Goal: Task Accomplishment & Management: Complete application form

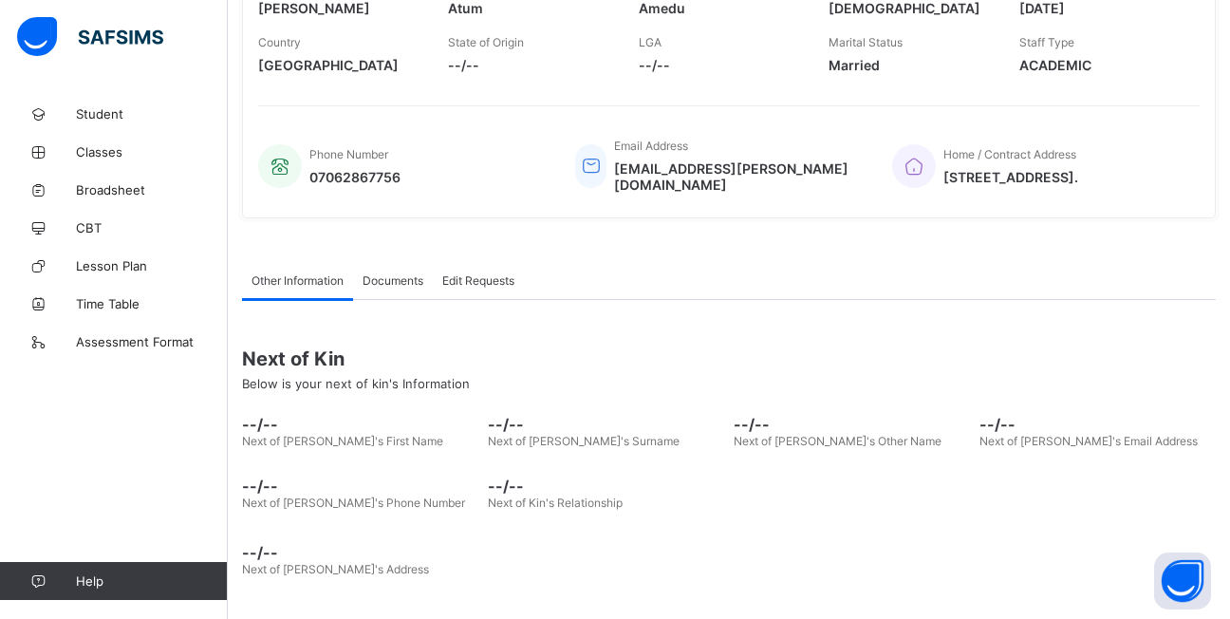
scroll to position [282, 0]
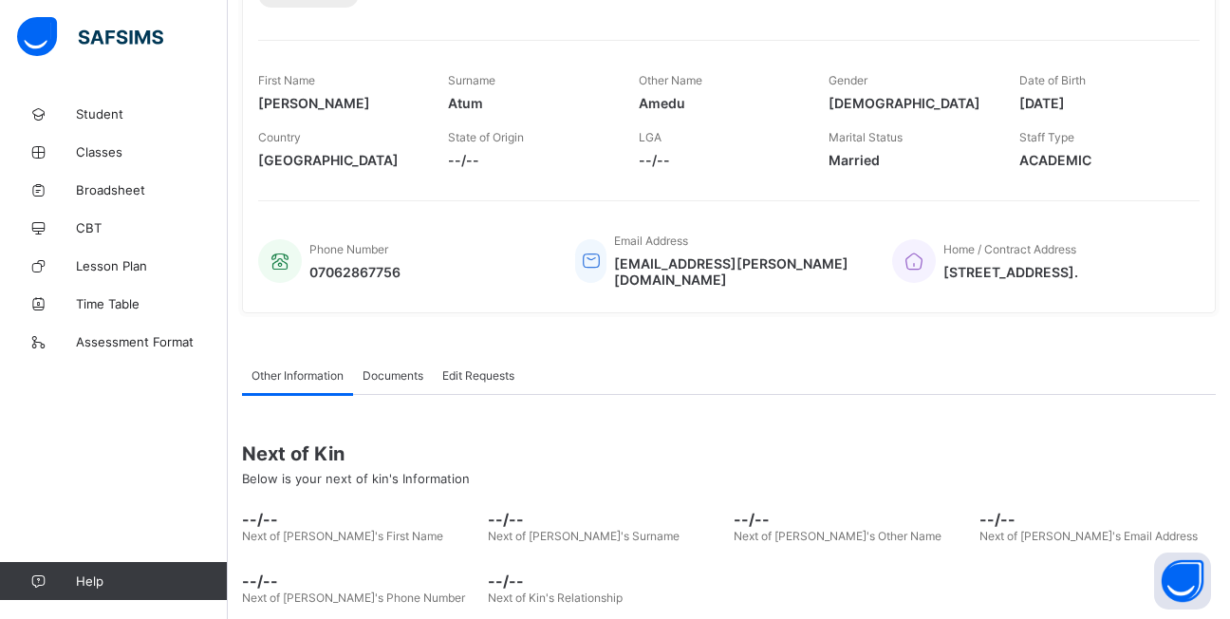
click at [653, 158] on span "--/--" at bounding box center [719, 160] width 161 height 16
click at [645, 159] on span "--/--" at bounding box center [719, 160] width 161 height 16
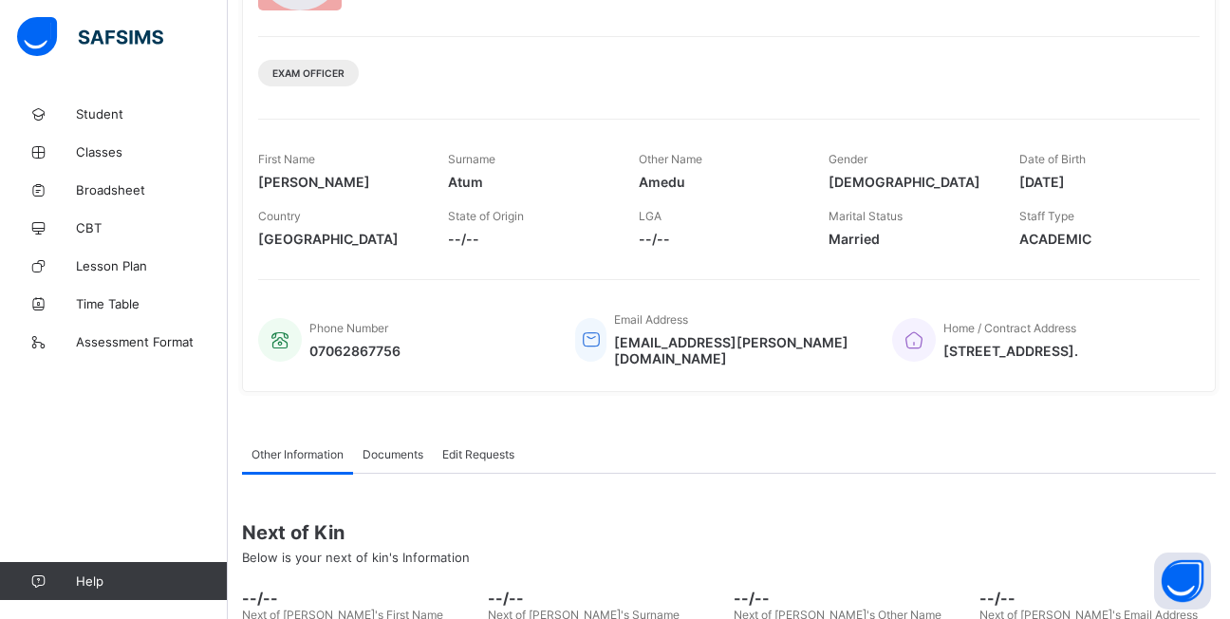
scroll to position [0, 0]
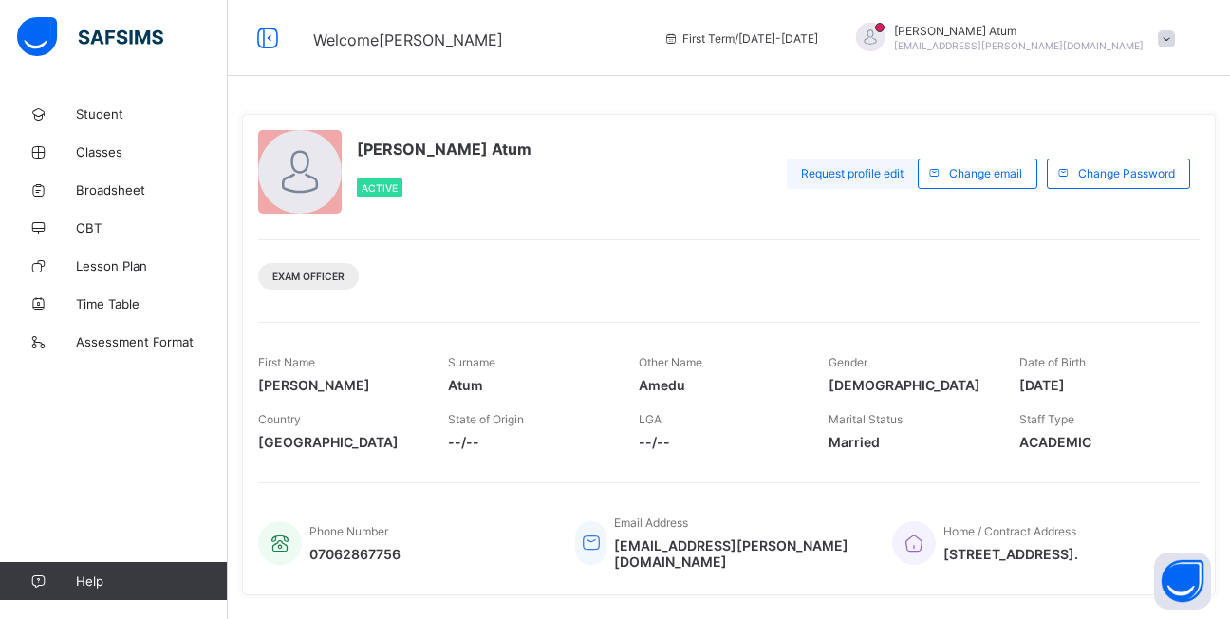
click at [877, 174] on span "Request profile edit" at bounding box center [852, 173] width 102 height 14
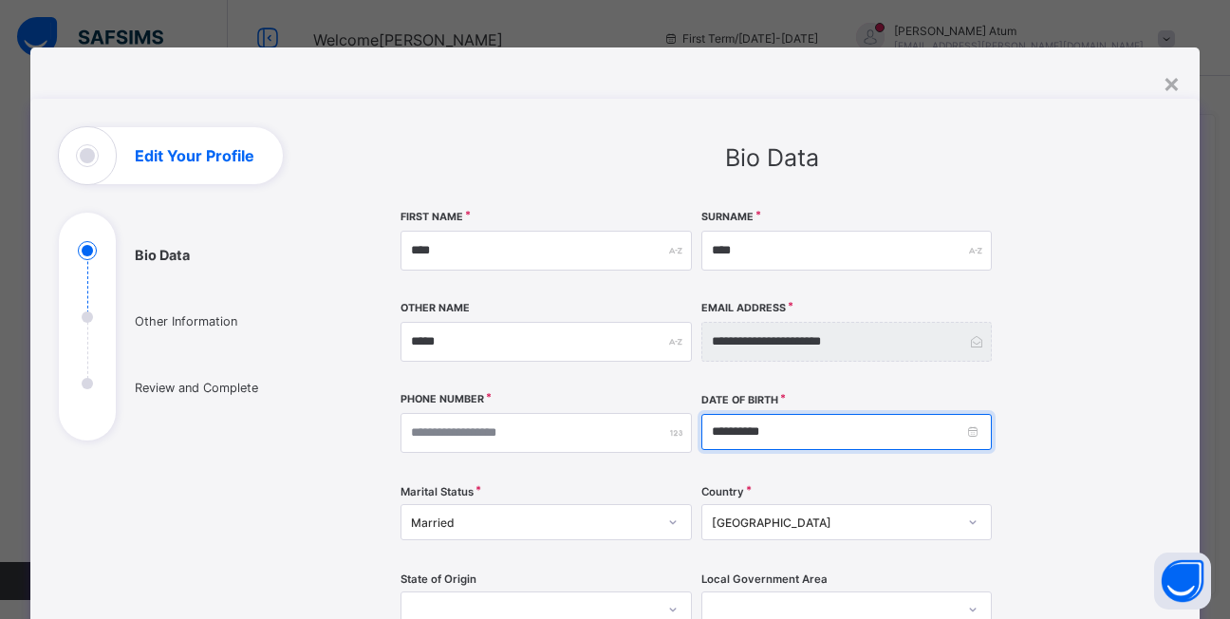
click at [735, 430] on input "**********" at bounding box center [846, 432] width 290 height 36
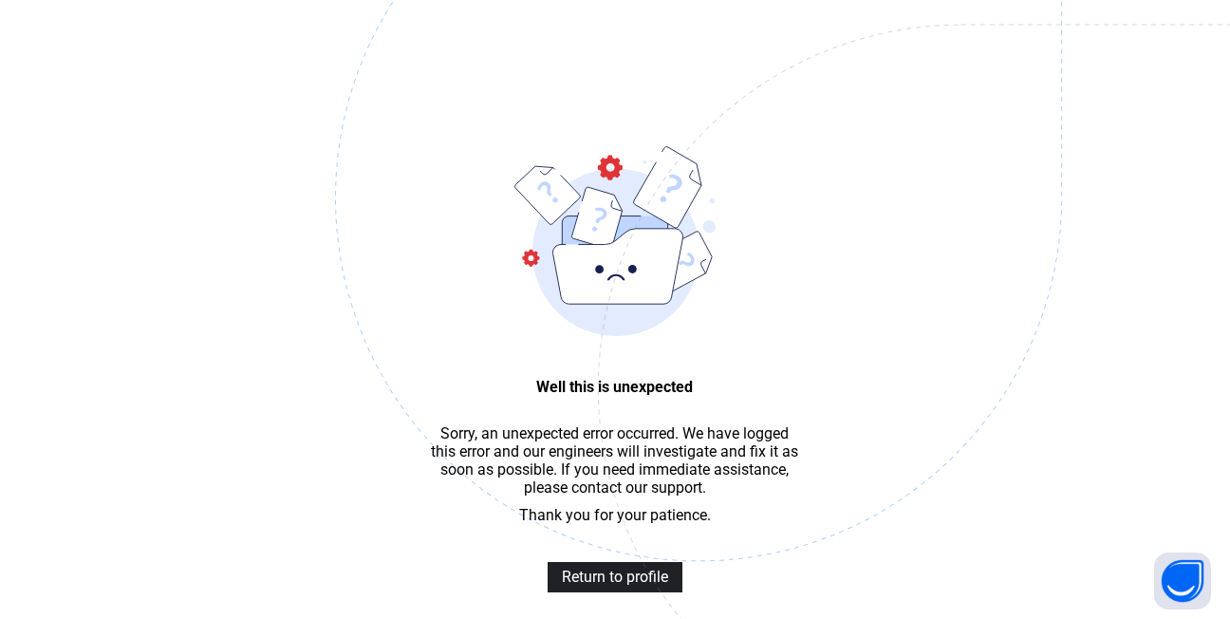
click at [639, 585] on span "Return to profile" at bounding box center [615, 576] width 106 height 18
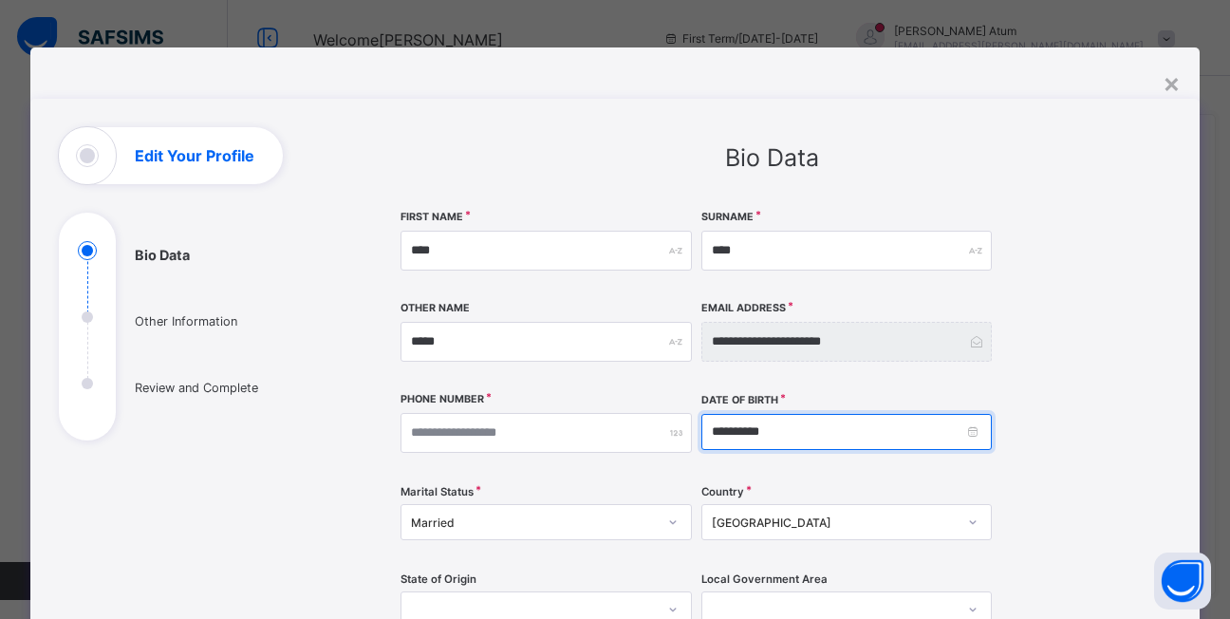
click at [770, 432] on input "**********" at bounding box center [846, 432] width 290 height 36
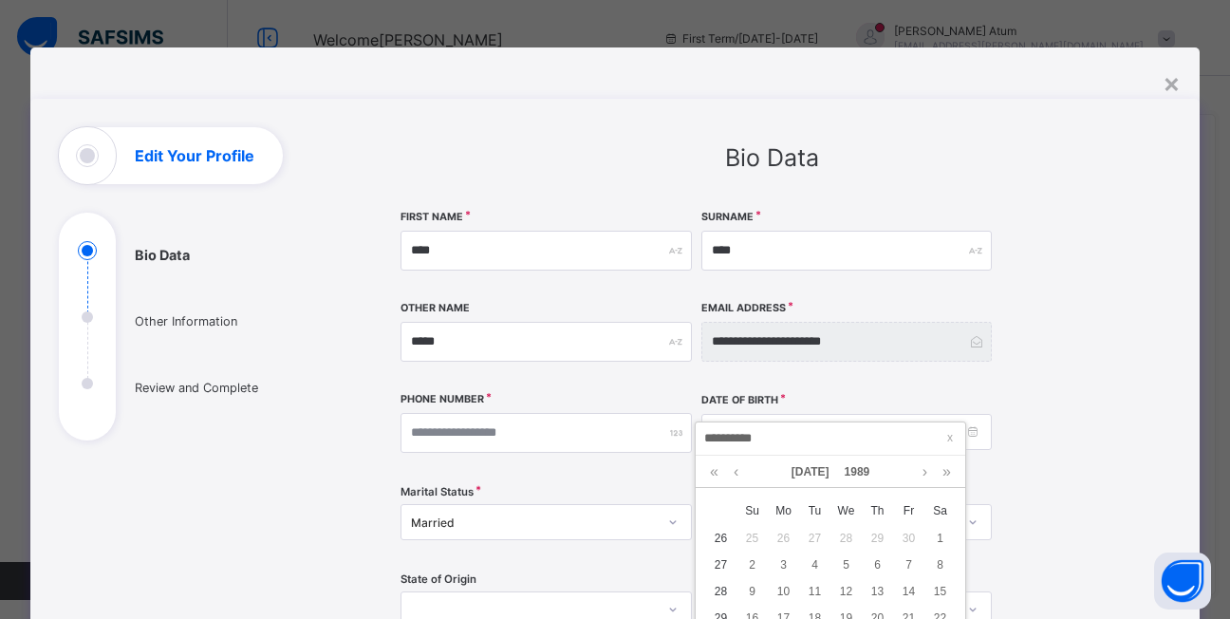
click at [733, 437] on input "**********" at bounding box center [830, 438] width 258 height 21
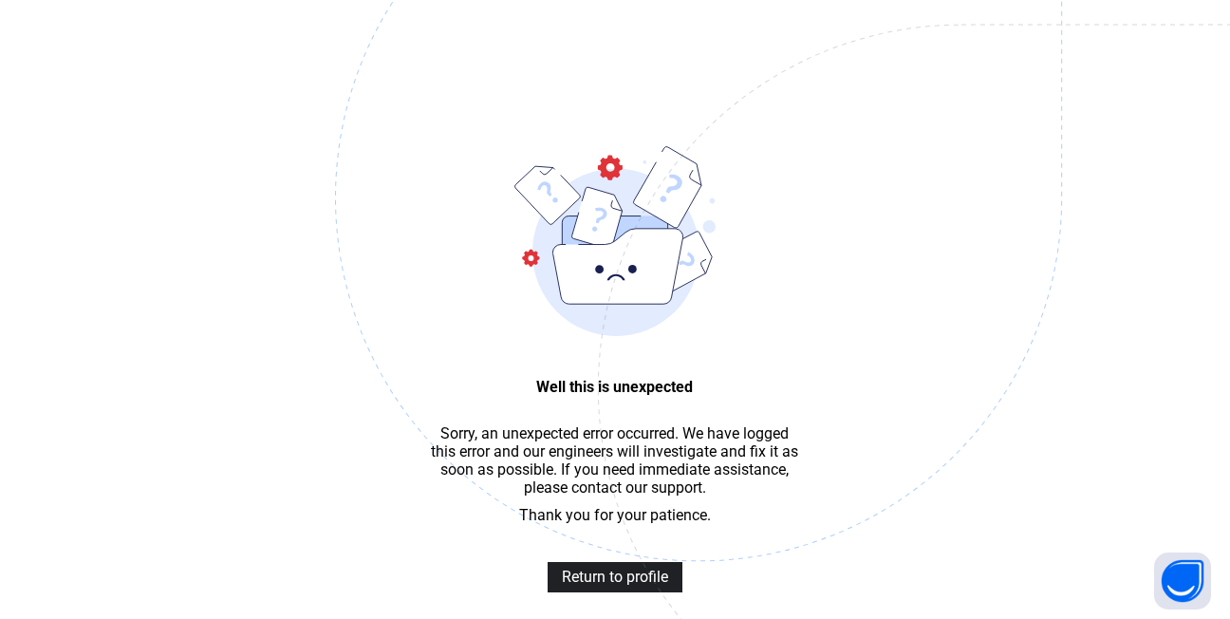
click at [650, 585] on span "Return to profile" at bounding box center [615, 576] width 106 height 18
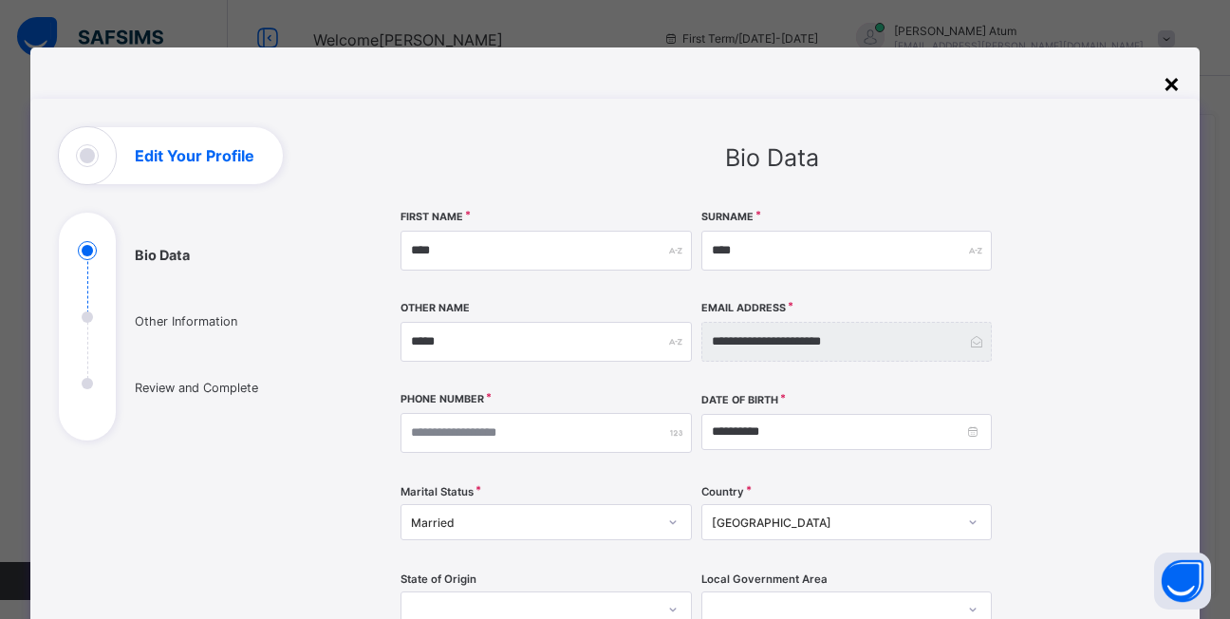
click at [1168, 90] on div "×" at bounding box center [1171, 82] width 18 height 32
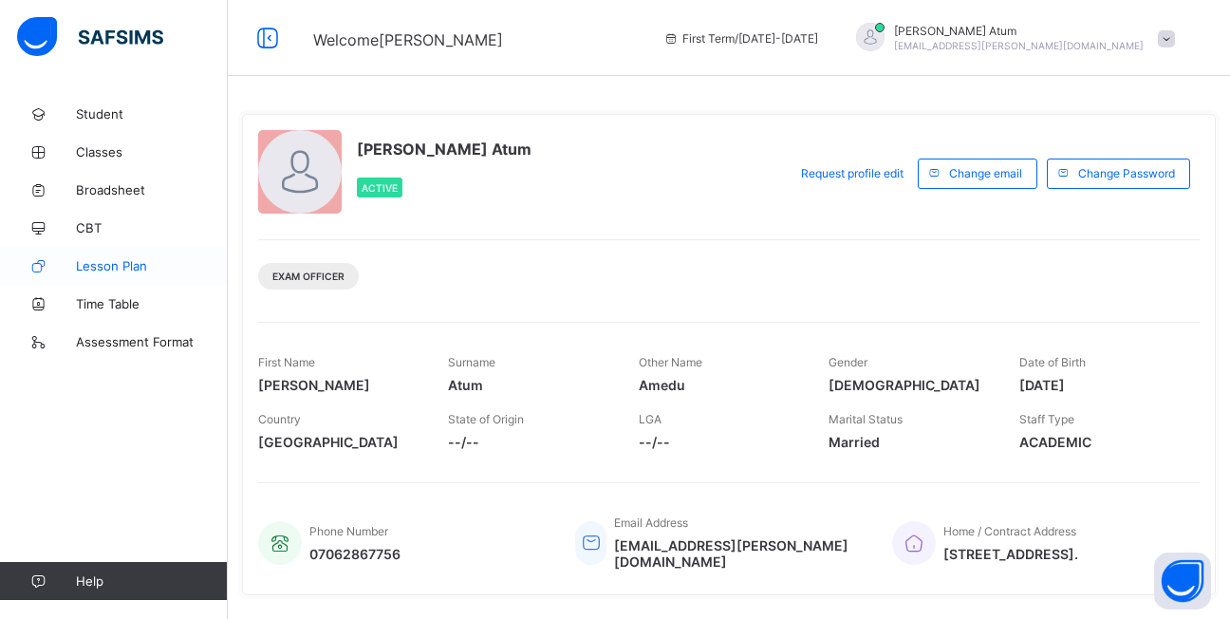
click at [134, 265] on span "Lesson Plan" at bounding box center [152, 265] width 152 height 15
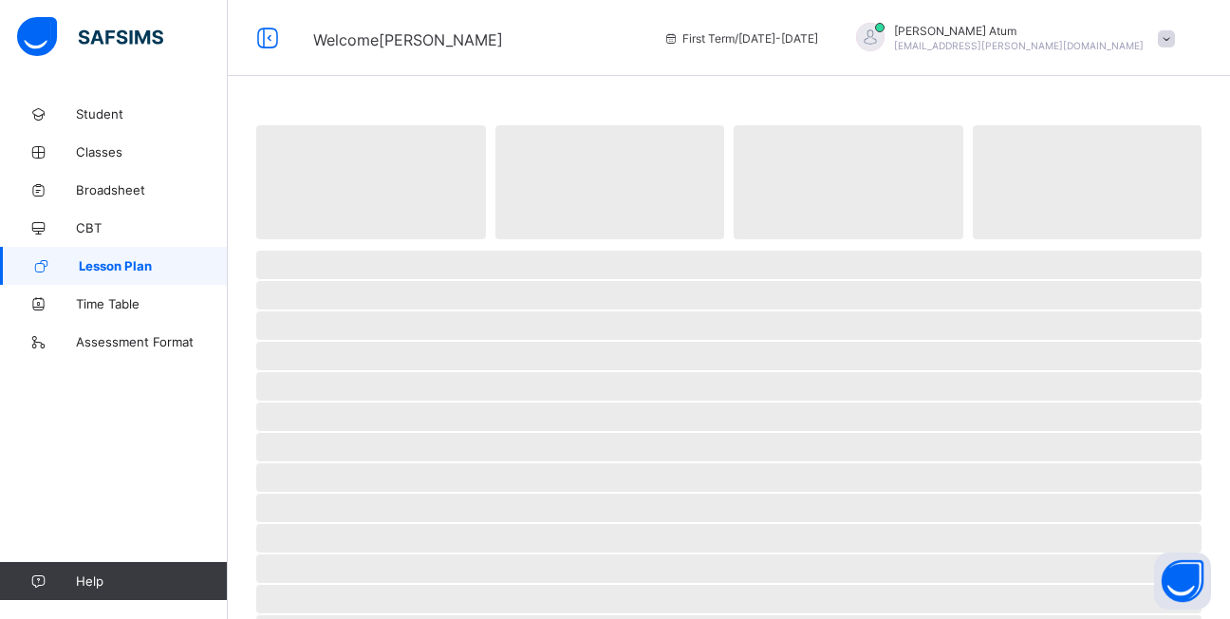
click at [134, 265] on span "Lesson Plan" at bounding box center [153, 265] width 149 height 15
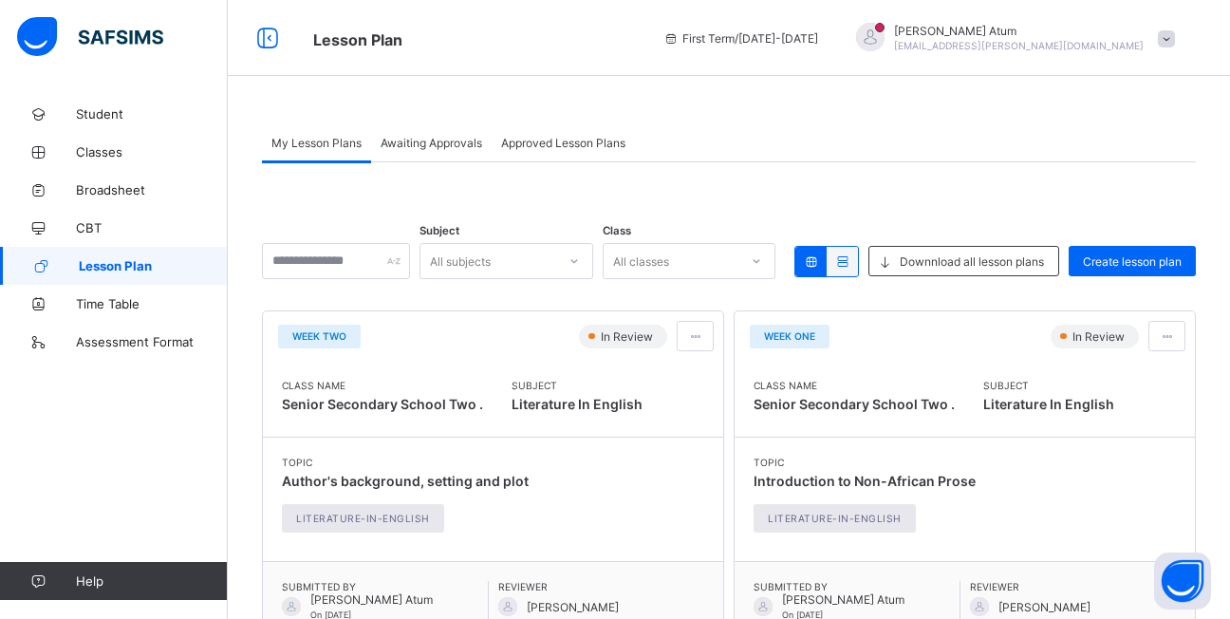
click at [446, 143] on span "Awaiting Approvals" at bounding box center [431, 143] width 102 height 14
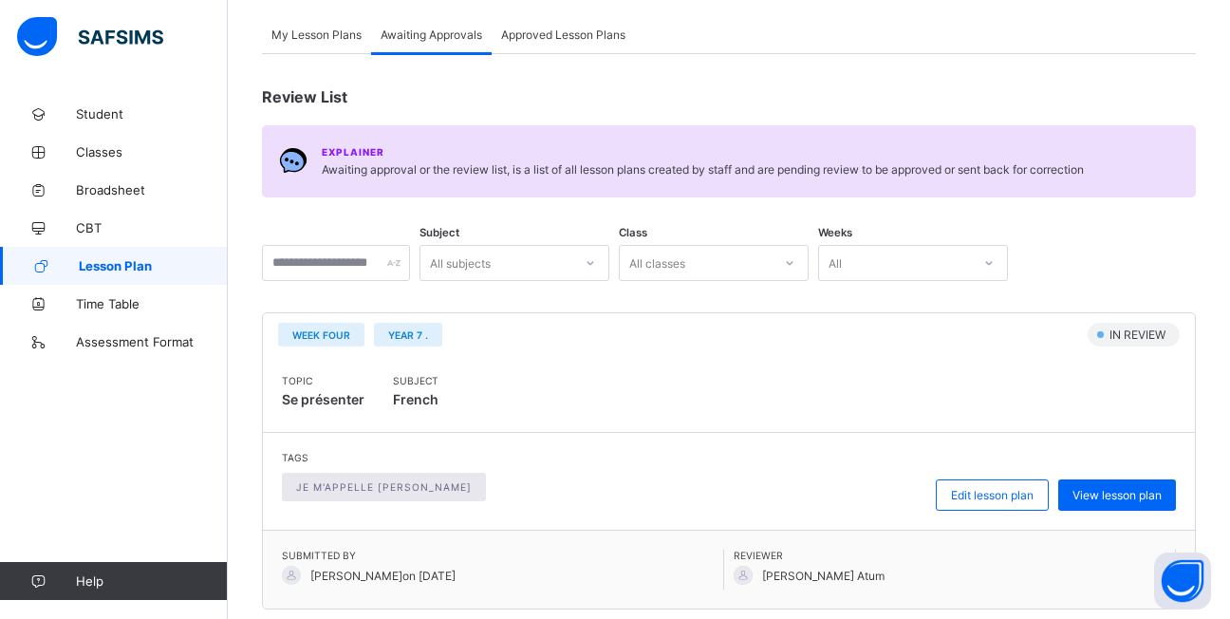
scroll to position [380, 0]
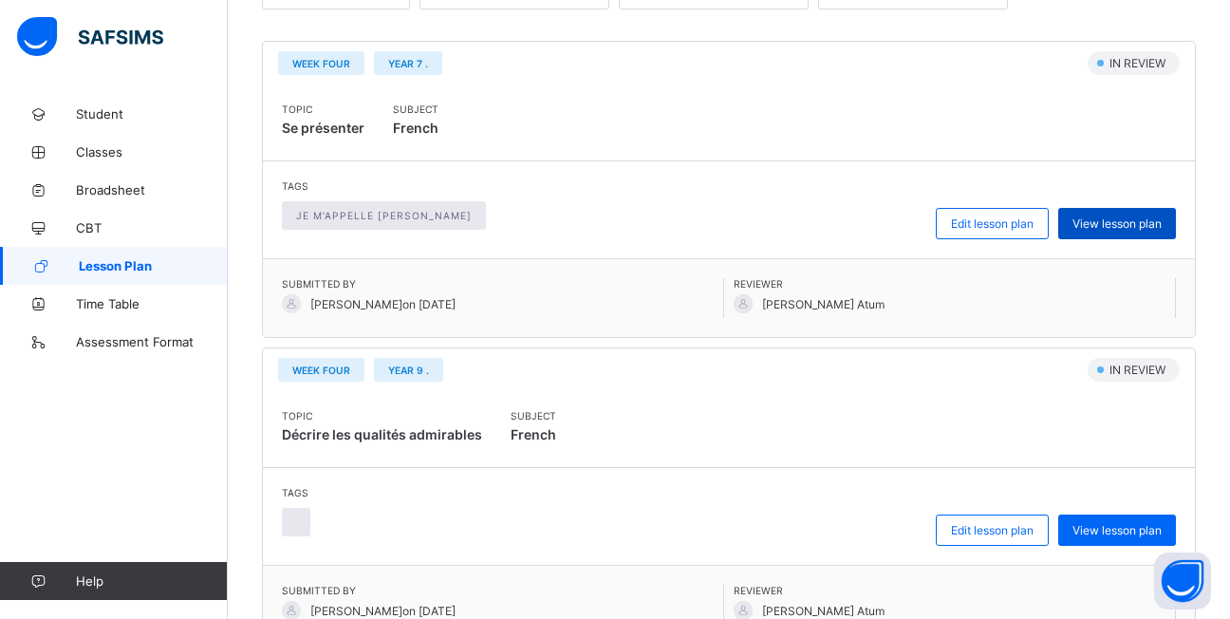
click at [1133, 223] on span "View lesson plan" at bounding box center [1116, 223] width 89 height 14
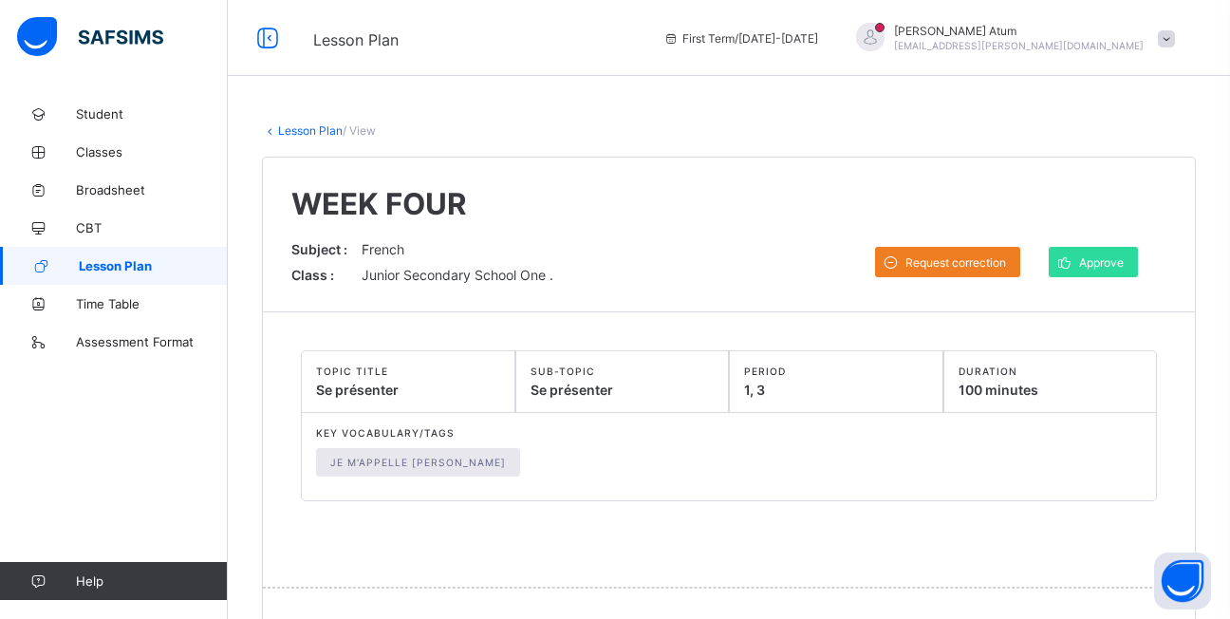
click at [719, 525] on span at bounding box center [729, 524] width 856 height 47
click at [1105, 264] on span "Approve" at bounding box center [1101, 262] width 45 height 14
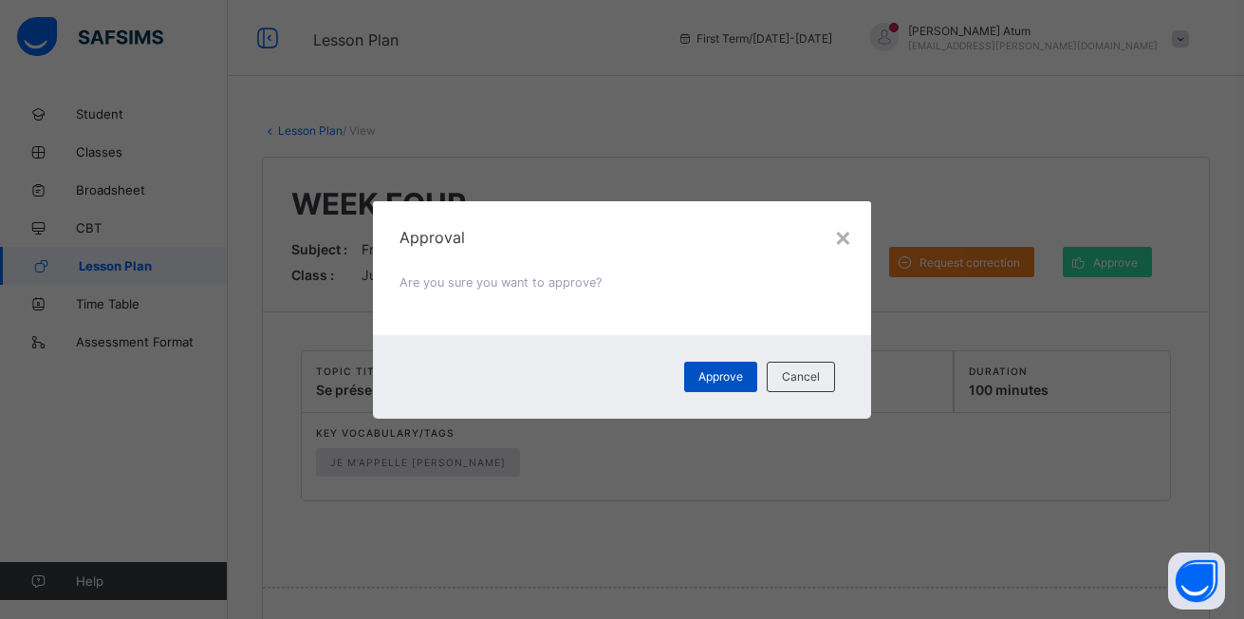
click at [724, 380] on span "Approve" at bounding box center [720, 376] width 45 height 14
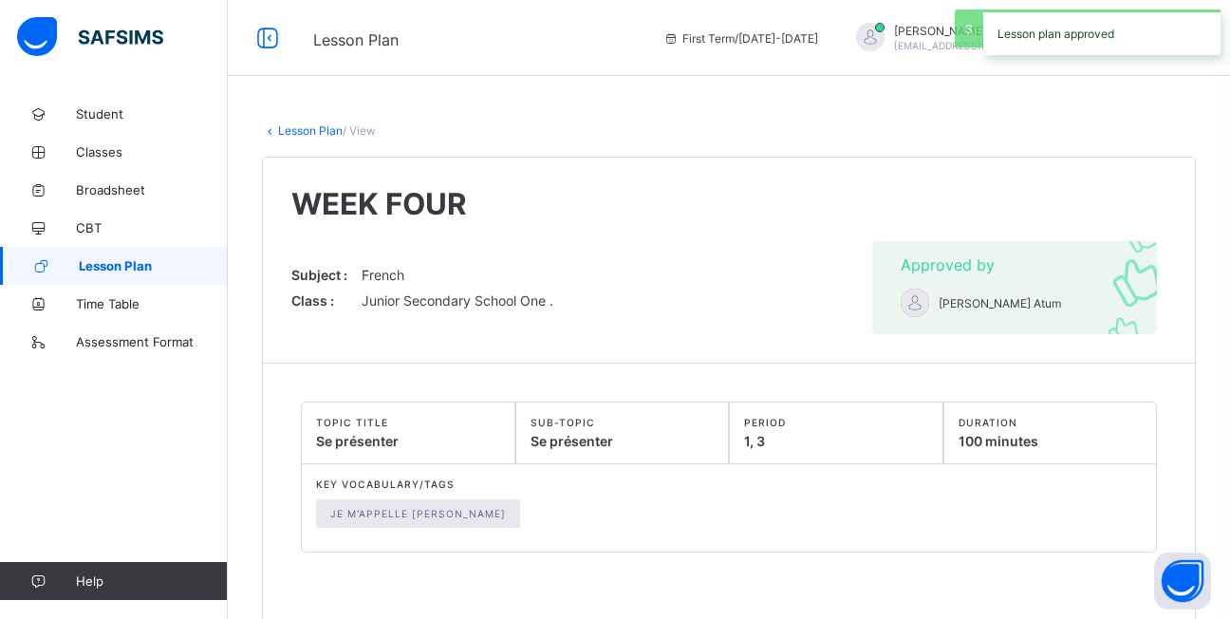
click at [105, 261] on span "Lesson Plan" at bounding box center [153, 265] width 149 height 15
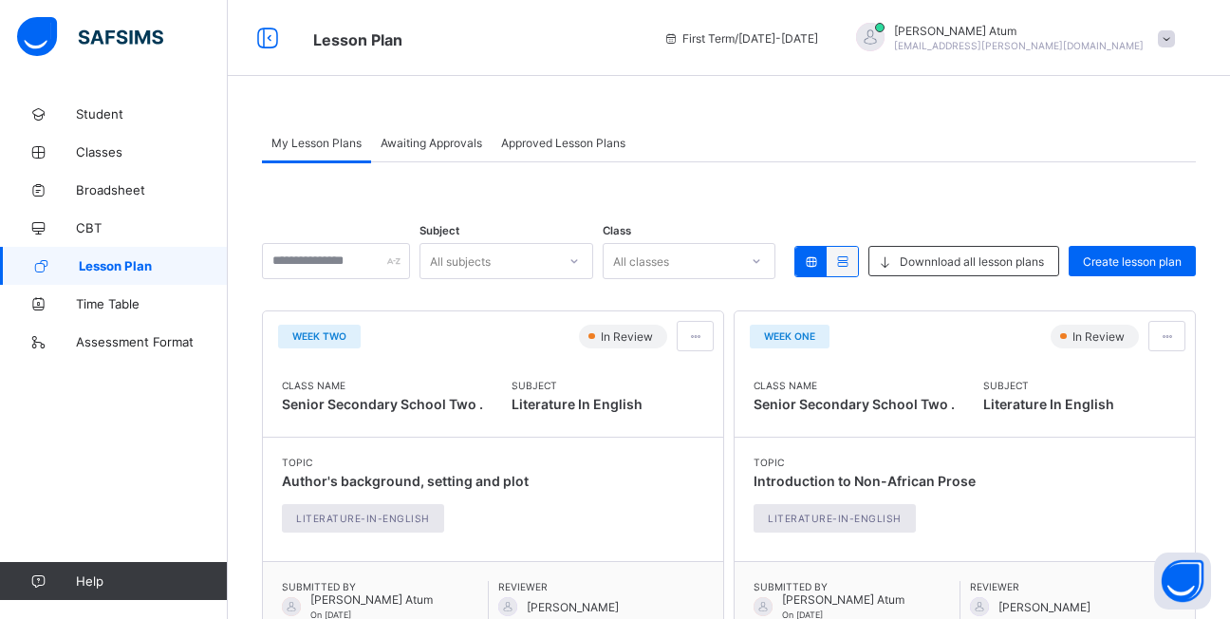
click at [337, 142] on span "My Lesson Plans" at bounding box center [316, 143] width 90 height 14
click at [404, 264] on input "text" at bounding box center [336, 261] width 148 height 36
click at [508, 531] on div "Topic Author's background, setting and plot Literature-in-English" at bounding box center [405, 498] width 247 height 85
click at [399, 268] on input "text" at bounding box center [336, 261] width 148 height 36
type input "*"
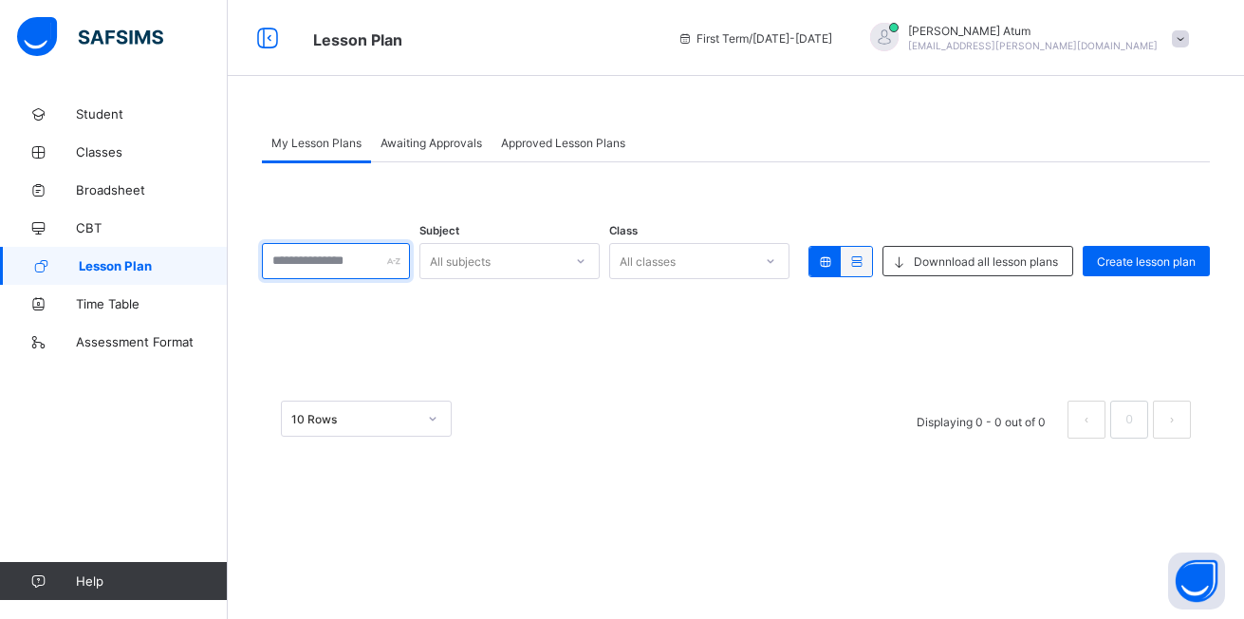
type input "*"
type input "**********"
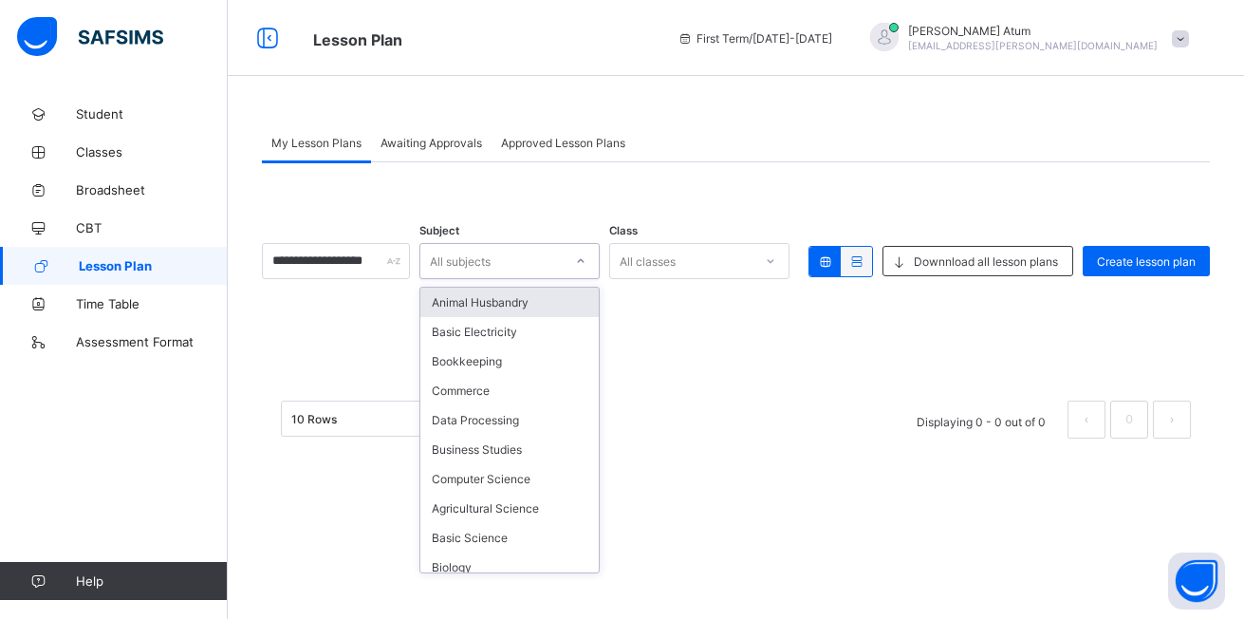
click at [586, 266] on icon at bounding box center [580, 260] width 11 height 19
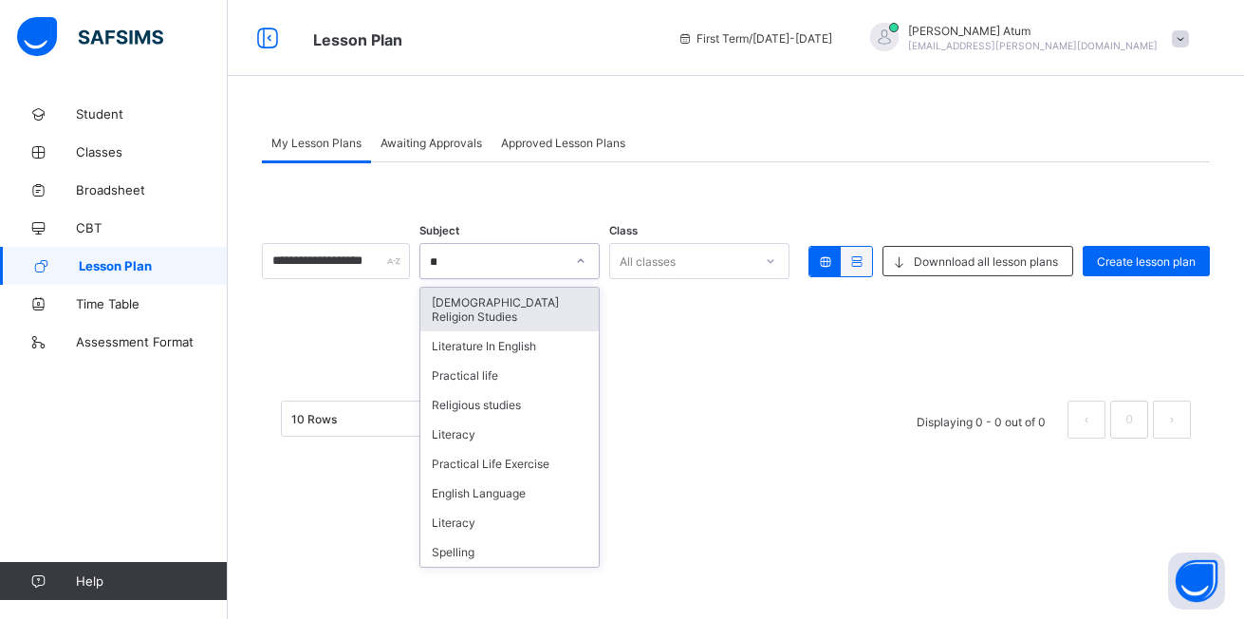
type input "***"
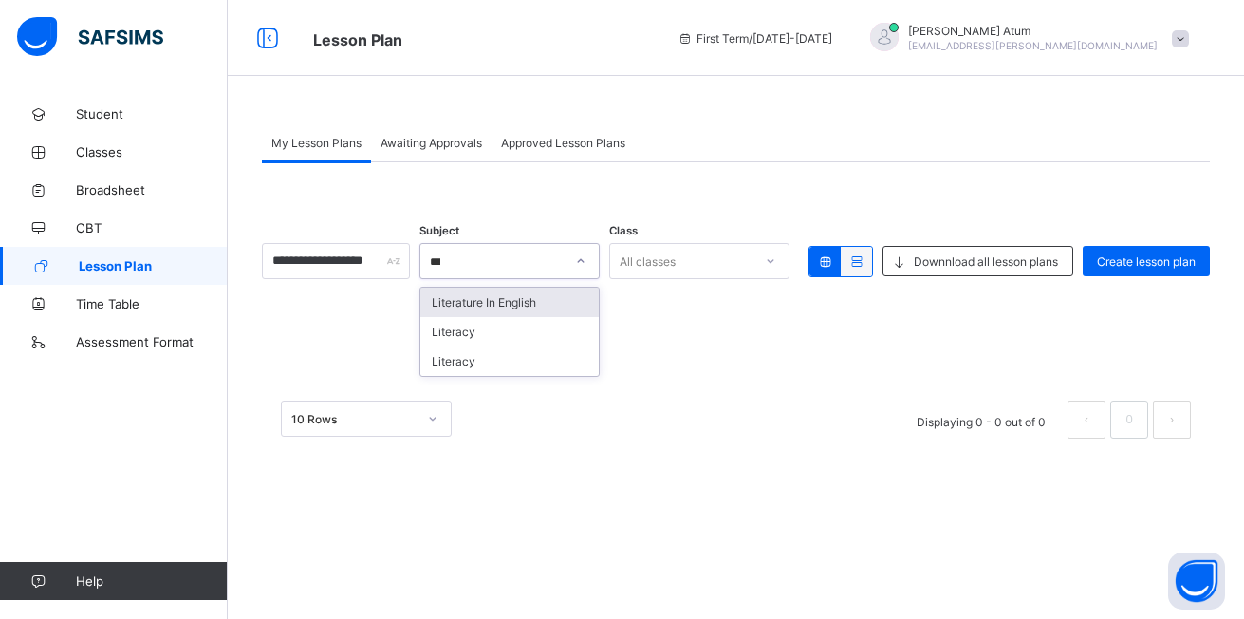
click at [557, 299] on div "Literature In English" at bounding box center [509, 301] width 178 height 29
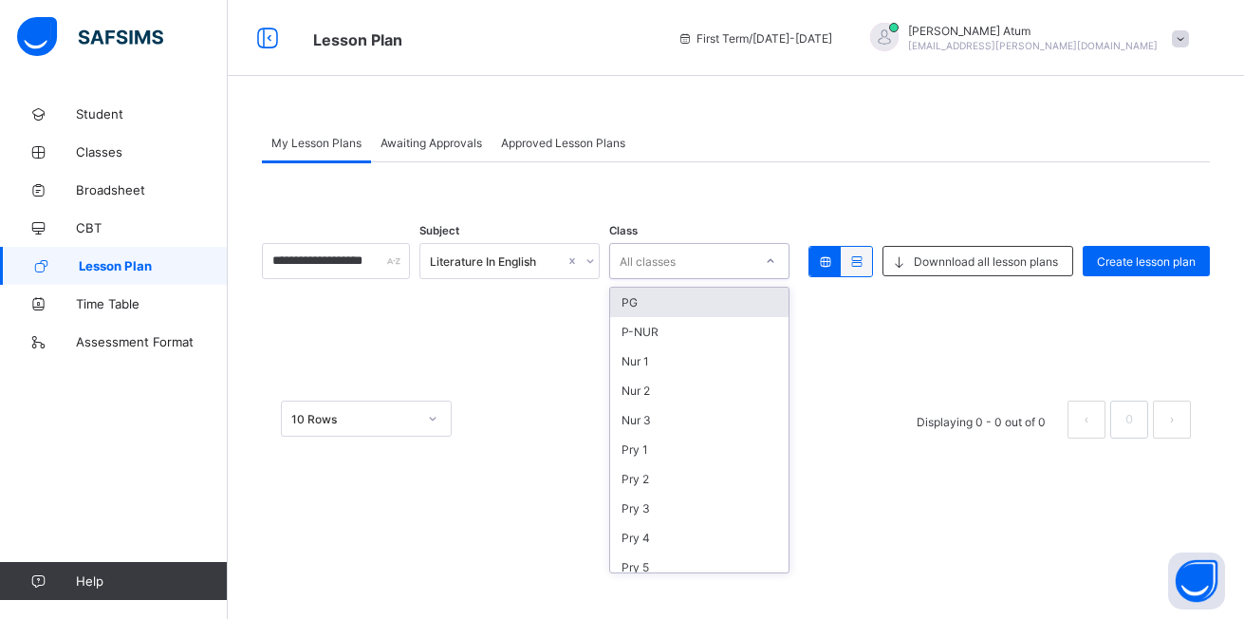
click at [765, 259] on icon at bounding box center [770, 260] width 11 height 19
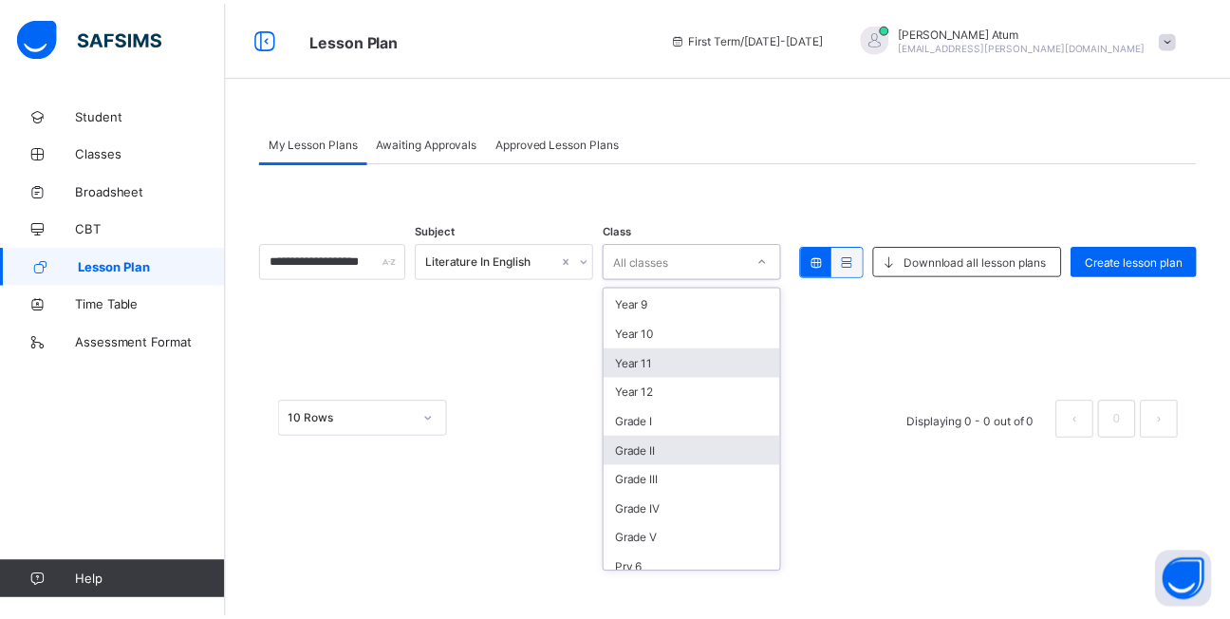
scroll to position [297, 0]
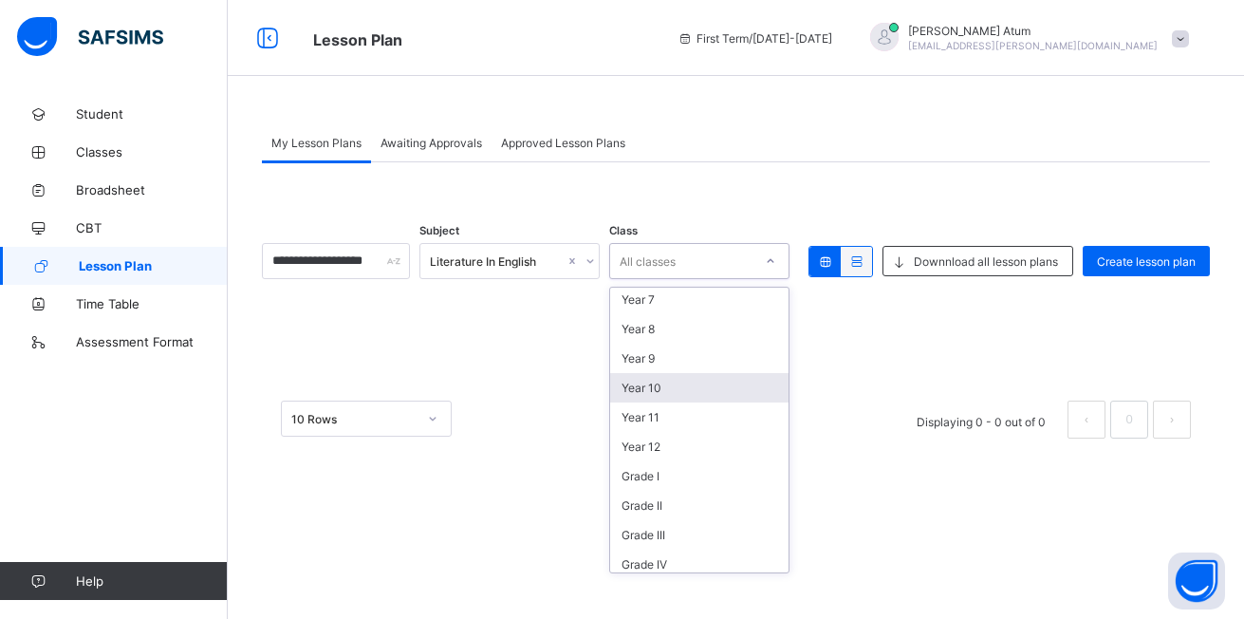
click at [680, 392] on div "Year 10" at bounding box center [699, 387] width 178 height 29
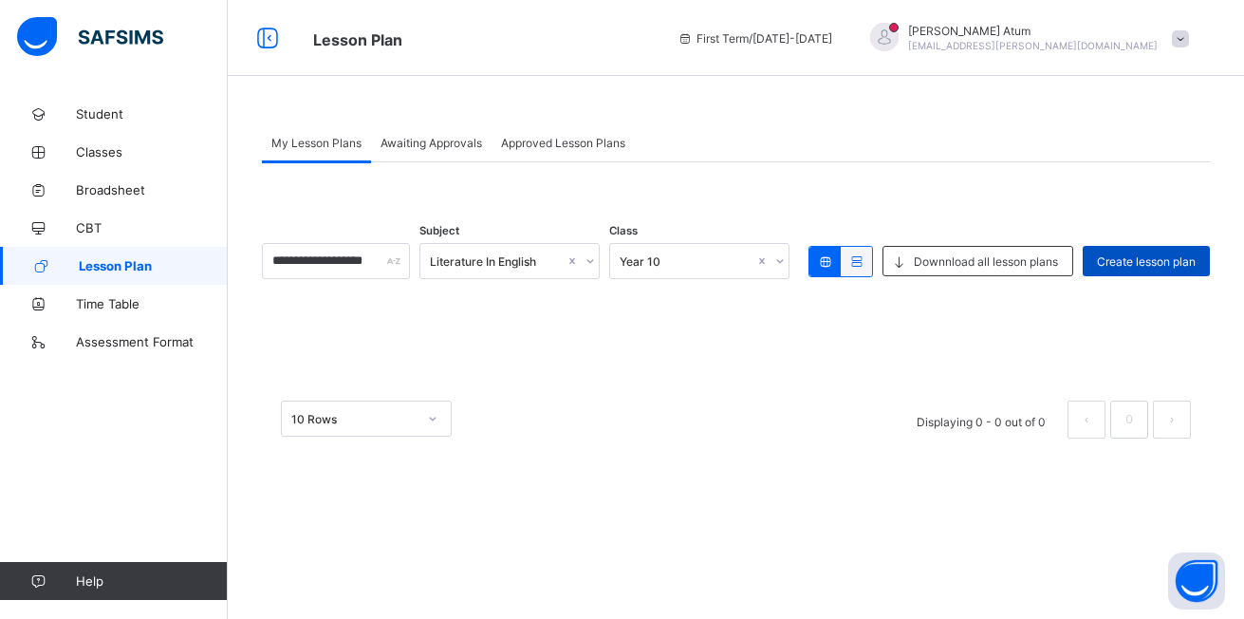
click at [1157, 261] on span "Create lesson plan" at bounding box center [1146, 261] width 99 height 14
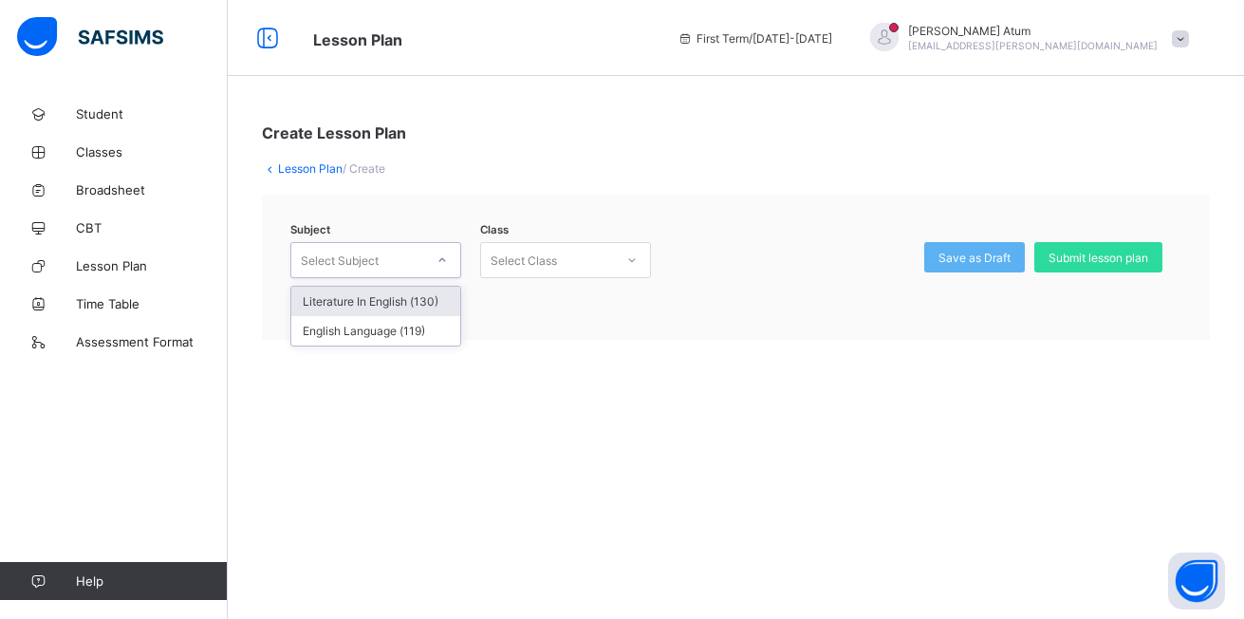
click at [435, 260] on div at bounding box center [442, 260] width 32 height 30
click at [349, 301] on div "Literature In English (130)" at bounding box center [375, 301] width 169 height 29
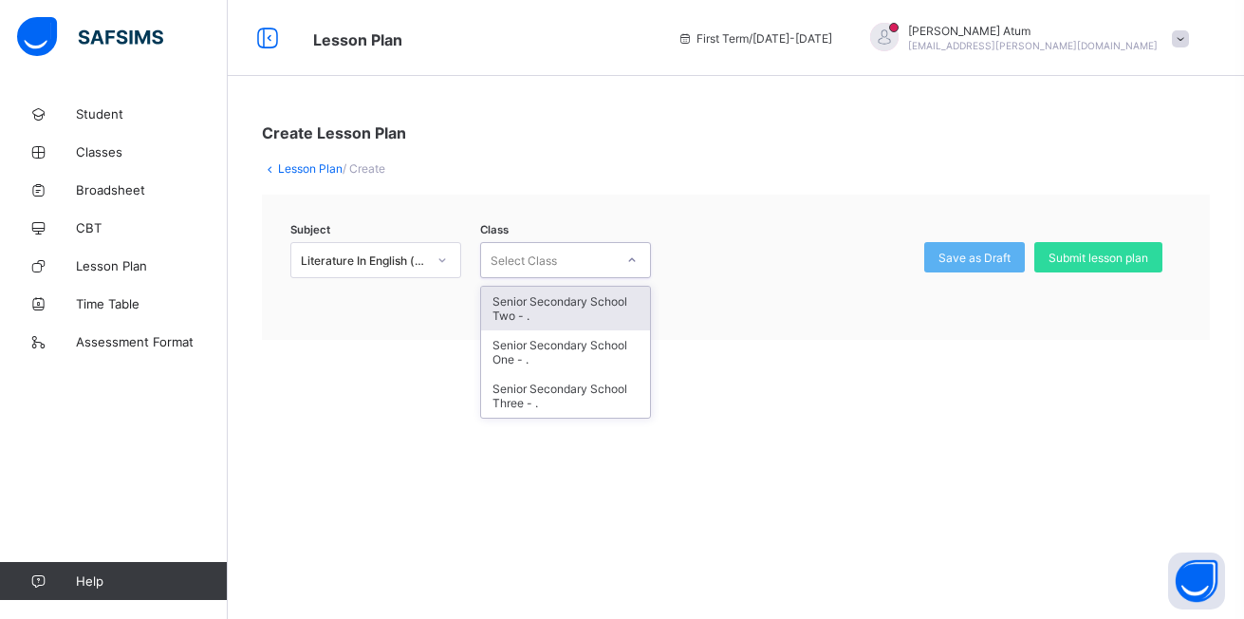
click at [628, 256] on icon at bounding box center [631, 259] width 11 height 19
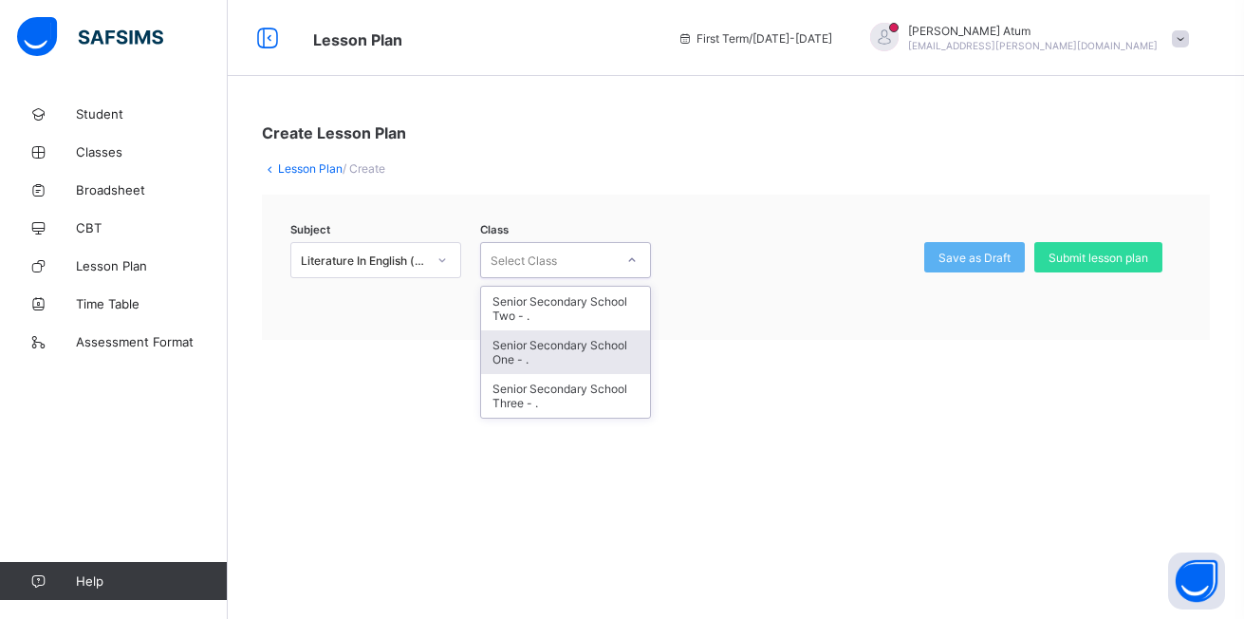
click at [569, 354] on div "Senior Secondary School One - ." at bounding box center [565, 352] width 169 height 44
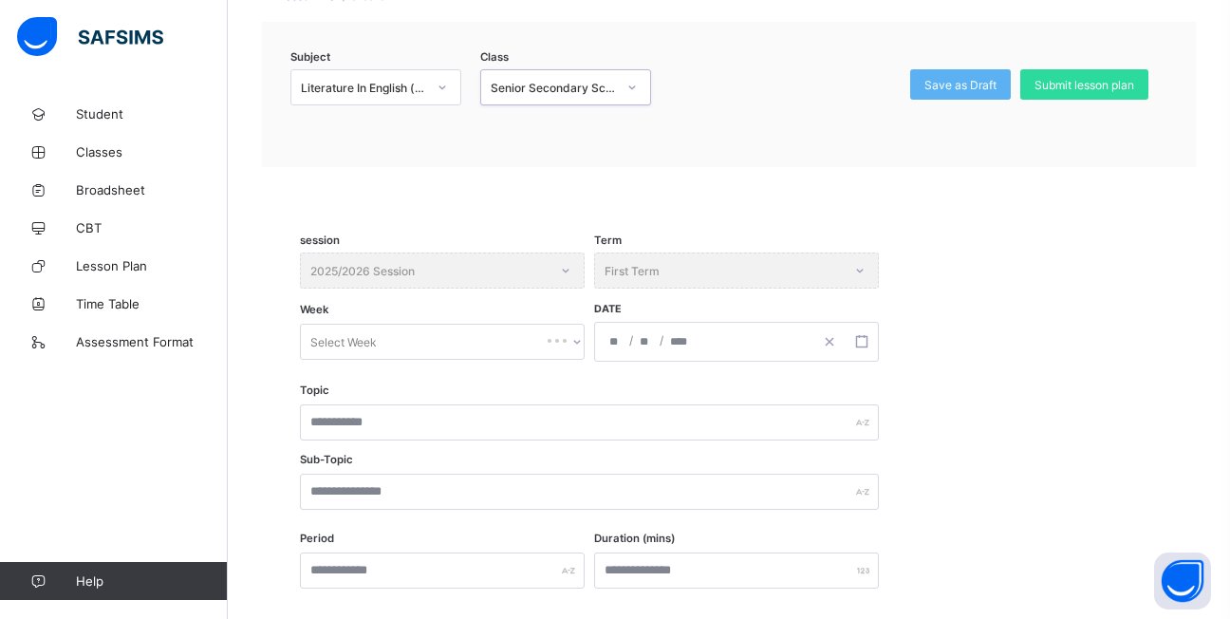
scroll to position [190, 0]
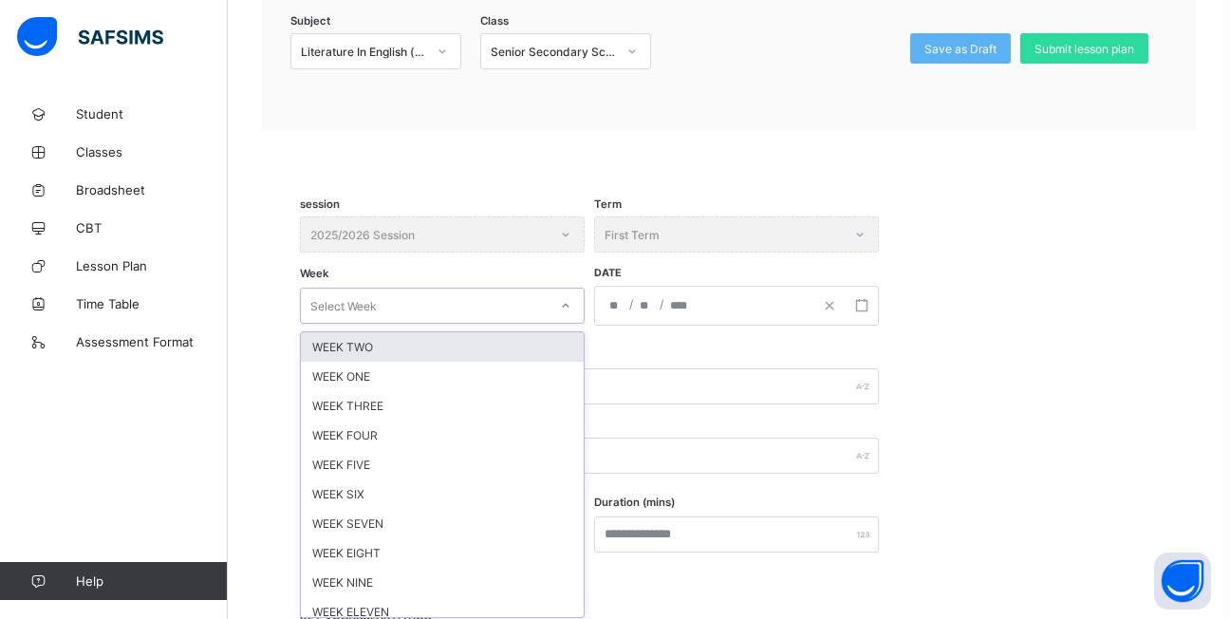
click at [563, 323] on div "session 2025/2026 Session Term First Term Week option WEEK TWO focused, 1 of 12…" at bounding box center [729, 282] width 858 height 133
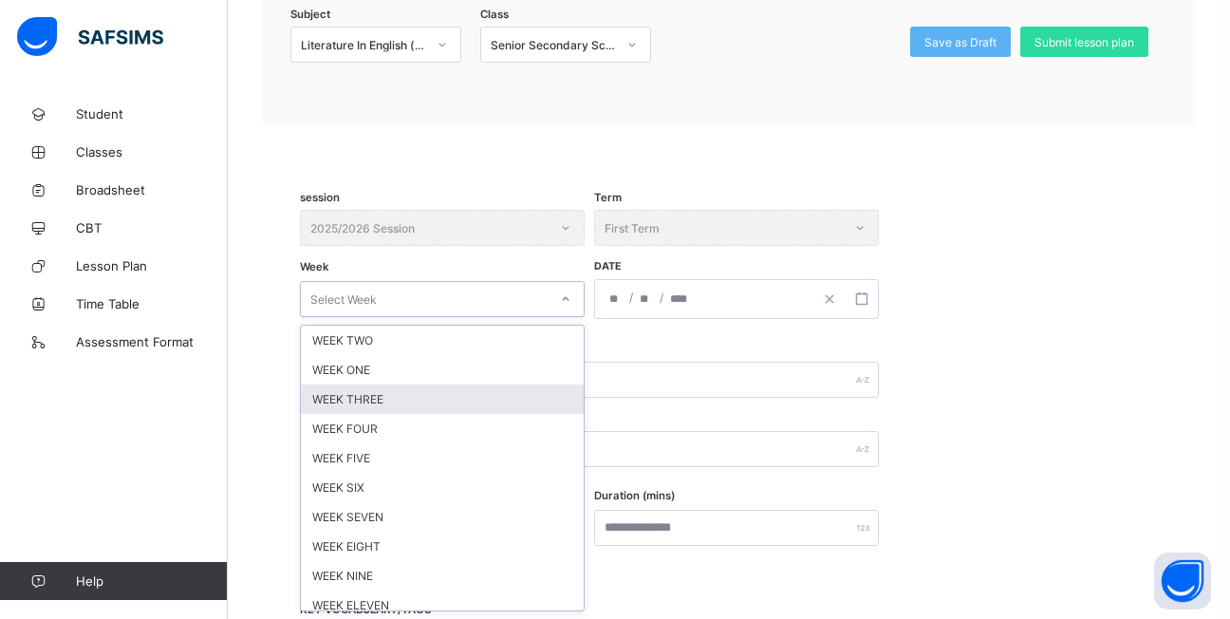
click at [371, 399] on div "WEEK THREE" at bounding box center [442, 398] width 283 height 29
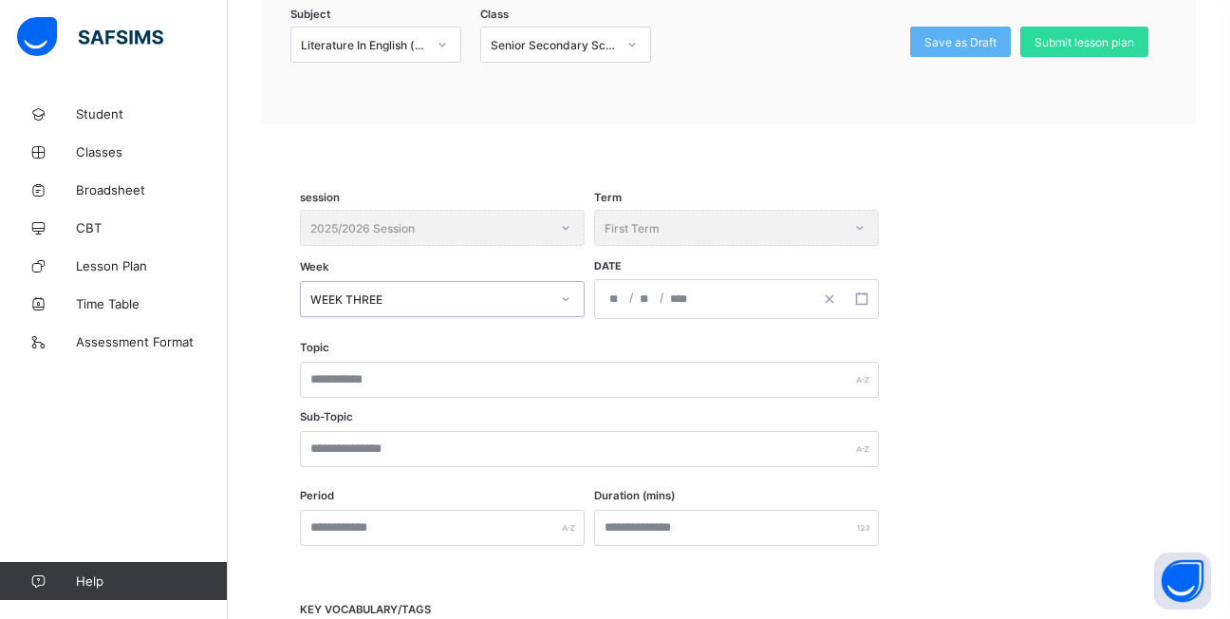
click at [617, 300] on input "number" at bounding box center [615, 299] width 15 height 38
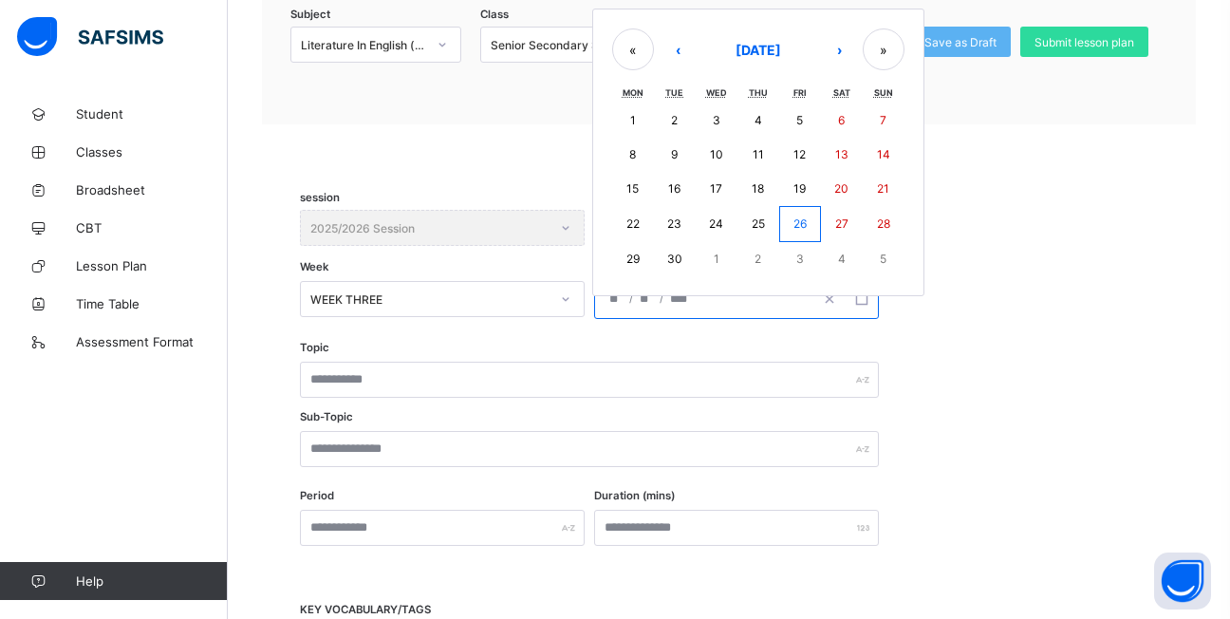
click at [756, 222] on abbr "25" at bounding box center [757, 223] width 13 height 14
type input "**********"
type input "*"
type input "**"
type input "****"
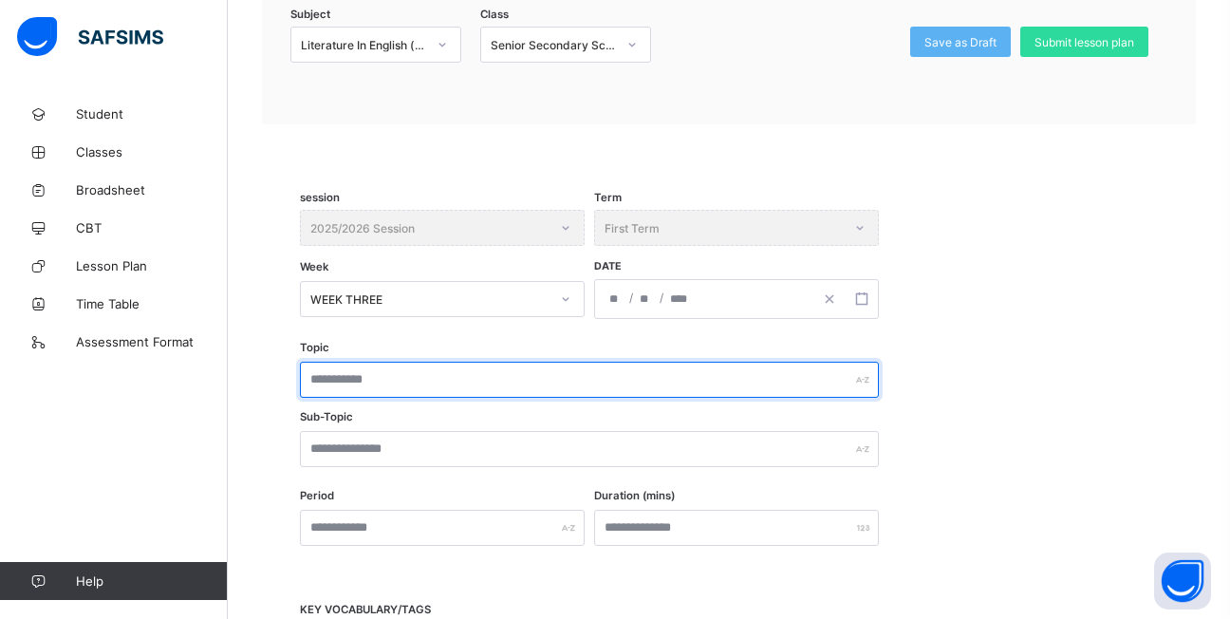
click at [633, 380] on input "text" at bounding box center [589, 379] width 579 height 36
type input "**********"
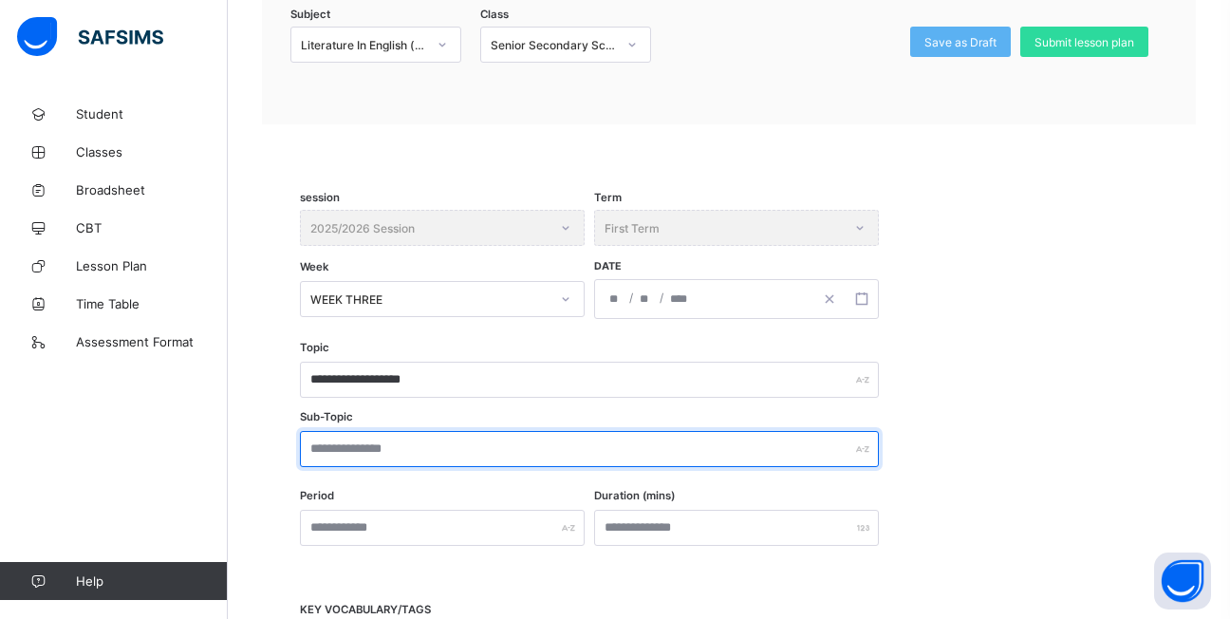
click at [560, 449] on input "text" at bounding box center [589, 449] width 579 height 36
click at [578, 452] on input "text" at bounding box center [589, 449] width 579 height 36
type input "*"
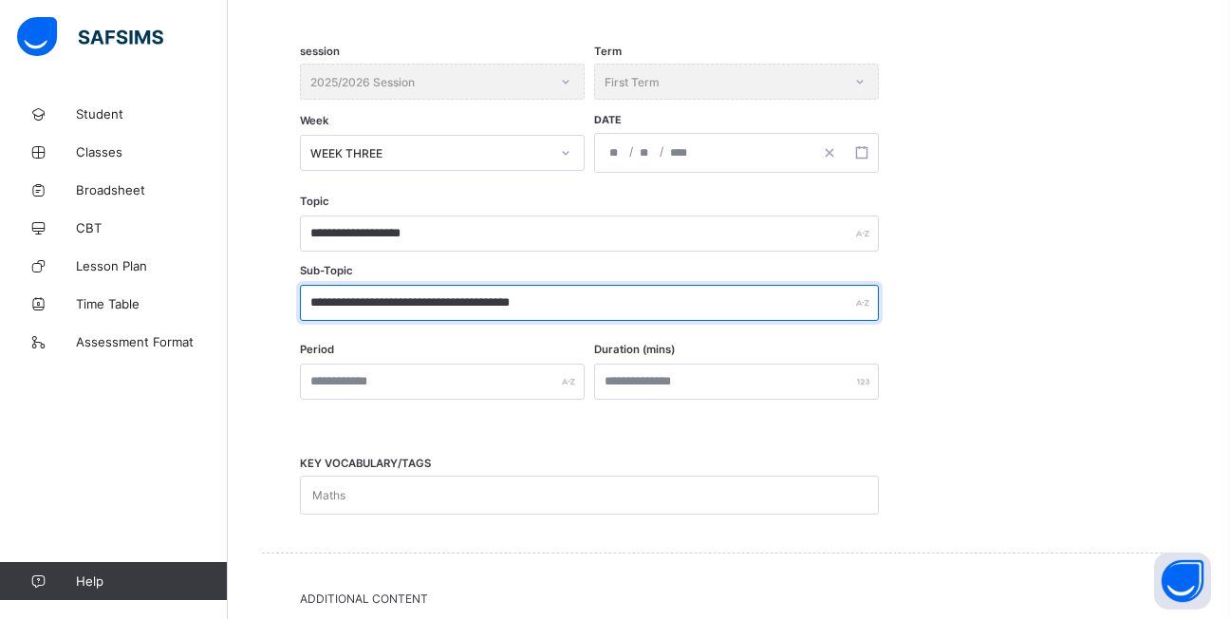
scroll to position [405, 0]
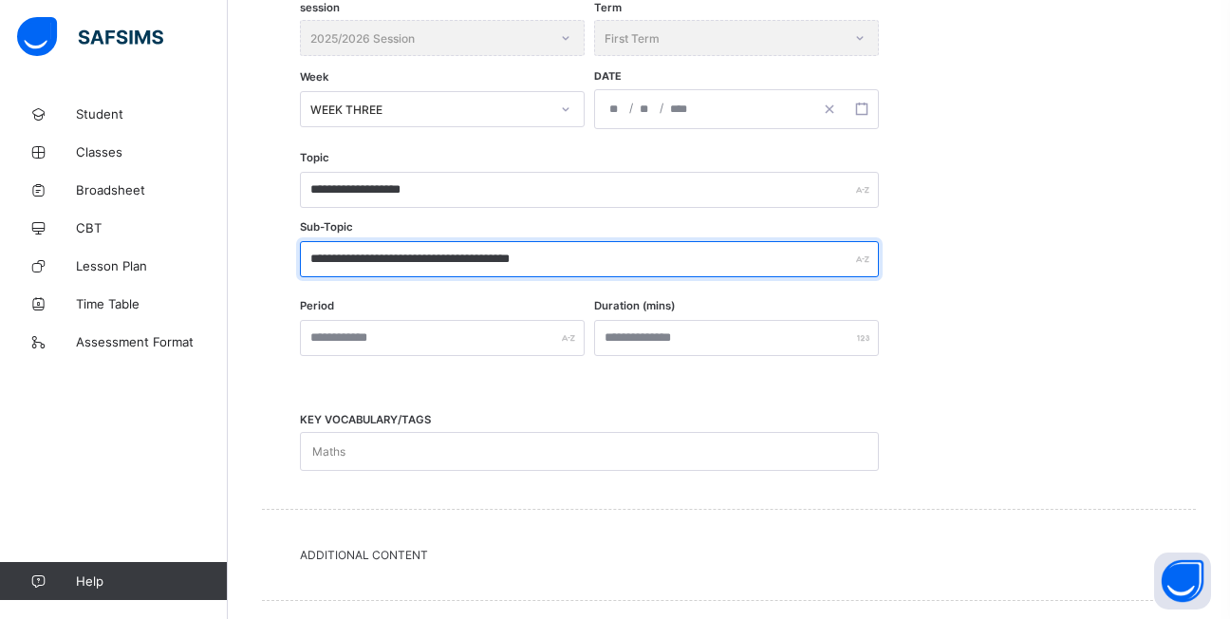
type input "**********"
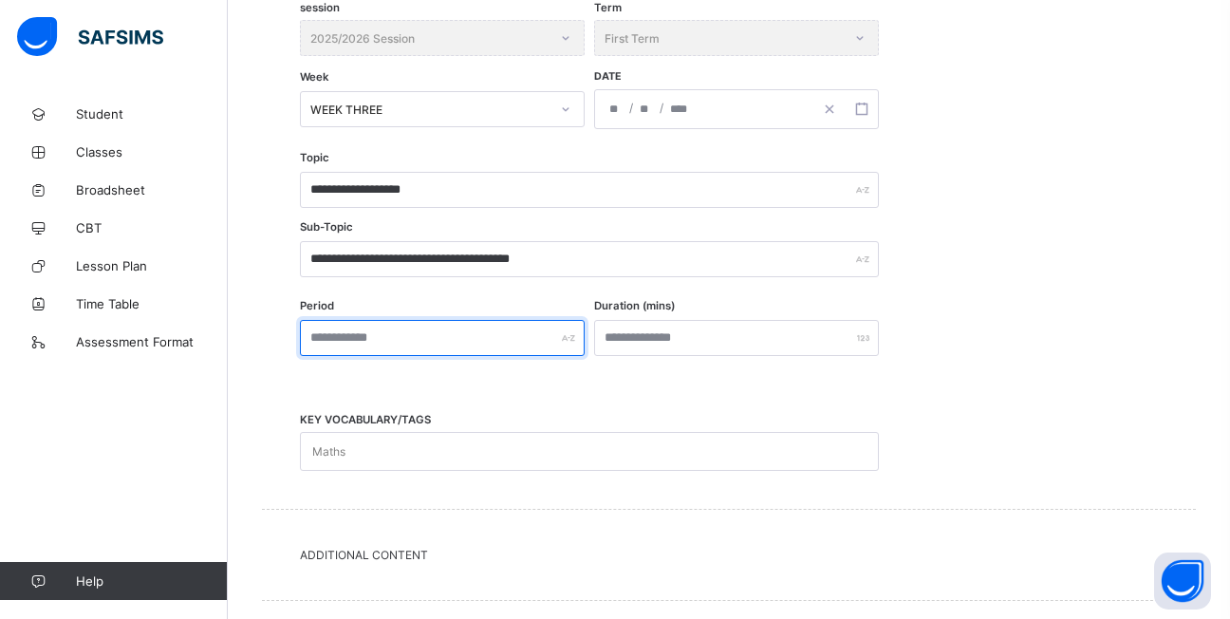
click at [507, 337] on input "text" at bounding box center [442, 338] width 285 height 36
type input "******"
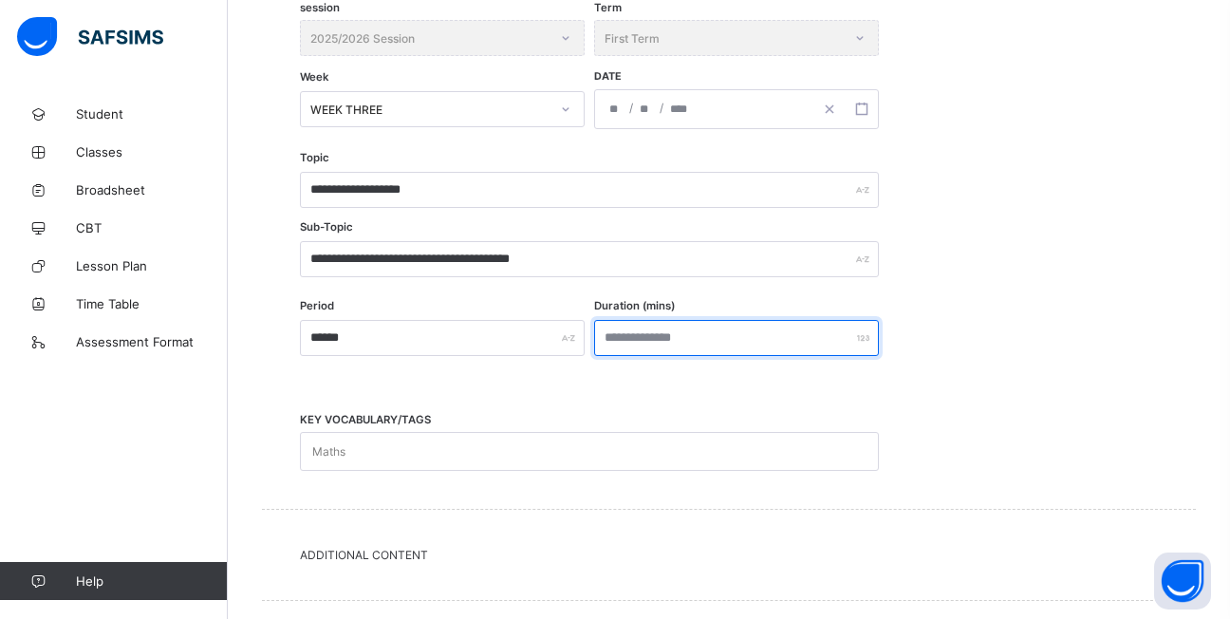
type input "**"
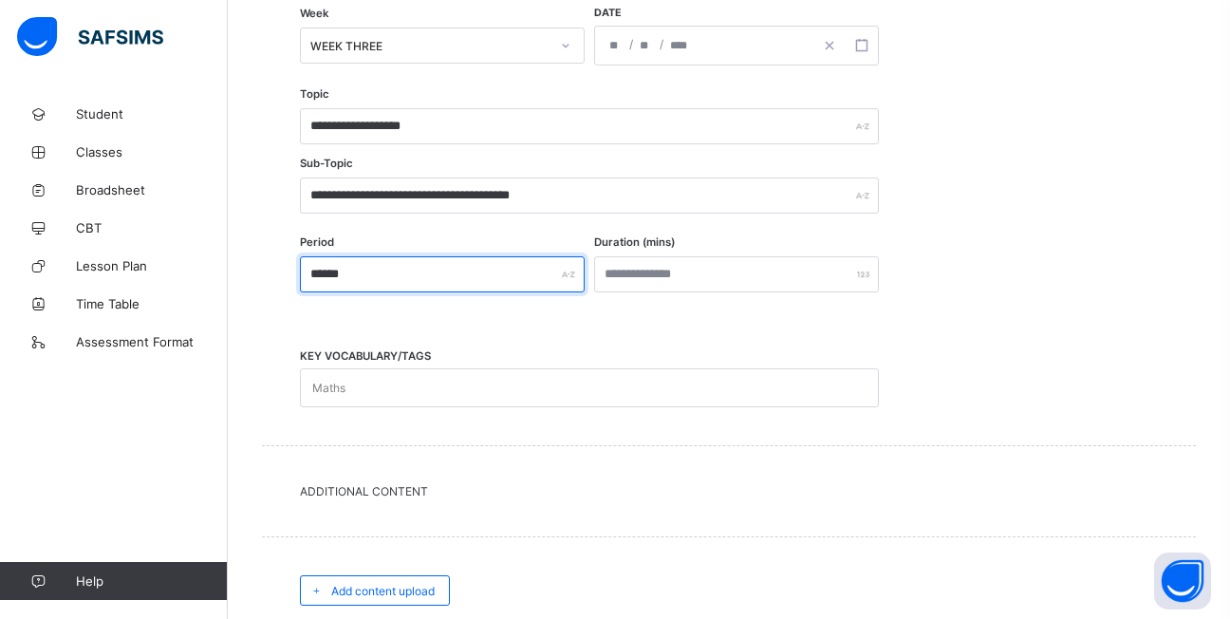
scroll to position [500, 0]
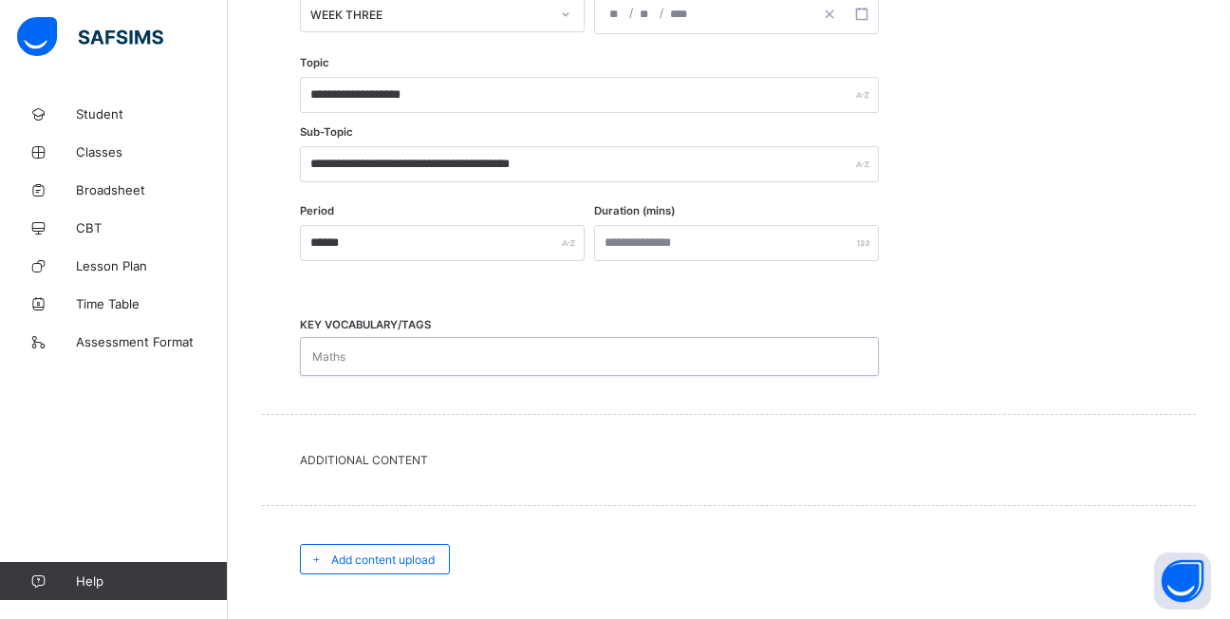
click at [475, 355] on div "Maths" at bounding box center [571, 356] width 541 height 37
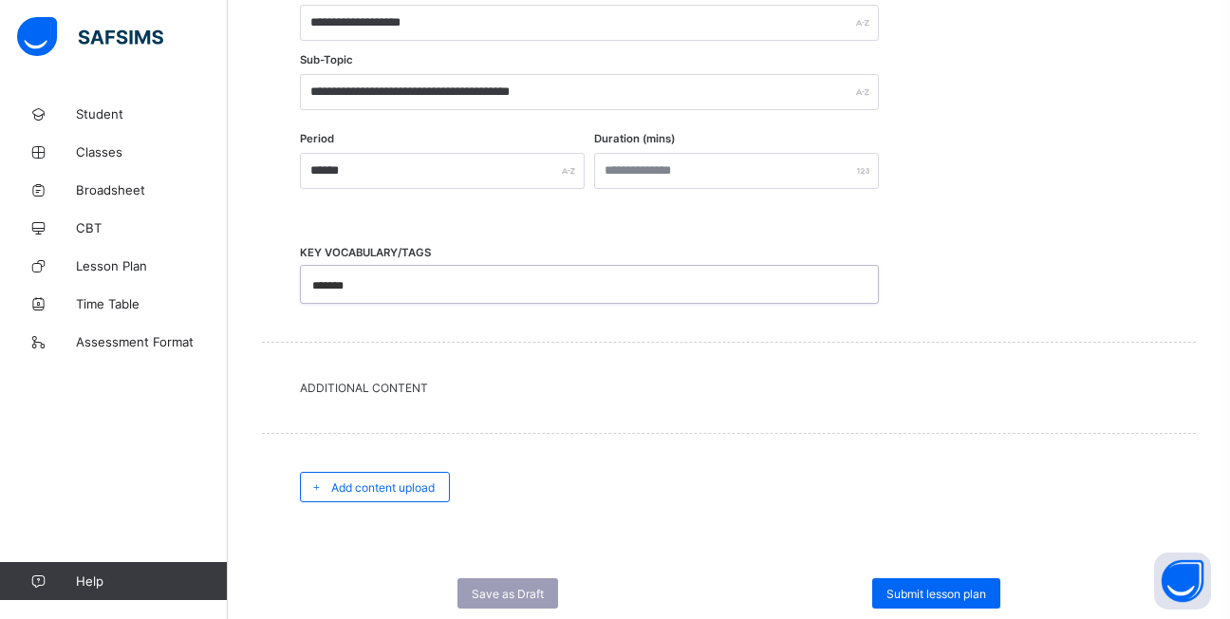
scroll to position [627, 0]
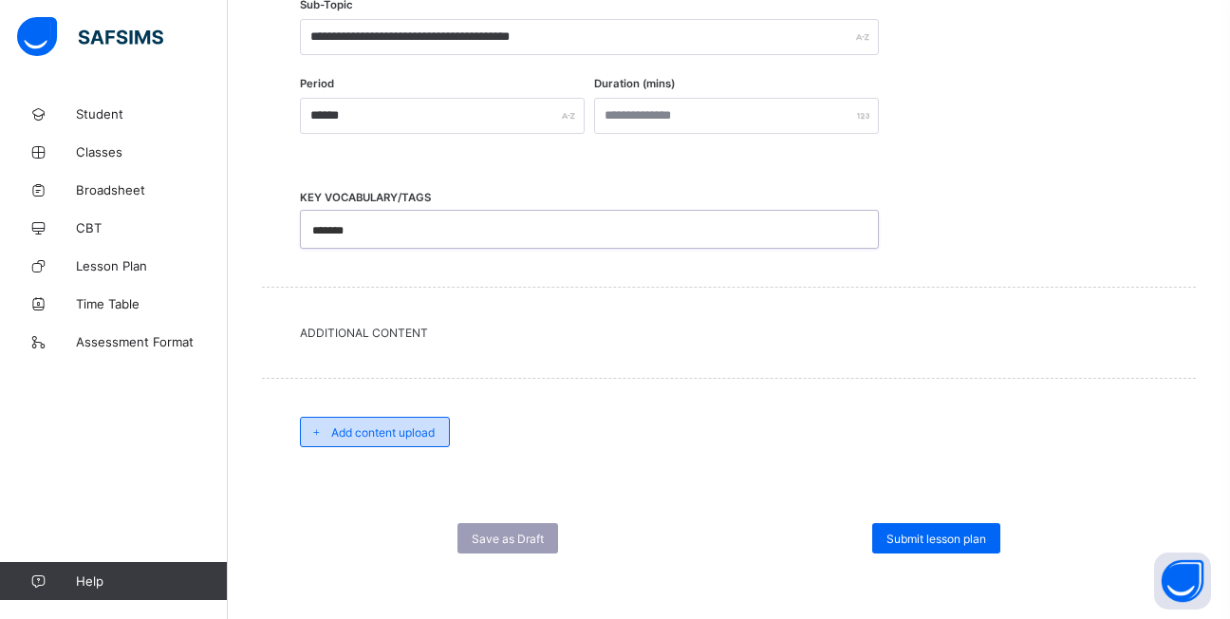
type input "*******"
click at [399, 428] on span "Add content upload" at bounding box center [382, 432] width 103 height 14
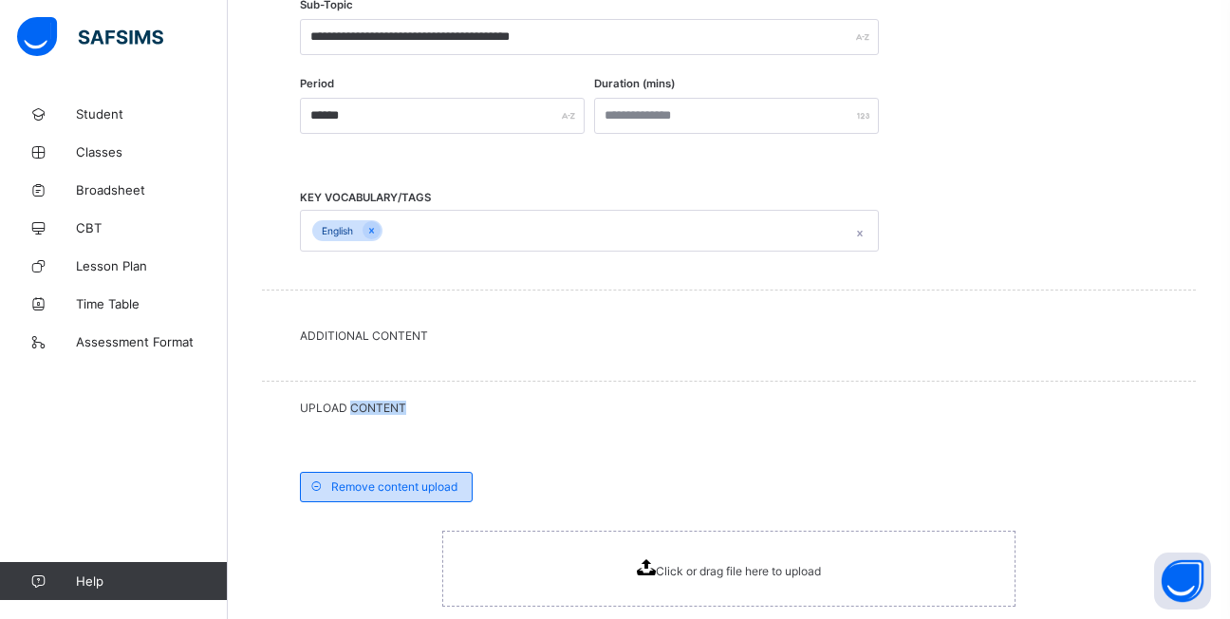
click at [399, 428] on div "UPLOAD CONTENT" at bounding box center [729, 407] width 934 height 52
drag, startPoint x: 399, startPoint y: 428, endPoint x: 432, endPoint y: 480, distance: 61.4
click at [412, 478] on div "Remove content upload" at bounding box center [386, 487] width 173 height 30
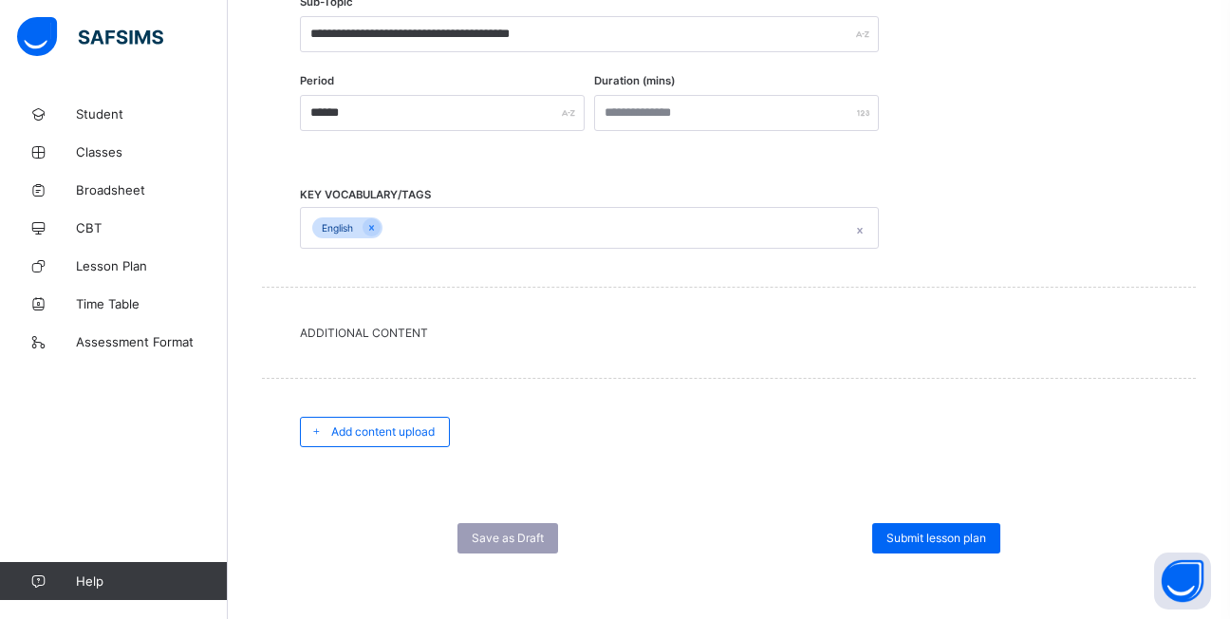
scroll to position [631, 0]
drag, startPoint x: 394, startPoint y: 423, endPoint x: 411, endPoint y: 432, distance: 19.1
click at [394, 422] on div "Add content upload" at bounding box center [375, 431] width 150 height 30
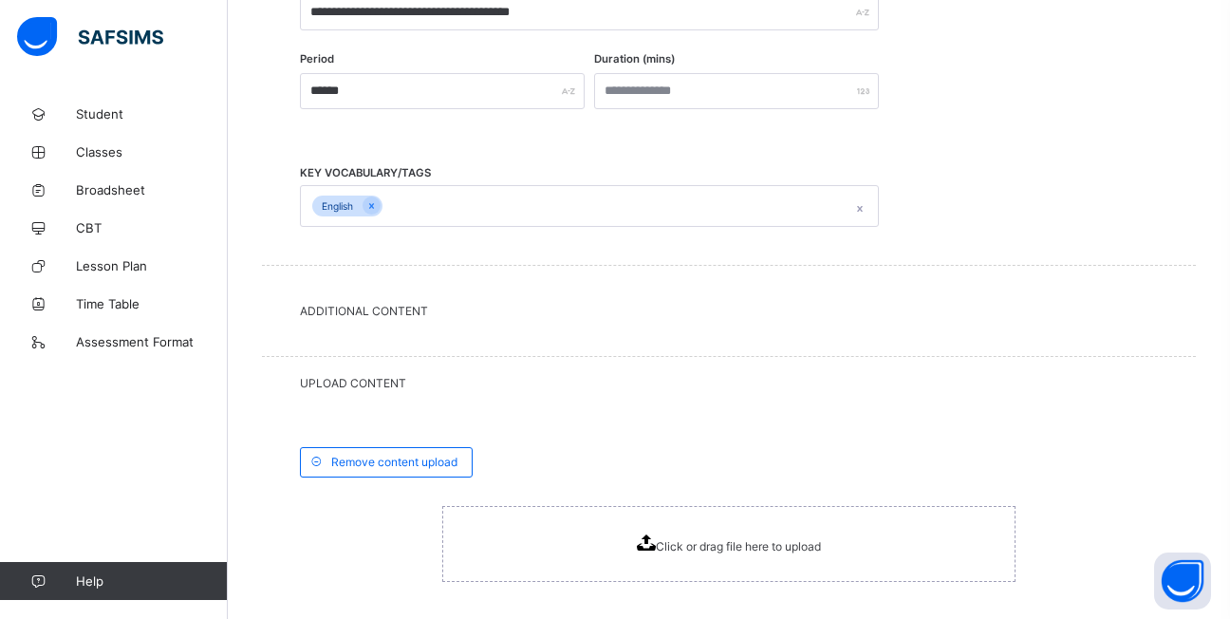
scroll to position [626, 0]
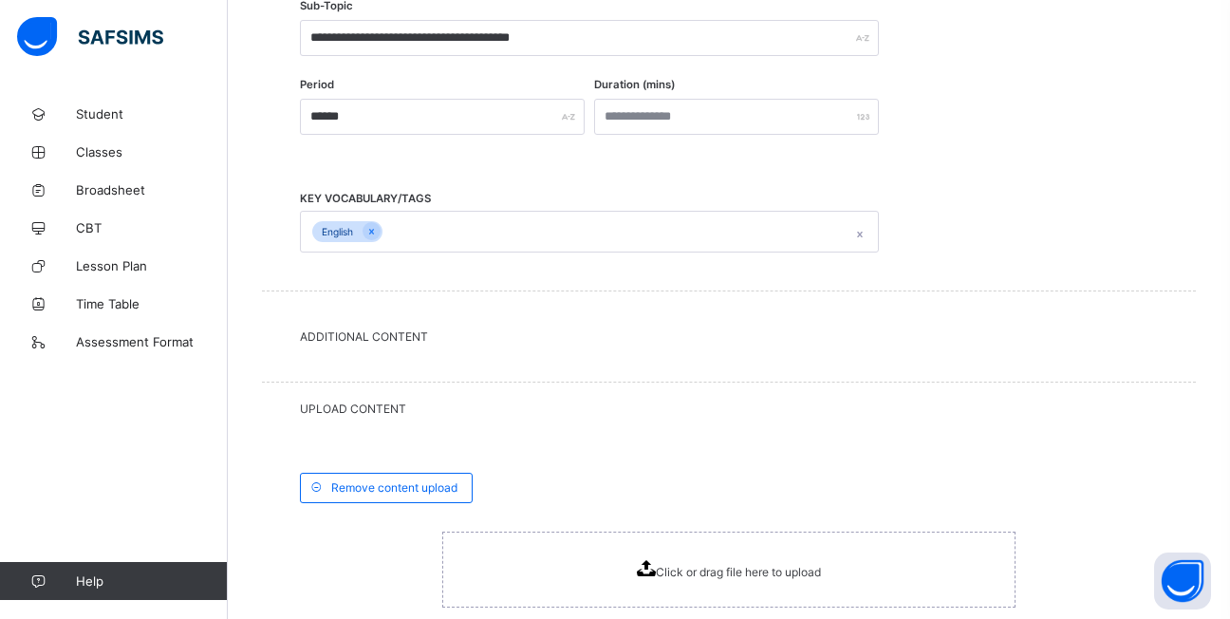
click at [756, 575] on span "Click or drag file here to upload" at bounding box center [738, 572] width 165 height 14
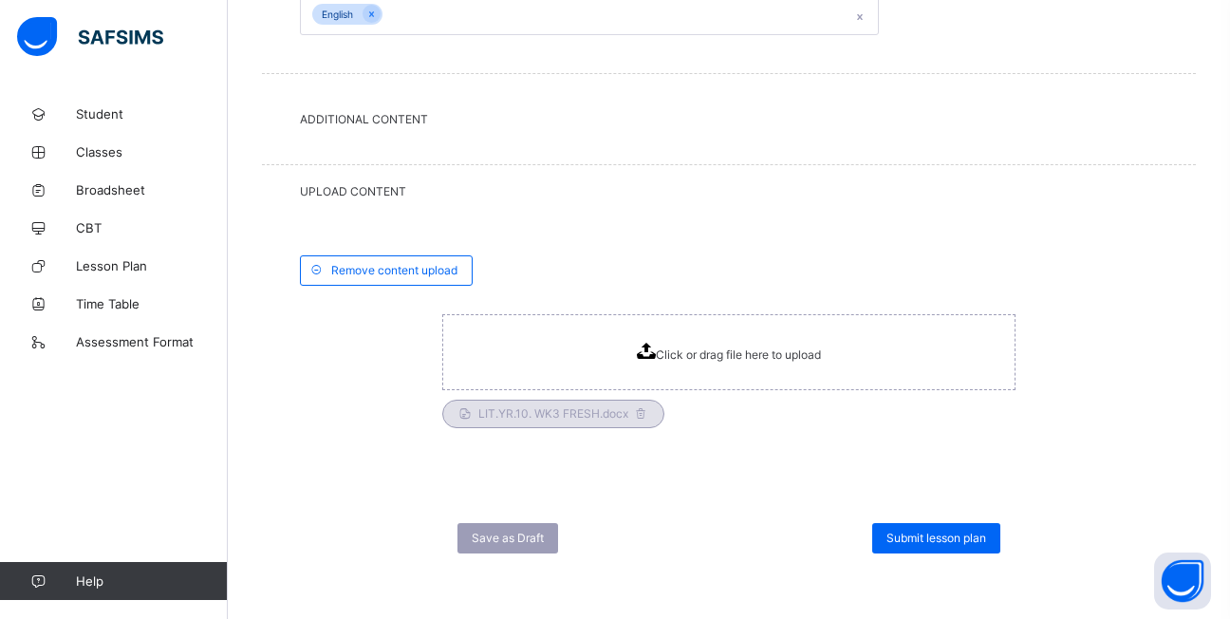
scroll to position [844, 0]
click at [924, 536] on span "Submit lesson plan" at bounding box center [936, 536] width 100 height 14
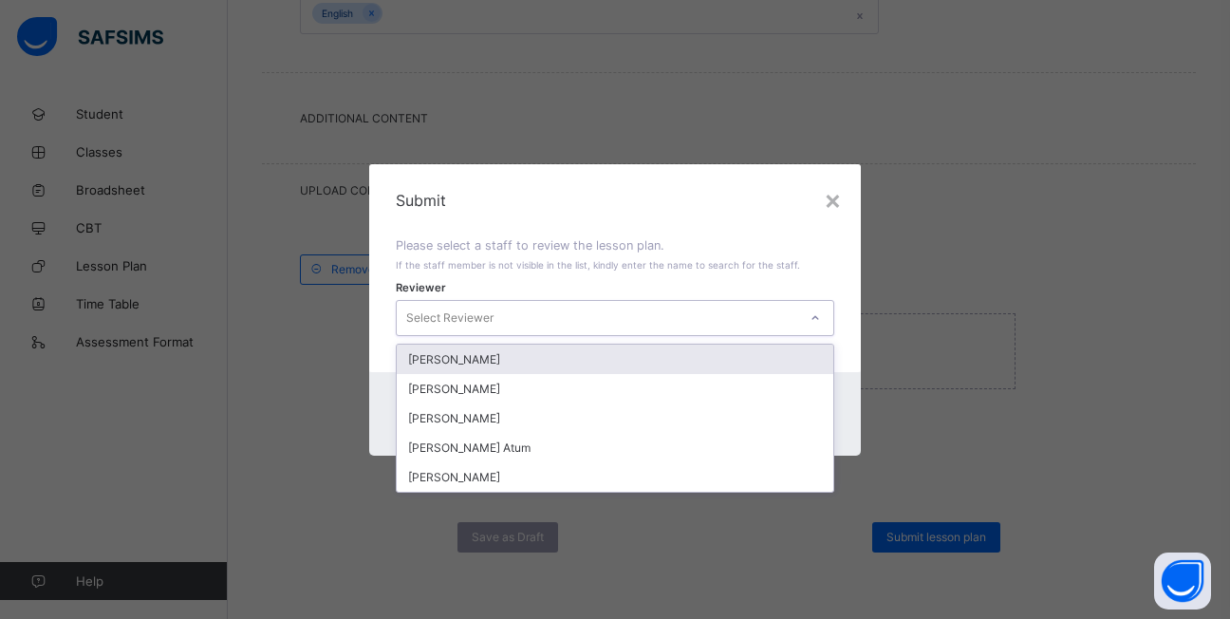
click at [818, 316] on icon at bounding box center [814, 317] width 11 height 19
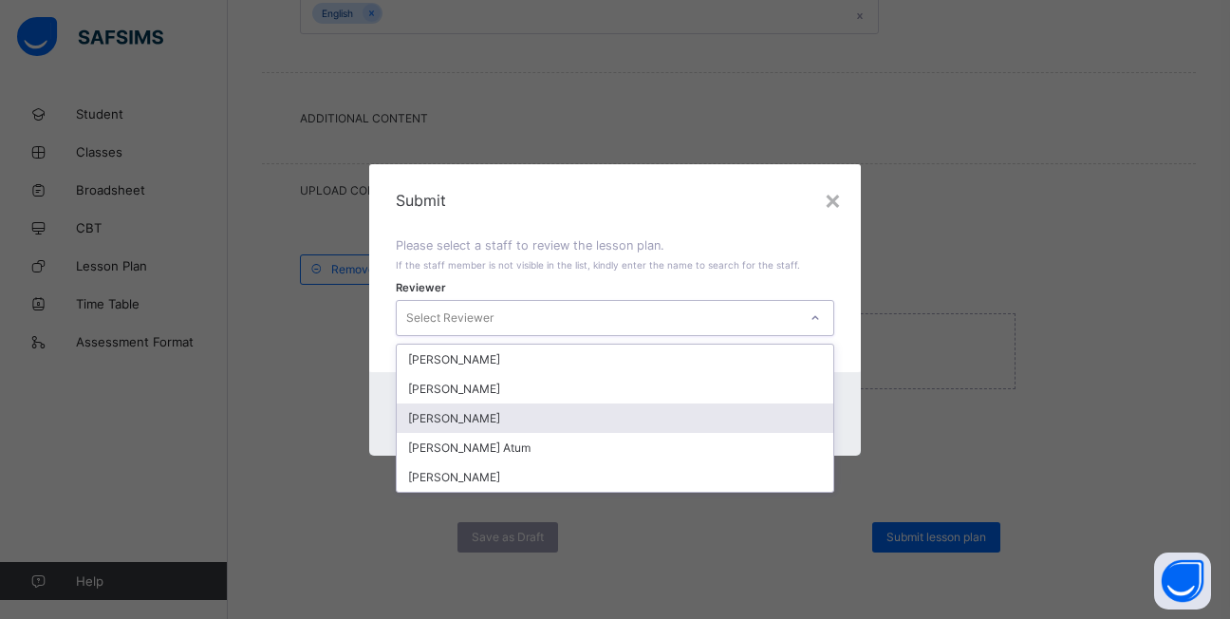
click at [489, 417] on div "Emmanuel Ayo" at bounding box center [615, 417] width 436 height 29
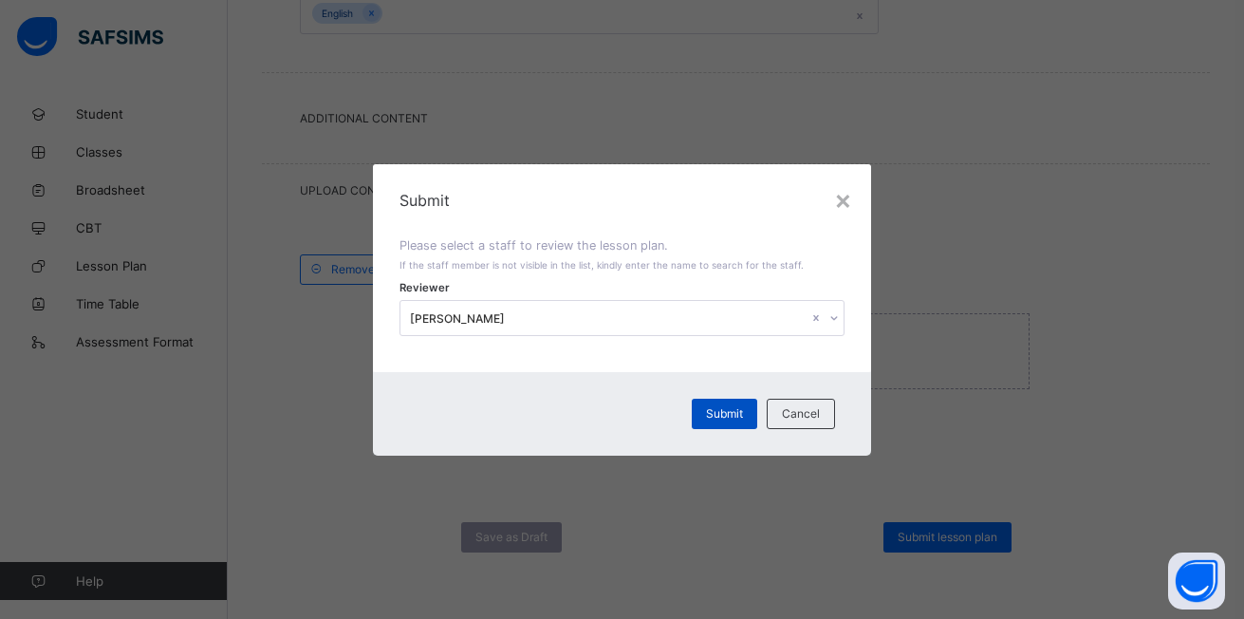
click at [735, 418] on span "Submit" at bounding box center [724, 413] width 37 height 14
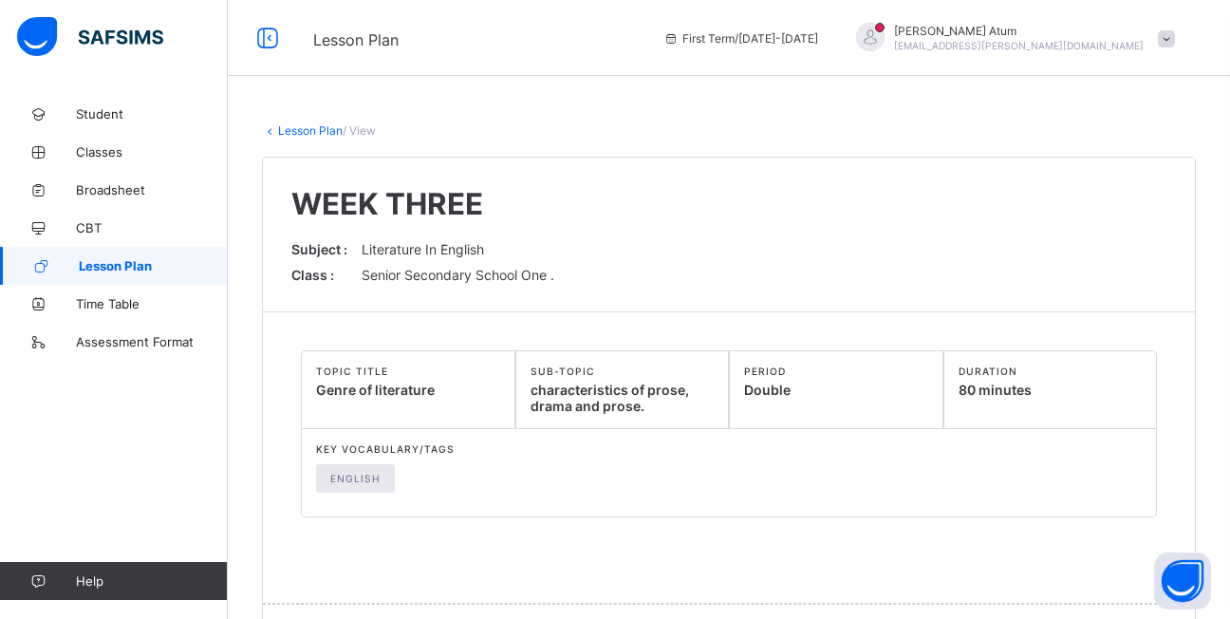
click at [130, 261] on span "Lesson Plan" at bounding box center [153, 265] width 149 height 15
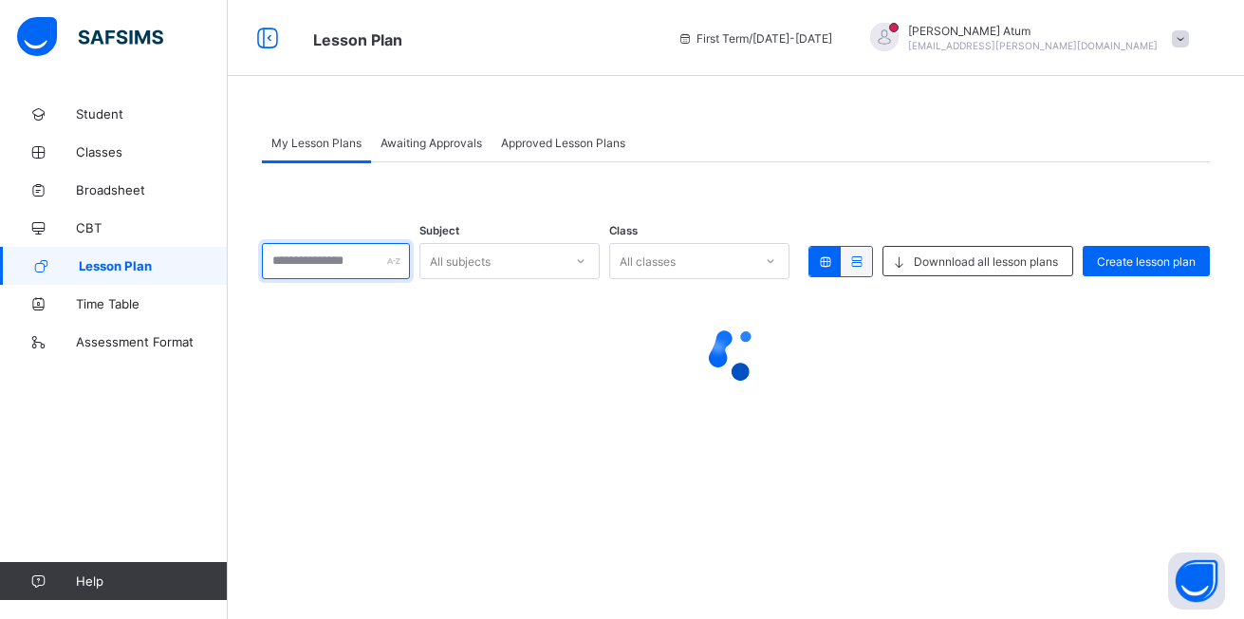
click at [376, 267] on input "text" at bounding box center [336, 261] width 148 height 36
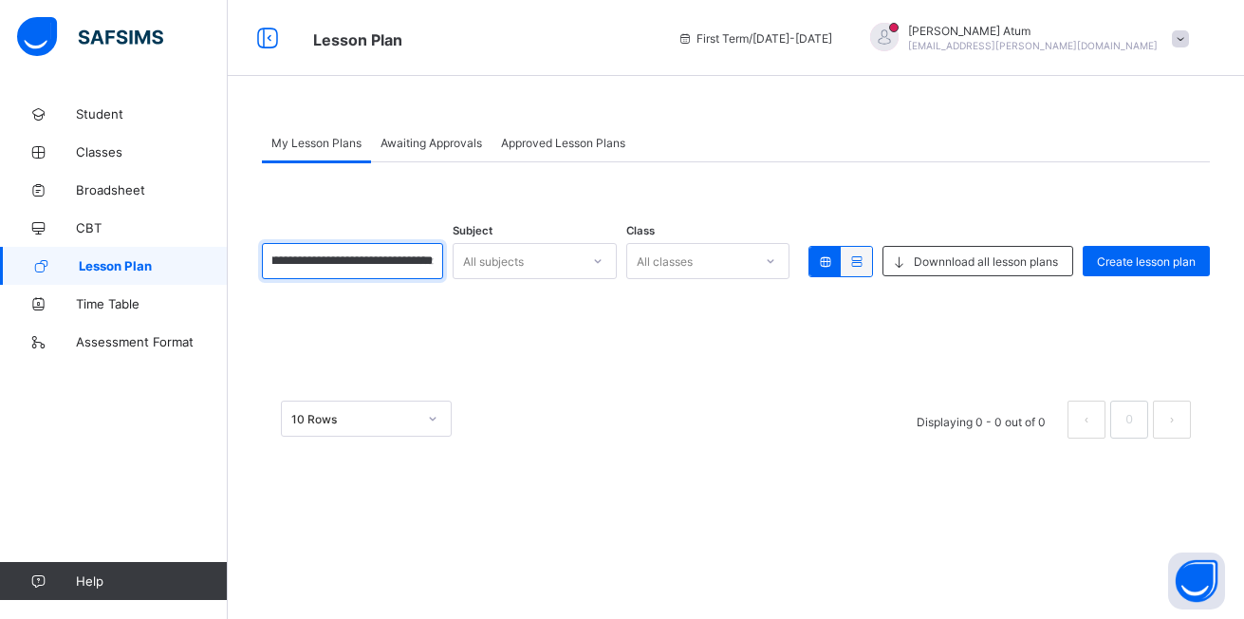
scroll to position [0, 42]
click at [435, 261] on input "**********" at bounding box center [352, 261] width 181 height 36
type input "**********"
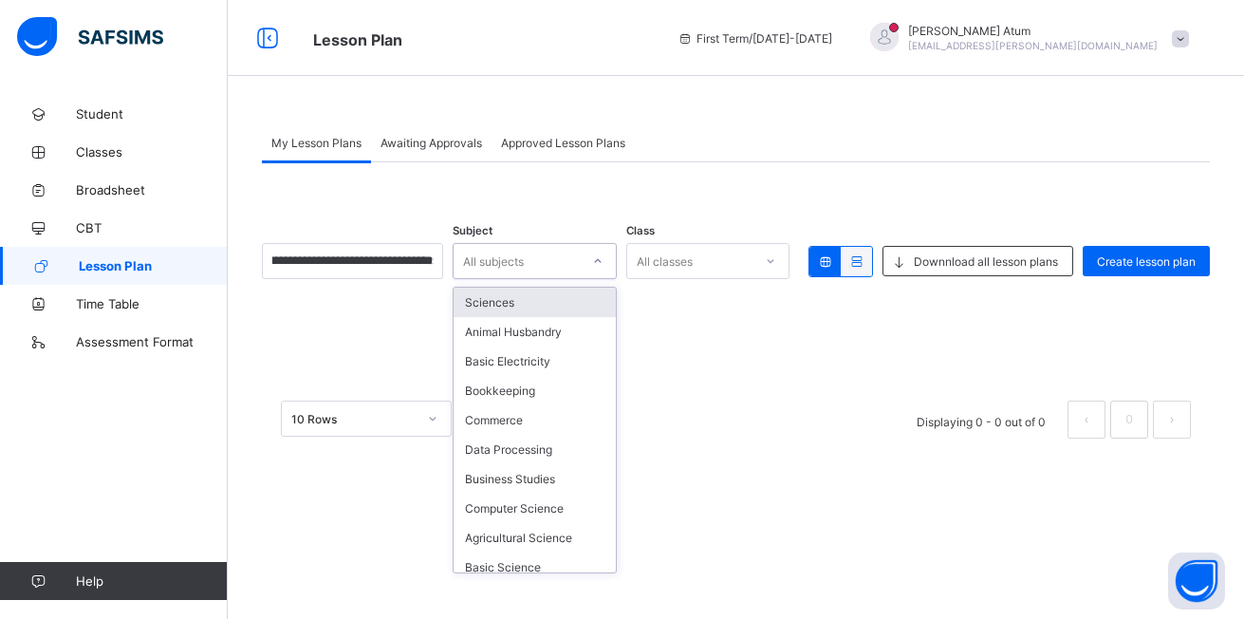
scroll to position [0, 0]
click at [596, 267] on icon at bounding box center [597, 260] width 11 height 19
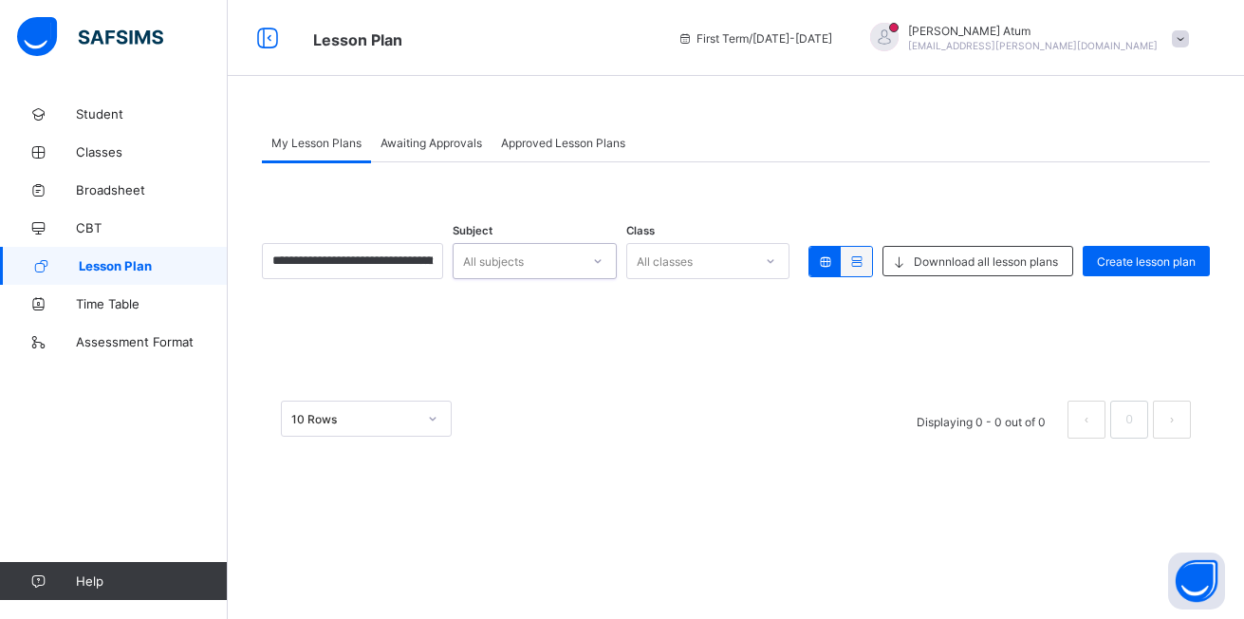
click at [577, 258] on div "All subjects" at bounding box center [517, 261] width 126 height 27
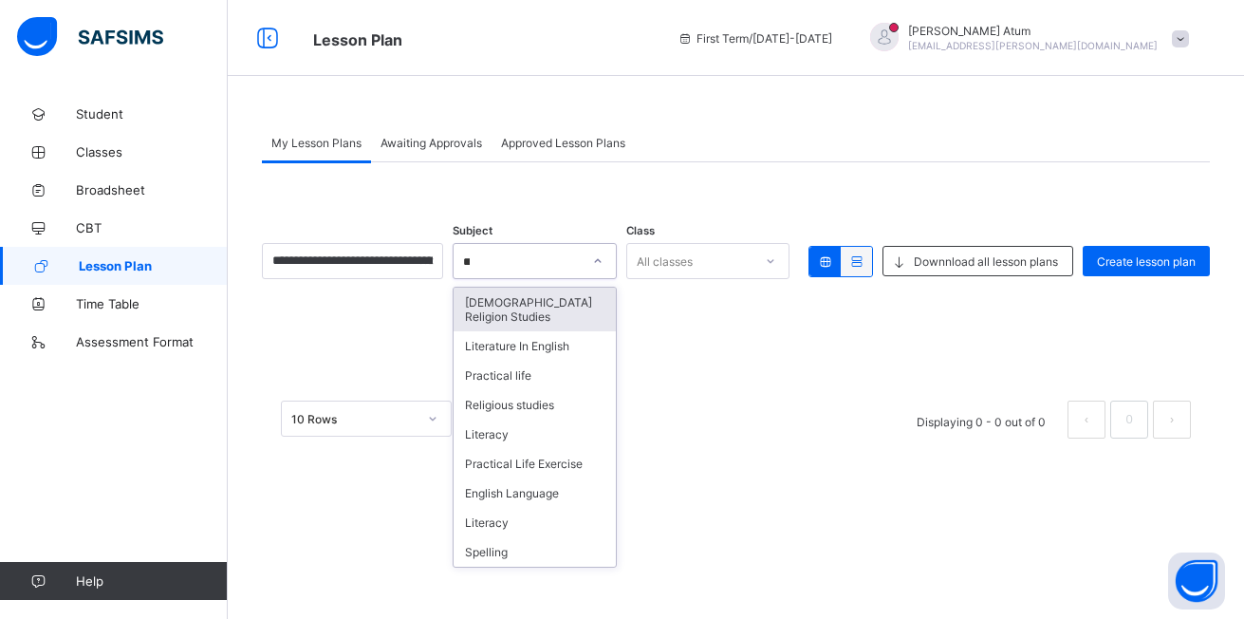
type input "***"
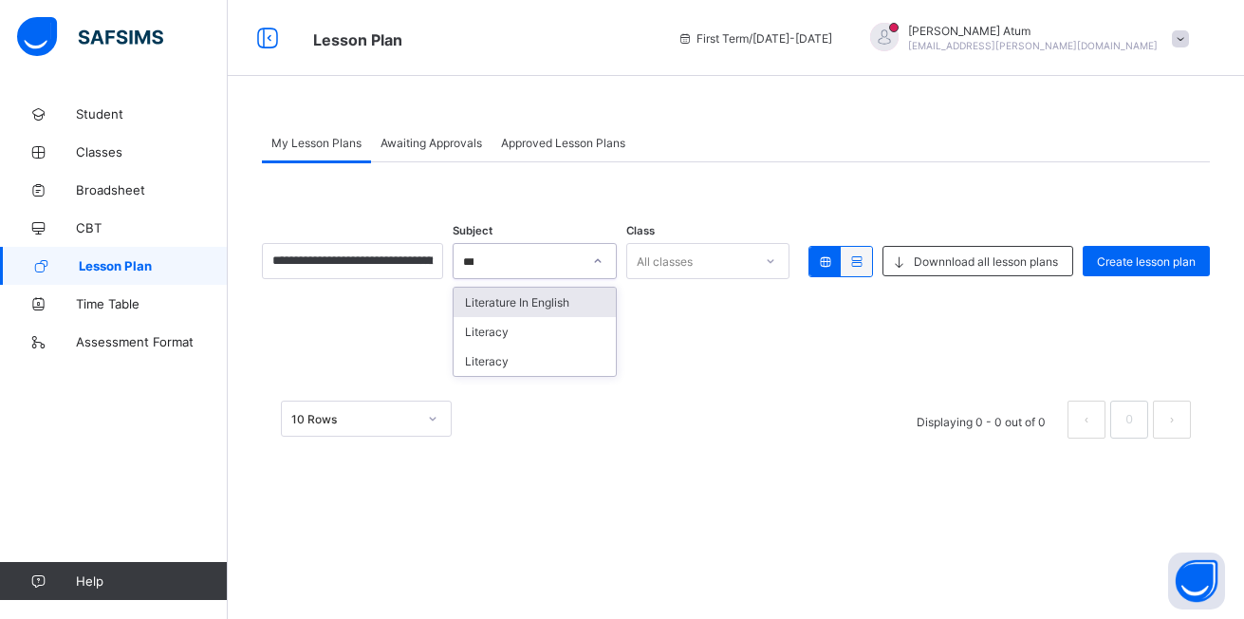
click at [522, 299] on div "Literature In English" at bounding box center [535, 301] width 162 height 29
click at [771, 265] on icon at bounding box center [770, 260] width 11 height 19
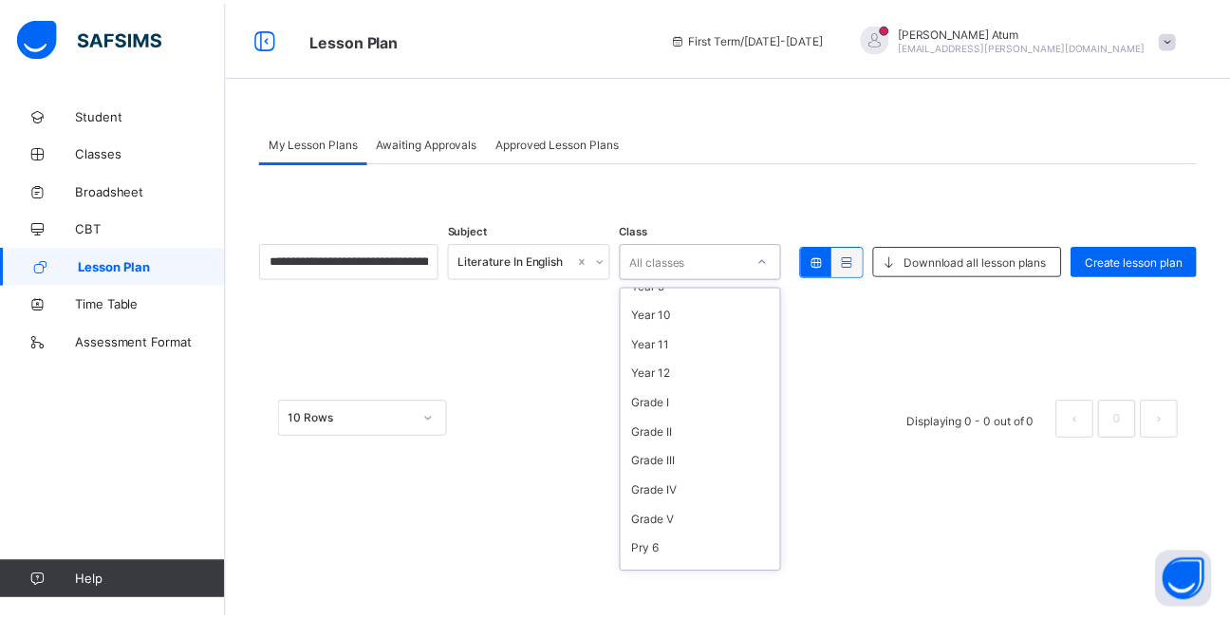
scroll to position [392, 0]
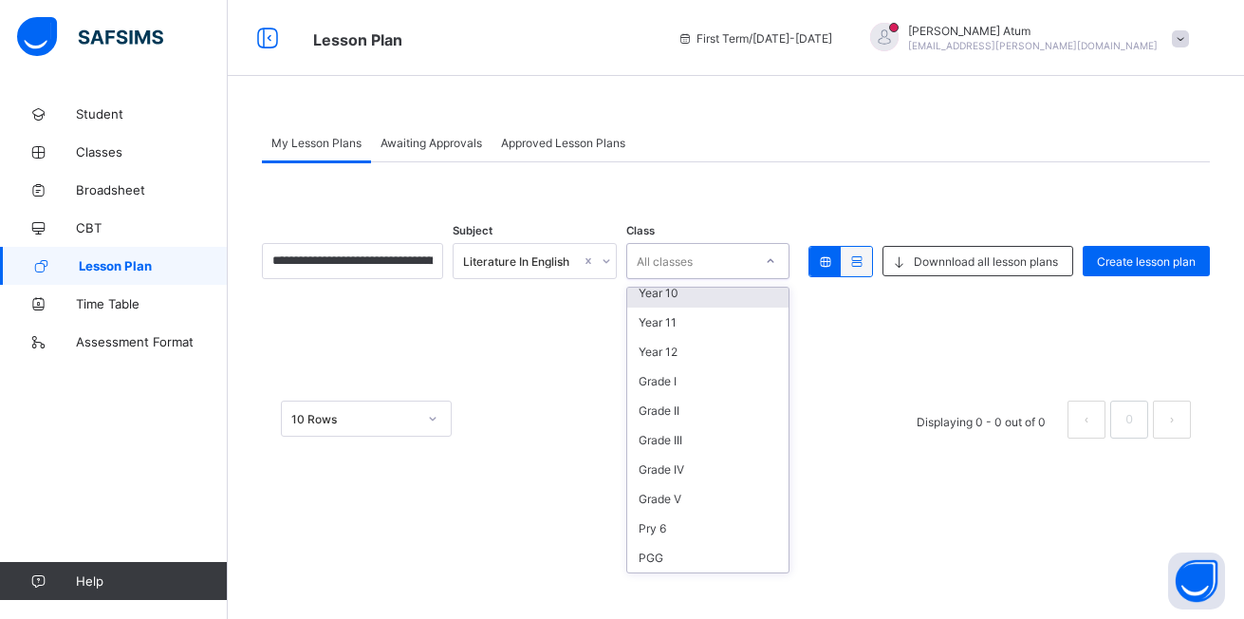
click at [694, 294] on div "Year 10" at bounding box center [708, 292] width 162 height 29
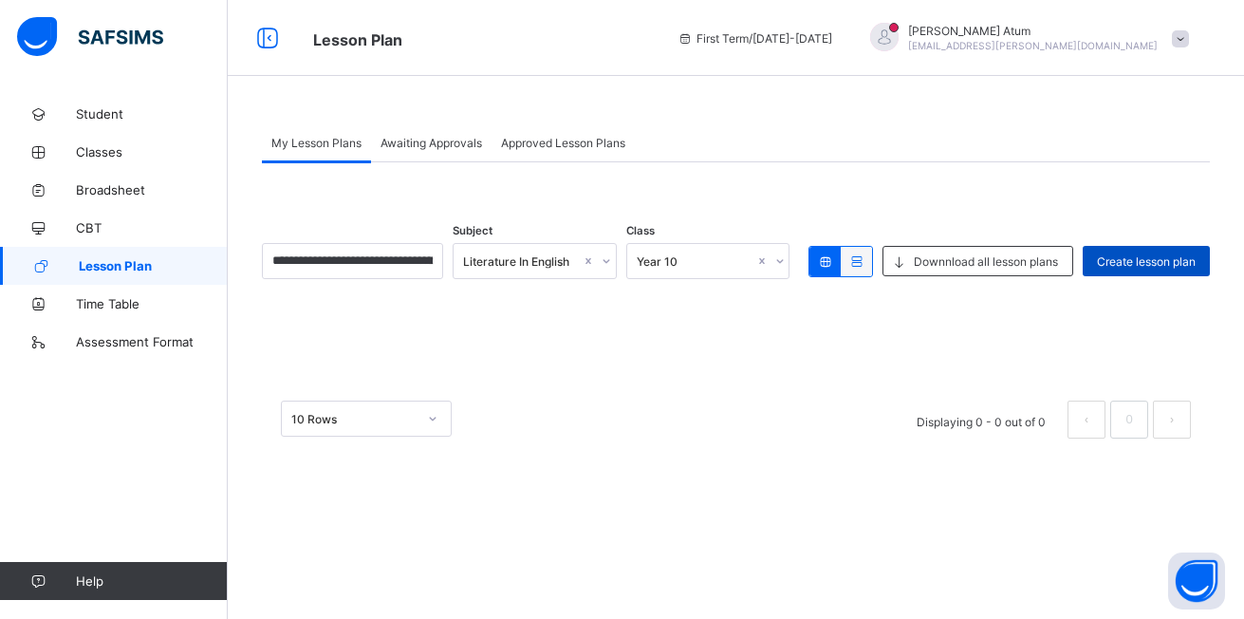
click at [1142, 257] on span "Create lesson plan" at bounding box center [1146, 261] width 99 height 14
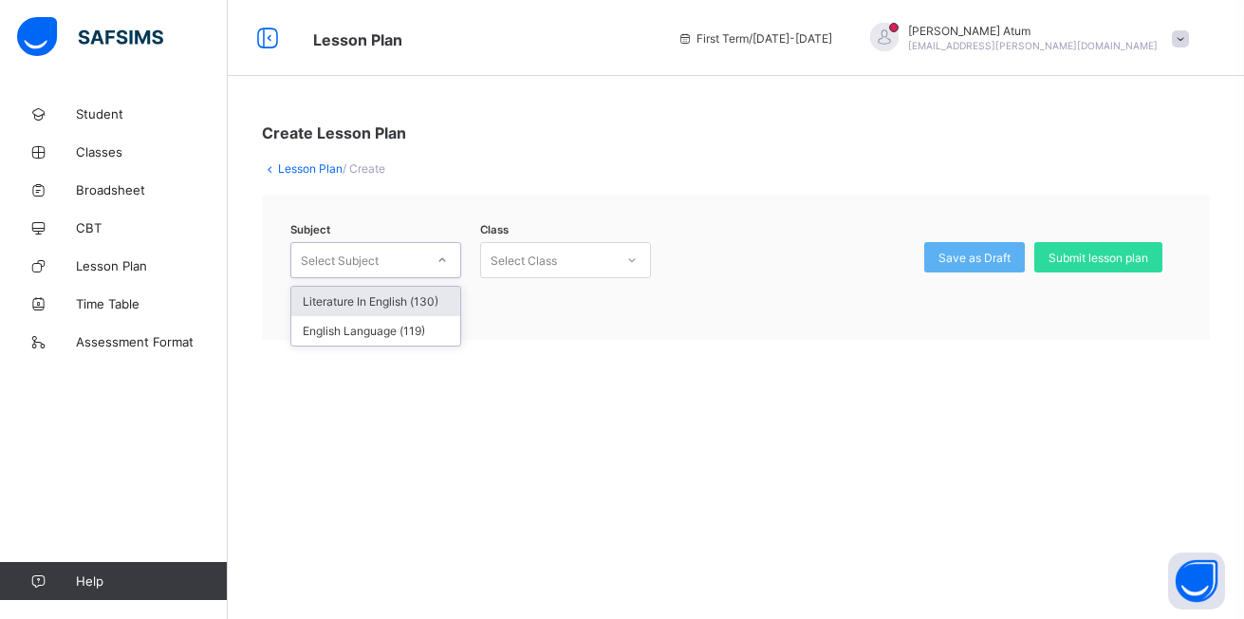
click at [434, 255] on div at bounding box center [442, 260] width 32 height 30
click at [390, 303] on div "Literature In English (130)" at bounding box center [375, 301] width 169 height 29
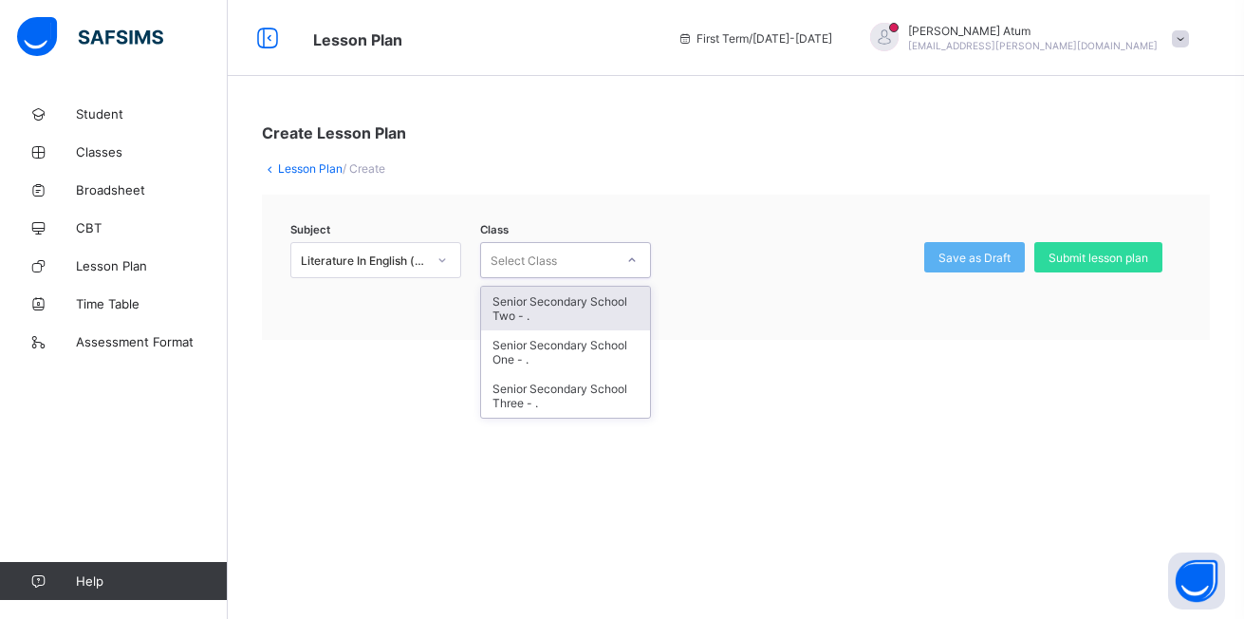
click at [632, 268] on div at bounding box center [632, 260] width 32 height 30
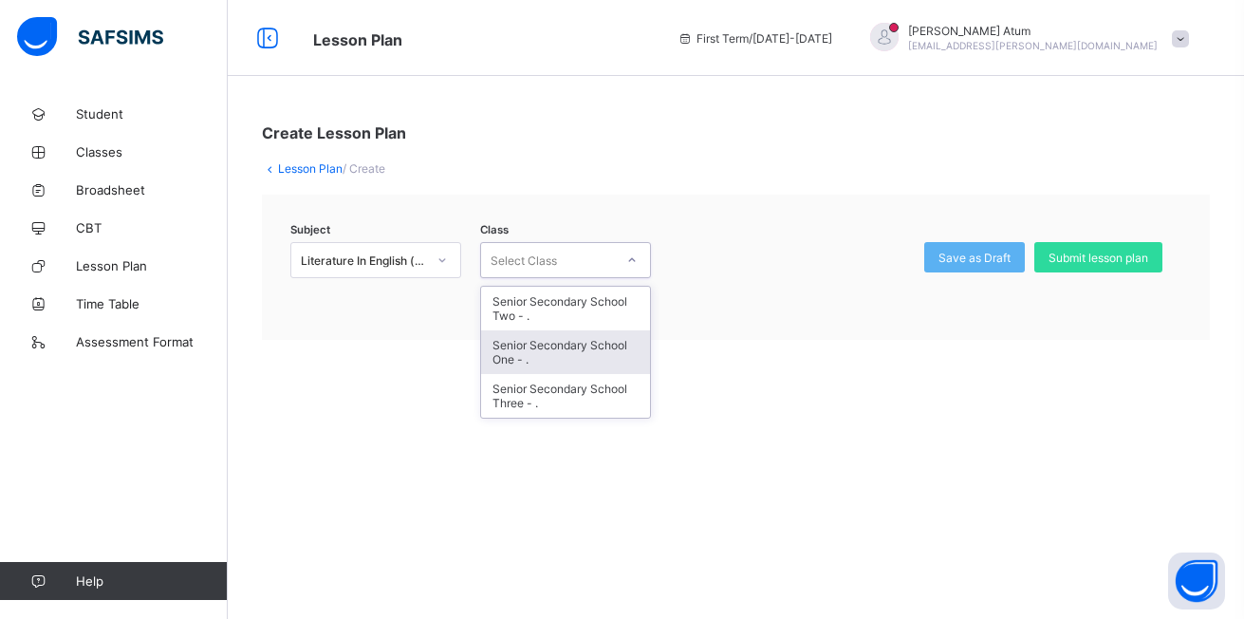
click at [584, 344] on div "Senior Secondary School One - ." at bounding box center [565, 352] width 169 height 44
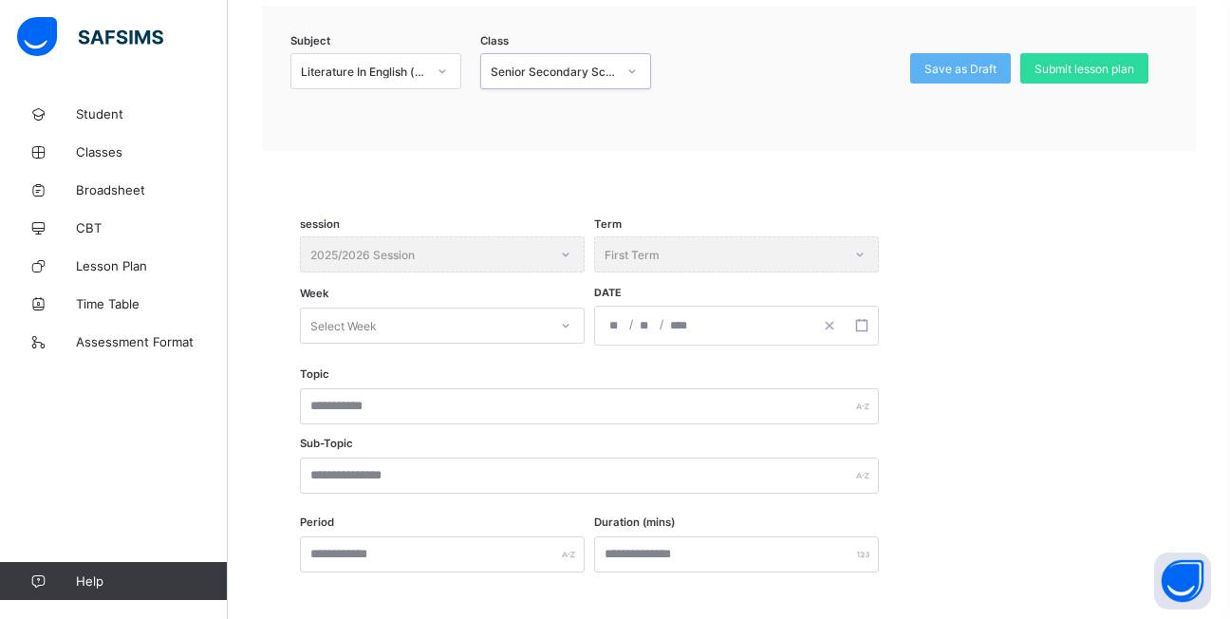
click at [561, 343] on div "Select Week" at bounding box center [442, 325] width 285 height 36
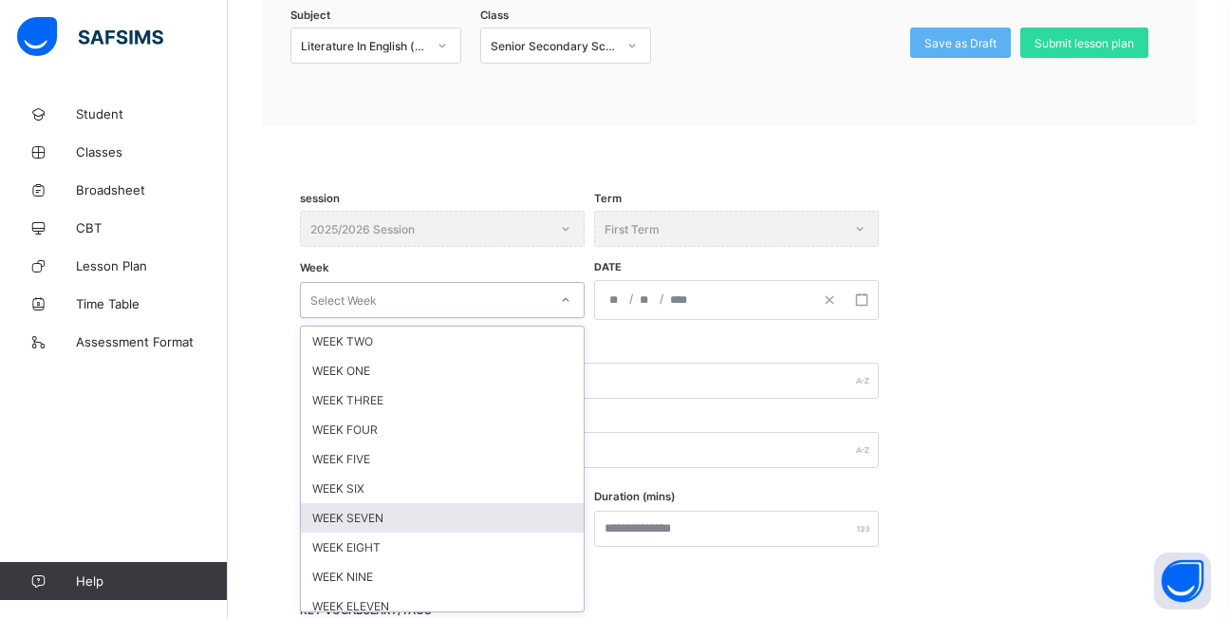
scroll to position [215, 0]
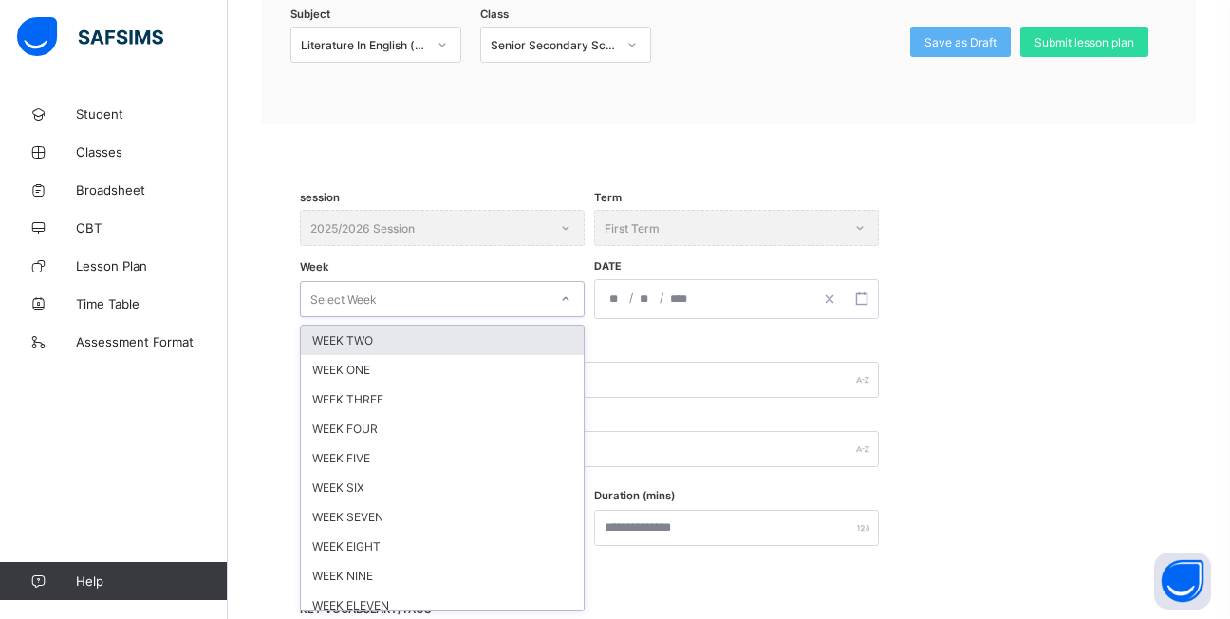
click at [362, 338] on div "WEEK TWO" at bounding box center [442, 339] width 283 height 29
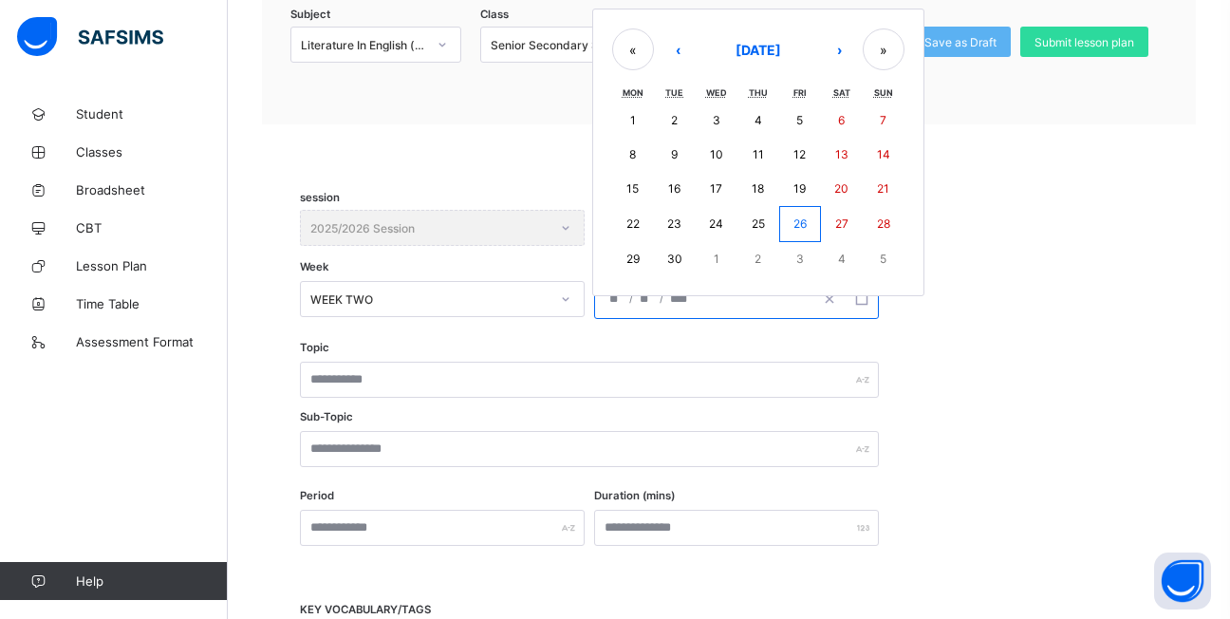
click at [616, 303] on input "number" at bounding box center [615, 299] width 15 height 38
click at [710, 187] on abbr "17" at bounding box center [716, 188] width 12 height 14
type input "**********"
type input "*"
type input "**"
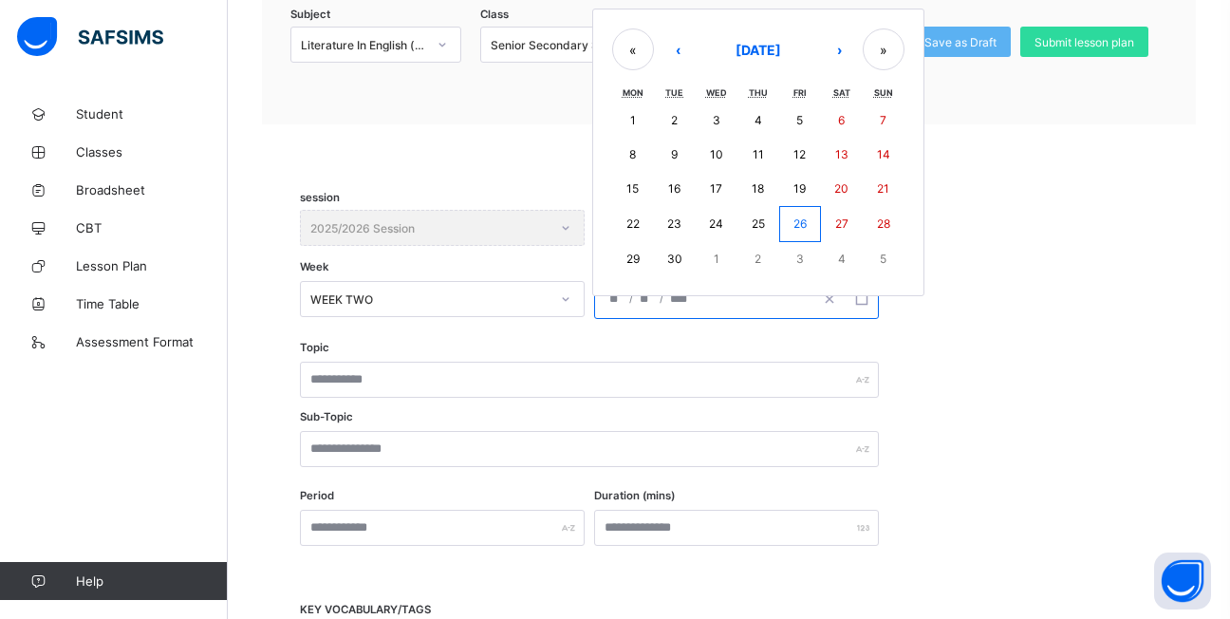
type input "****"
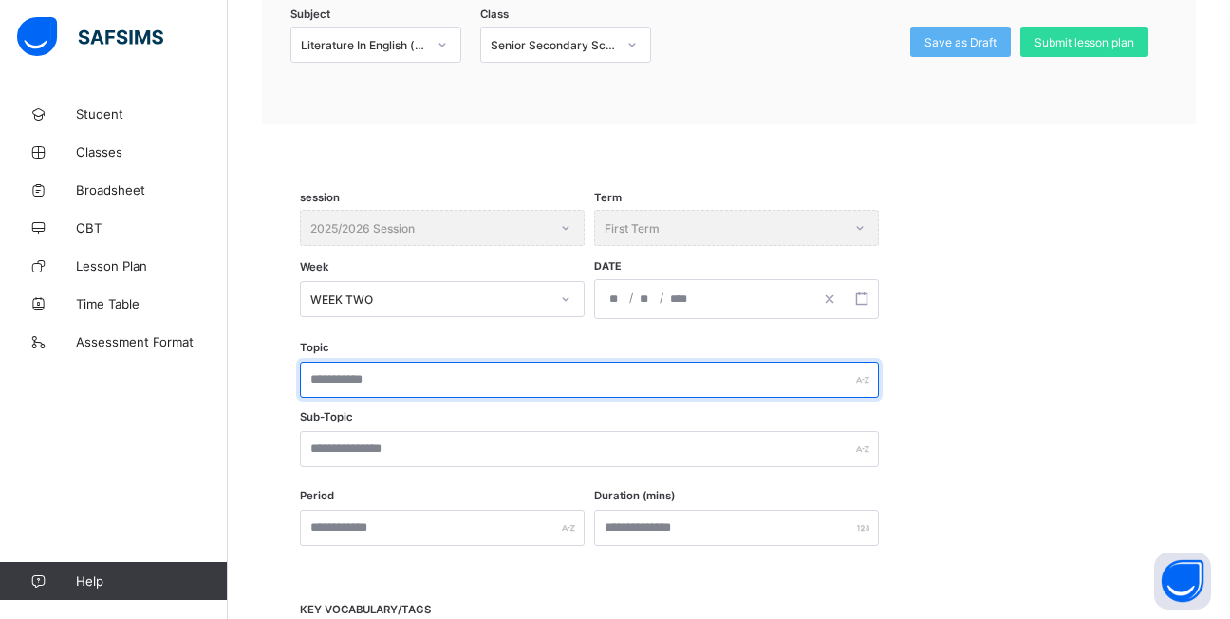
click at [386, 380] on input "text" at bounding box center [589, 379] width 579 height 36
type input "**********"
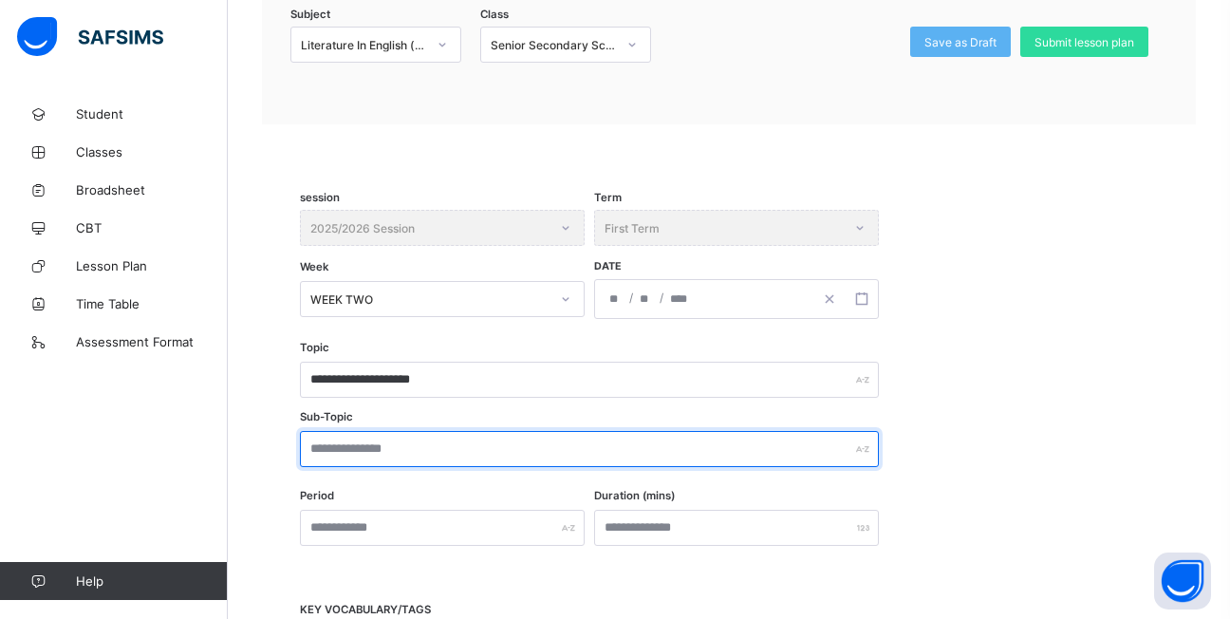
click at [410, 447] on input "text" at bounding box center [589, 449] width 579 height 36
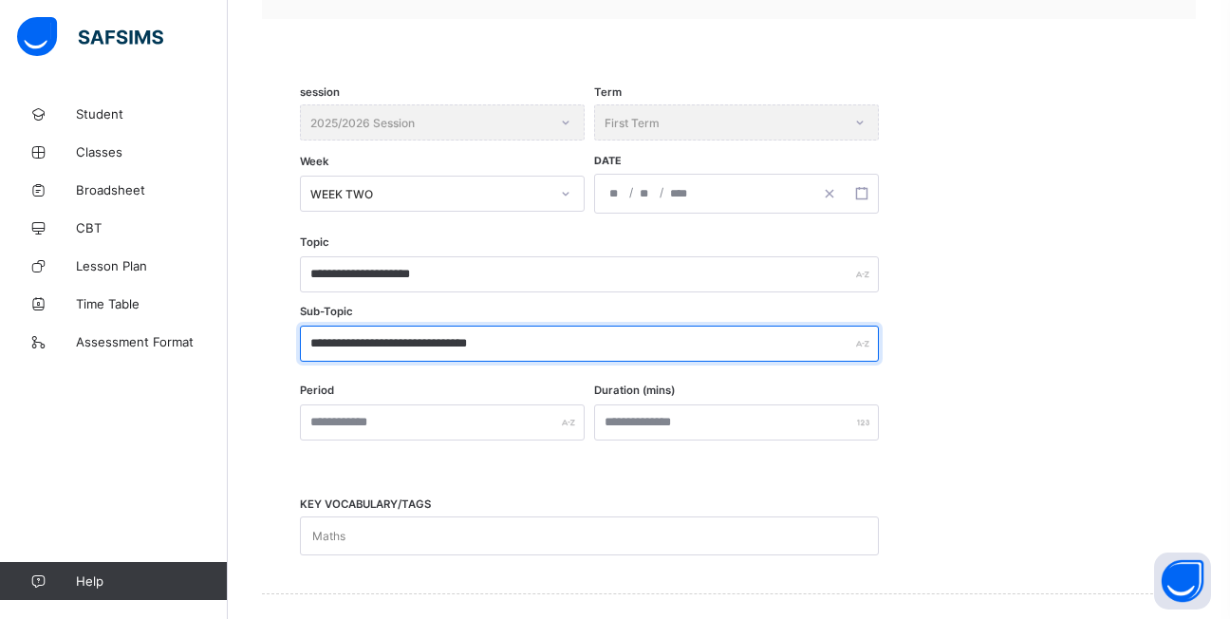
scroll to position [500, 0]
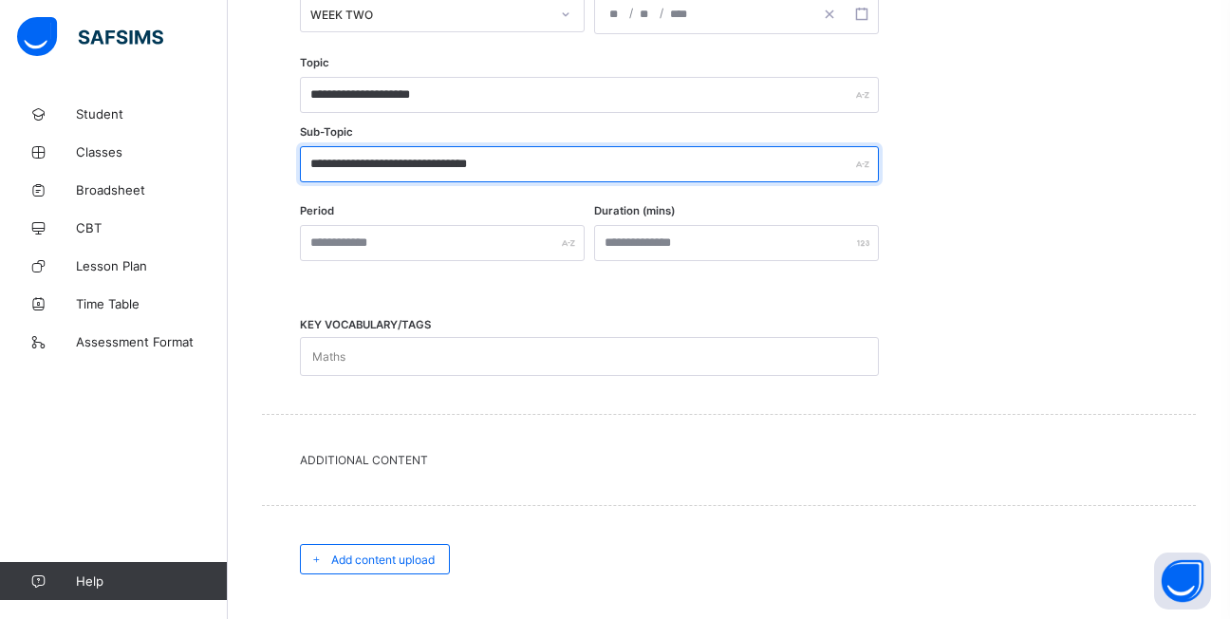
type input "**********"
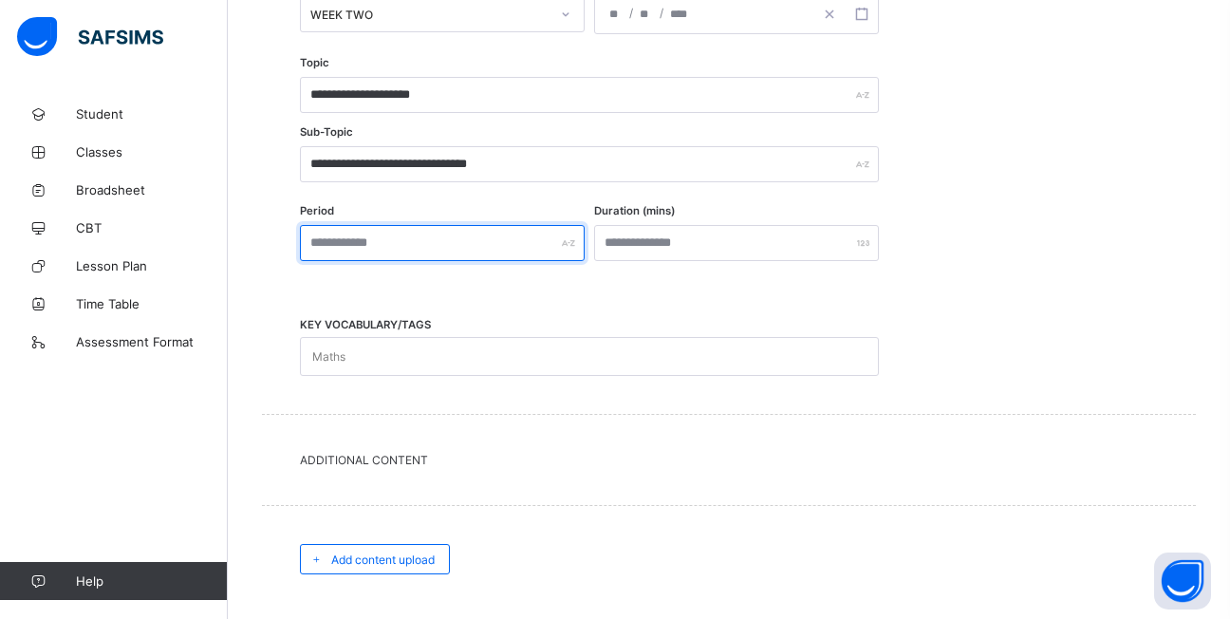
click at [437, 247] on input "text" at bounding box center [442, 243] width 285 height 36
type input "******"
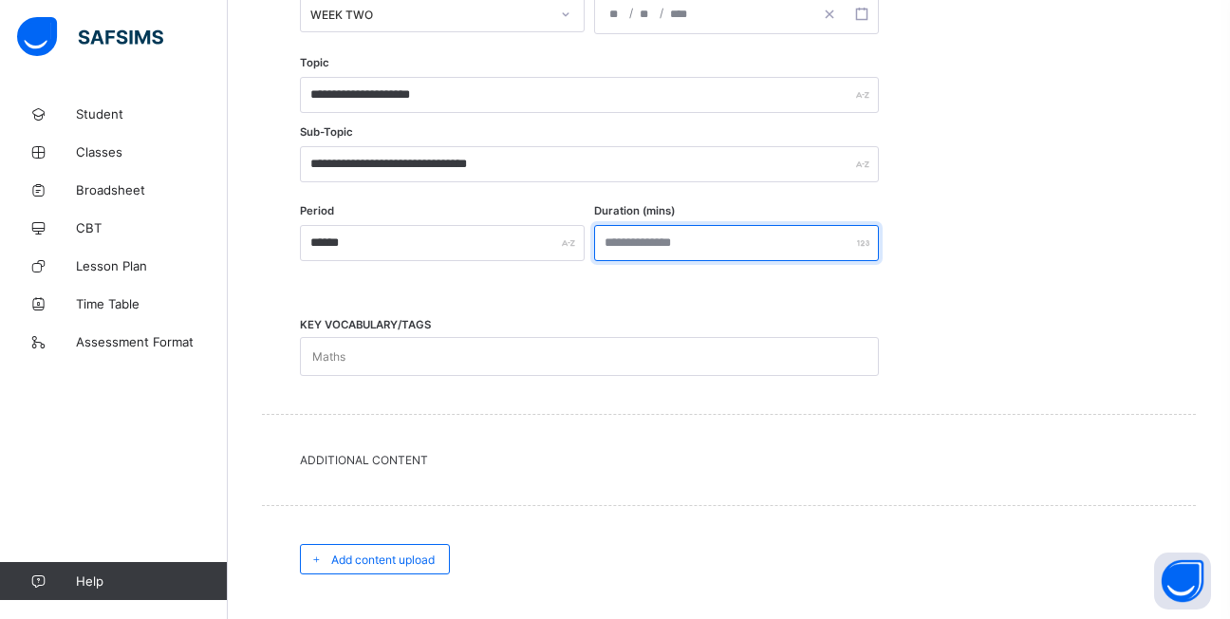
click at [695, 245] on input "number" at bounding box center [736, 243] width 285 height 36
type input "**"
click at [399, 349] on div "Maths" at bounding box center [571, 356] width 541 height 37
type input "*"
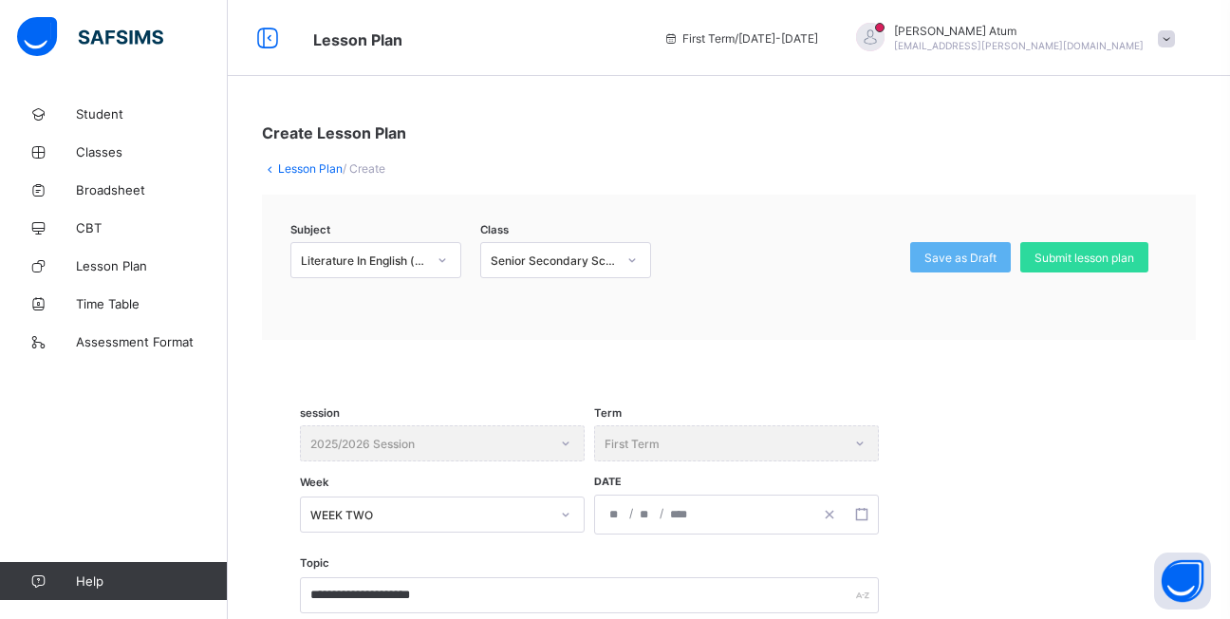
scroll to position [569, 0]
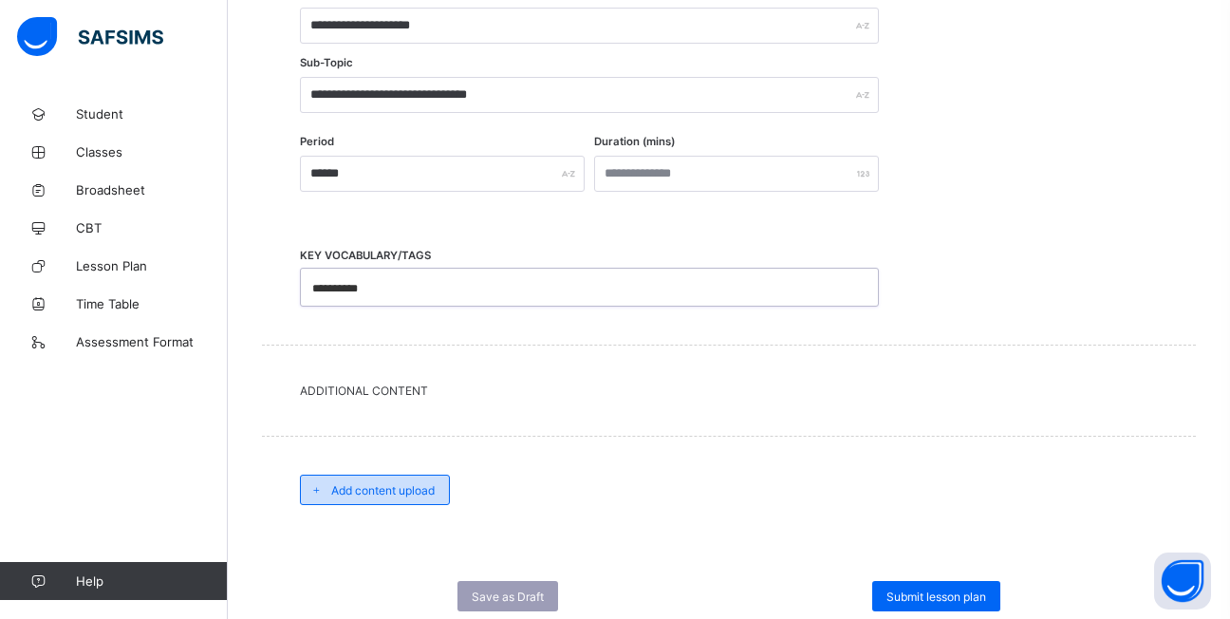
type input "**********"
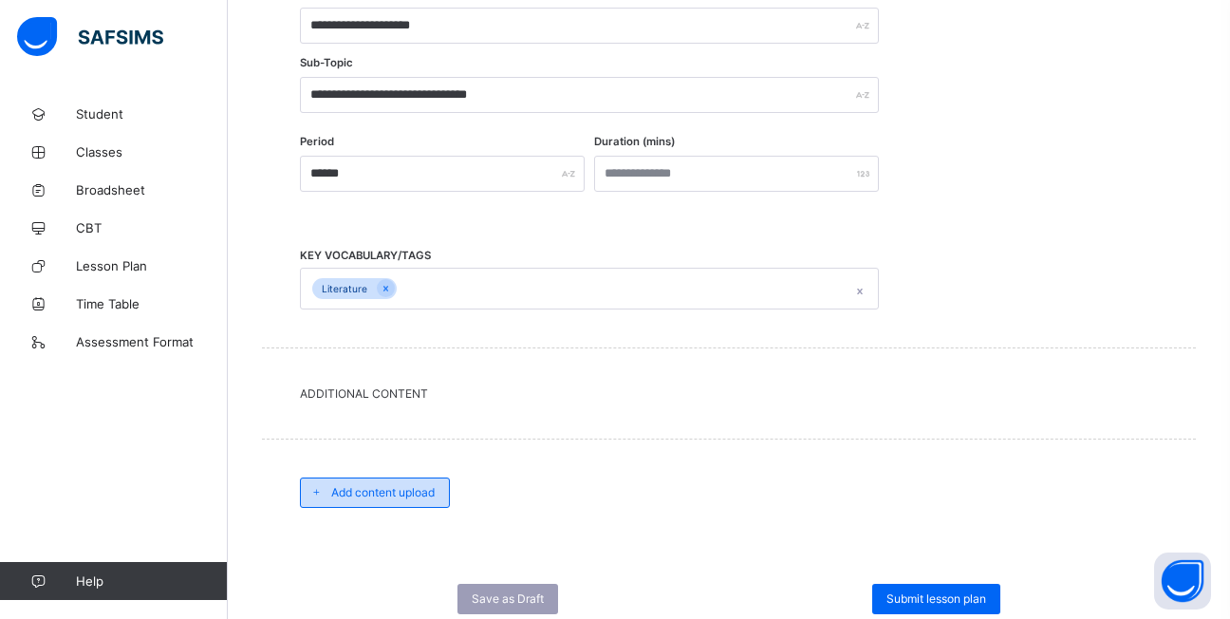
click at [399, 490] on span "Add content upload" at bounding box center [382, 492] width 103 height 14
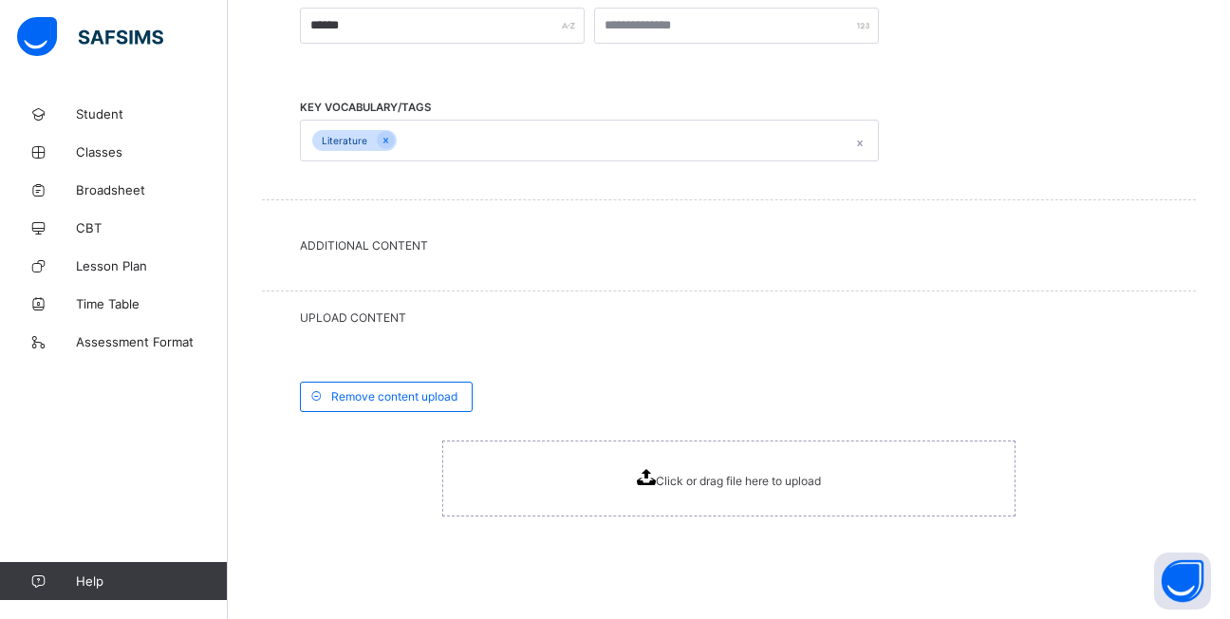
scroll to position [721, 0]
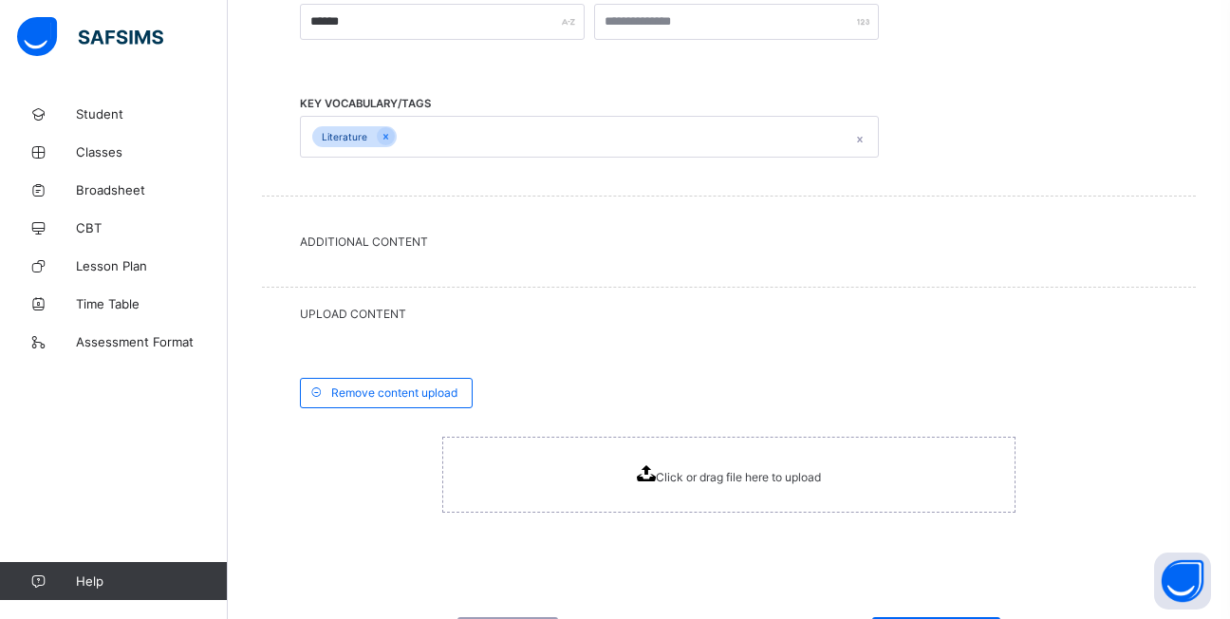
click at [666, 484] on div "Click or drag file here to upload" at bounding box center [728, 474] width 573 height 76
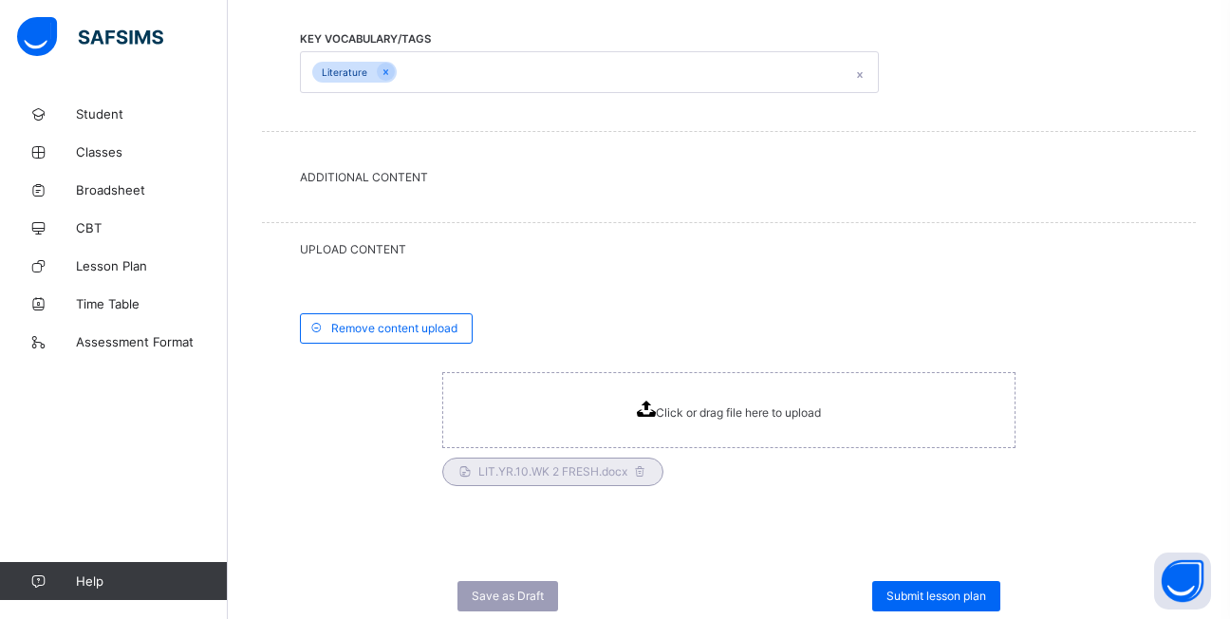
scroll to position [844, 0]
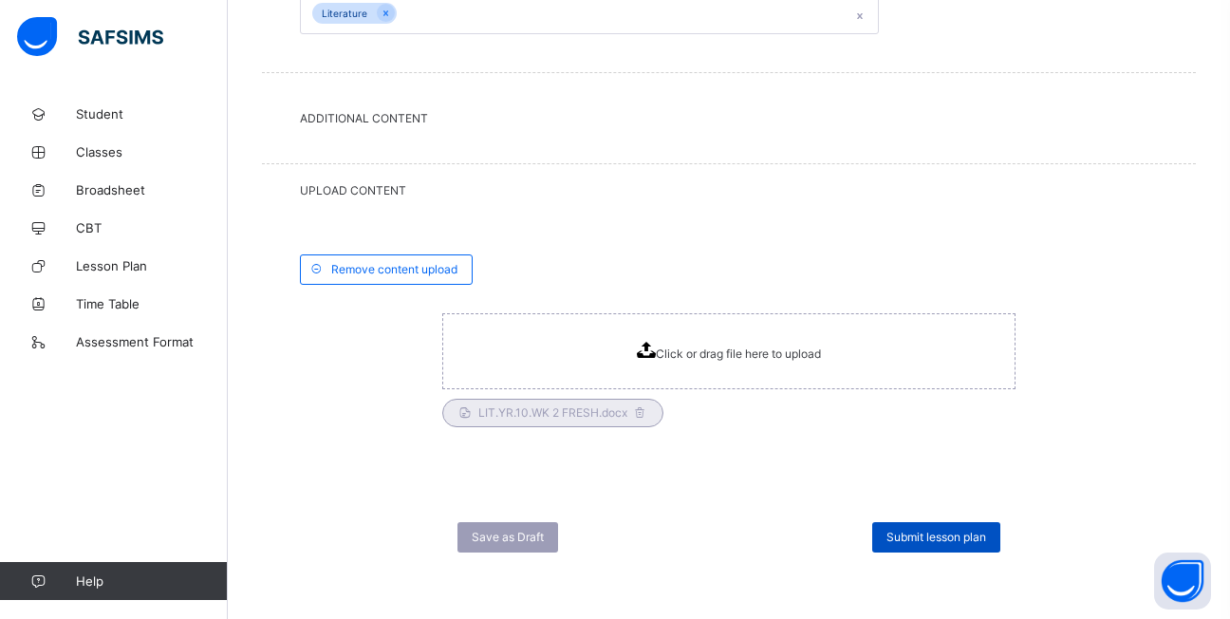
click at [939, 537] on span "Submit lesson plan" at bounding box center [936, 536] width 100 height 14
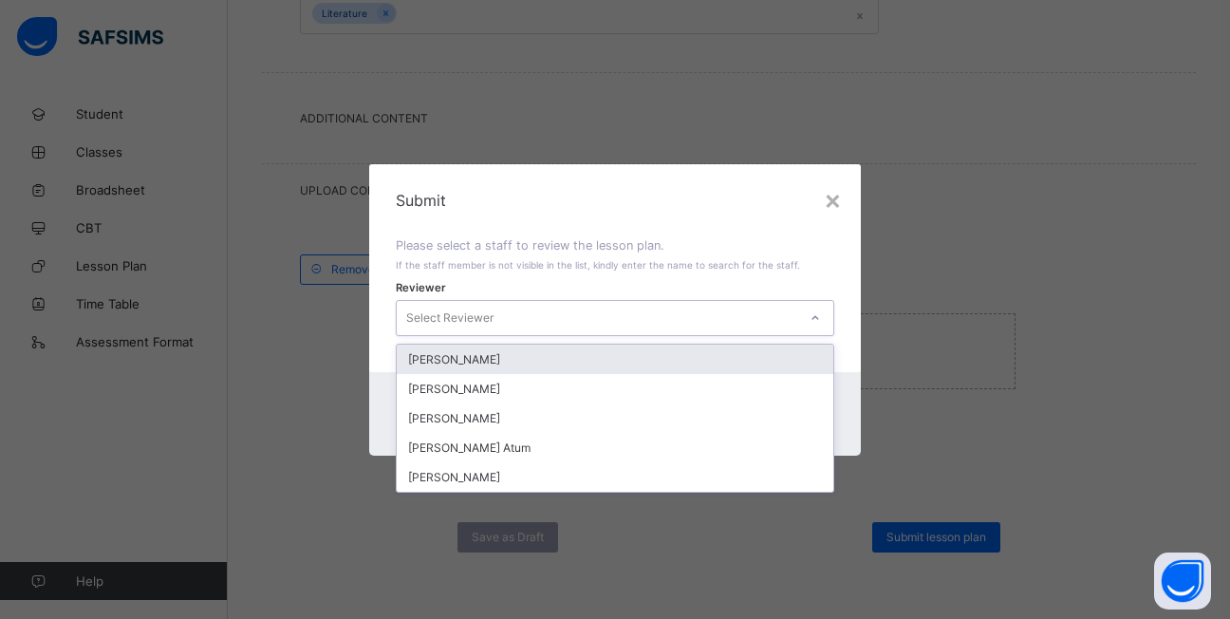
click at [817, 319] on icon at bounding box center [815, 317] width 7 height 4
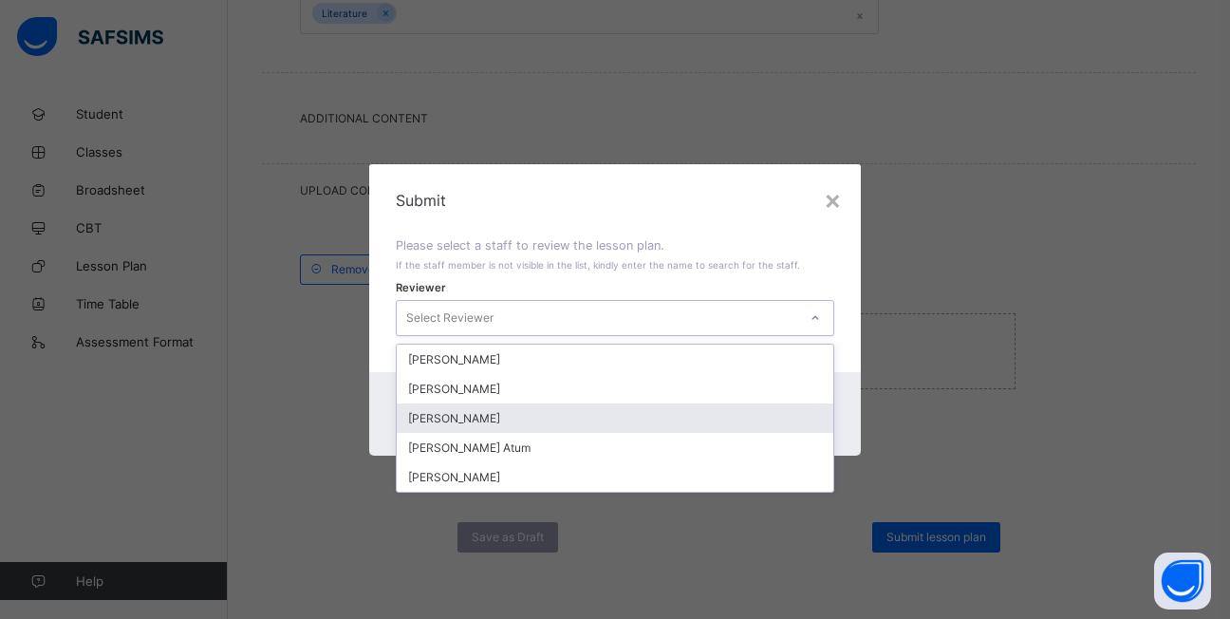
click at [581, 421] on div "Emmanuel Ayo" at bounding box center [615, 417] width 436 height 29
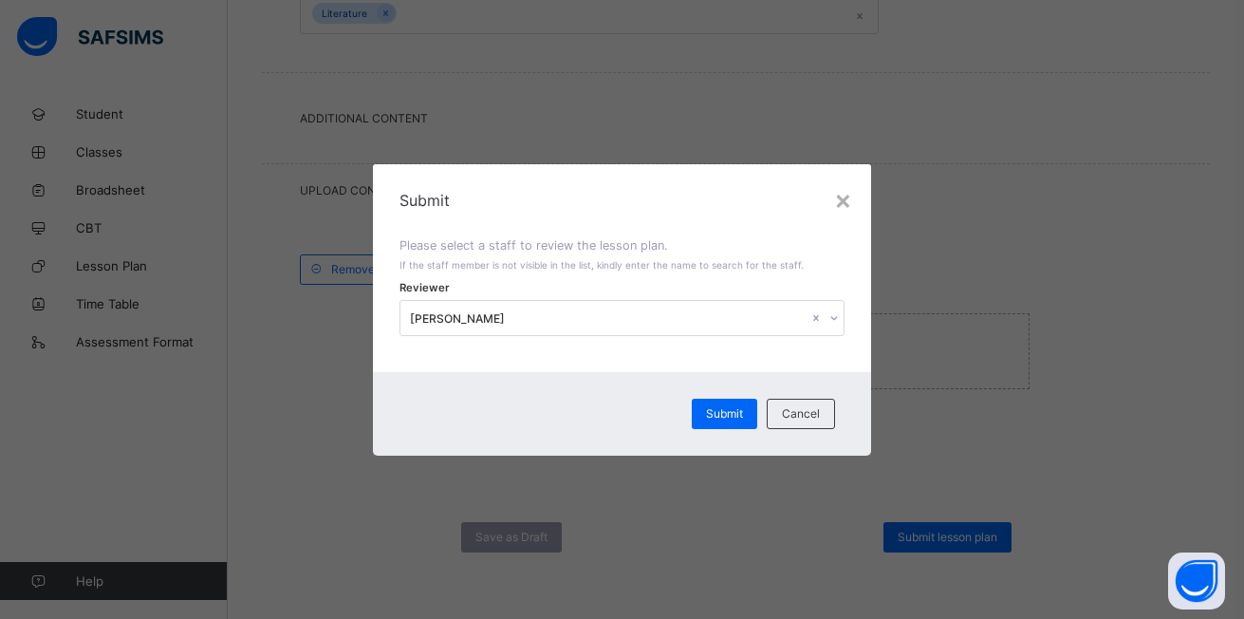
drag, startPoint x: 729, startPoint y: 414, endPoint x: 716, endPoint y: 462, distance: 49.9
click at [728, 423] on div "Submit" at bounding box center [724, 414] width 65 height 30
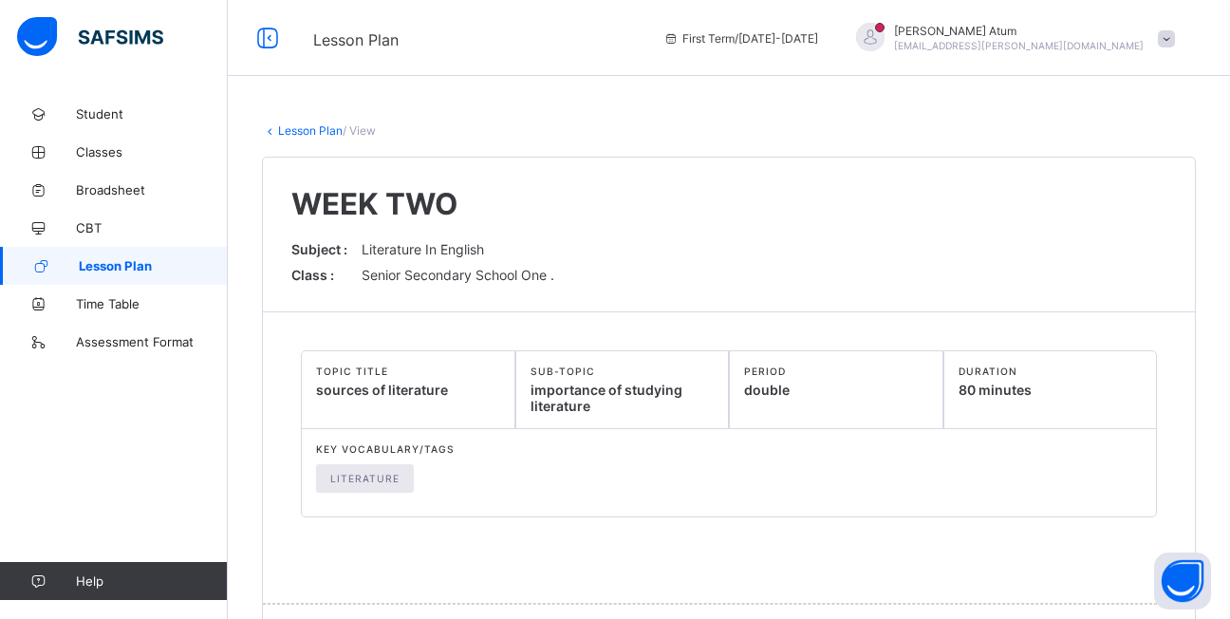
click at [154, 264] on span "Lesson Plan" at bounding box center [153, 265] width 149 height 15
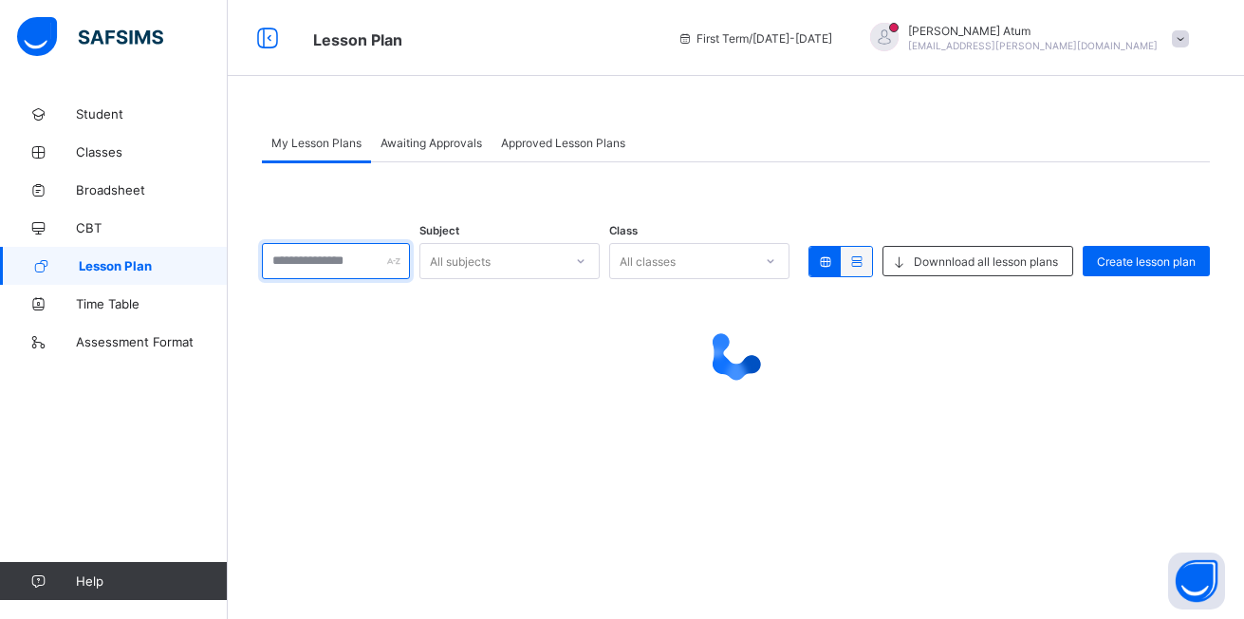
click at [343, 259] on input "text" at bounding box center [336, 261] width 148 height 36
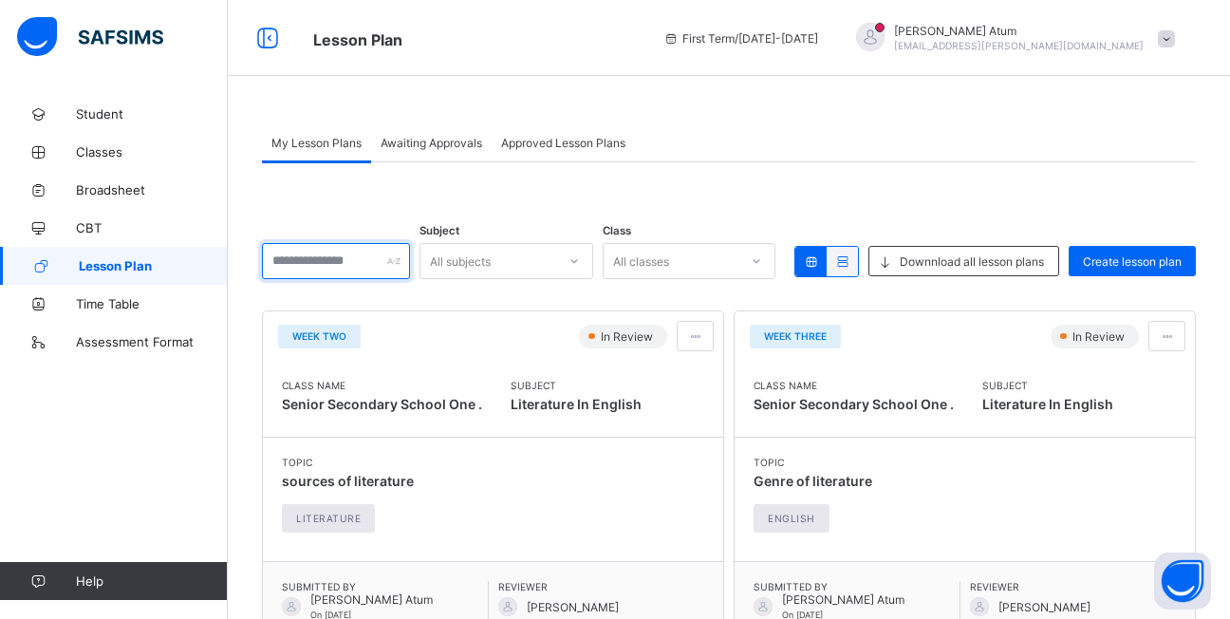
click at [359, 261] on input "text" at bounding box center [336, 261] width 148 height 36
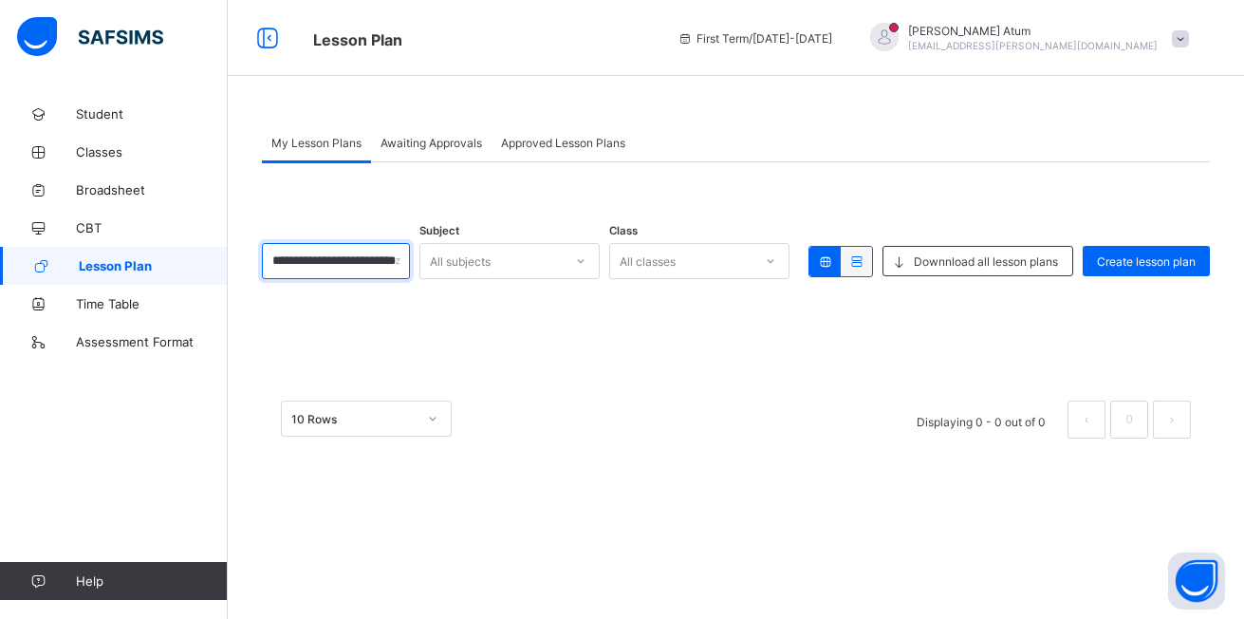
type input "**********"
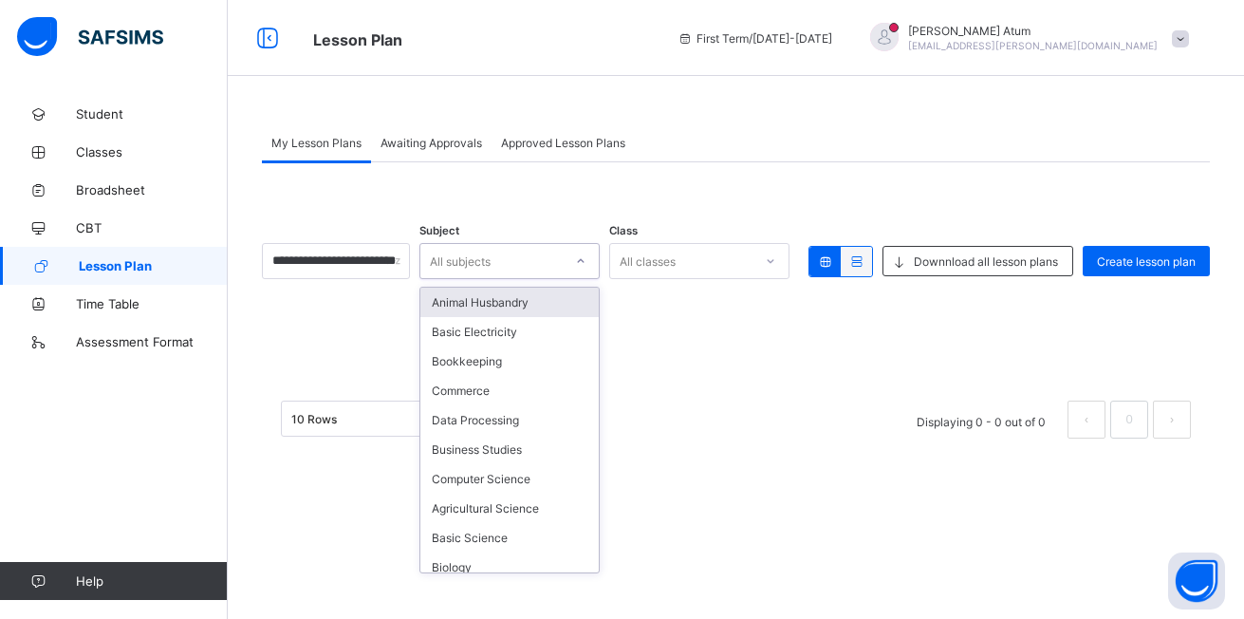
click at [586, 263] on icon at bounding box center [580, 260] width 11 height 19
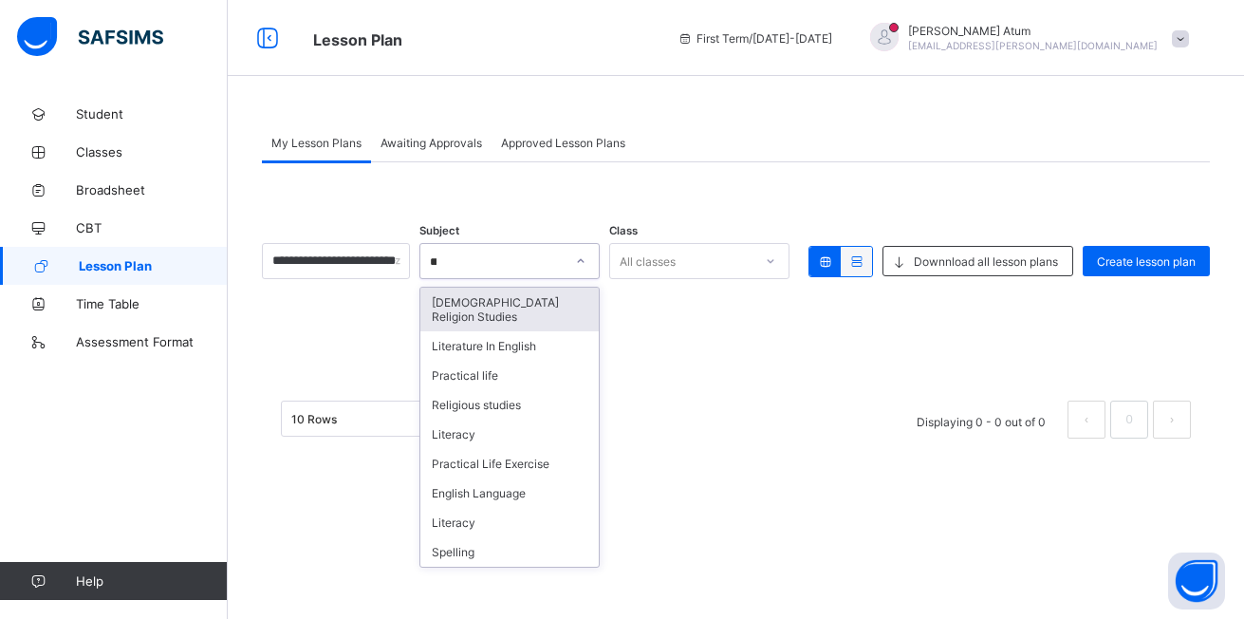
type input "***"
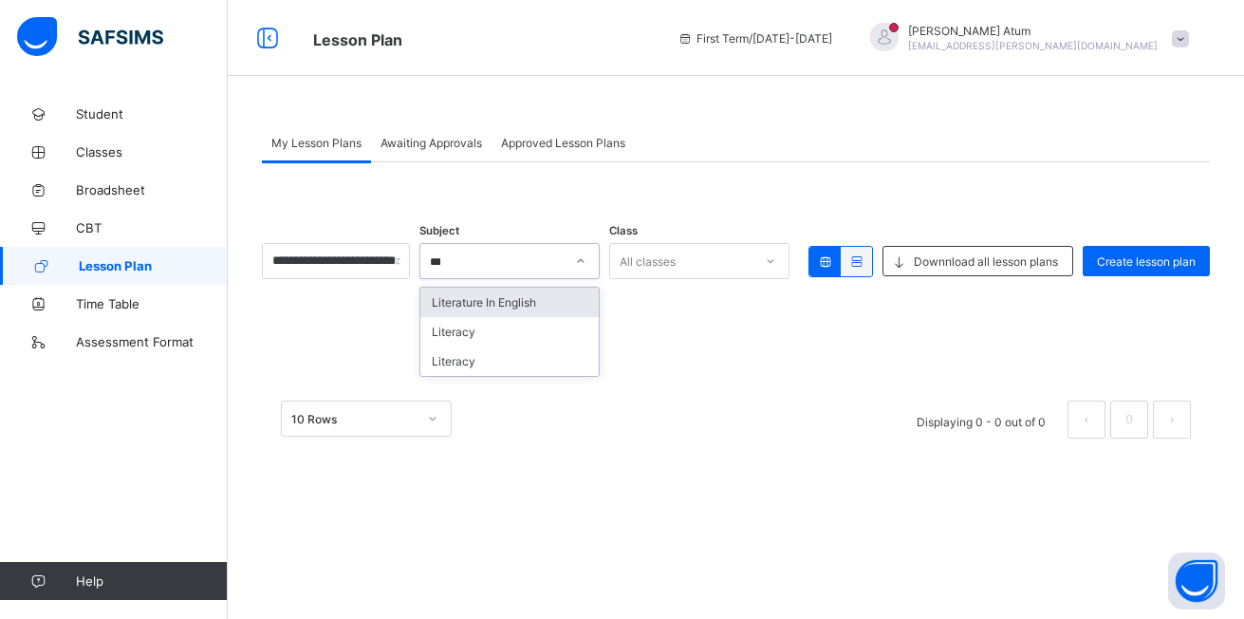
click at [547, 293] on div "Literature In English" at bounding box center [509, 301] width 178 height 29
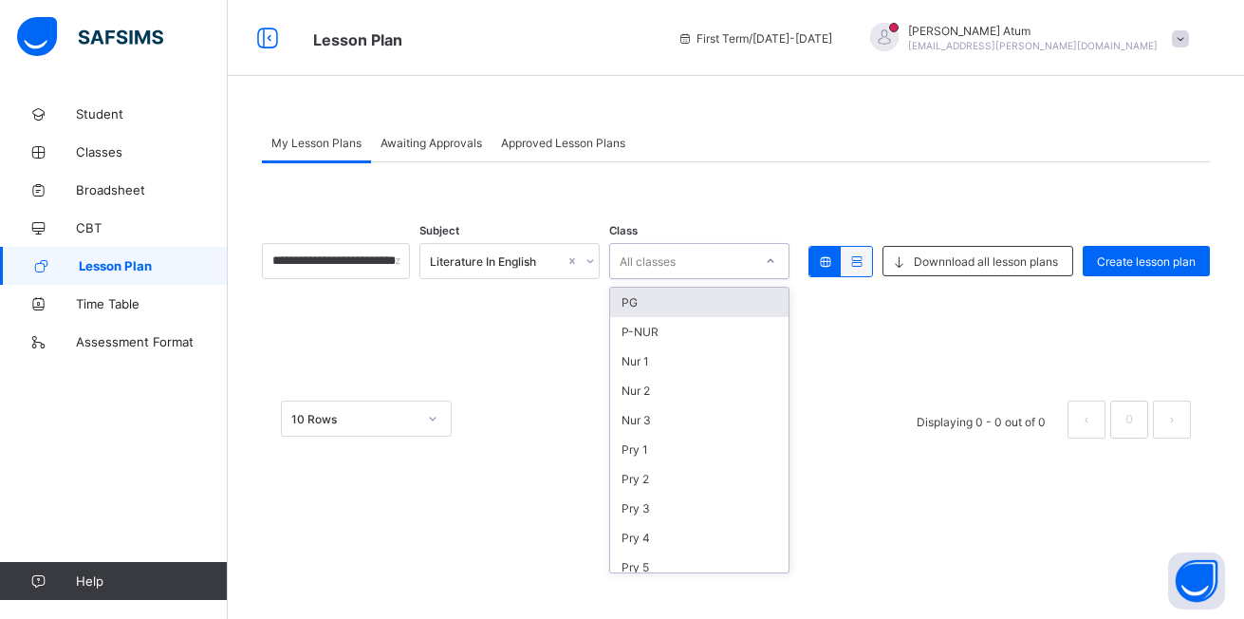
click at [761, 262] on div at bounding box center [770, 261] width 32 height 30
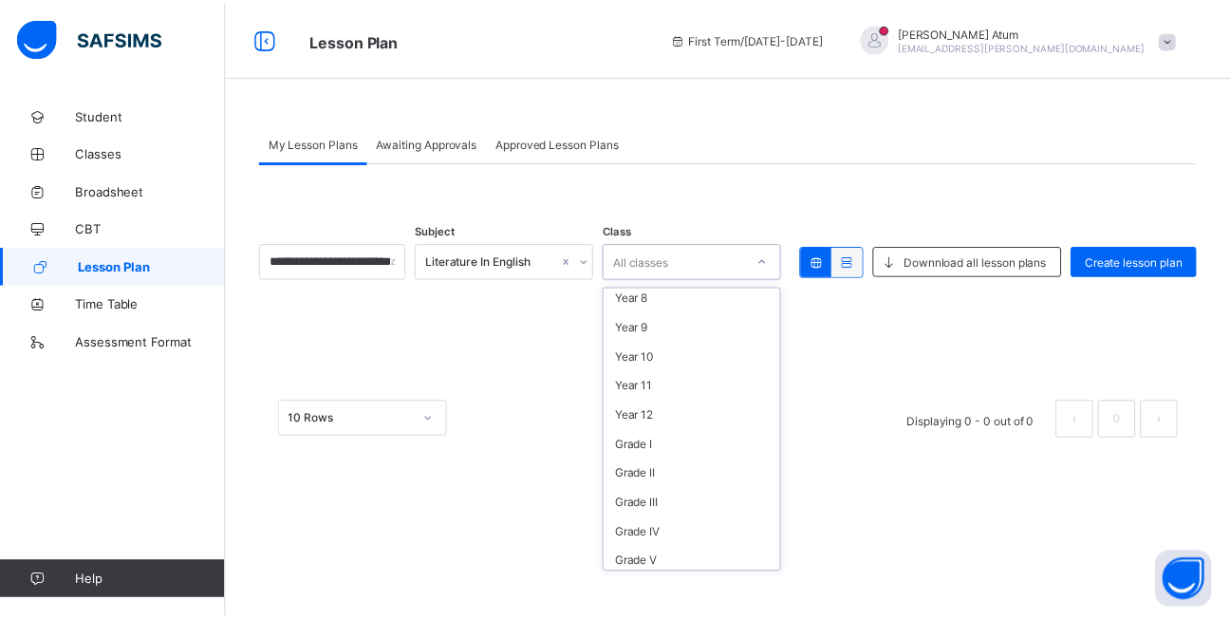
scroll to position [380, 0]
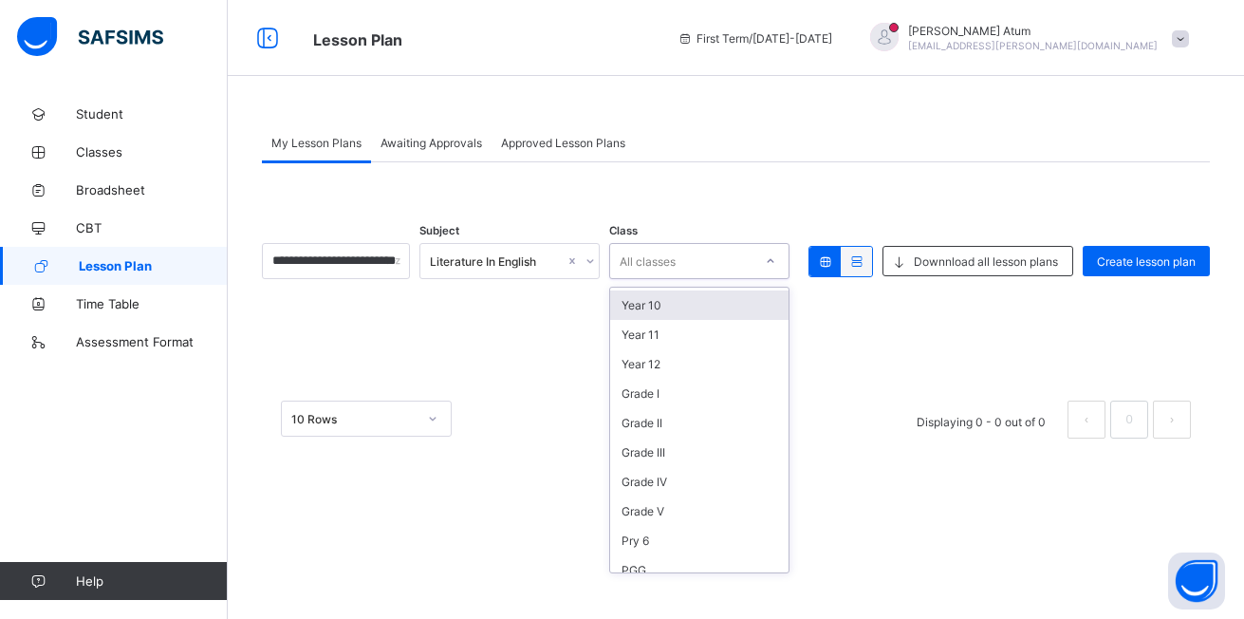
click at [692, 309] on div "Year 10" at bounding box center [699, 304] width 178 height 29
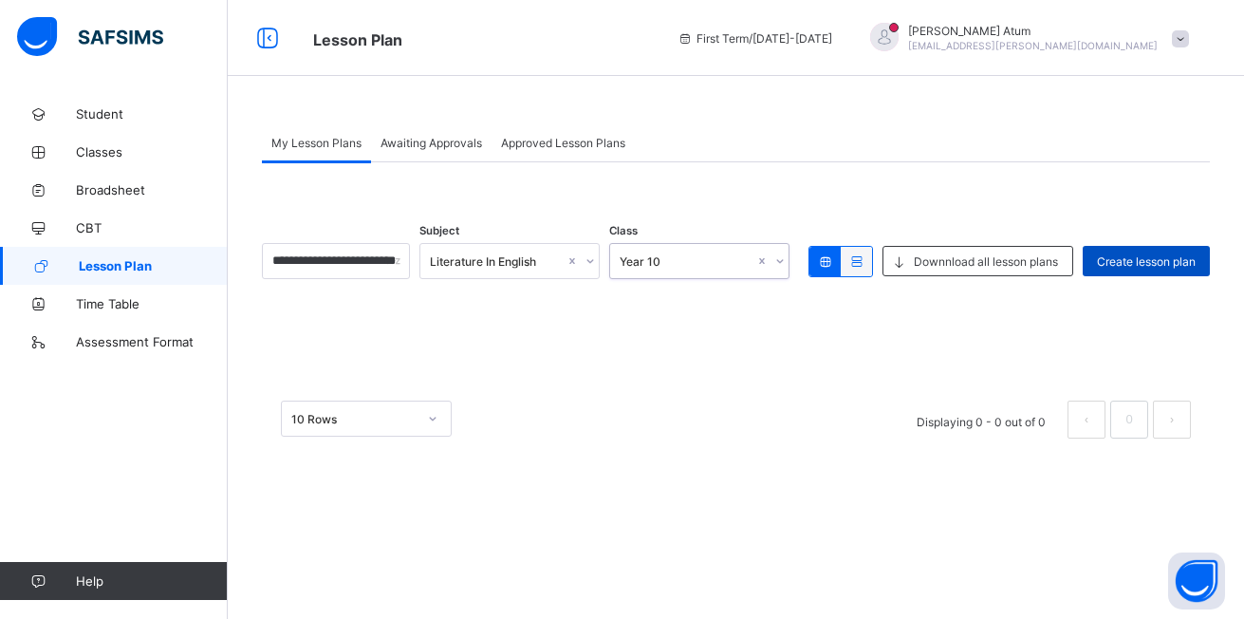
click at [1117, 267] on span "Create lesson plan" at bounding box center [1146, 261] width 99 height 14
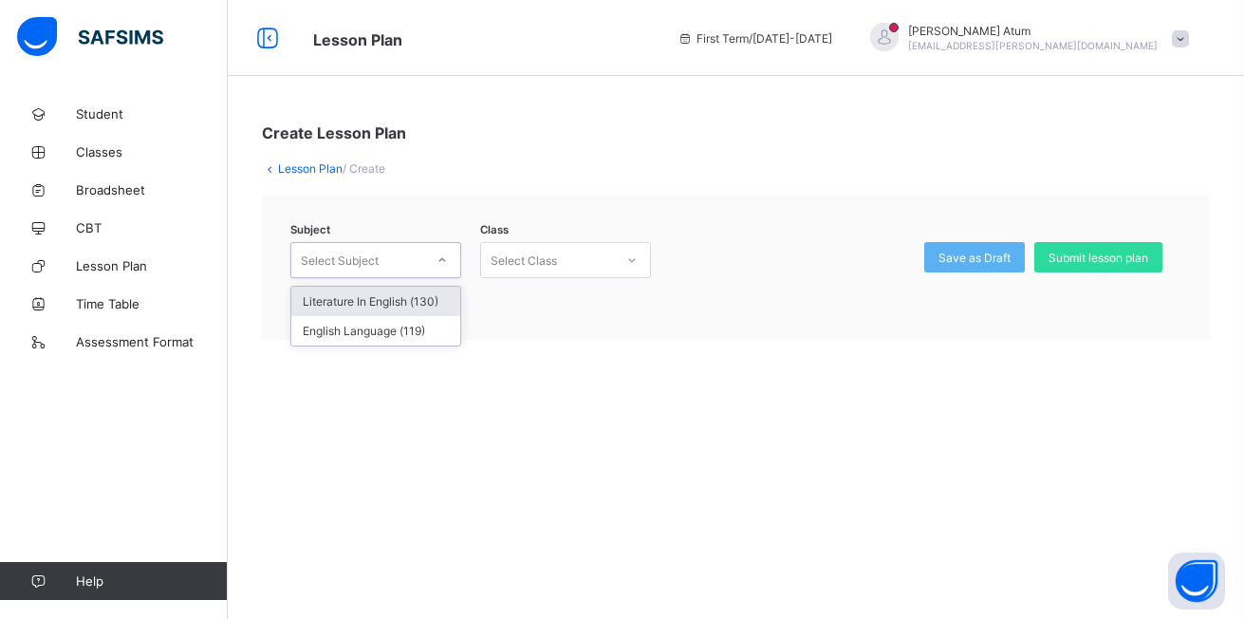
click at [432, 262] on div at bounding box center [442, 260] width 32 height 30
click at [394, 301] on div "Literature In English (130)" at bounding box center [375, 301] width 169 height 29
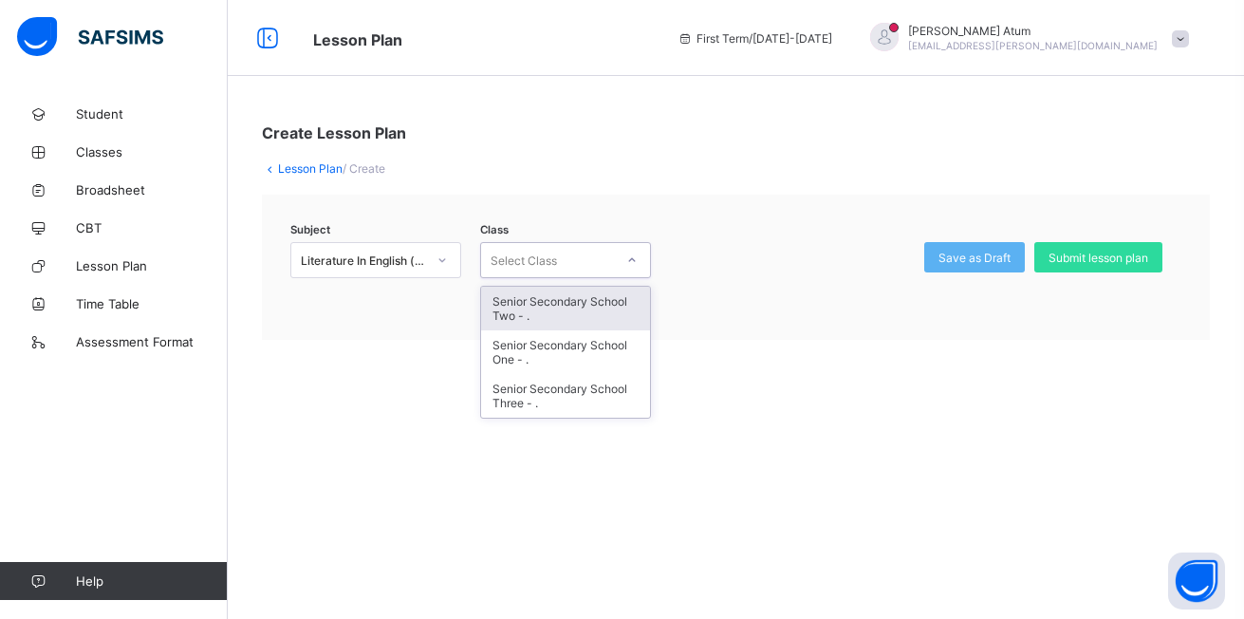
click at [622, 252] on div at bounding box center [632, 260] width 32 height 30
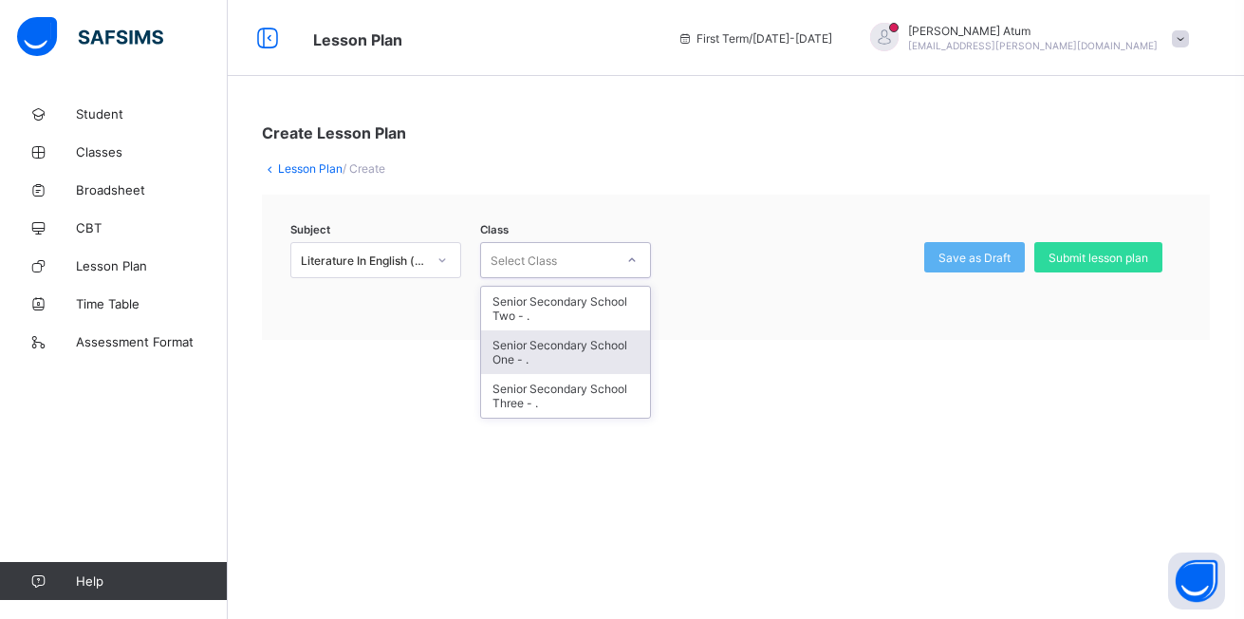
click at [578, 361] on div "Senior Secondary School One - ." at bounding box center [565, 352] width 169 height 44
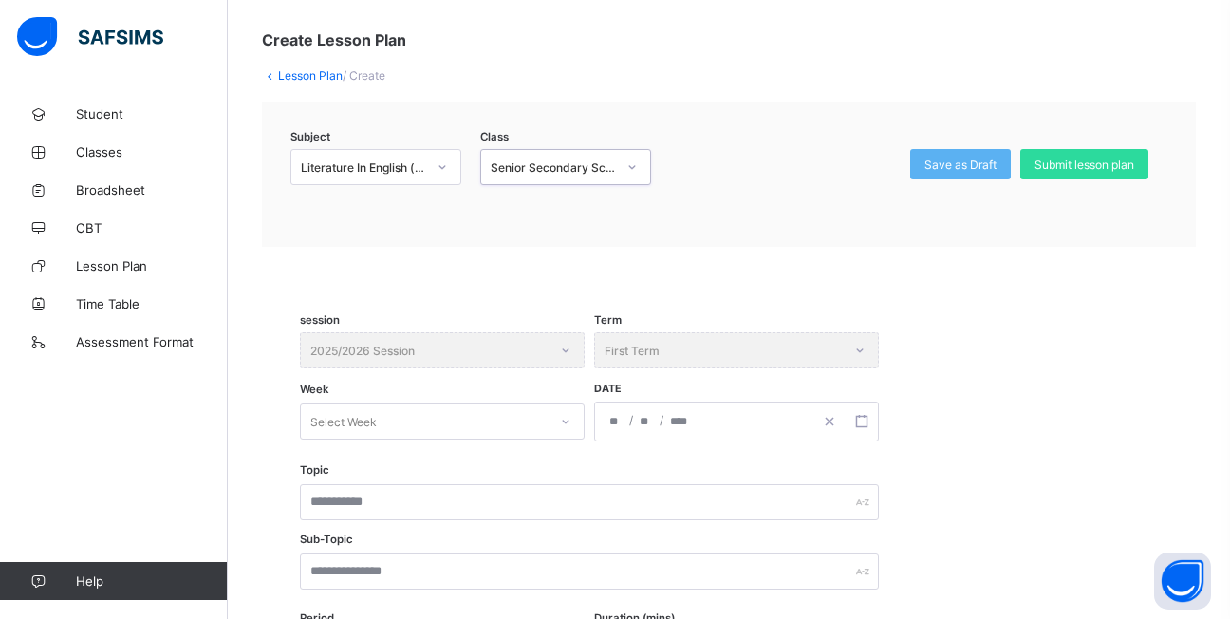
scroll to position [95, 0]
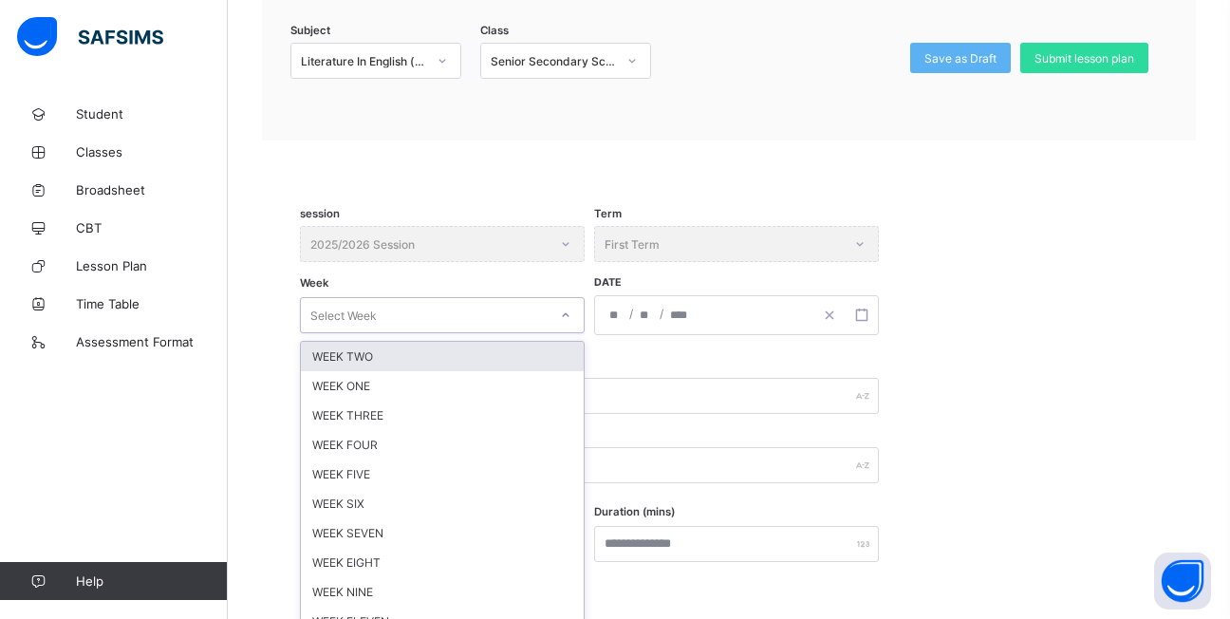
click at [565, 333] on div "option WEEK TWO focused, 1 of 12. 12 results available. Use Up and Down to choo…" at bounding box center [442, 315] width 285 height 36
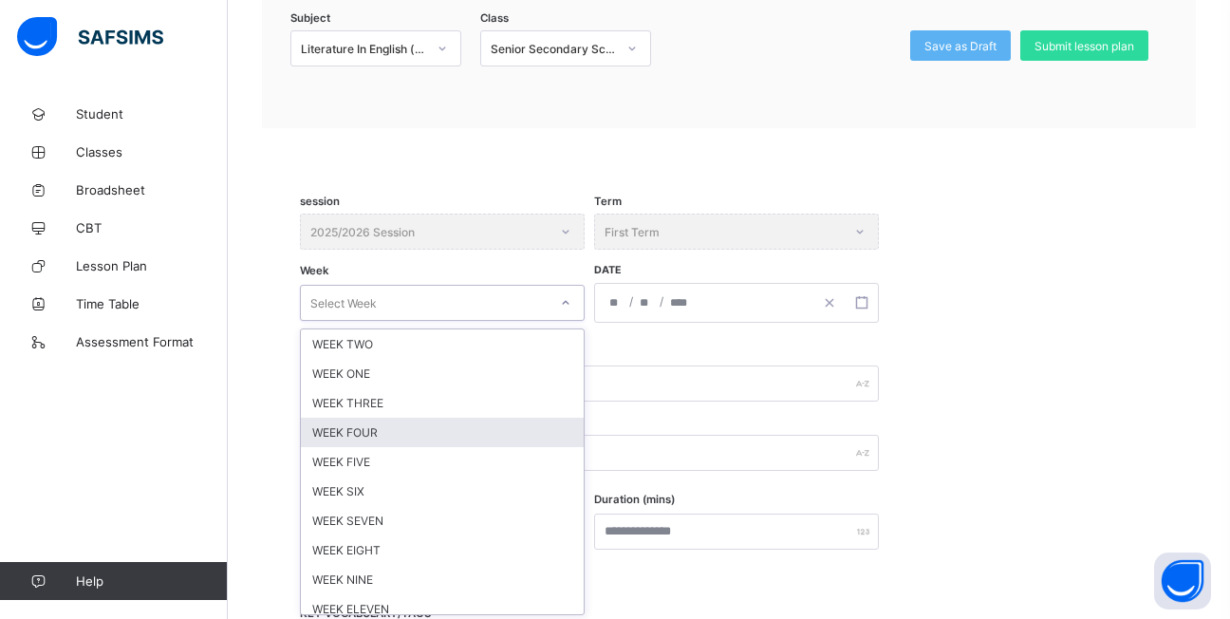
scroll to position [215, 0]
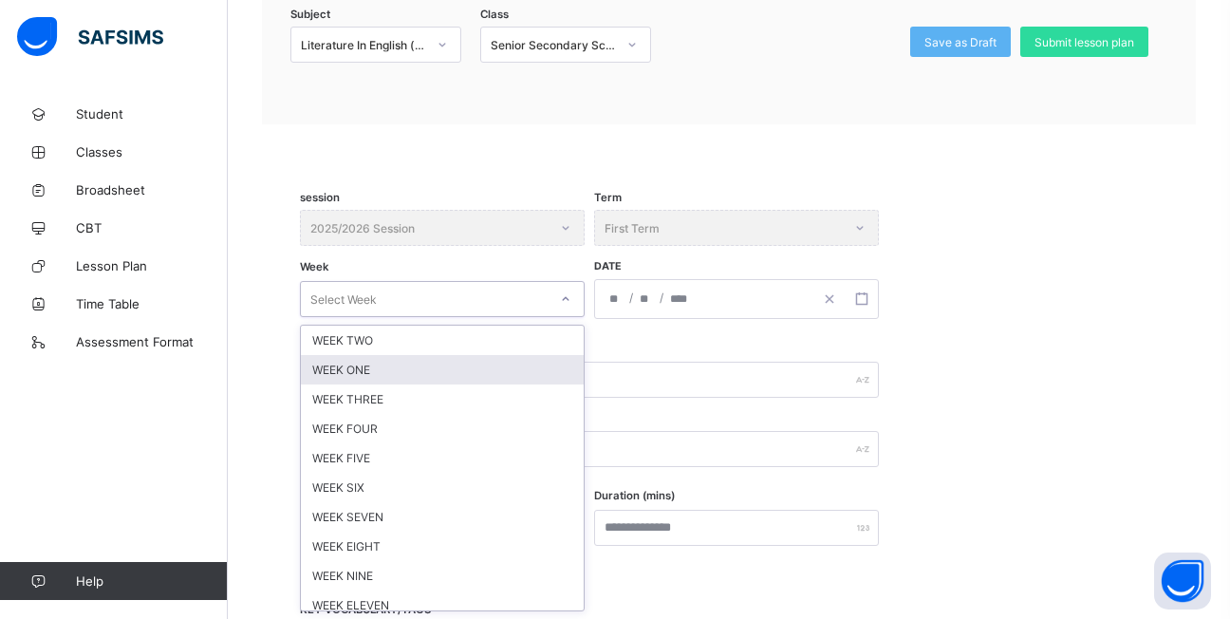
click at [425, 371] on div "WEEK ONE" at bounding box center [442, 369] width 283 height 29
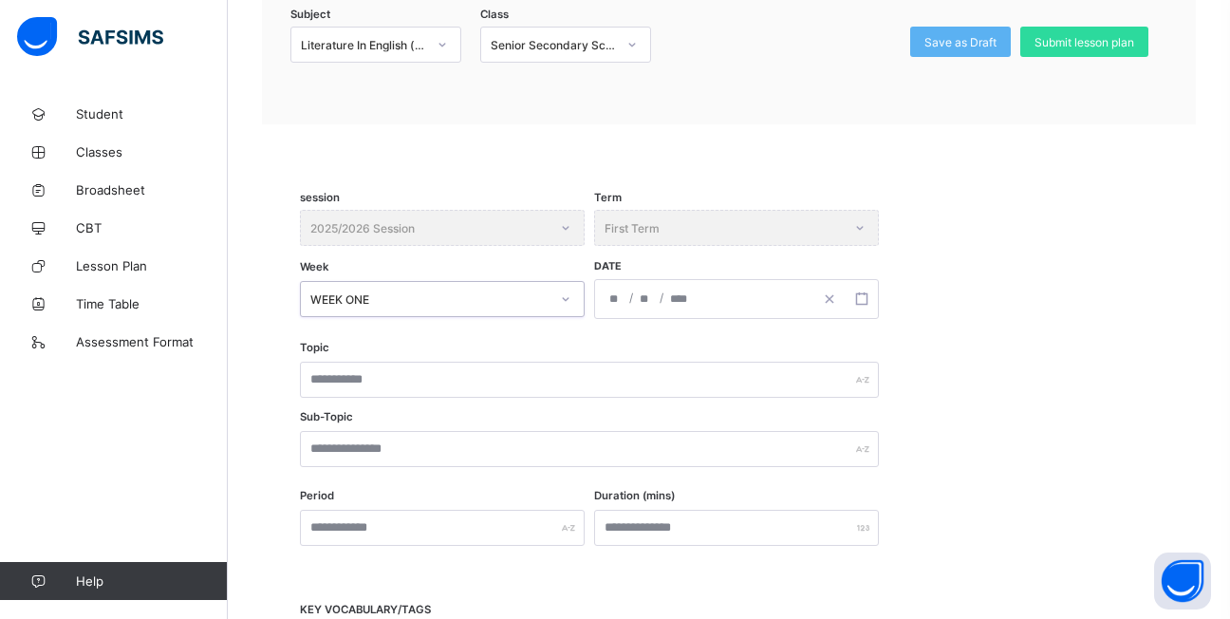
click at [611, 306] on input "number" at bounding box center [615, 299] width 15 height 38
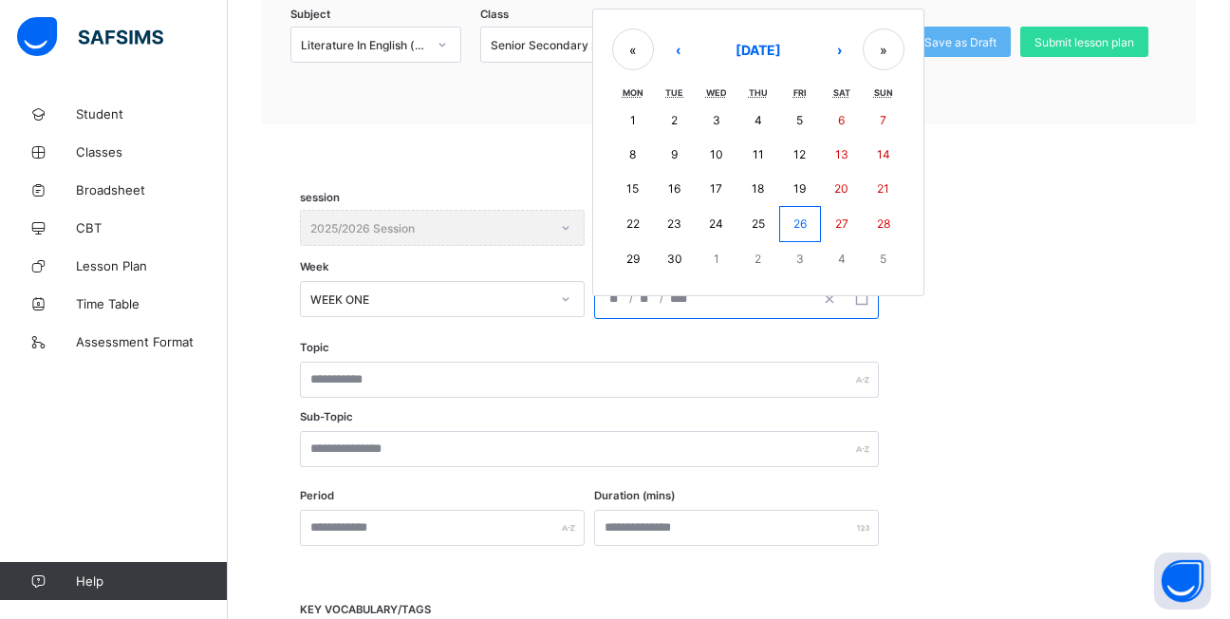
click at [717, 155] on abbr "10" at bounding box center [716, 154] width 13 height 14
type input "**********"
type input "*"
type input "**"
type input "****"
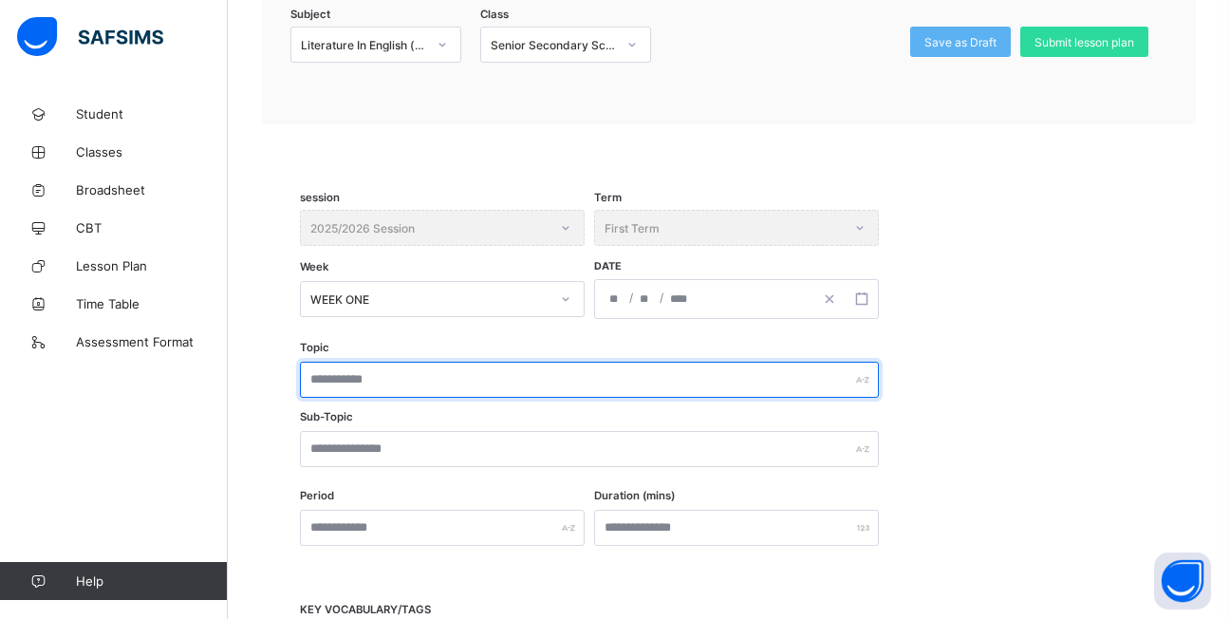
click at [463, 383] on input "text" at bounding box center [589, 379] width 579 height 36
click at [308, 378] on input "*******" at bounding box center [589, 379] width 579 height 36
click at [517, 381] on input "**********" at bounding box center [589, 379] width 579 height 36
type input "**********"
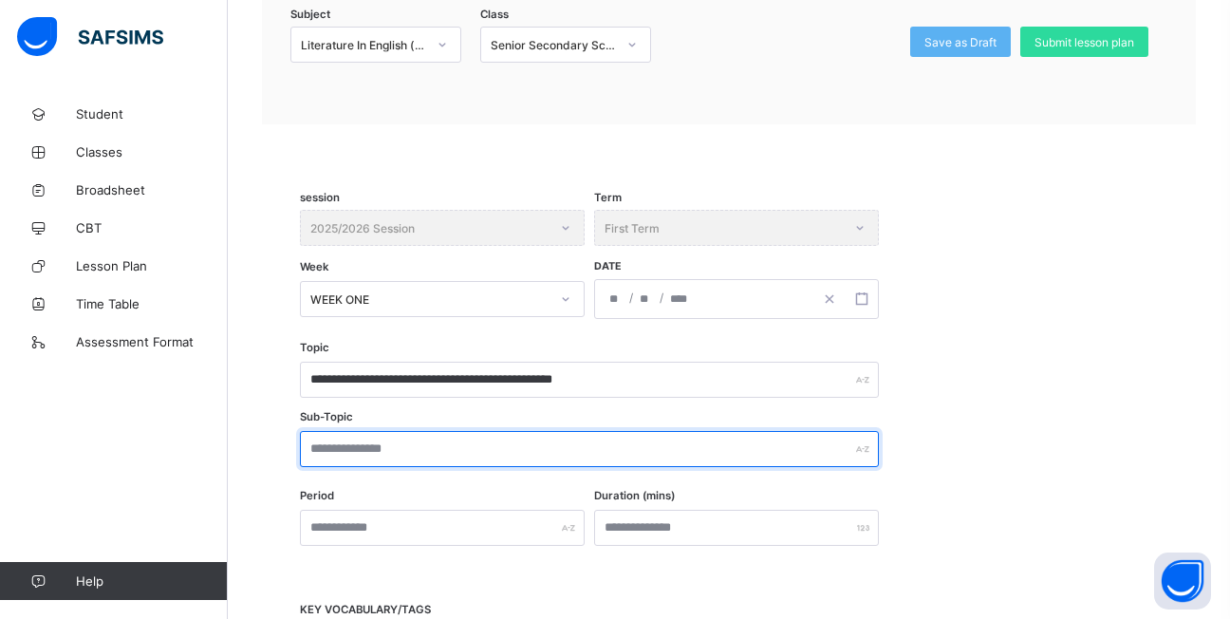
click at [418, 454] on input "text" at bounding box center [589, 449] width 579 height 36
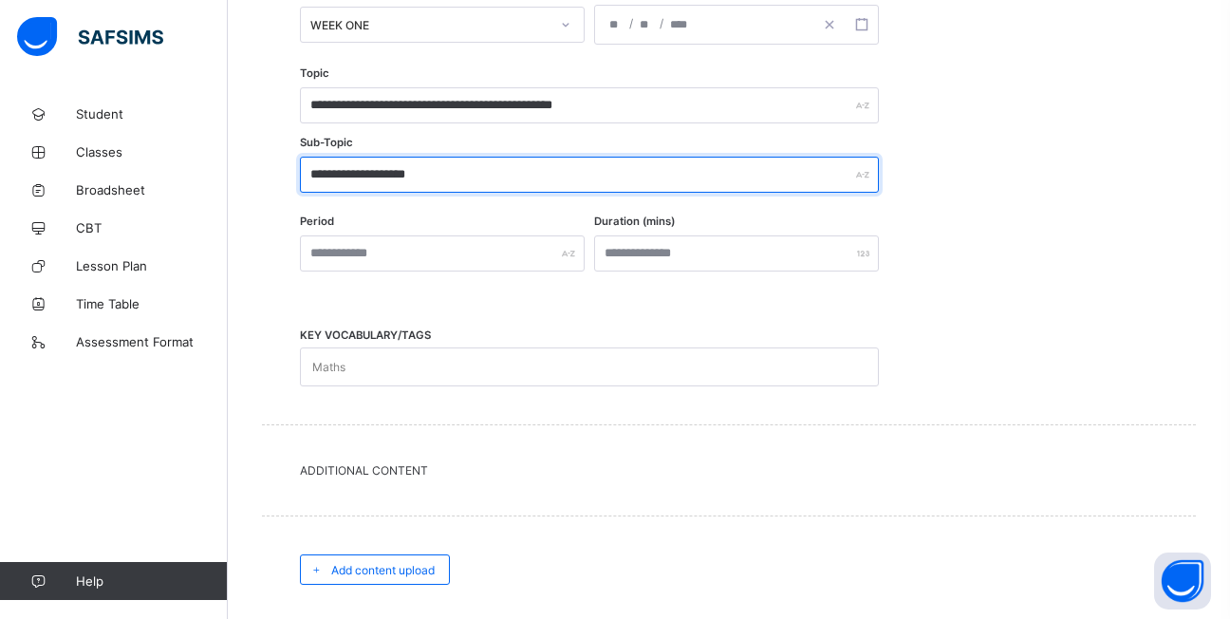
scroll to position [500, 0]
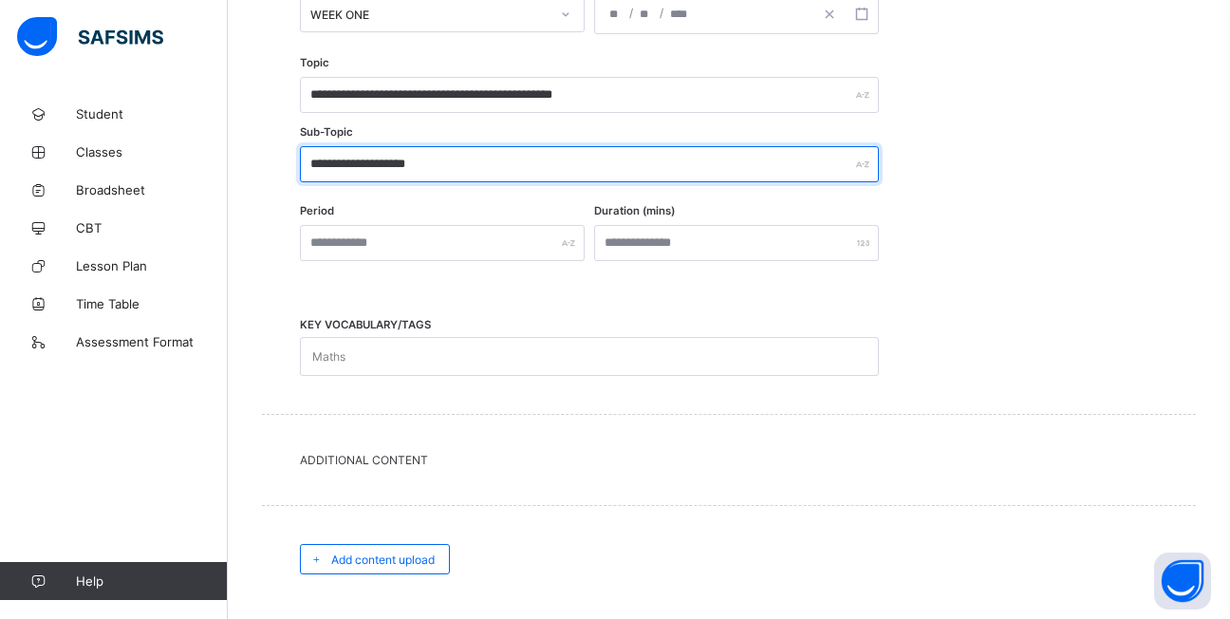
type input "**********"
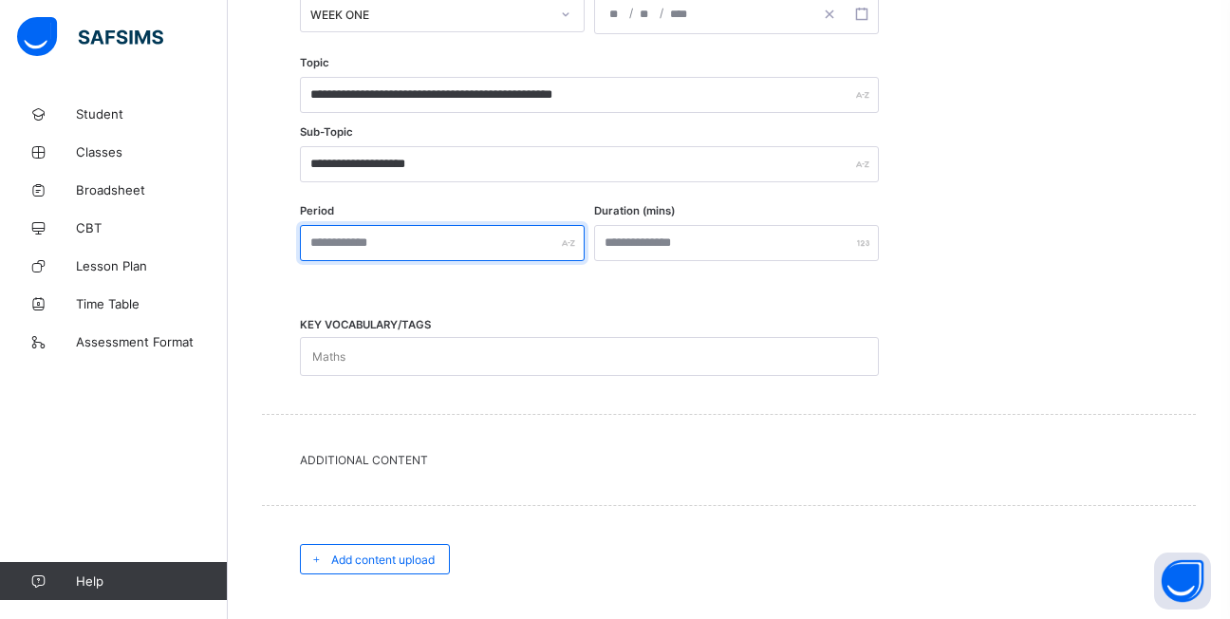
click at [428, 241] on input "text" at bounding box center [442, 243] width 285 height 36
type input "******"
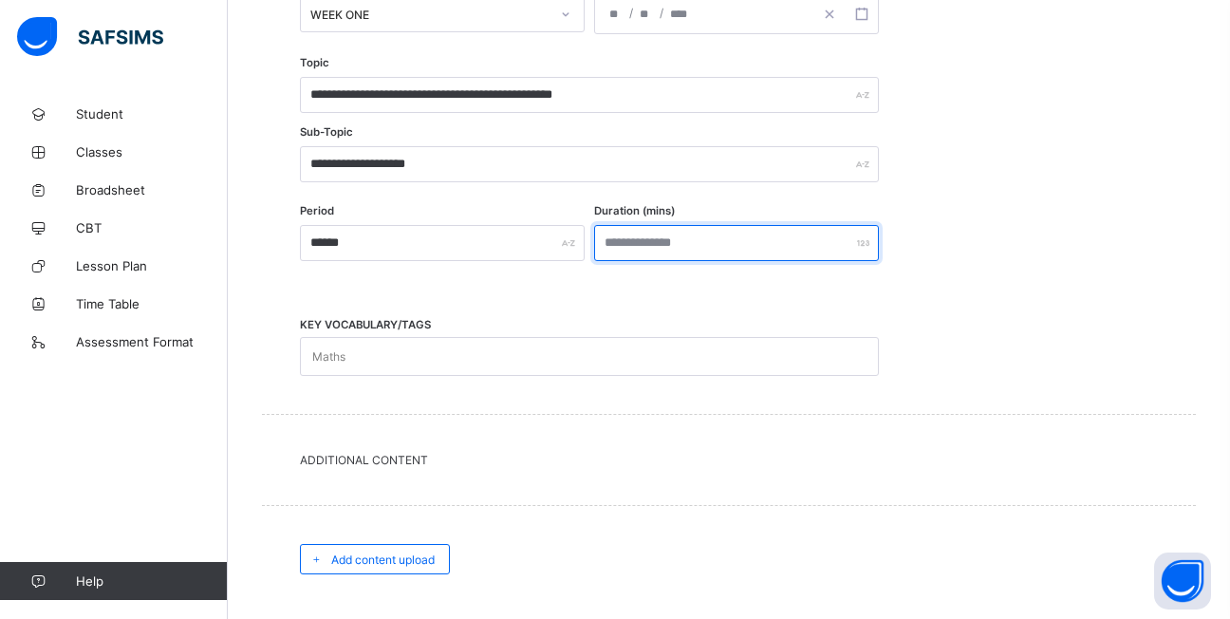
click at [634, 247] on input "number" at bounding box center [736, 243] width 285 height 36
type input "**"
click at [477, 358] on div "Maths" at bounding box center [571, 356] width 541 height 37
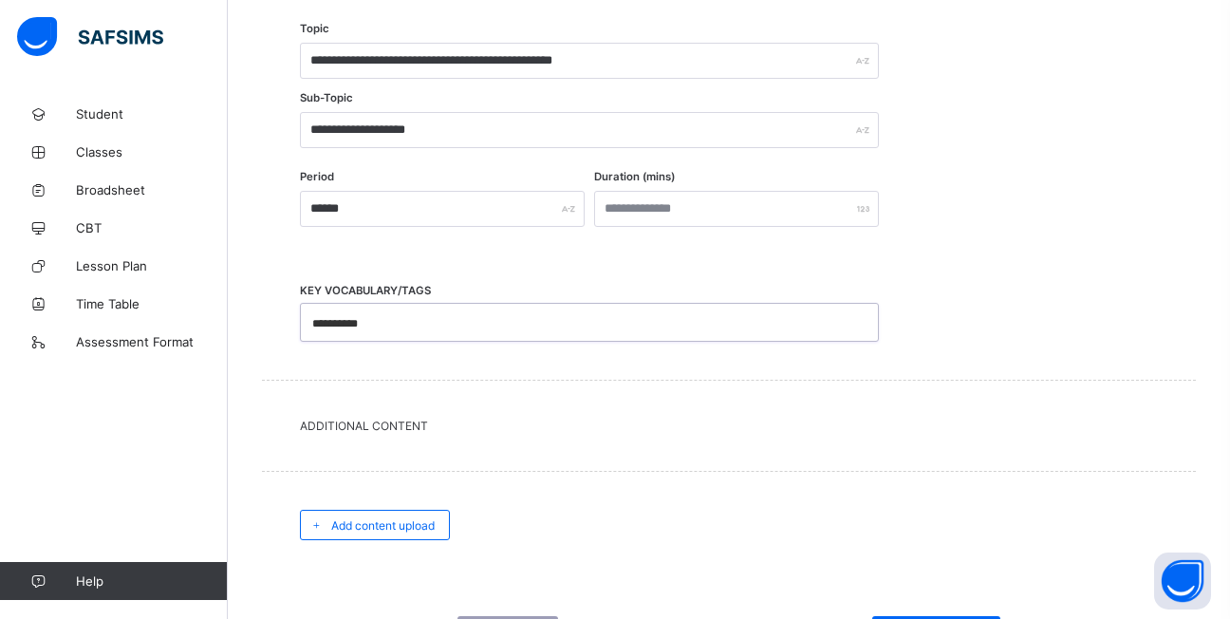
scroll to position [532, 0]
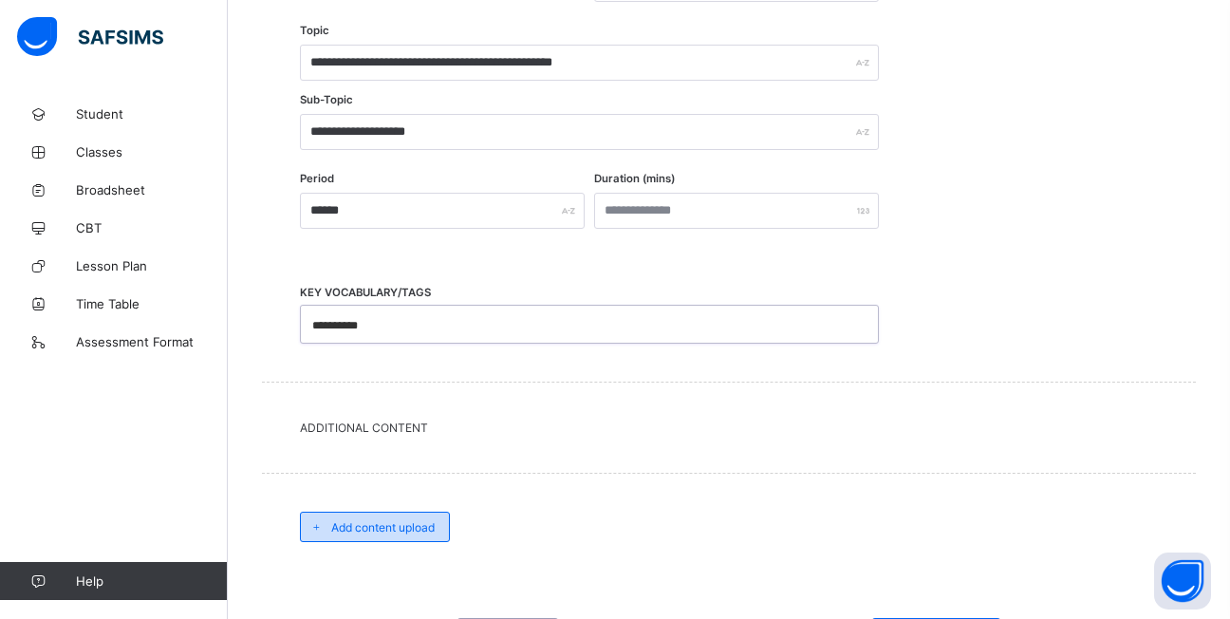
type input "**********"
click at [426, 529] on span "Add content upload" at bounding box center [382, 527] width 103 height 14
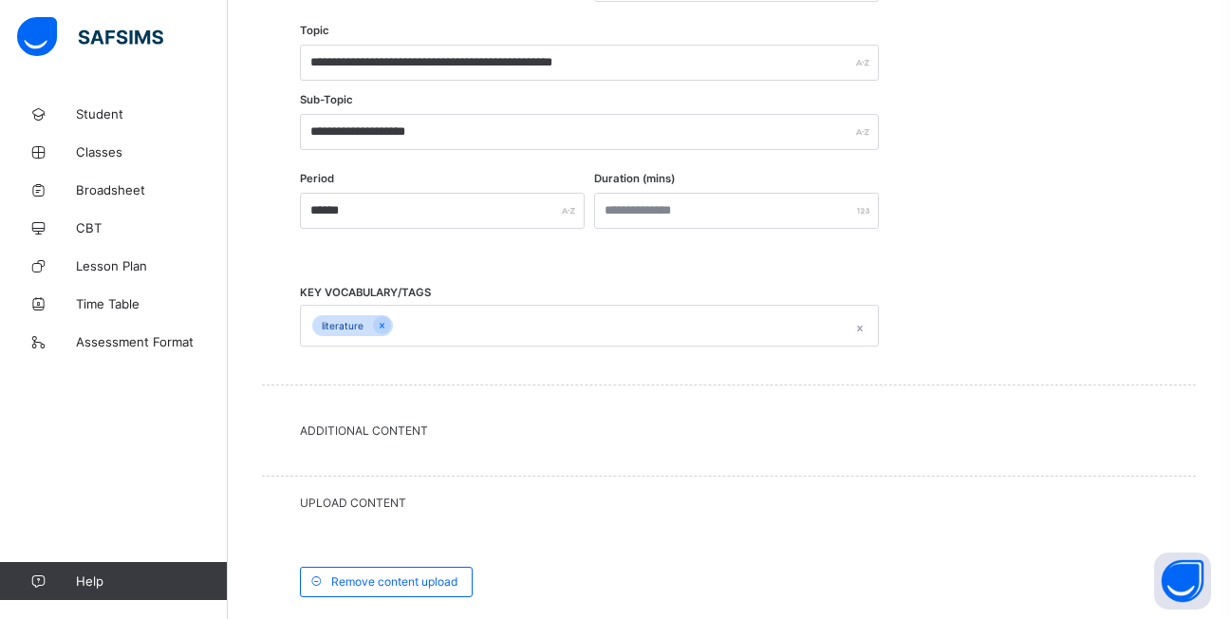
click at [429, 526] on div "UPLOAD CONTENT" at bounding box center [729, 502] width 934 height 52
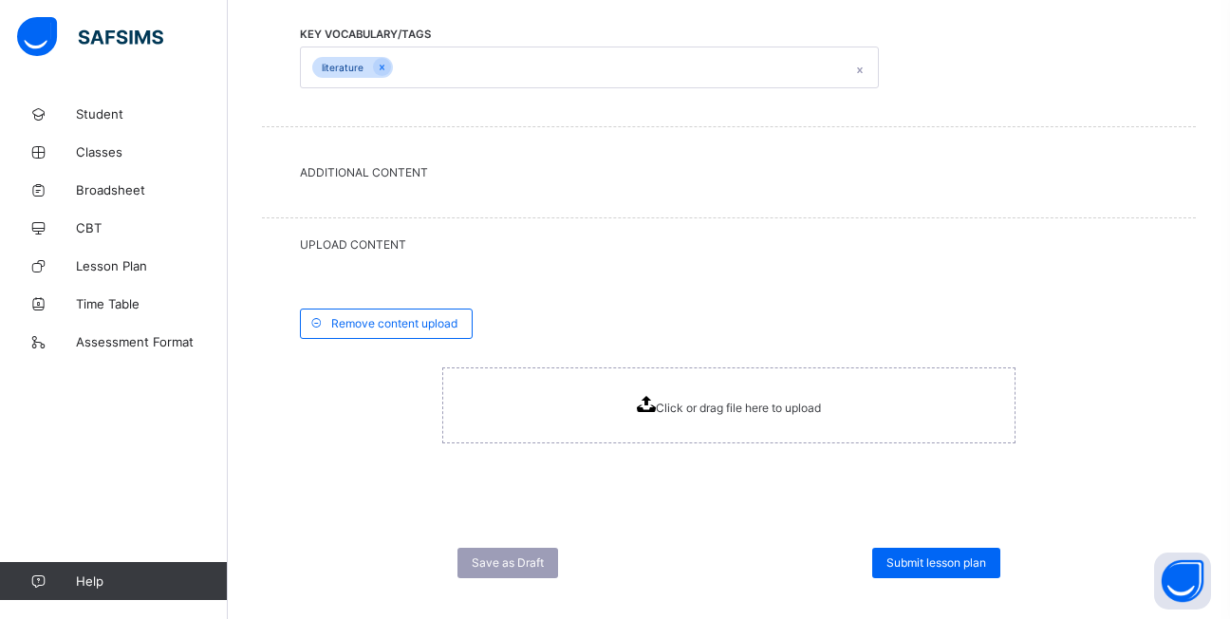
scroll to position [816, 0]
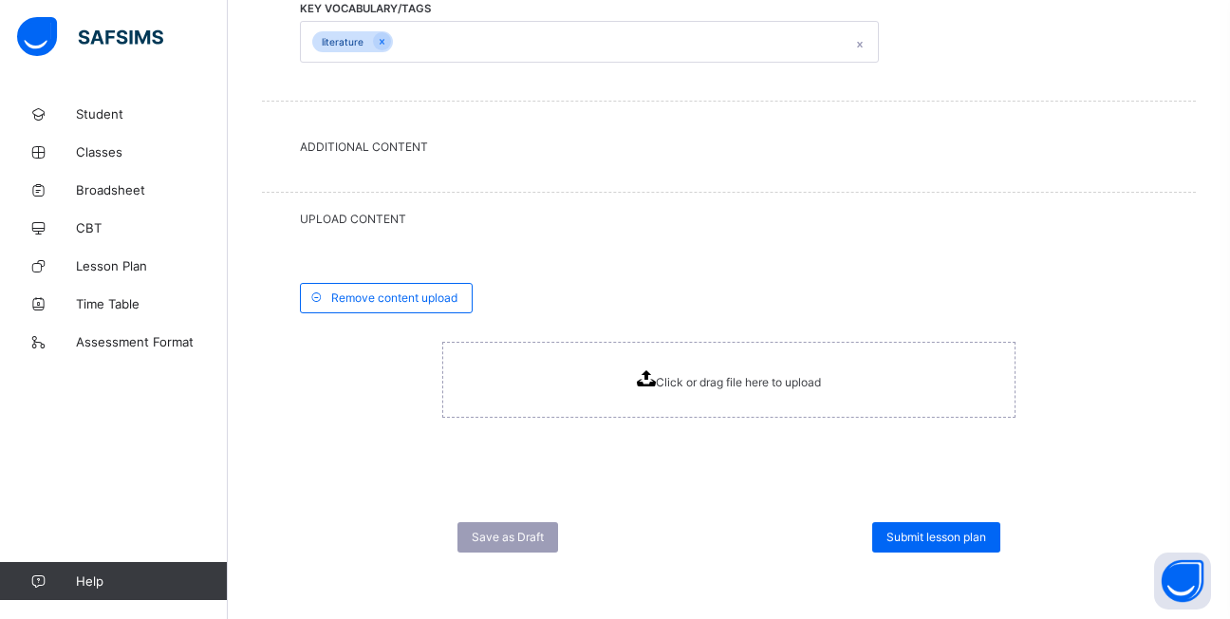
click at [705, 382] on span "Click or drag file here to upload" at bounding box center [738, 382] width 165 height 14
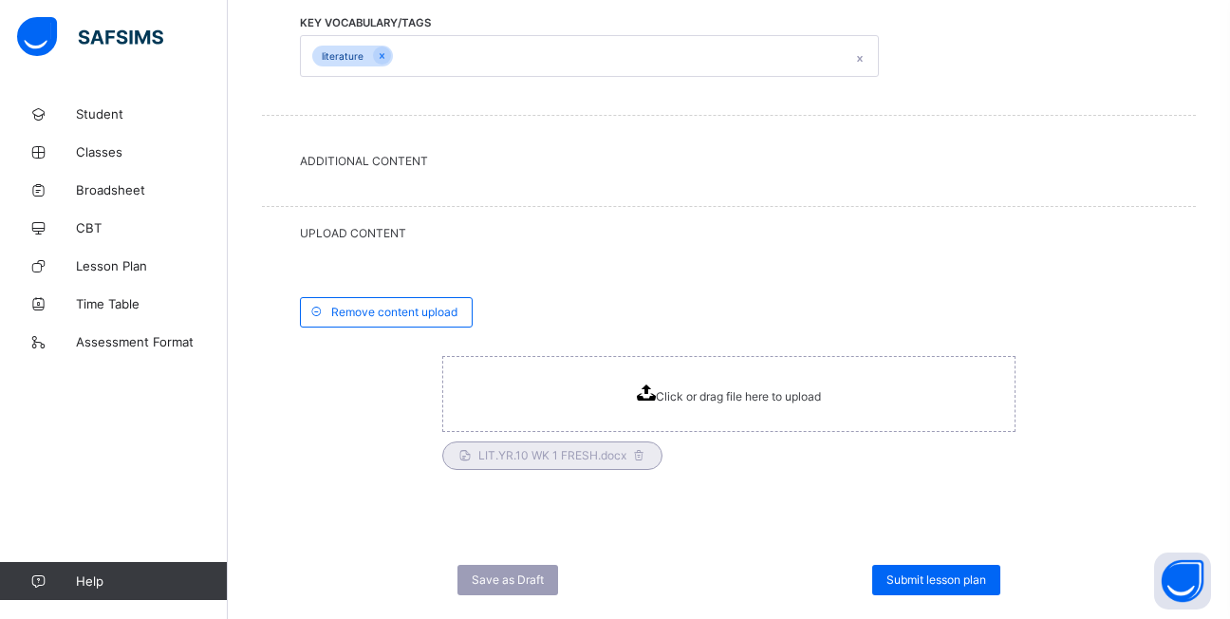
scroll to position [844, 0]
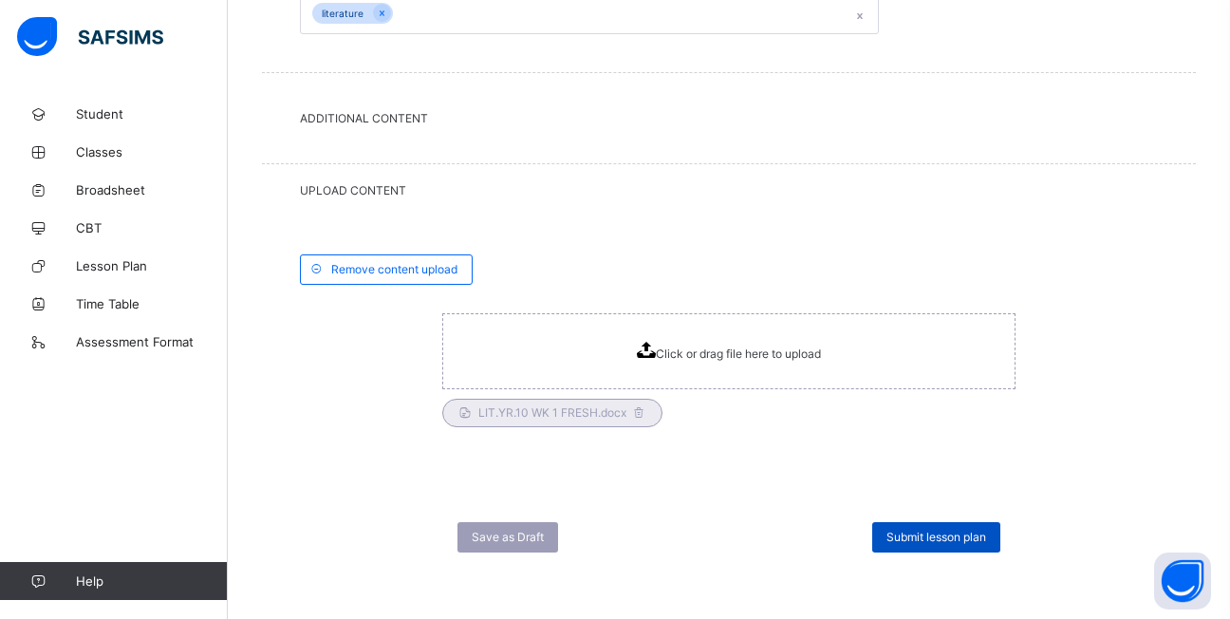
click at [927, 538] on span "Submit lesson plan" at bounding box center [936, 536] width 100 height 14
click at [0, 0] on div "× Submit Please select a staff to review the lesson plan. If the staff member i…" at bounding box center [0, 0] width 0 height 0
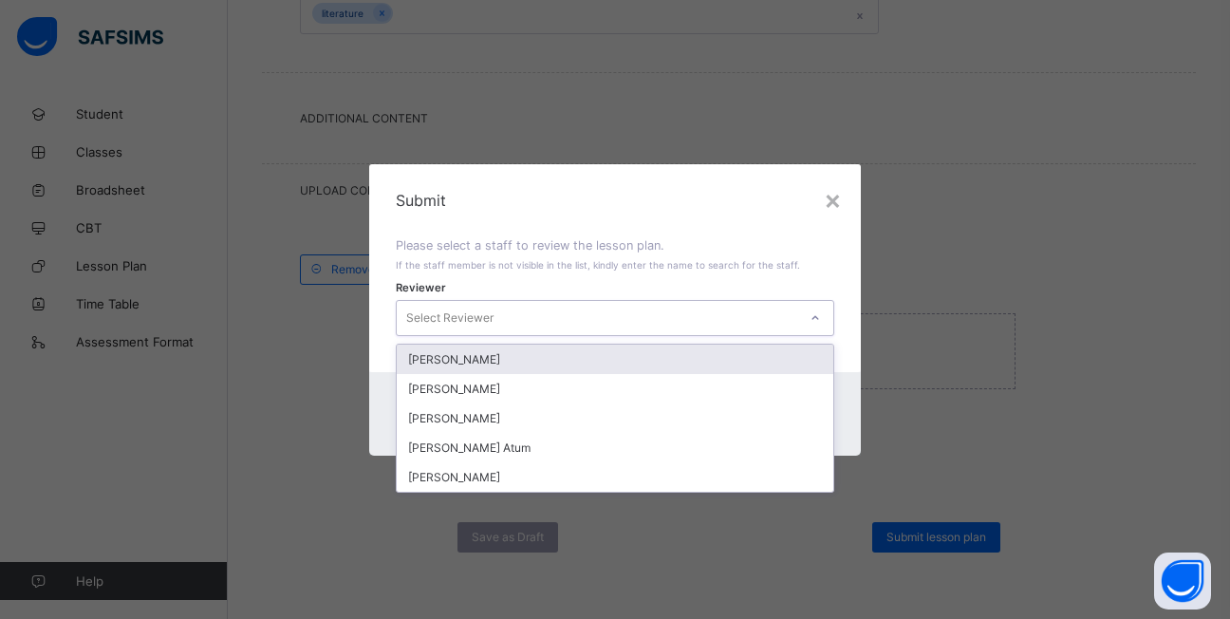
click at [821, 319] on icon at bounding box center [814, 317] width 11 height 19
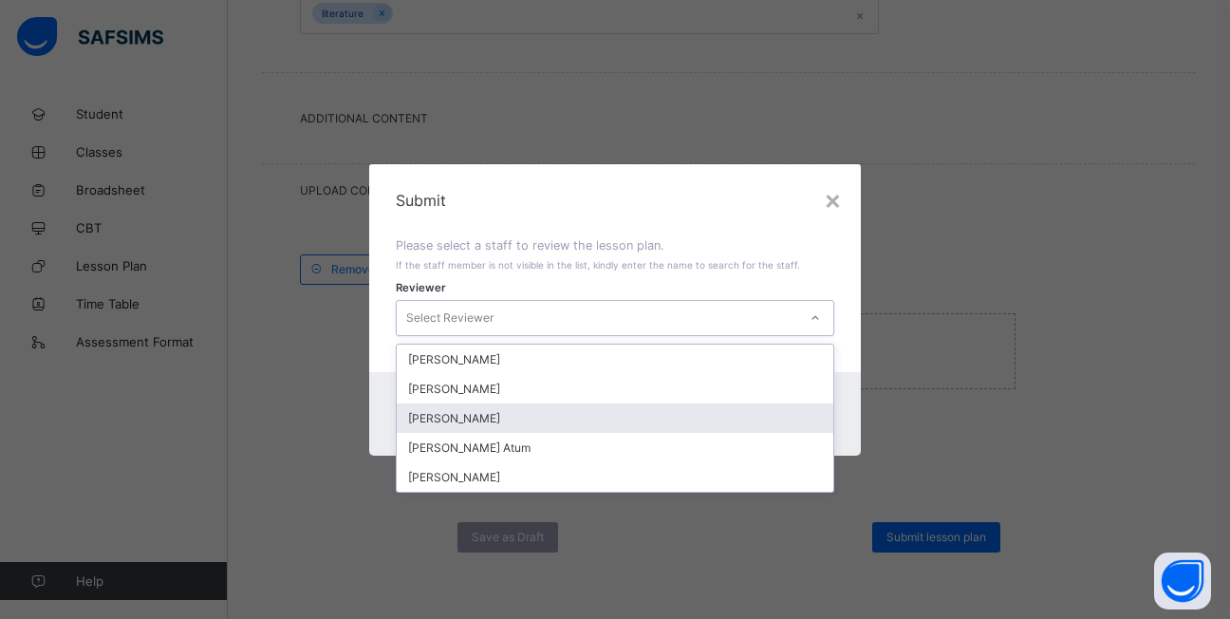
click at [553, 421] on div "Emmanuel Ayo" at bounding box center [615, 417] width 436 height 29
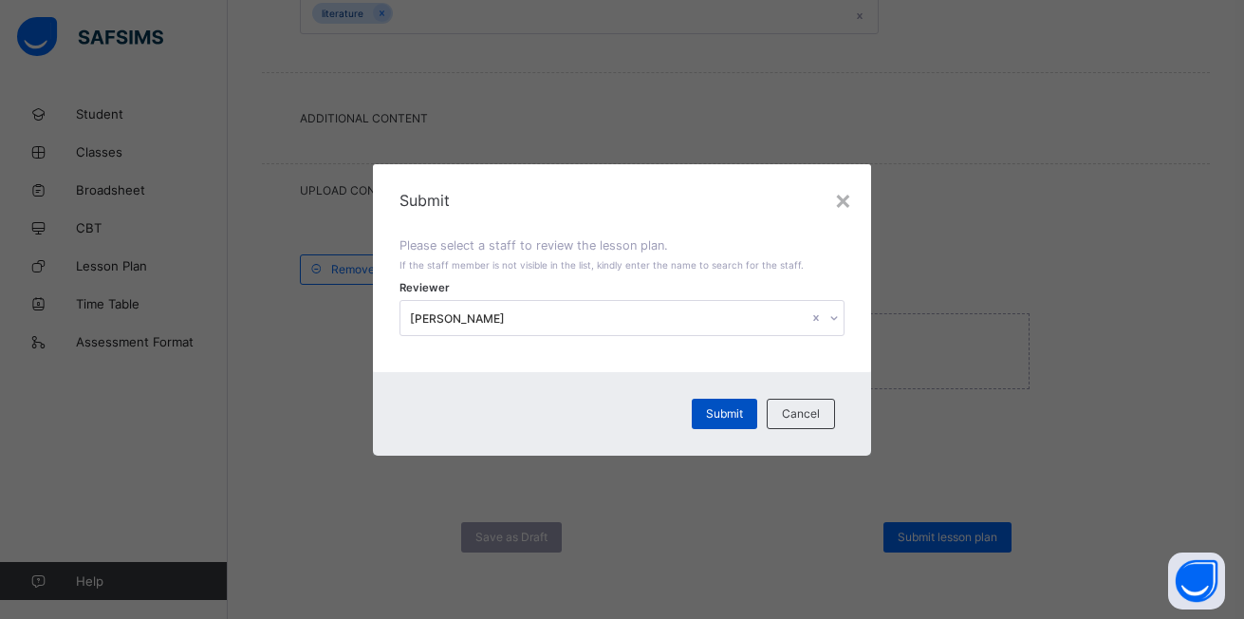
click at [725, 418] on span "Submit" at bounding box center [724, 413] width 37 height 14
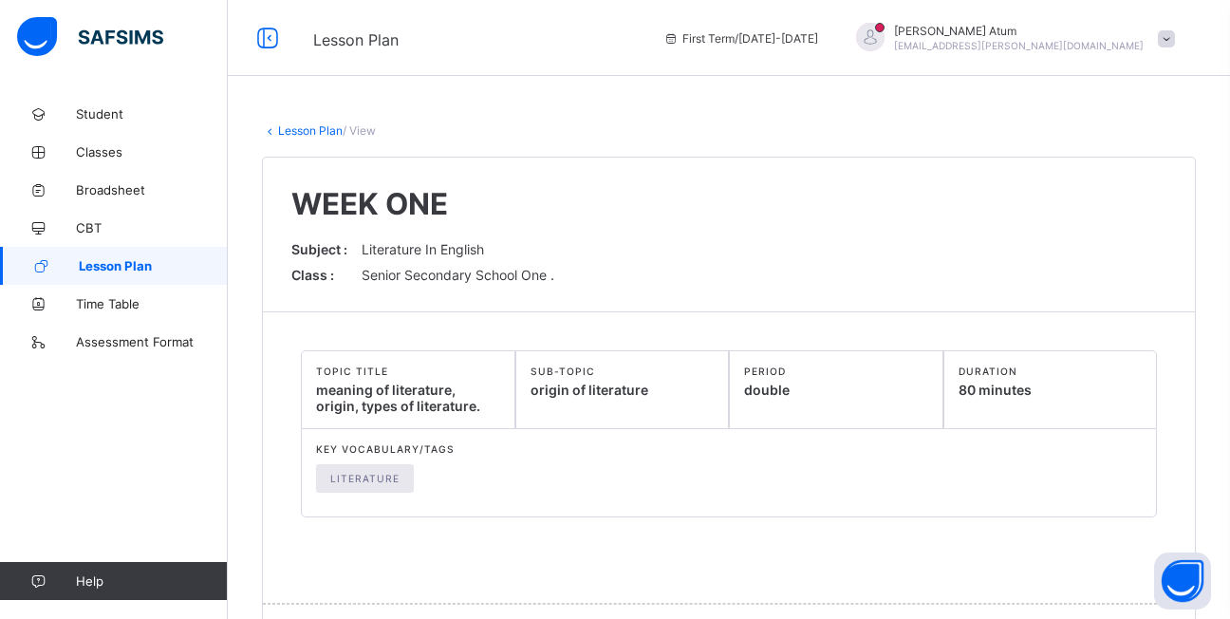
click at [139, 269] on span "Lesson Plan" at bounding box center [153, 265] width 149 height 15
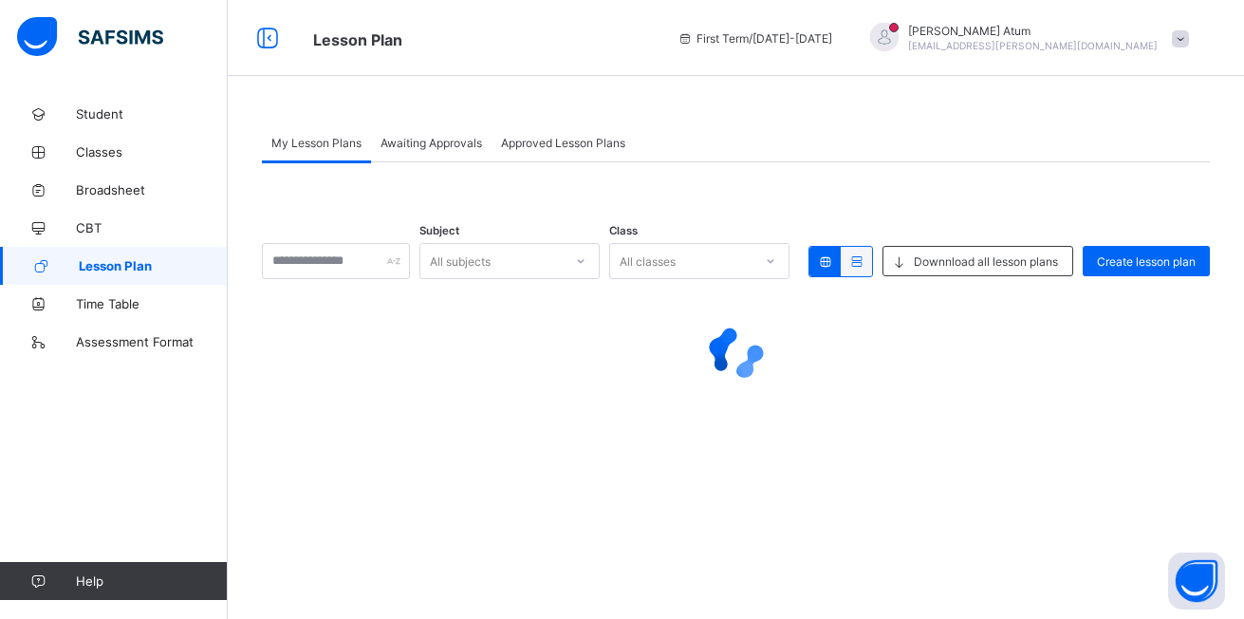
click at [139, 269] on span "Lesson Plan" at bounding box center [153, 265] width 149 height 15
click at [401, 262] on input "text" at bounding box center [336, 261] width 148 height 36
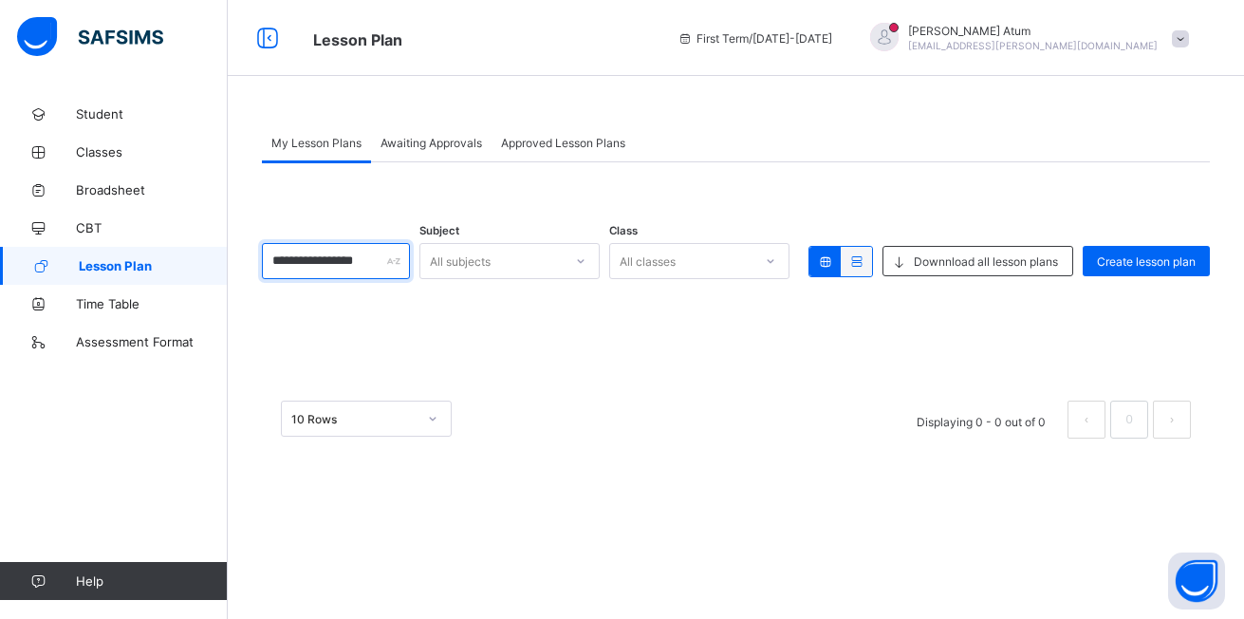
type input "**********"
click at [586, 258] on icon at bounding box center [580, 260] width 11 height 19
click at [597, 255] on div at bounding box center [581, 261] width 32 height 30
click at [586, 256] on icon at bounding box center [580, 260] width 11 height 19
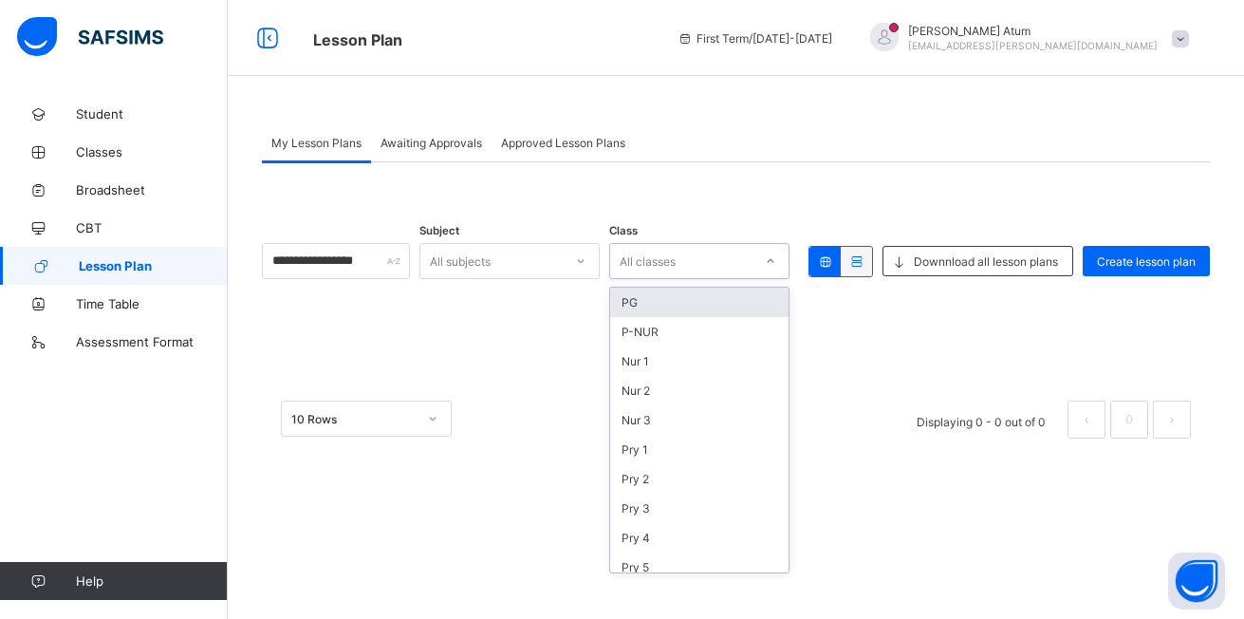
click at [767, 262] on icon at bounding box center [770, 260] width 11 height 19
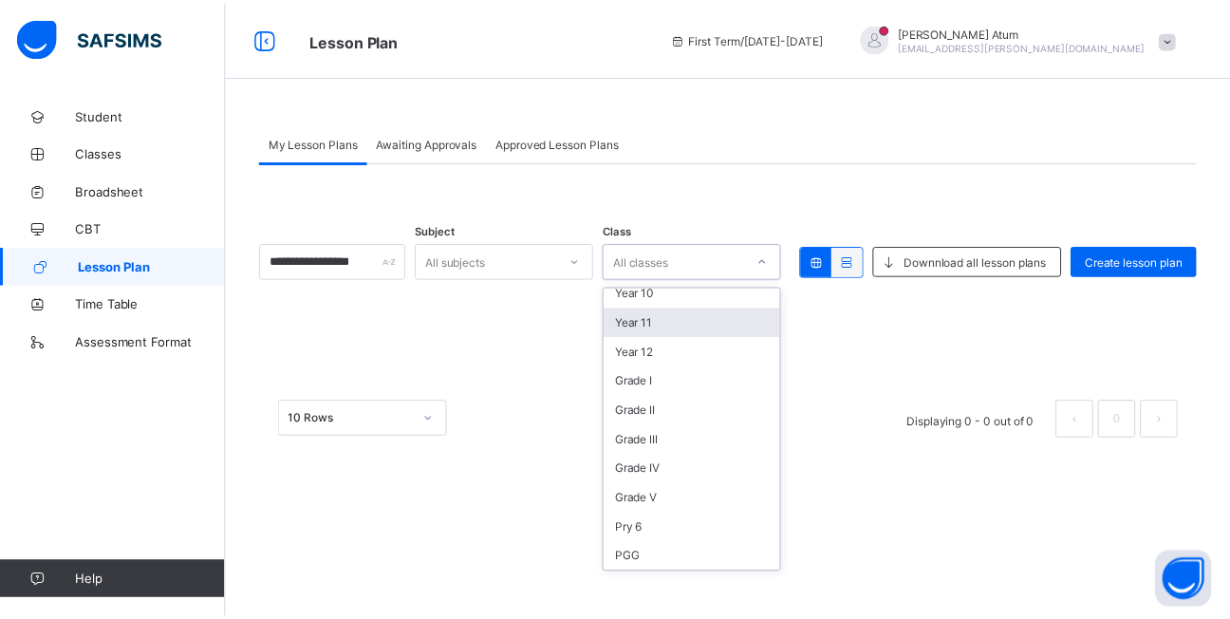
scroll to position [392, 0]
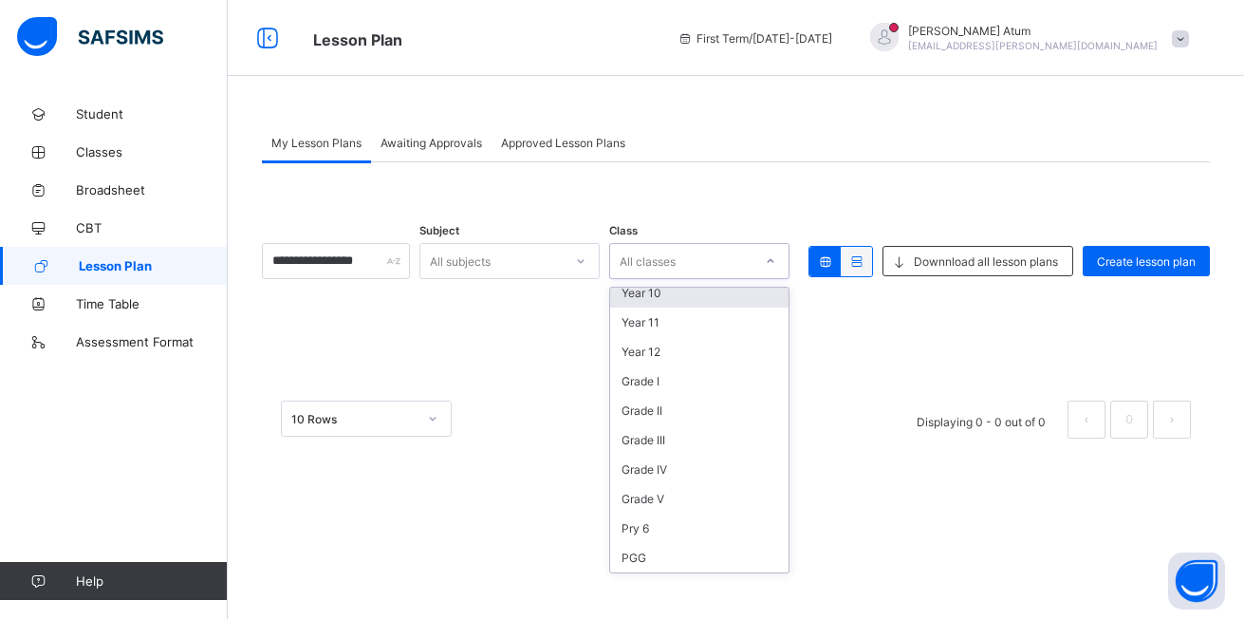
click at [712, 303] on div "Year 10" at bounding box center [699, 292] width 178 height 29
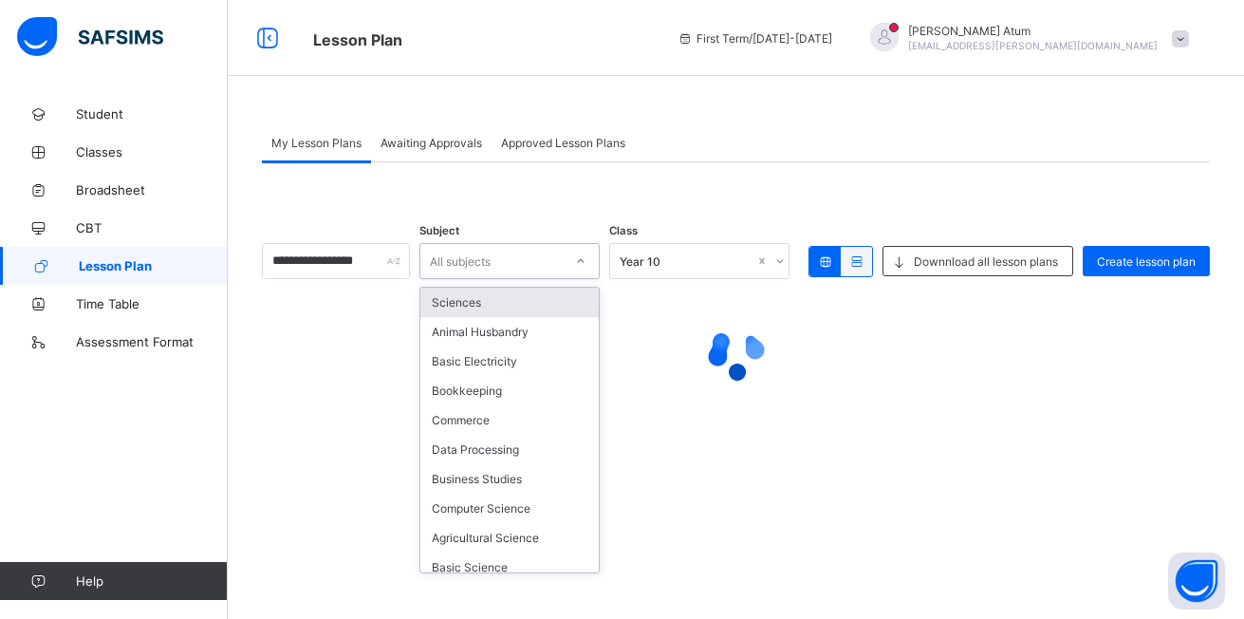
click at [597, 259] on div at bounding box center [581, 261] width 32 height 30
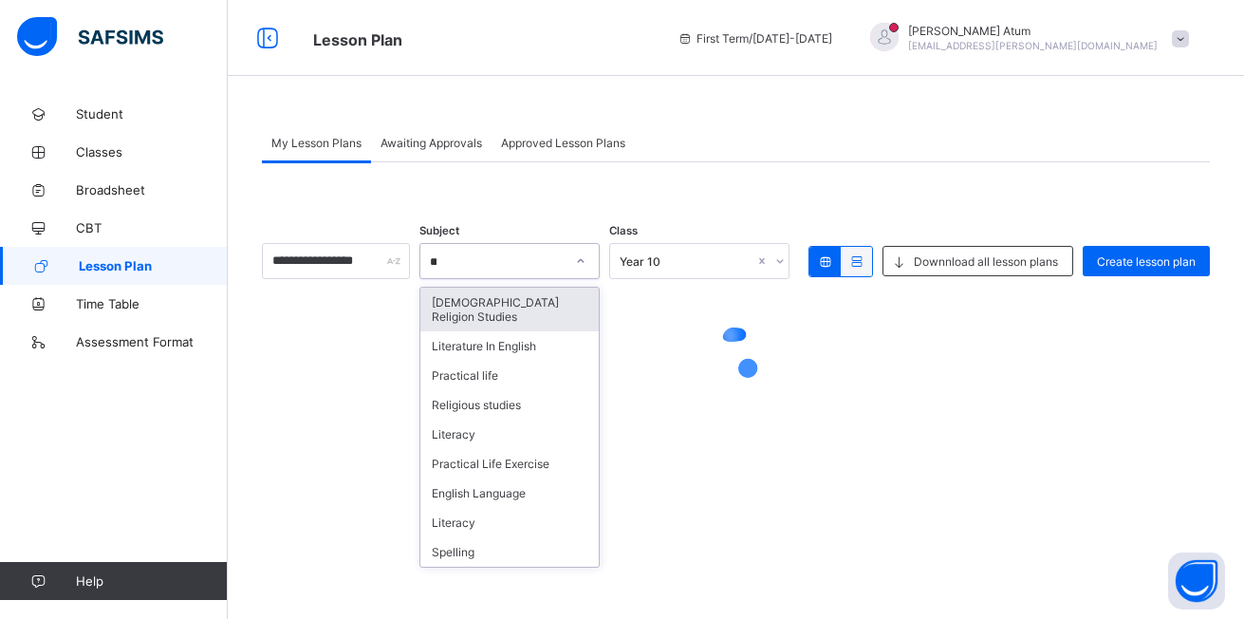
type input "***"
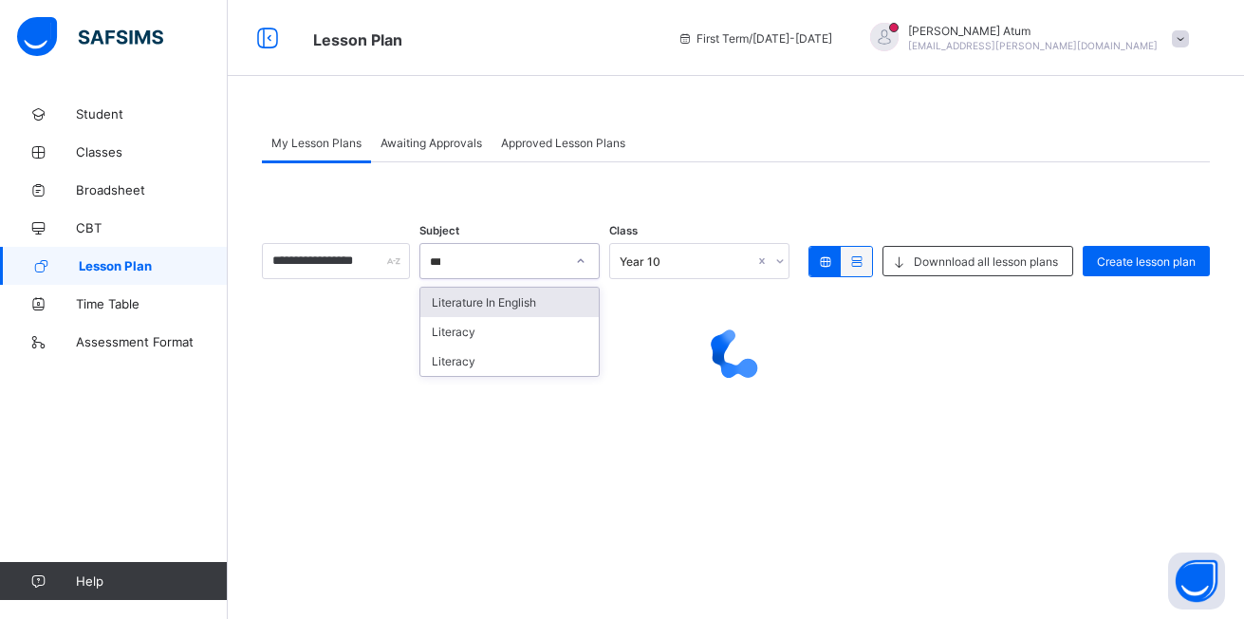
click at [545, 298] on div "Literature In English" at bounding box center [509, 301] width 178 height 29
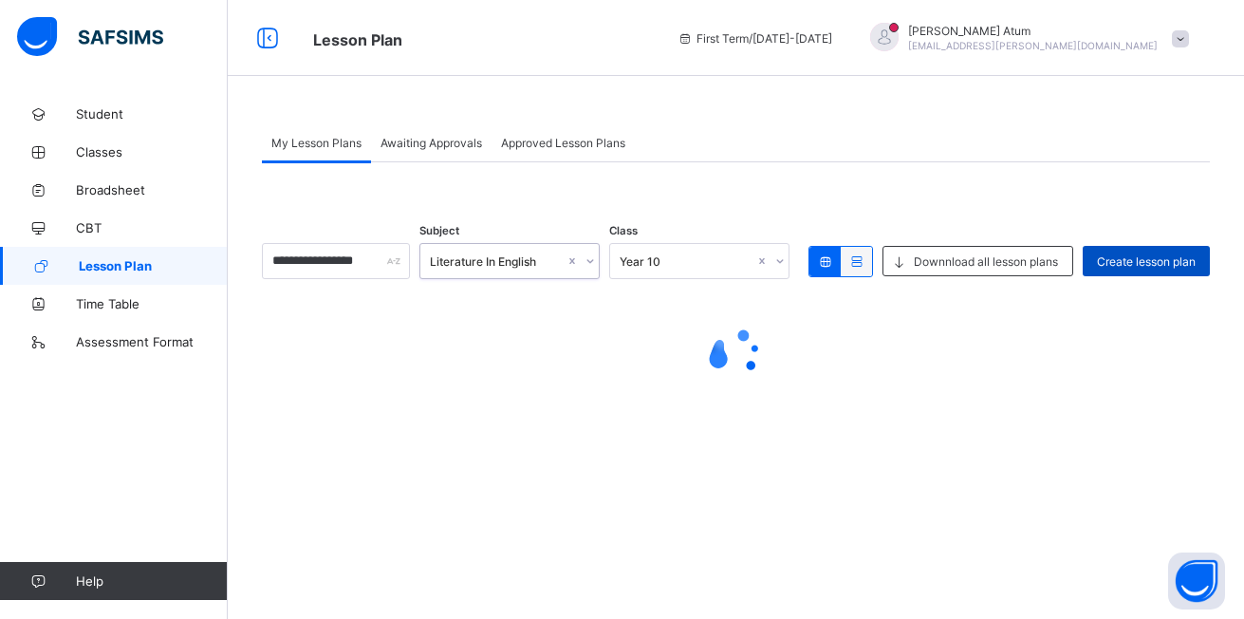
click at [1159, 265] on span "Create lesson plan" at bounding box center [1146, 261] width 99 height 14
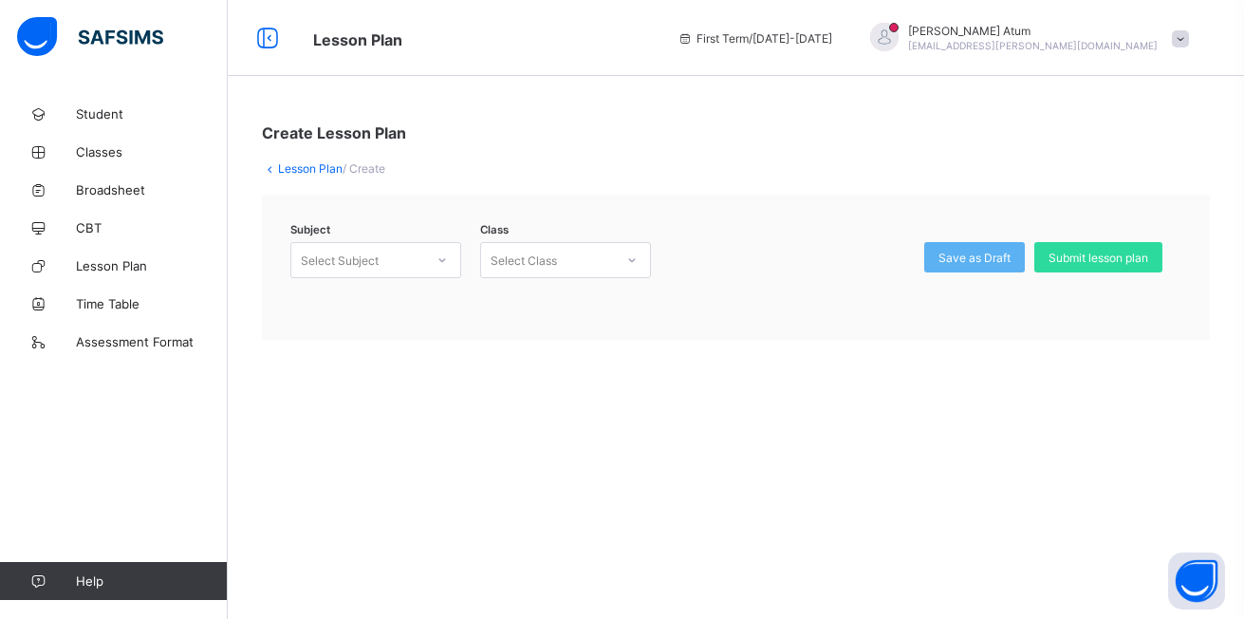
click at [452, 260] on div at bounding box center [442, 260] width 32 height 30
click at [405, 306] on div "Literature In English (130)" at bounding box center [375, 301] width 169 height 29
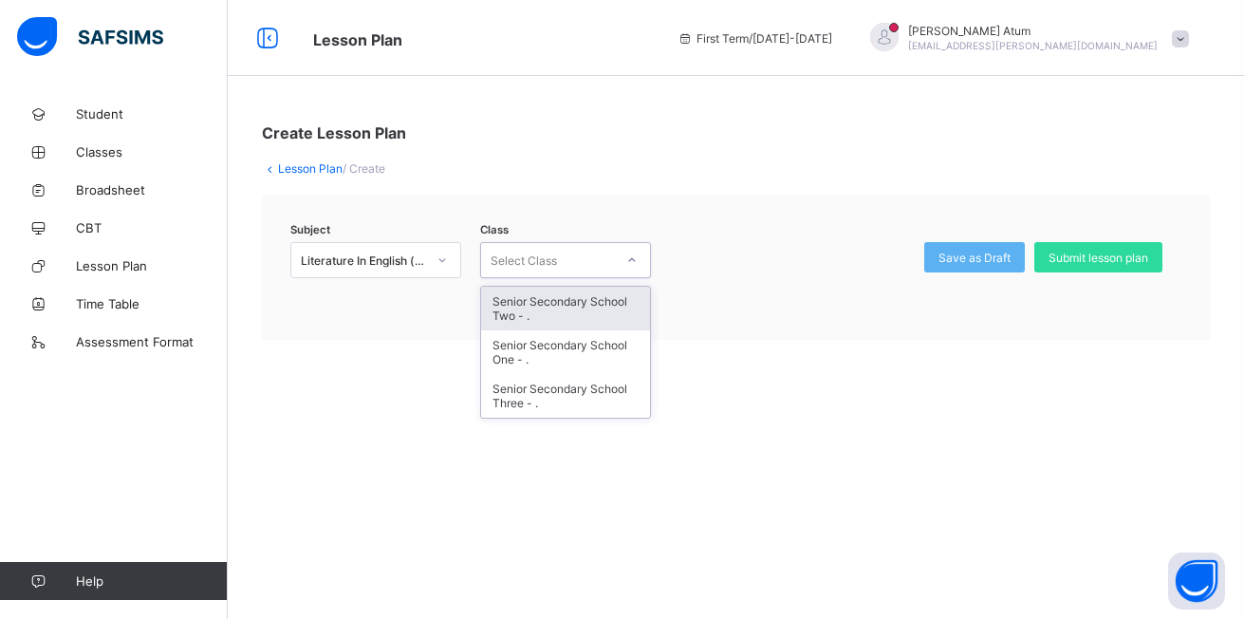
click at [635, 265] on icon at bounding box center [631, 259] width 11 height 19
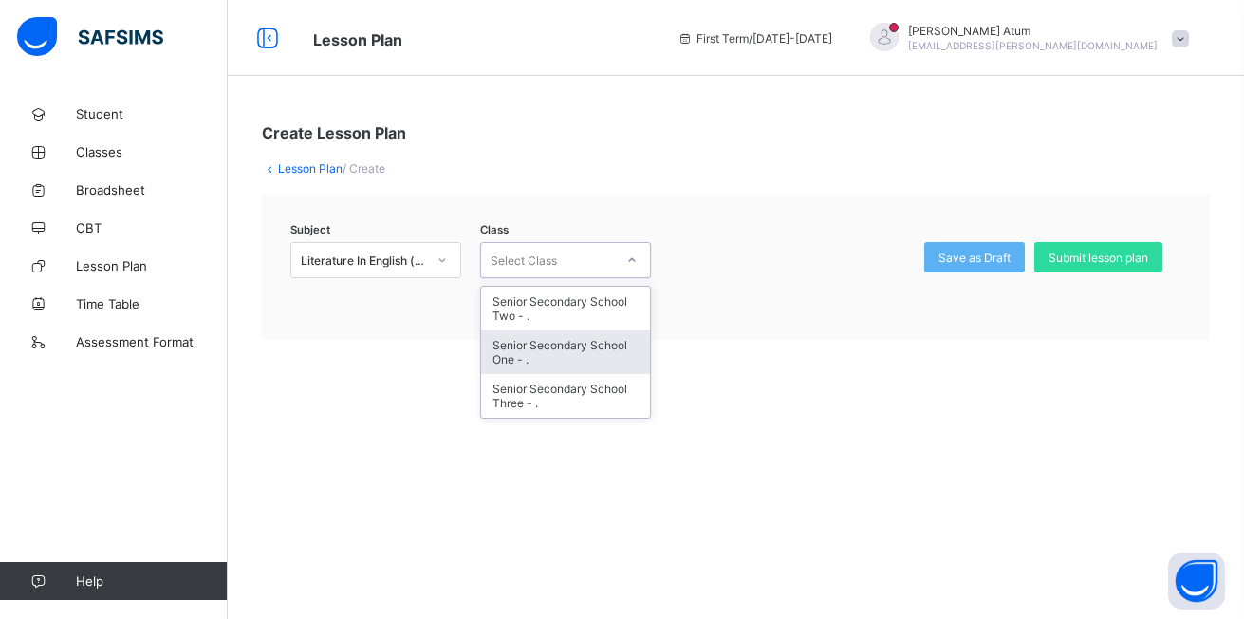
click at [584, 346] on div "Senior Secondary School One - ." at bounding box center [565, 352] width 169 height 44
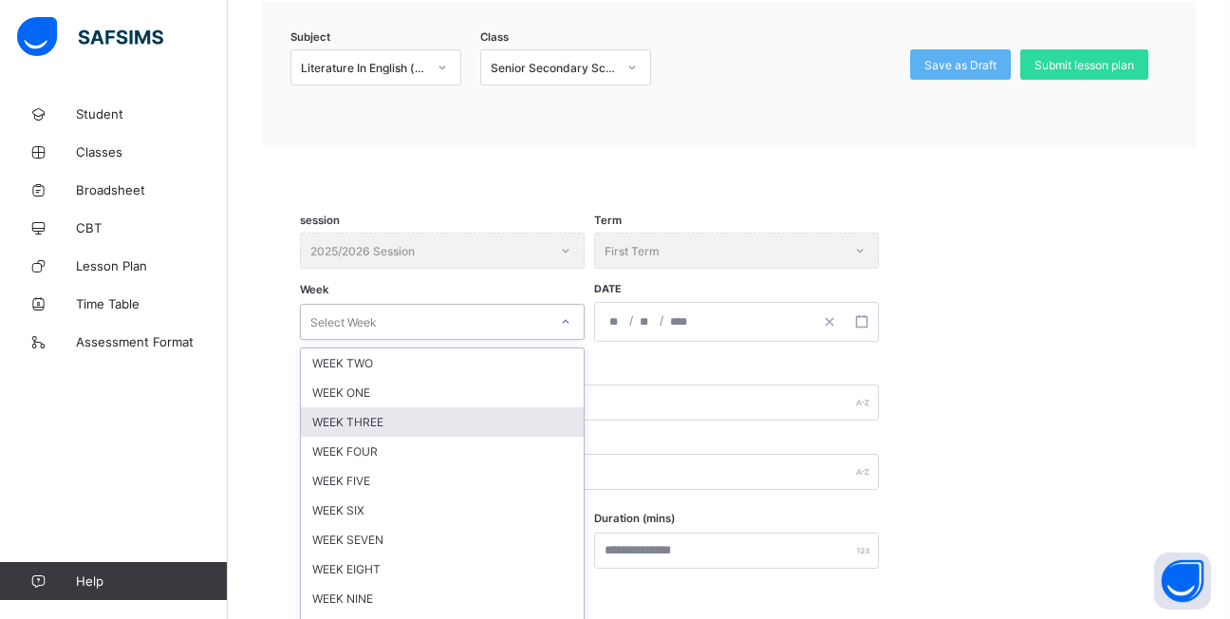
click at [526, 340] on div "option WEEK THREE focused, 3 of 12. 12 results available. Use Up and Down to ch…" at bounding box center [442, 322] width 285 height 36
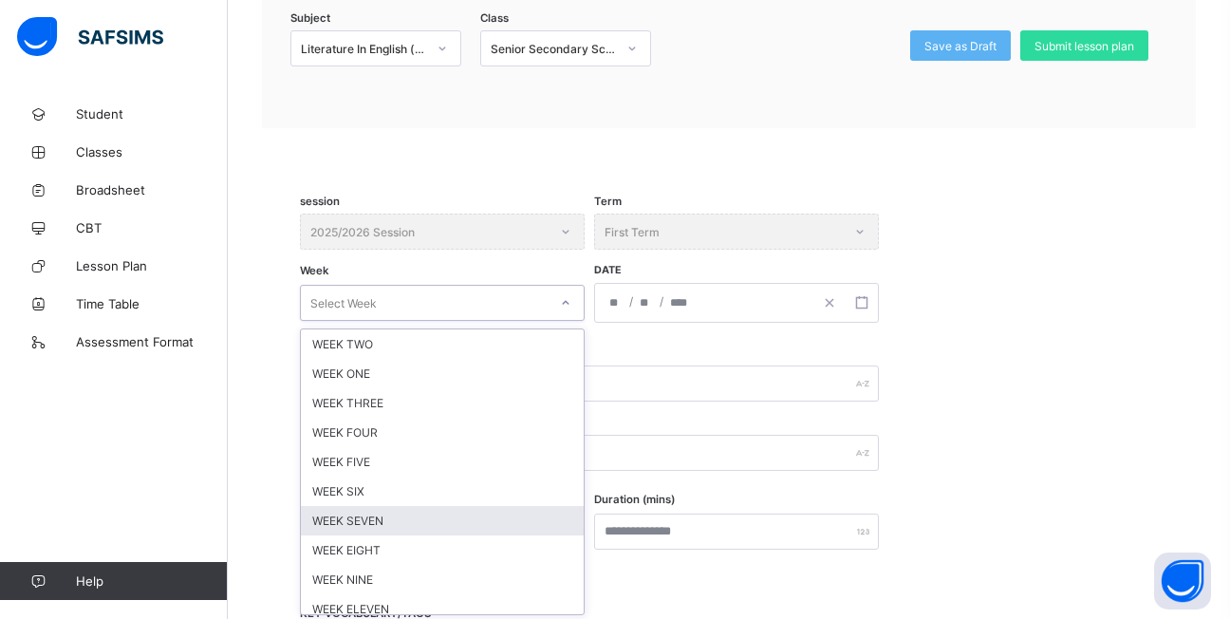
scroll to position [215, 0]
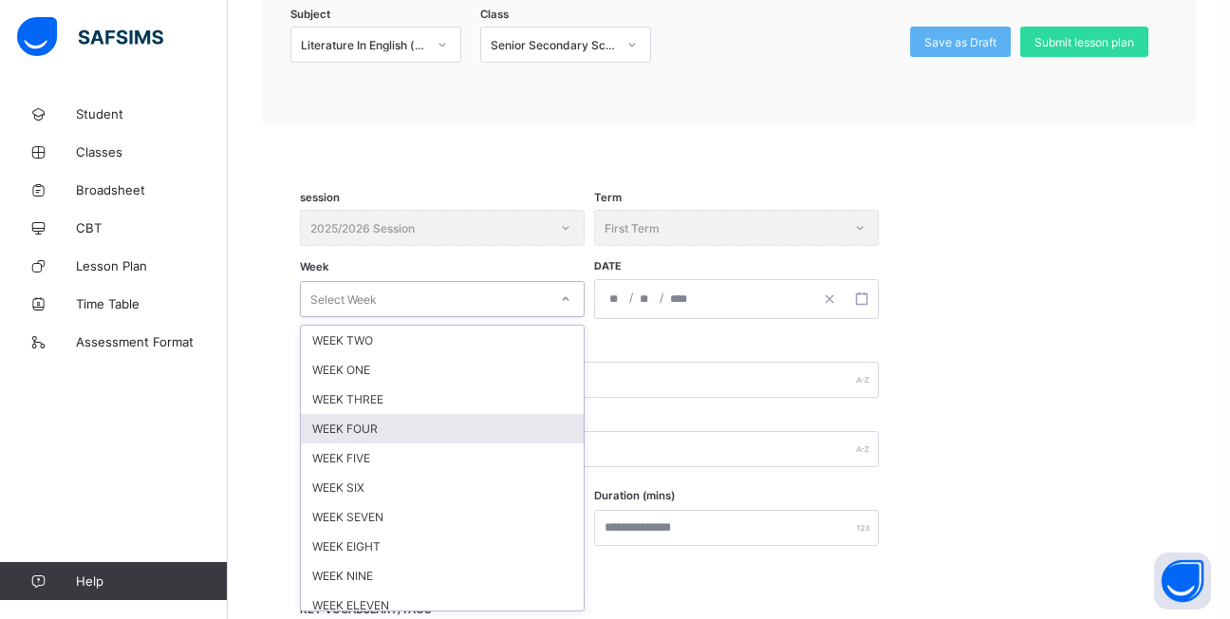
click at [390, 424] on div "WEEK FOUR" at bounding box center [442, 428] width 283 height 29
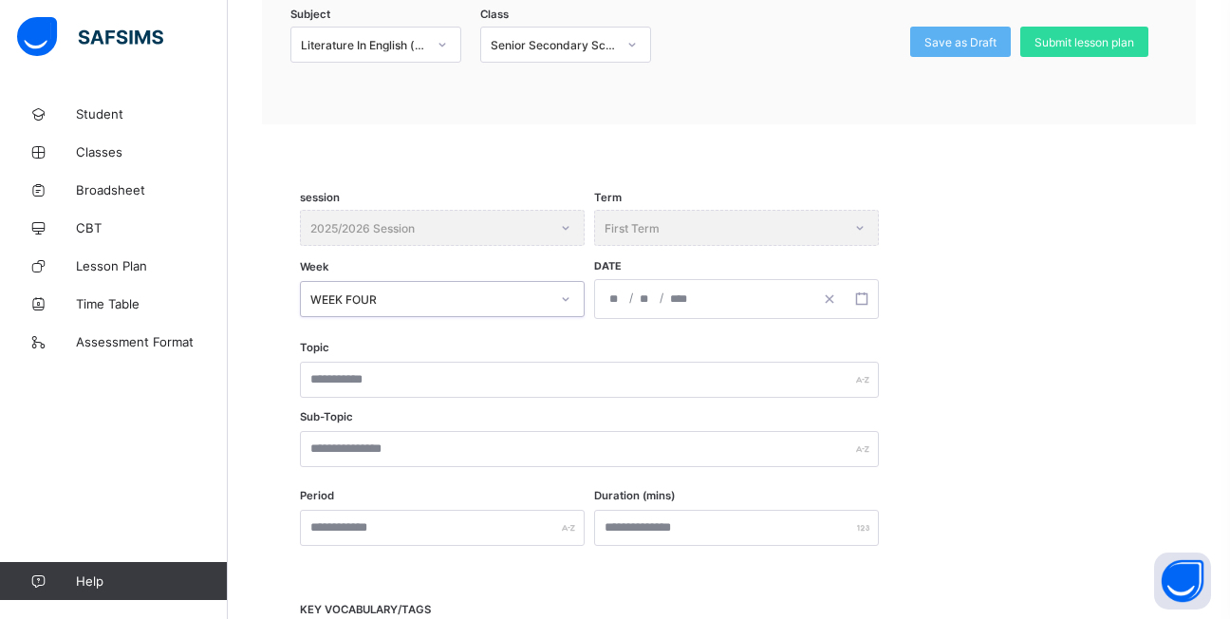
click at [621, 304] on input "number" at bounding box center [615, 299] width 15 height 38
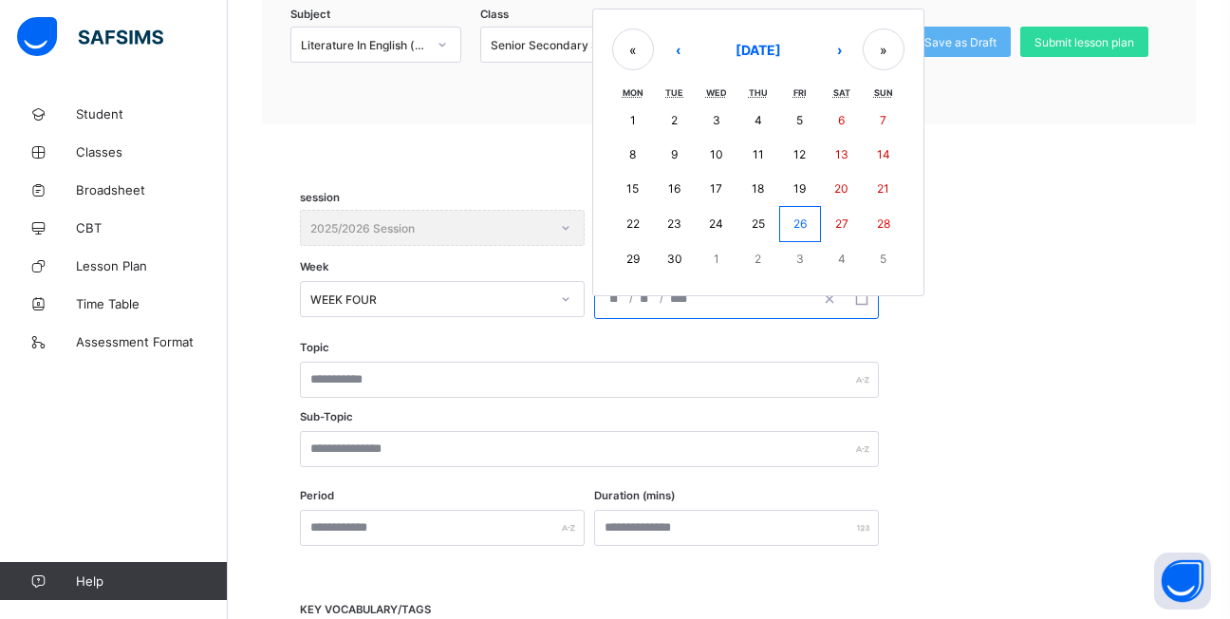
click at [675, 252] on abbr "30" at bounding box center [674, 258] width 15 height 14
type input "**********"
type input "*"
type input "**"
type input "****"
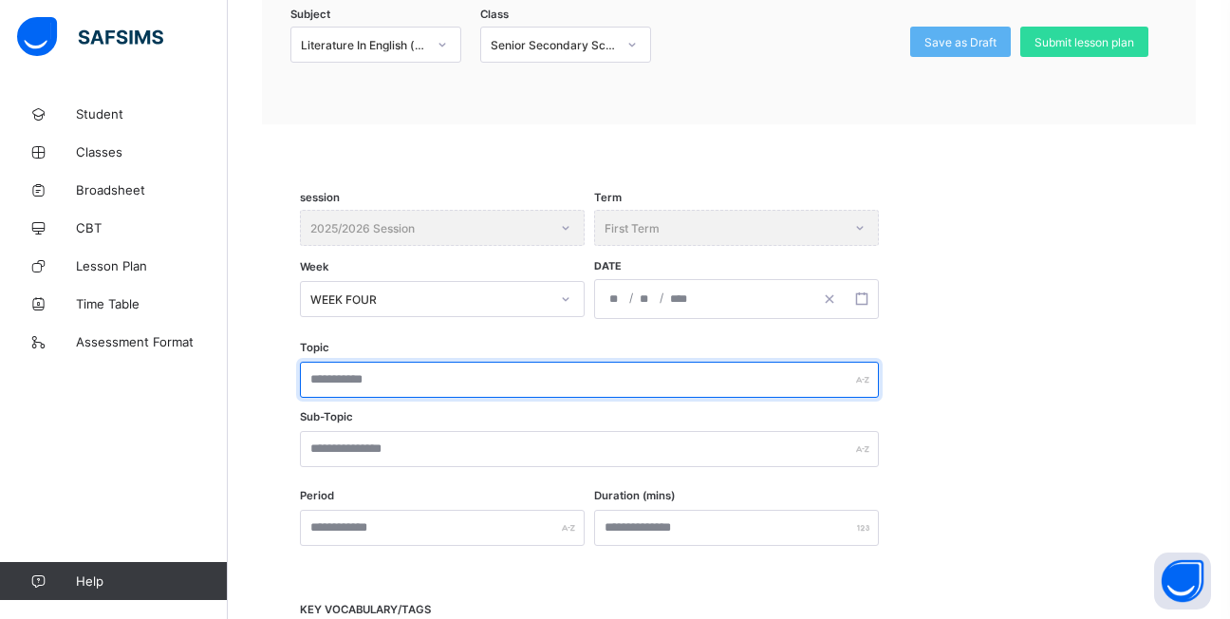
click at [468, 388] on input "text" at bounding box center [589, 379] width 579 height 36
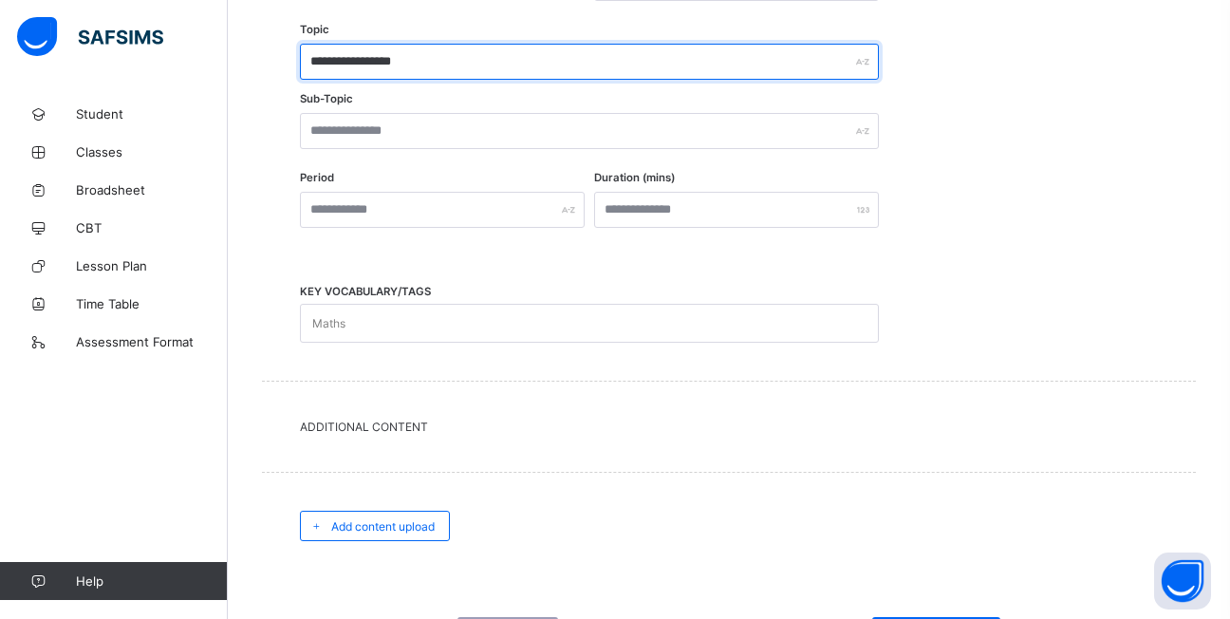
scroll to position [500, 0]
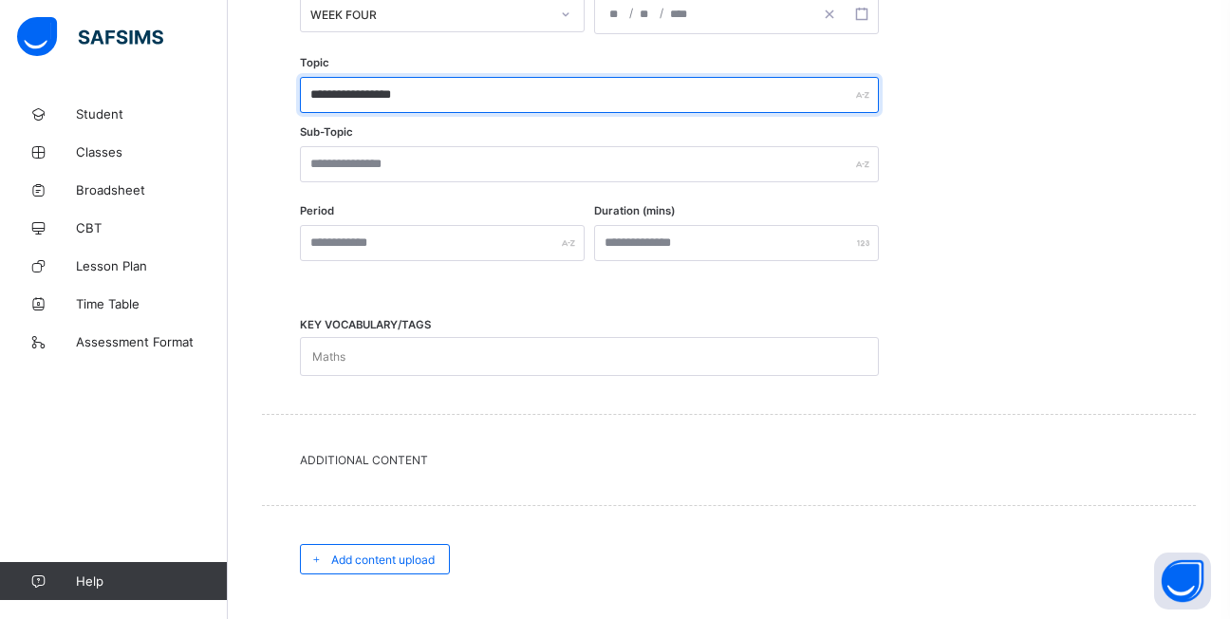
type input "**********"
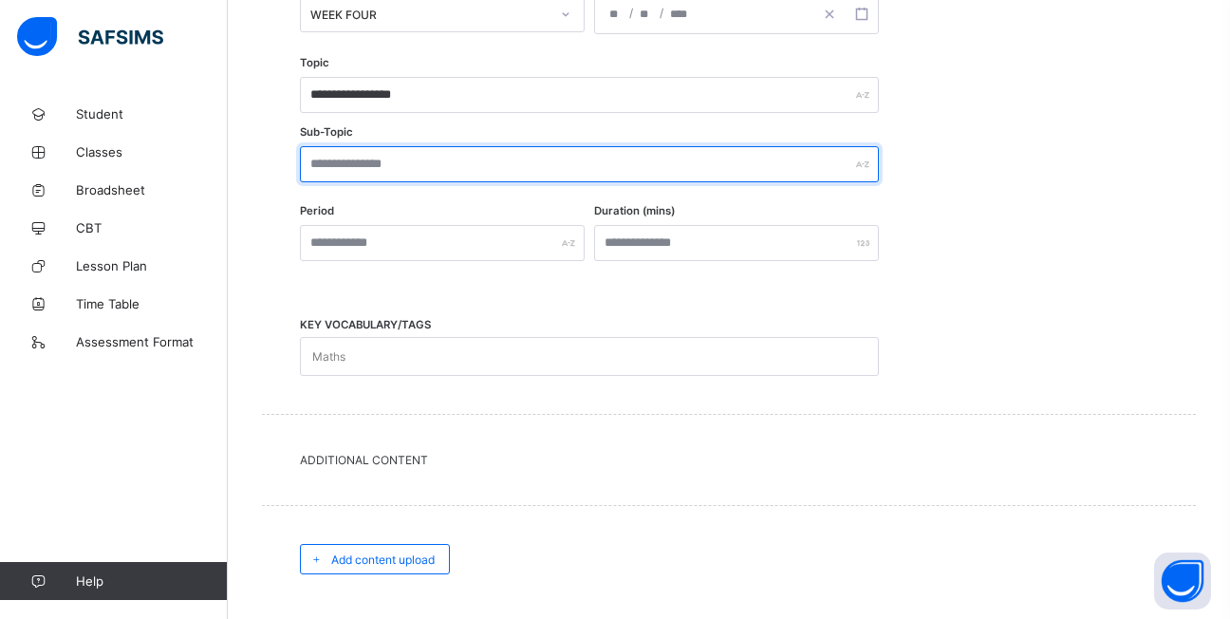
click at [442, 172] on input "text" at bounding box center [589, 164] width 579 height 36
type input "**********"
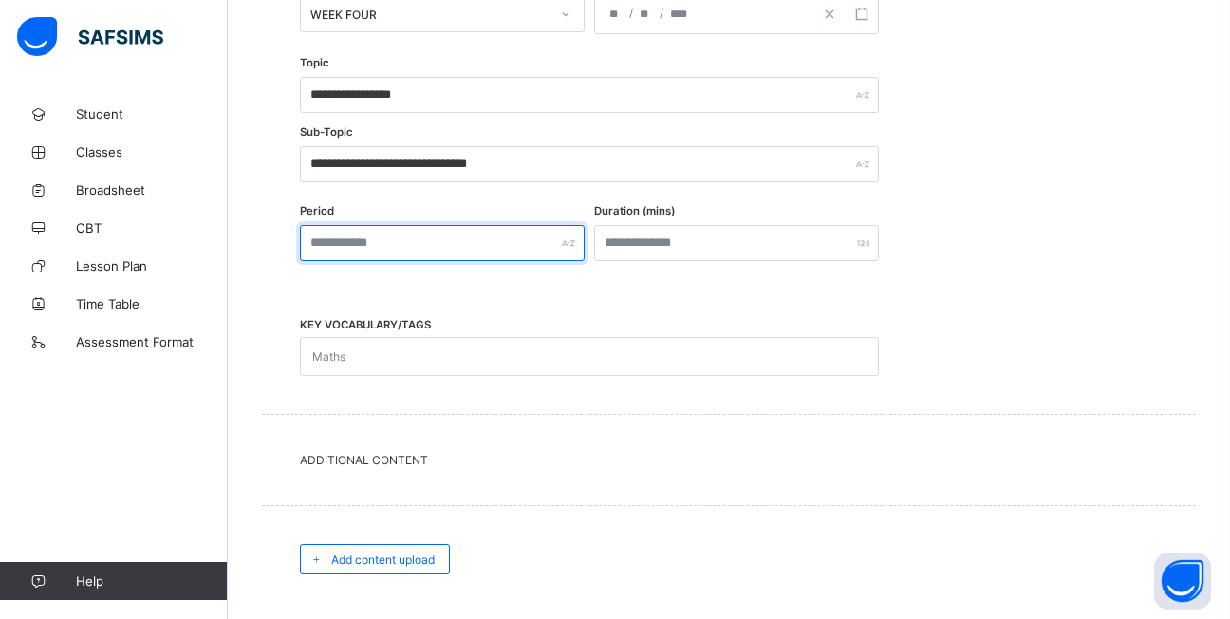
click at [515, 247] on input "text" at bounding box center [442, 243] width 285 height 36
type input "******"
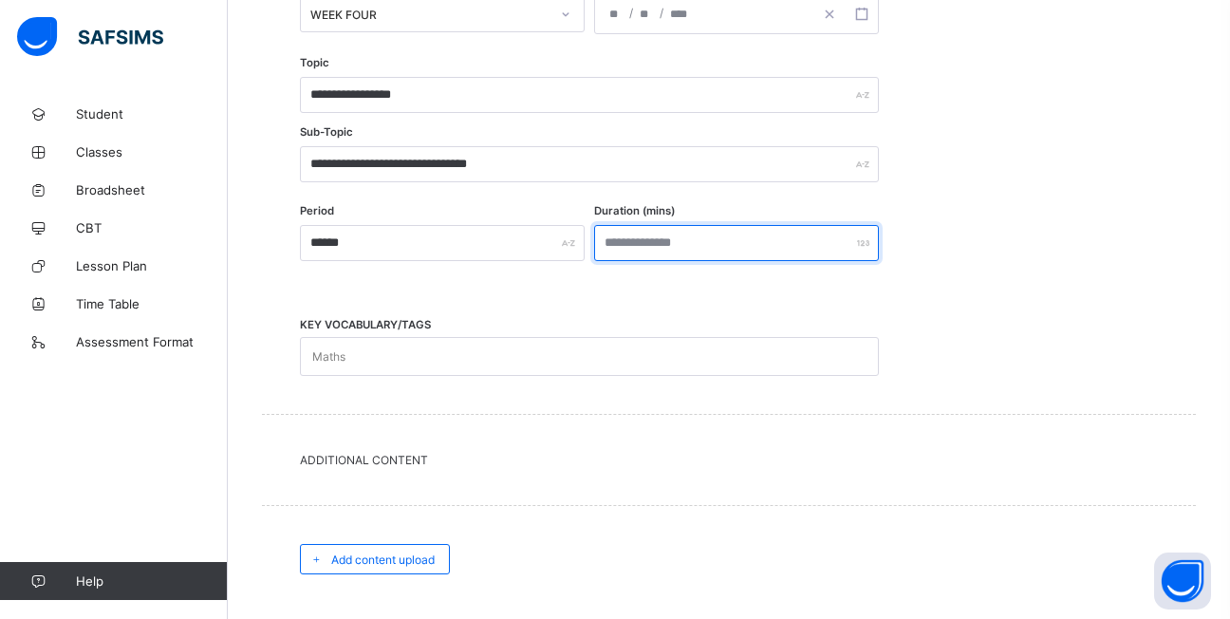
click at [711, 243] on input "number" at bounding box center [736, 243] width 285 height 36
type input "**"
click at [408, 354] on div "Maths" at bounding box center [571, 356] width 541 height 37
type input "**********"
click at [404, 470] on div "Additional Content" at bounding box center [729, 462] width 934 height 90
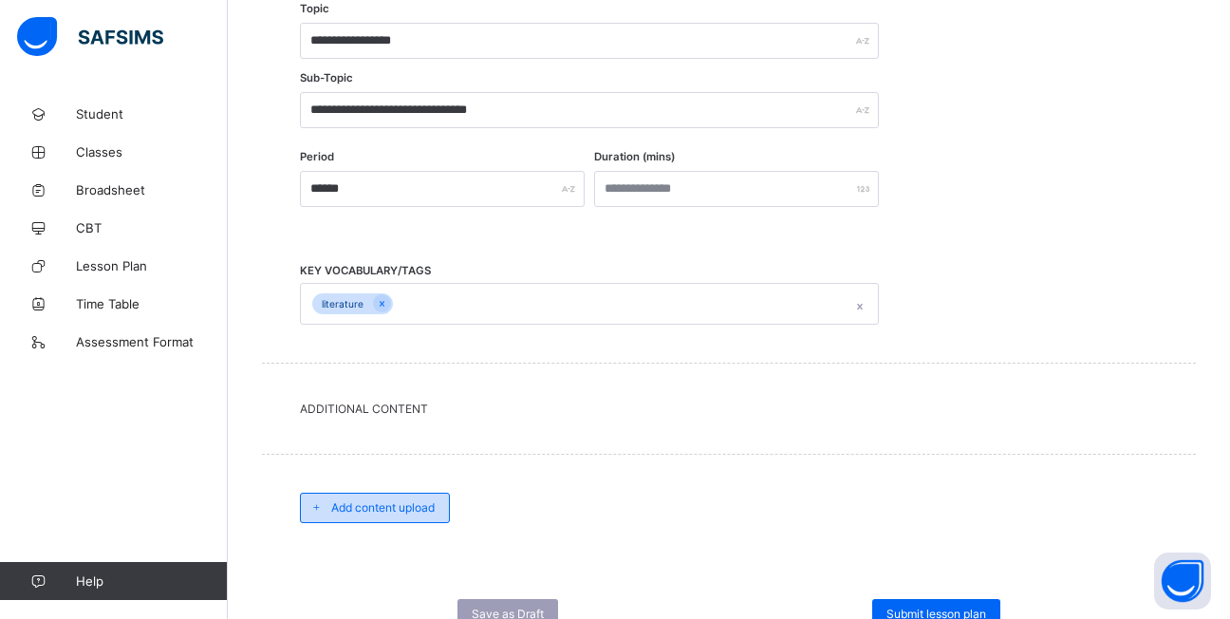
scroll to position [631, 0]
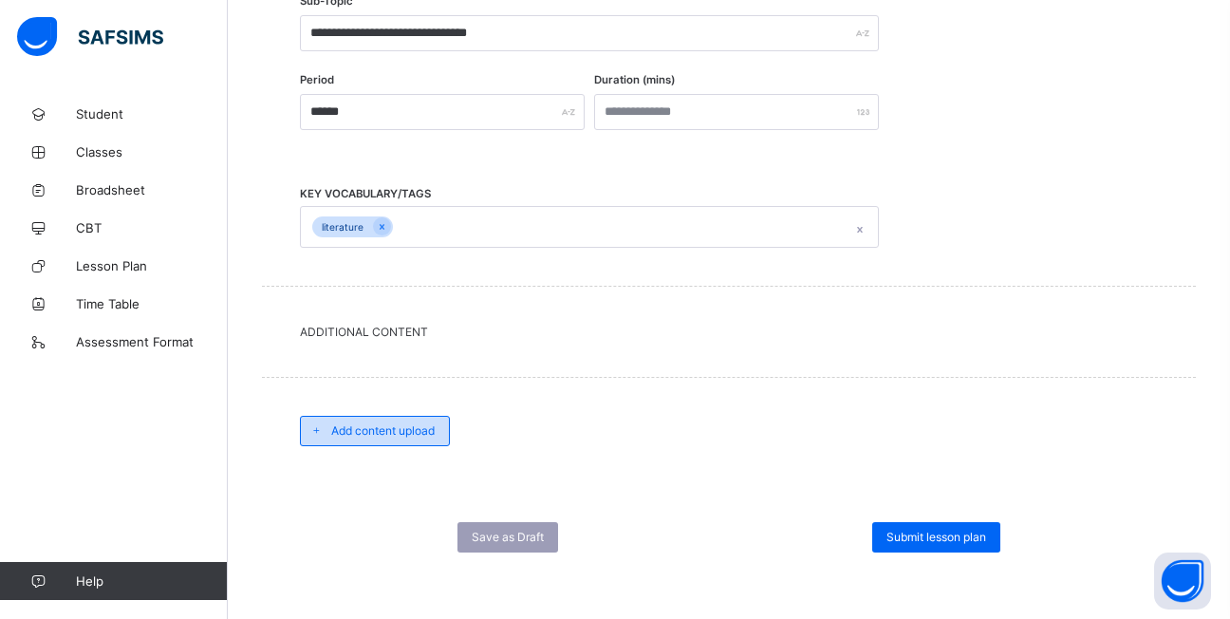
click at [395, 438] on div "Add content upload" at bounding box center [375, 431] width 150 height 30
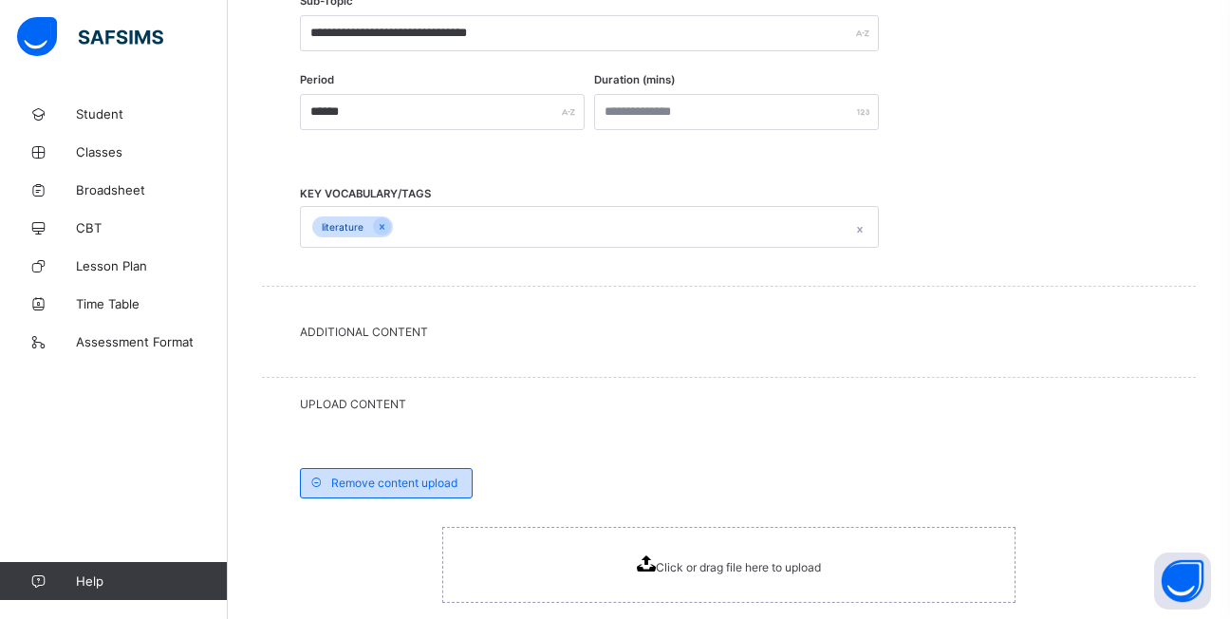
click at [395, 438] on div "Remove content upload Click or drag file here to upload" at bounding box center [729, 549] width 934 height 239
click at [672, 572] on span "Click or drag file here to upload" at bounding box center [738, 567] width 165 height 14
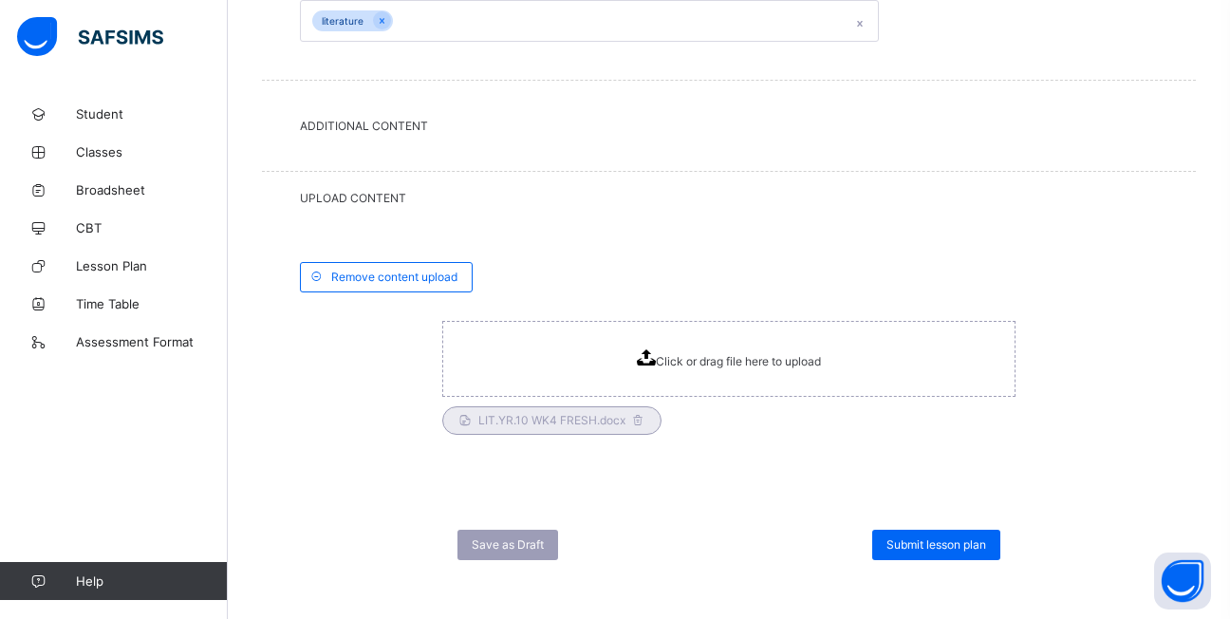
scroll to position [844, 0]
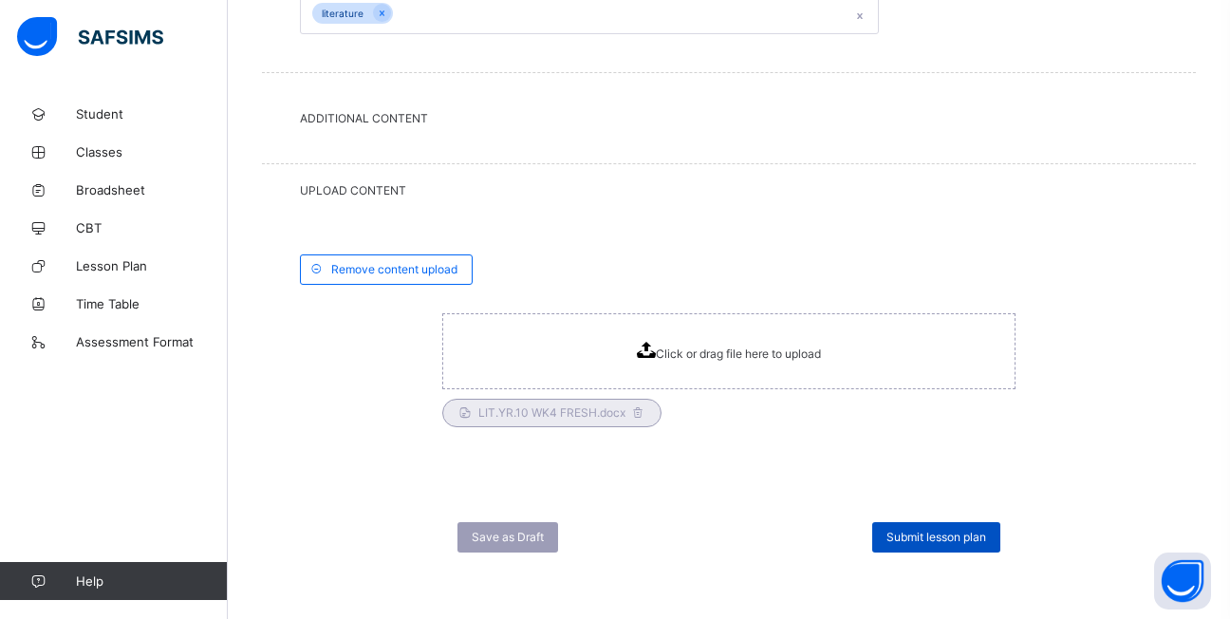
click at [924, 533] on span "Submit lesson plan" at bounding box center [936, 536] width 100 height 14
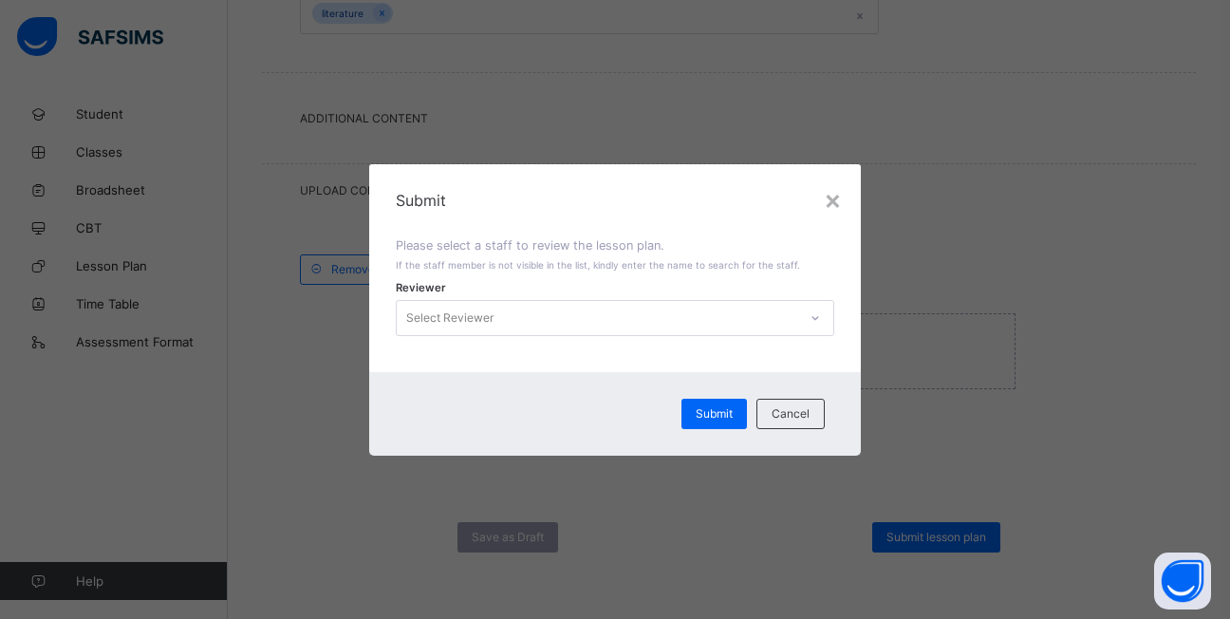
click at [815, 320] on icon at bounding box center [814, 317] width 11 height 19
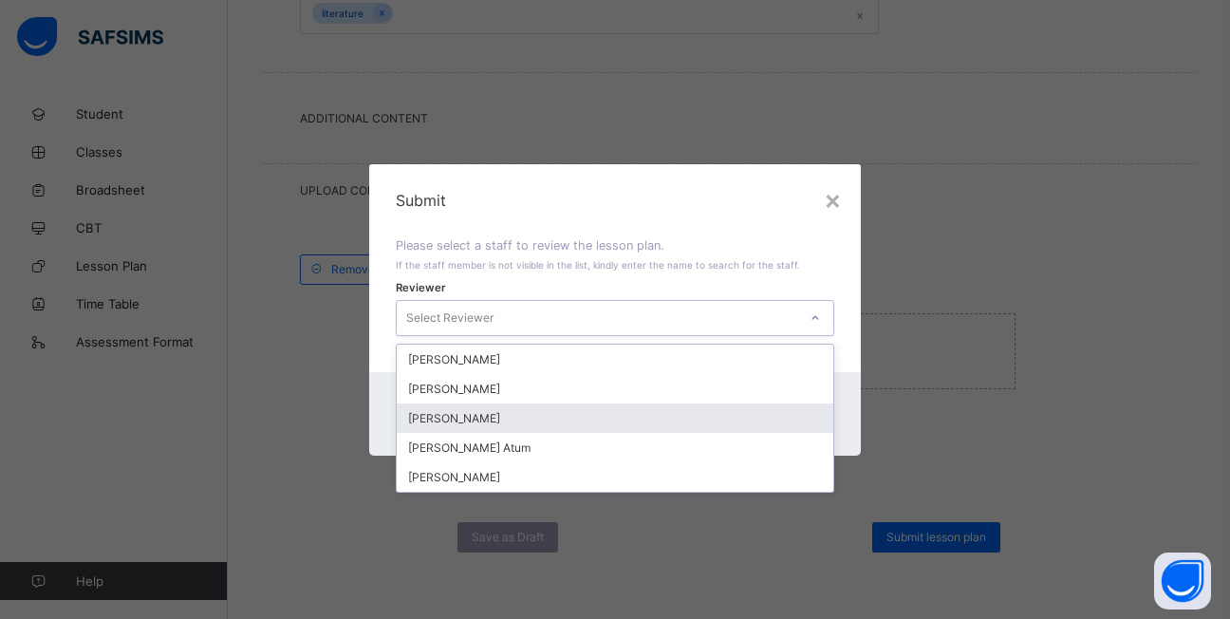
click at [537, 419] on div "Emmanuel Ayo" at bounding box center [615, 417] width 436 height 29
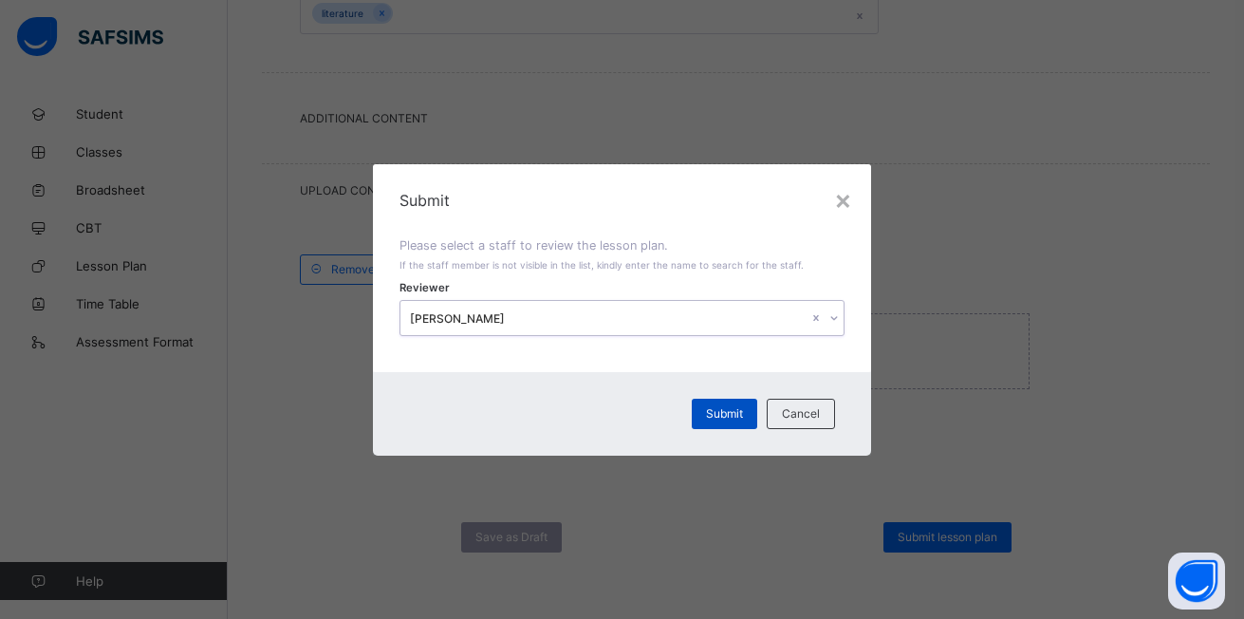
click at [743, 405] on div "Submit" at bounding box center [724, 414] width 65 height 30
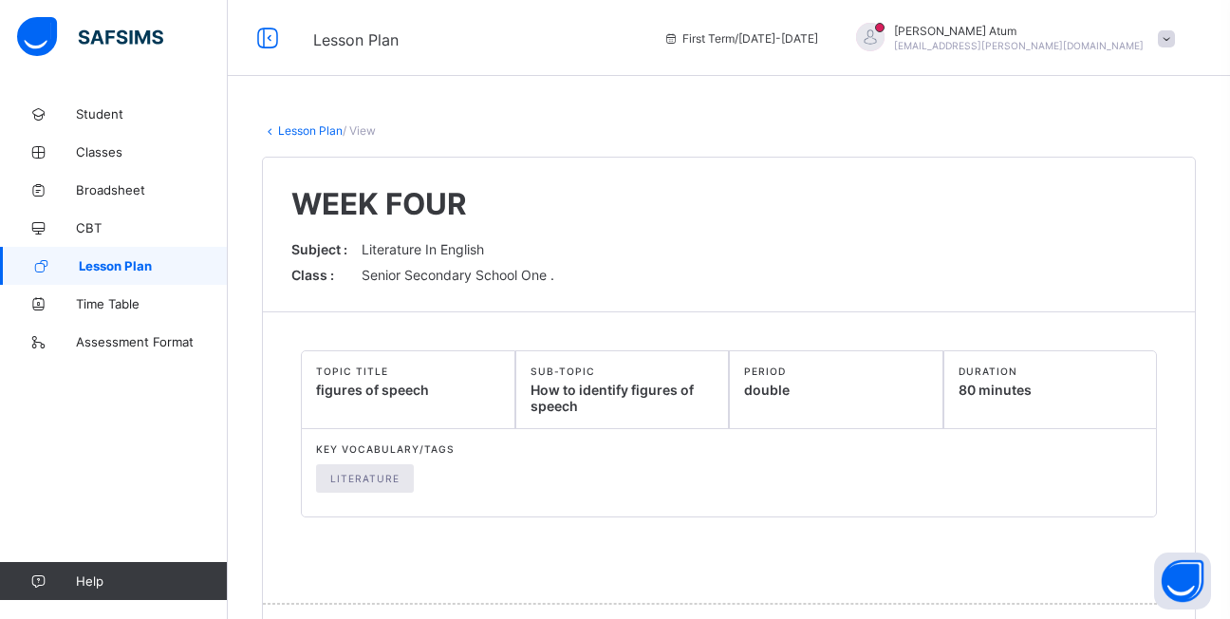
click at [780, 539] on span at bounding box center [729, 540] width 856 height 47
click at [170, 268] on span "Lesson Plan" at bounding box center [153, 265] width 149 height 15
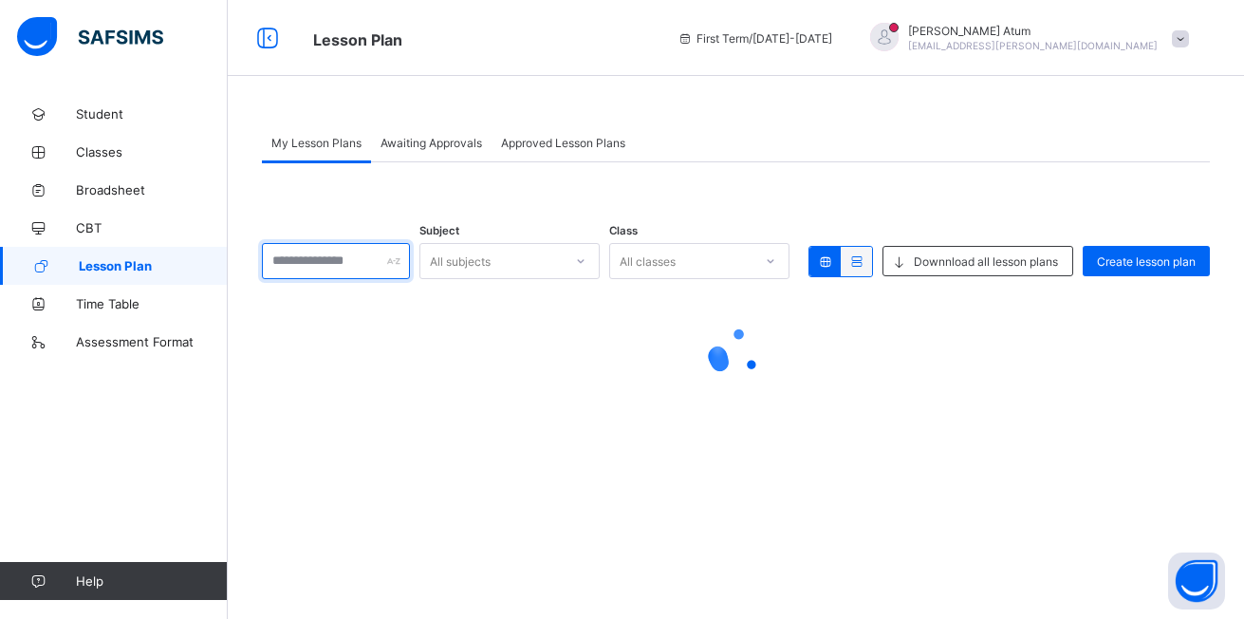
click at [375, 269] on input "text" at bounding box center [336, 261] width 148 height 36
type input "**********"
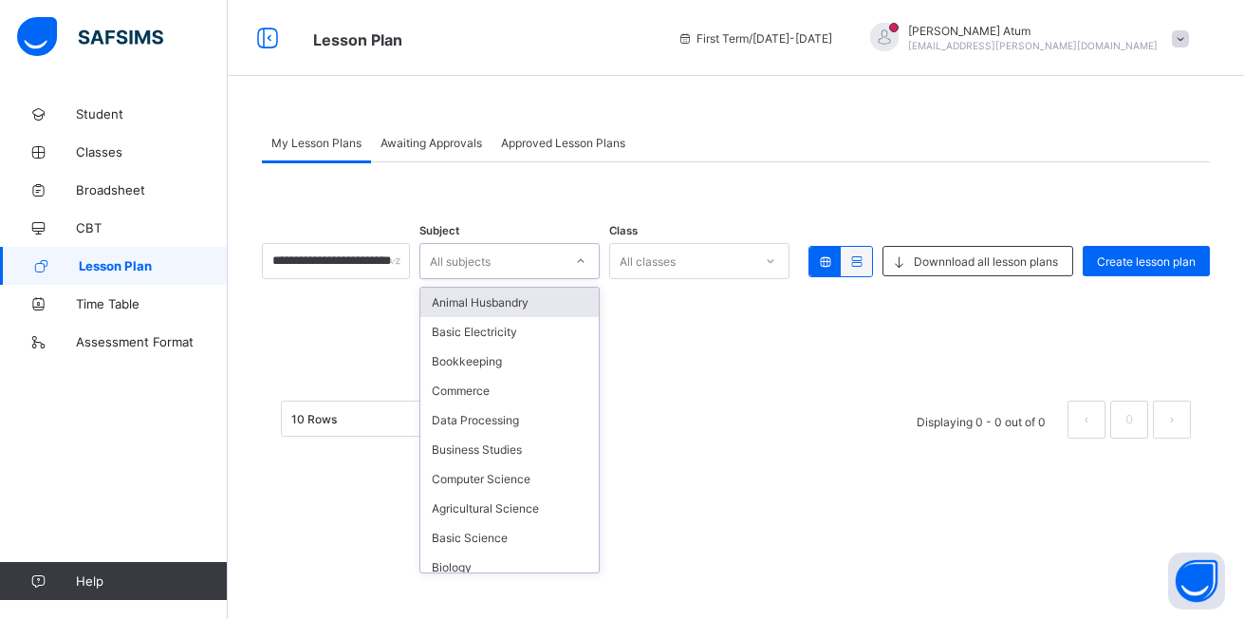
click at [586, 261] on icon at bounding box center [580, 260] width 11 height 19
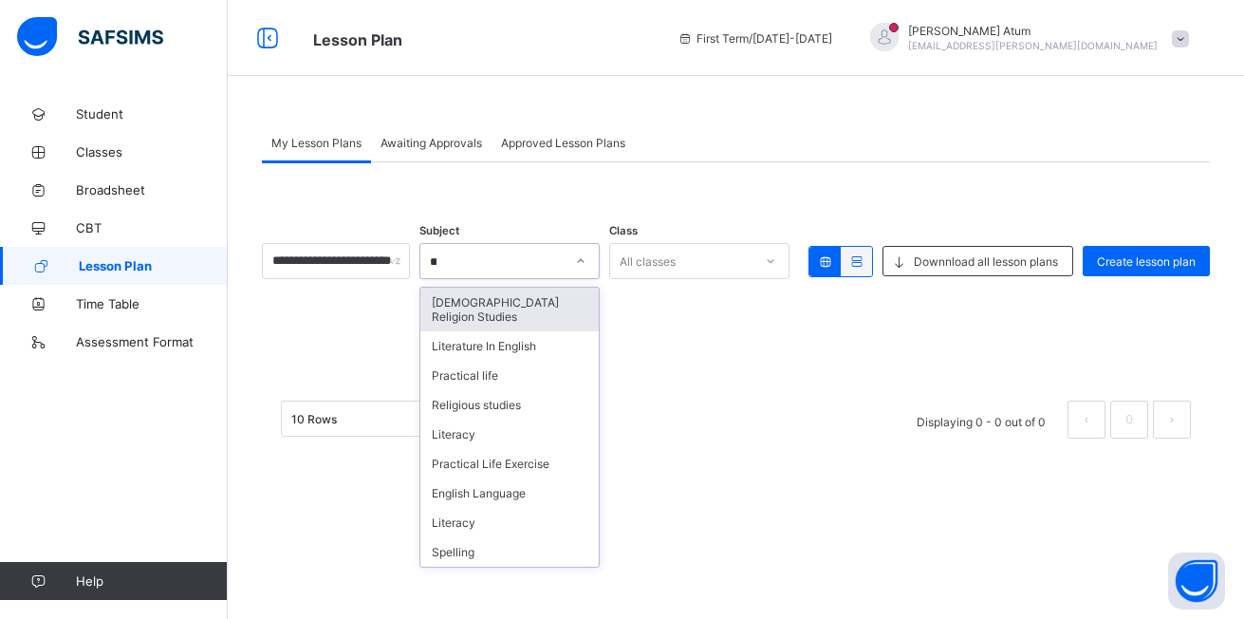
type input "***"
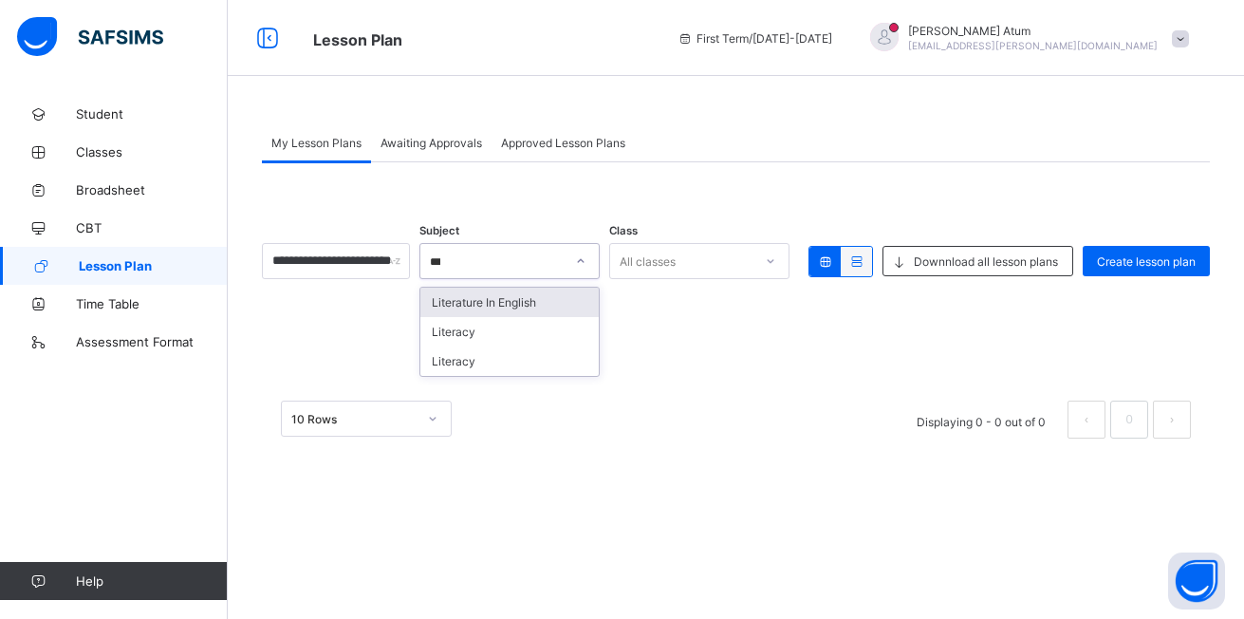
click at [583, 297] on div "Literature In English" at bounding box center [509, 301] width 178 height 29
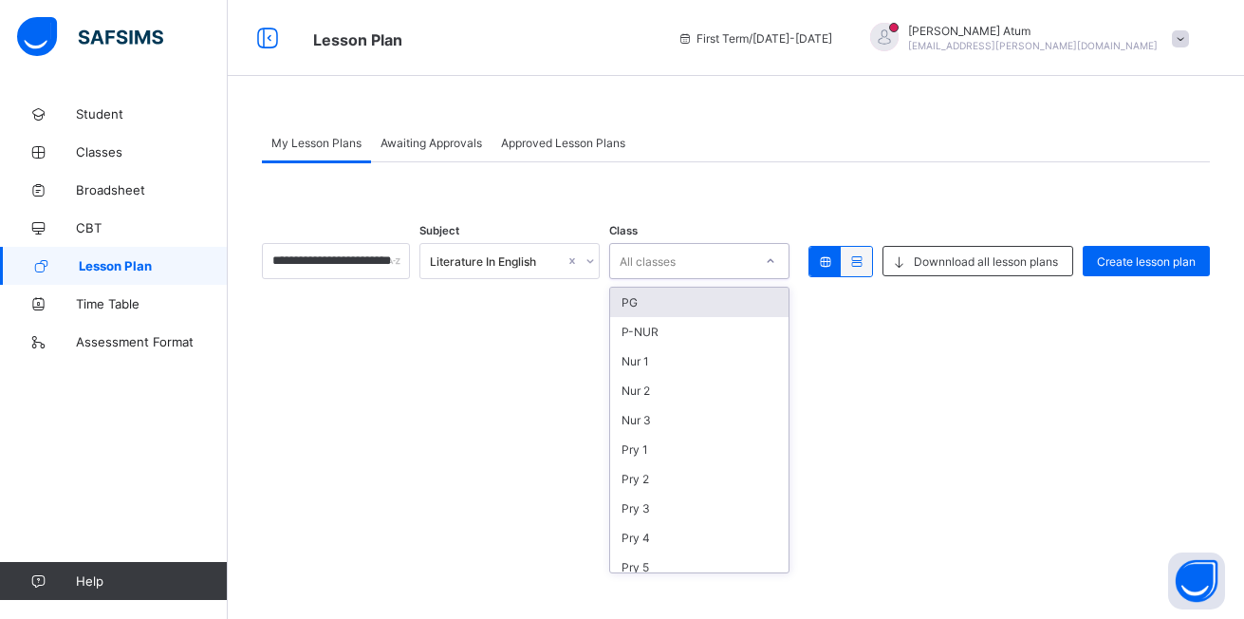
click at [765, 261] on icon at bounding box center [770, 260] width 11 height 19
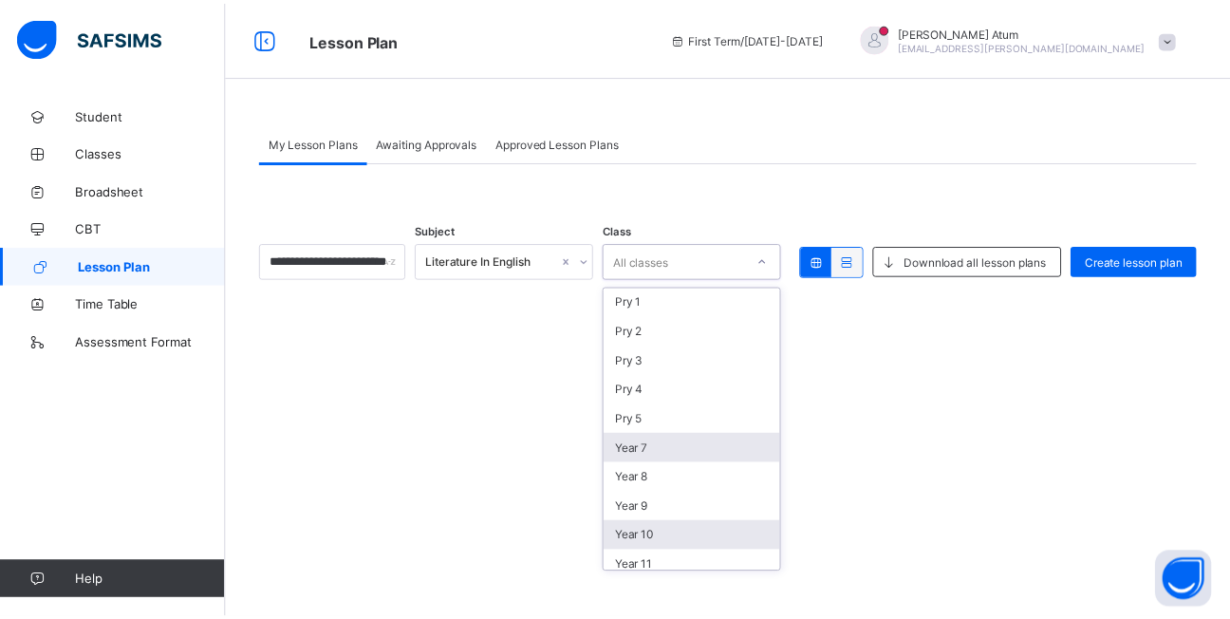
scroll to position [285, 0]
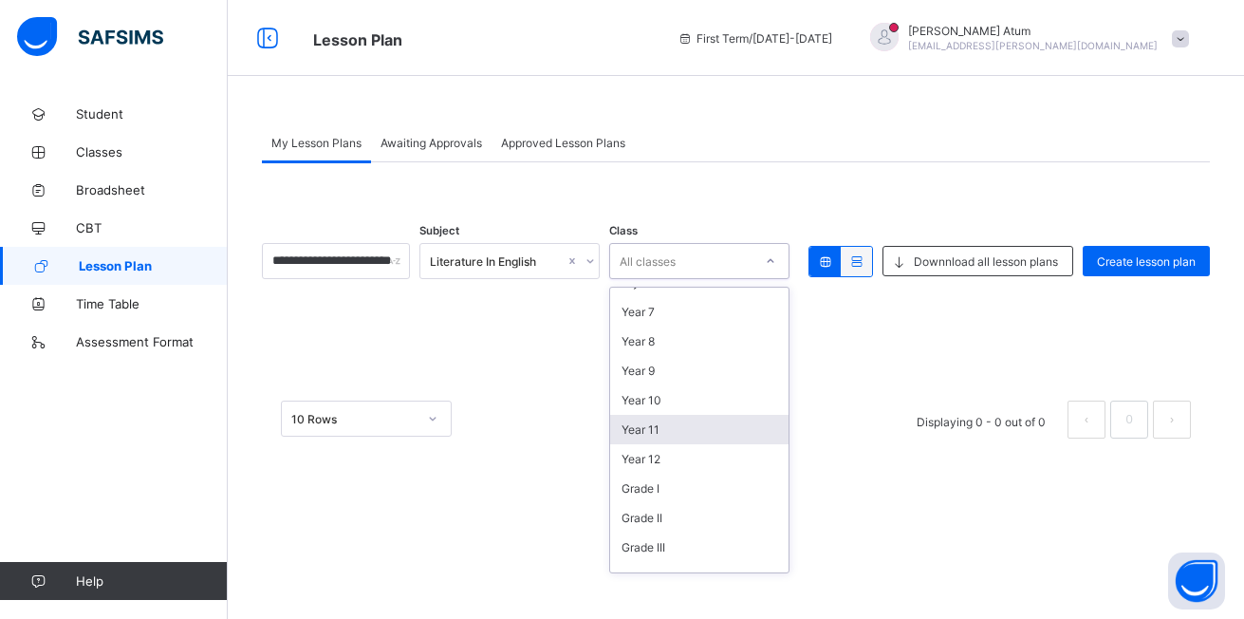
click at [669, 431] on div "Year 11" at bounding box center [699, 429] width 178 height 29
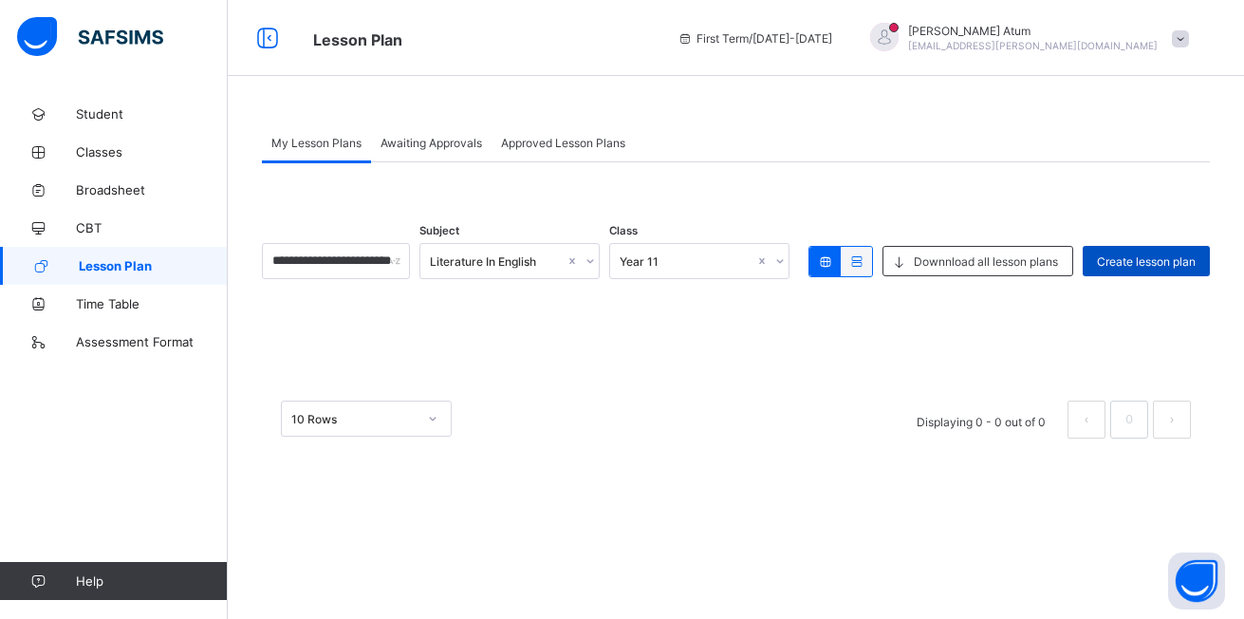
click at [1129, 259] on span "Create lesson plan" at bounding box center [1146, 261] width 99 height 14
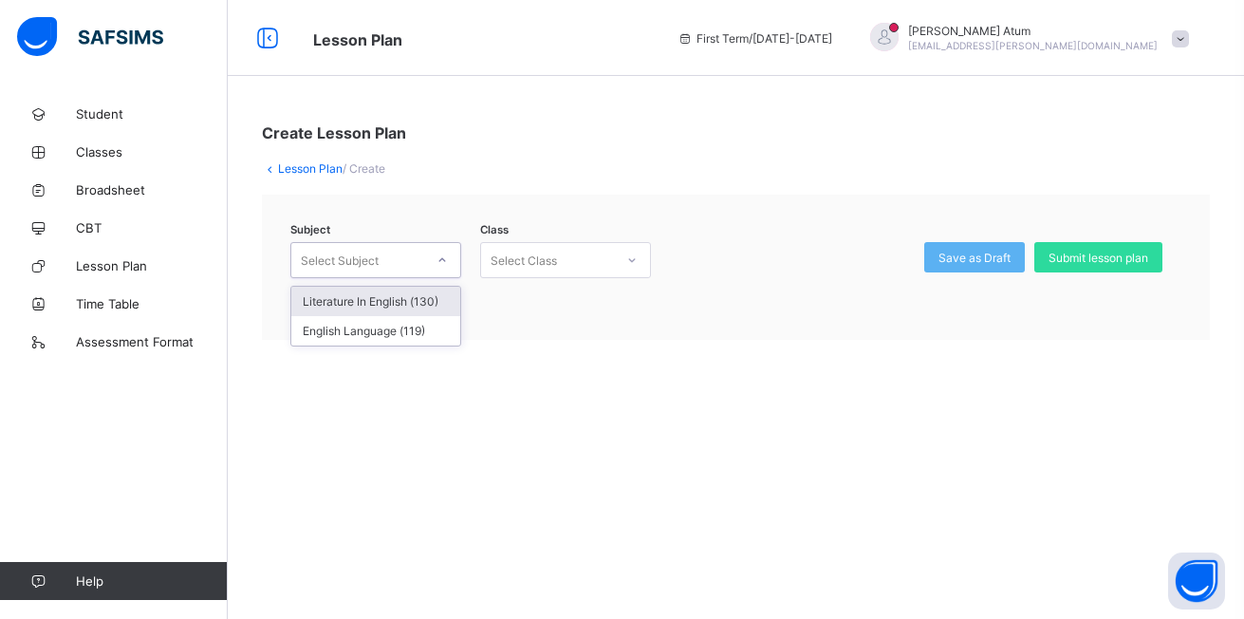
click at [447, 255] on icon at bounding box center [441, 259] width 11 height 19
click at [414, 302] on div "Literature In English (130)" at bounding box center [375, 301] width 169 height 29
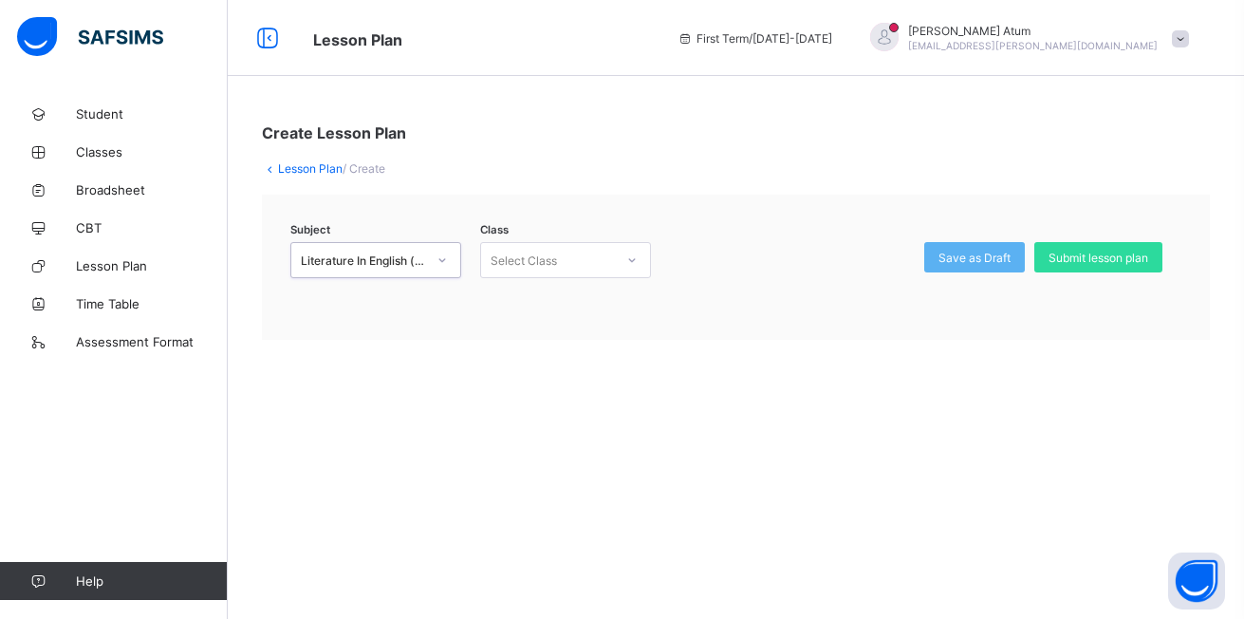
click at [628, 259] on icon at bounding box center [631, 259] width 11 height 19
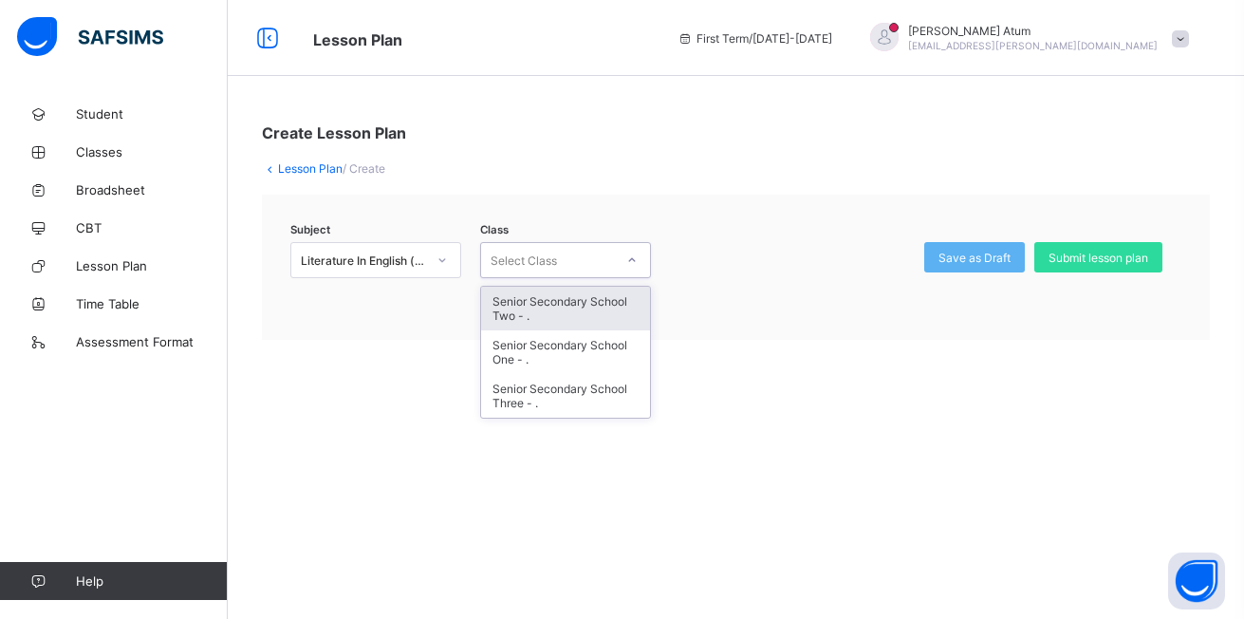
click at [580, 313] on div "Senior Secondary School Two - ." at bounding box center [565, 309] width 169 height 44
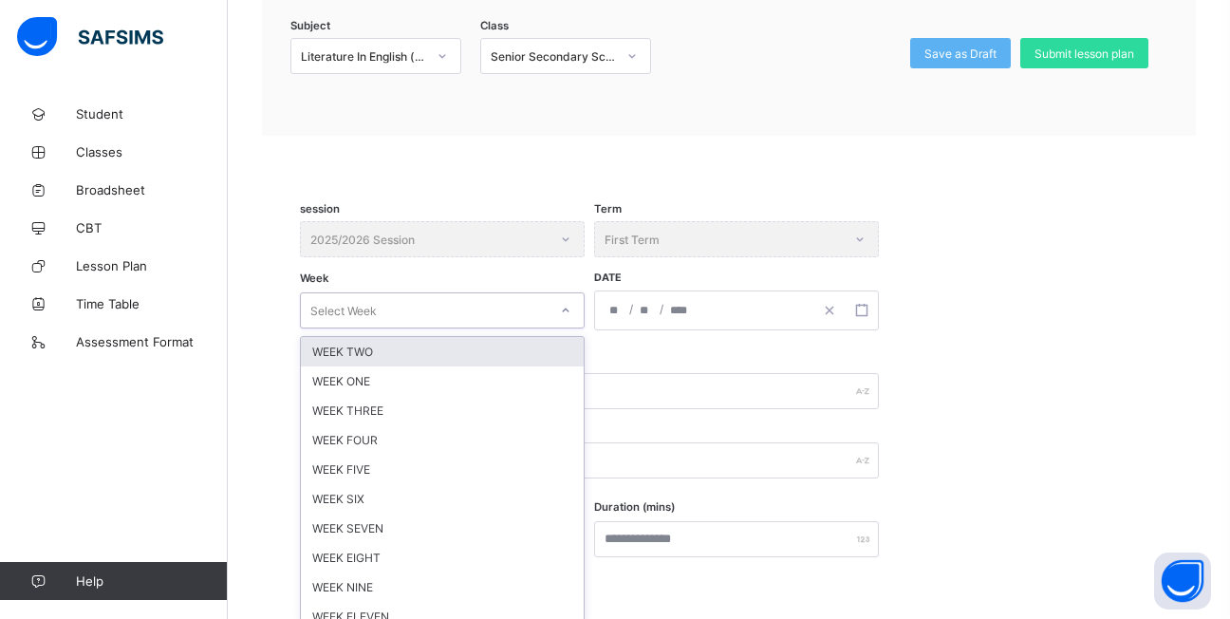
drag, startPoint x: 571, startPoint y: 513, endPoint x: 589, endPoint y: 497, distance: 24.2
click at [577, 328] on div "option WEEK TWO focused, 1 of 12. 12 results available. Use Up and Down to choo…" at bounding box center [442, 310] width 285 height 36
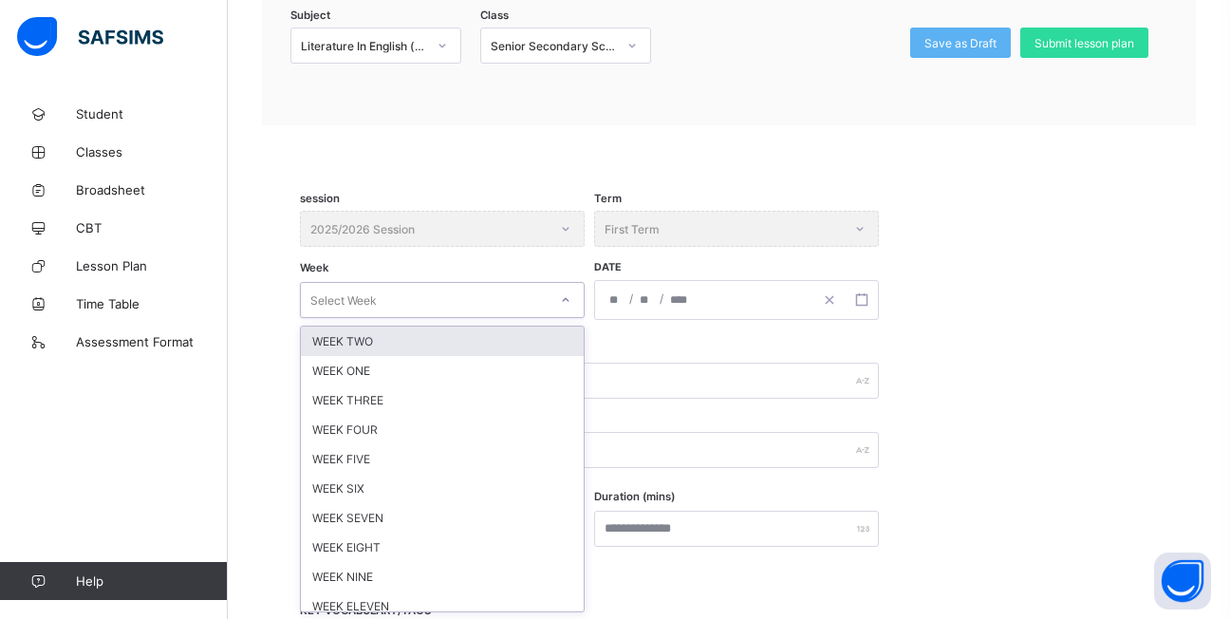
scroll to position [215, 0]
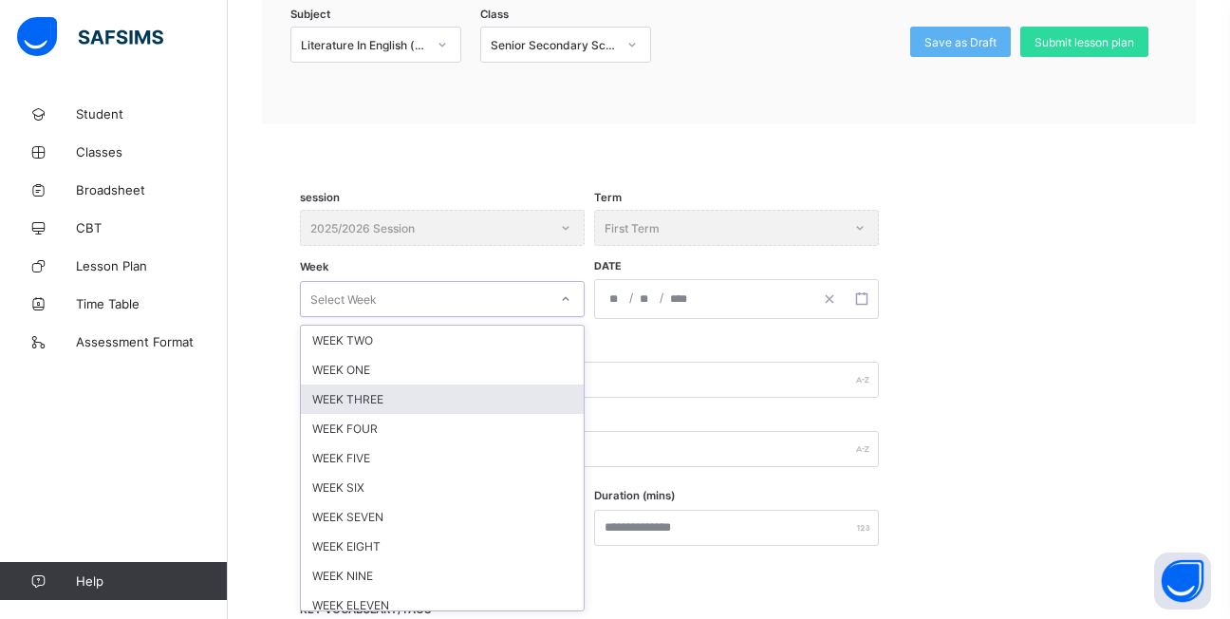
click at [381, 397] on div "WEEK THREE" at bounding box center [442, 398] width 283 height 29
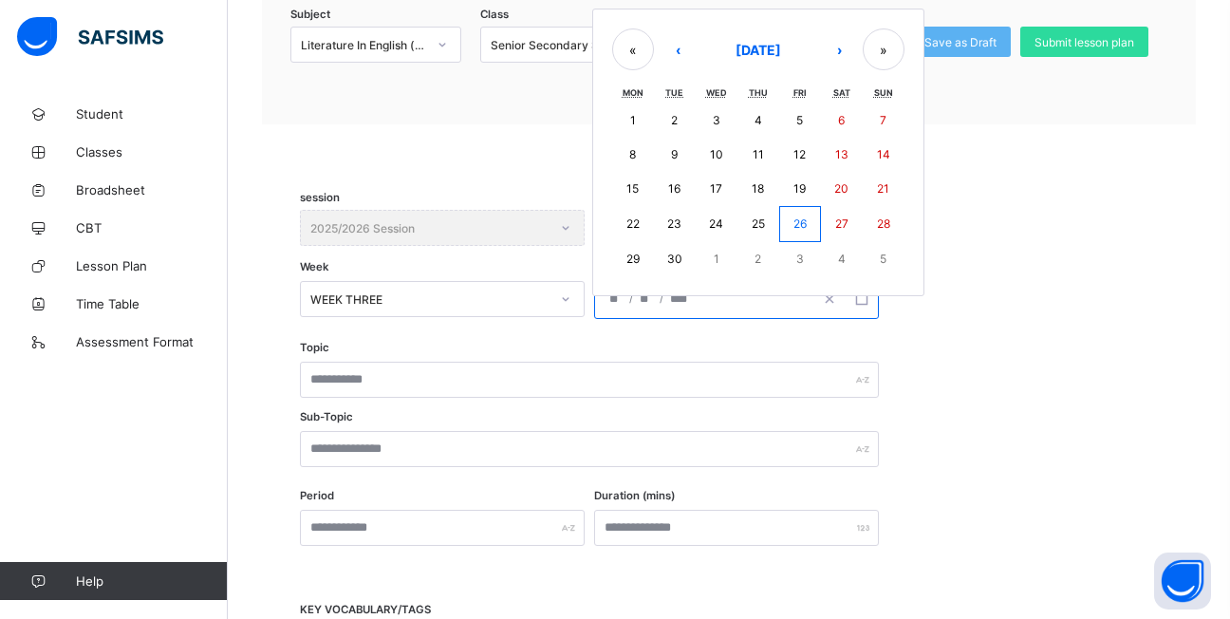
click at [612, 303] on input "number" at bounding box center [615, 299] width 15 height 38
click at [712, 220] on abbr "24" at bounding box center [716, 223] width 14 height 14
type input "**********"
type input "*"
type input "**"
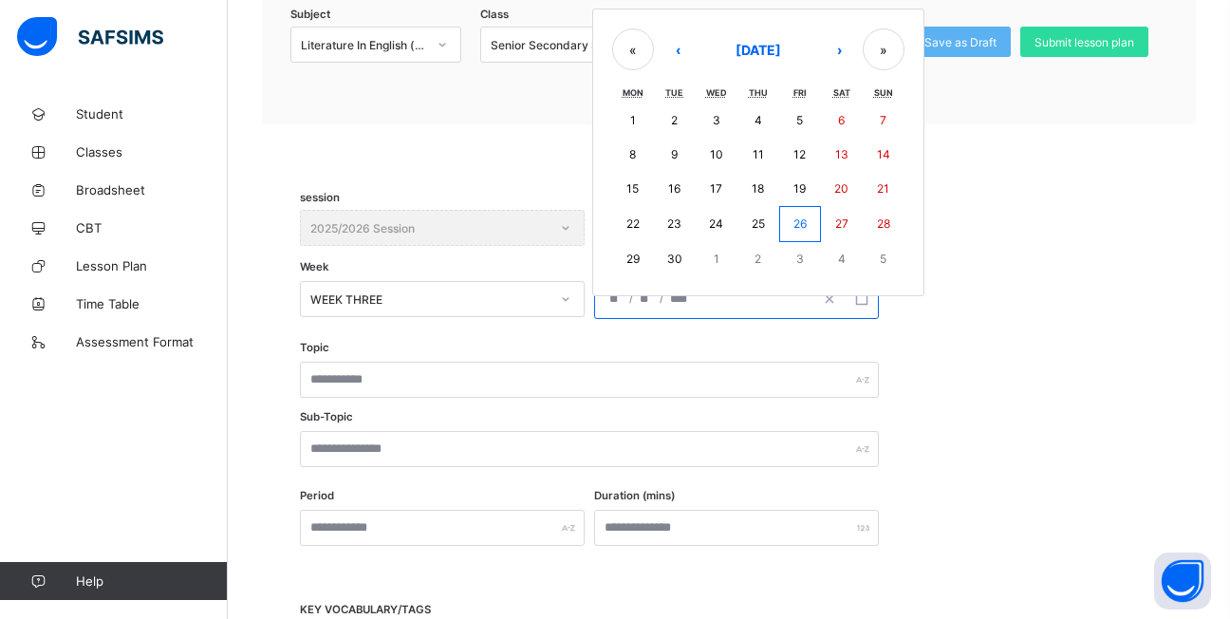
type input "****"
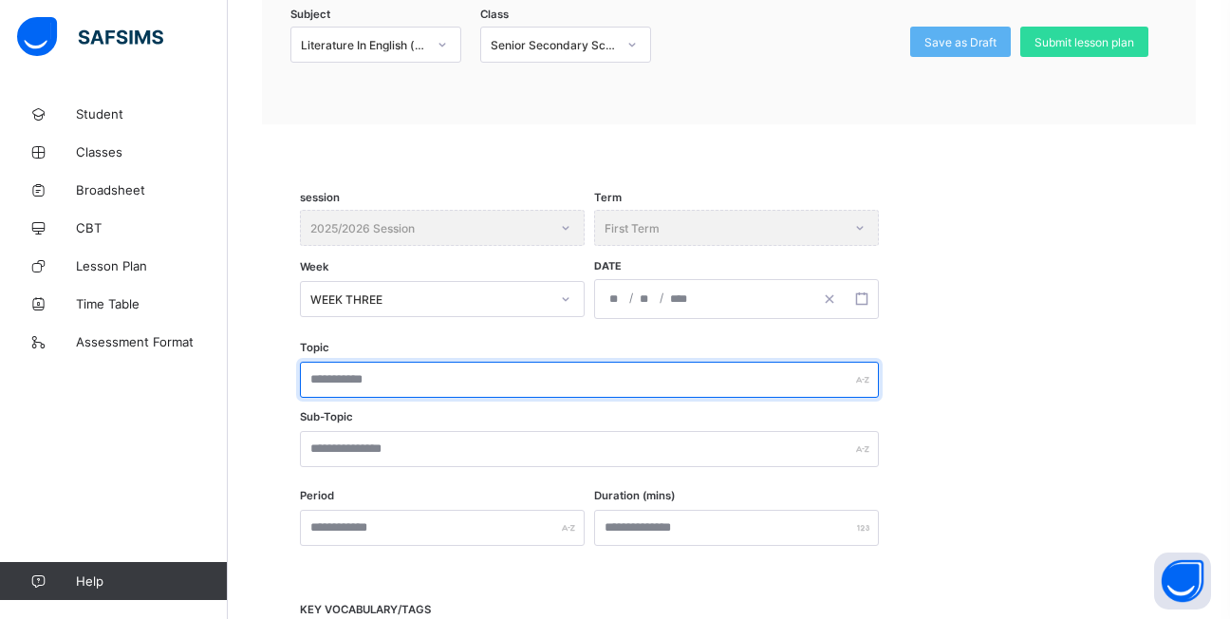
click at [446, 380] on input "text" at bounding box center [589, 379] width 579 height 36
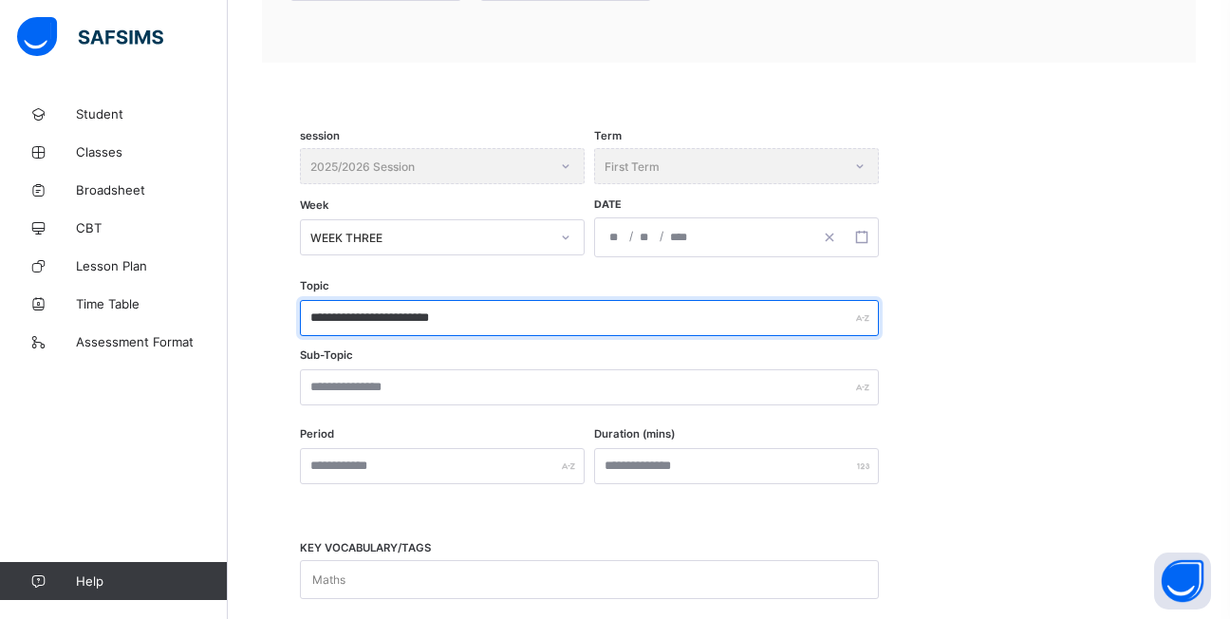
scroll to position [310, 0]
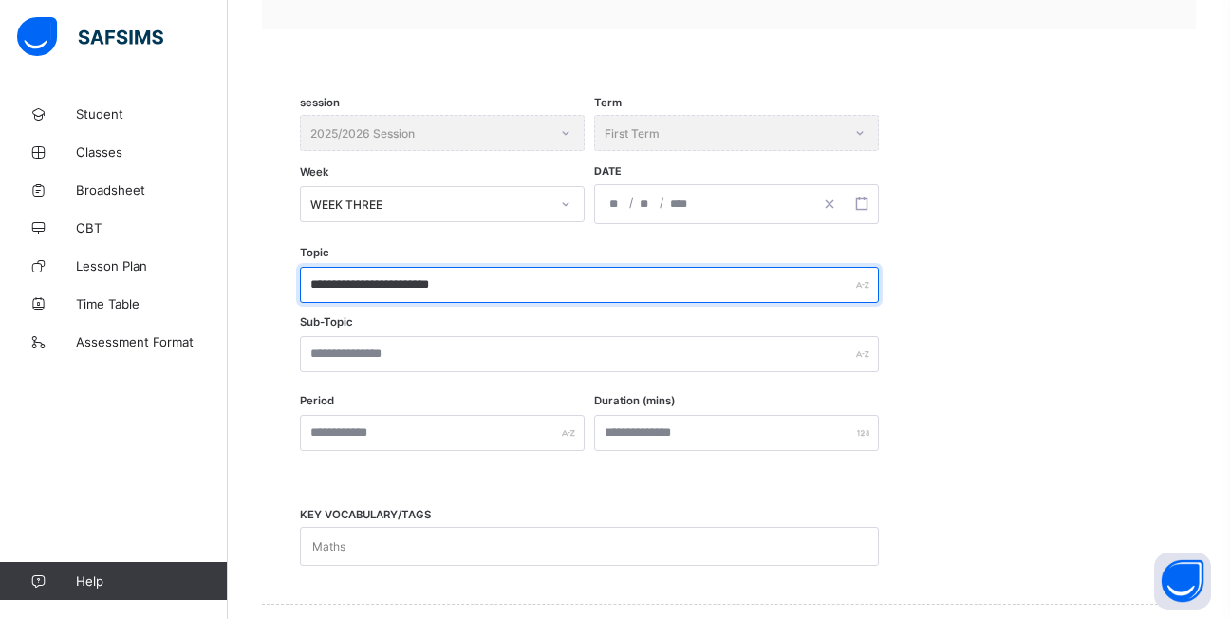
type input "**********"
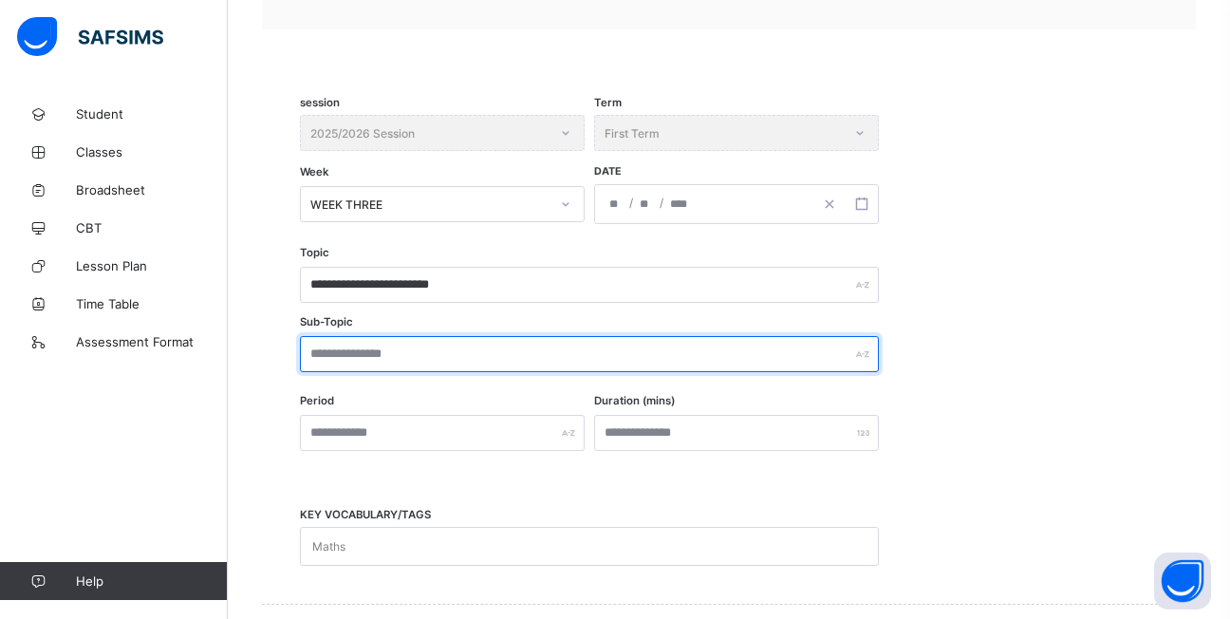
click at [432, 351] on input "text" at bounding box center [589, 354] width 579 height 36
type input "**********"
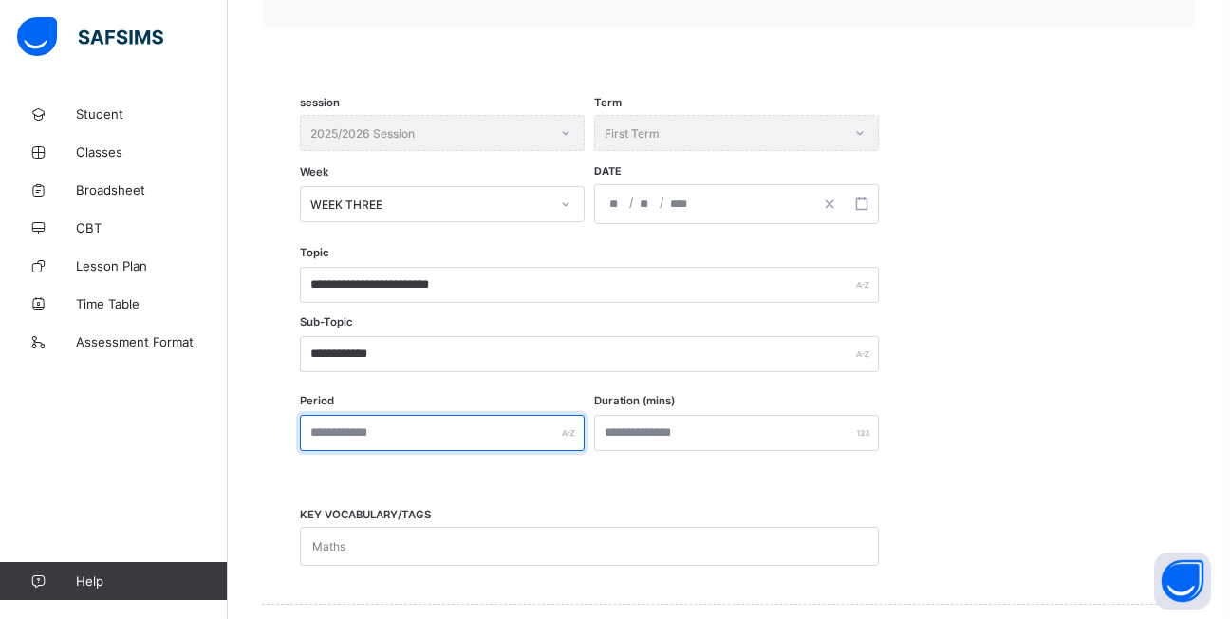
click at [462, 438] on input "text" at bounding box center [442, 433] width 285 height 36
type input "******"
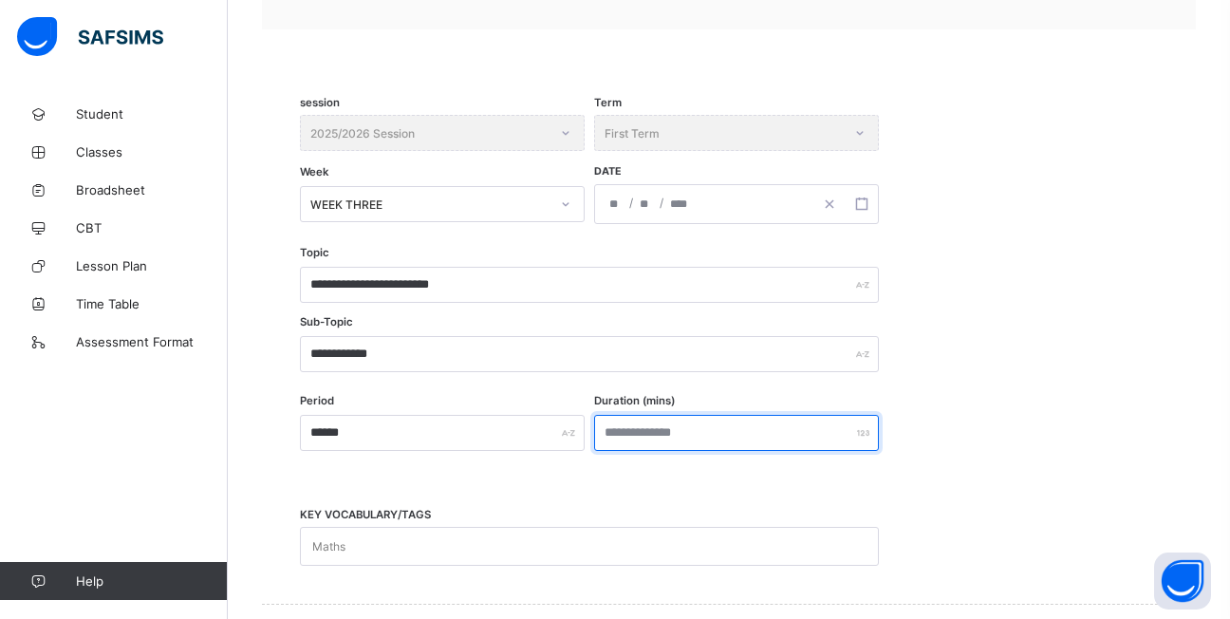
click at [752, 438] on input "number" at bounding box center [736, 433] width 285 height 36
type input "**"
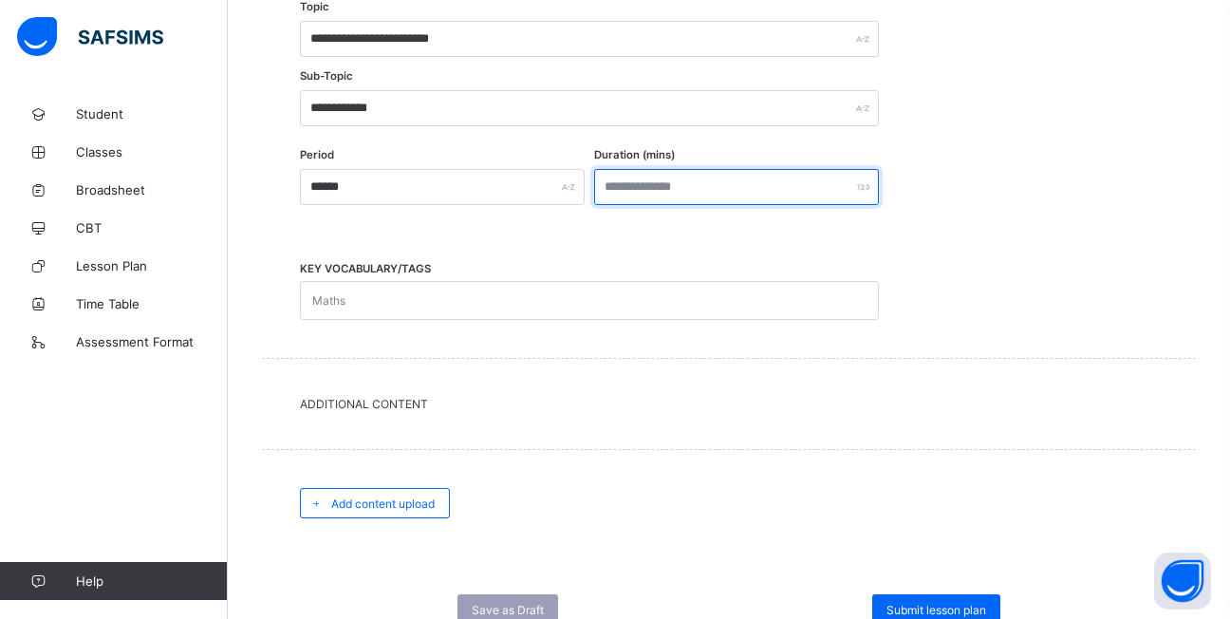
scroll to position [595, 0]
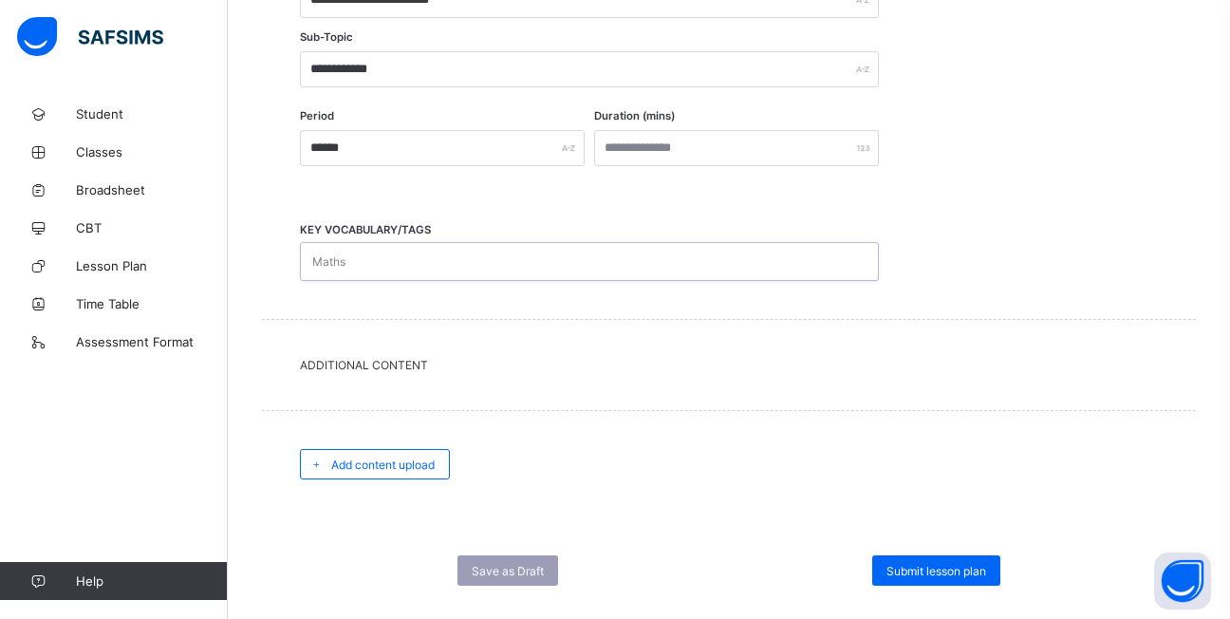
click at [457, 263] on div "Maths" at bounding box center [571, 261] width 541 height 37
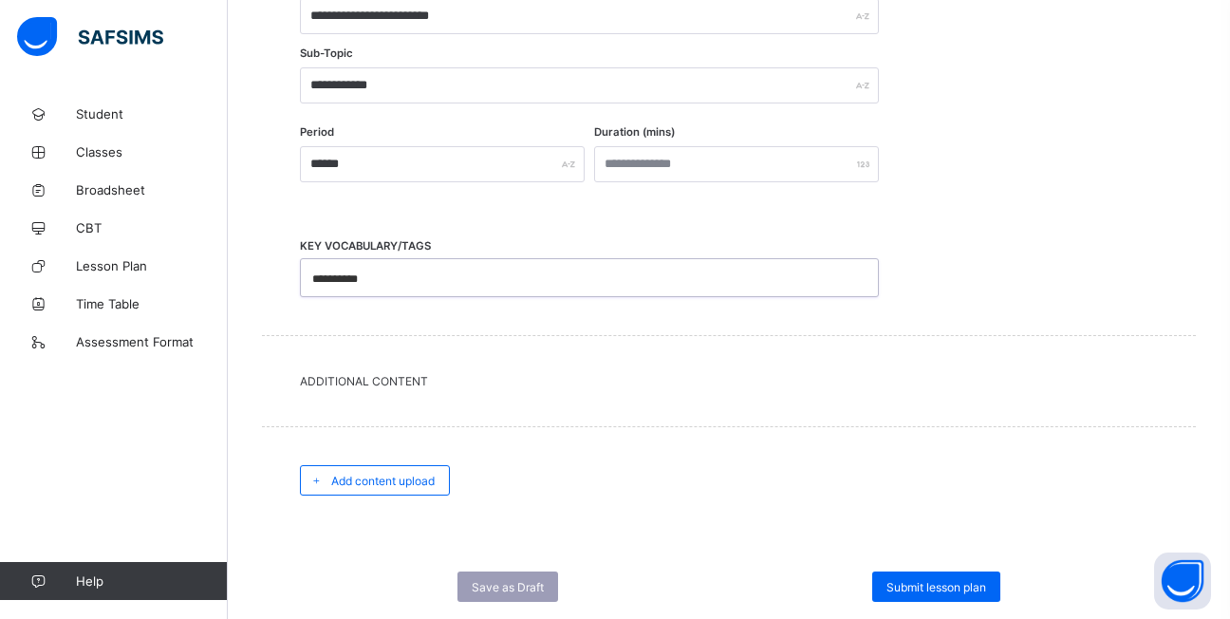
scroll to position [532, 0]
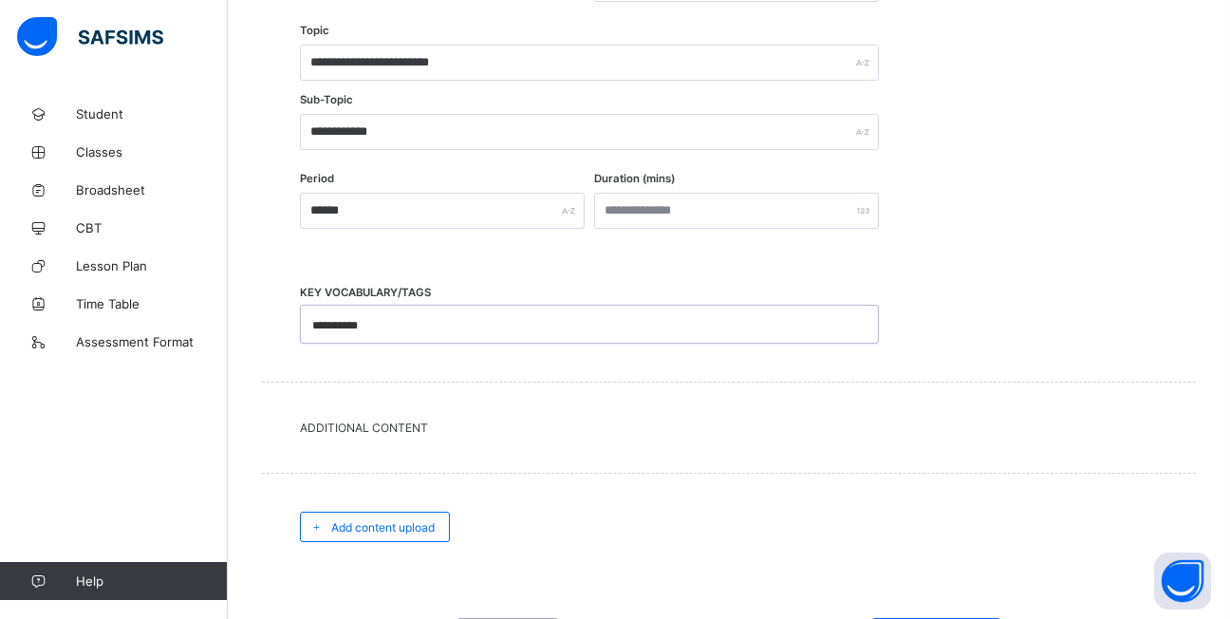
type input "**********"
click at [404, 433] on span "Additional Content" at bounding box center [729, 427] width 858 height 14
click at [404, 433] on span "Additional Content" at bounding box center [729, 430] width 858 height 14
drag, startPoint x: 404, startPoint y: 433, endPoint x: 512, endPoint y: 448, distance: 109.2
click at [512, 448] on div "Additional Content" at bounding box center [729, 430] width 934 height 90
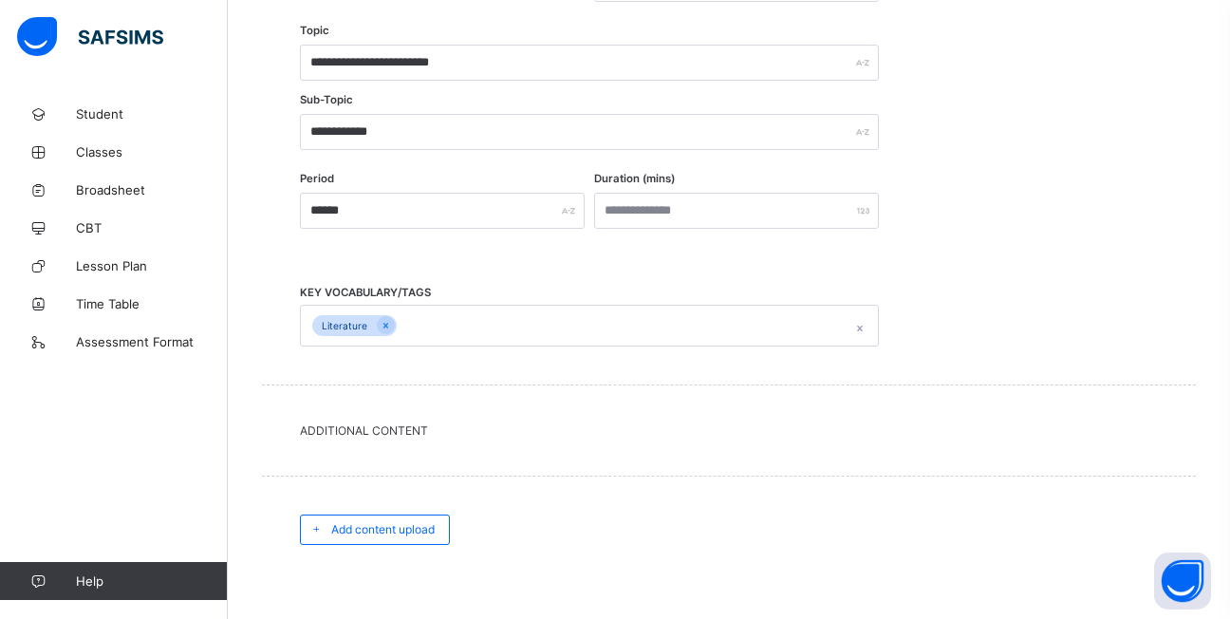
click at [395, 536] on span "Add content upload" at bounding box center [382, 529] width 103 height 14
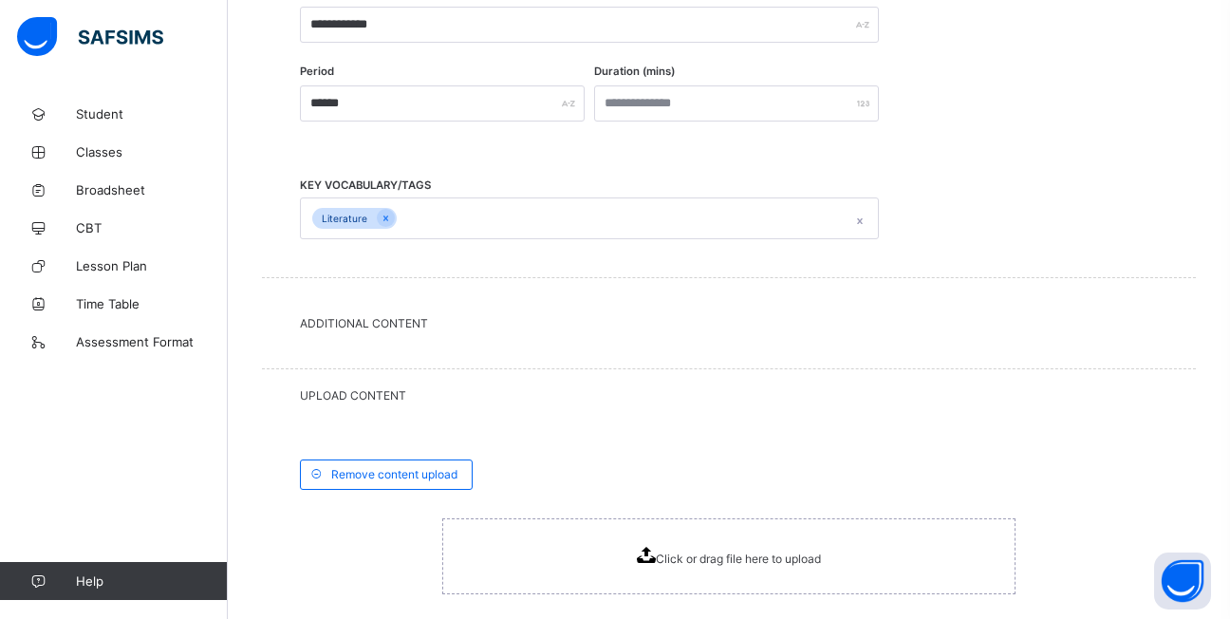
scroll to position [721, 0]
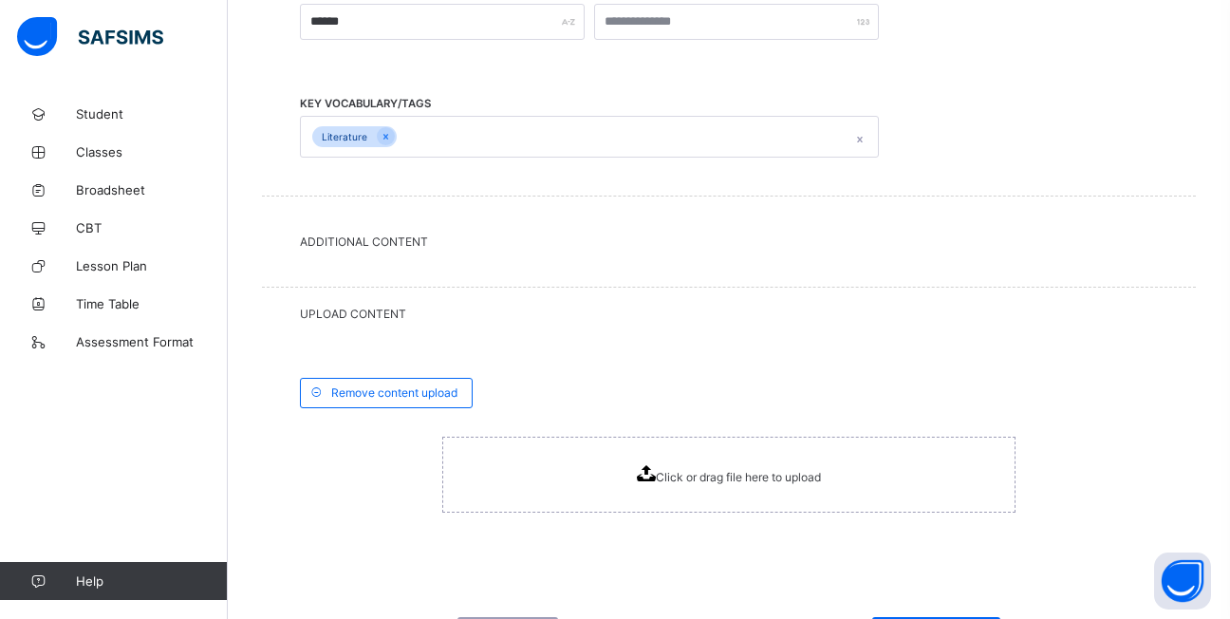
click at [660, 476] on span "Click or drag file here to upload" at bounding box center [738, 477] width 165 height 14
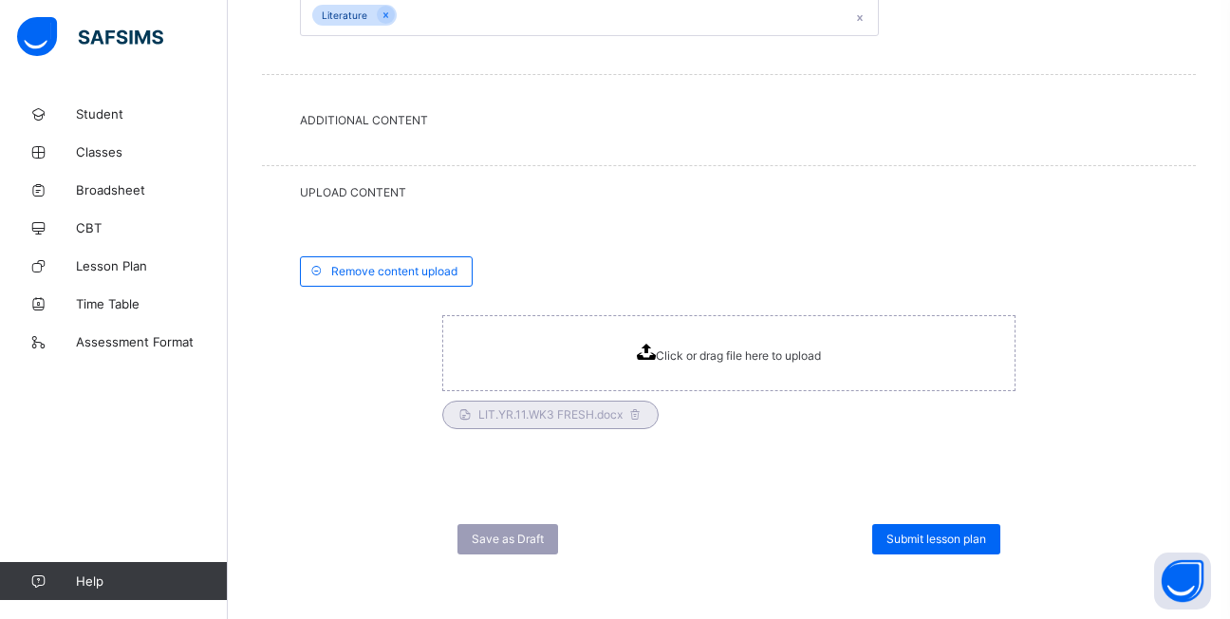
scroll to position [844, 0]
click at [935, 528] on div "Submit lesson plan" at bounding box center [936, 537] width 128 height 30
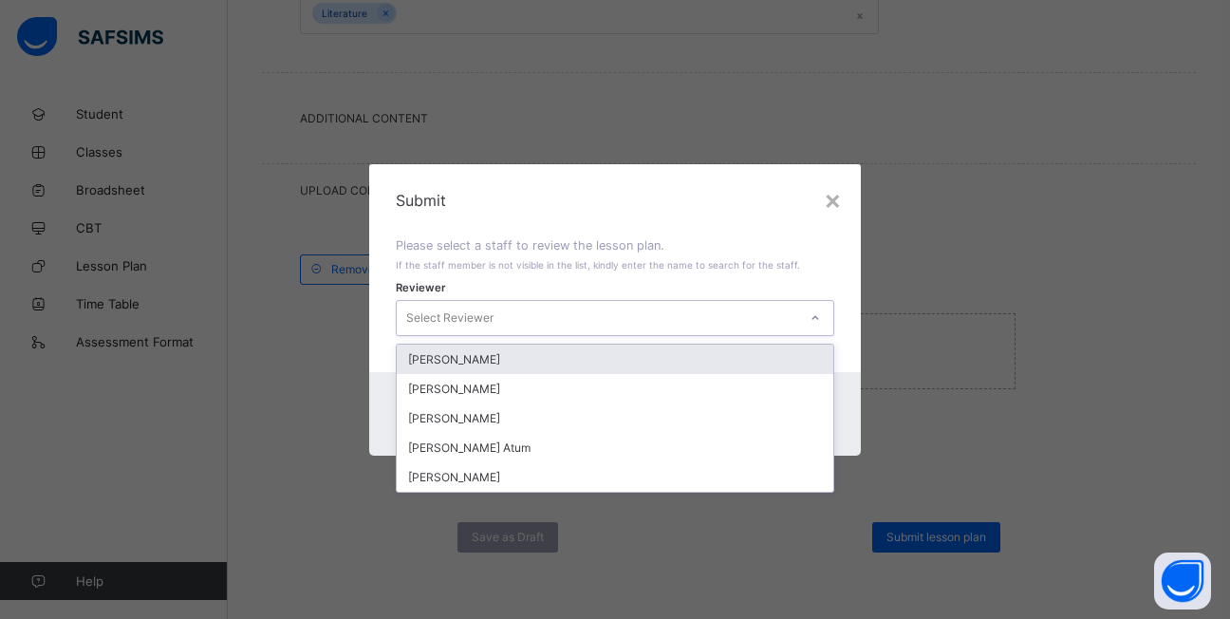
click at [818, 319] on icon at bounding box center [814, 317] width 11 height 19
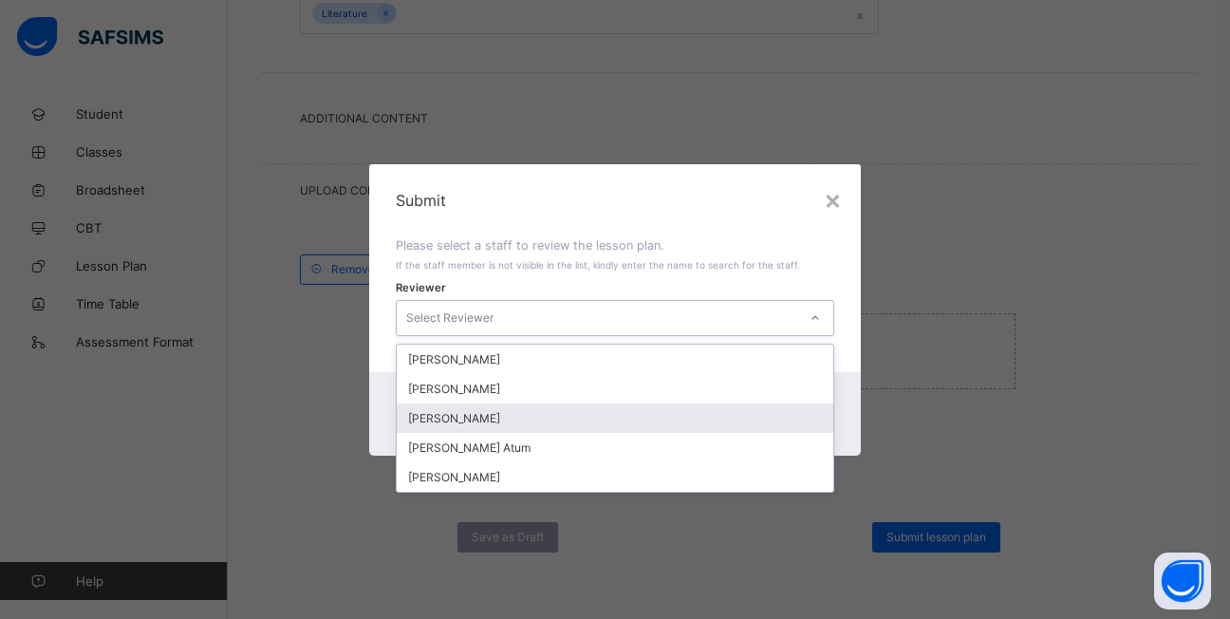
click at [573, 421] on div "Emmanuel Ayo" at bounding box center [615, 417] width 436 height 29
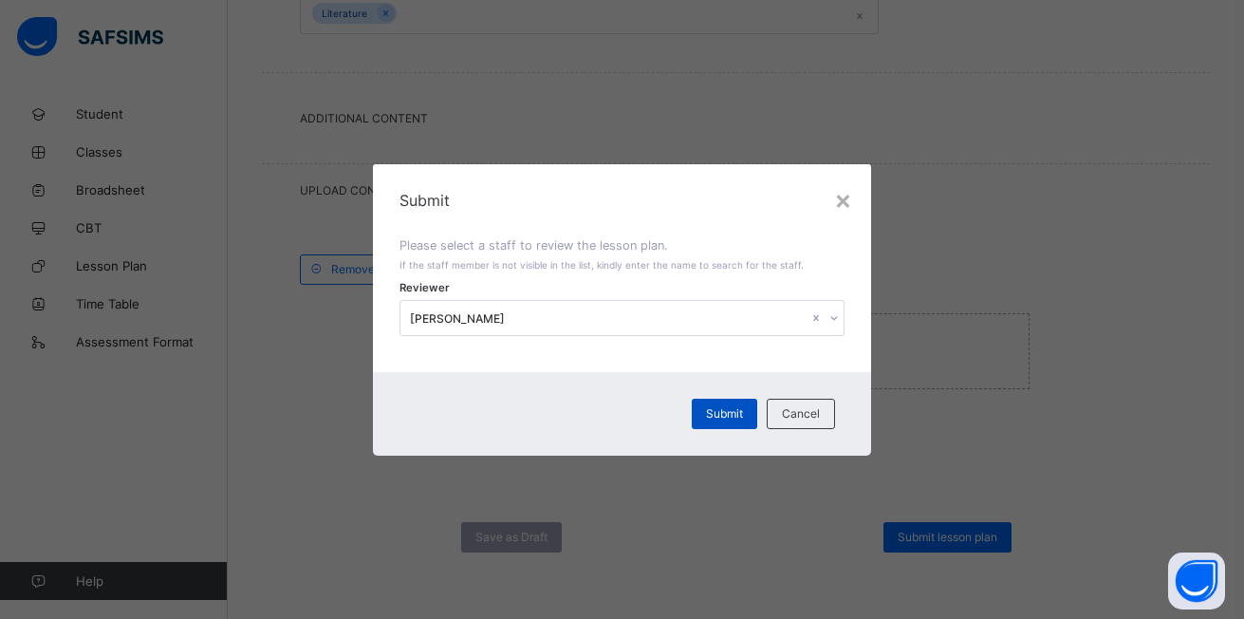
click at [712, 414] on span "Submit" at bounding box center [724, 413] width 37 height 14
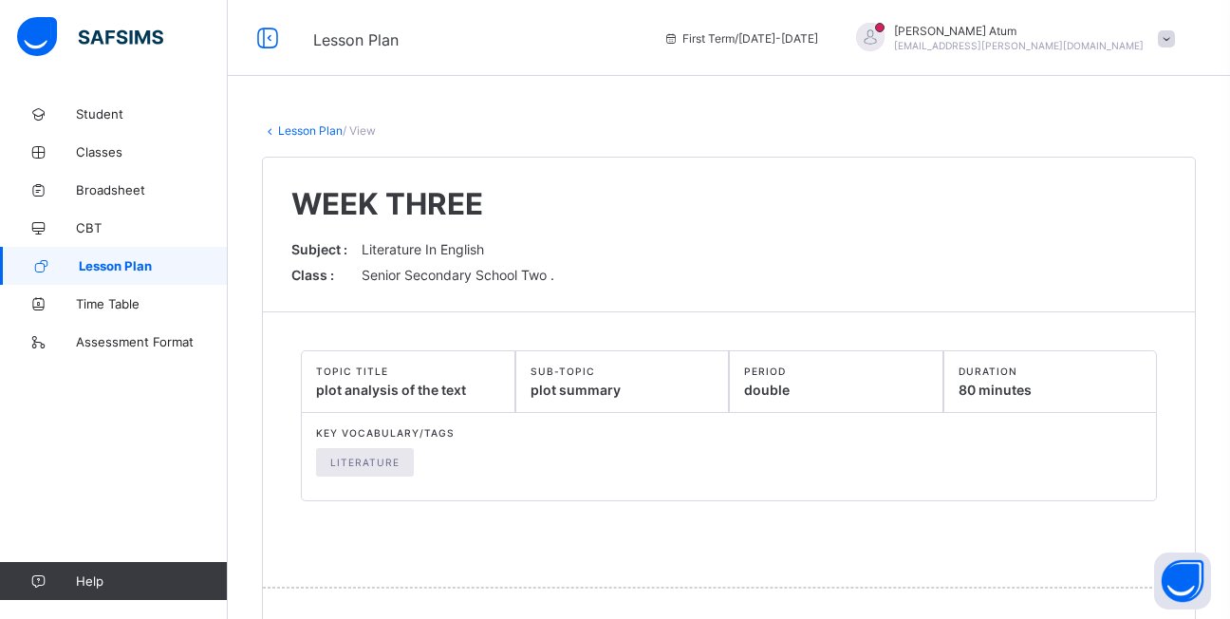
click at [139, 261] on span "Lesson Plan" at bounding box center [153, 265] width 149 height 15
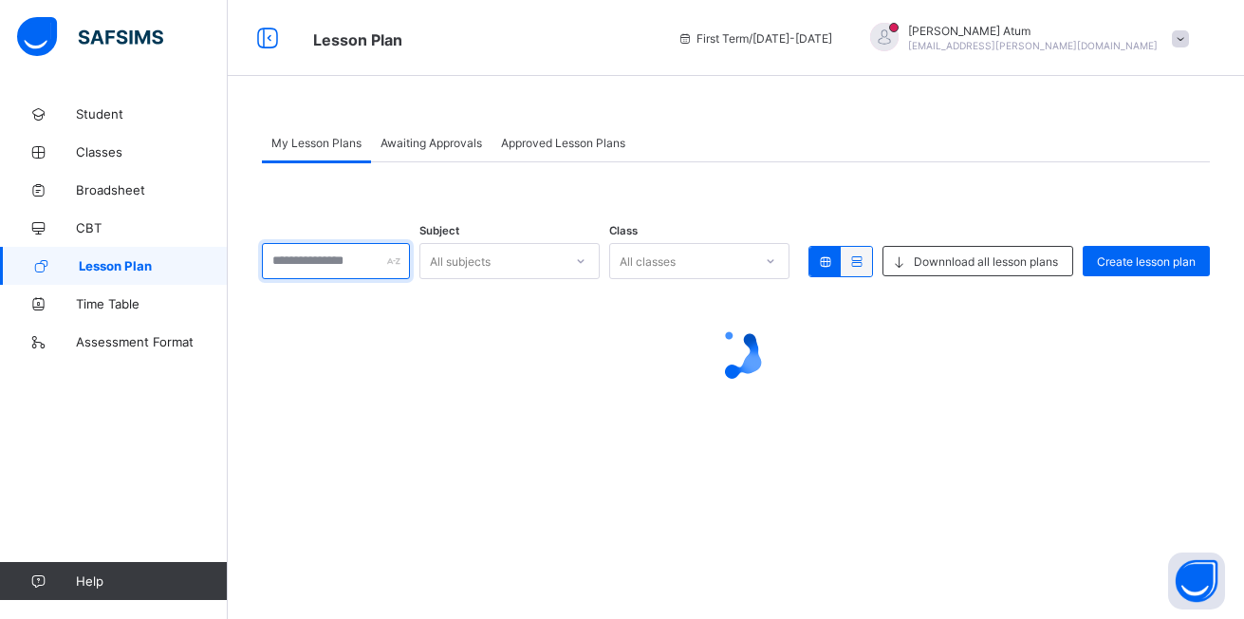
click at [370, 265] on input "text" at bounding box center [336, 261] width 148 height 36
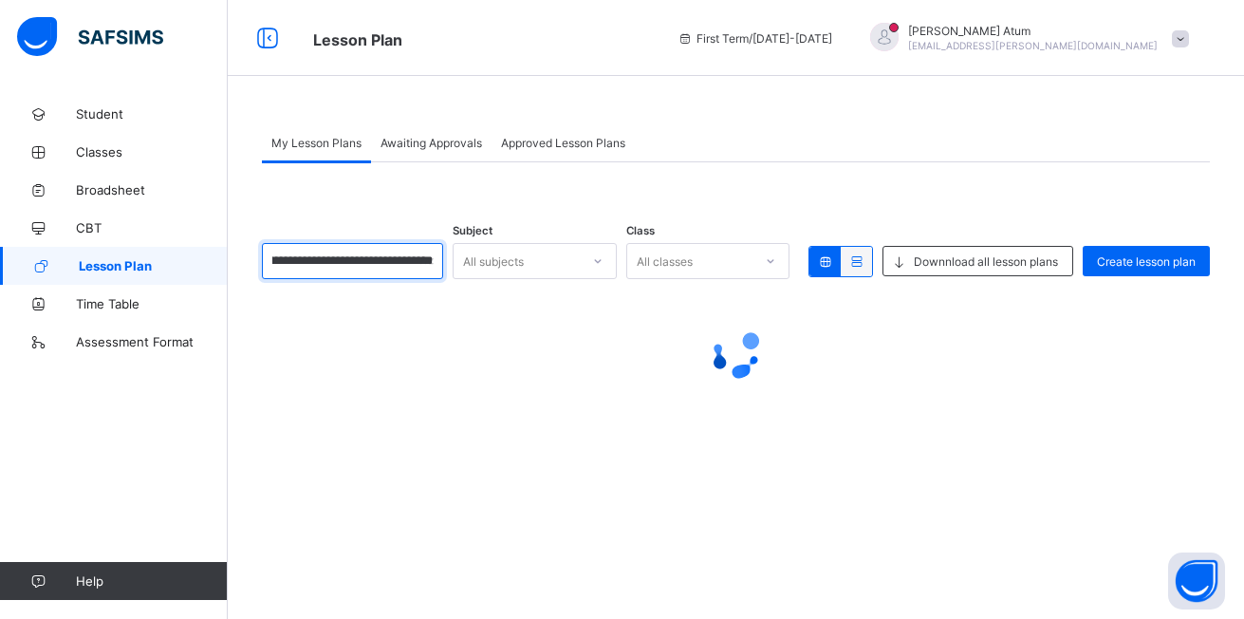
scroll to position [0, 52]
type input "**********"
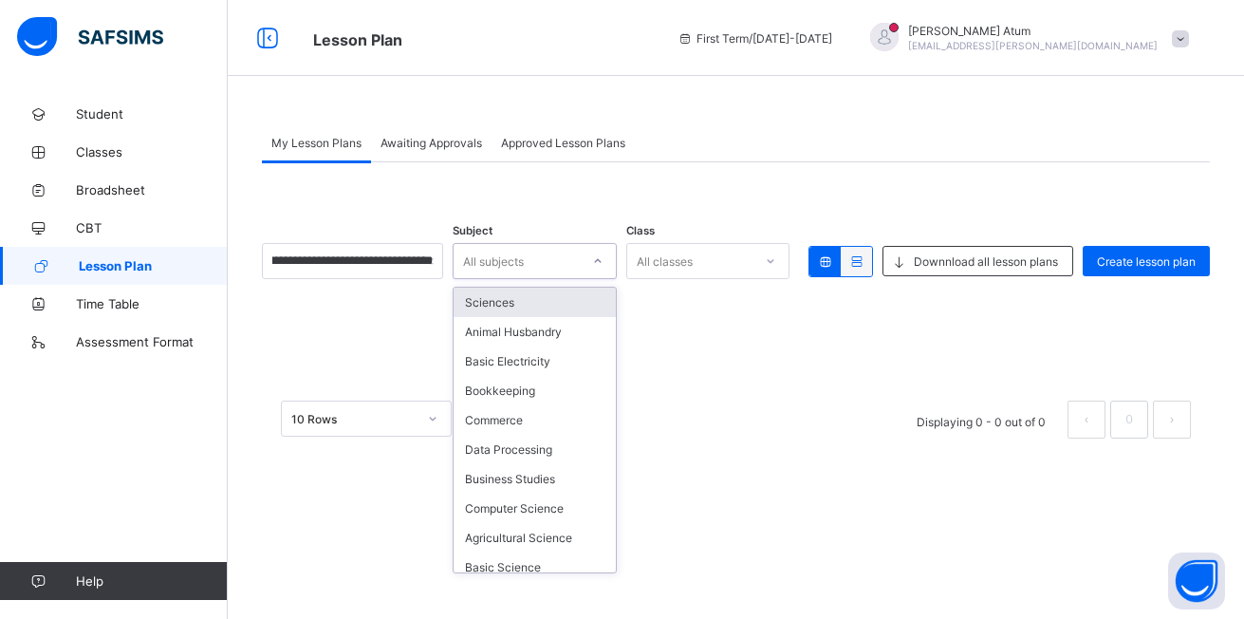
scroll to position [0, 0]
click at [597, 258] on icon at bounding box center [597, 260] width 11 height 19
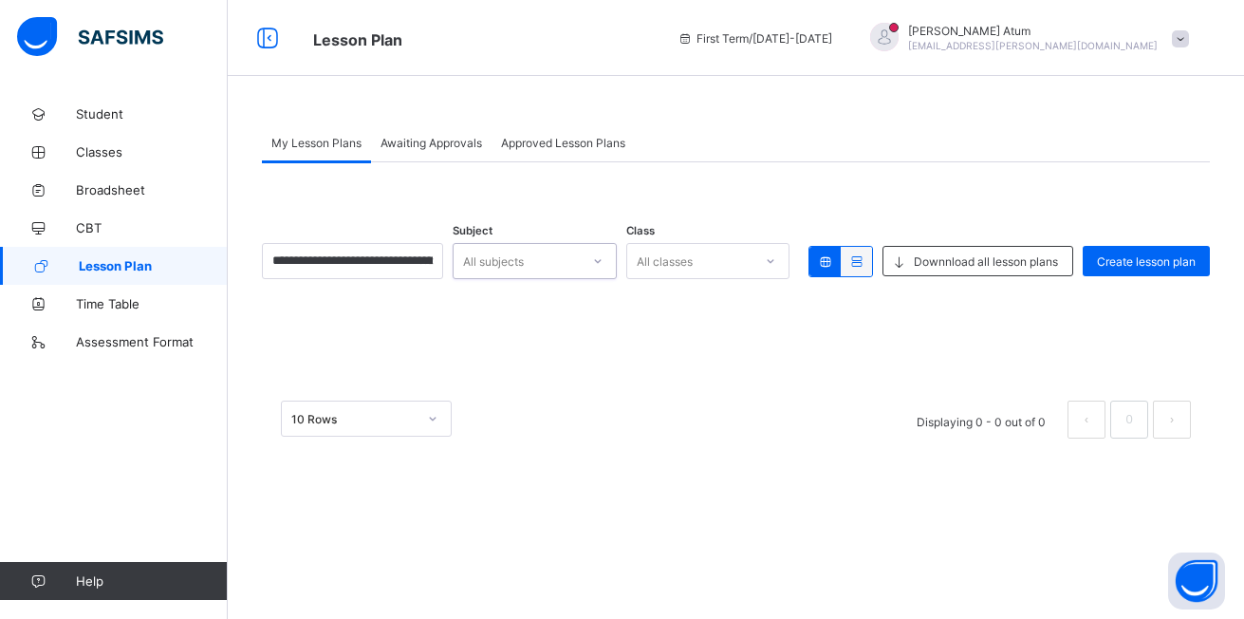
click at [554, 251] on div "All subjects" at bounding box center [517, 261] width 126 height 27
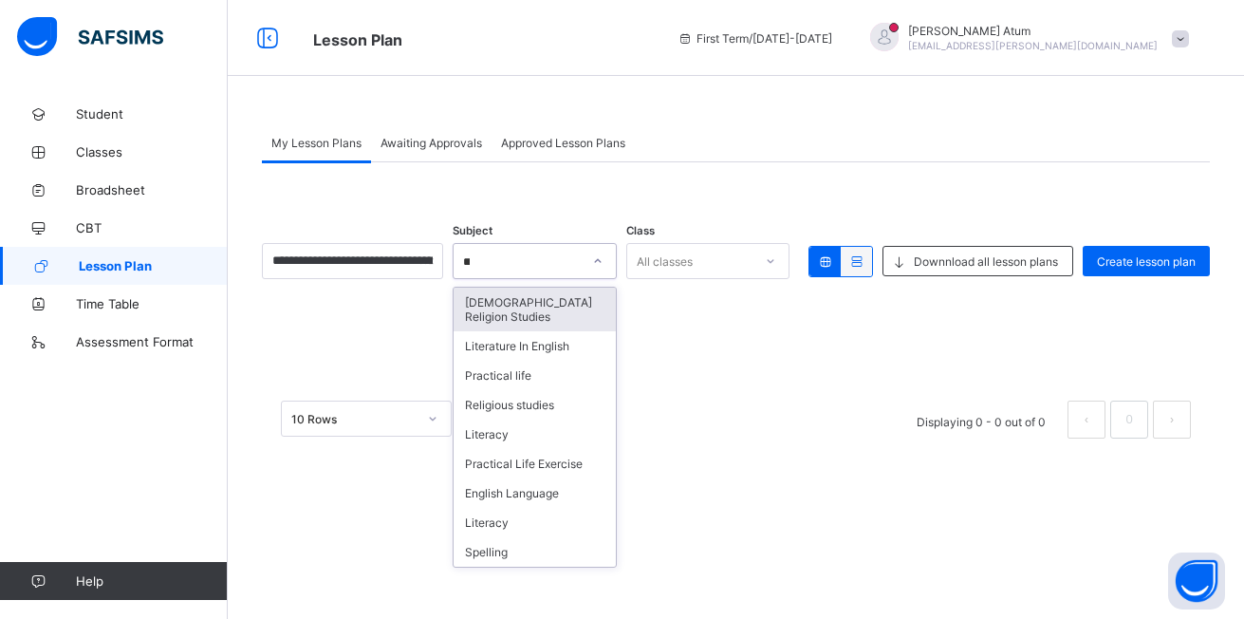
type input "***"
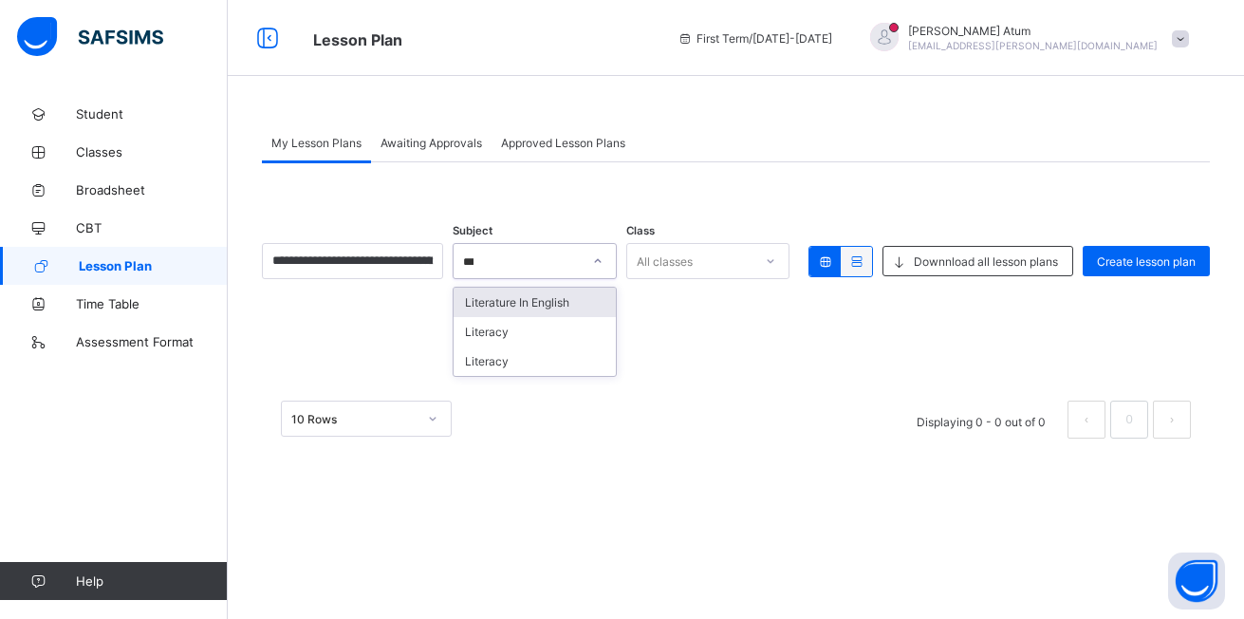
click at [584, 301] on div "Literature In English" at bounding box center [535, 301] width 162 height 29
click at [776, 259] on div at bounding box center [770, 261] width 32 height 30
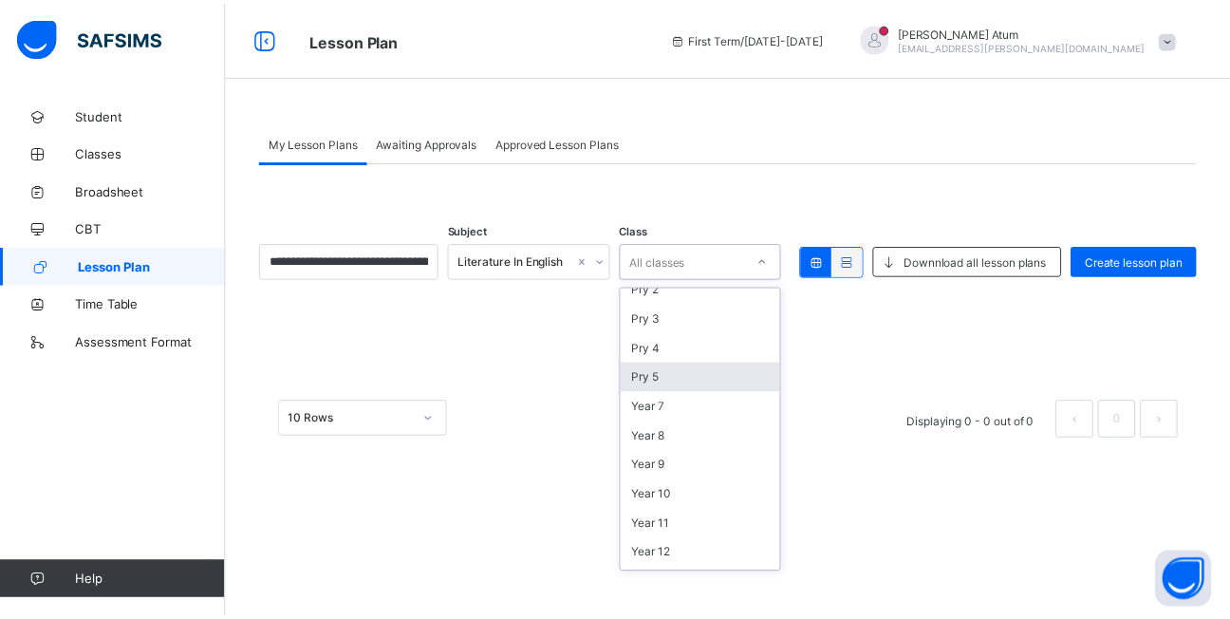
scroll to position [285, 0]
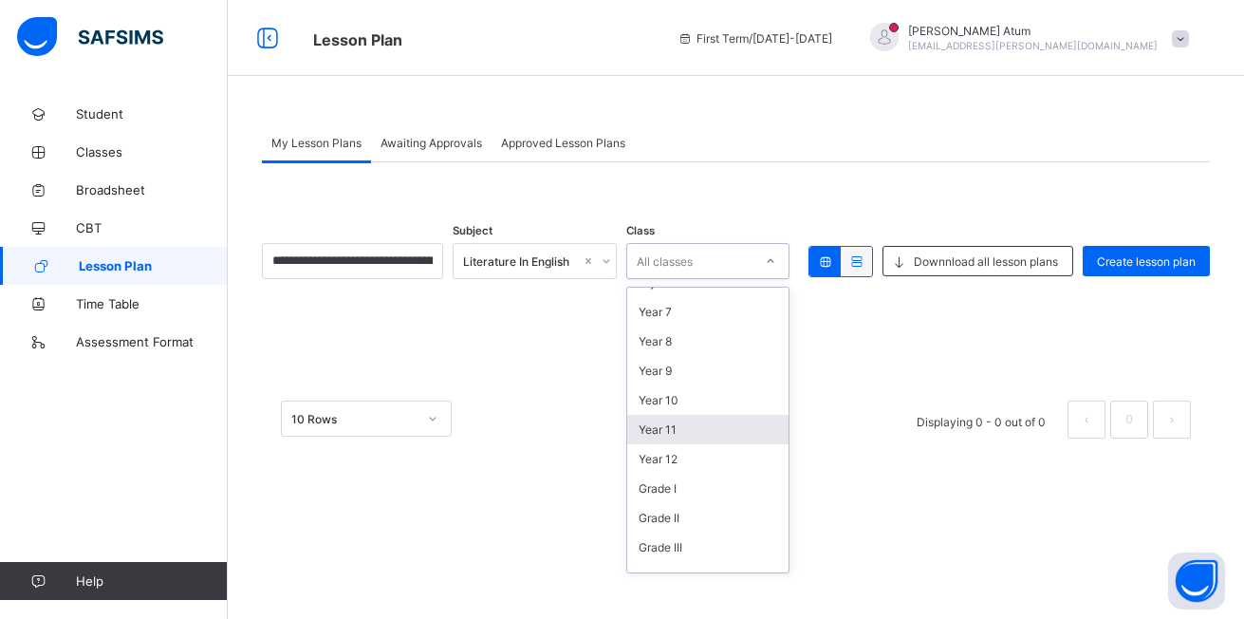
click at [686, 422] on div "Year 11" at bounding box center [708, 429] width 162 height 29
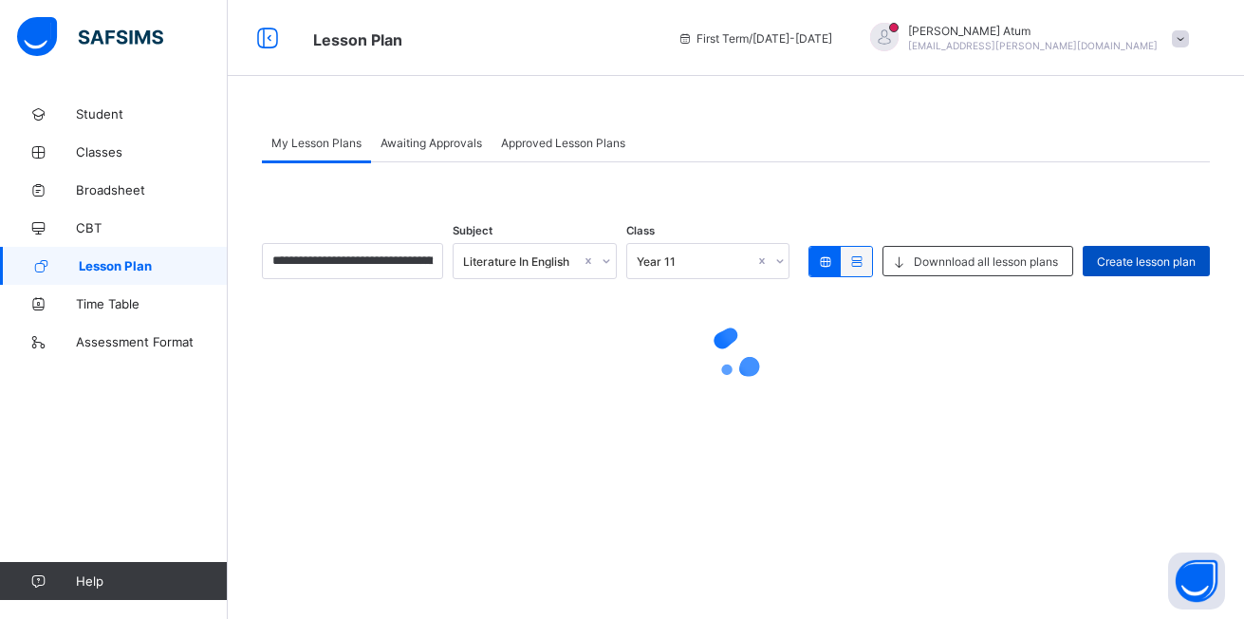
click at [1122, 266] on span "Create lesson plan" at bounding box center [1146, 261] width 99 height 14
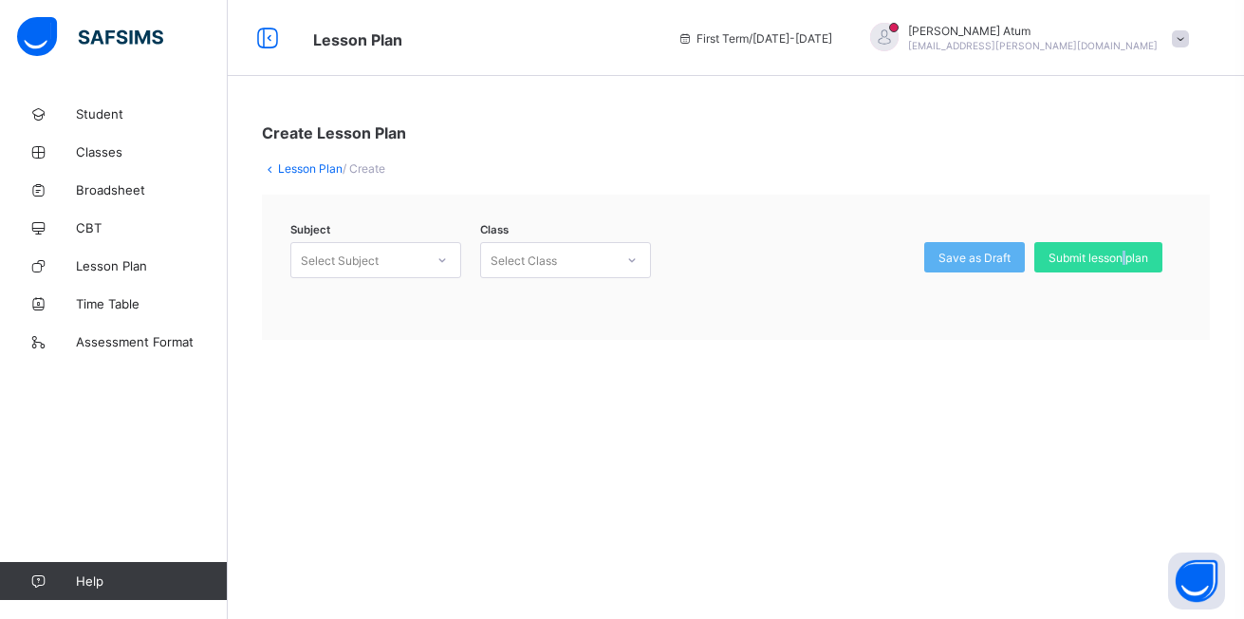
click at [1122, 266] on div "Submit lesson plan" at bounding box center [1098, 257] width 128 height 30
click at [441, 263] on icon at bounding box center [441, 259] width 11 height 19
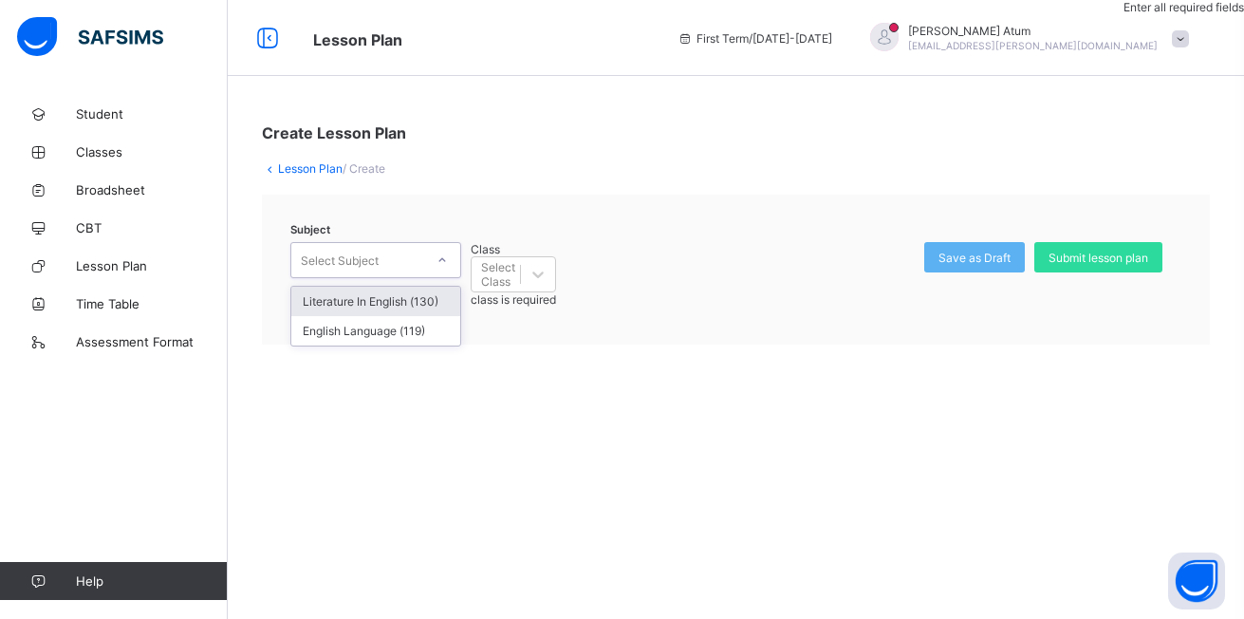
click at [433, 302] on div "Literature In English (130)" at bounding box center [375, 301] width 169 height 29
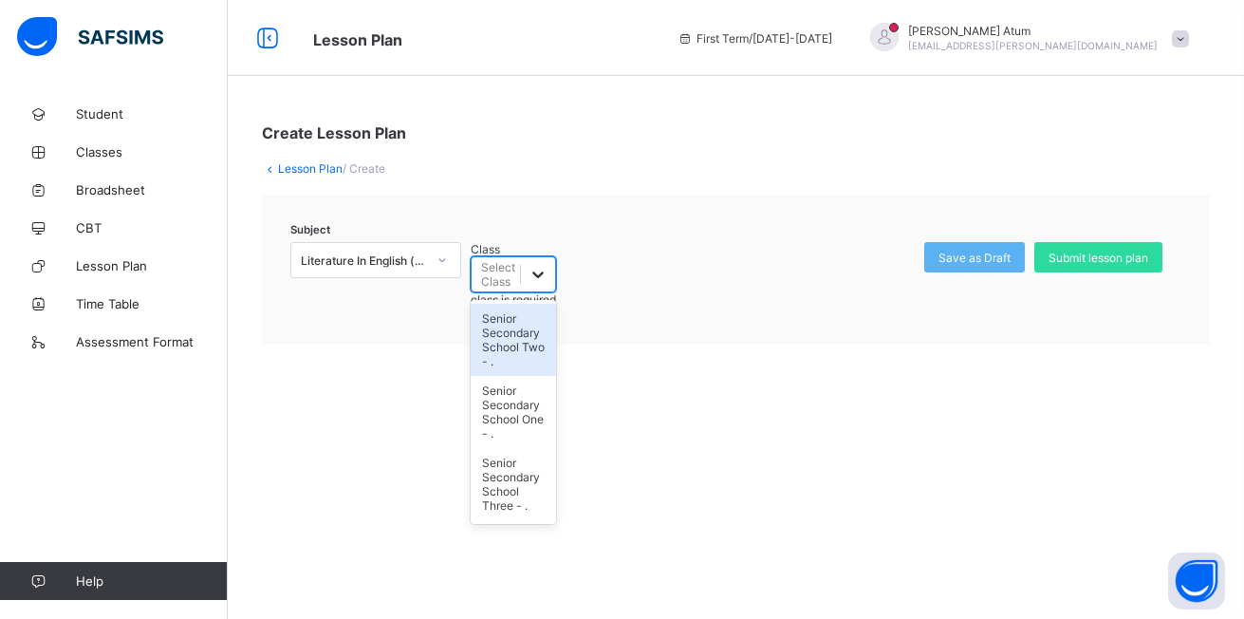
click at [547, 265] on icon at bounding box center [537, 274] width 19 height 19
click at [556, 304] on div "Senior Secondary School Two - ." at bounding box center [513, 340] width 85 height 72
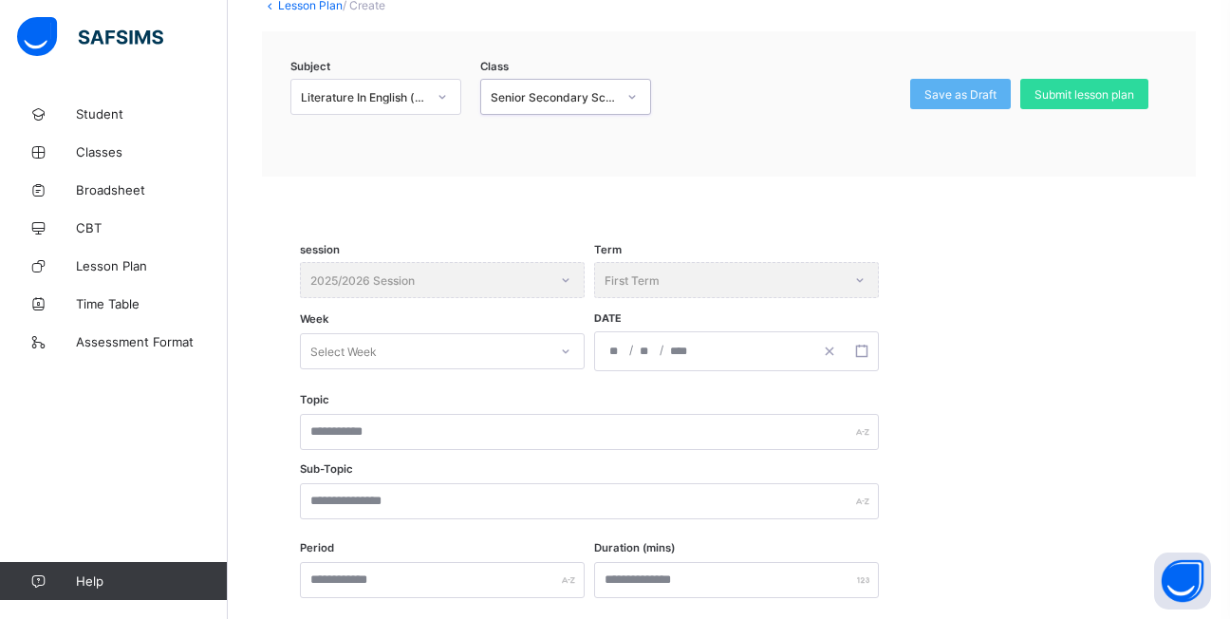
click at [560, 369] on div "Select Week" at bounding box center [442, 351] width 285 height 36
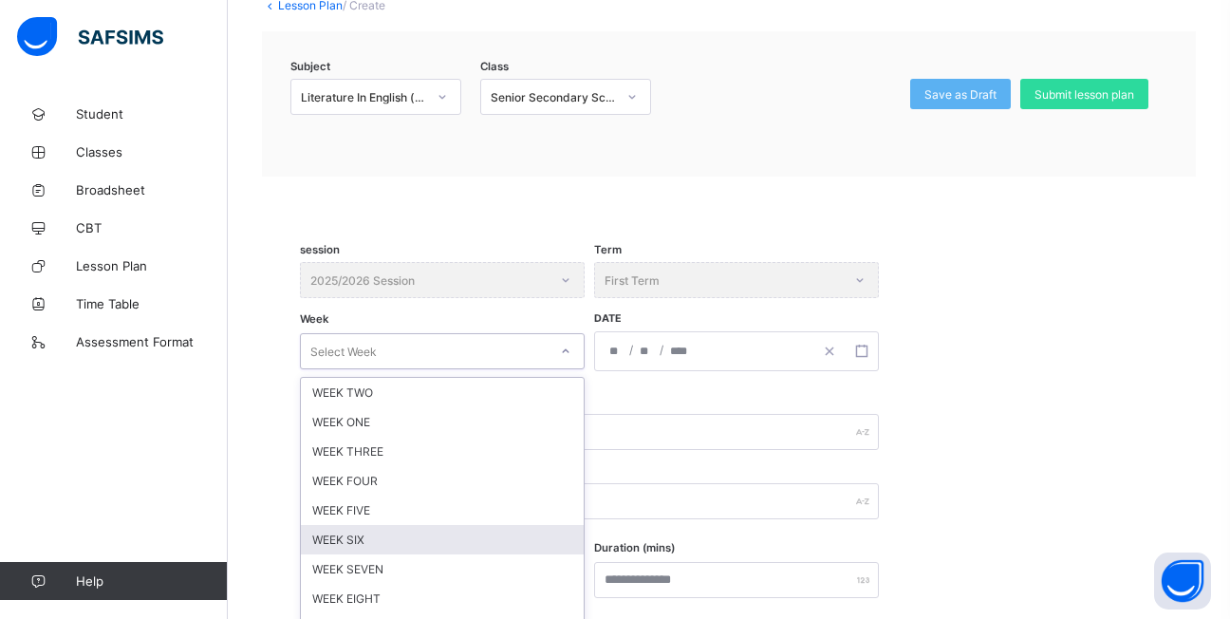
scroll to position [215, 0]
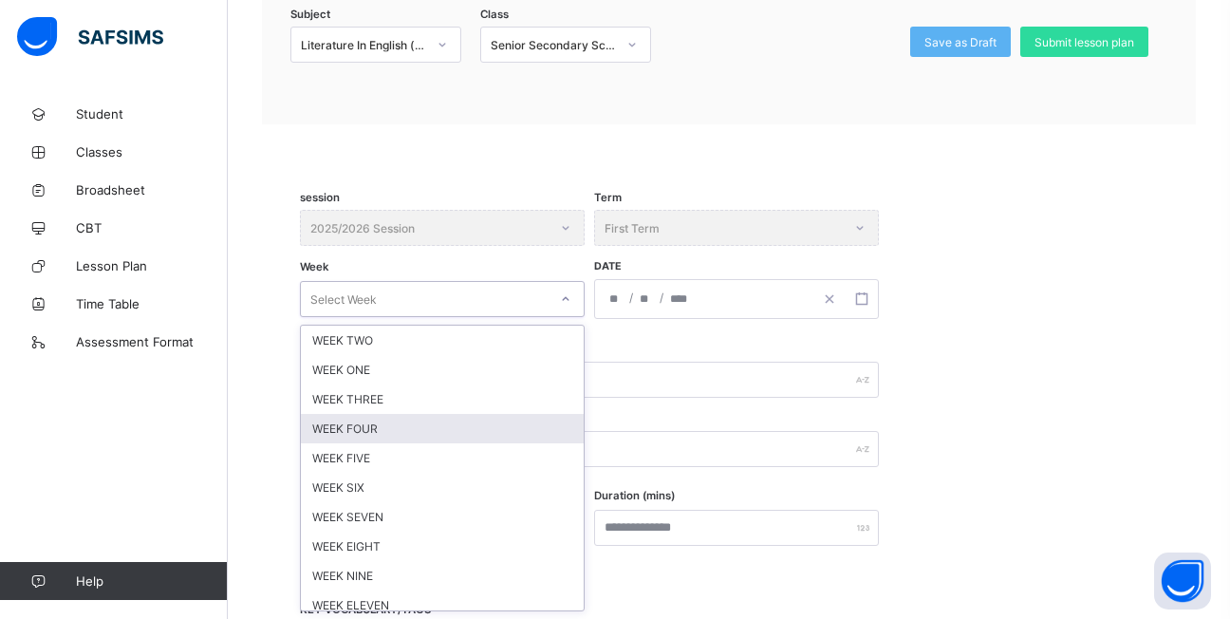
click at [368, 422] on div "WEEK FOUR" at bounding box center [442, 428] width 283 height 29
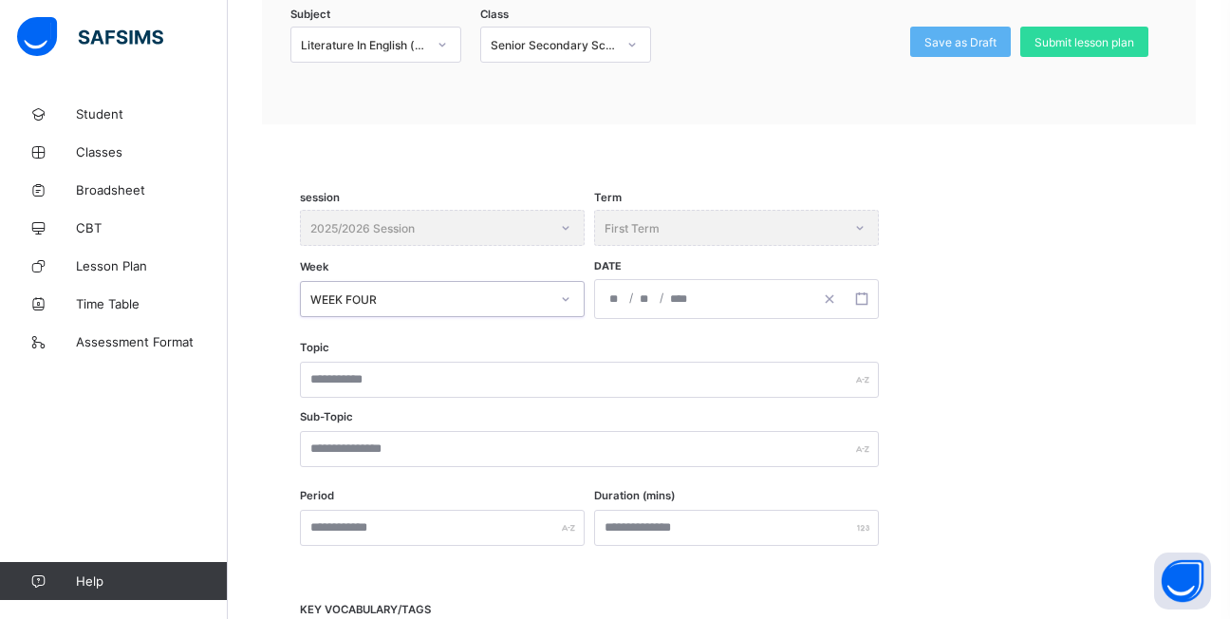
click at [615, 306] on input "number" at bounding box center [615, 299] width 15 height 38
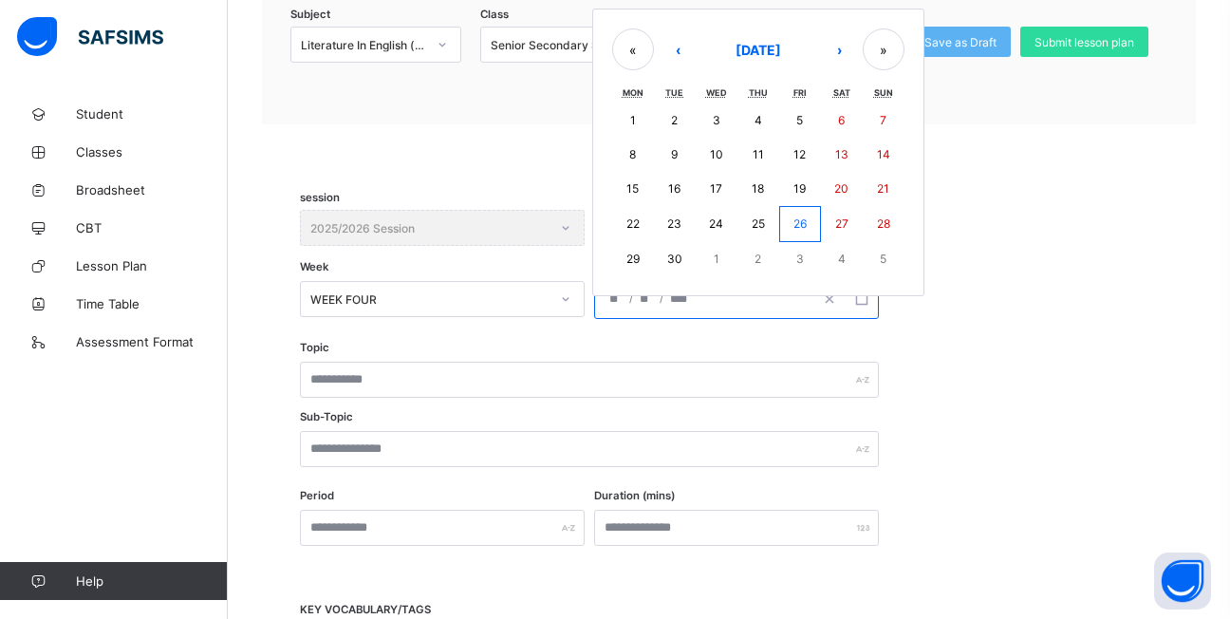
click at [670, 256] on abbr "30" at bounding box center [674, 258] width 15 height 14
type input "**********"
type input "*"
type input "**"
type input "****"
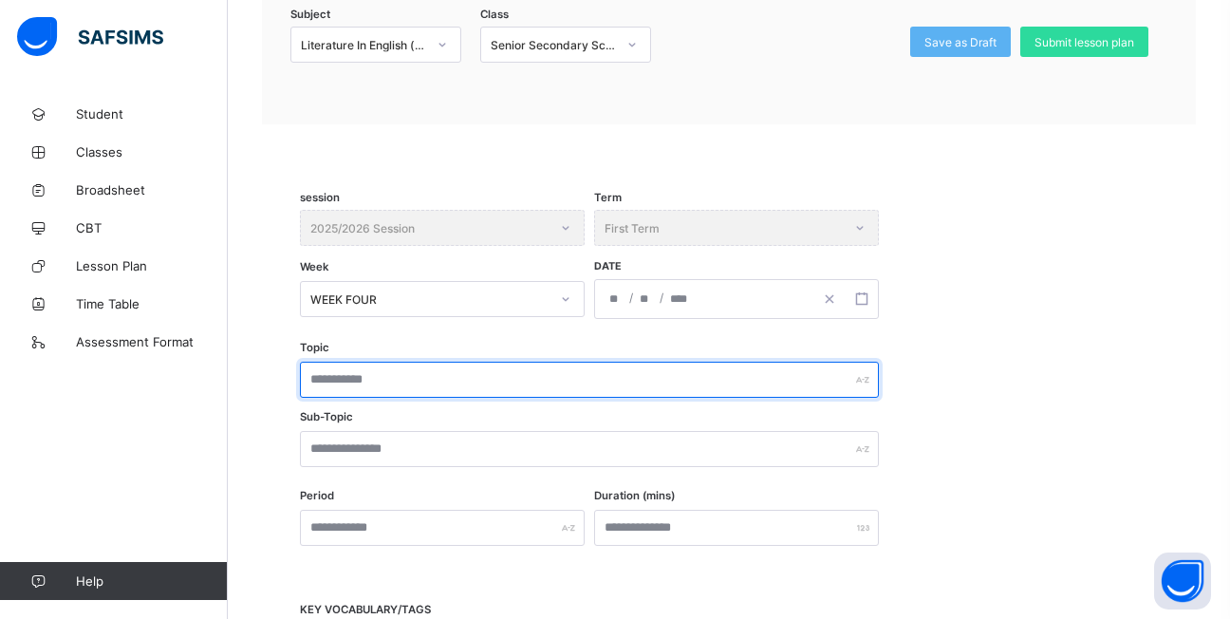
click at [398, 381] on input "text" at bounding box center [589, 379] width 579 height 36
type input "**********"
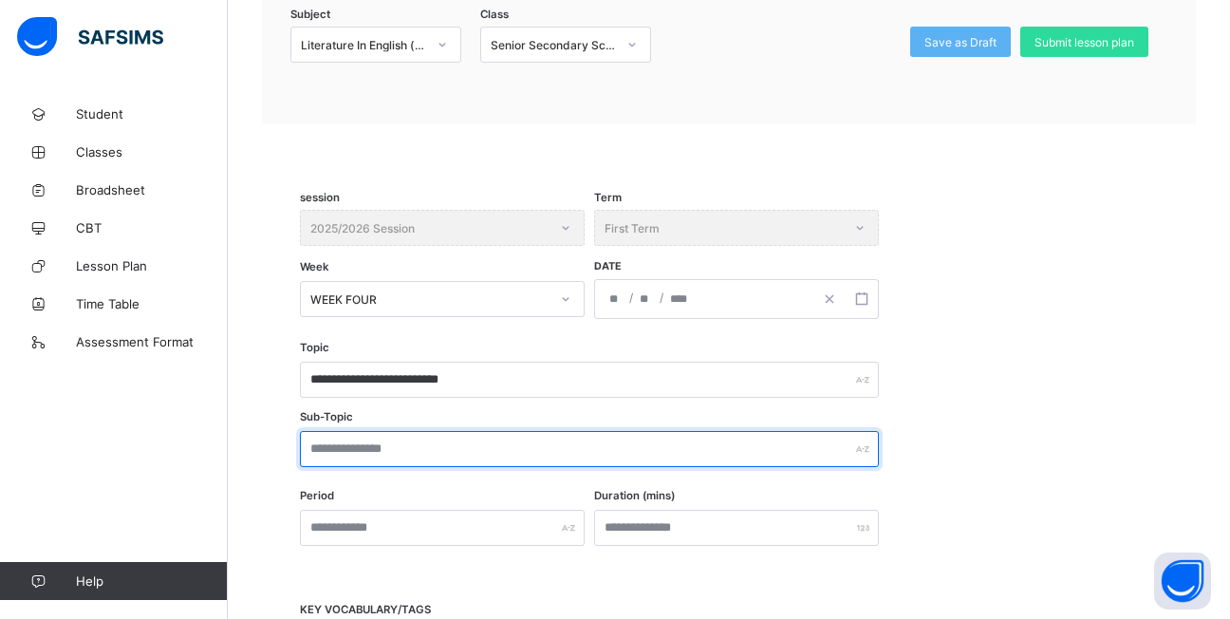
click at [473, 450] on input "text" at bounding box center [589, 449] width 579 height 36
type input "*"
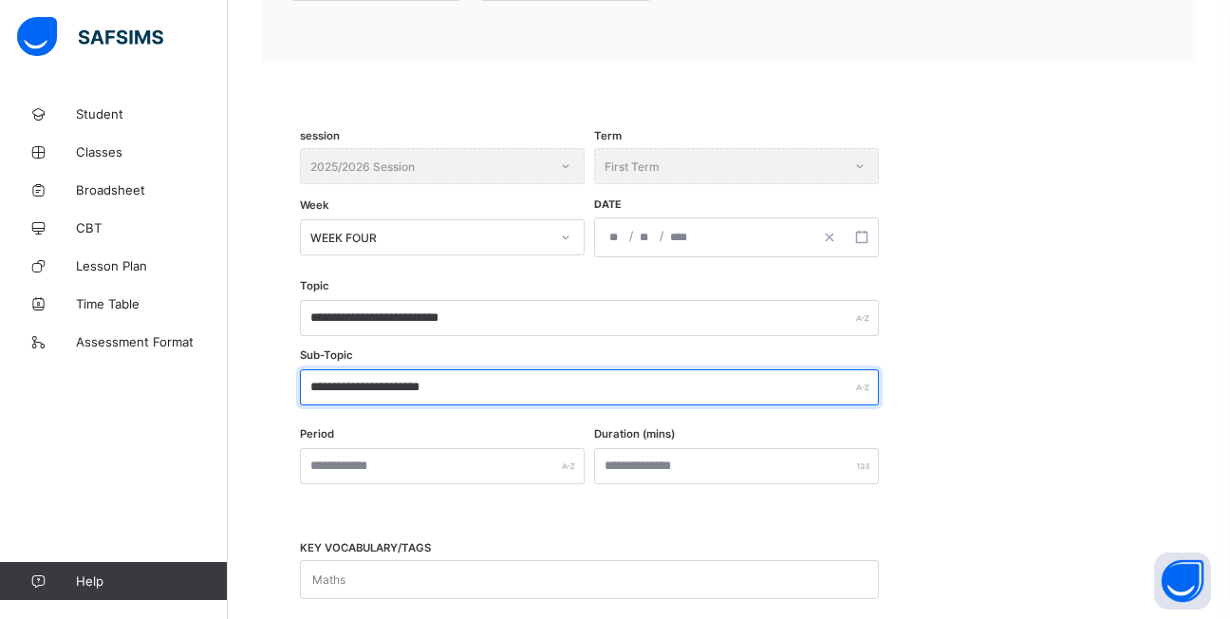
scroll to position [310, 0]
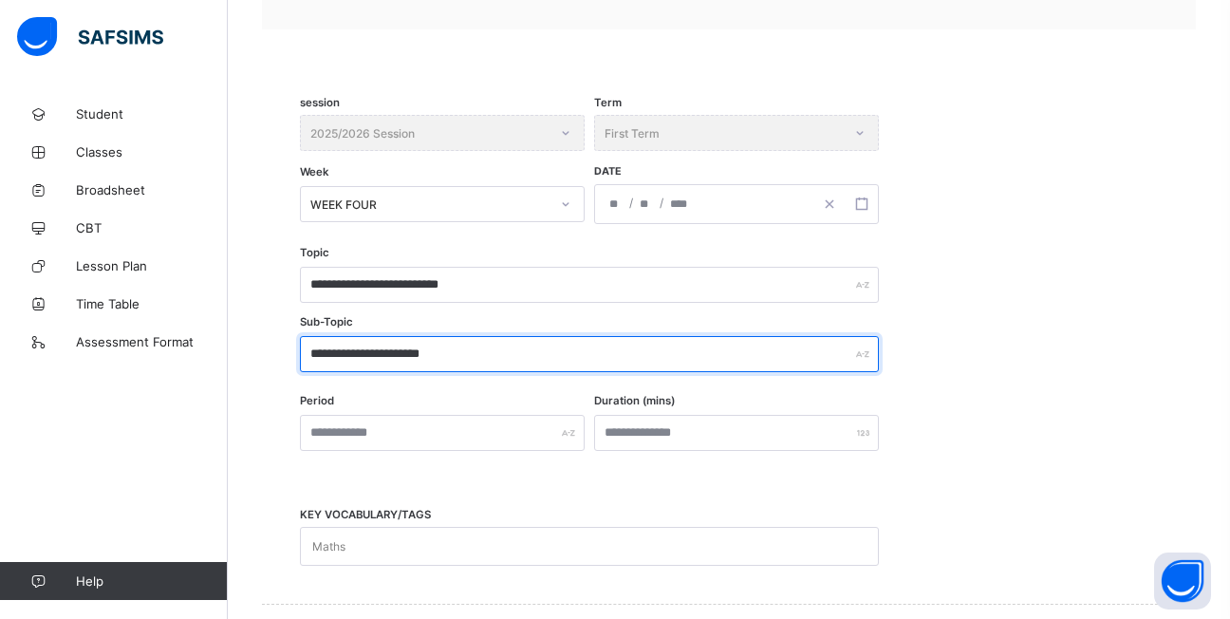
type input "**********"
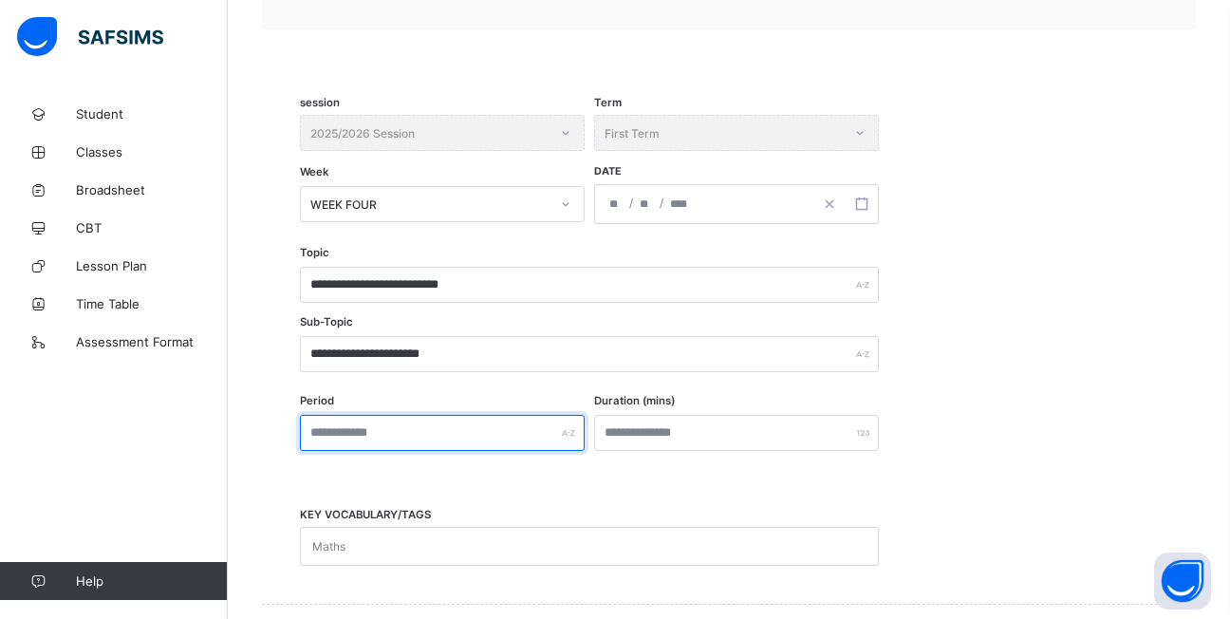
click at [440, 442] on input "text" at bounding box center [442, 433] width 285 height 36
type input "******"
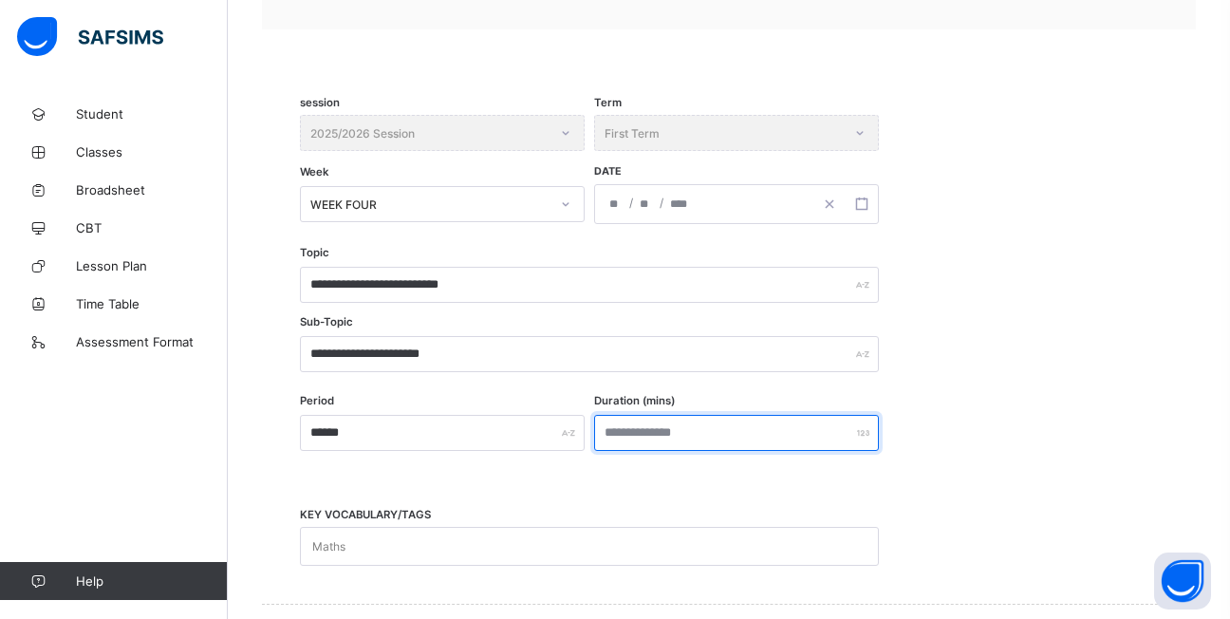
click at [688, 435] on input "number" at bounding box center [736, 433] width 285 height 36
type input "**"
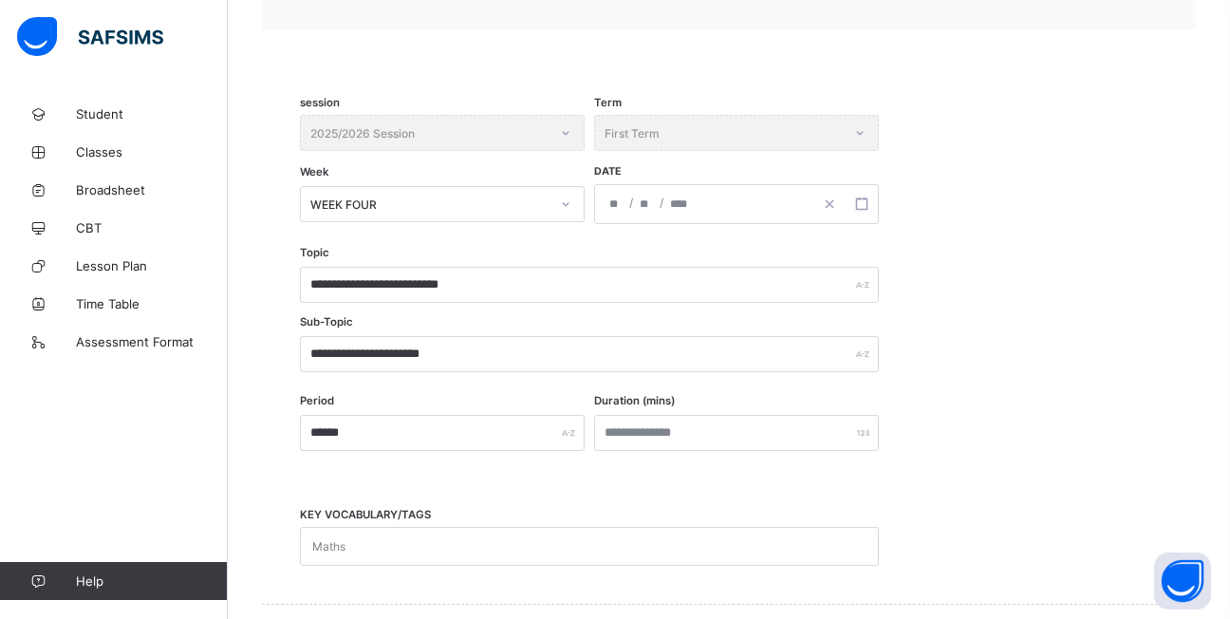
click at [505, 548] on div "Maths" at bounding box center [571, 546] width 541 height 37
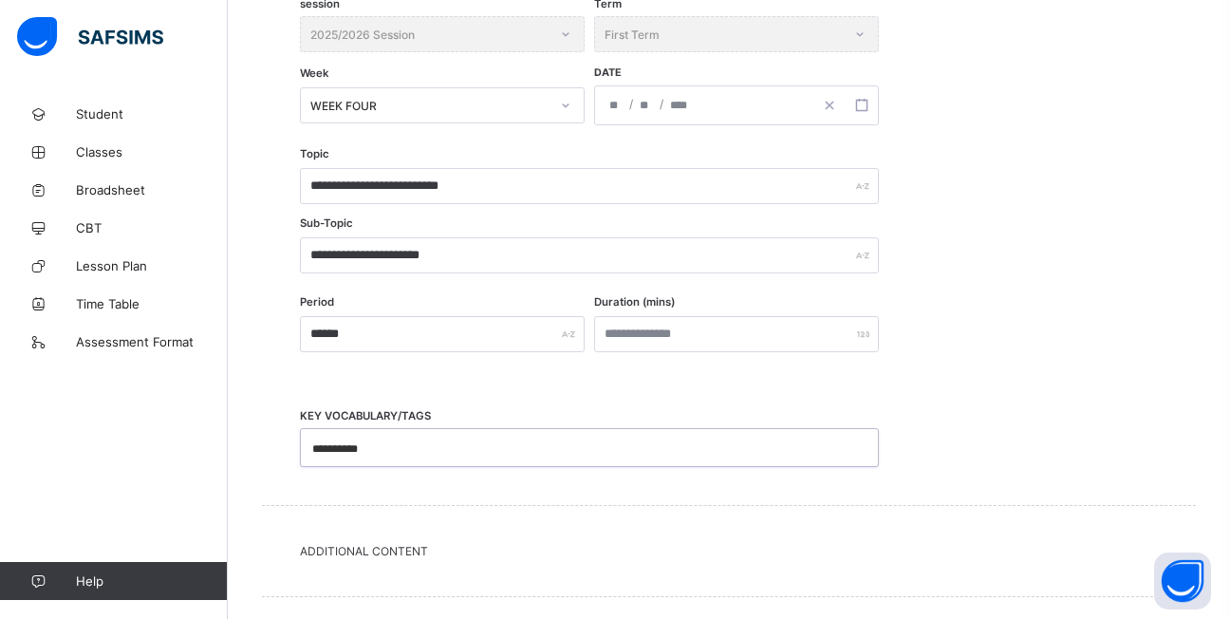
scroll to position [595, 0]
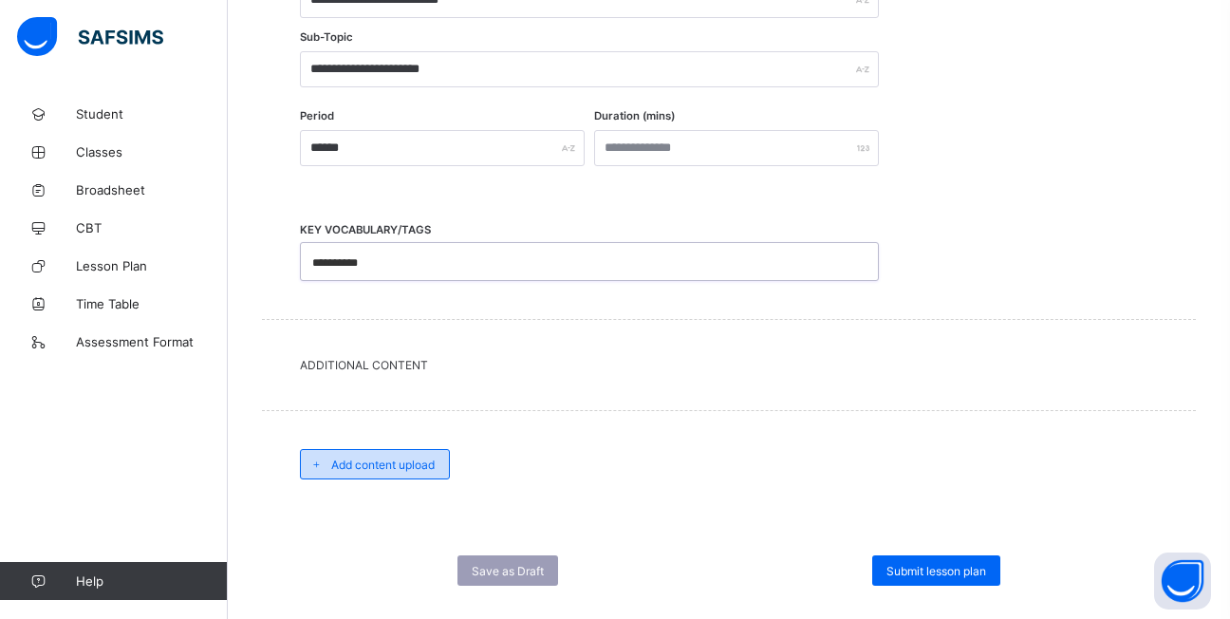
type input "**********"
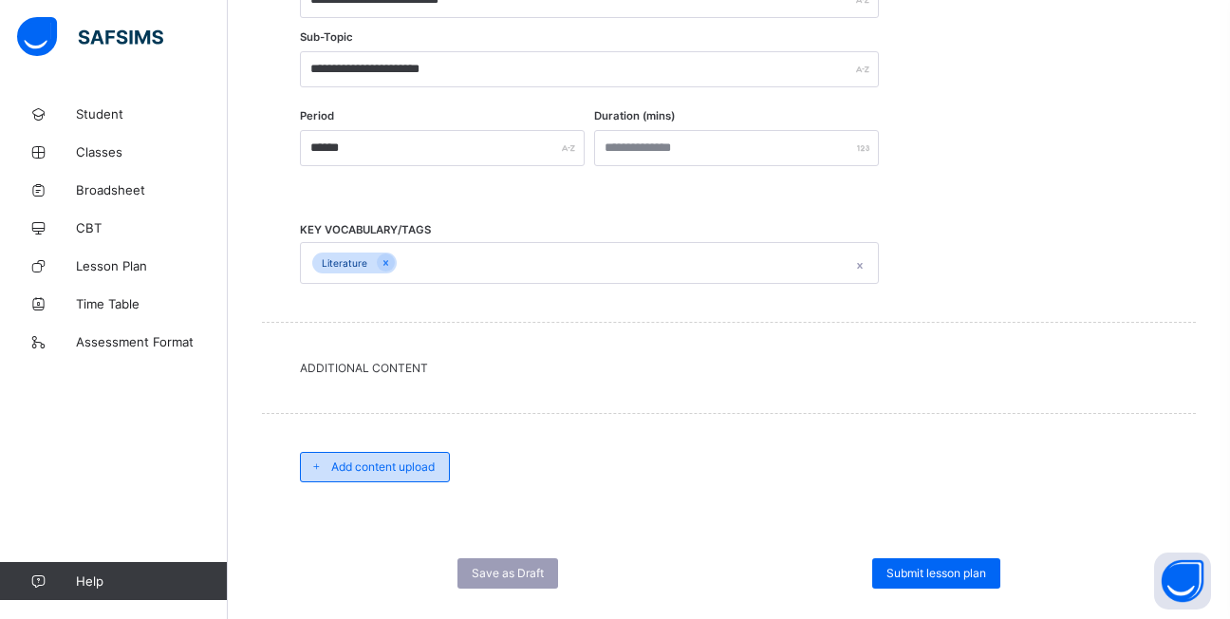
click at [413, 460] on span "Add content upload" at bounding box center [382, 466] width 103 height 14
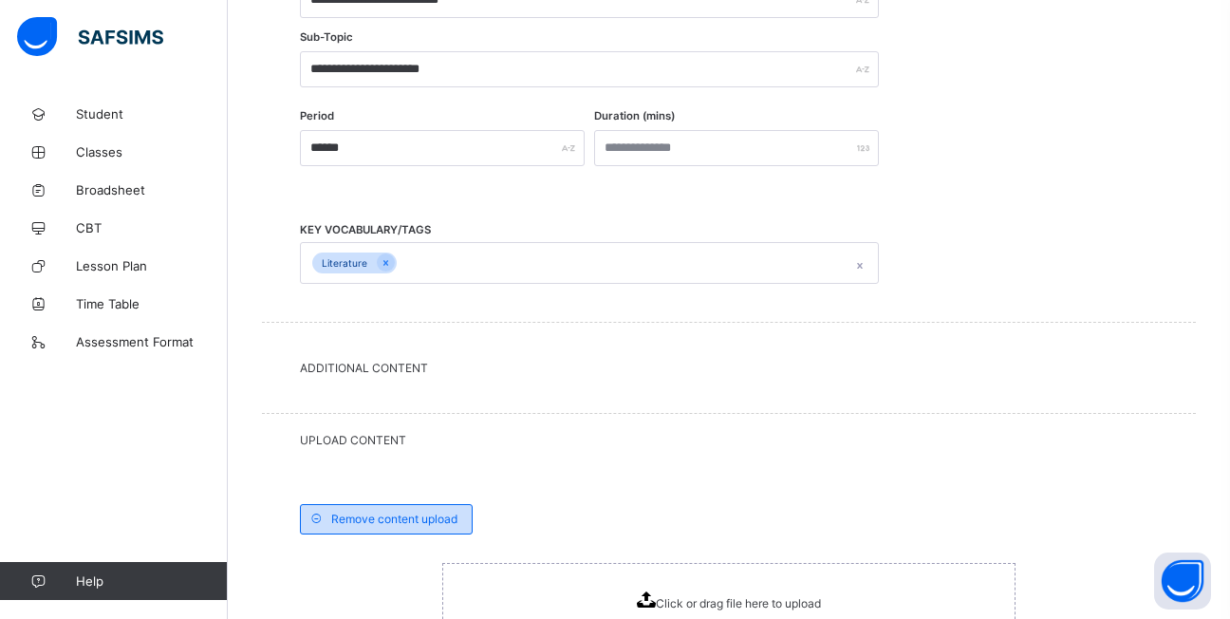
click at [413, 460] on div "UPLOAD CONTENT" at bounding box center [729, 440] width 934 height 52
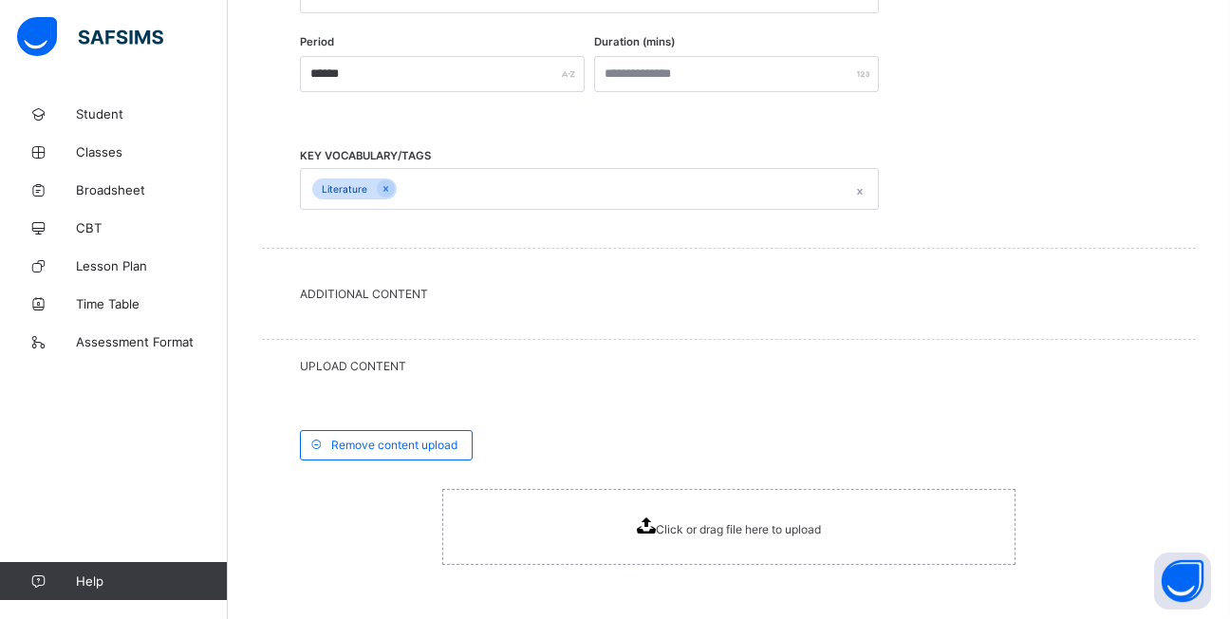
scroll to position [816, 0]
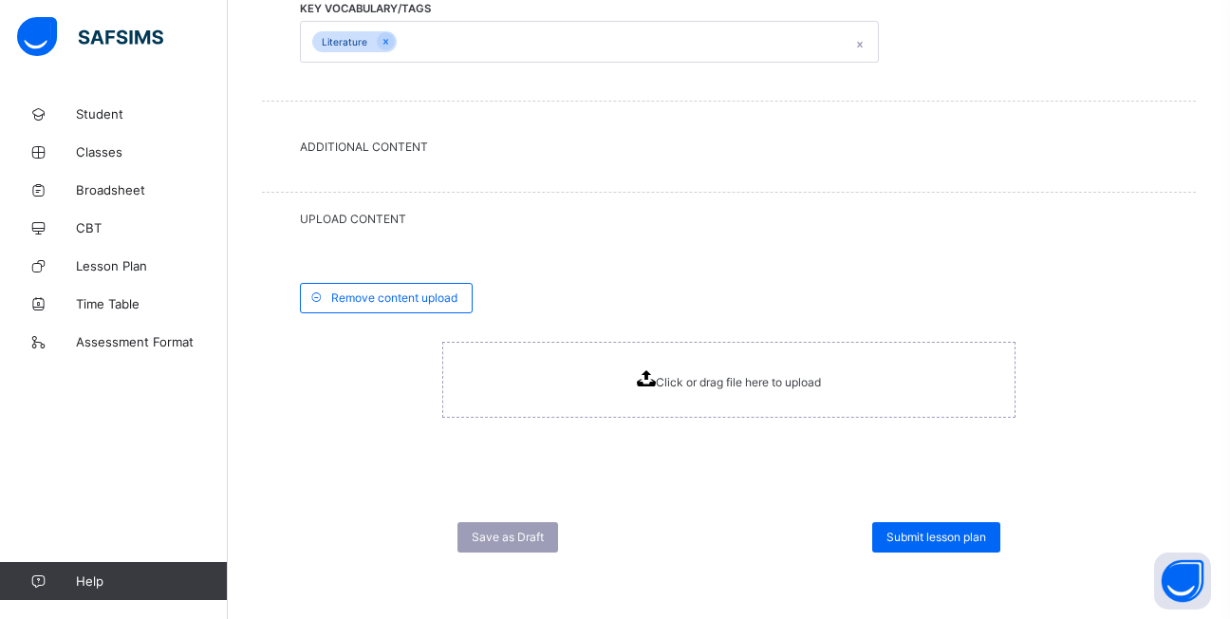
click at [720, 386] on span "Click or drag file here to upload" at bounding box center [738, 382] width 165 height 14
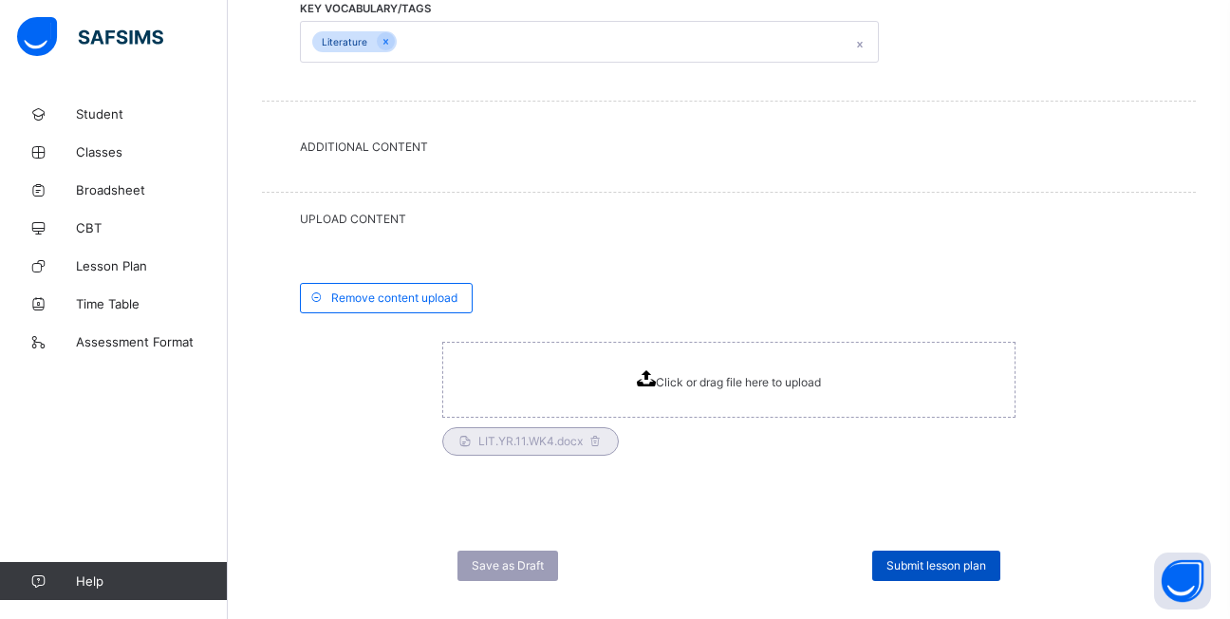
click at [939, 567] on span "Submit lesson plan" at bounding box center [936, 565] width 100 height 14
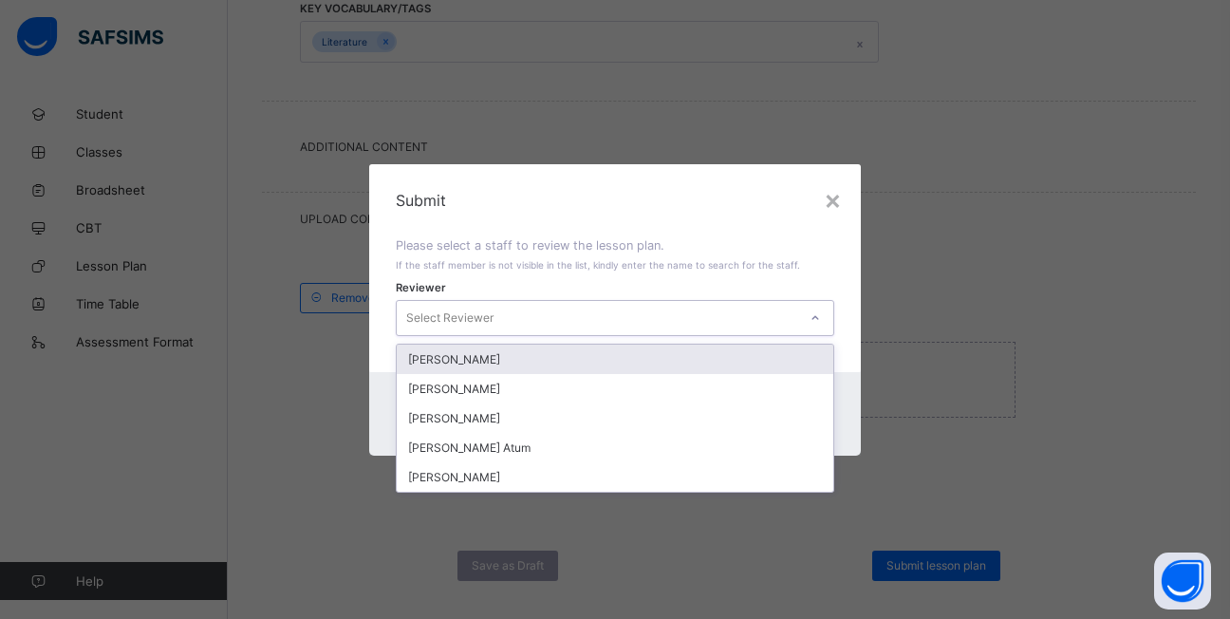
click at [818, 319] on icon at bounding box center [814, 317] width 11 height 19
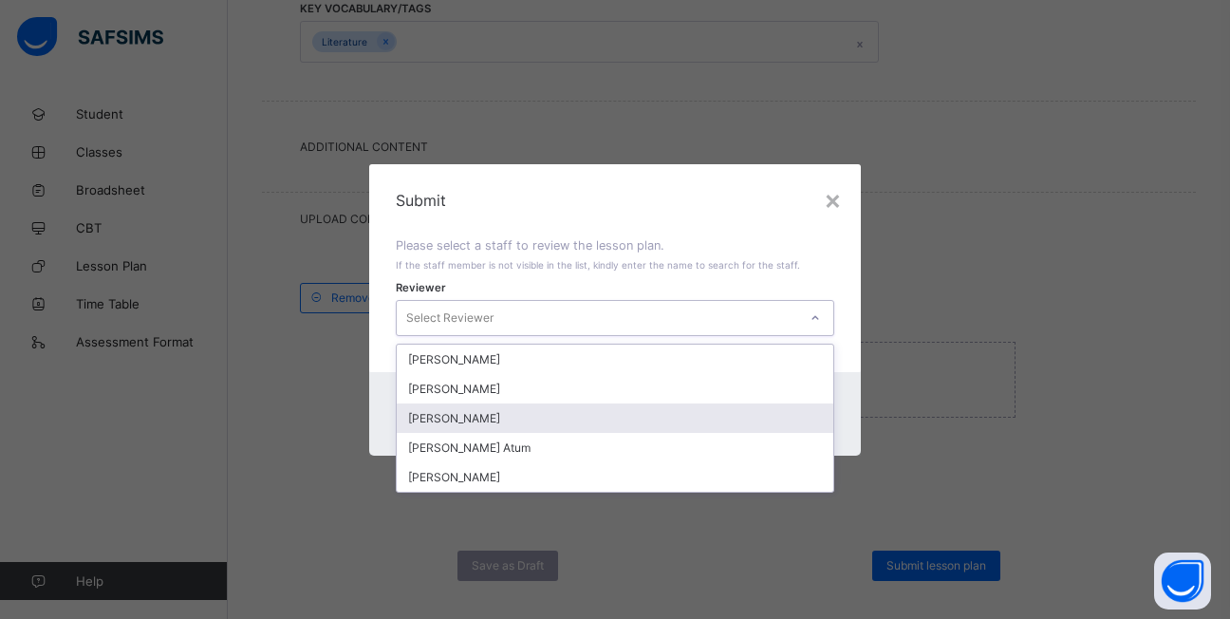
click at [530, 421] on div "Emmanuel Ayo" at bounding box center [615, 417] width 436 height 29
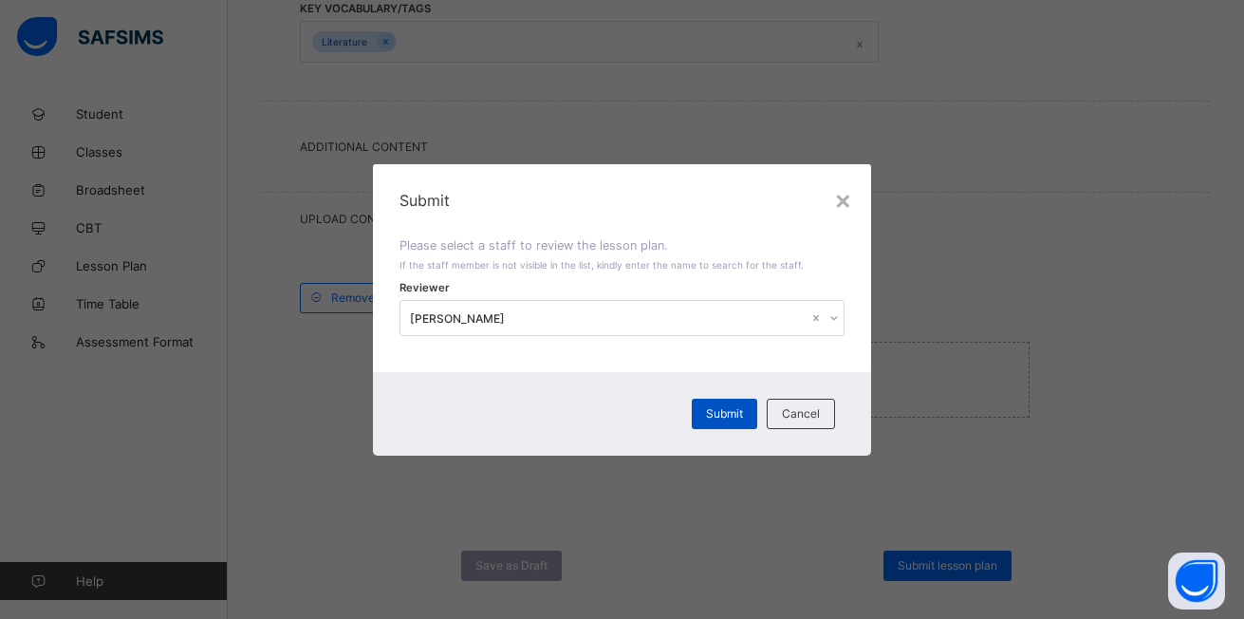
click at [737, 415] on span "Submit" at bounding box center [724, 413] width 37 height 14
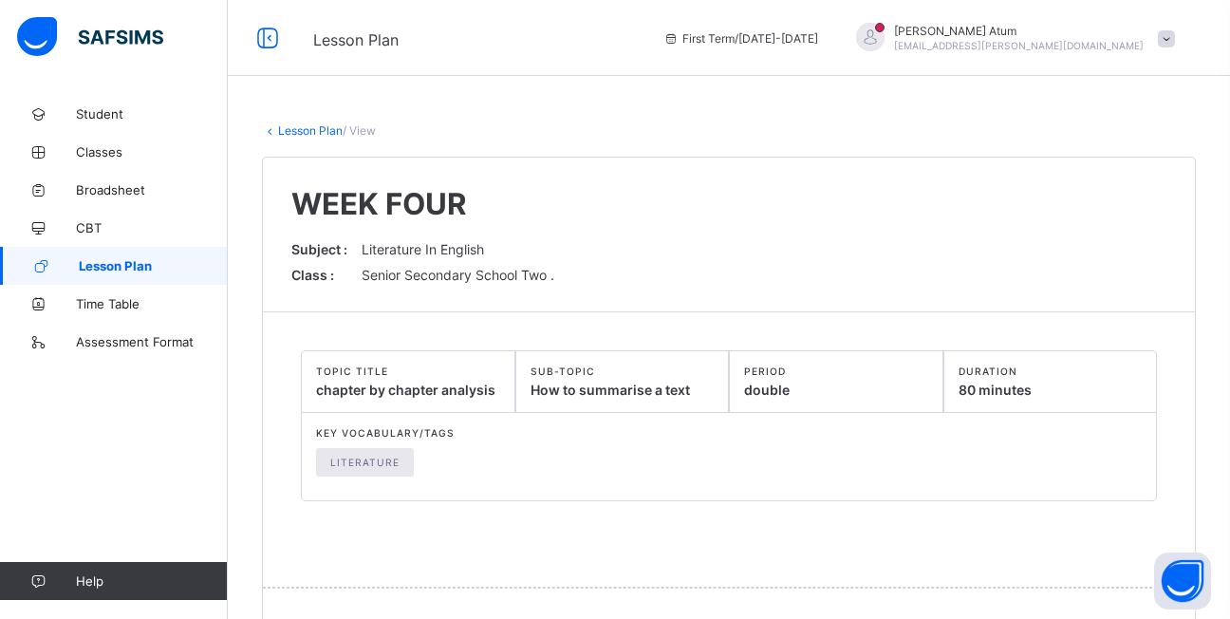
click at [148, 268] on span "Lesson Plan" at bounding box center [153, 265] width 149 height 15
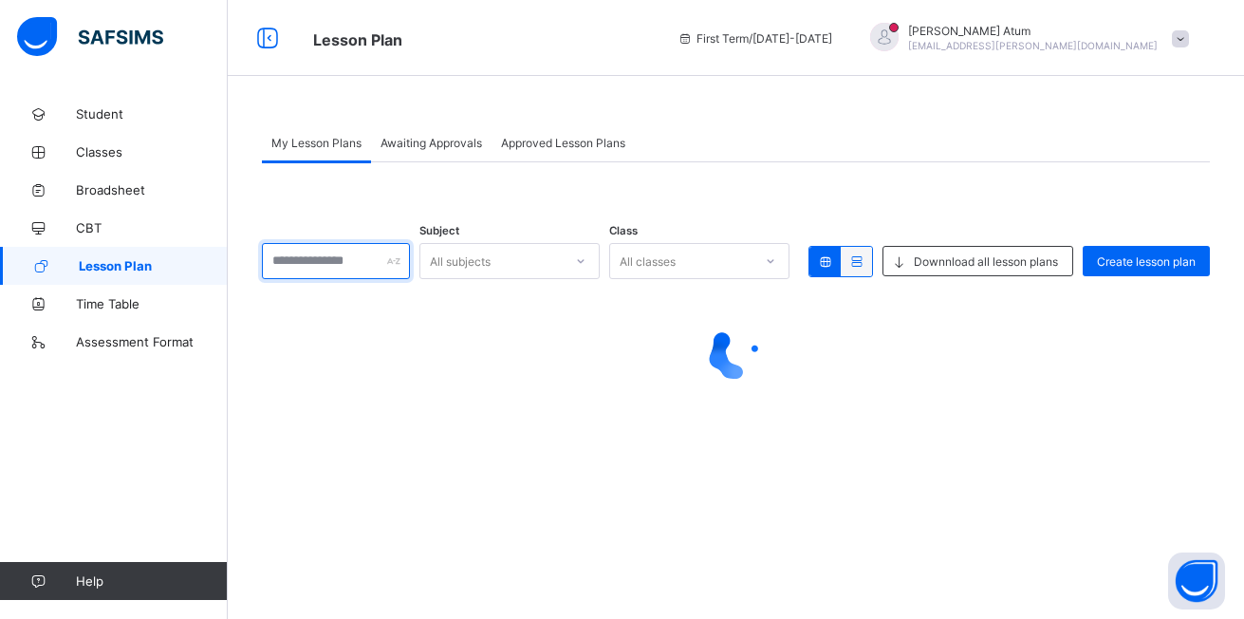
click at [384, 262] on input "text" at bounding box center [336, 261] width 148 height 36
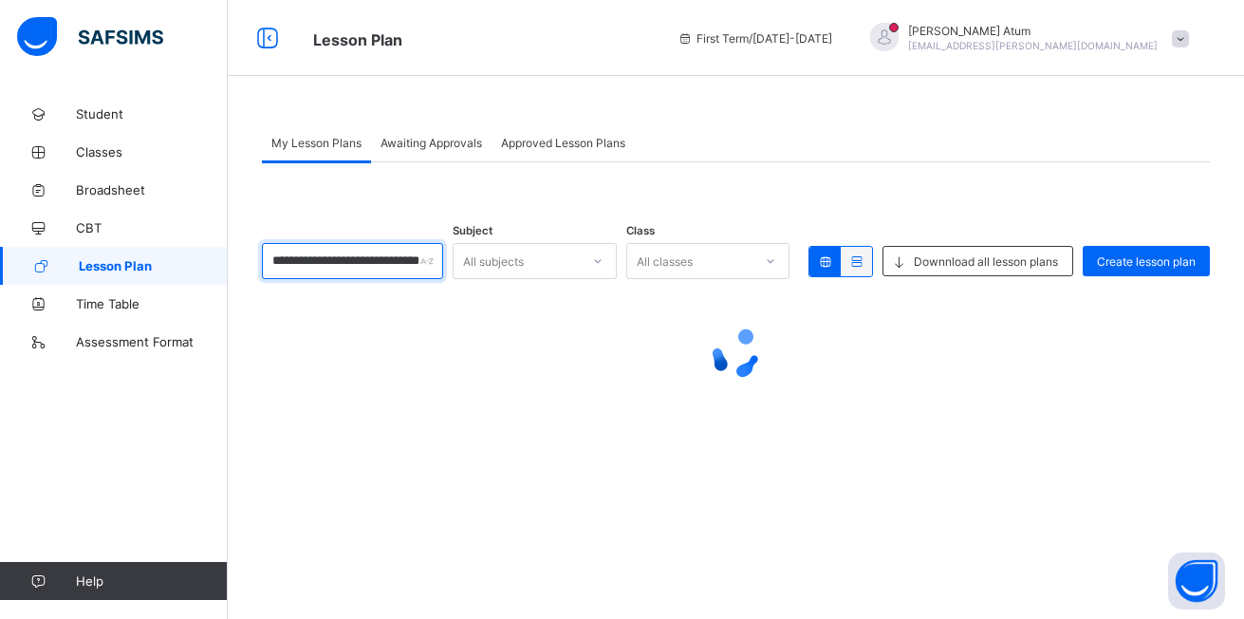
scroll to position [0, 15]
type input "**********"
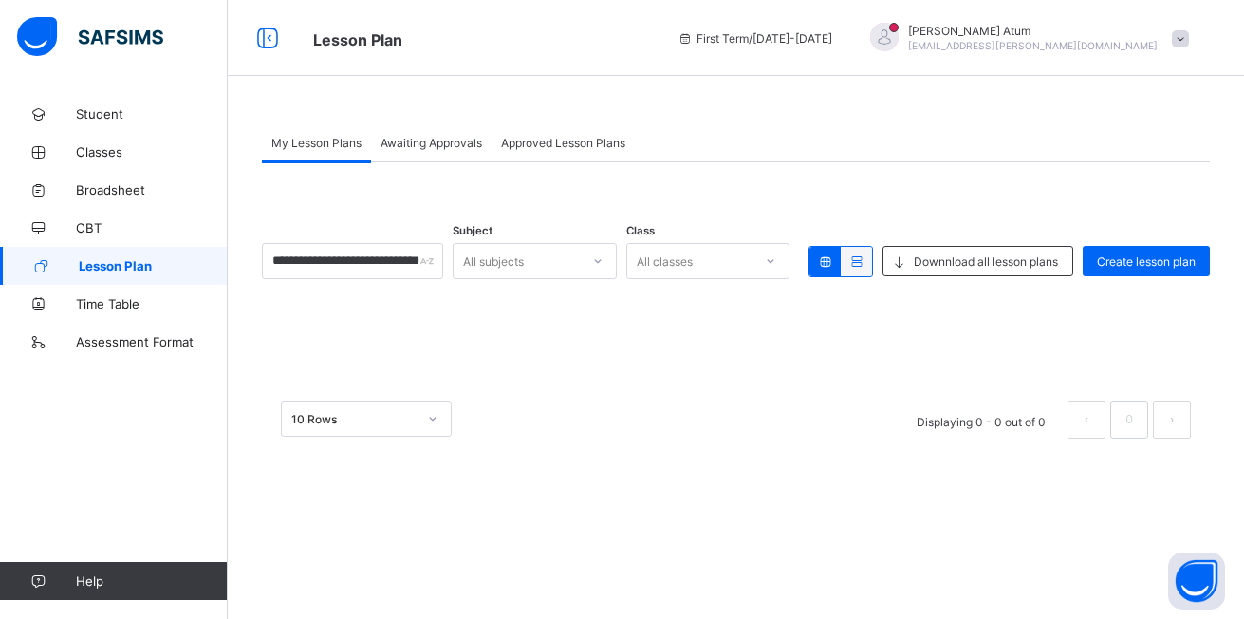
scroll to position [0, 0]
click at [593, 258] on icon at bounding box center [597, 260] width 11 height 19
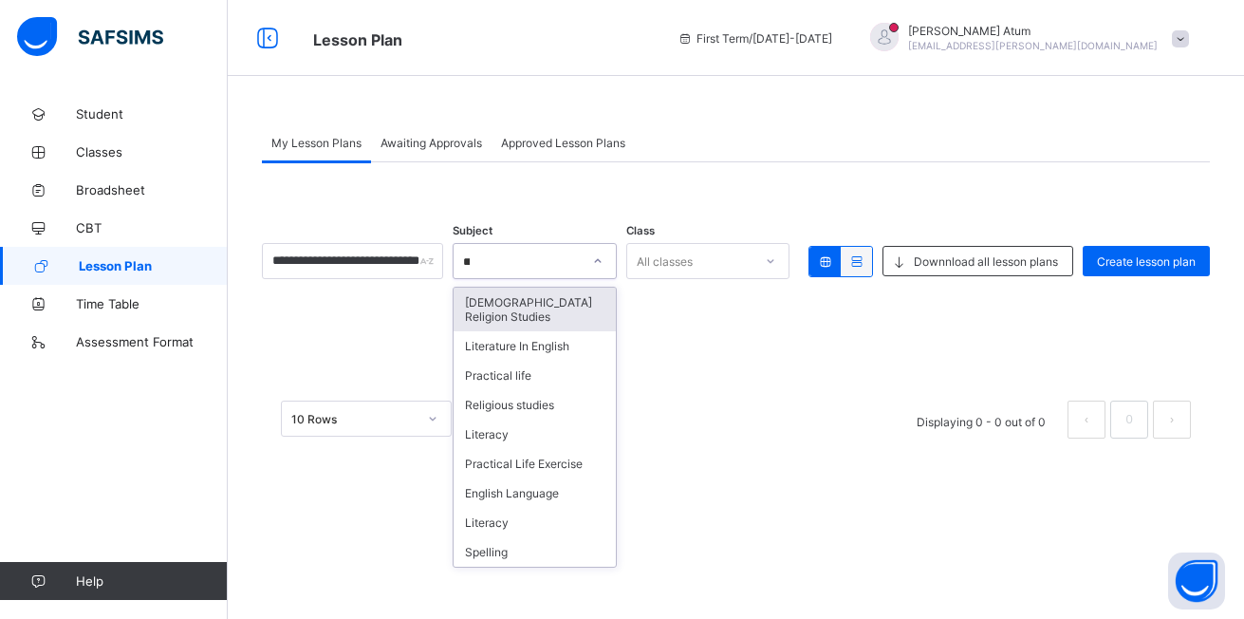
type input "***"
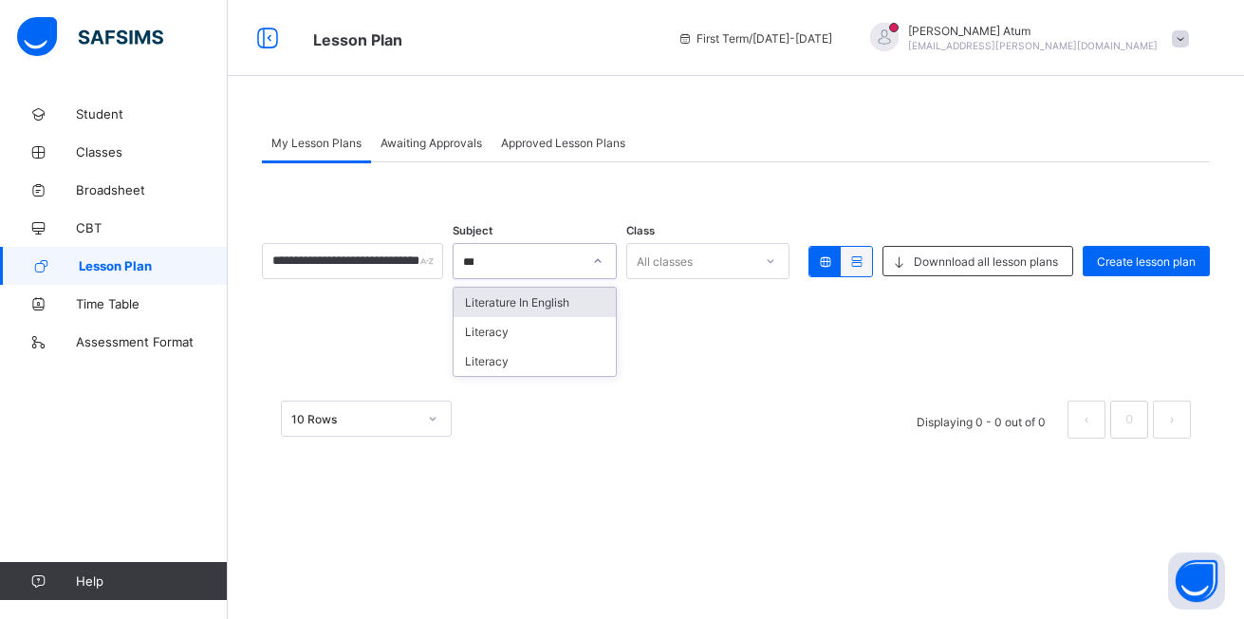
click at [557, 304] on div "Literature In English" at bounding box center [535, 301] width 162 height 29
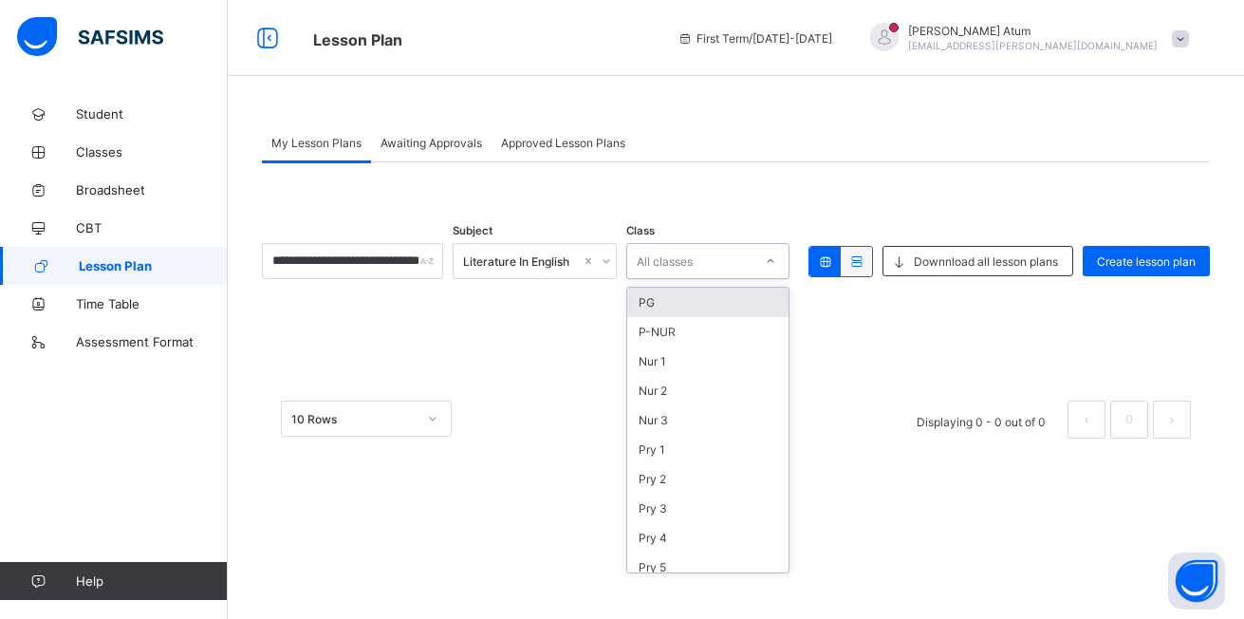
click at [767, 262] on icon at bounding box center [770, 260] width 11 height 19
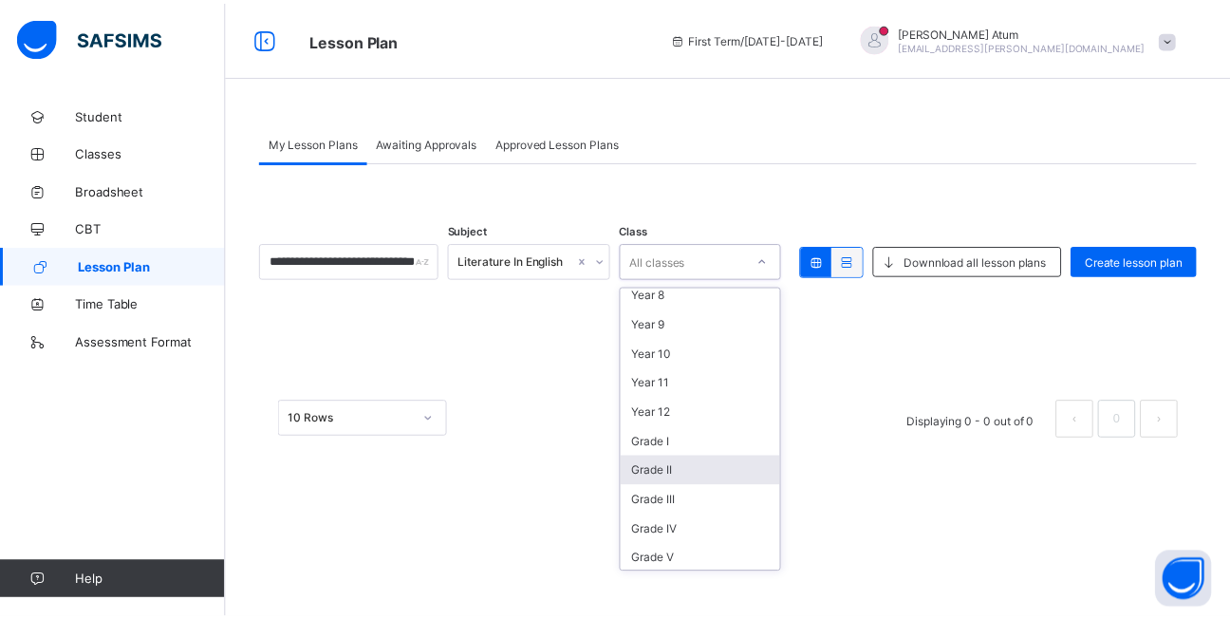
scroll to position [380, 0]
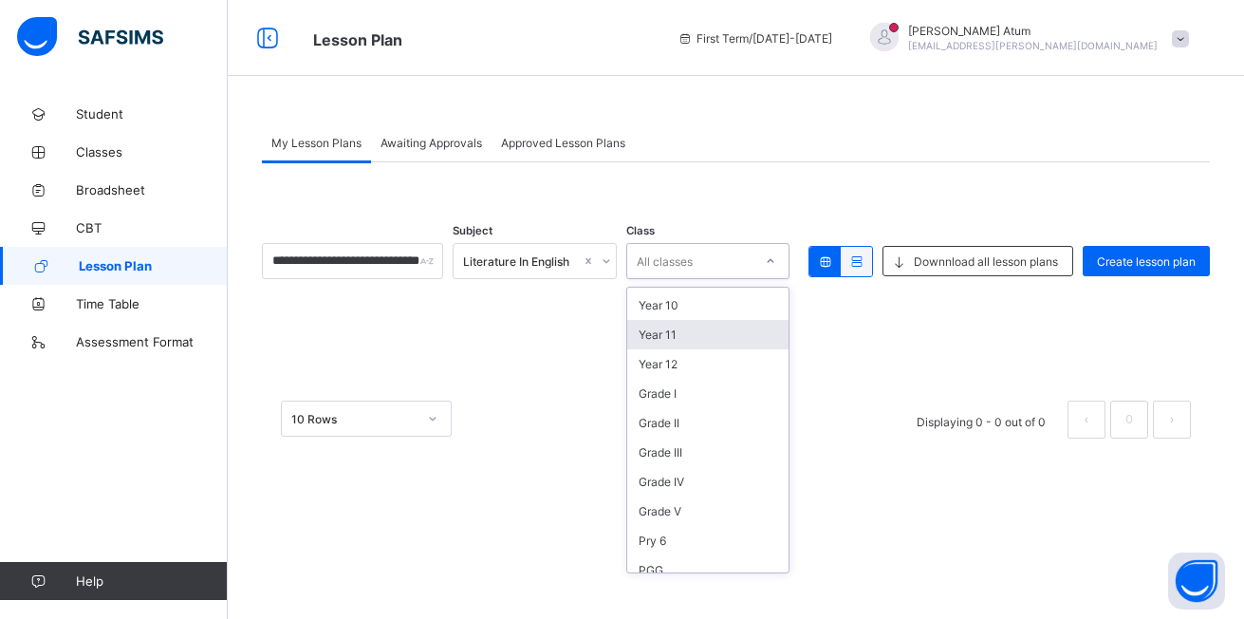
click at [690, 338] on div "Year 11" at bounding box center [708, 334] width 162 height 29
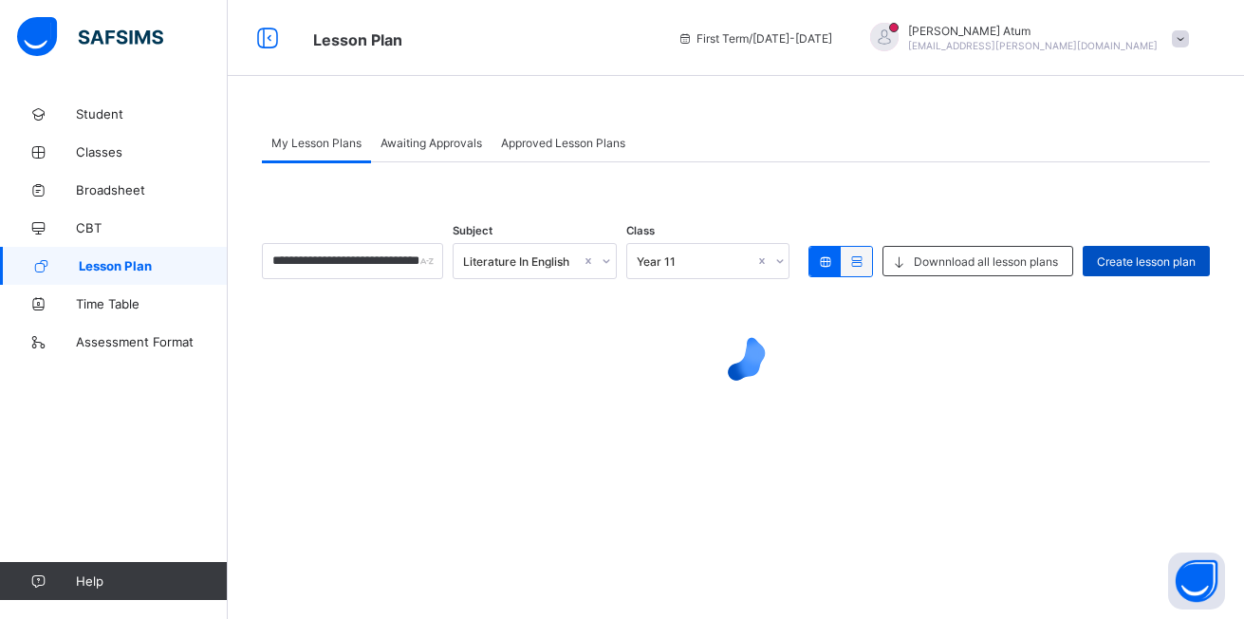
click at [1138, 263] on span "Create lesson plan" at bounding box center [1146, 261] width 99 height 14
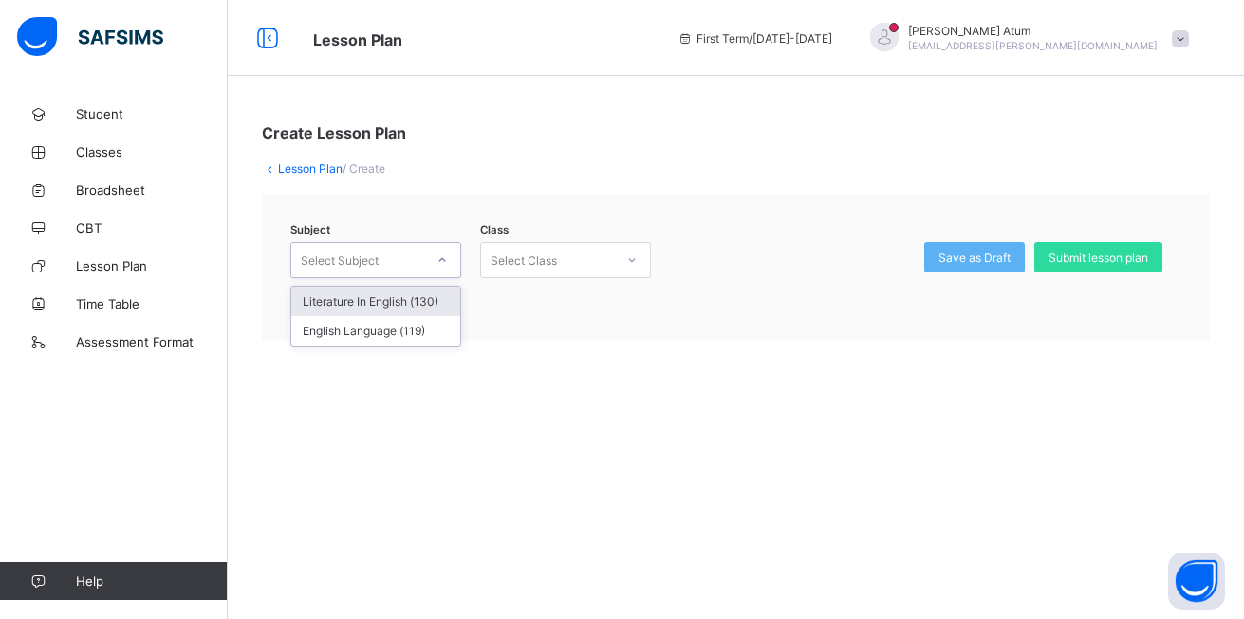
click at [443, 262] on icon at bounding box center [441, 259] width 11 height 19
click at [417, 295] on div "Literature In English (130)" at bounding box center [375, 301] width 169 height 29
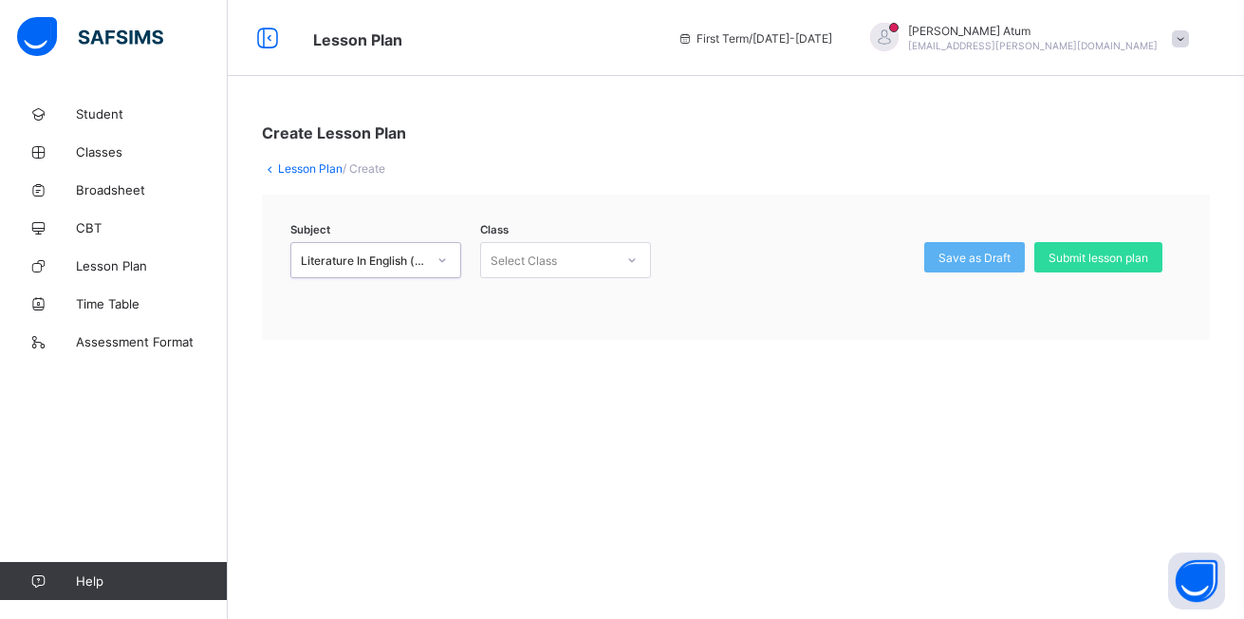
click at [639, 257] on div at bounding box center [632, 260] width 32 height 30
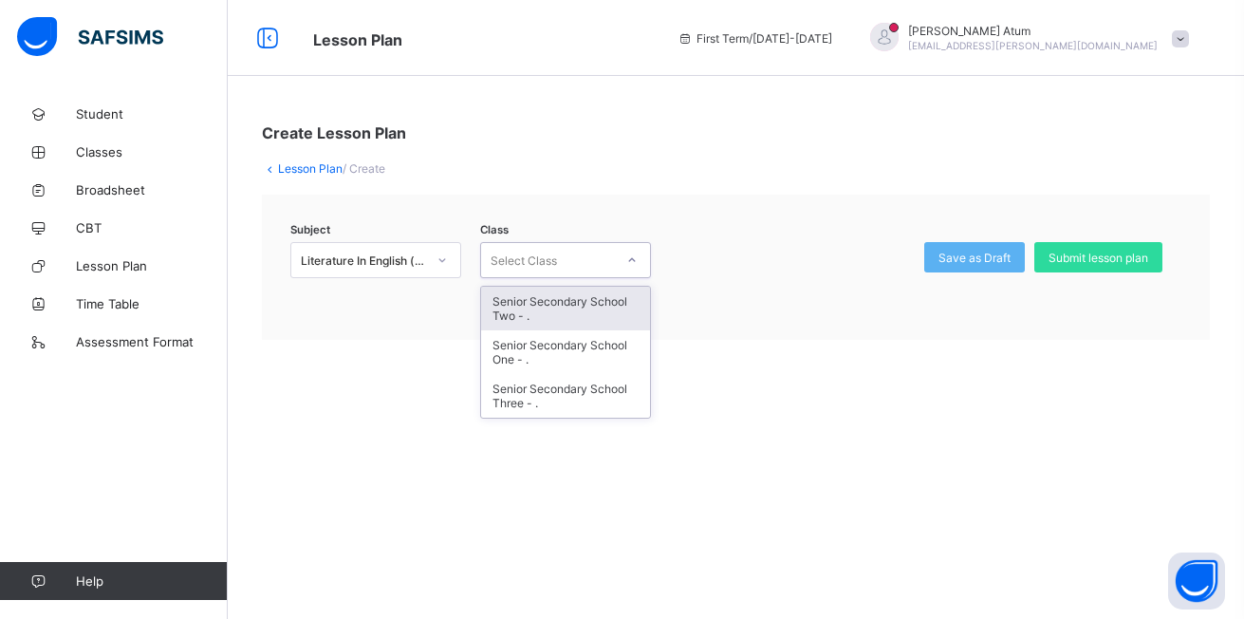
click at [578, 300] on div "Senior Secondary School Two - ." at bounding box center [565, 309] width 169 height 44
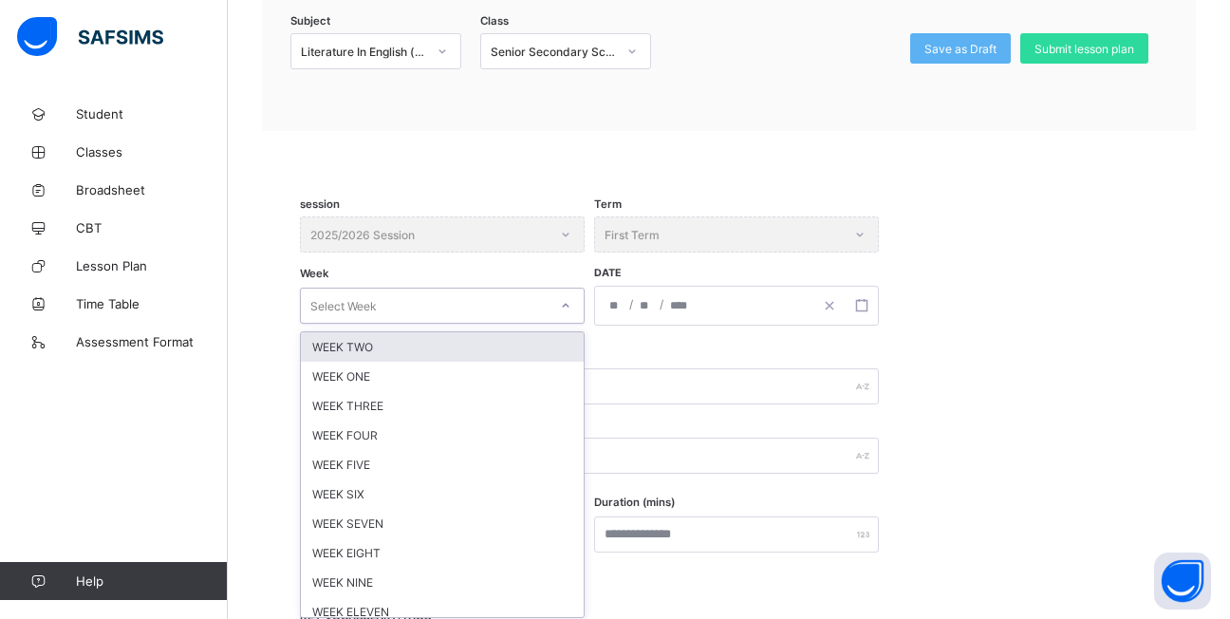
scroll to position [215, 0]
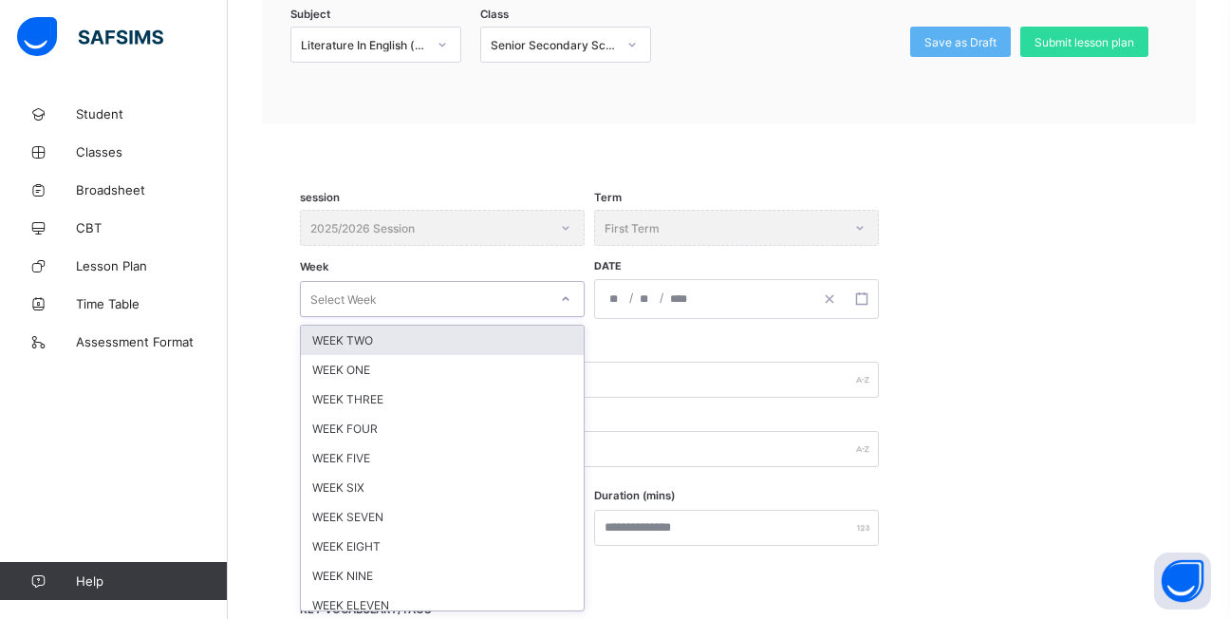
click at [582, 314] on div at bounding box center [565, 299] width 36 height 34
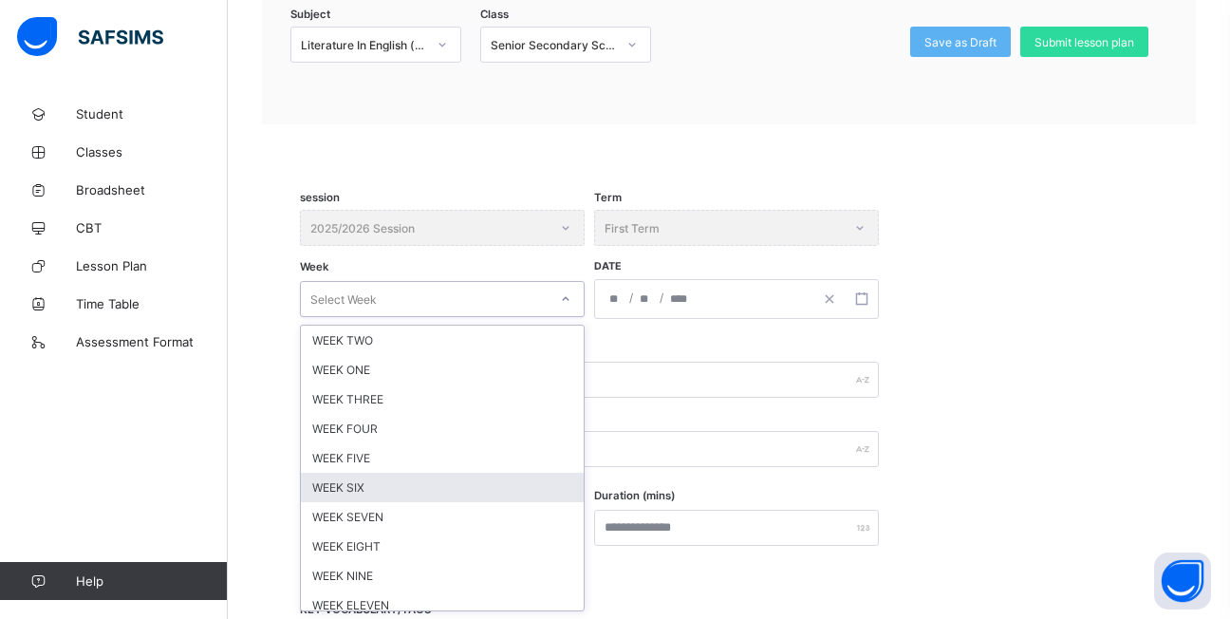
click at [360, 485] on div "WEEK SIX" at bounding box center [442, 487] width 283 height 29
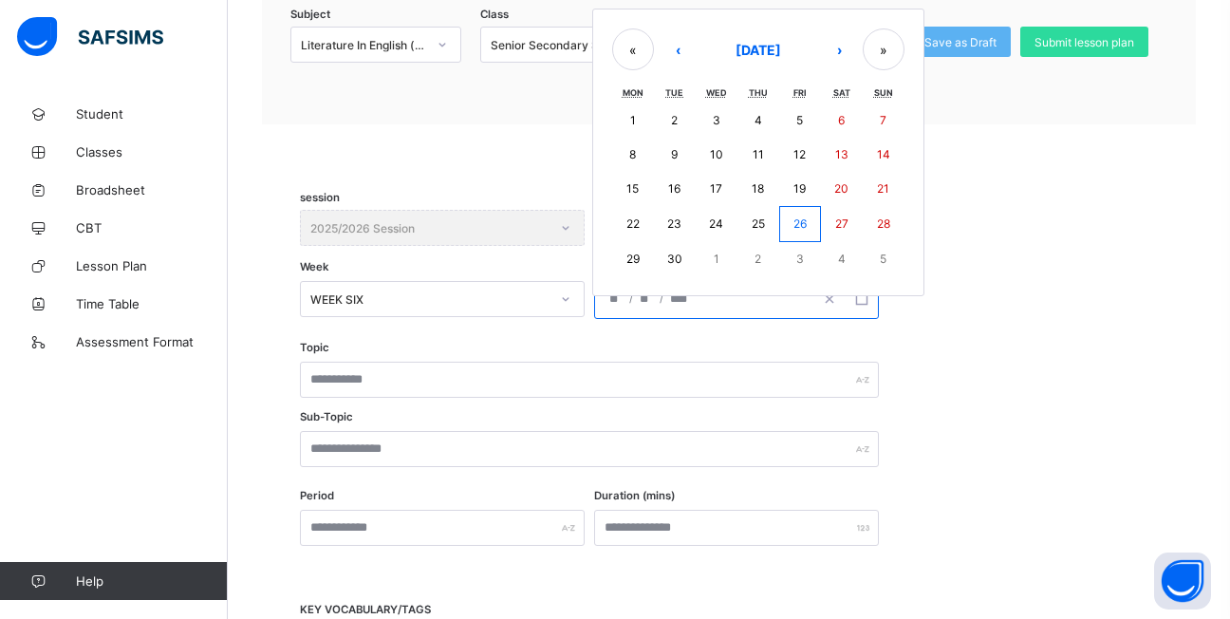
click at [609, 305] on input "number" at bounding box center [615, 299] width 15 height 38
click at [837, 50] on button "›" at bounding box center [839, 49] width 42 height 42
click at [714, 208] on button "22" at bounding box center [716, 223] width 42 height 34
type input "**********"
type input "**"
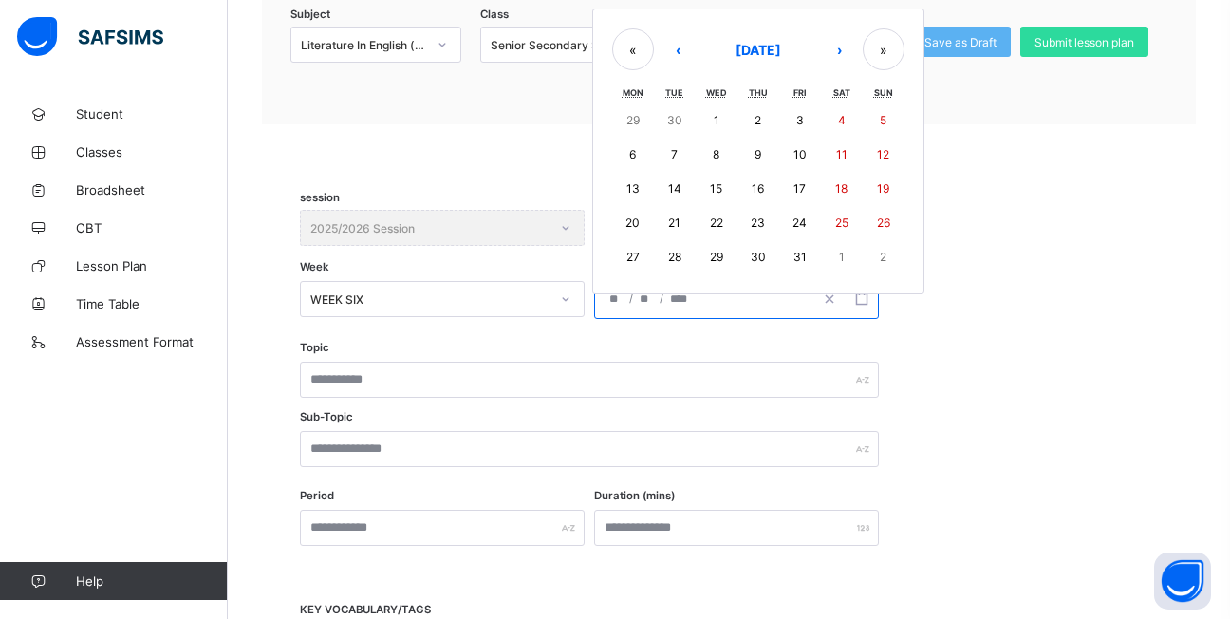
type input "**"
type input "****"
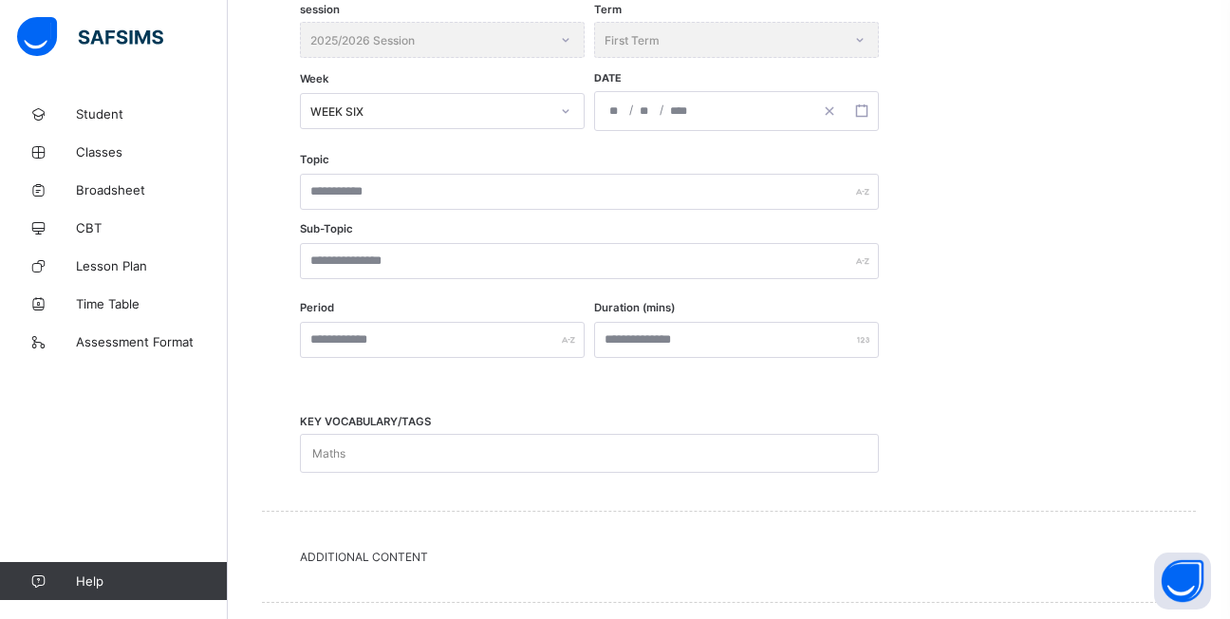
scroll to position [405, 0]
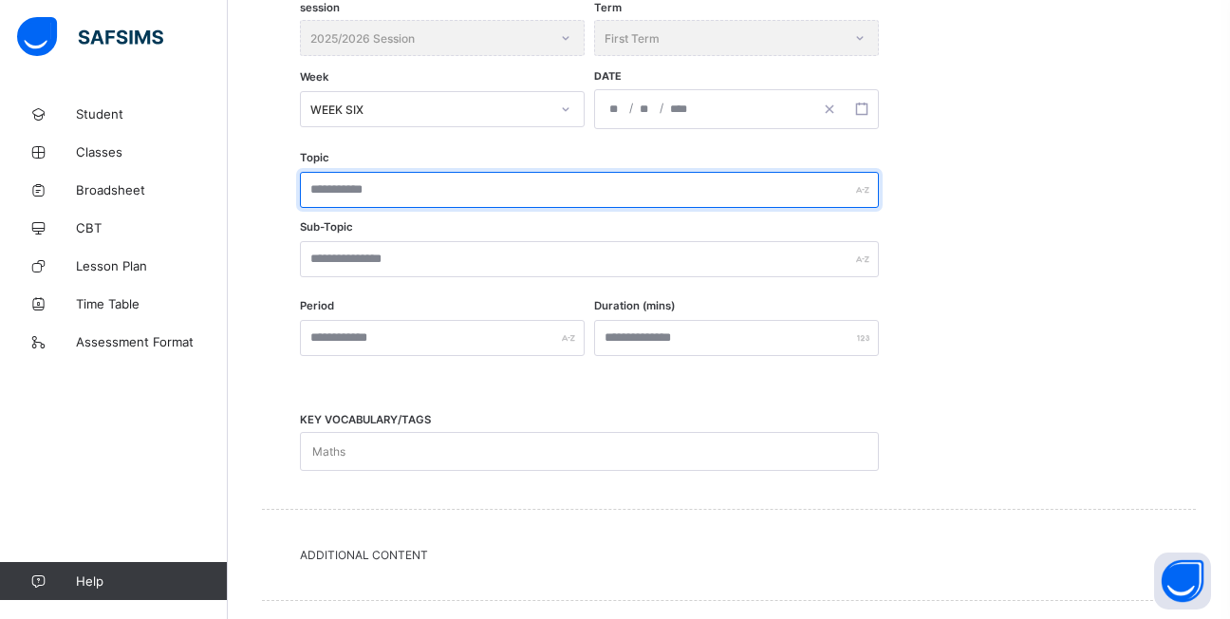
click at [452, 189] on input "text" at bounding box center [589, 190] width 579 height 36
click at [468, 189] on input "**********" at bounding box center [589, 190] width 579 height 36
click at [525, 195] on input "**********" at bounding box center [589, 190] width 579 height 36
type input "**********"
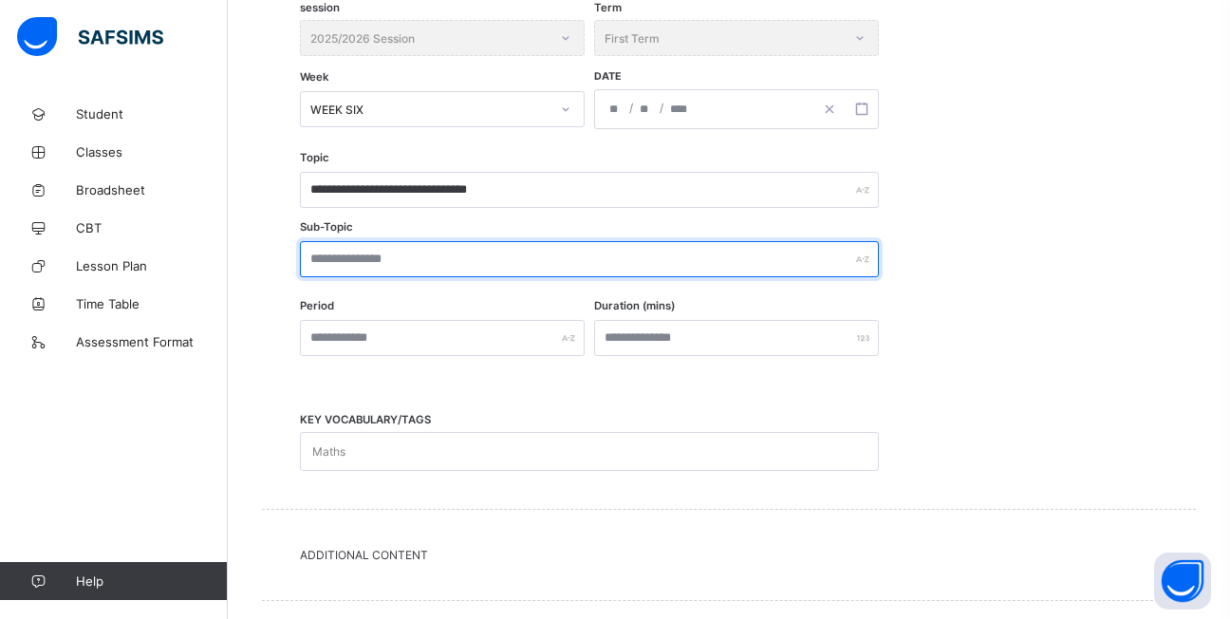
click at [473, 261] on input "text" at bounding box center [589, 259] width 579 height 36
type input "**********"
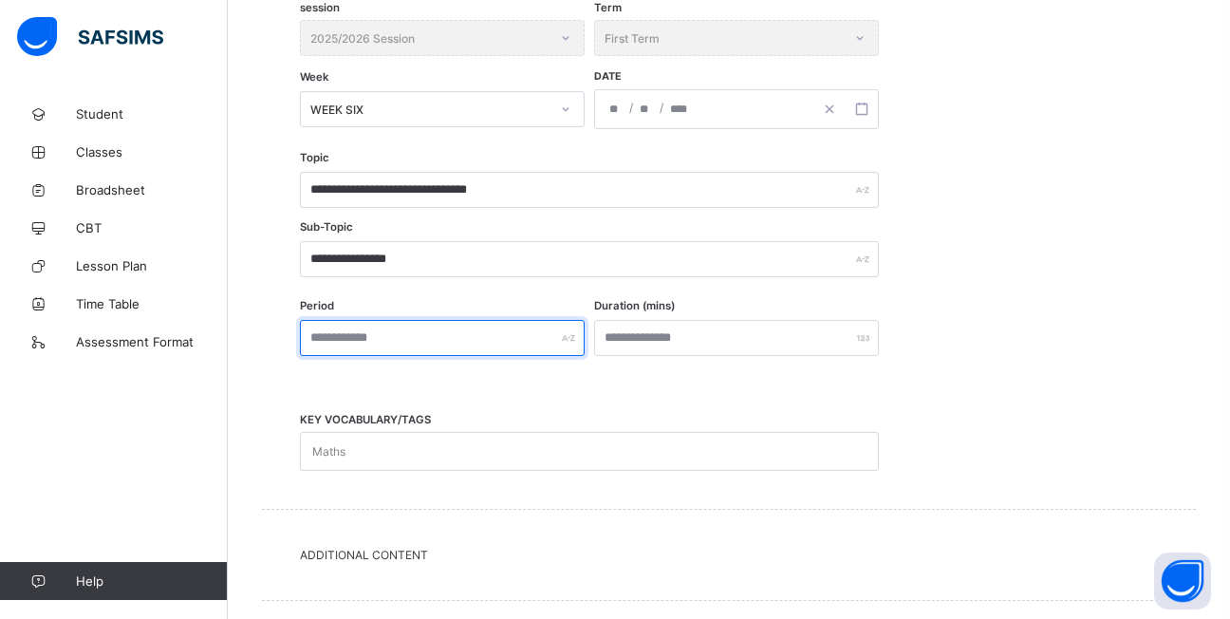
click at [451, 337] on input "text" at bounding box center [442, 338] width 285 height 36
type input "******"
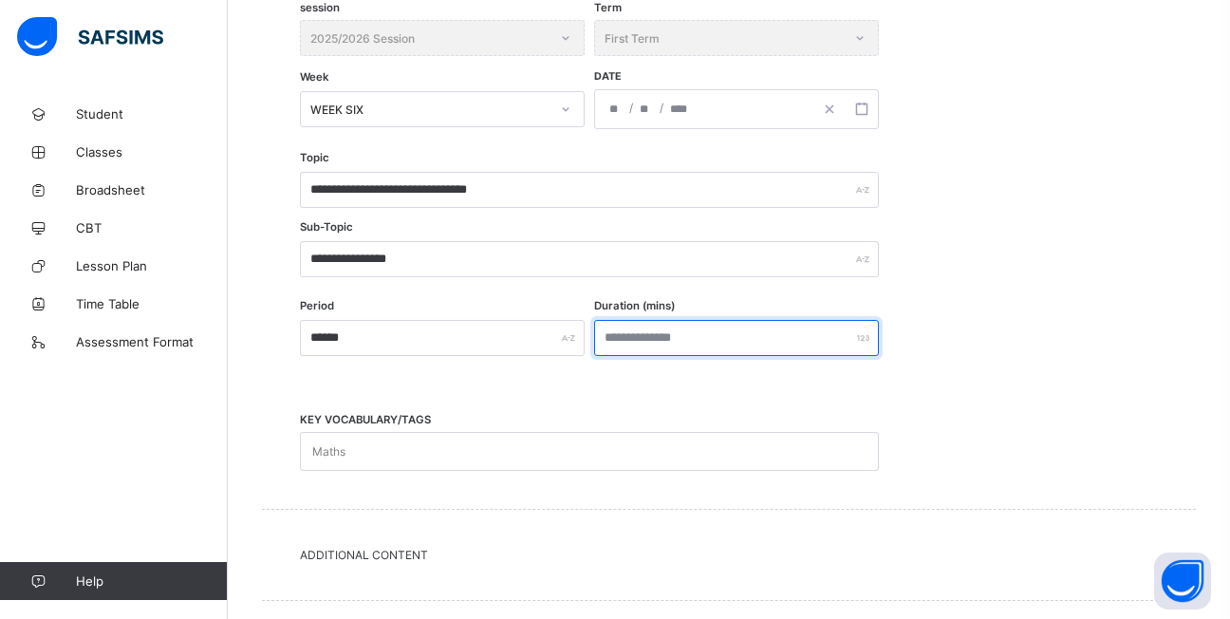
click at [826, 340] on input "number" at bounding box center [736, 338] width 285 height 36
type input "**"
click at [476, 449] on div "Maths" at bounding box center [571, 451] width 541 height 37
click at [436, 448] on div "Maths" at bounding box center [571, 451] width 541 height 37
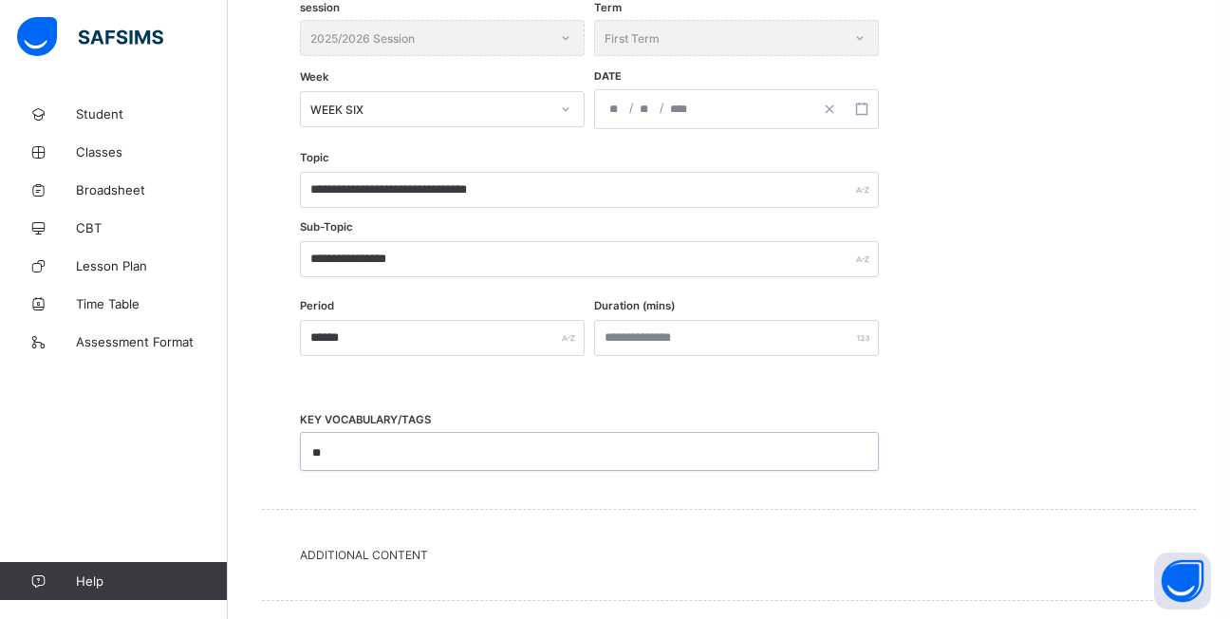
type input "*"
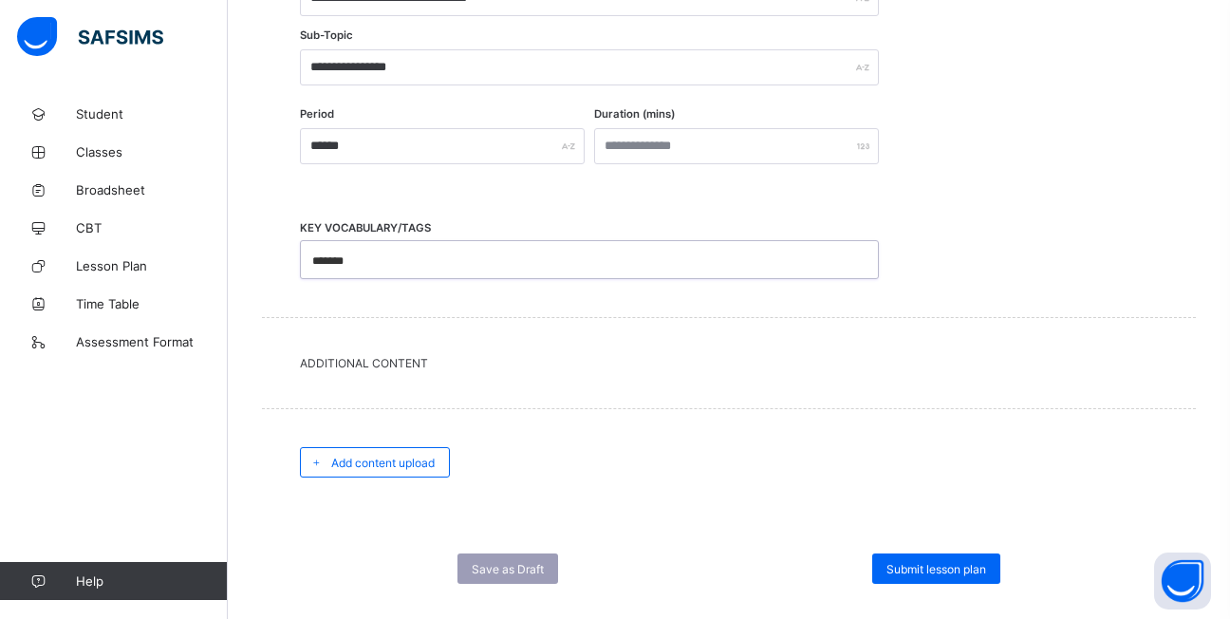
scroll to position [627, 0]
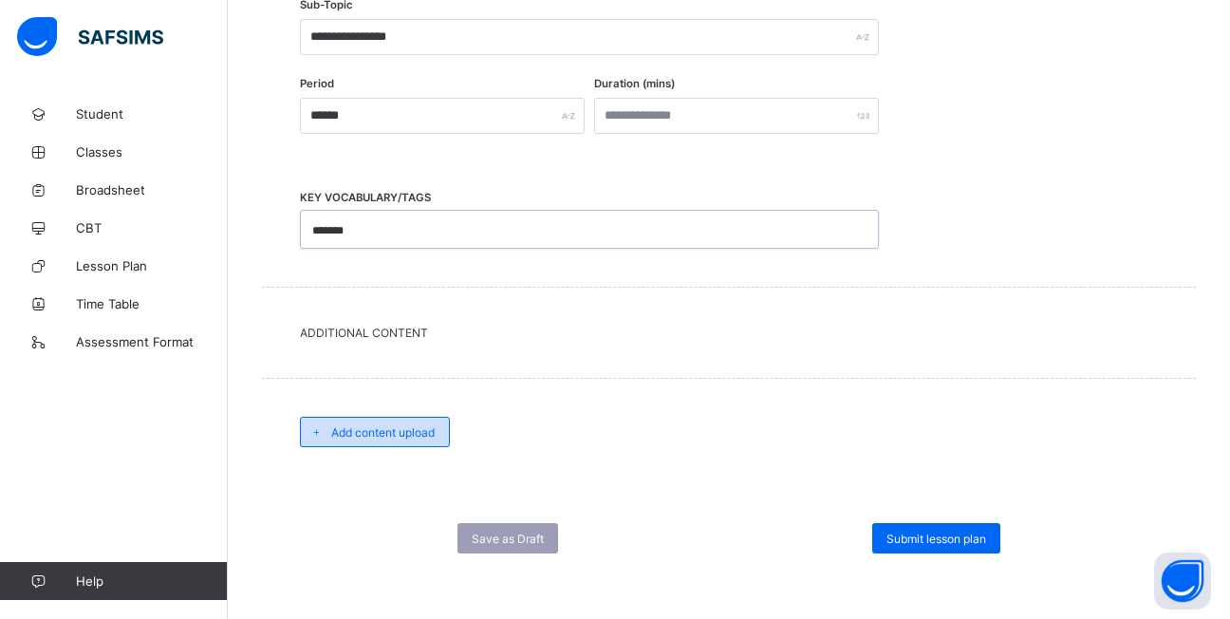
type input "*******"
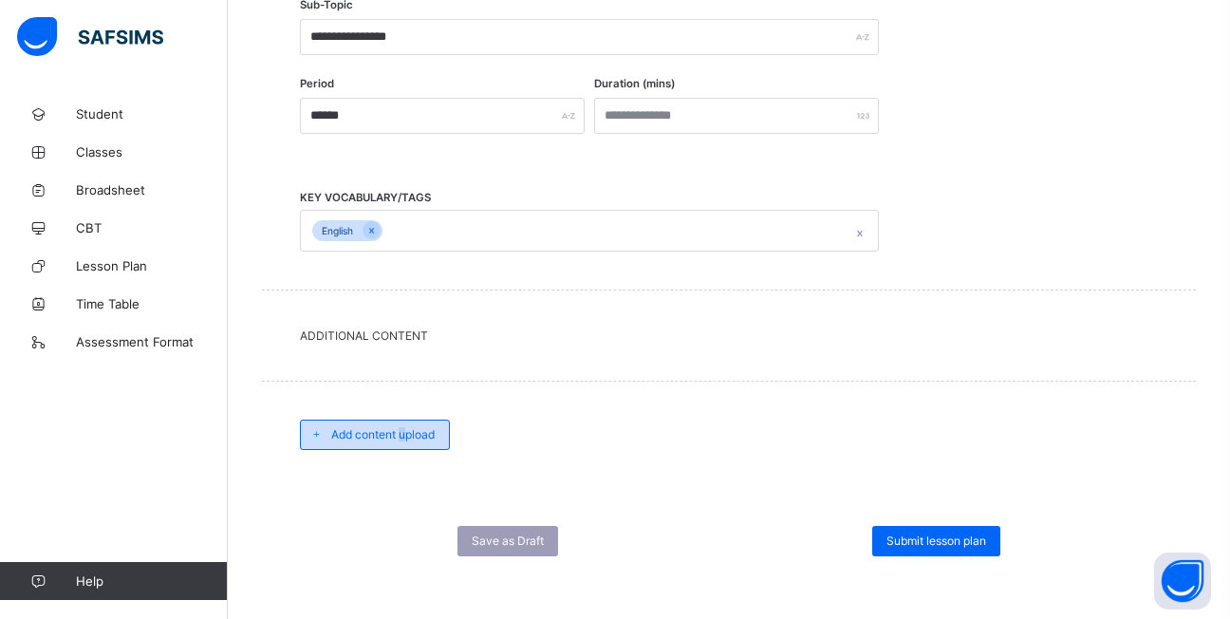
click at [405, 426] on div "Add content upload" at bounding box center [375, 434] width 150 height 30
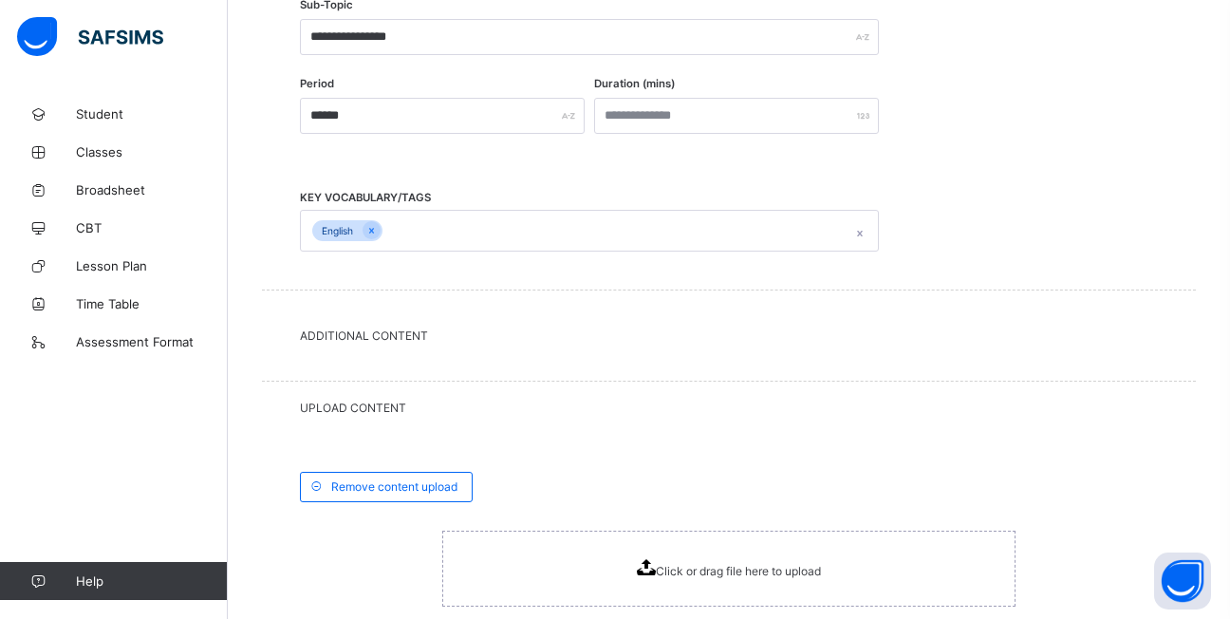
click at [650, 567] on icon at bounding box center [646, 567] width 19 height 16
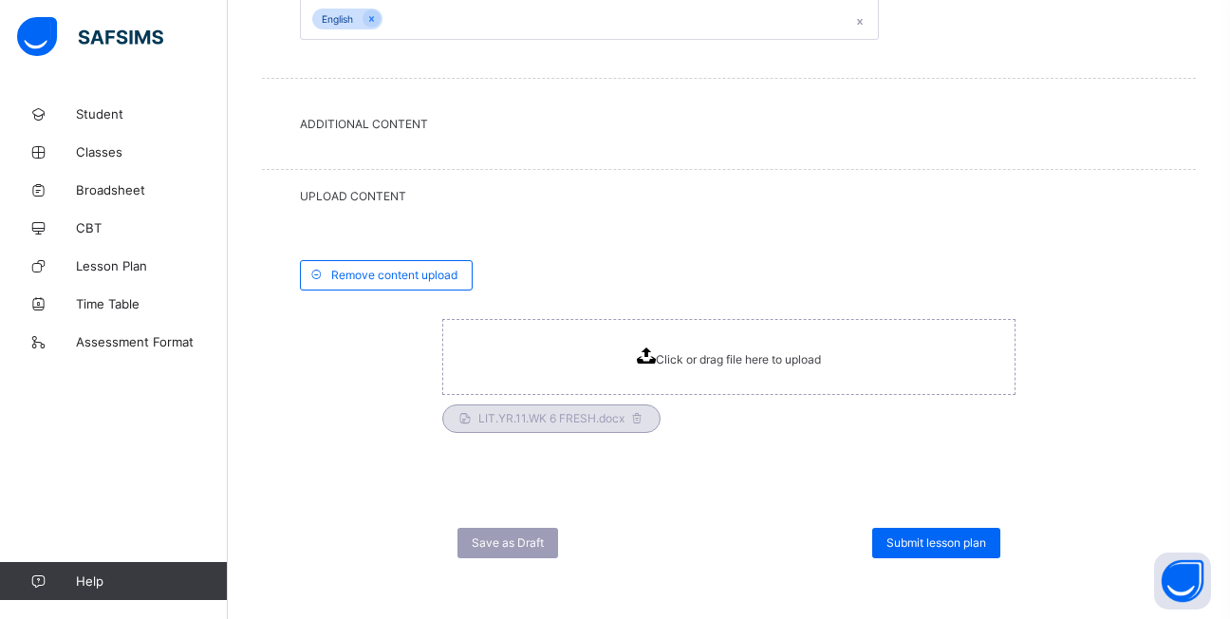
scroll to position [844, 0]
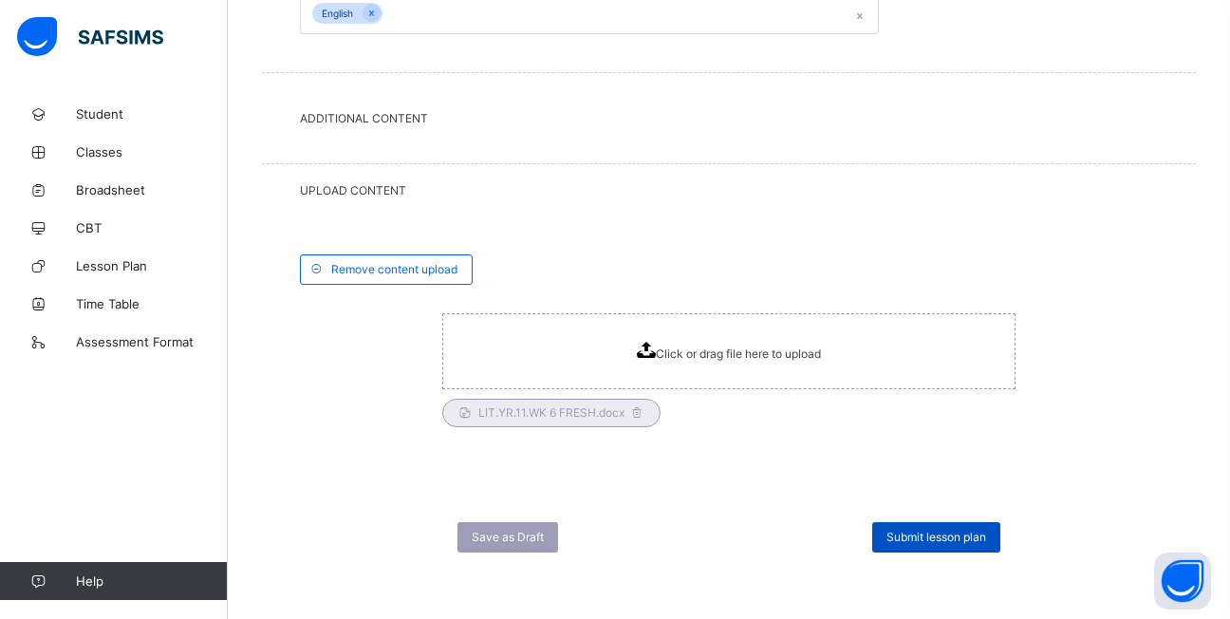
click at [928, 528] on div "Submit lesson plan" at bounding box center [936, 537] width 128 height 30
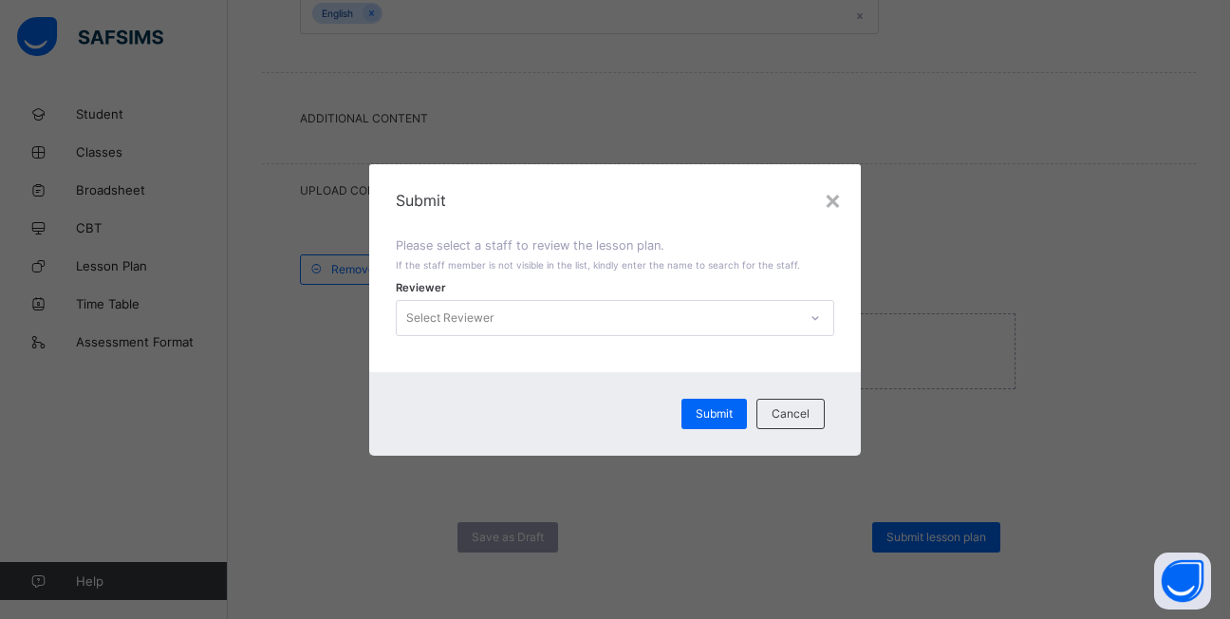
click at [814, 319] on icon at bounding box center [814, 317] width 11 height 19
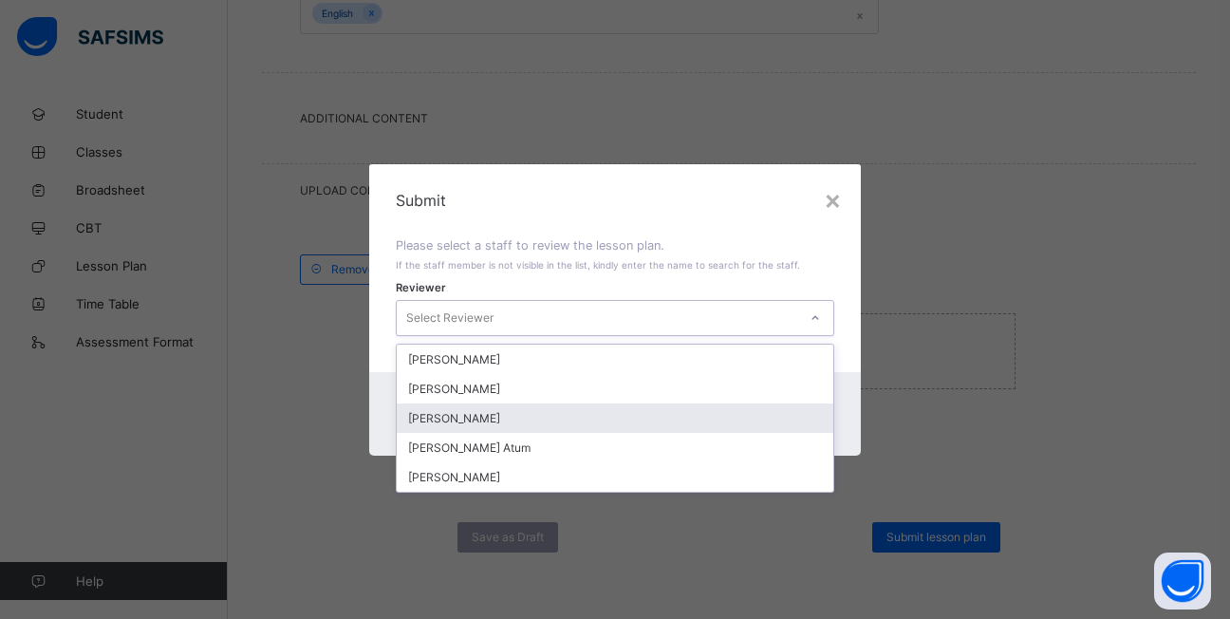
click at [541, 418] on div "Emmanuel Ayo" at bounding box center [615, 417] width 436 height 29
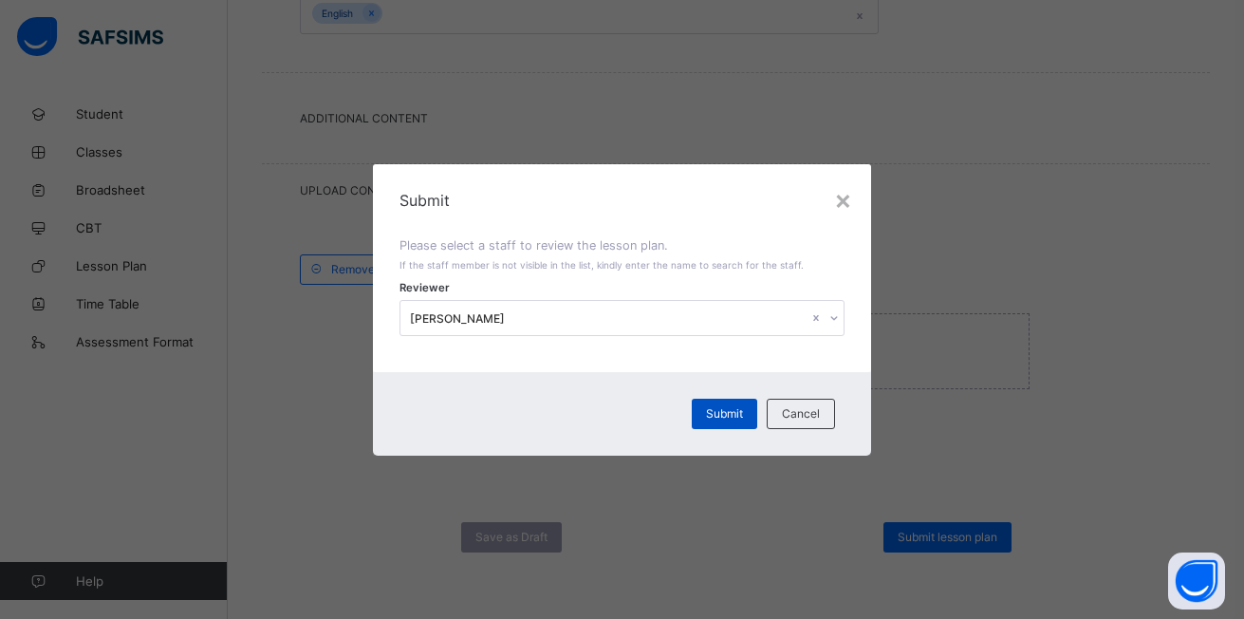
click at [706, 411] on span "Submit" at bounding box center [724, 413] width 37 height 14
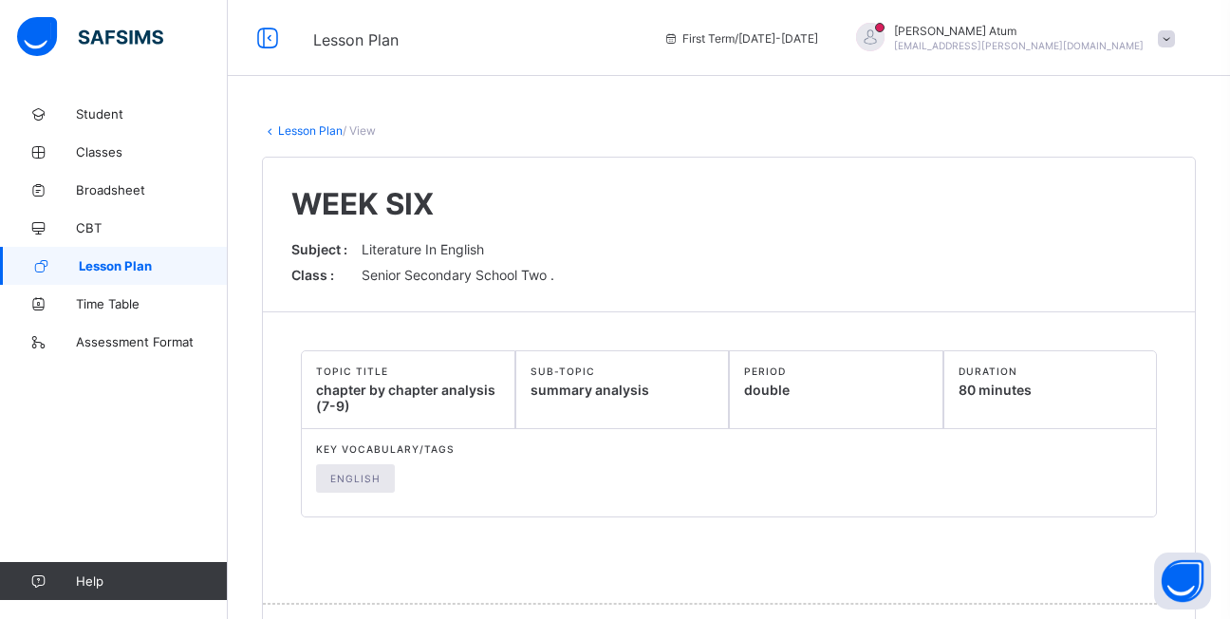
click at [173, 268] on span "Lesson Plan" at bounding box center [153, 265] width 149 height 15
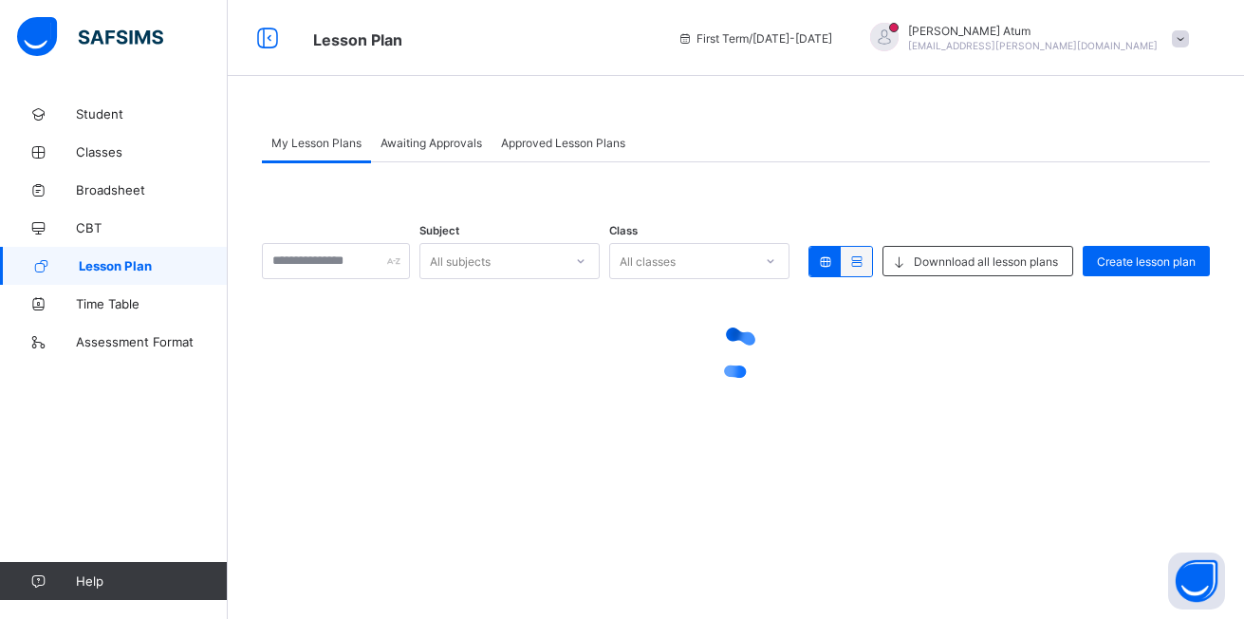
click at [173, 268] on span "Lesson Plan" at bounding box center [153, 265] width 149 height 15
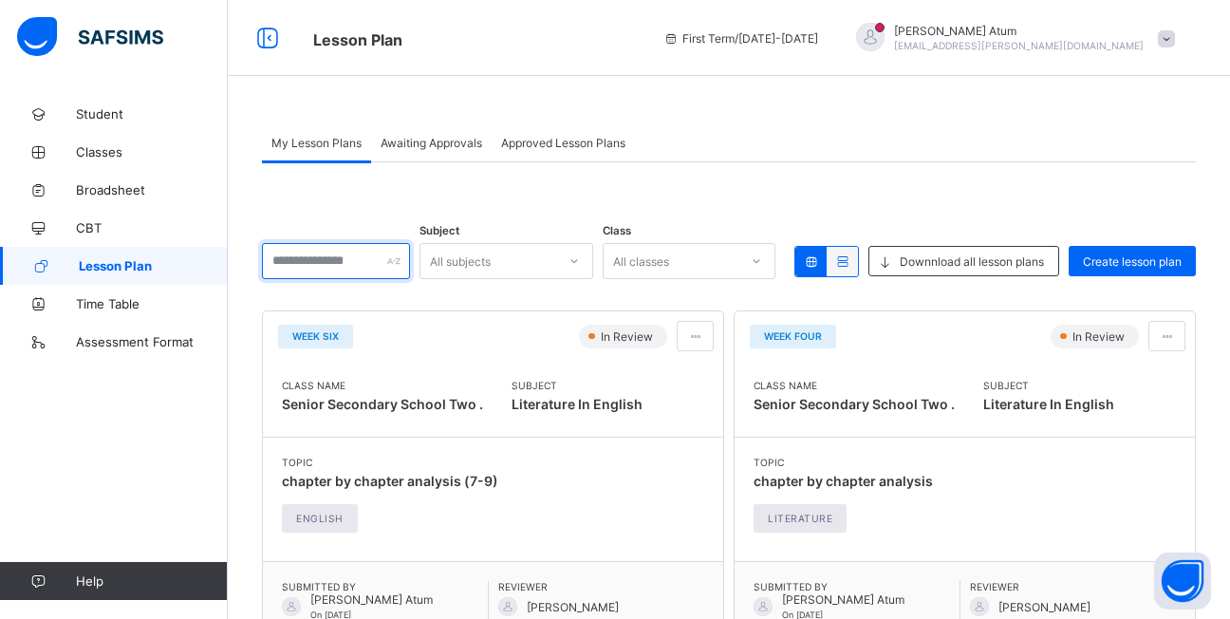
click at [404, 261] on input "text" at bounding box center [336, 261] width 148 height 36
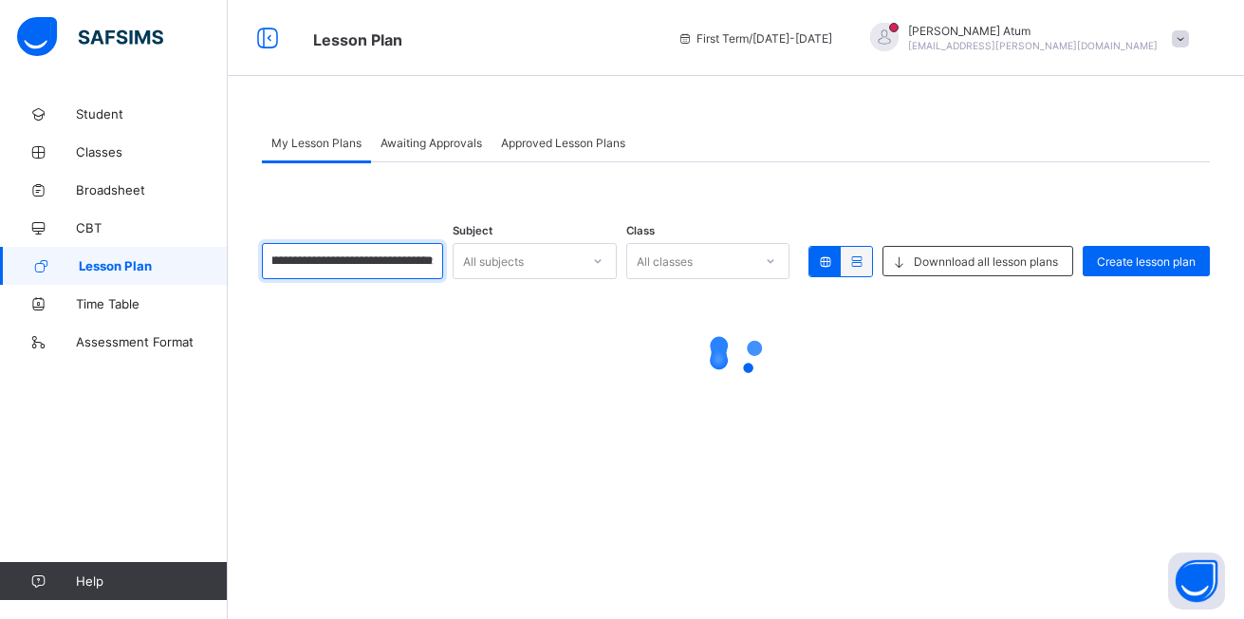
scroll to position [0, 57]
type input "**********"
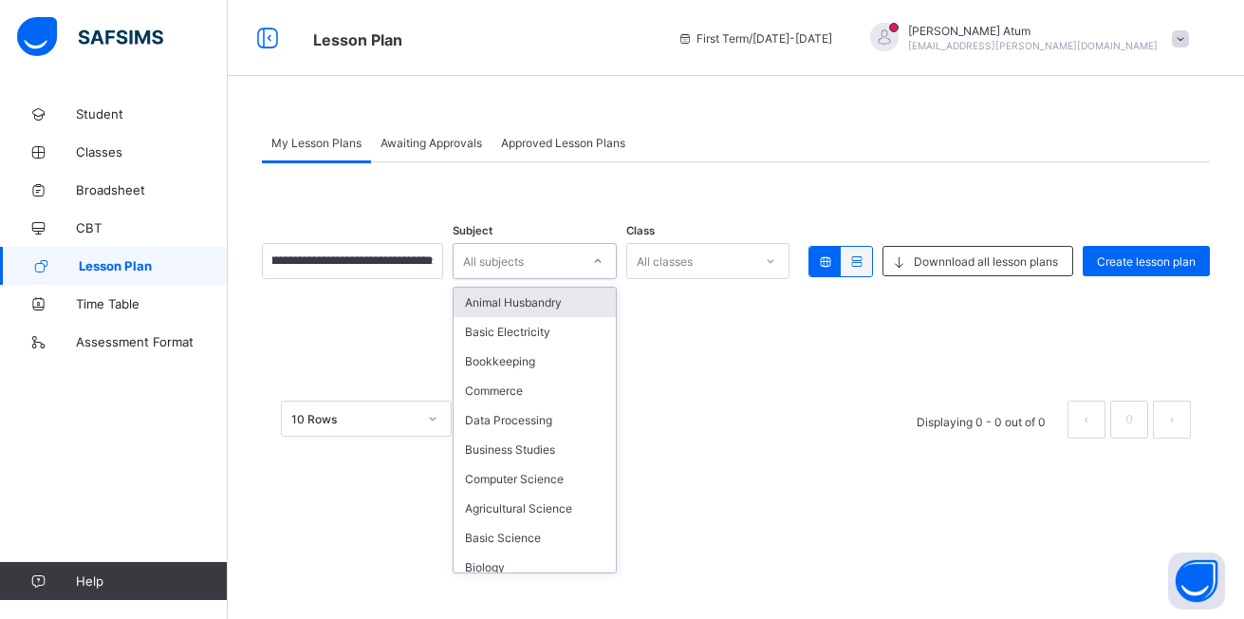
scroll to position [0, 0]
click at [593, 261] on icon at bounding box center [597, 260] width 11 height 19
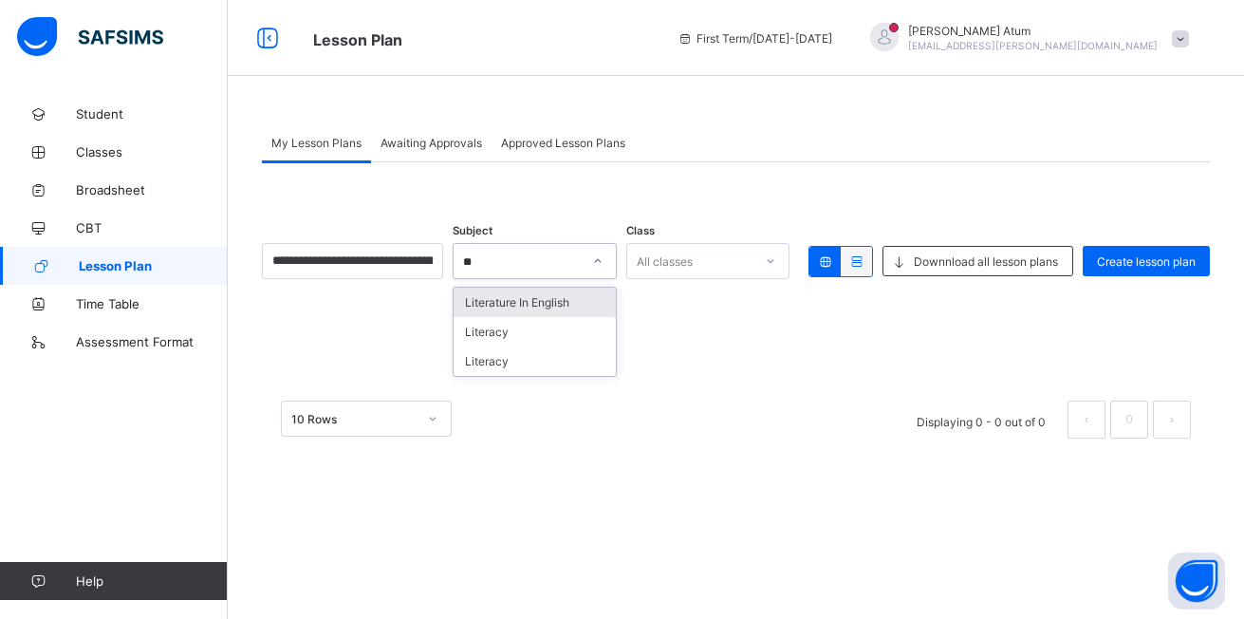
type input "***"
click at [571, 303] on div "Literature In English" at bounding box center [535, 301] width 162 height 29
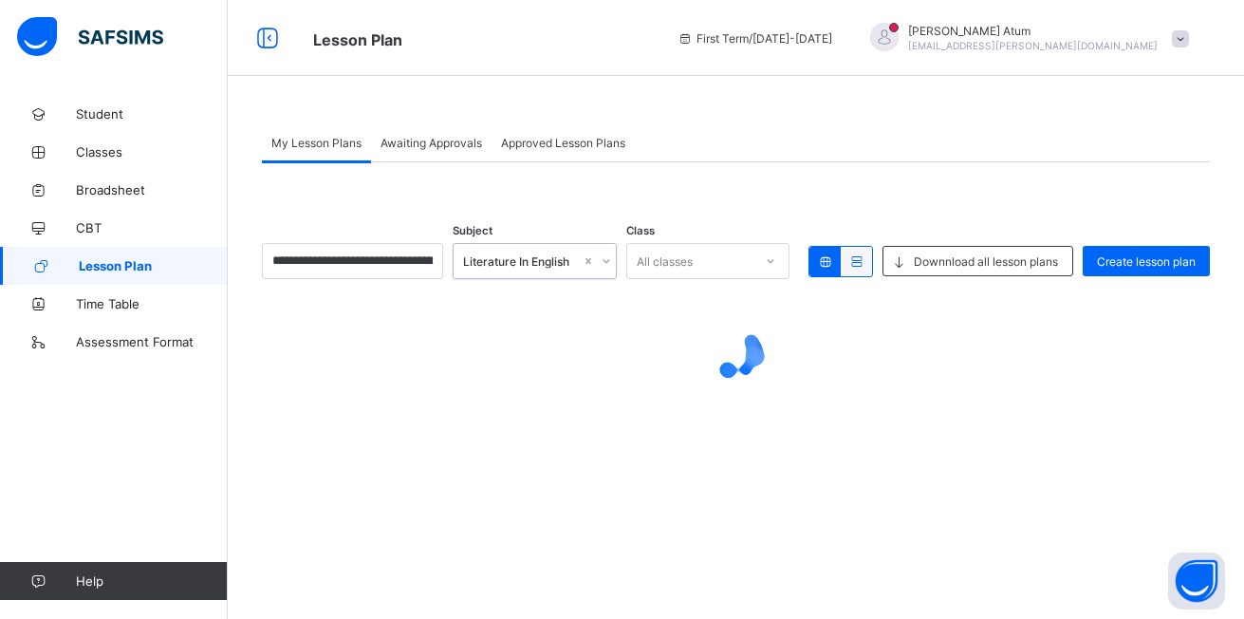
click at [768, 261] on icon at bounding box center [771, 261] width 7 height 4
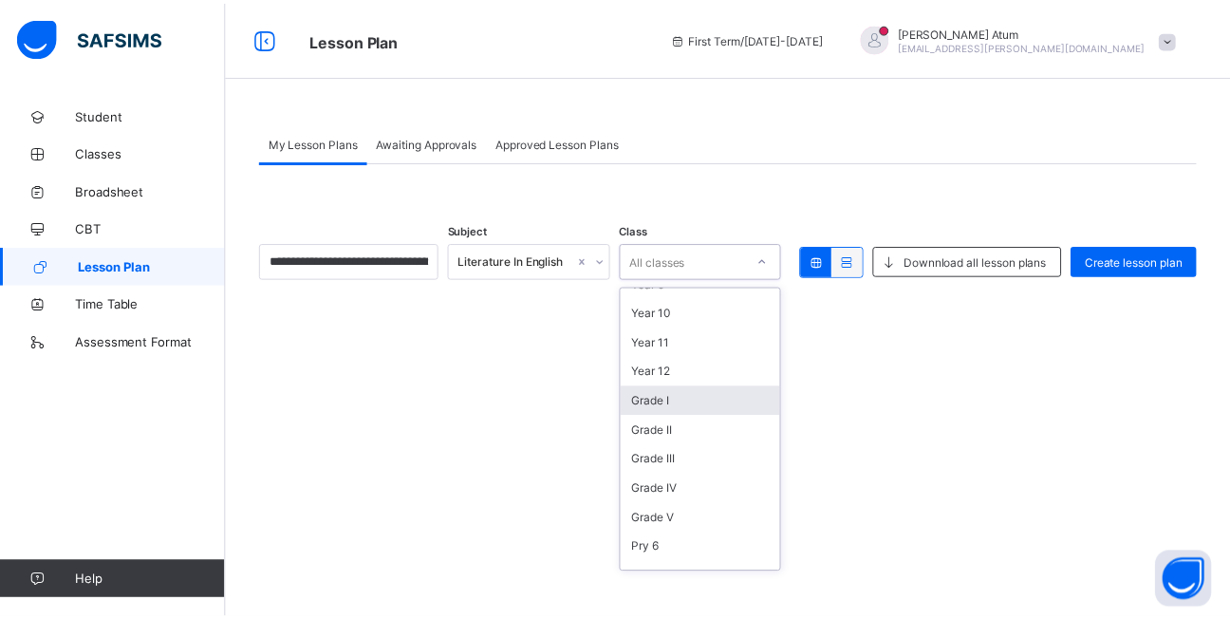
scroll to position [380, 0]
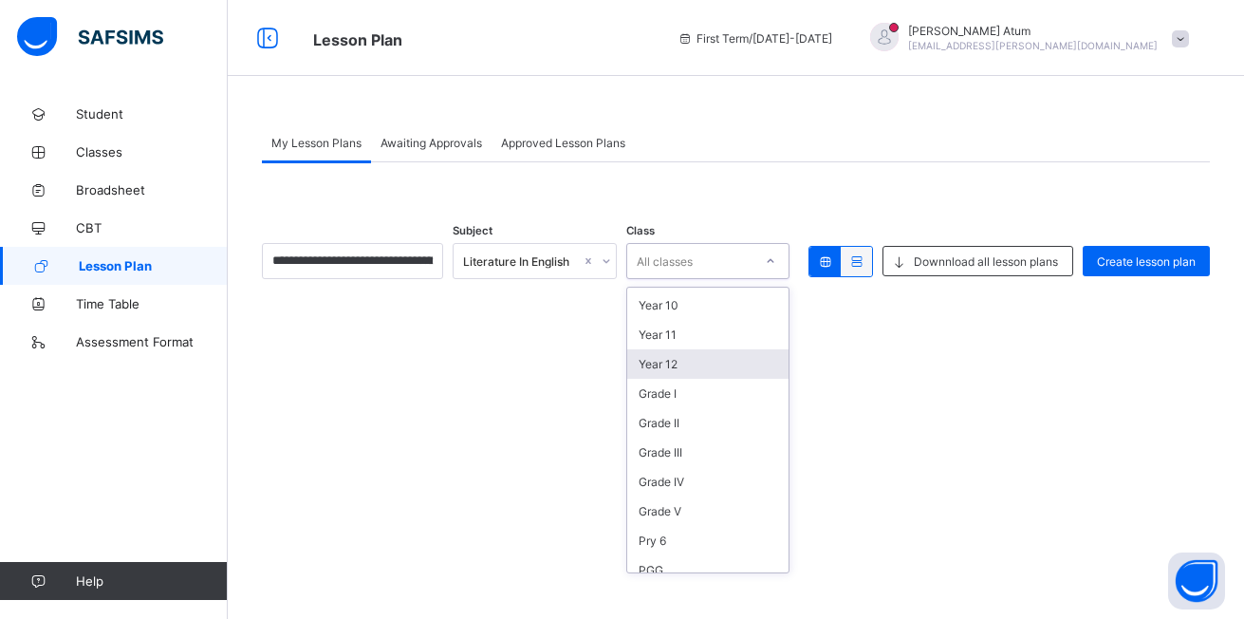
click at [684, 362] on div "Year 12" at bounding box center [708, 363] width 162 height 29
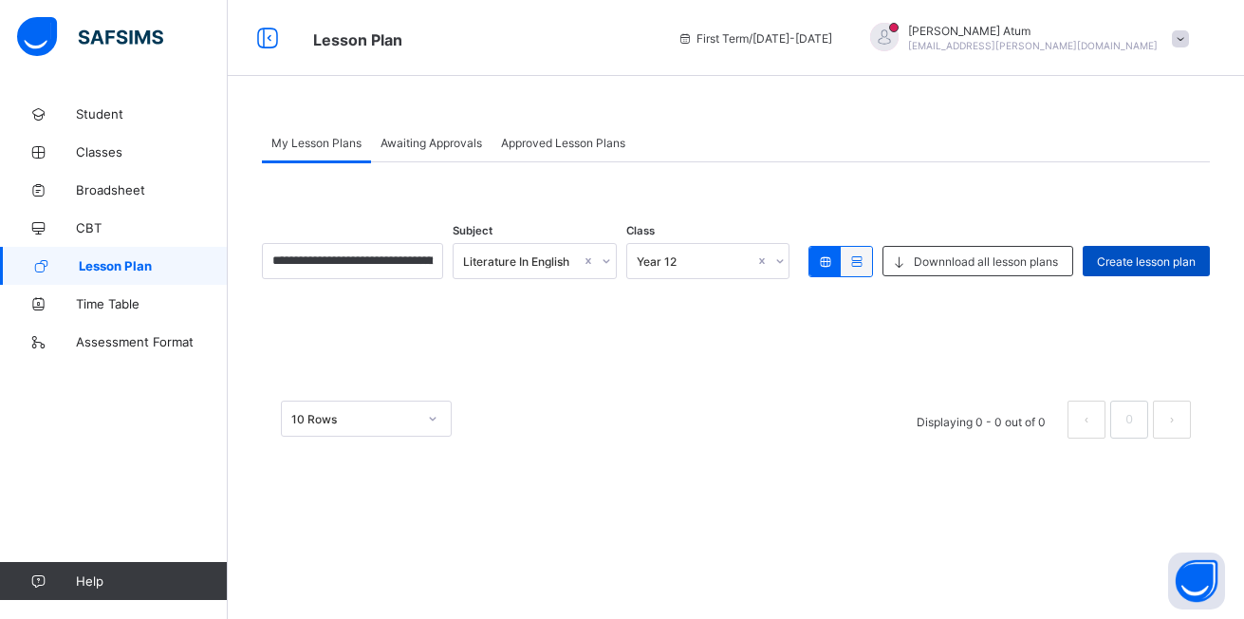
click at [1130, 263] on span "Create lesson plan" at bounding box center [1146, 261] width 99 height 14
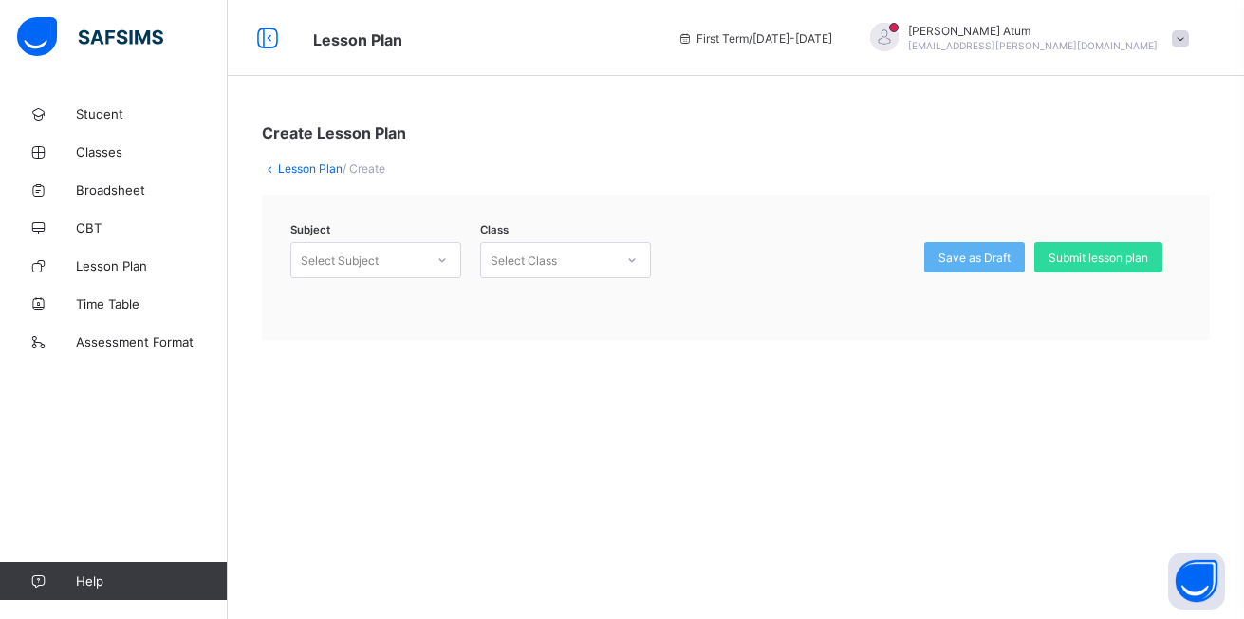
click at [1130, 263] on span "Submit lesson plan" at bounding box center [1098, 257] width 100 height 14
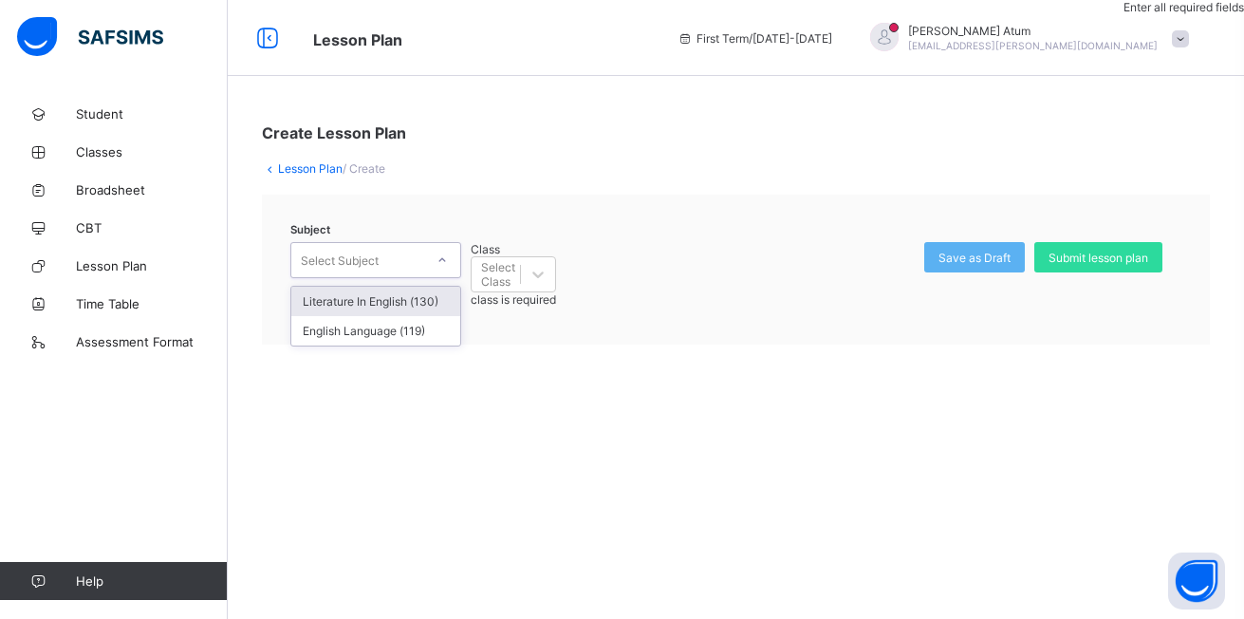
click at [441, 262] on icon at bounding box center [441, 259] width 11 height 19
click at [418, 301] on div "Literature In English (130)" at bounding box center [375, 301] width 169 height 29
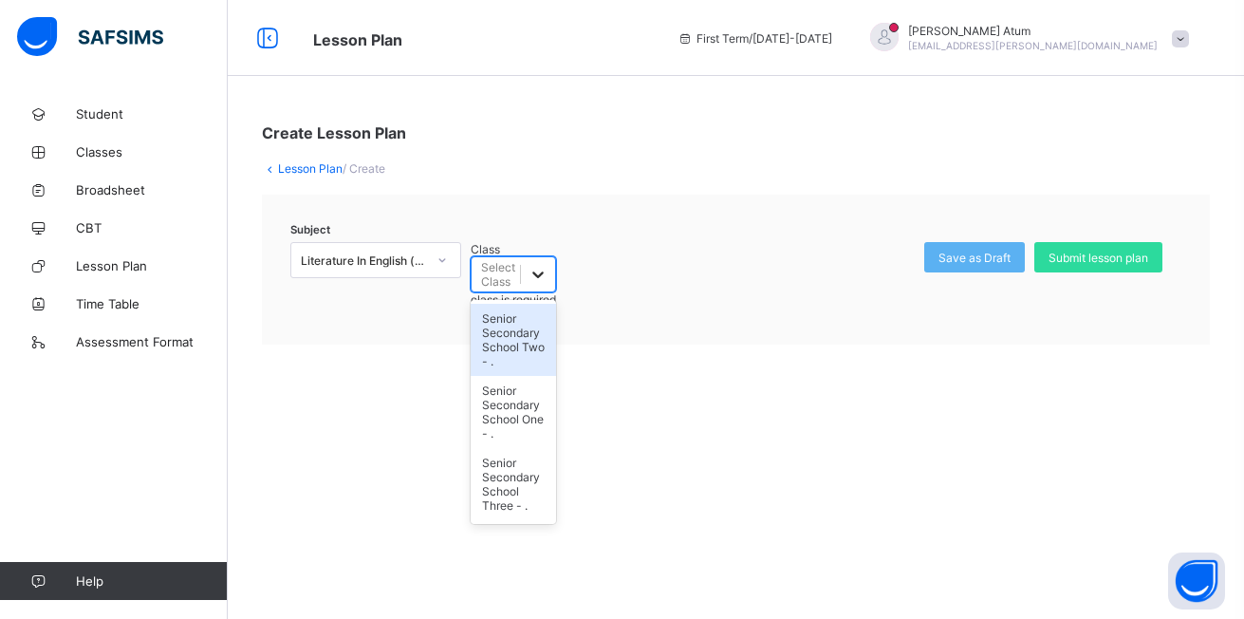
click at [547, 265] on icon at bounding box center [537, 274] width 19 height 19
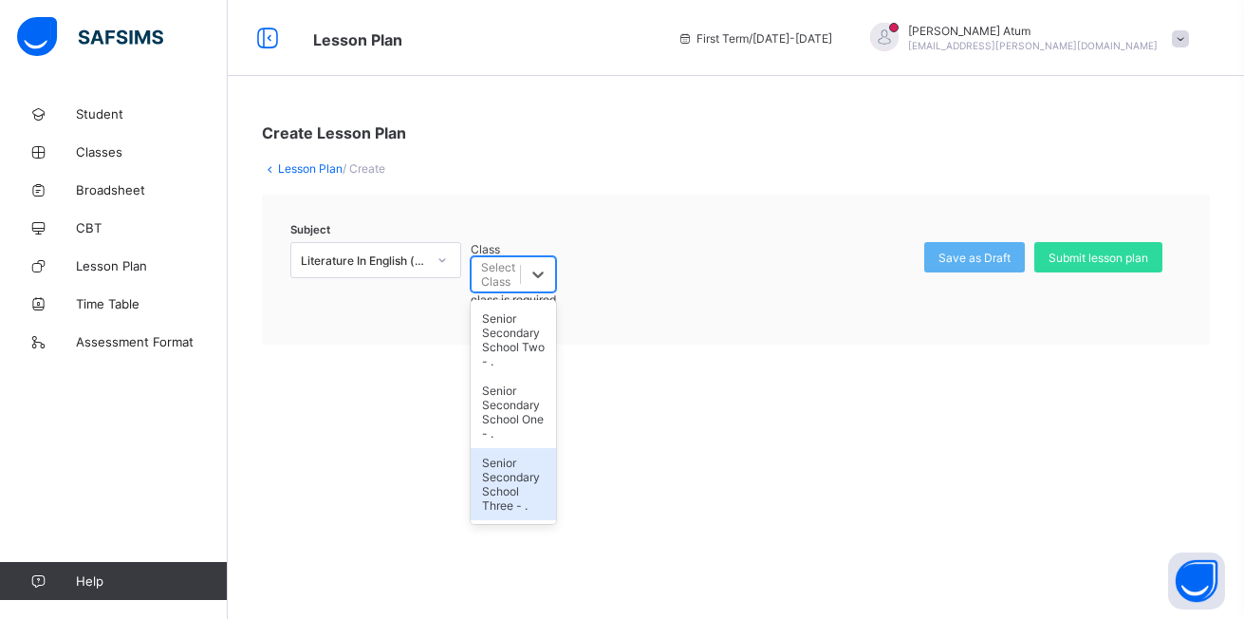
click at [556, 448] on div "Senior Secondary School Three - ." at bounding box center [513, 484] width 85 height 72
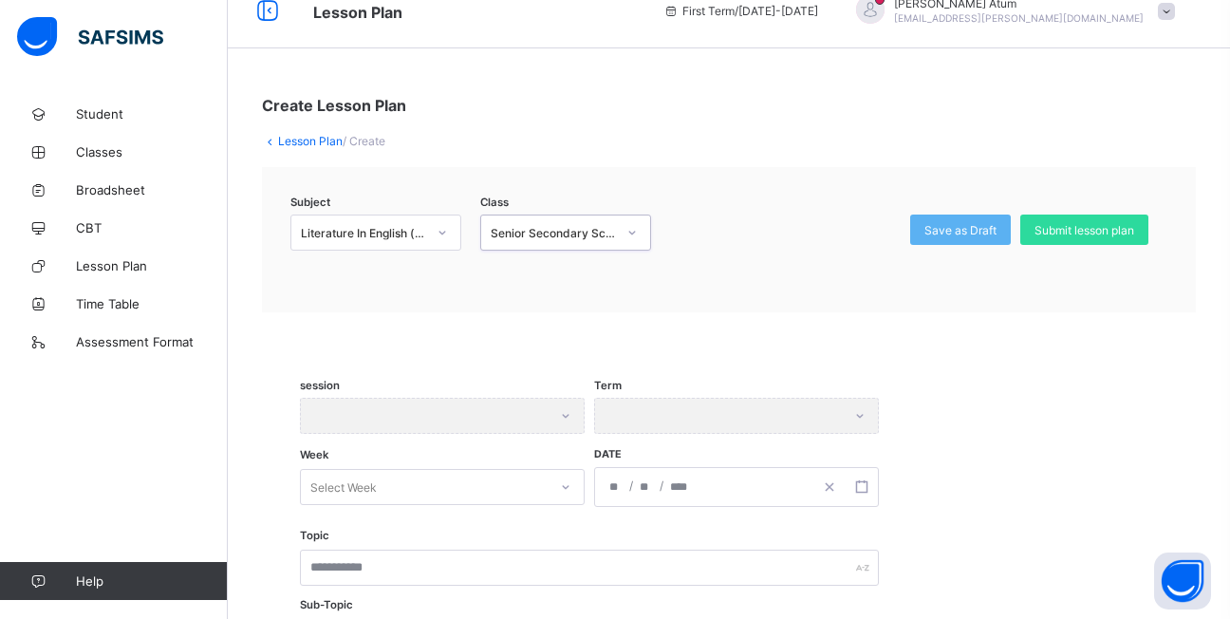
scroll to position [95, 0]
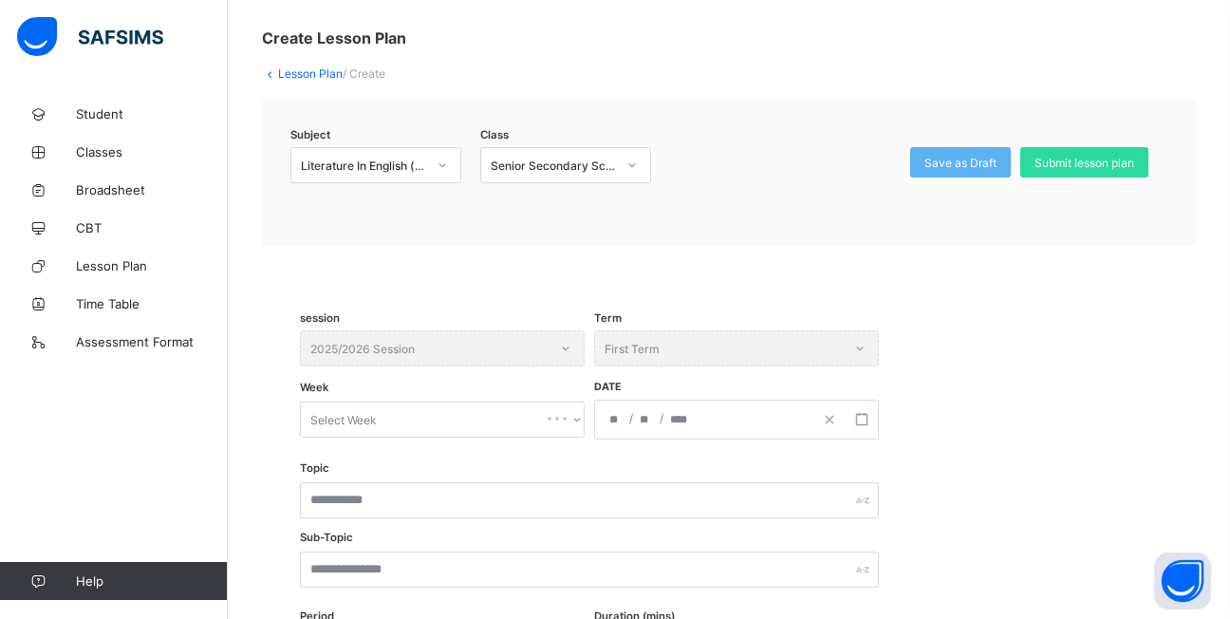
click at [564, 347] on div "session 2025/2026 Session" at bounding box center [442, 348] width 285 height 36
click at [564, 420] on div at bounding box center [556, 418] width 19 height 30
click at [608, 419] on input "number" at bounding box center [615, 419] width 15 height 38
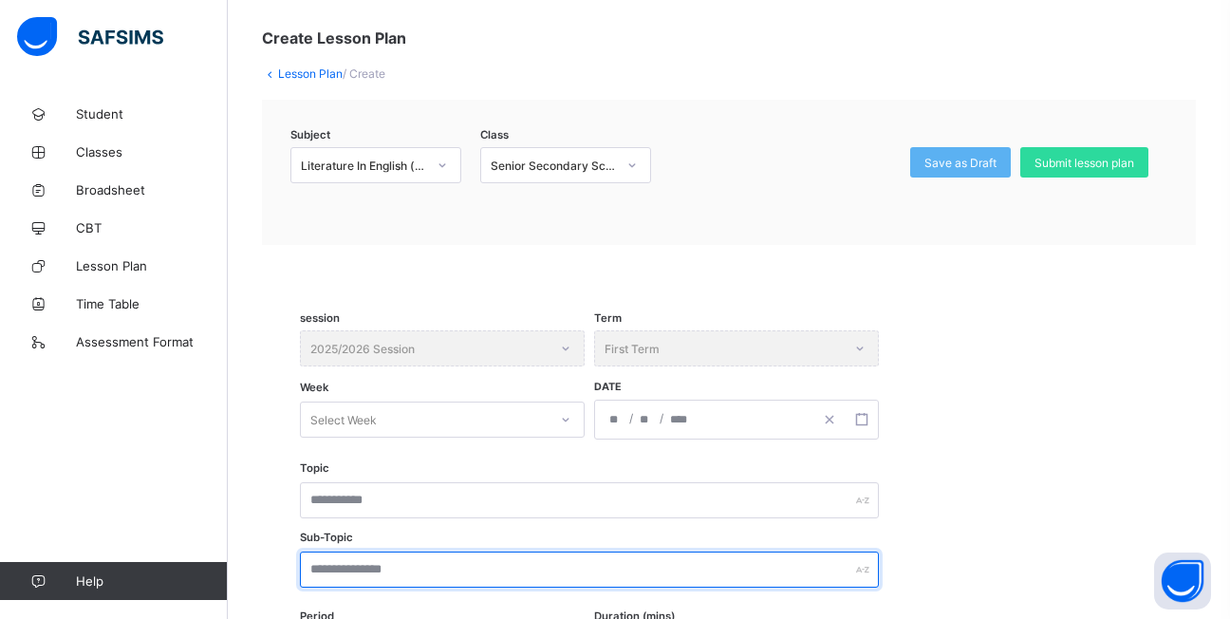
click at [505, 581] on input "text" at bounding box center [589, 569] width 579 height 36
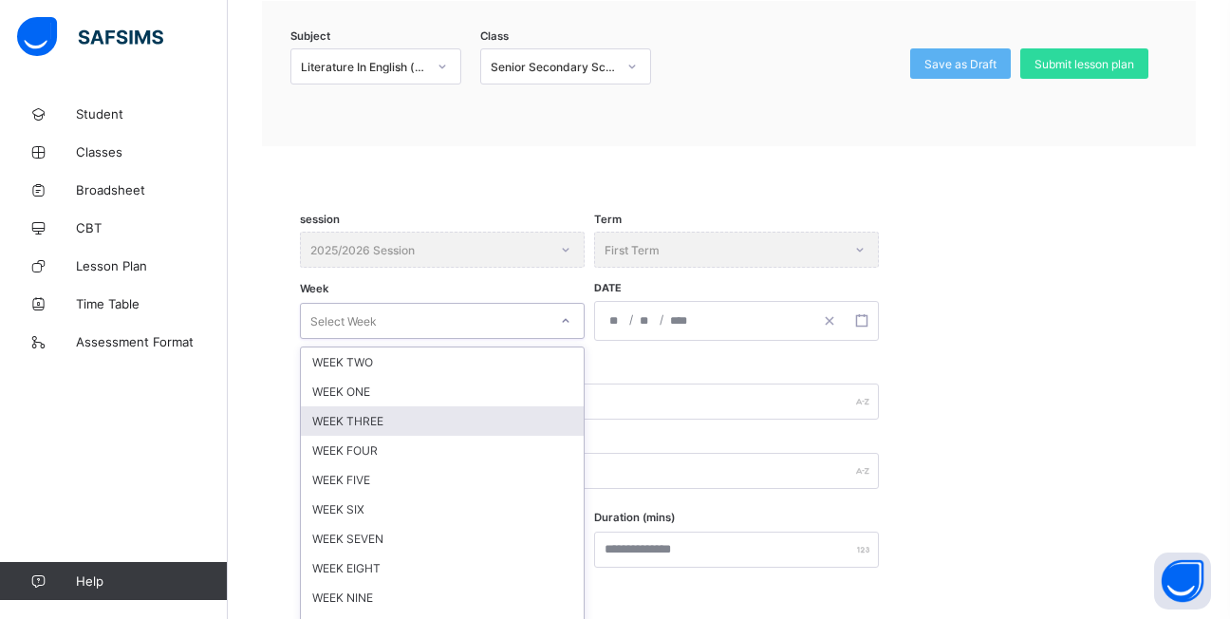
scroll to position [215, 0]
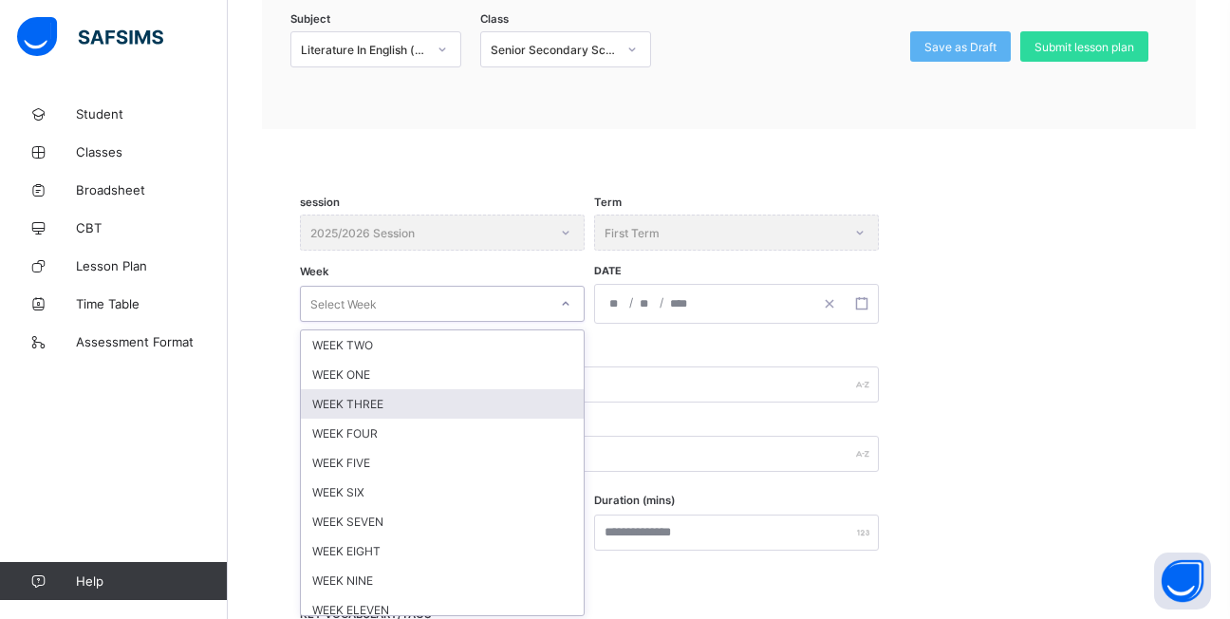
click at [556, 322] on div "option WEEK THREE focused, 3 of 12. 12 results available. Use Up and Down to ch…" at bounding box center [442, 304] width 285 height 36
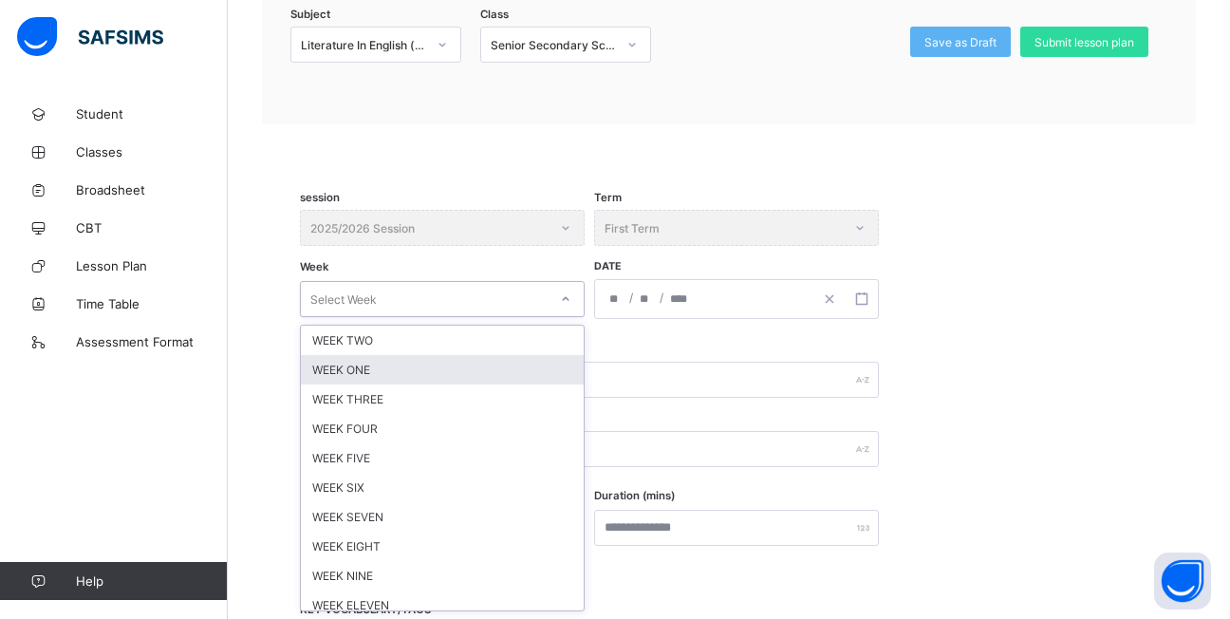
click at [374, 366] on div "WEEK ONE" at bounding box center [442, 369] width 283 height 29
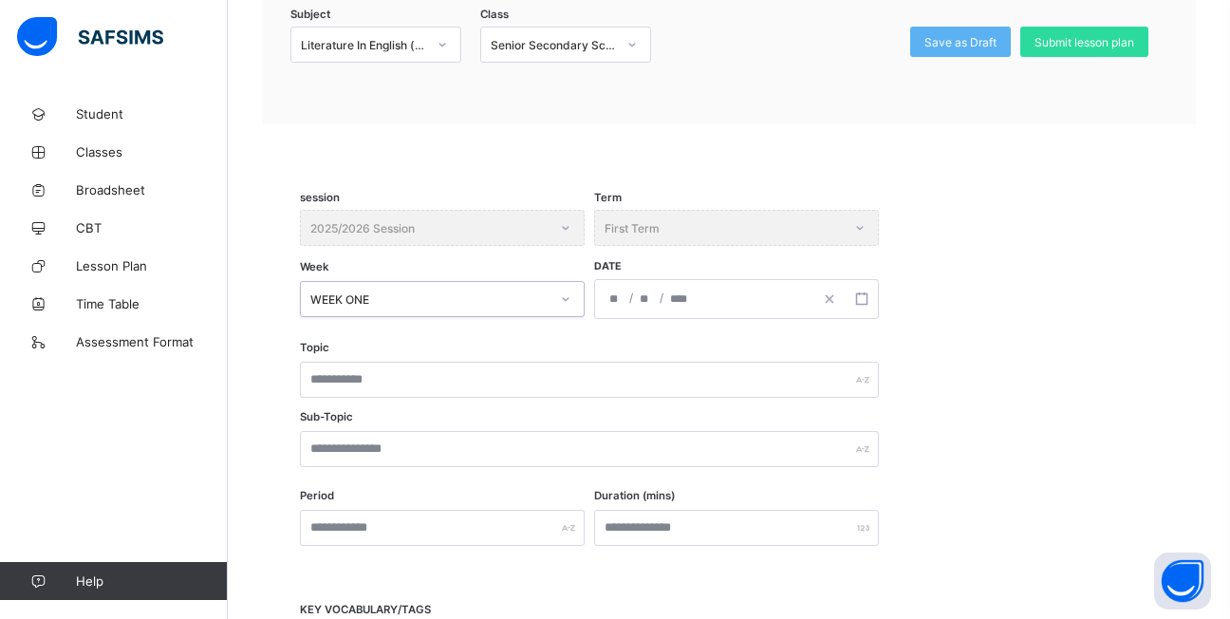
click at [613, 306] on input "number" at bounding box center [615, 299] width 15 height 38
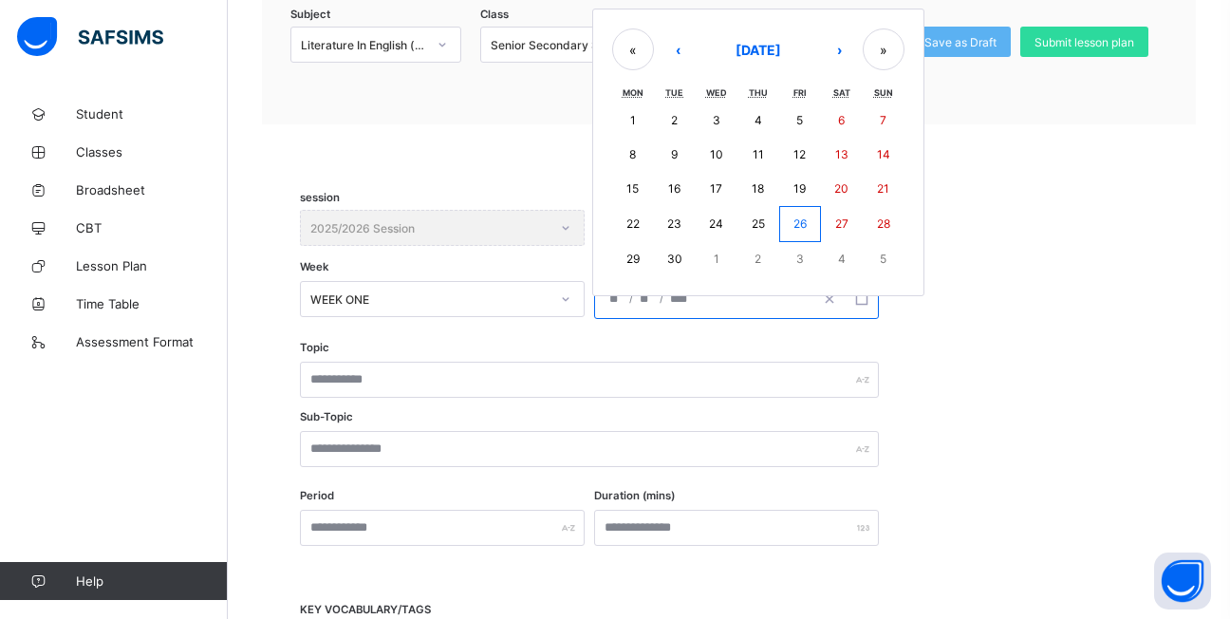
click at [716, 144] on button "10" at bounding box center [716, 155] width 42 height 34
type input "**********"
type input "*"
type input "**"
type input "****"
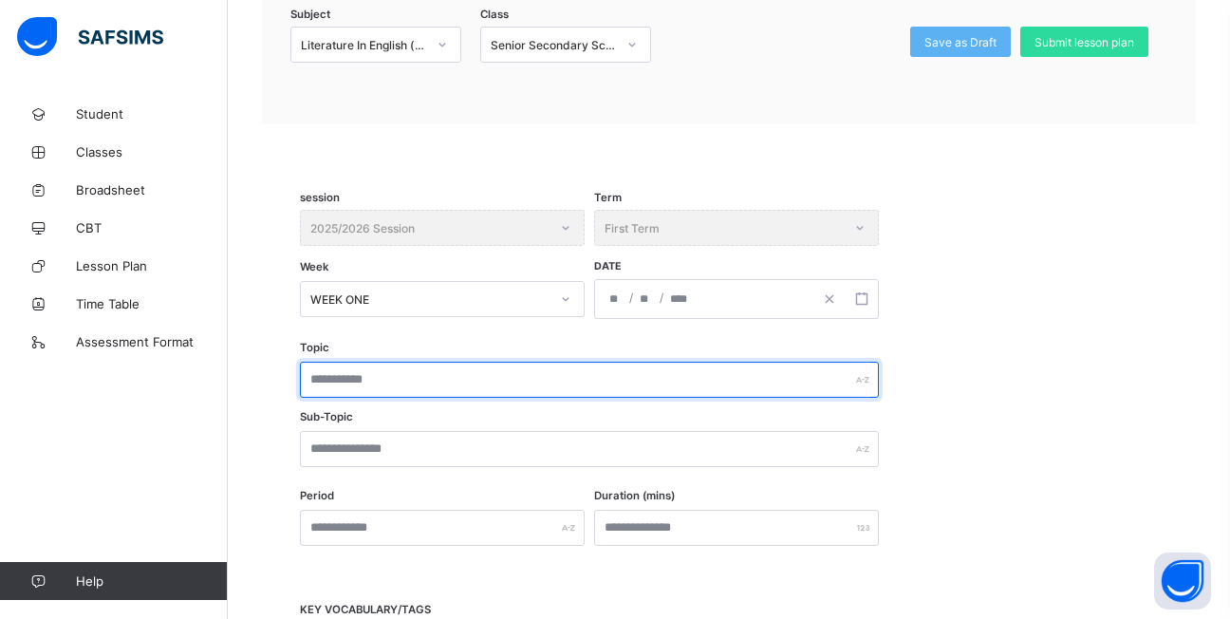
click at [470, 390] on input "text" at bounding box center [589, 379] width 579 height 36
type input "*"
type input "**********"
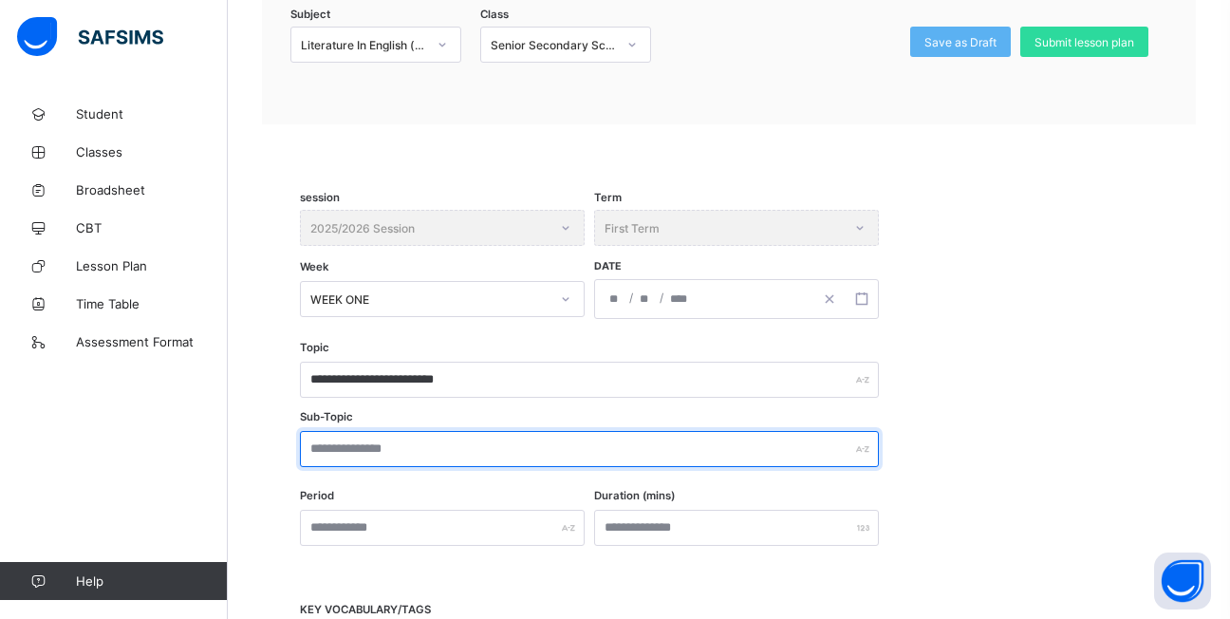
click at [443, 454] on input "text" at bounding box center [589, 449] width 579 height 36
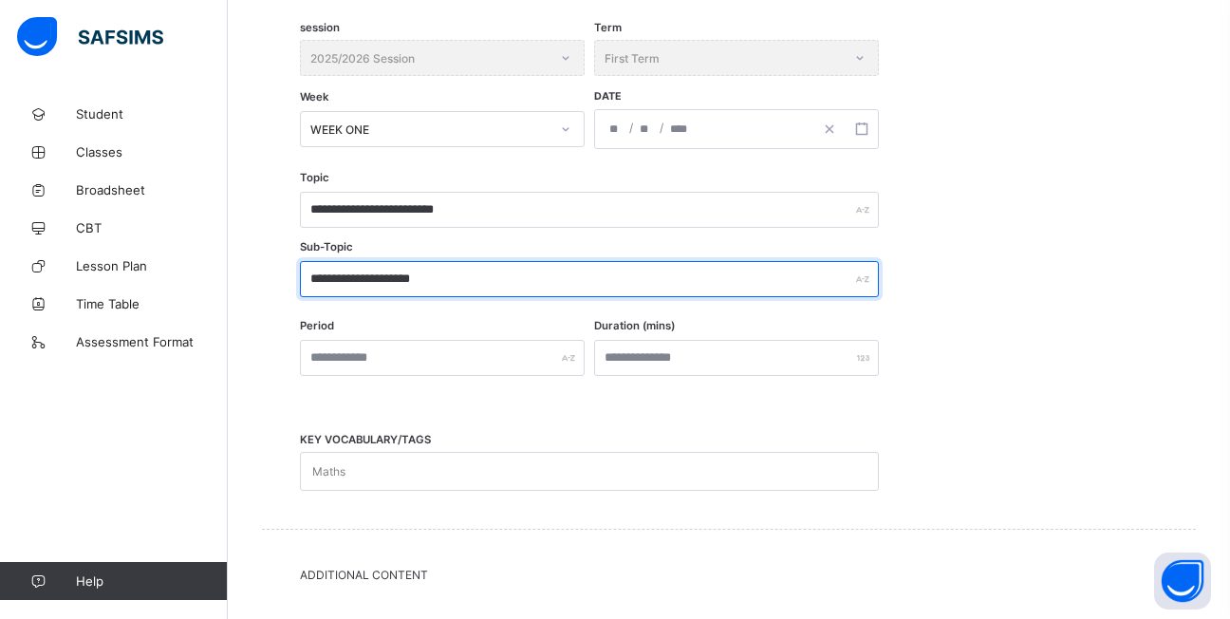
scroll to position [405, 0]
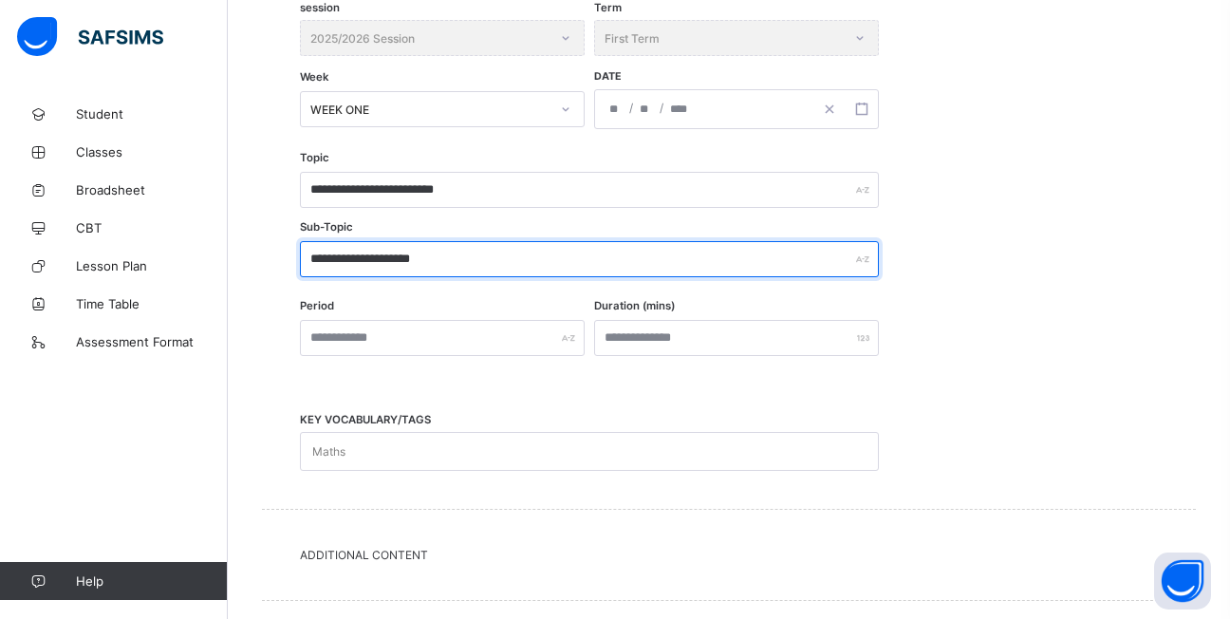
type input "**********"
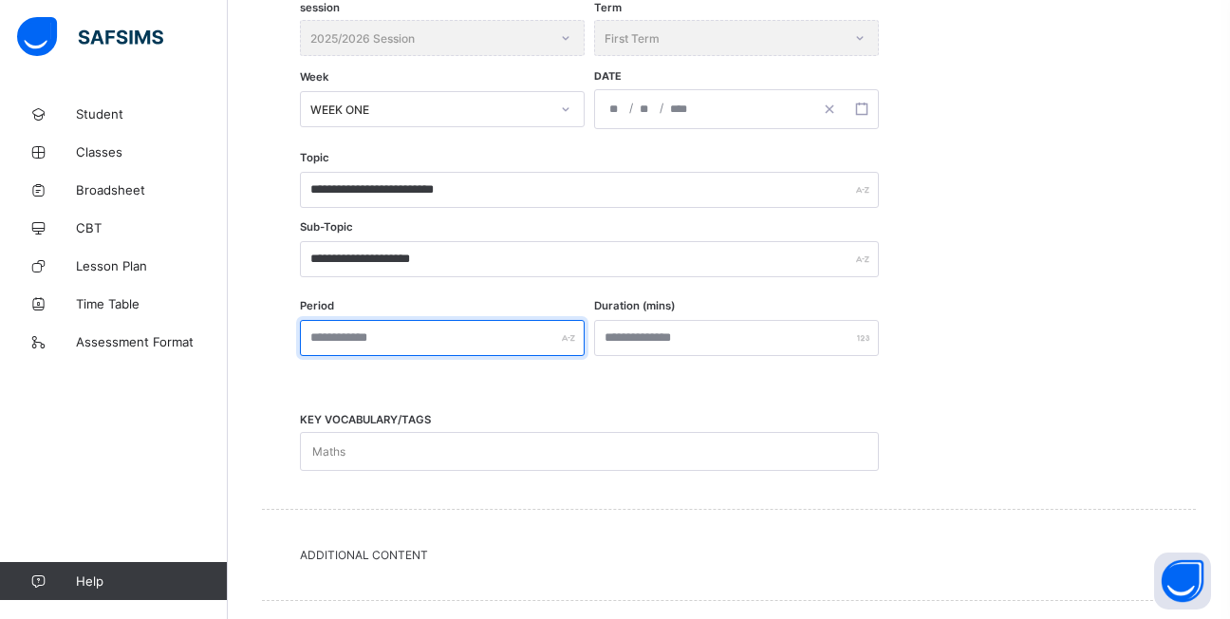
click at [458, 343] on input "text" at bounding box center [442, 338] width 285 height 36
type input "******"
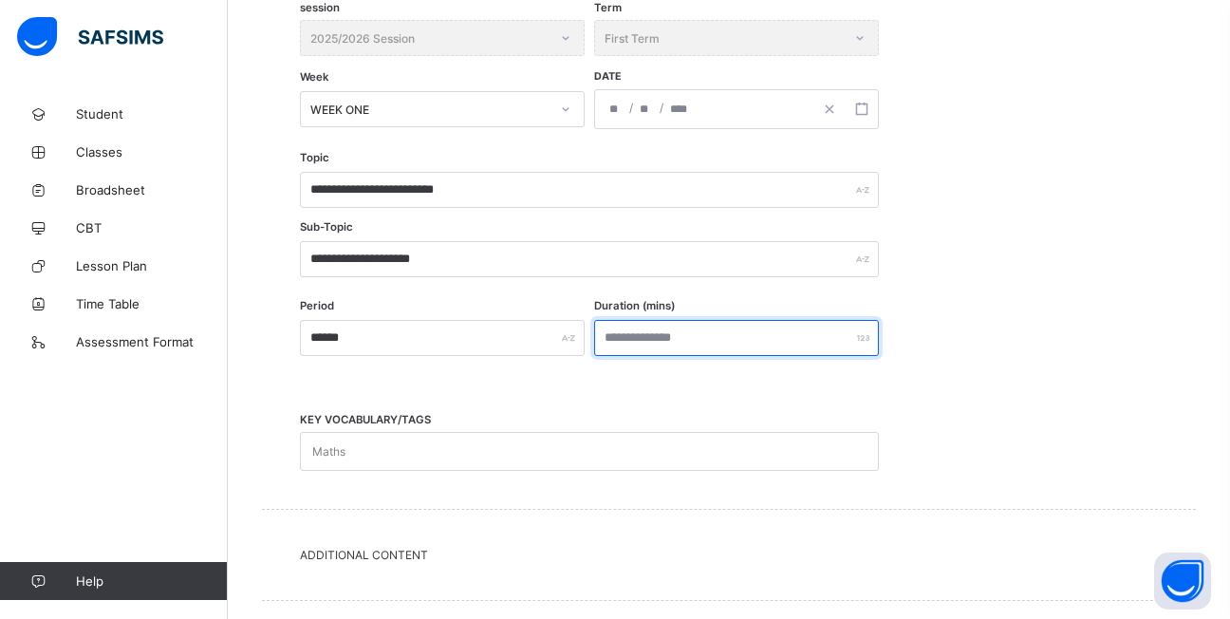
click at [662, 347] on input "number" at bounding box center [736, 338] width 285 height 36
type input "**"
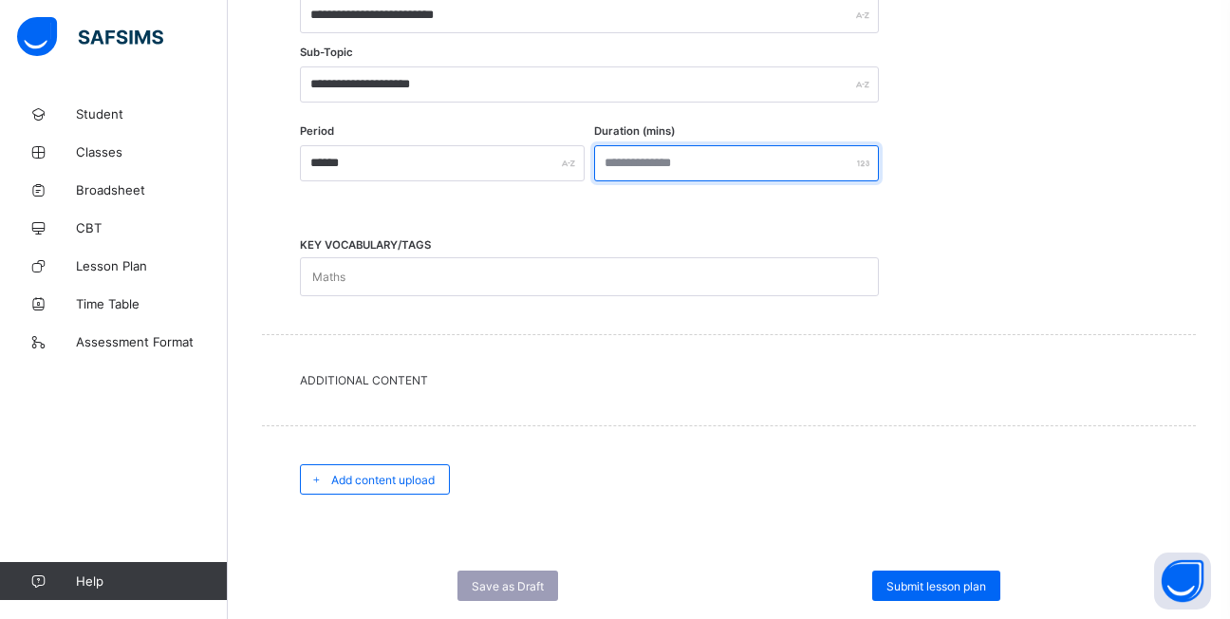
scroll to position [595, 0]
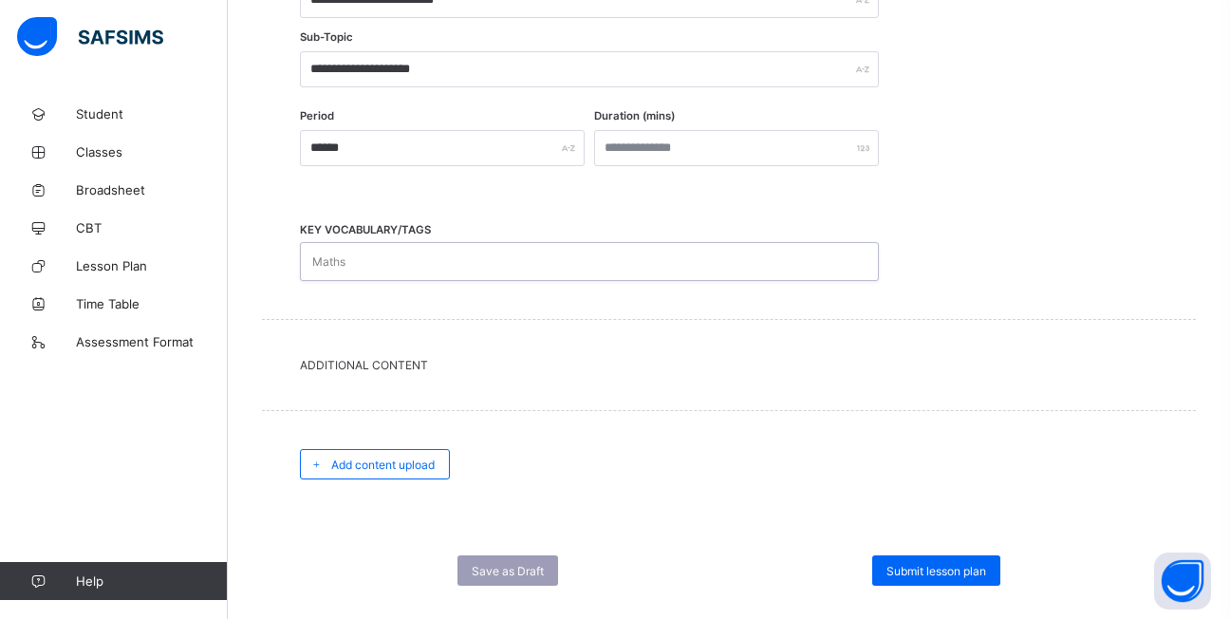
click at [428, 266] on div "Maths" at bounding box center [571, 261] width 541 height 37
type input "**********"
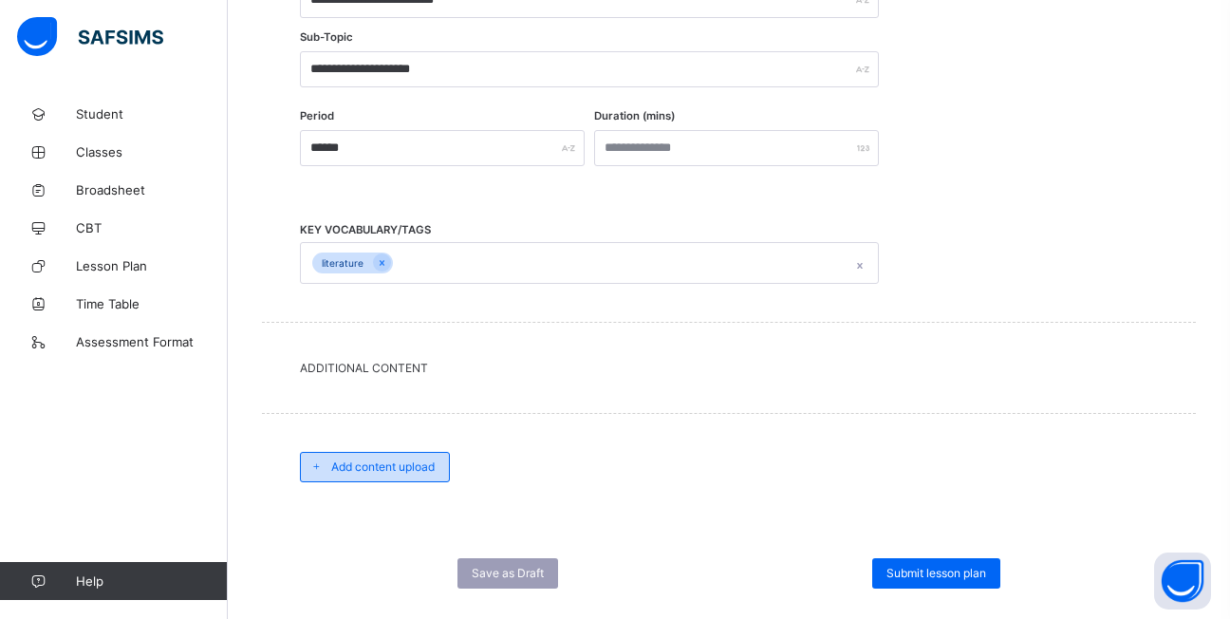
click at [417, 466] on span "Add content upload" at bounding box center [382, 466] width 103 height 14
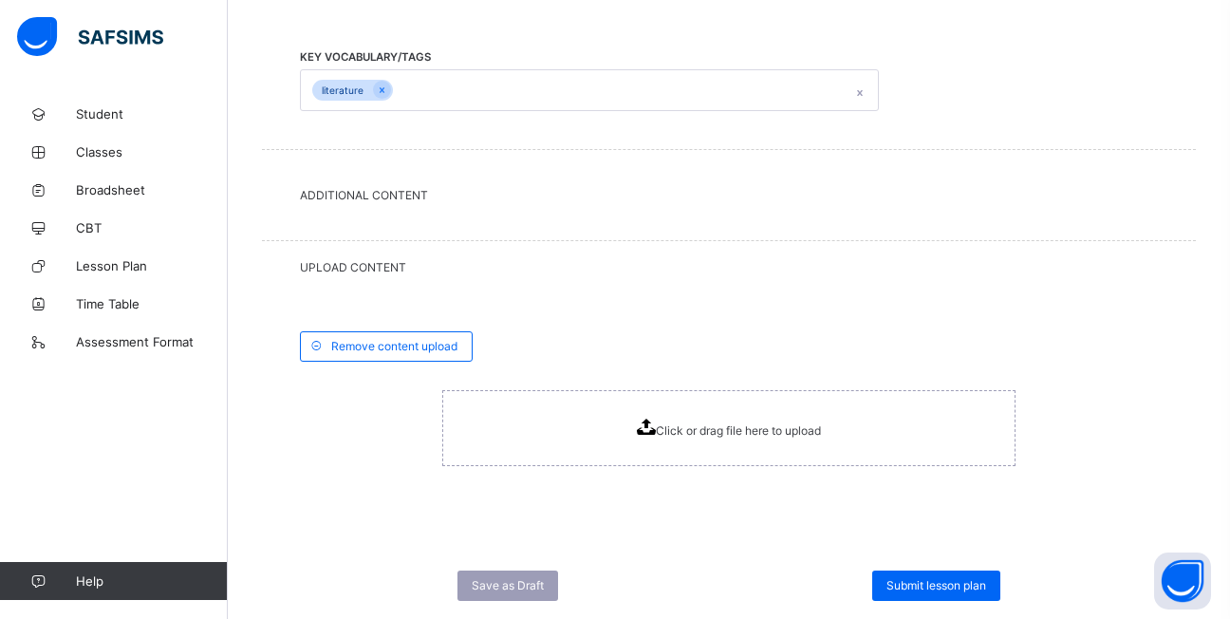
scroll to position [816, 0]
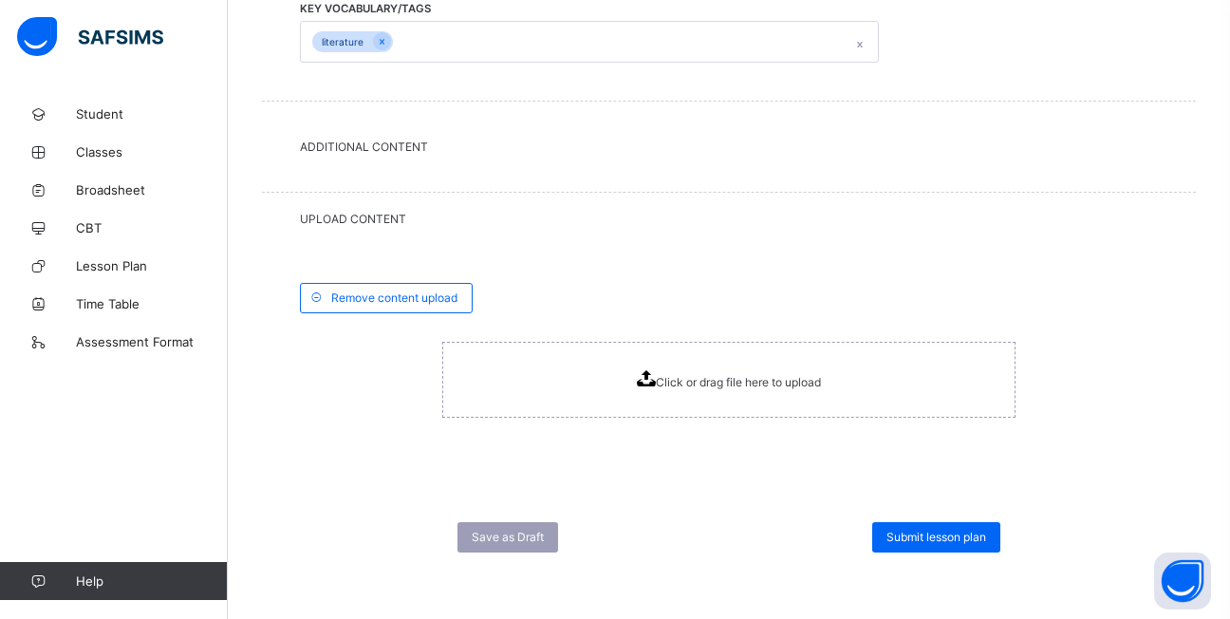
click at [723, 383] on span "Click or drag file here to upload" at bounding box center [738, 382] width 165 height 14
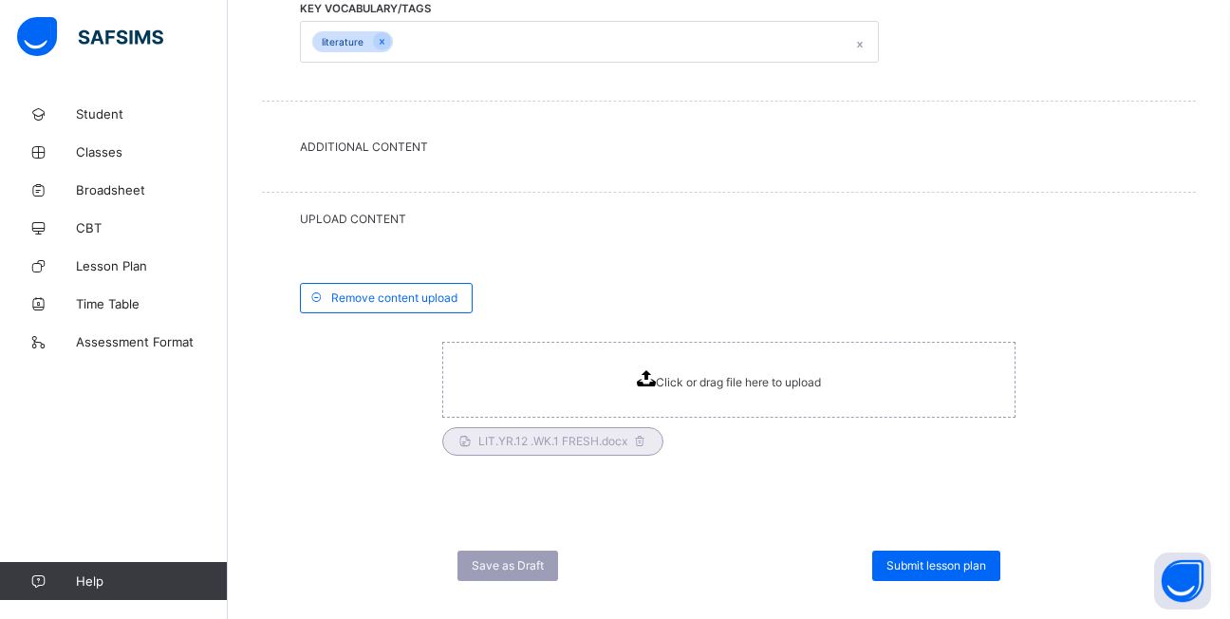
click at [942, 564] on span "Submit lesson plan" at bounding box center [936, 565] width 100 height 14
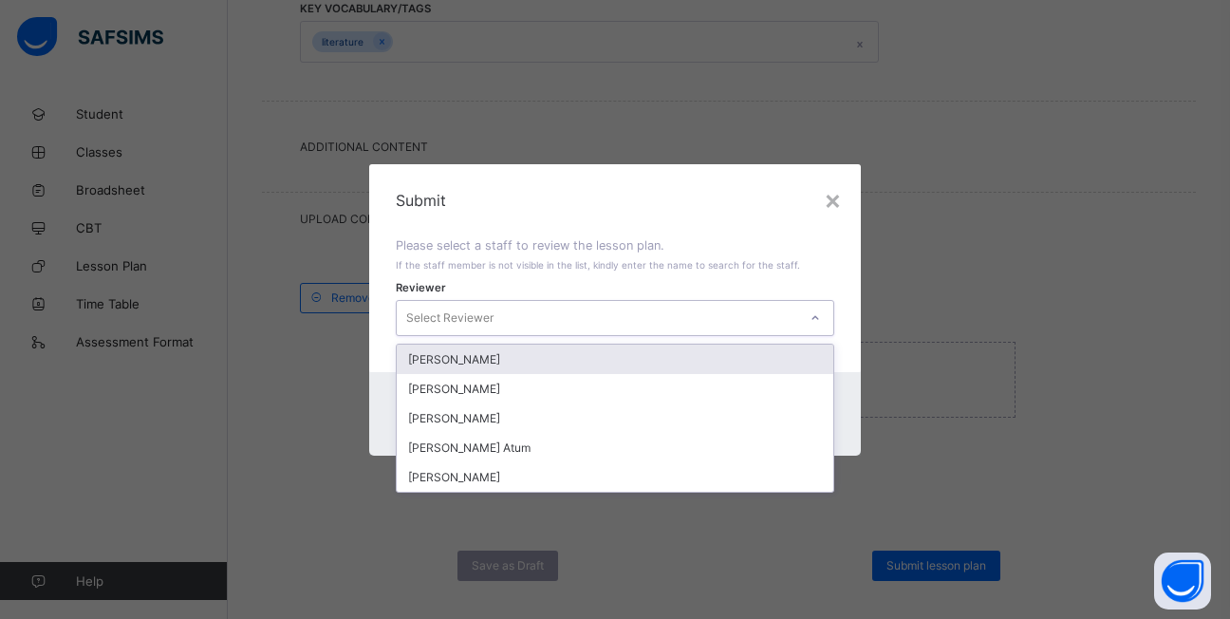
drag, startPoint x: 813, startPoint y: 315, endPoint x: 810, endPoint y: 335, distance: 20.1
click at [813, 316] on icon at bounding box center [814, 317] width 11 height 19
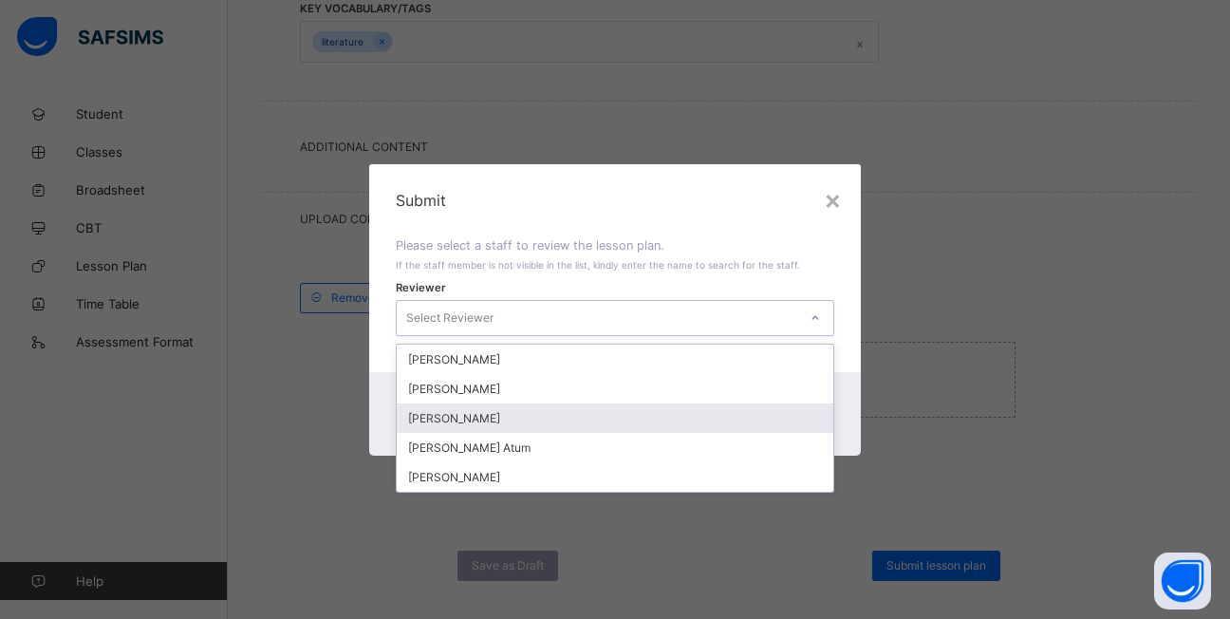
click at [548, 417] on div "Emmanuel Ayo" at bounding box center [615, 417] width 436 height 29
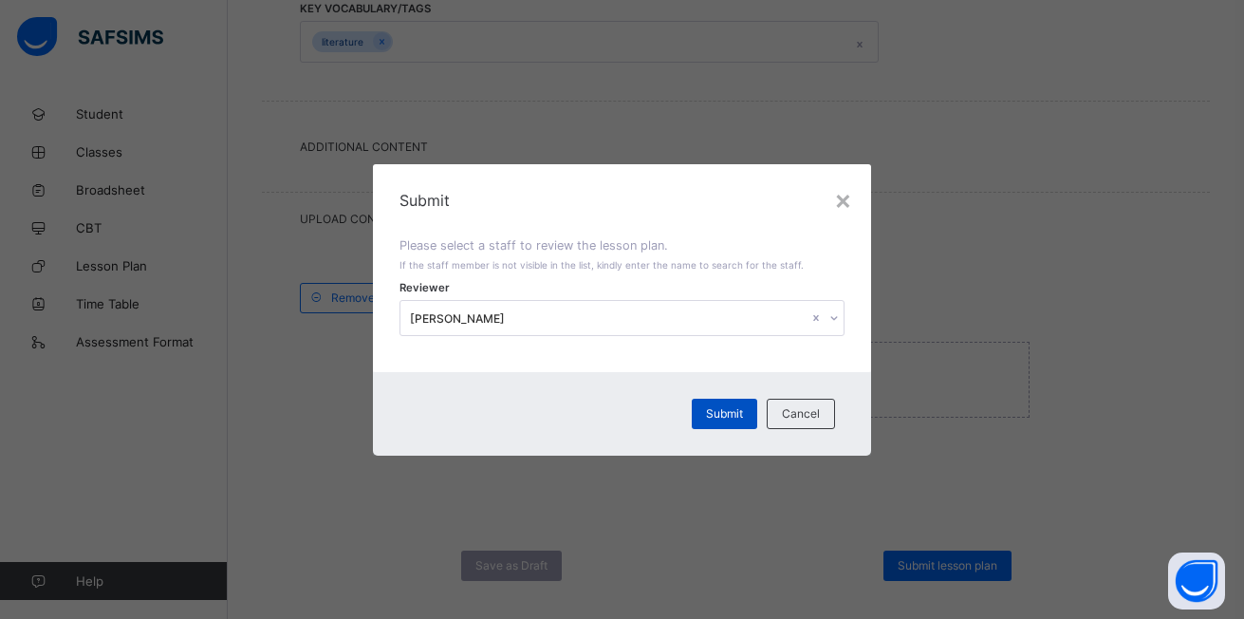
click at [729, 417] on span "Submit" at bounding box center [724, 413] width 37 height 14
click at [729, 417] on span "Submit" at bounding box center [713, 413] width 37 height 14
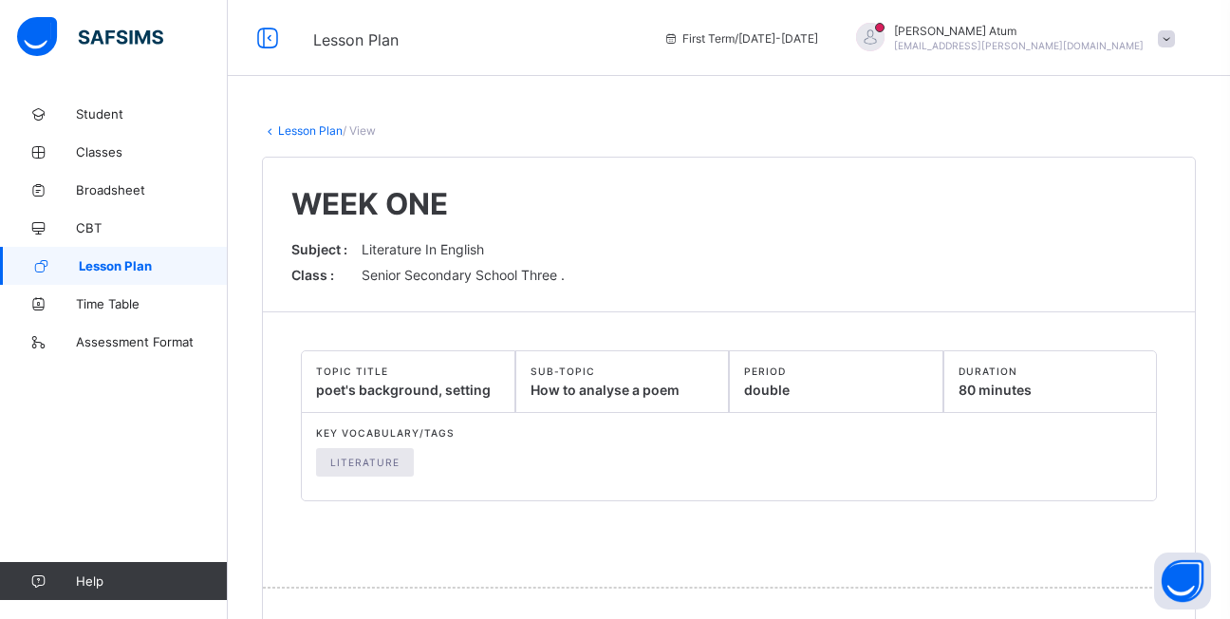
click at [153, 268] on span "Lesson Plan" at bounding box center [153, 265] width 149 height 15
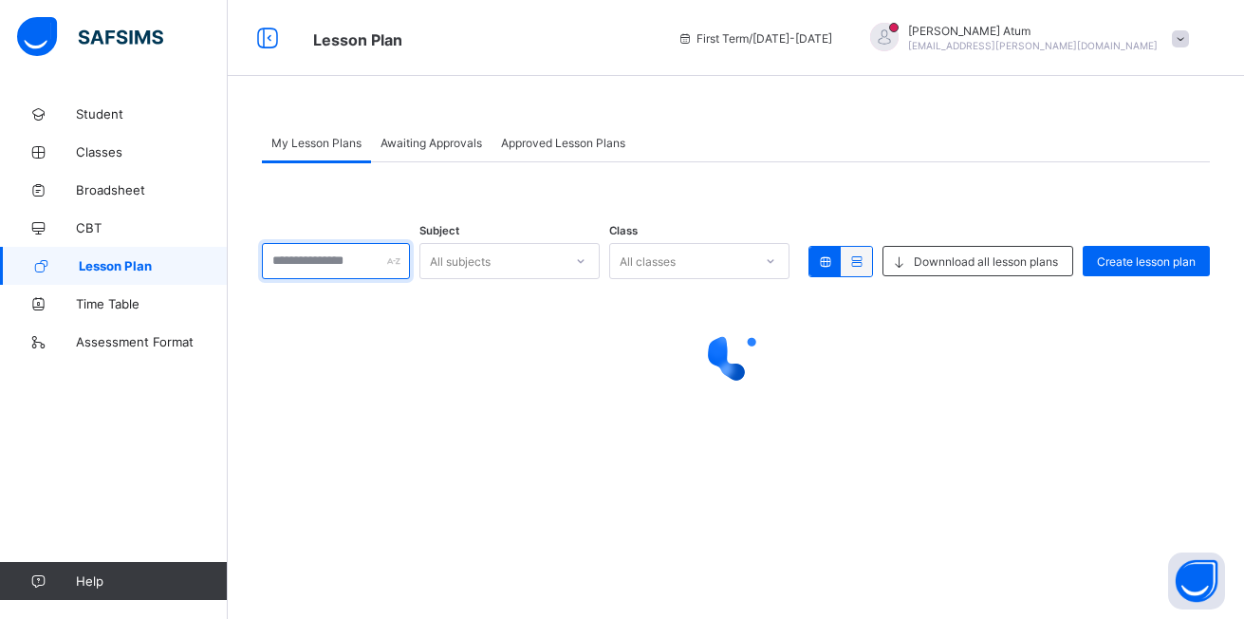
click at [403, 265] on input "text" at bounding box center [336, 261] width 148 height 36
type input "**********"
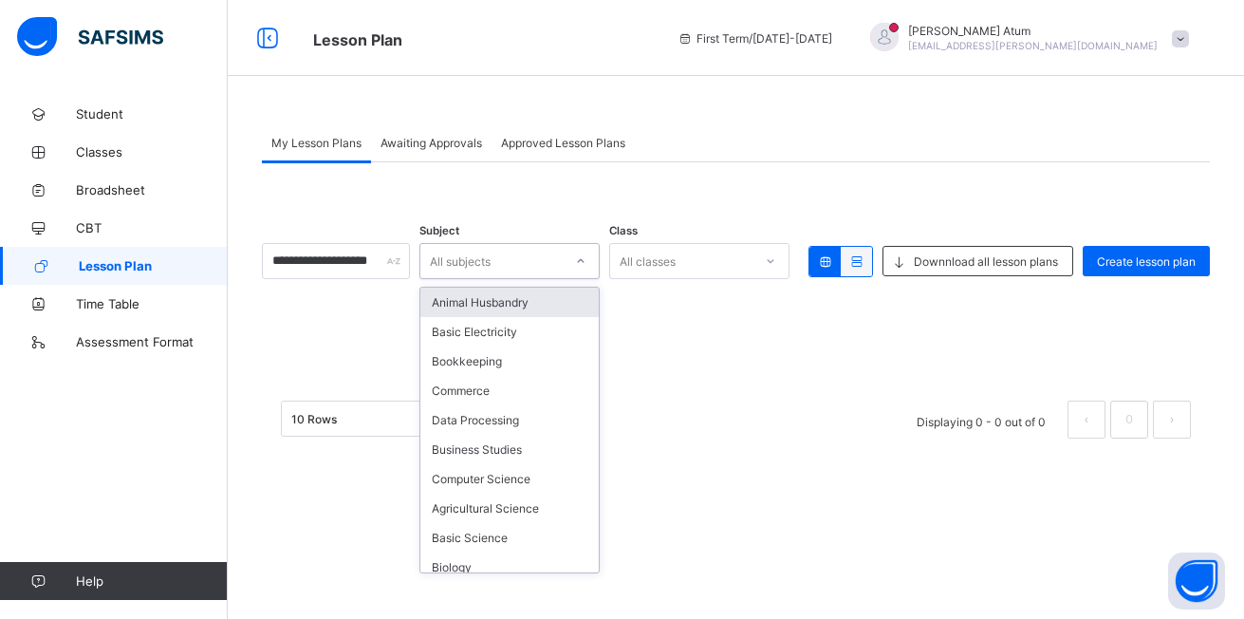
click at [584, 262] on icon at bounding box center [581, 261] width 7 height 4
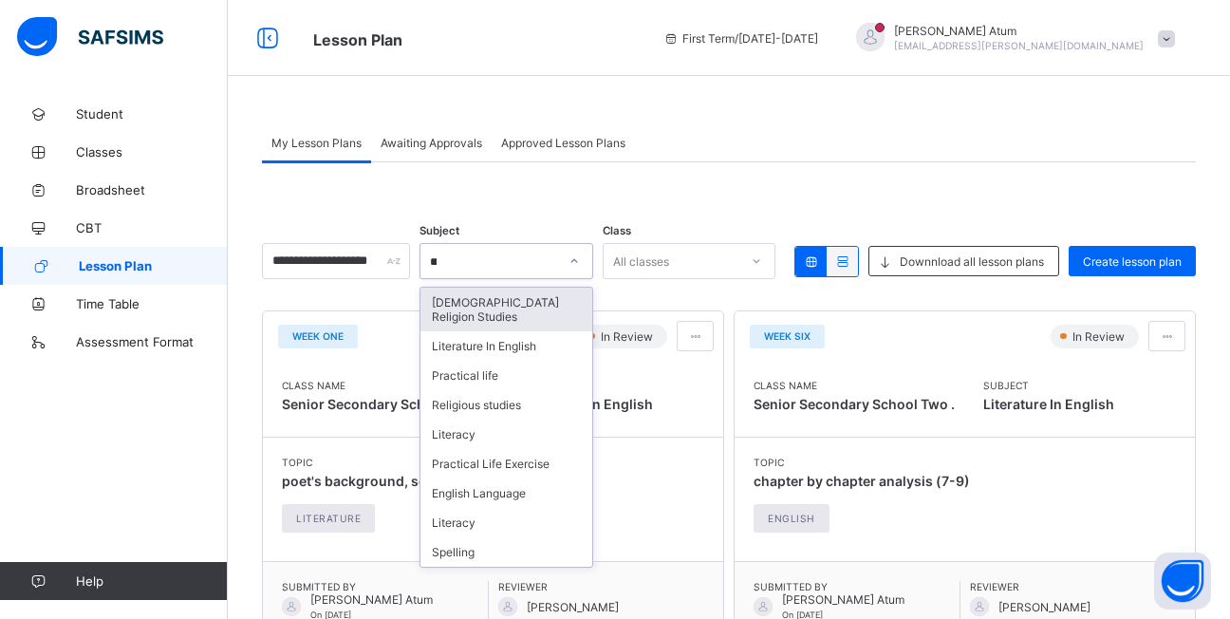
type input "***"
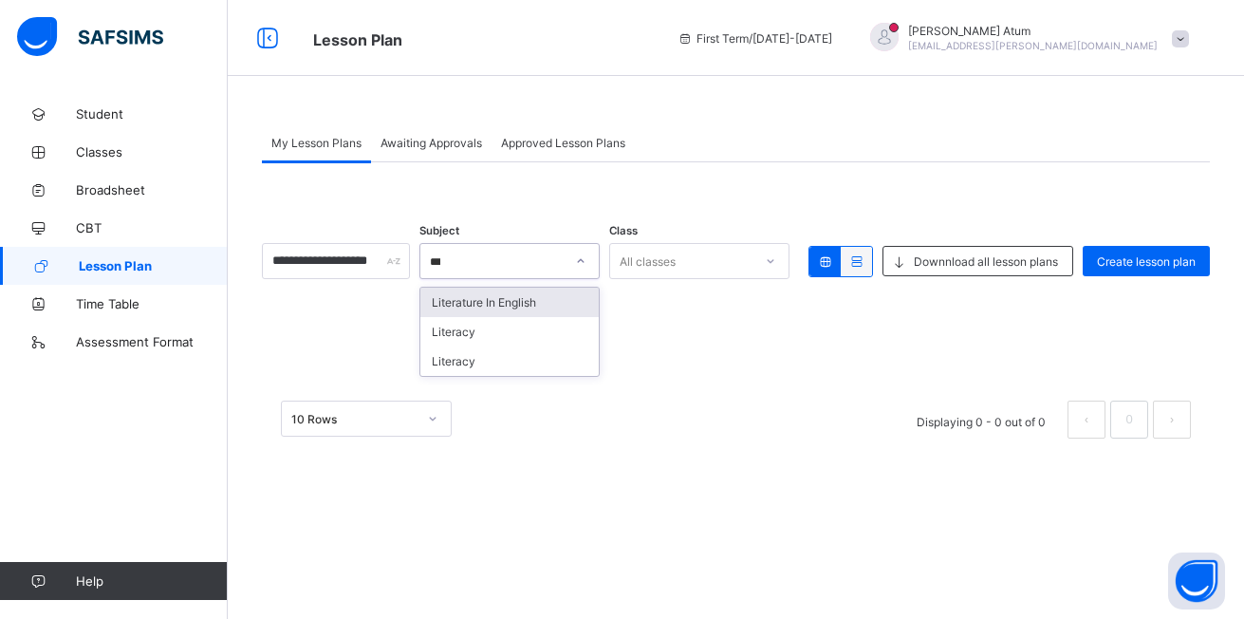
click at [545, 298] on div "Literature In English" at bounding box center [509, 301] width 178 height 29
click at [772, 261] on icon at bounding box center [770, 260] width 11 height 19
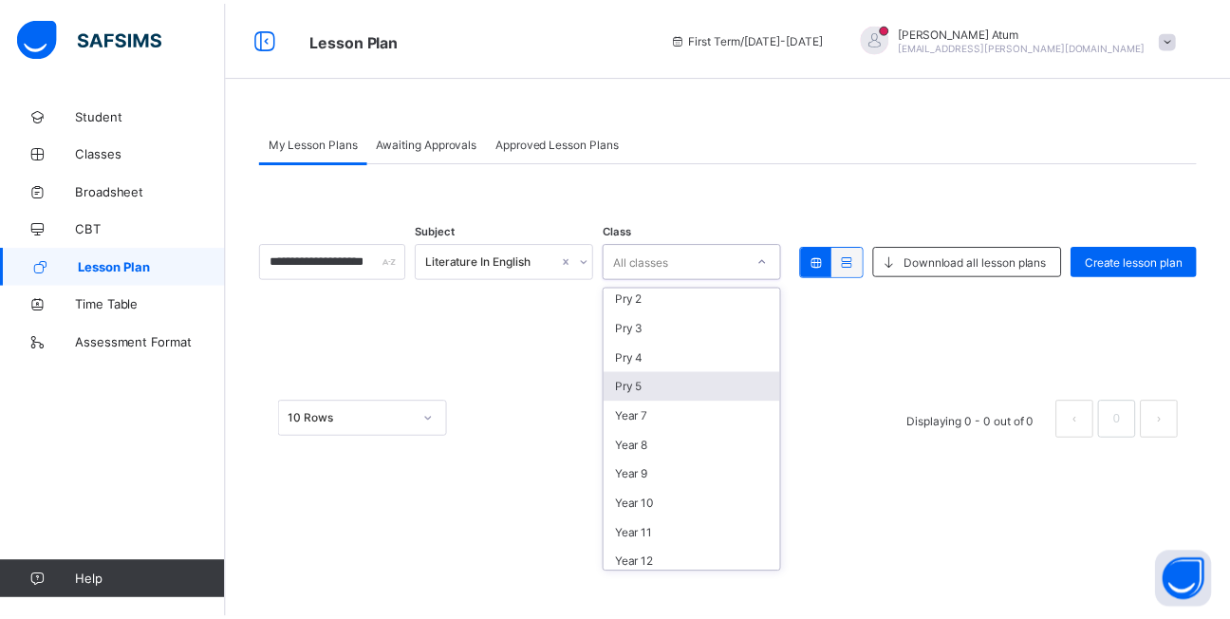
scroll to position [392, 0]
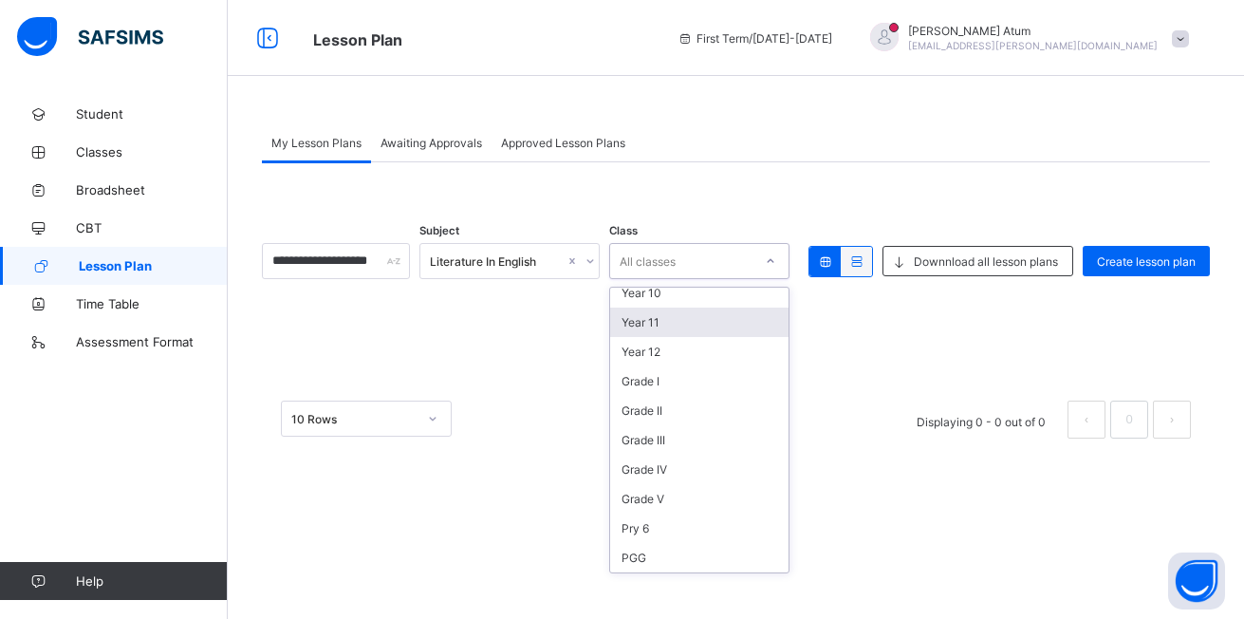
click at [682, 322] on div "Year 11" at bounding box center [699, 321] width 178 height 29
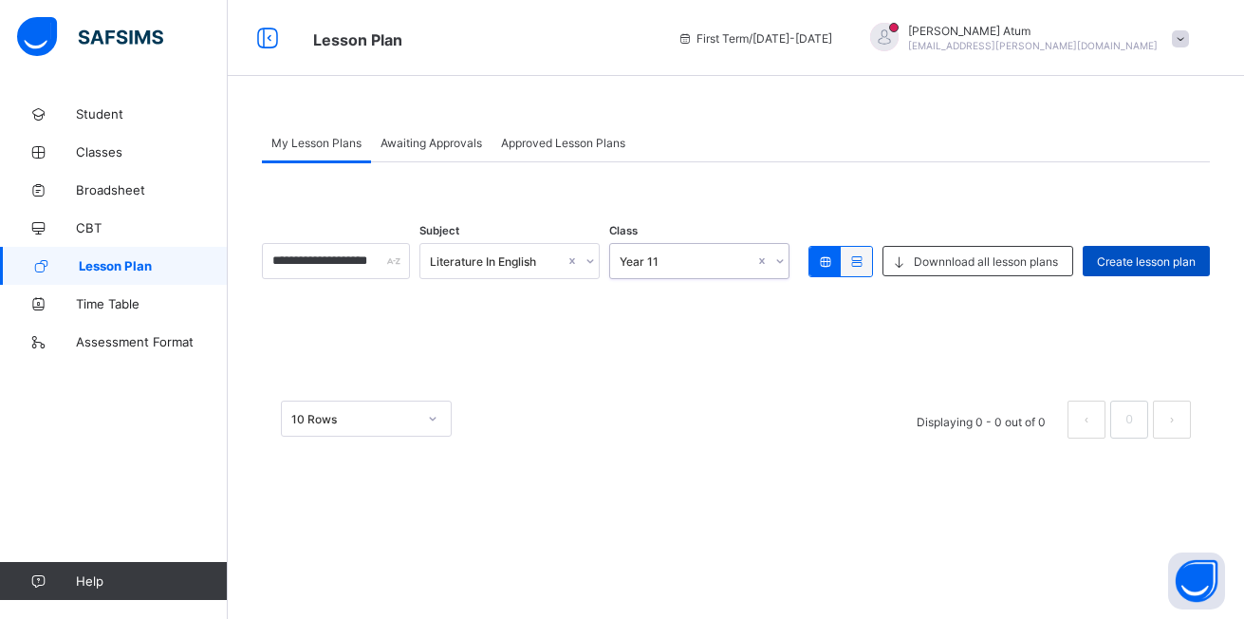
click at [1139, 255] on span "Create lesson plan" at bounding box center [1146, 261] width 99 height 14
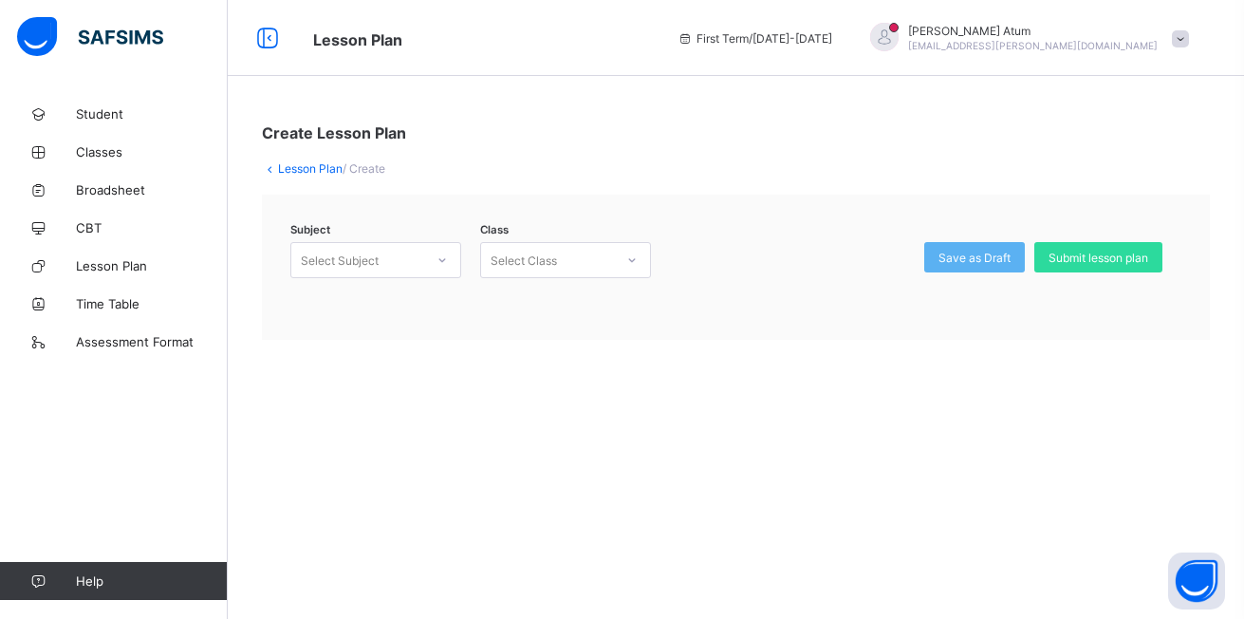
click at [443, 260] on icon at bounding box center [441, 259] width 11 height 19
click at [419, 301] on div "Literature In English (130)" at bounding box center [375, 301] width 169 height 29
click at [632, 257] on icon at bounding box center [631, 259] width 11 height 19
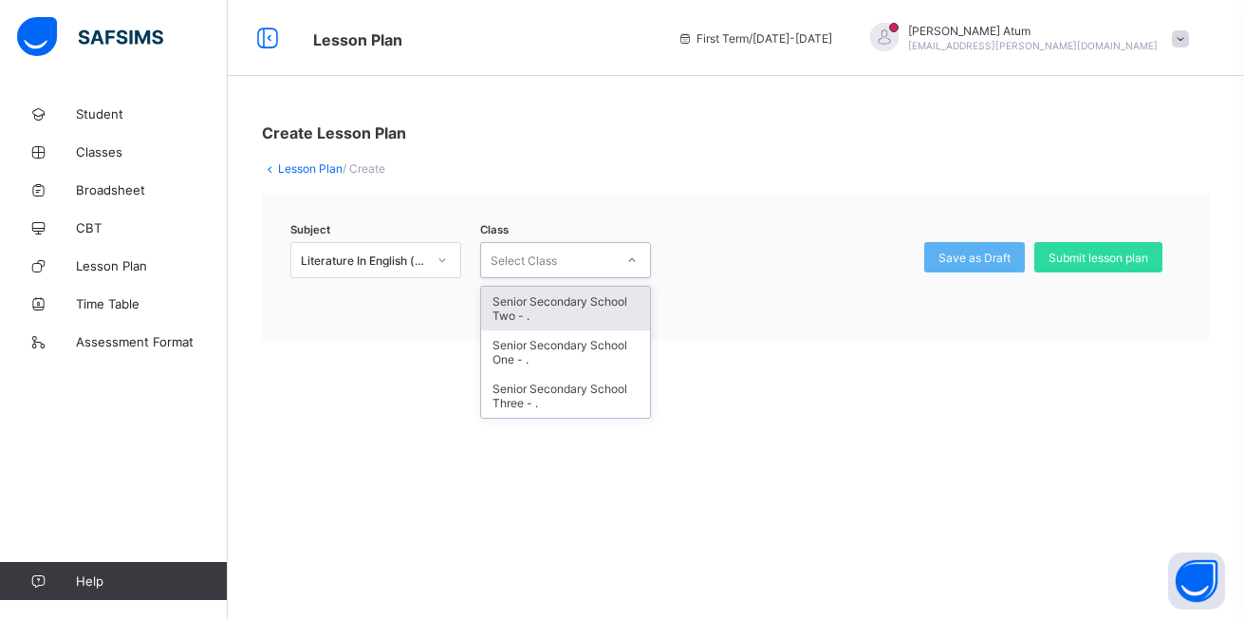
click at [574, 313] on div "Senior Secondary School Two - ." at bounding box center [565, 309] width 169 height 44
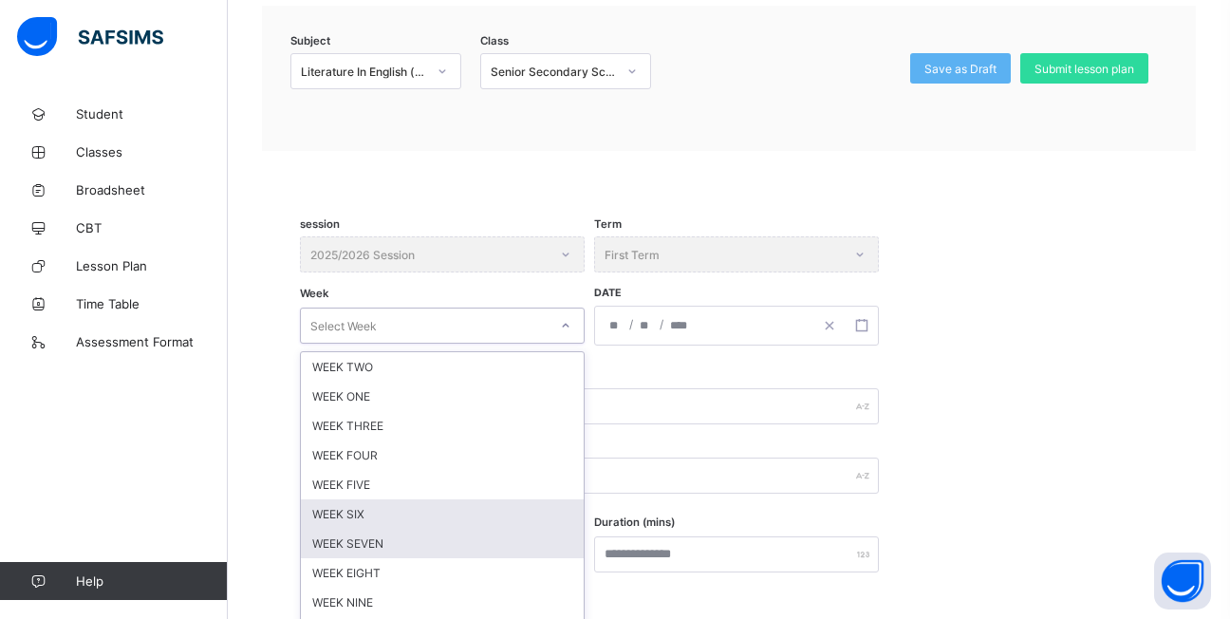
click at [565, 343] on div "option WEEK SIX focused, 6 of 12. 12 results available. Use Up and Down to choo…" at bounding box center [442, 325] width 285 height 36
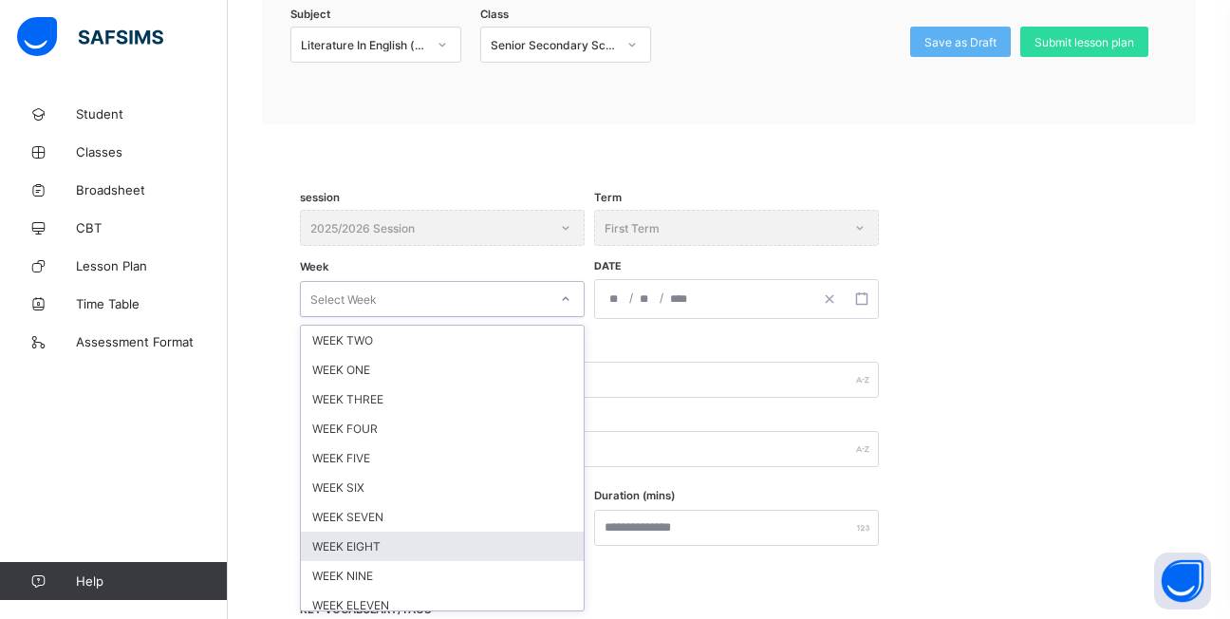
click at [421, 543] on div "WEEK EIGHT" at bounding box center [442, 545] width 283 height 29
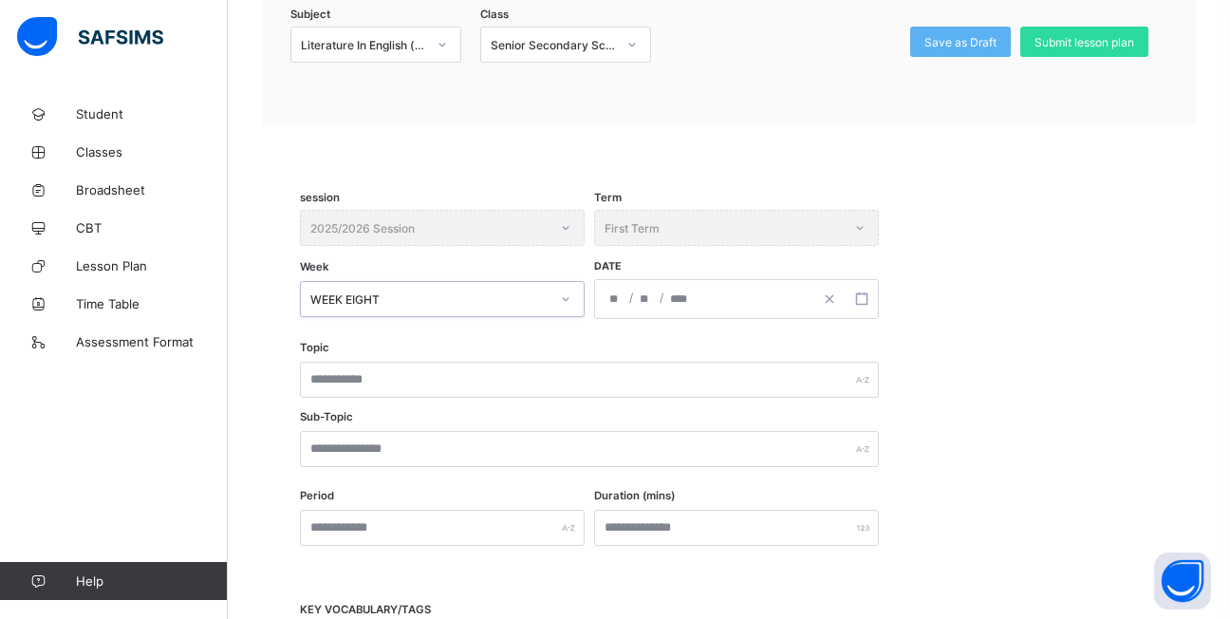
click at [611, 312] on input "number" at bounding box center [615, 299] width 15 height 38
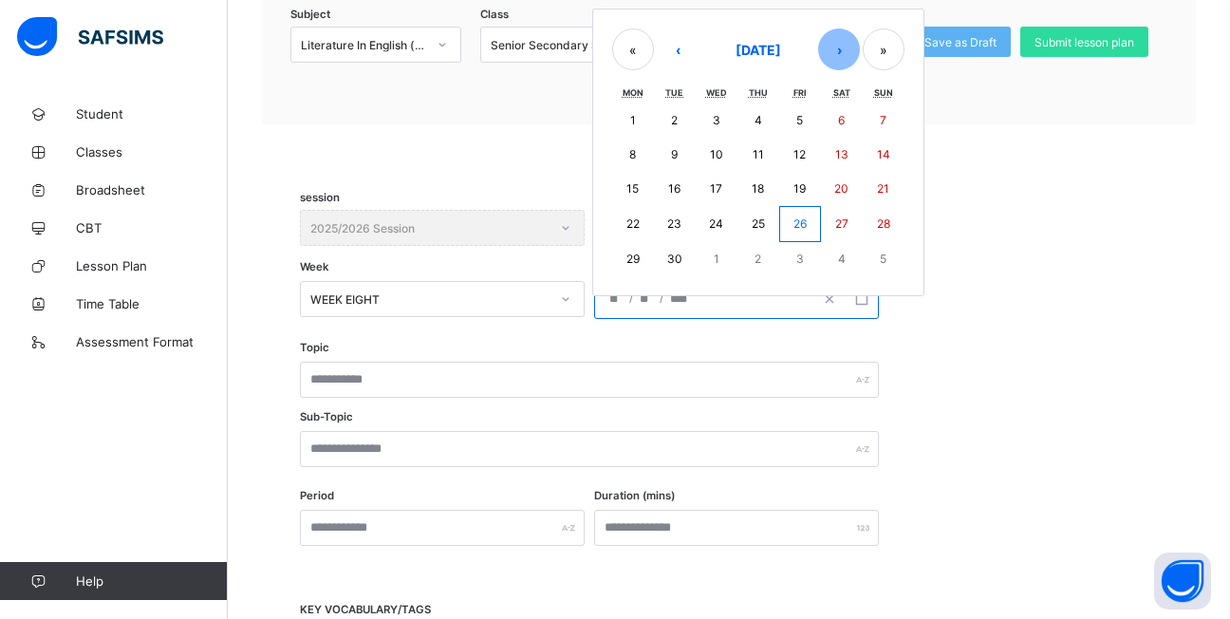
click at [829, 53] on button "›" at bounding box center [839, 49] width 42 height 42
click at [719, 157] on abbr "5" at bounding box center [716, 154] width 7 height 14
type input "**********"
type input "**"
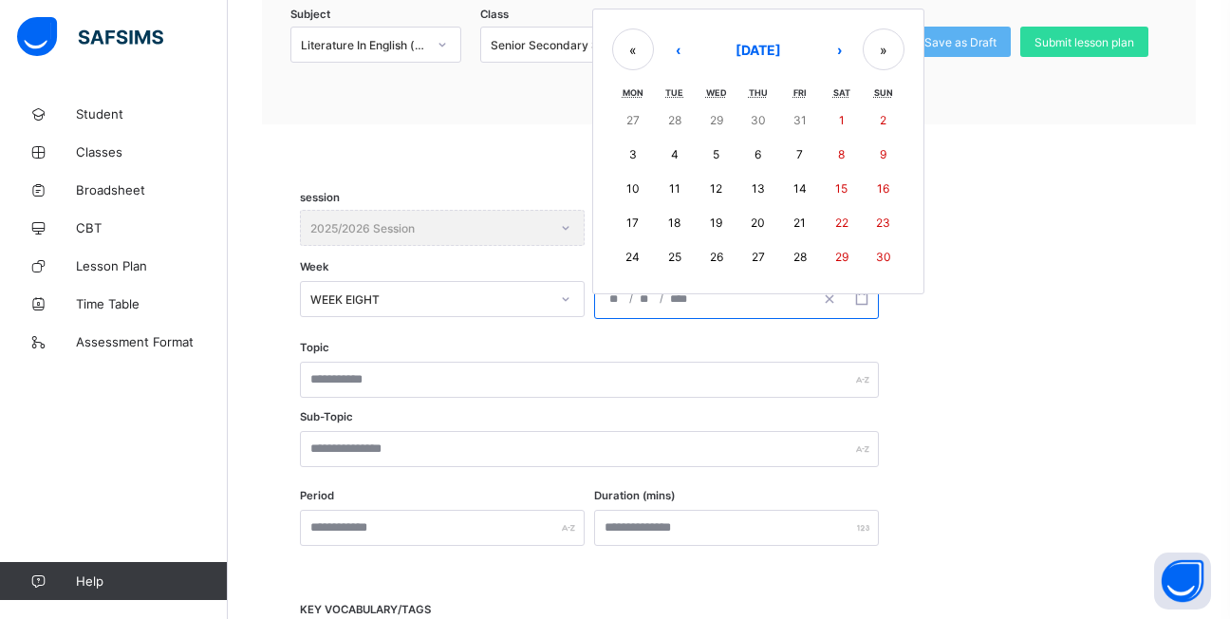
type input "*"
type input "****"
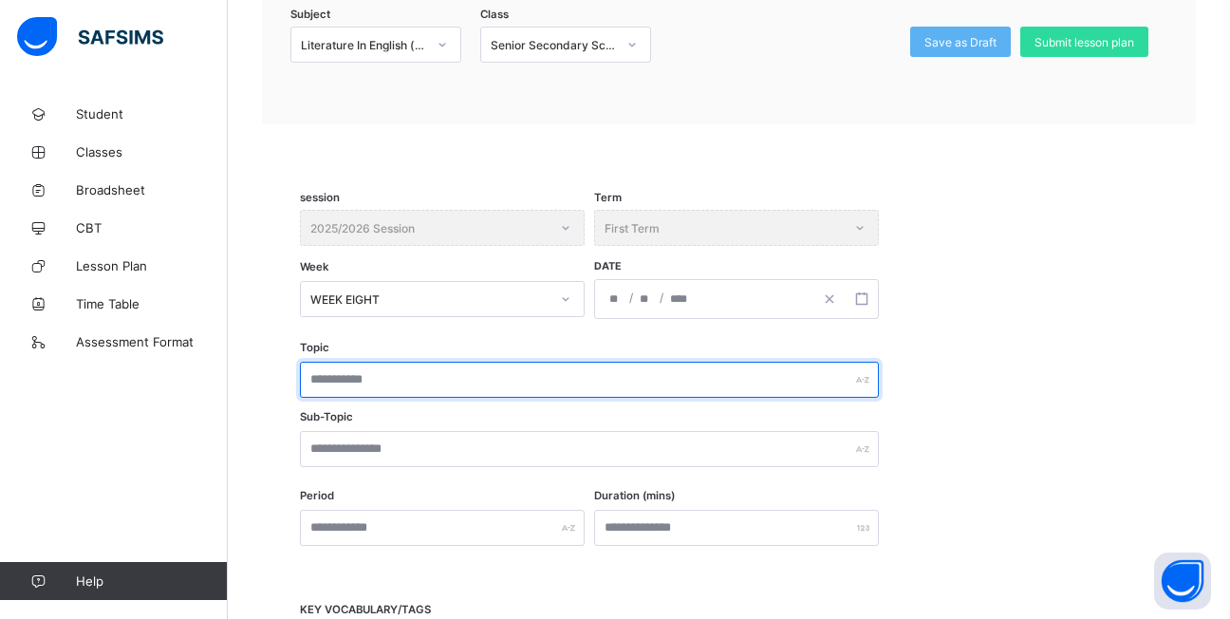
click at [388, 380] on input "text" at bounding box center [589, 379] width 579 height 36
type input "**********"
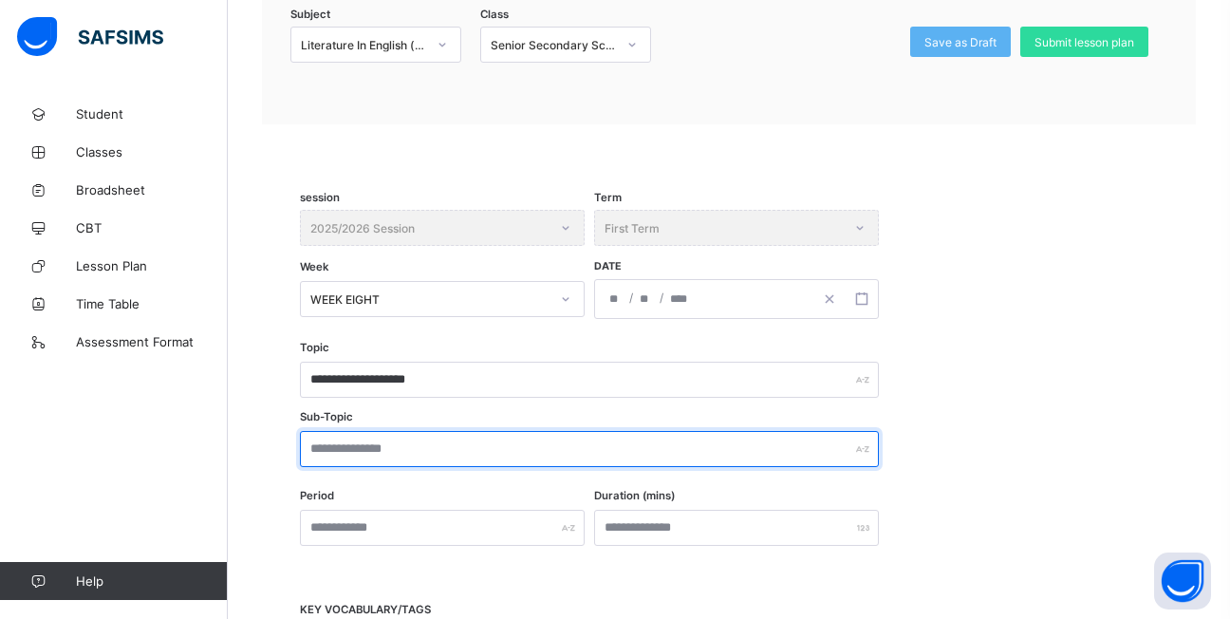
click at [431, 455] on input "text" at bounding box center [589, 449] width 579 height 36
type input "*"
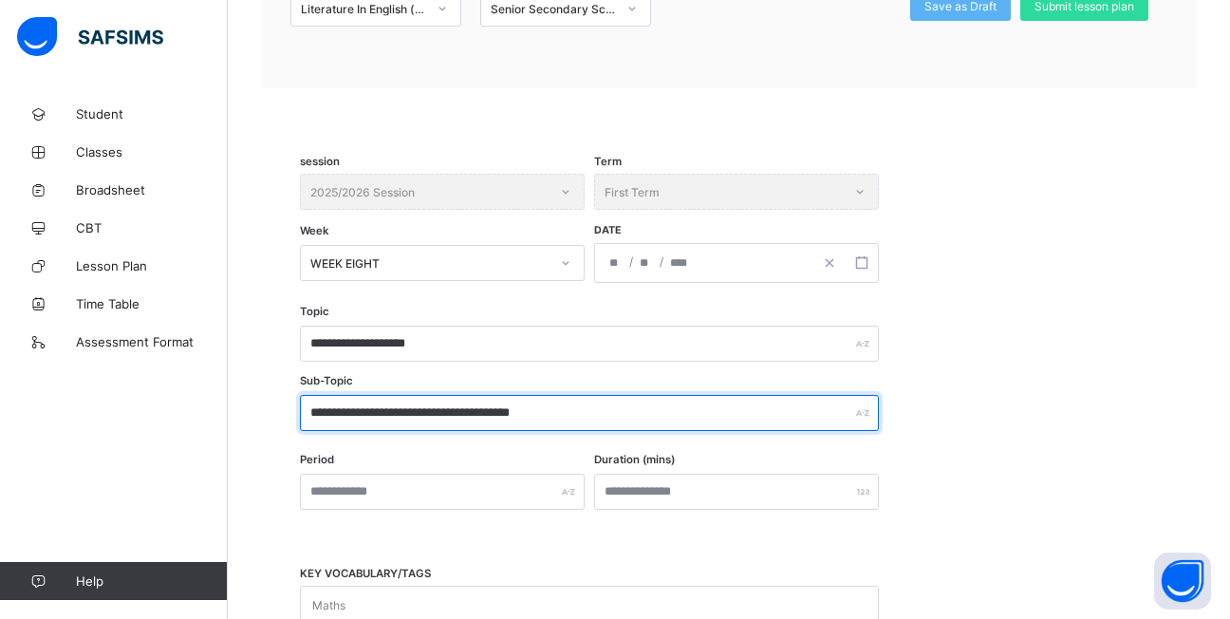
scroll to position [310, 0]
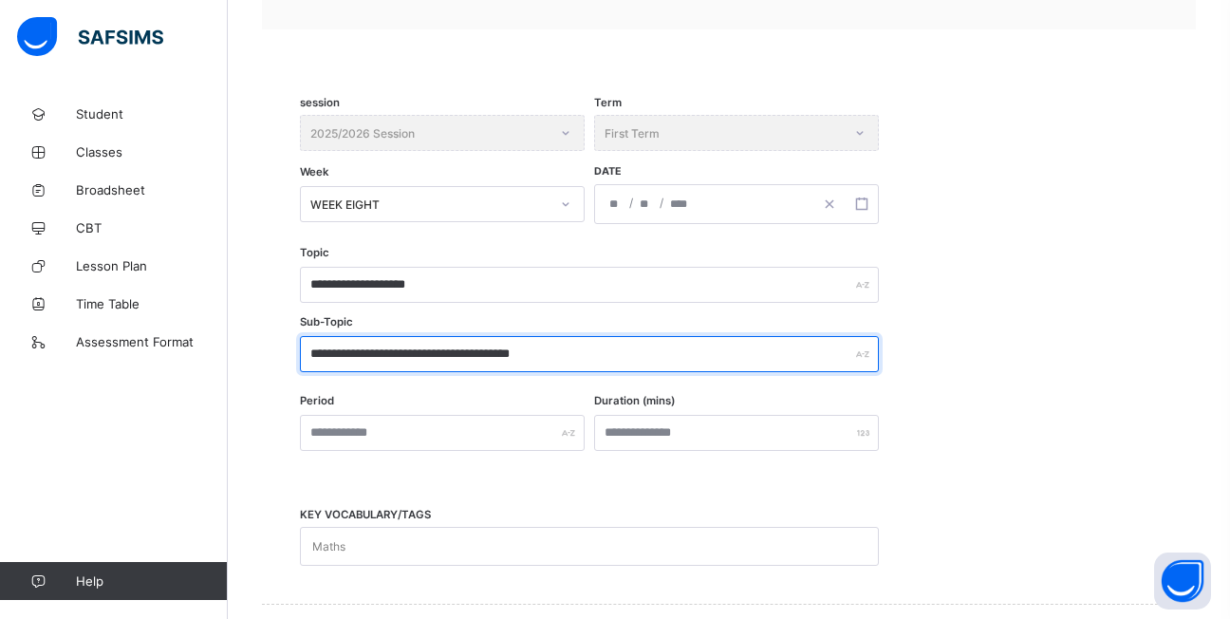
type input "**********"
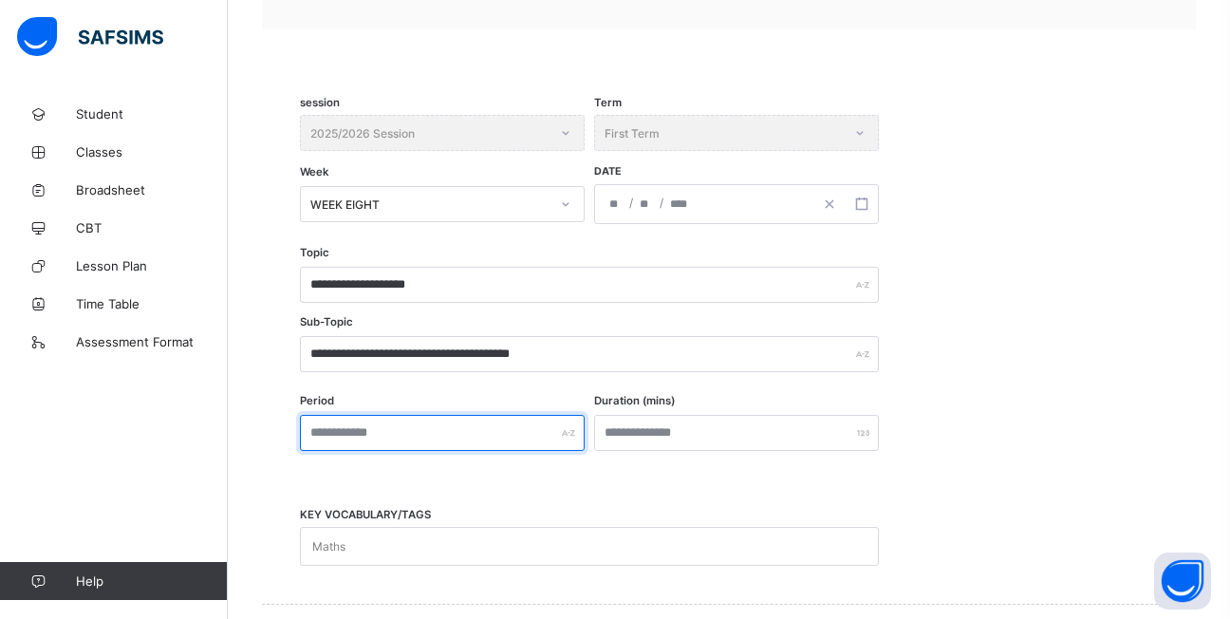
click at [417, 440] on input "text" at bounding box center [442, 433] width 285 height 36
type input "******"
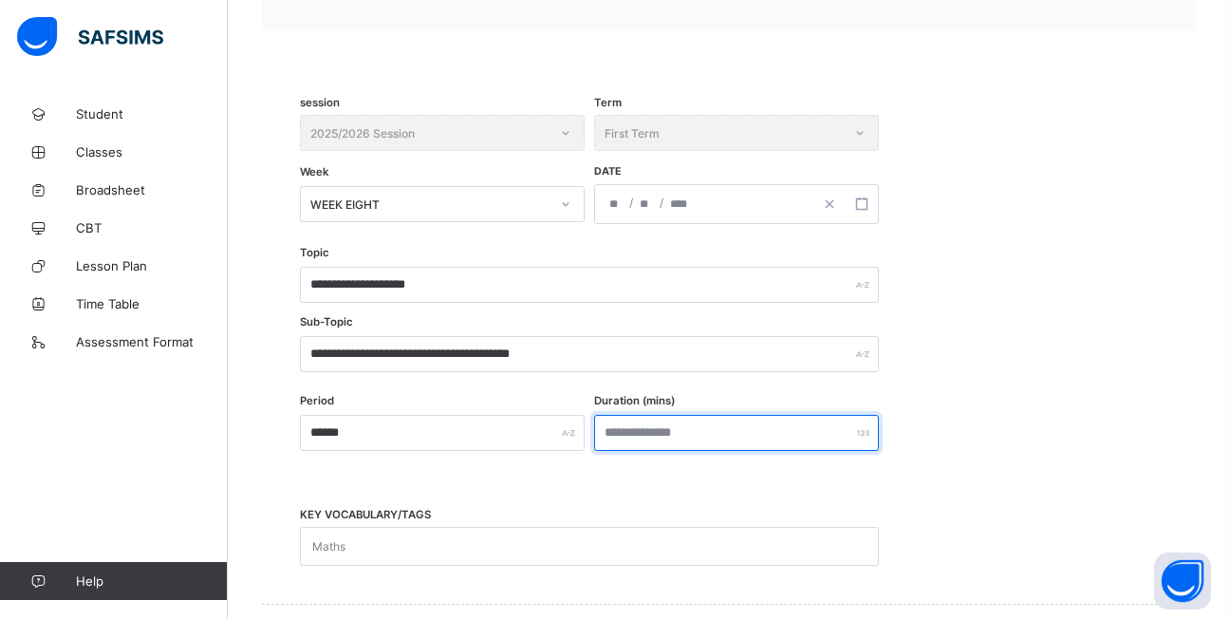
click at [736, 436] on input "number" at bounding box center [736, 433] width 285 height 36
type input "**"
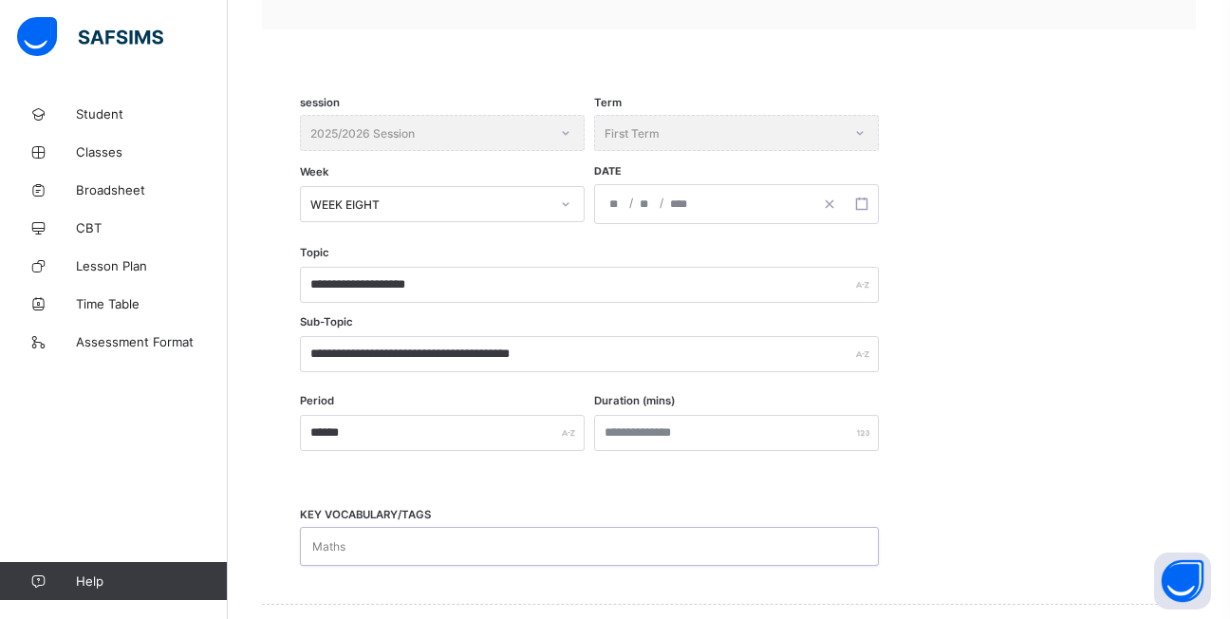
click at [493, 543] on div "Maths" at bounding box center [571, 546] width 541 height 37
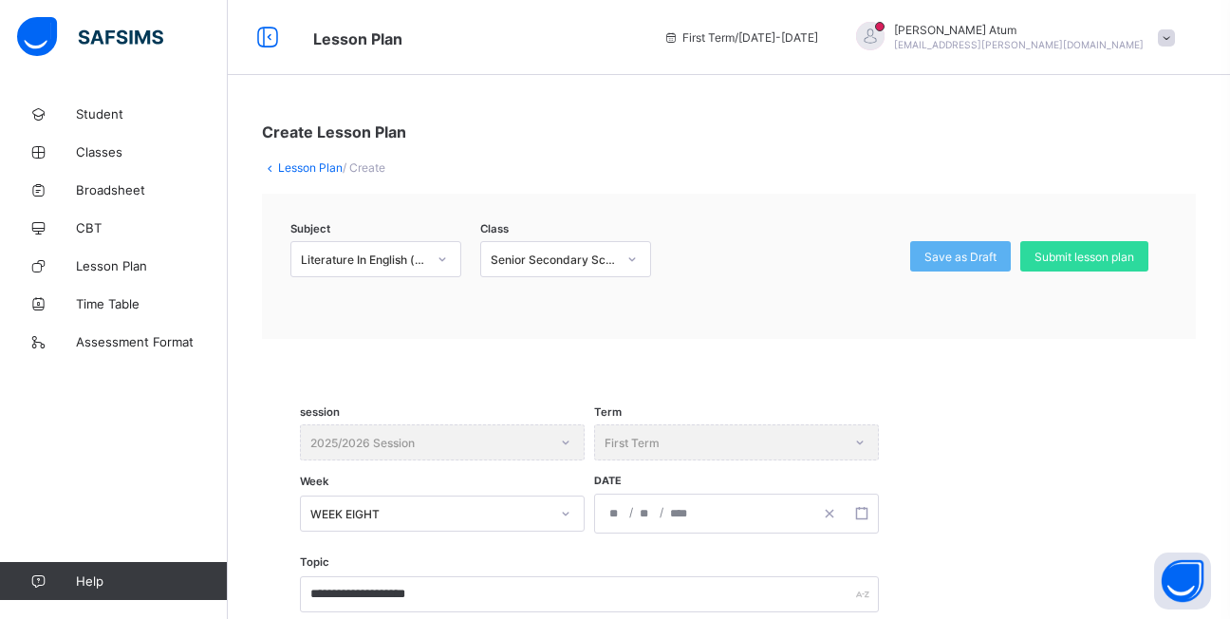
scroll to position [0, 0]
type input "**********"
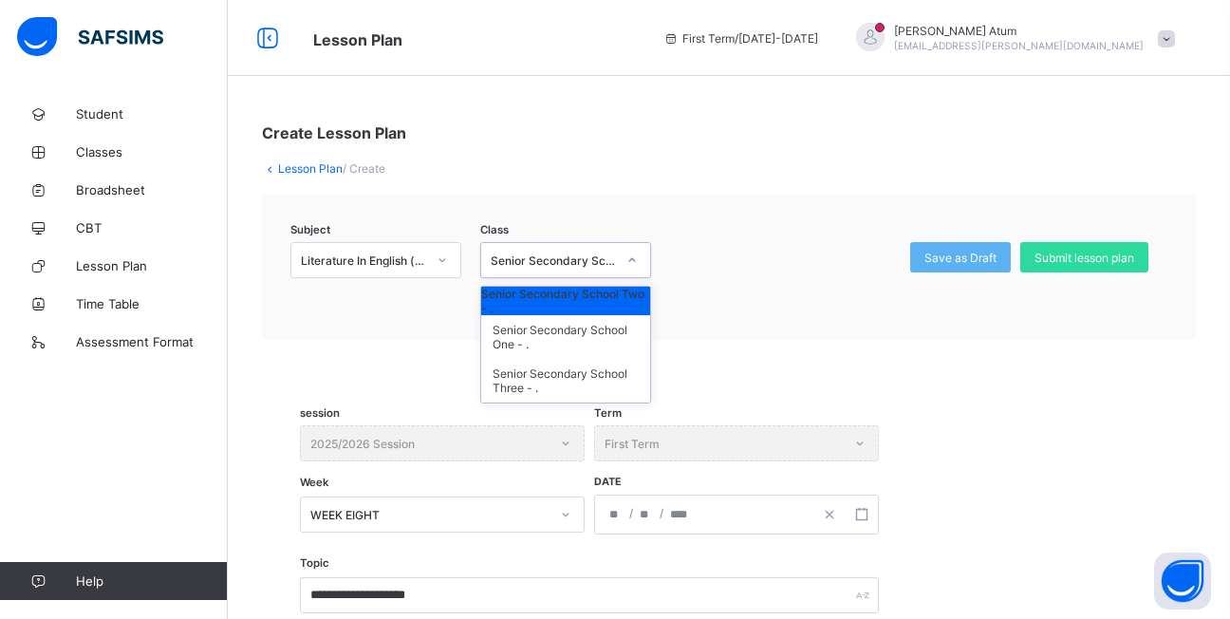
click at [636, 258] on icon at bounding box center [631, 259] width 11 height 19
click at [610, 299] on div "Senior Secondary School Two - ." at bounding box center [565, 301] width 169 height 28
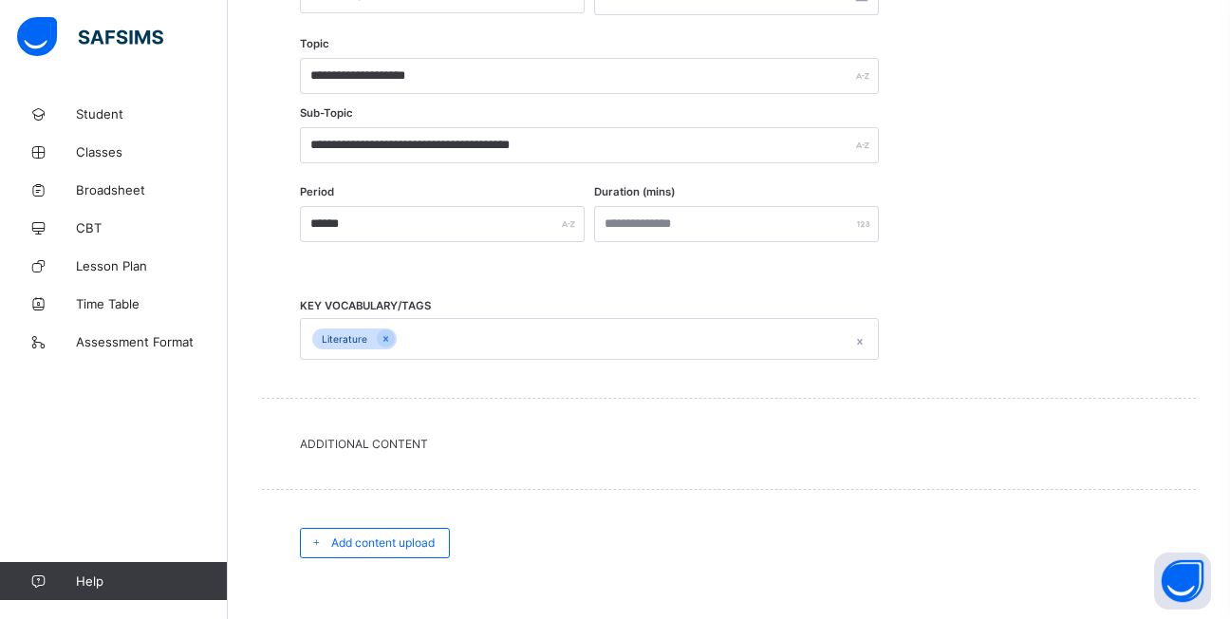
scroll to position [631, 0]
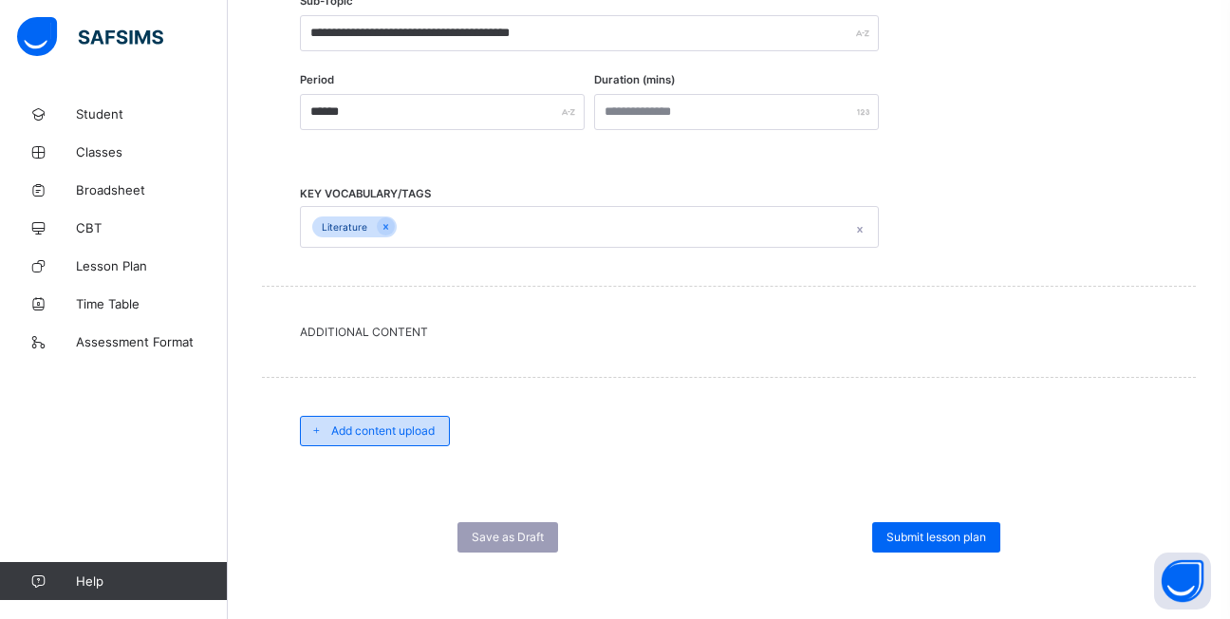
click at [418, 434] on span "Add content upload" at bounding box center [382, 430] width 103 height 14
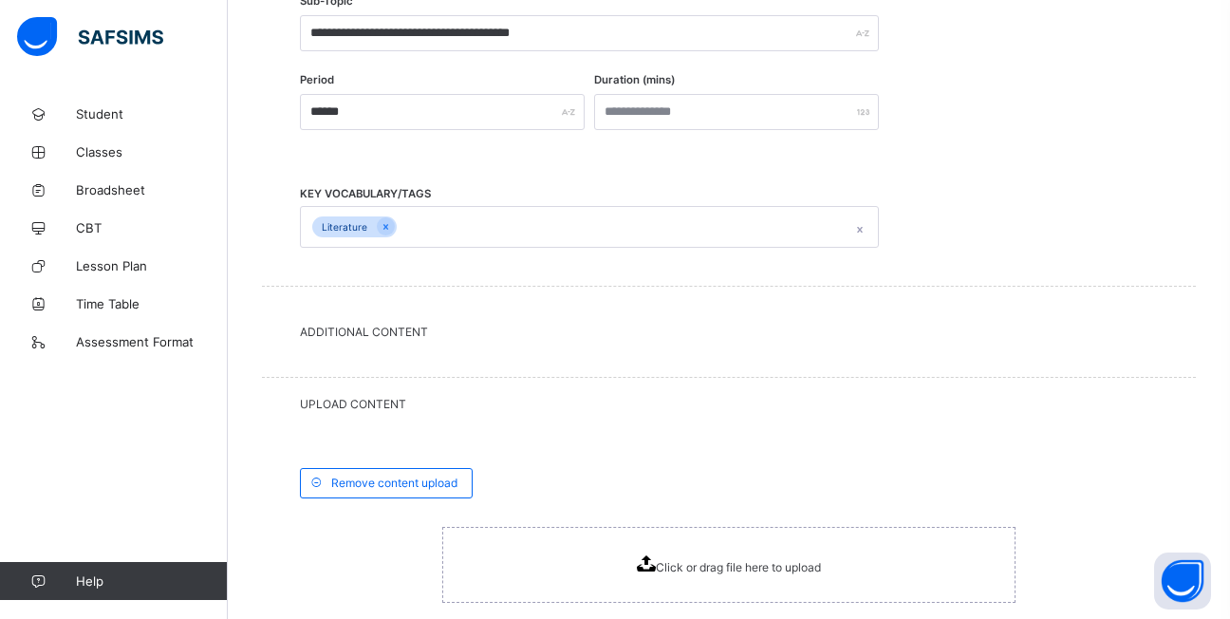
click at [667, 568] on span "Click or drag file here to upload" at bounding box center [738, 567] width 165 height 14
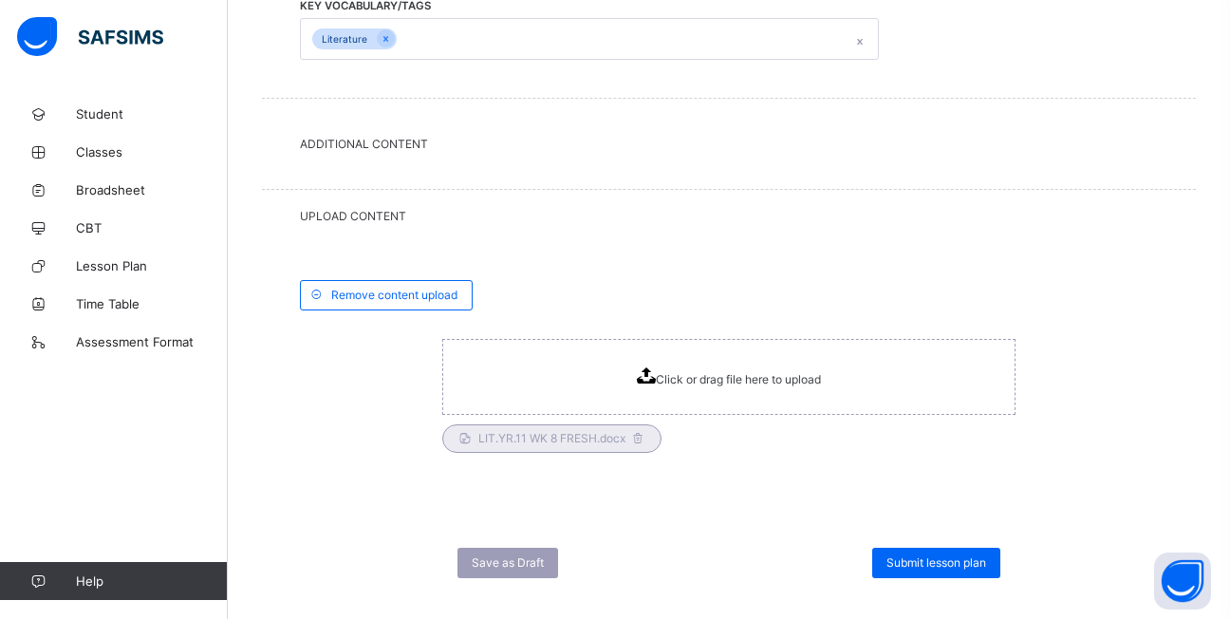
scroll to position [844, 0]
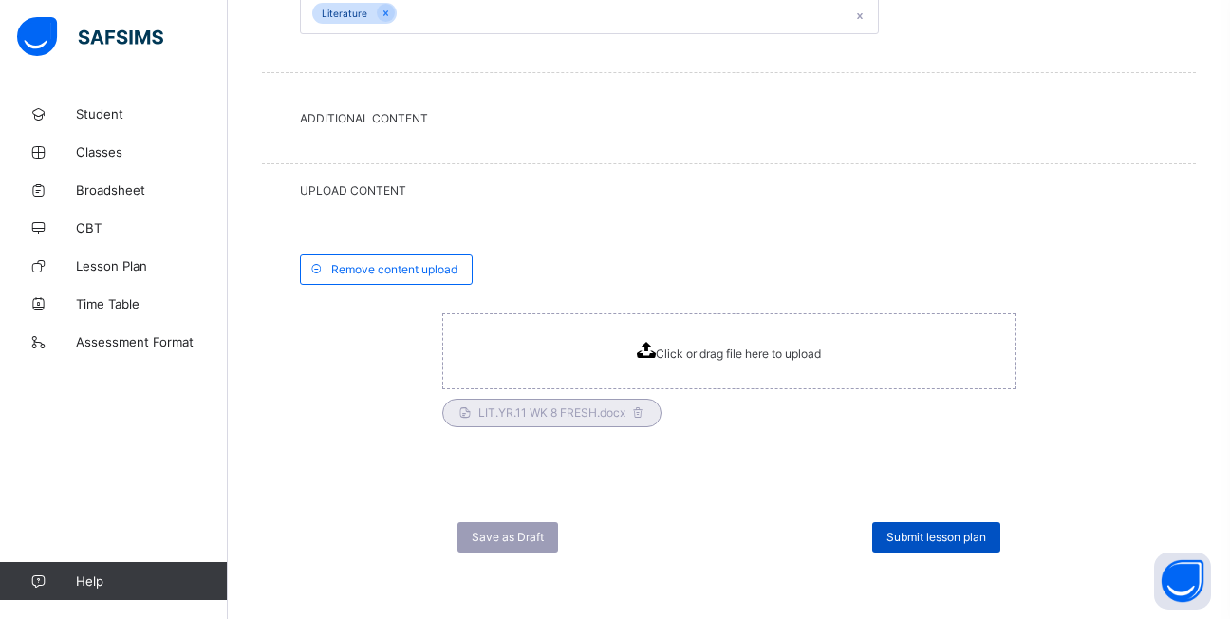
click at [905, 531] on span "Submit lesson plan" at bounding box center [936, 536] width 100 height 14
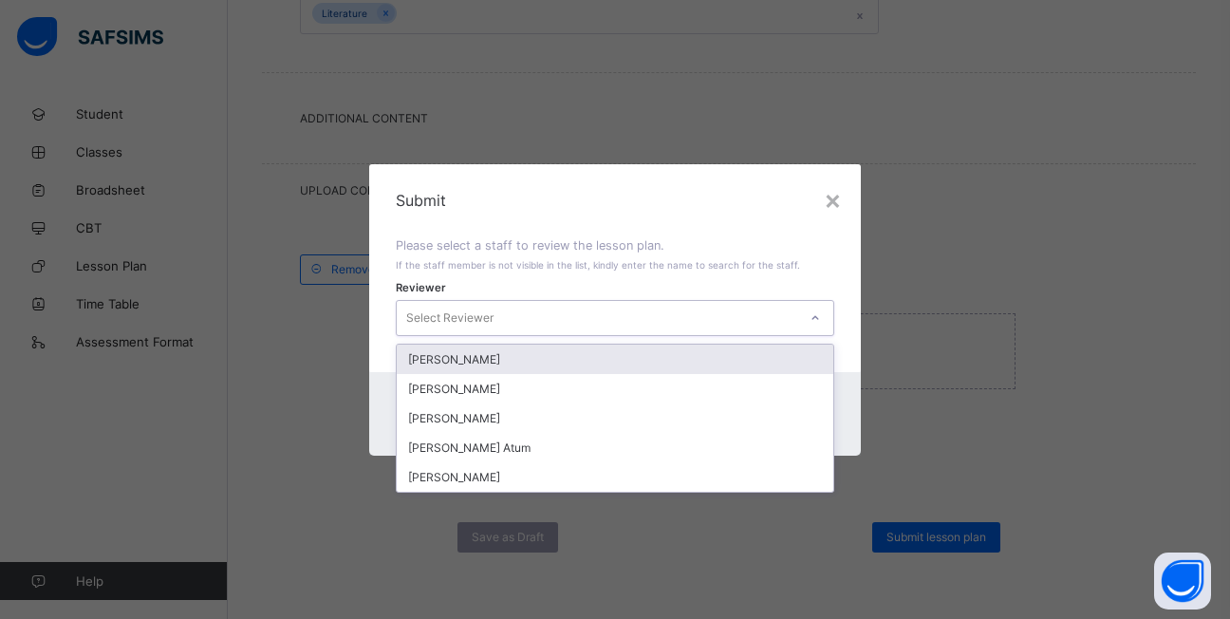
click at [818, 316] on icon at bounding box center [814, 317] width 11 height 19
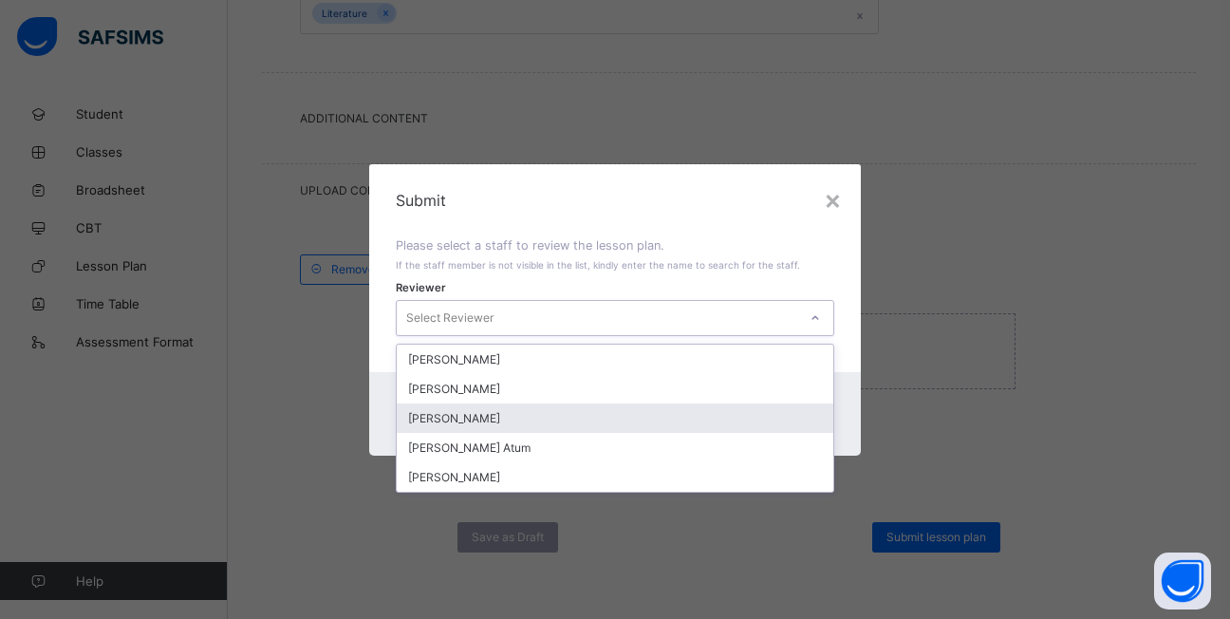
click at [487, 418] on div "Emmanuel Ayo" at bounding box center [615, 417] width 436 height 29
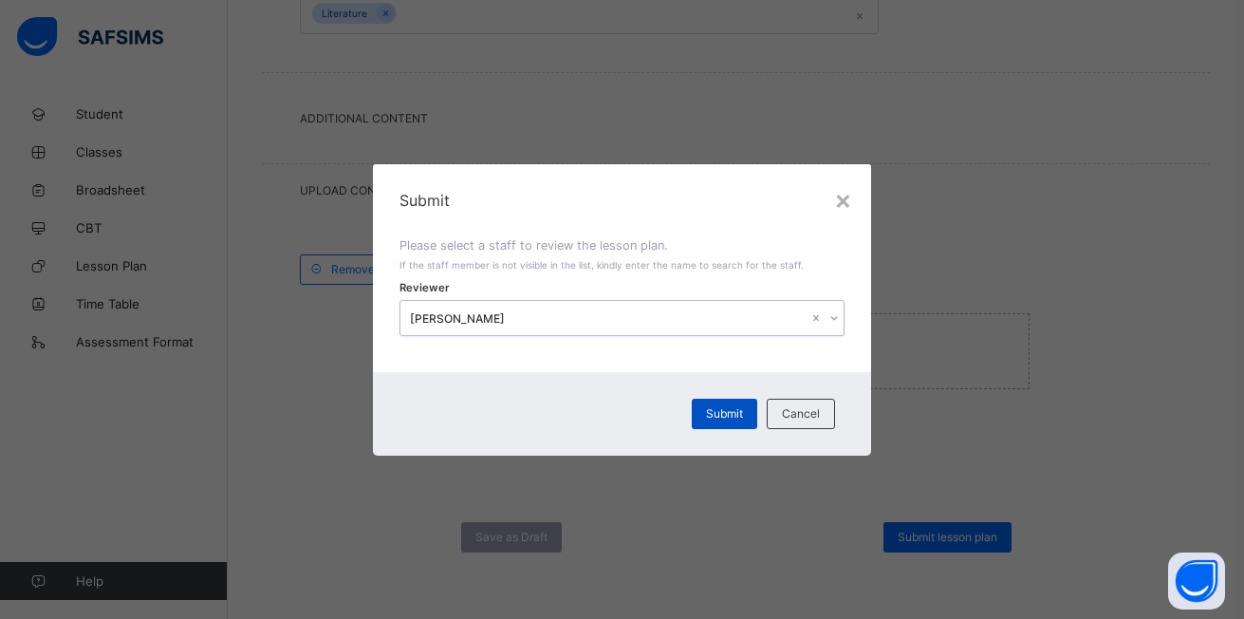
click at [721, 414] on span "Submit" at bounding box center [724, 413] width 37 height 14
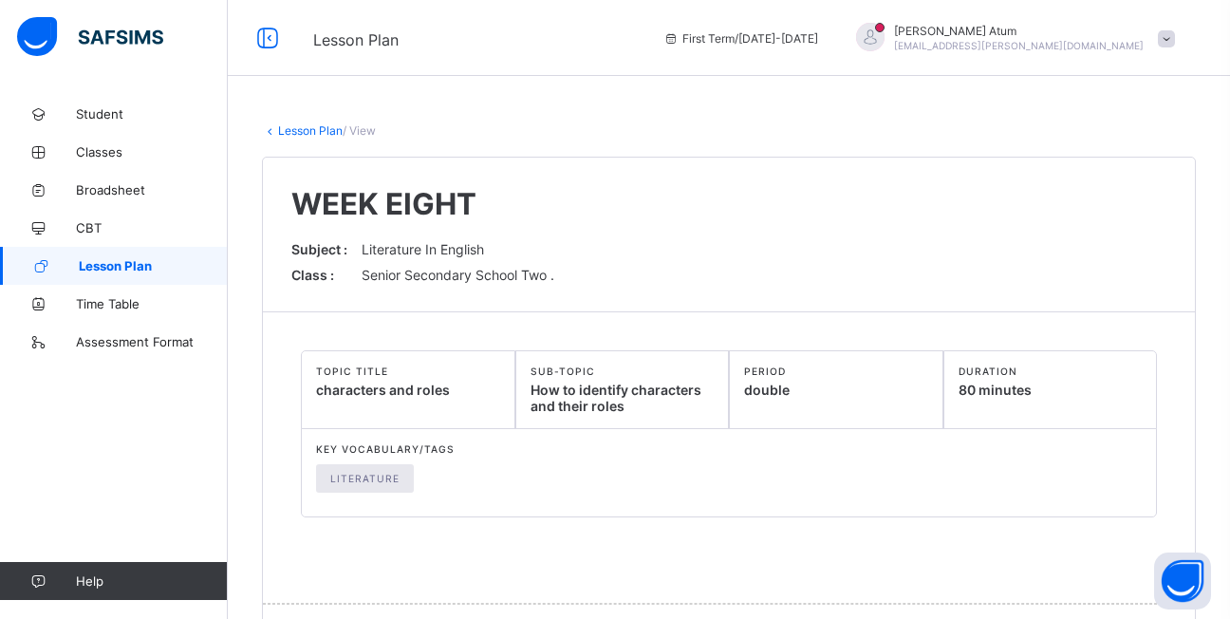
drag, startPoint x: 159, startPoint y: 267, endPoint x: 173, endPoint y: 262, distance: 14.1
click at [160, 266] on span "Lesson Plan" at bounding box center [153, 265] width 149 height 15
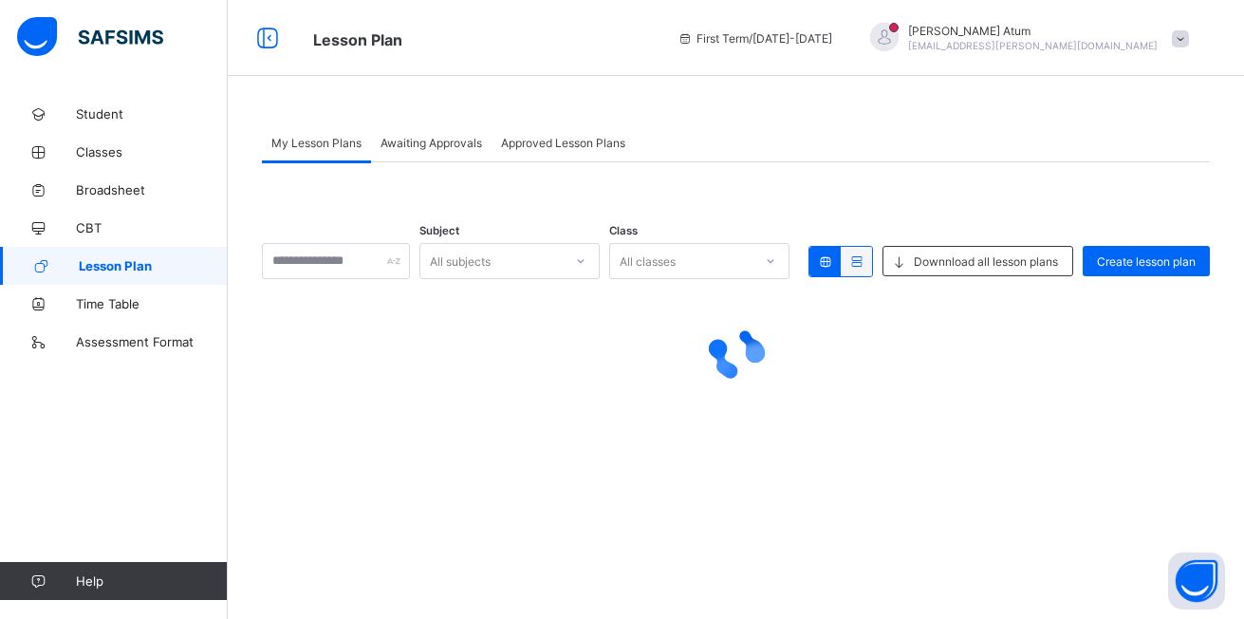
click at [415, 140] on span "Awaiting Approvals" at bounding box center [431, 143] width 102 height 14
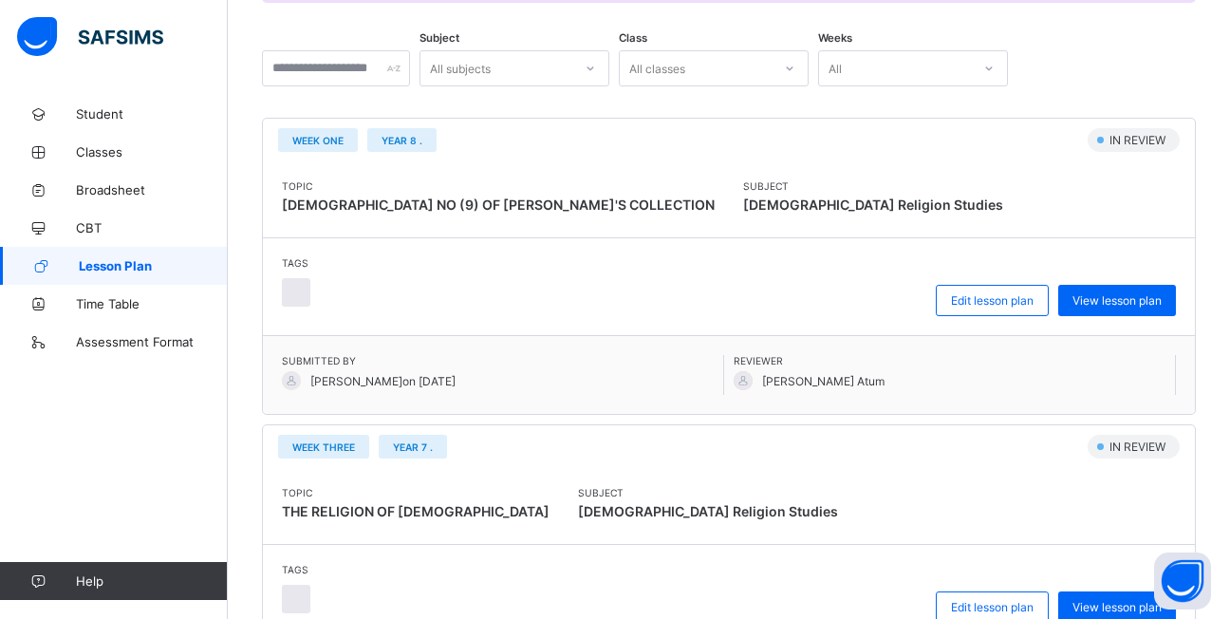
scroll to position [380, 0]
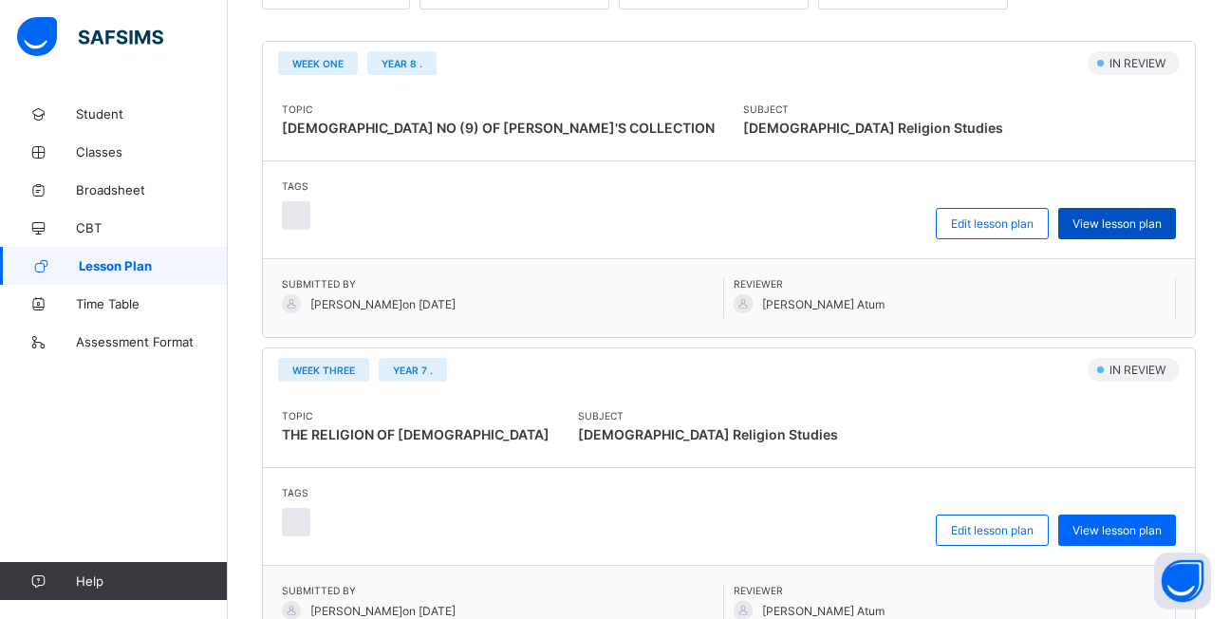
click at [1136, 225] on span "View lesson plan" at bounding box center [1116, 223] width 89 height 14
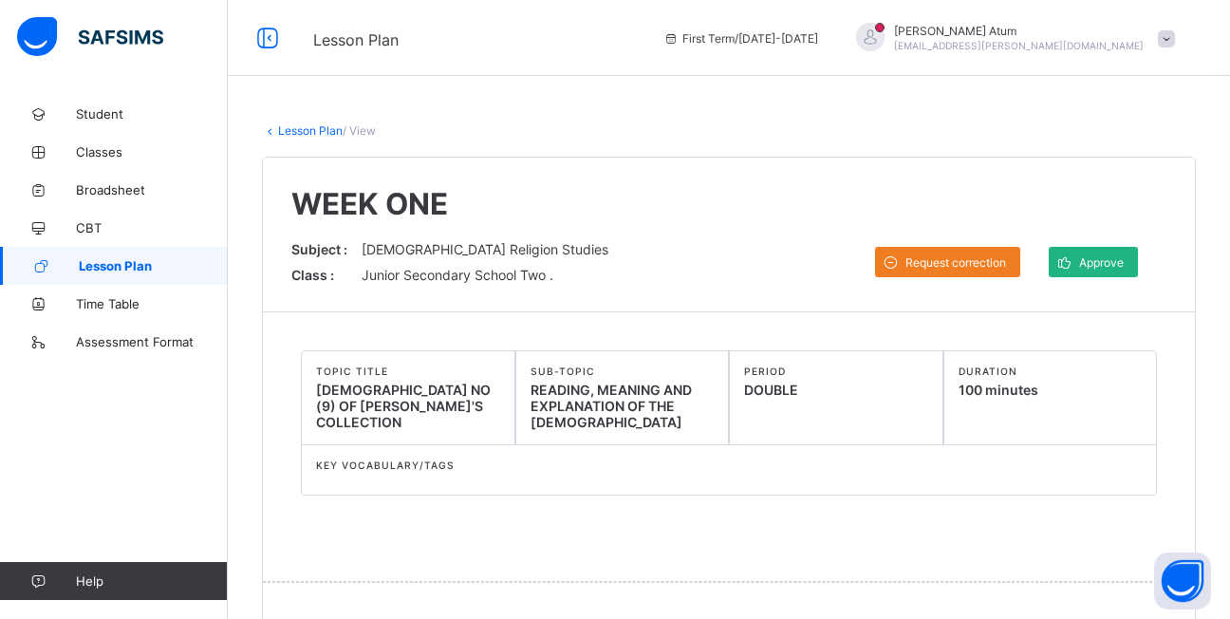
click at [1112, 268] on span "Approve" at bounding box center [1101, 262] width 45 height 14
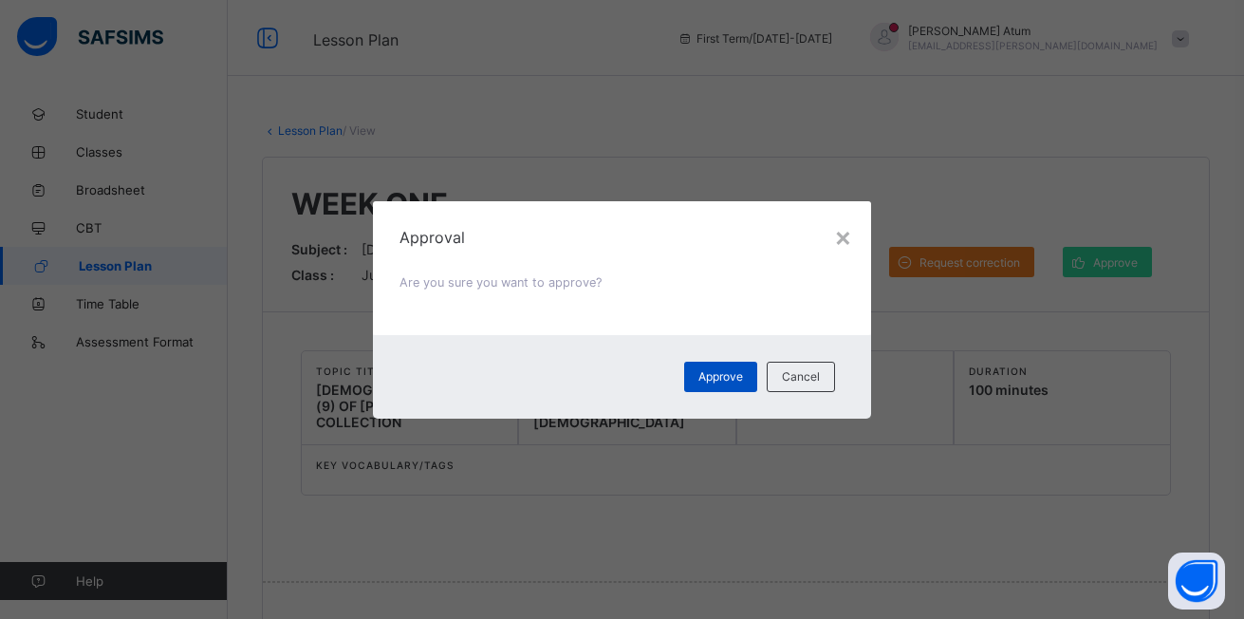
click at [704, 383] on div "Approve" at bounding box center [720, 376] width 73 height 30
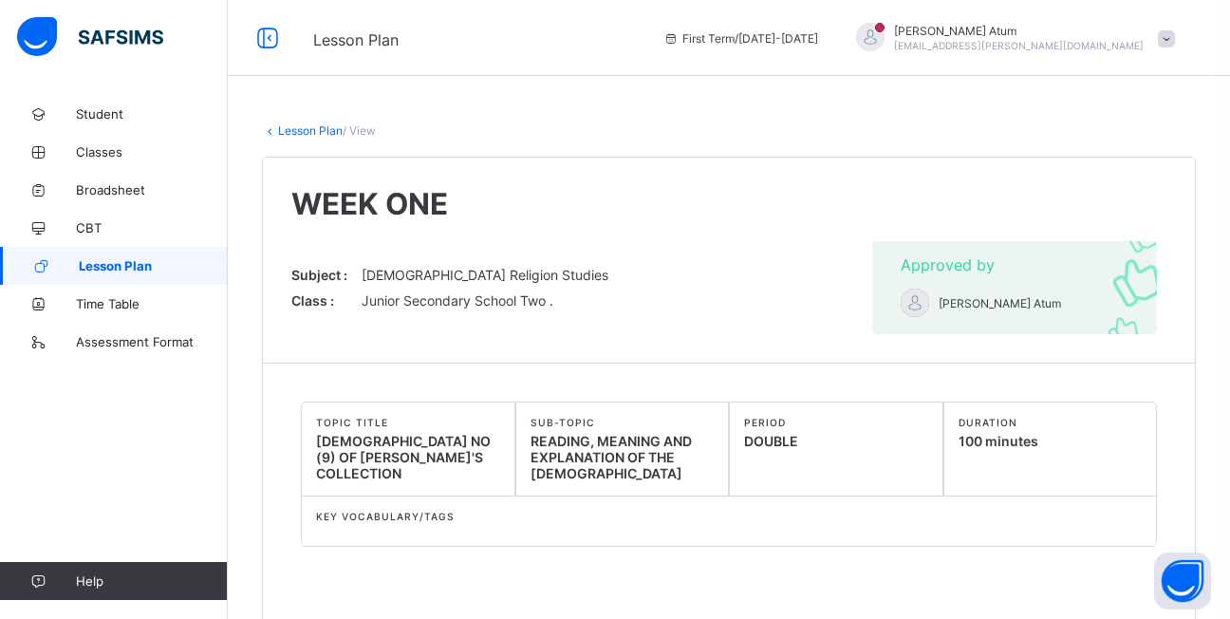
click at [139, 268] on span "Lesson Plan" at bounding box center [153, 265] width 149 height 15
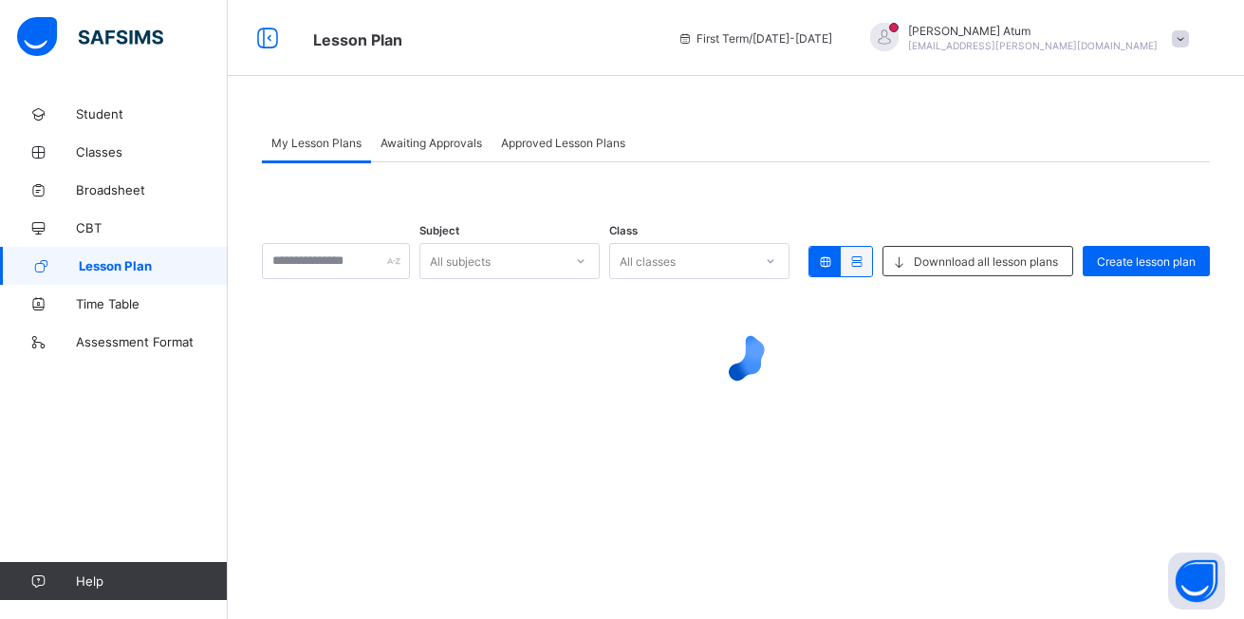
click at [428, 152] on div "Awaiting Approvals" at bounding box center [431, 142] width 120 height 38
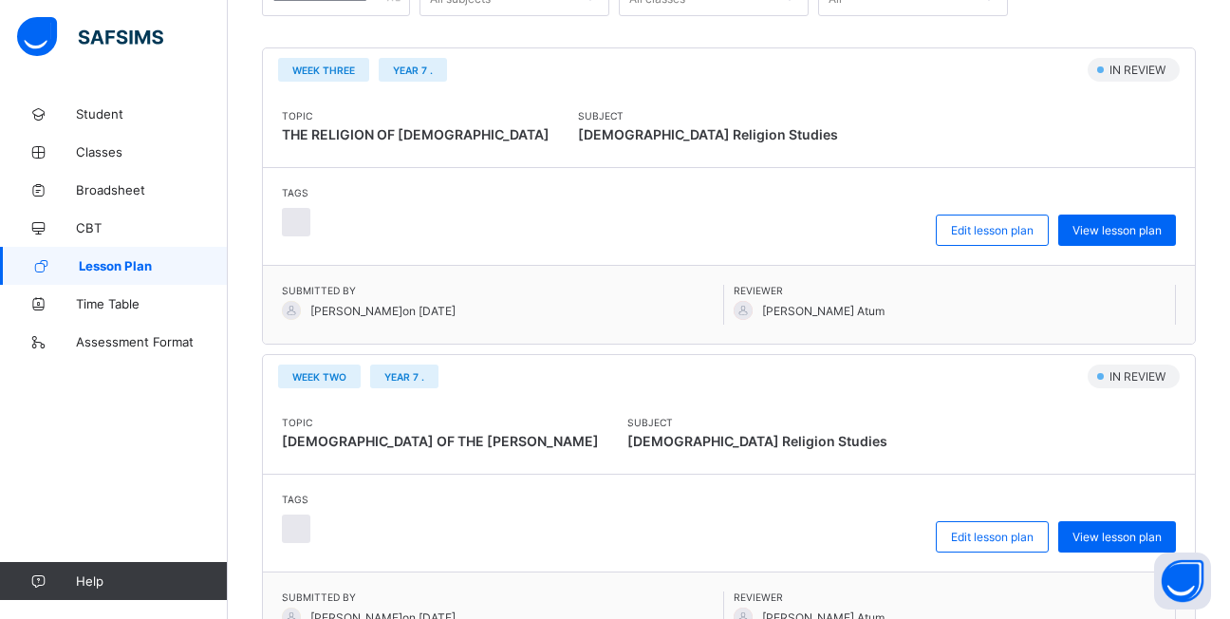
scroll to position [380, 0]
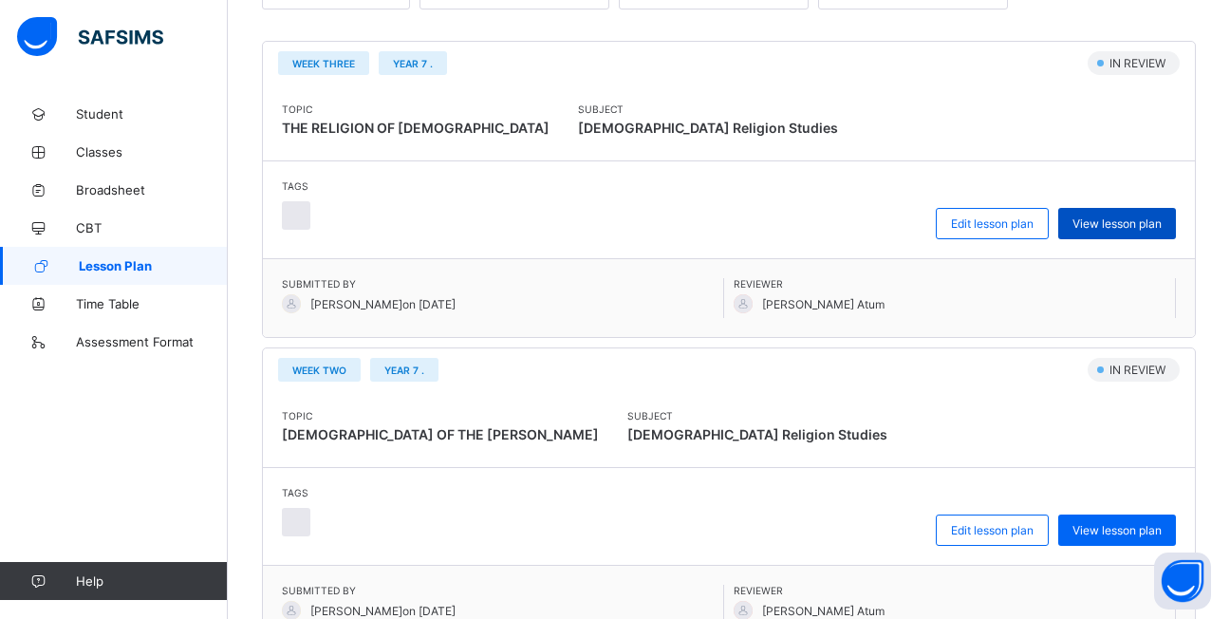
click at [1140, 225] on span "View lesson plan" at bounding box center [1116, 223] width 89 height 14
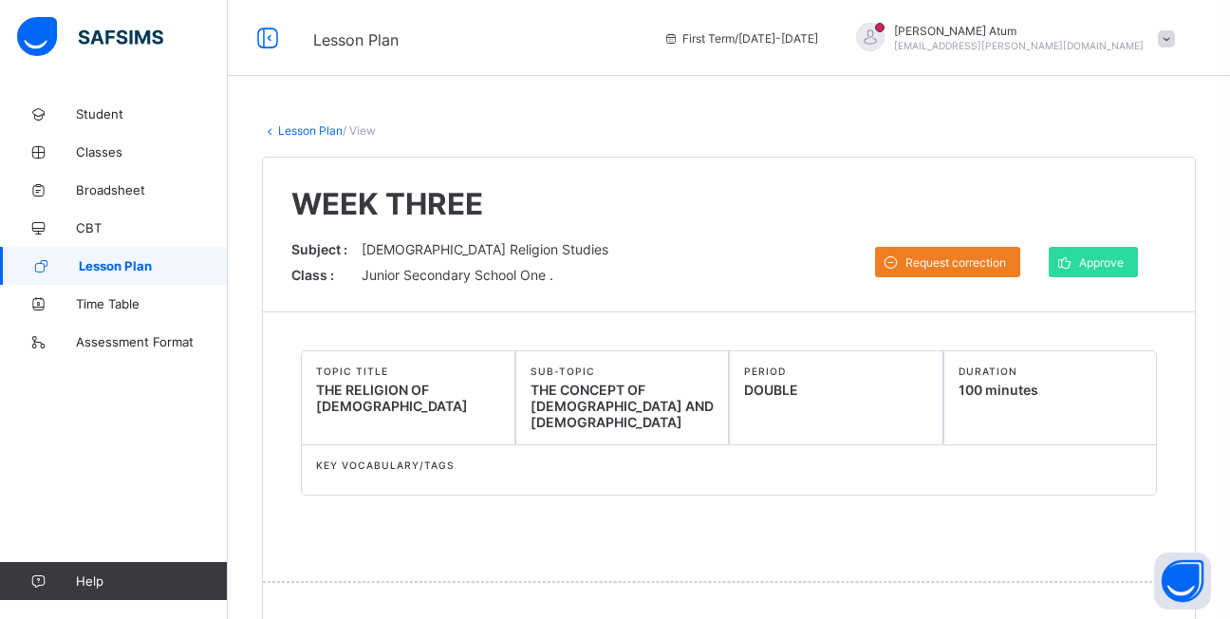
click at [1079, 261] on span at bounding box center [1063, 262] width 30 height 30
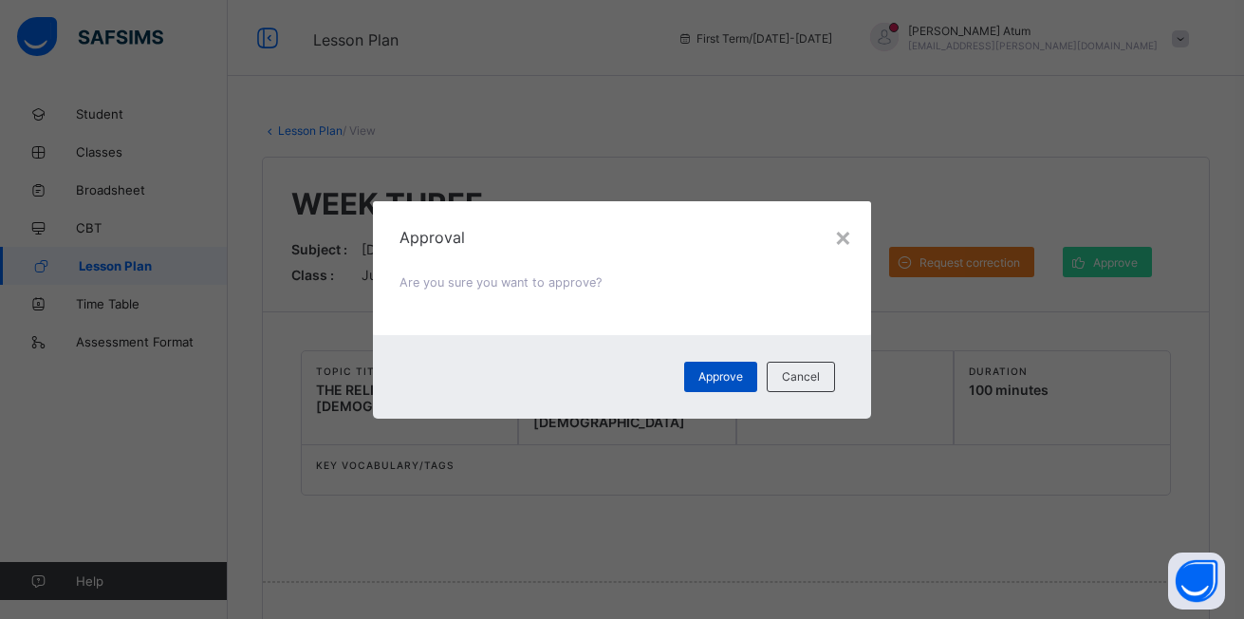
click at [693, 375] on div "Approve" at bounding box center [720, 376] width 73 height 30
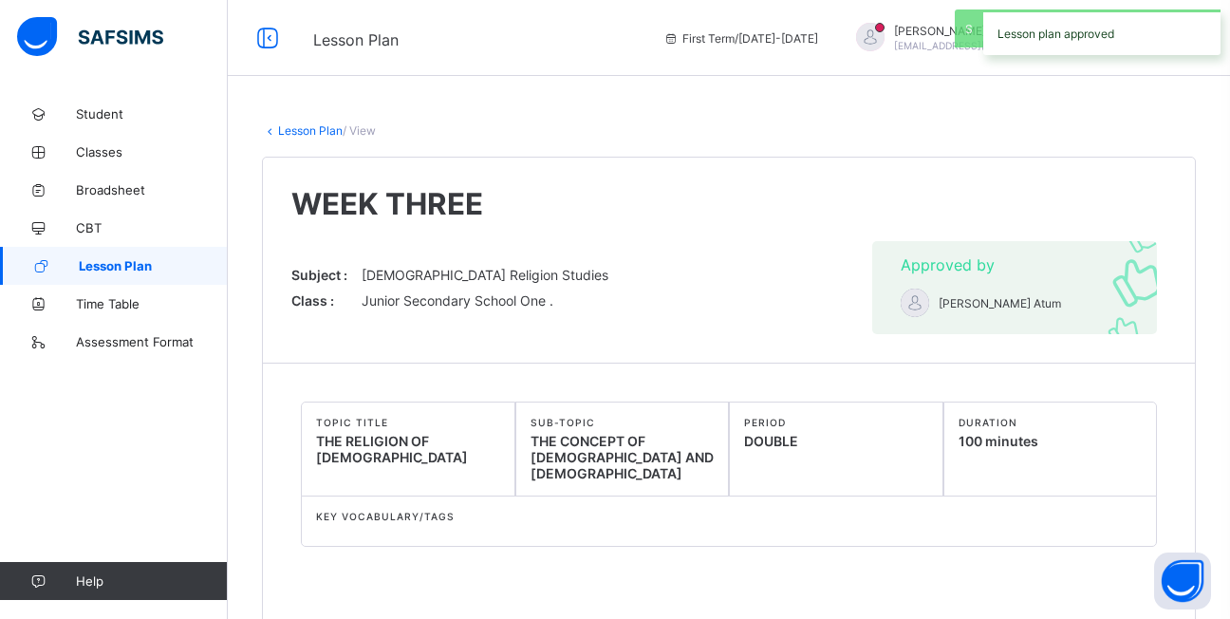
click at [161, 267] on span "Lesson Plan" at bounding box center [153, 265] width 149 height 15
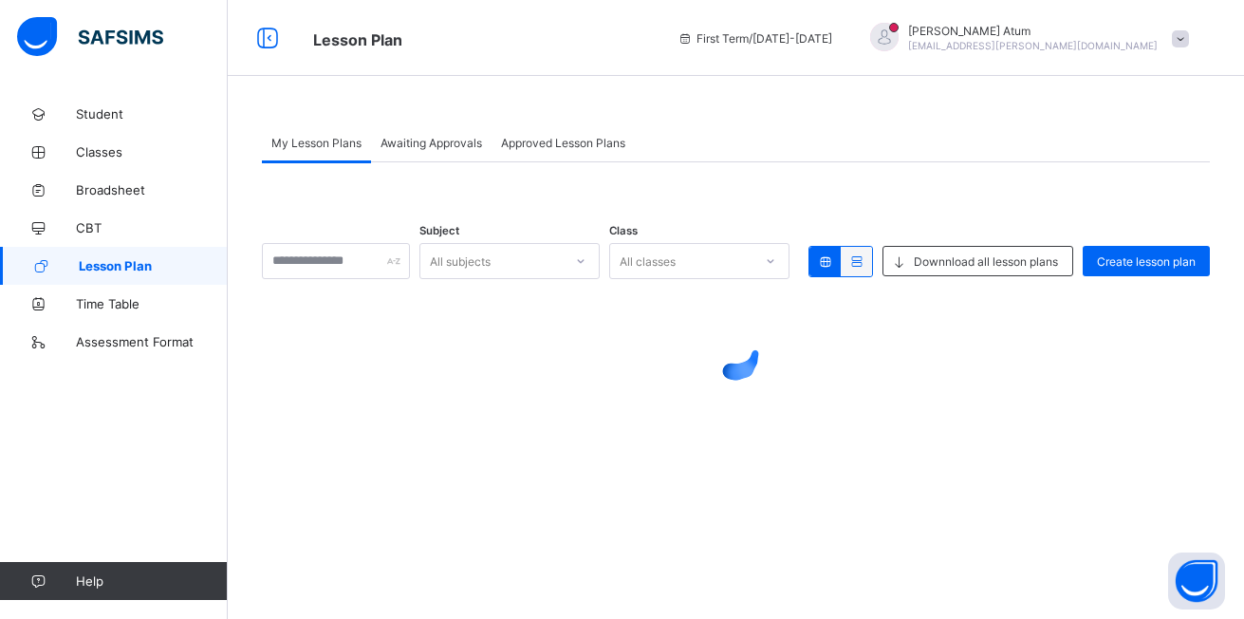
click at [431, 147] on span "Awaiting Approvals" at bounding box center [431, 143] width 102 height 14
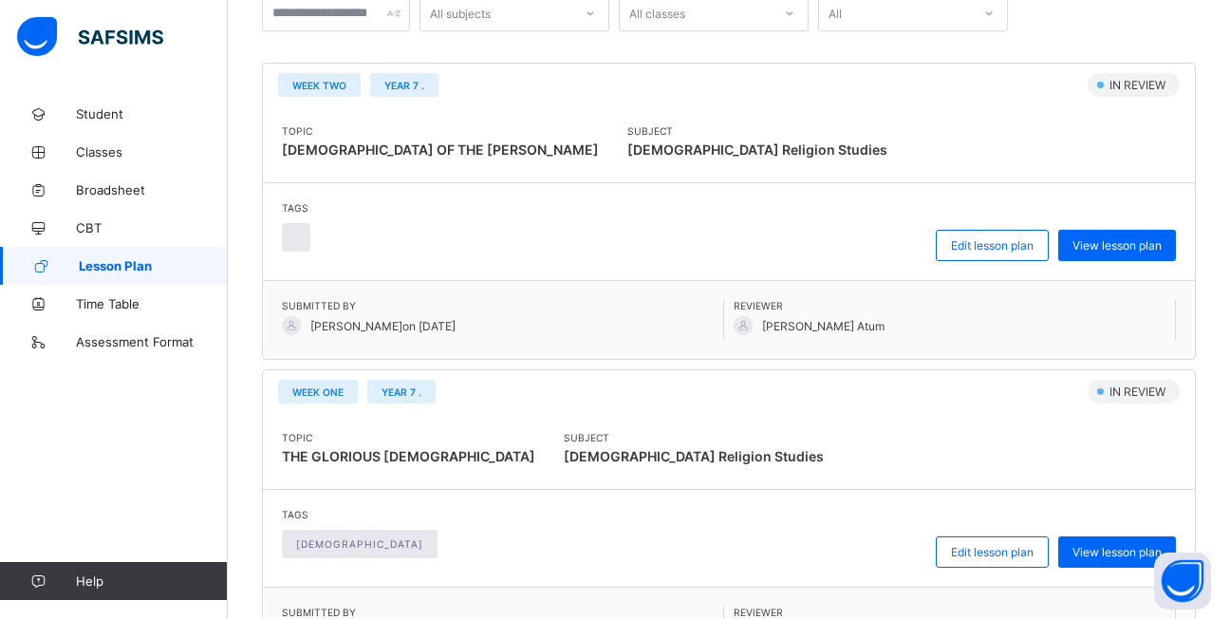
scroll to position [380, 0]
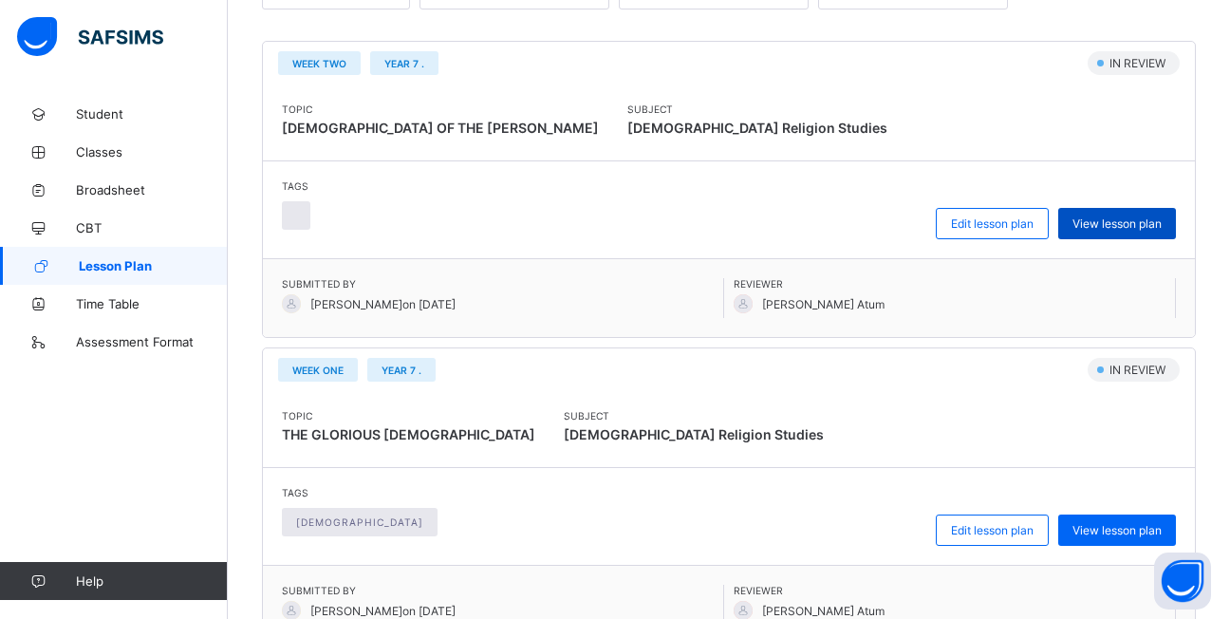
click at [1142, 220] on span "View lesson plan" at bounding box center [1116, 223] width 89 height 14
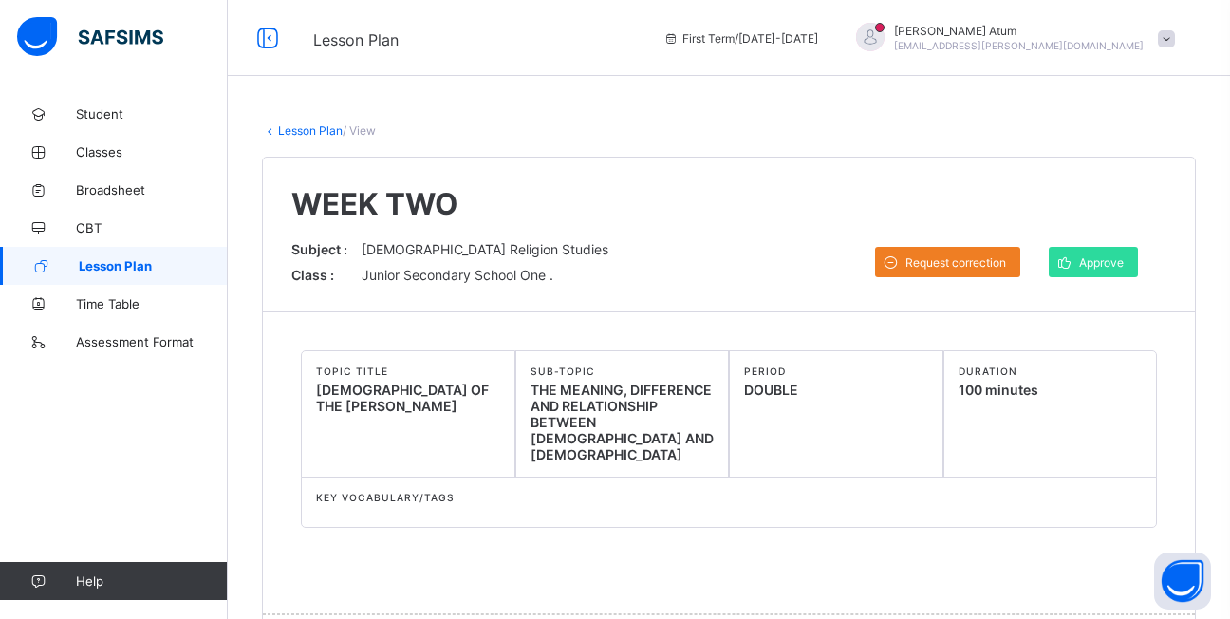
click at [1113, 263] on span "Approve" at bounding box center [1101, 262] width 45 height 14
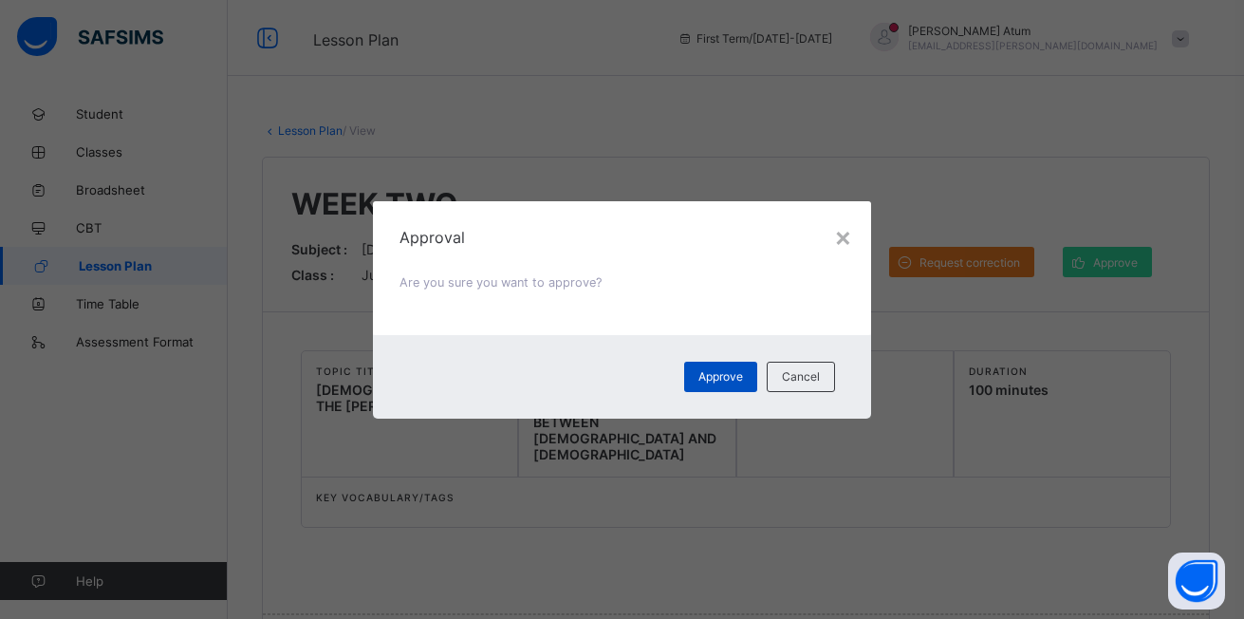
click at [725, 379] on span "Approve" at bounding box center [720, 376] width 45 height 14
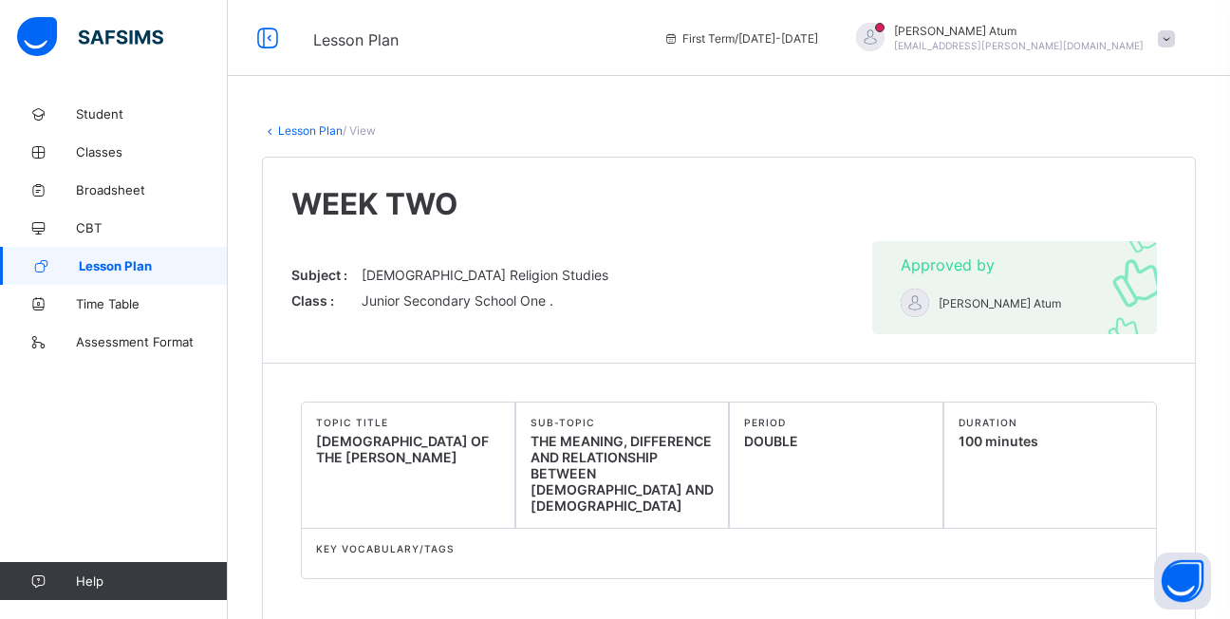
click at [151, 265] on span "Lesson Plan" at bounding box center [153, 265] width 149 height 15
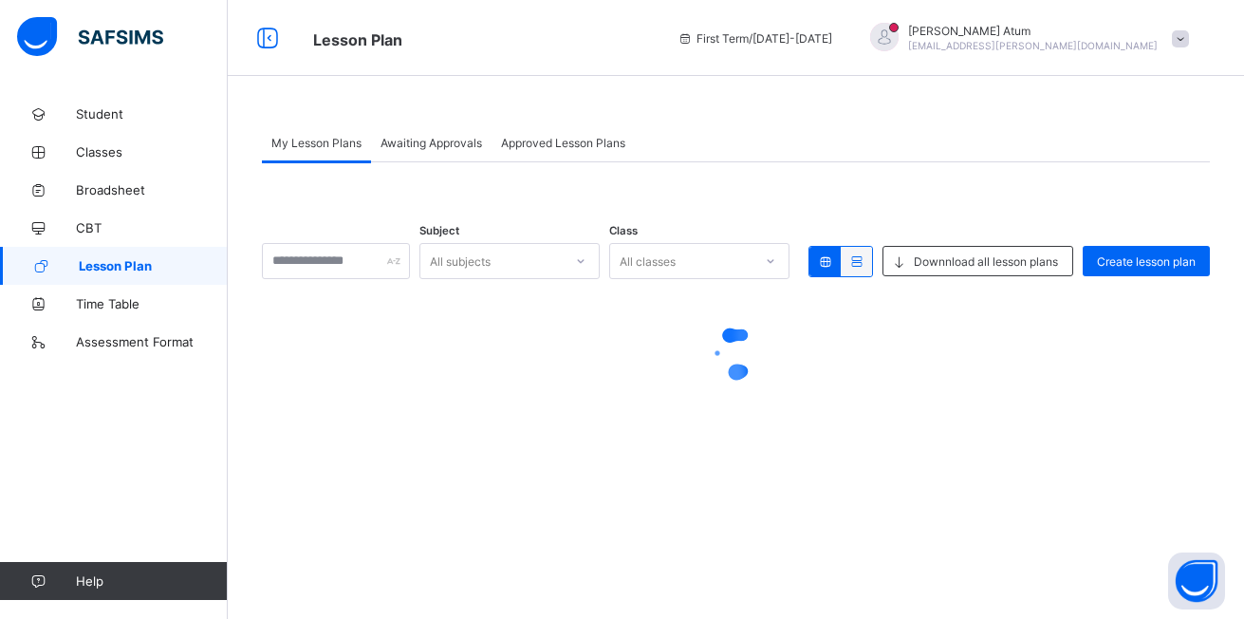
click at [434, 147] on span "Awaiting Approvals" at bounding box center [431, 143] width 102 height 14
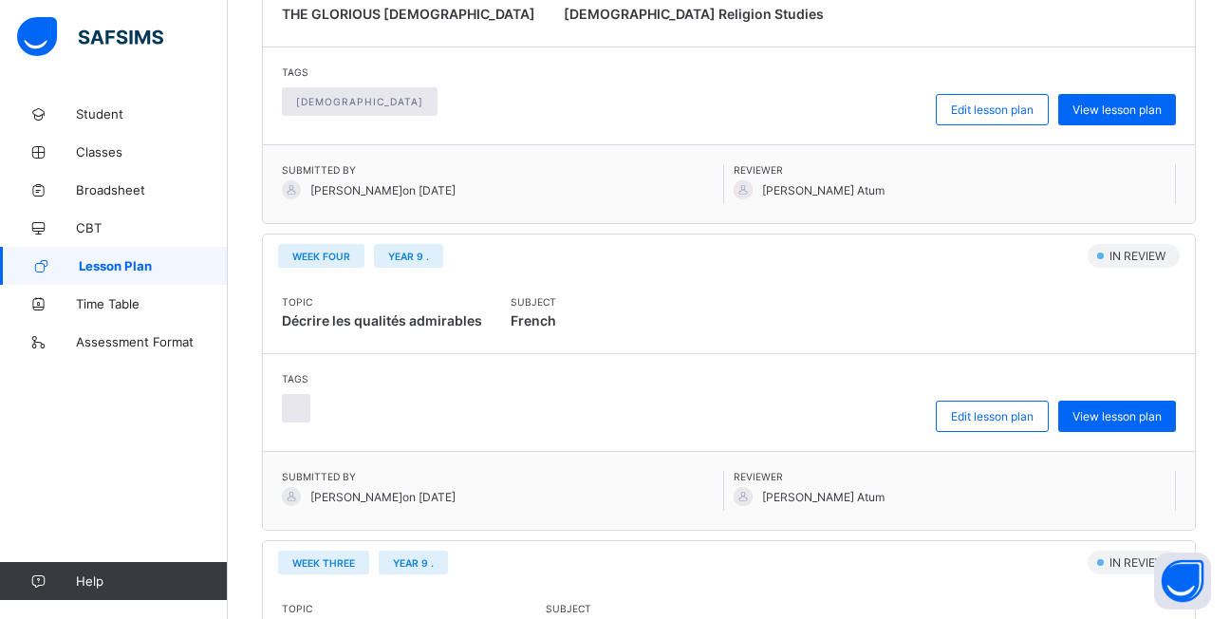
scroll to position [474, 0]
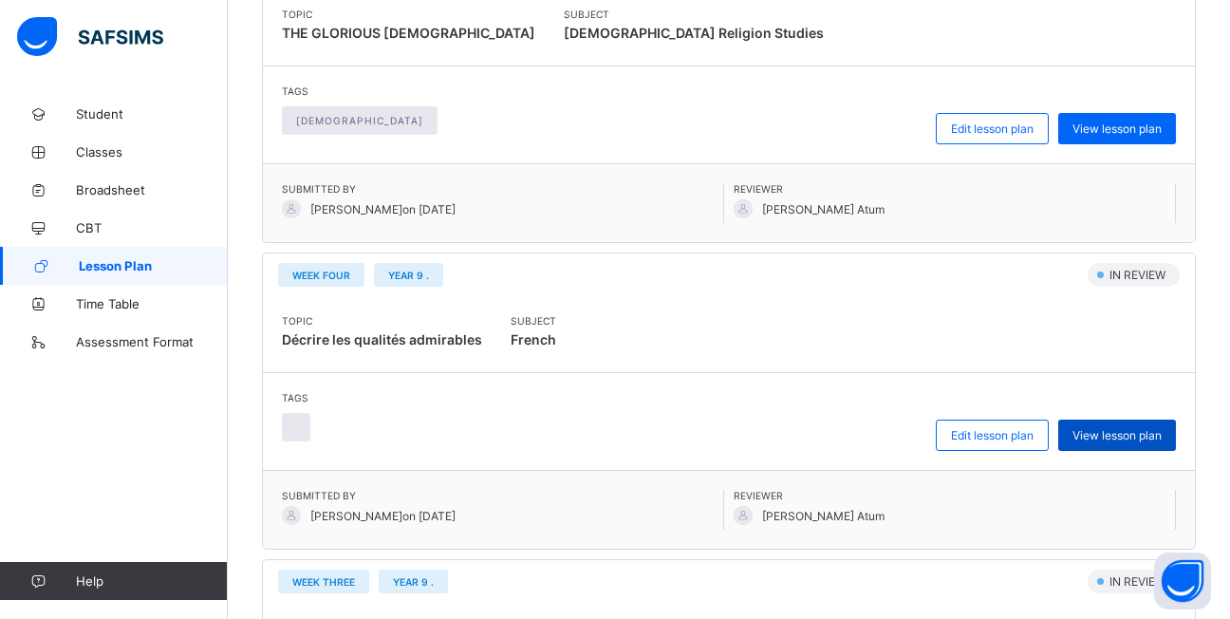
click at [1150, 434] on span "View lesson plan" at bounding box center [1116, 435] width 89 height 14
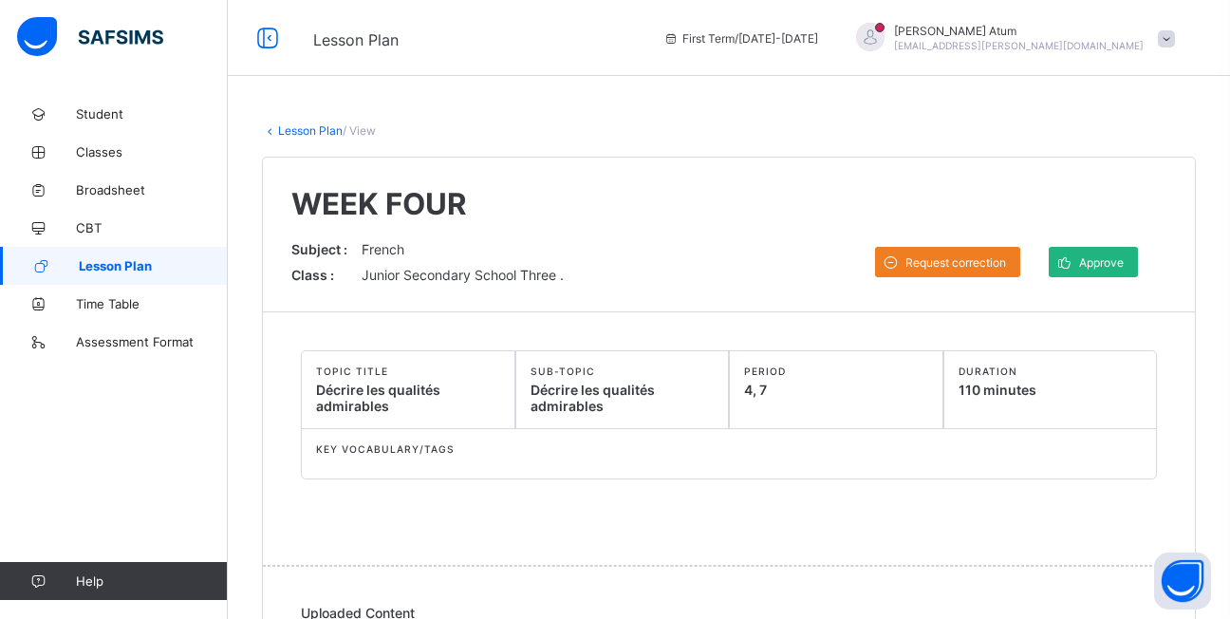
click at [1117, 261] on span "Approve" at bounding box center [1101, 262] width 45 height 14
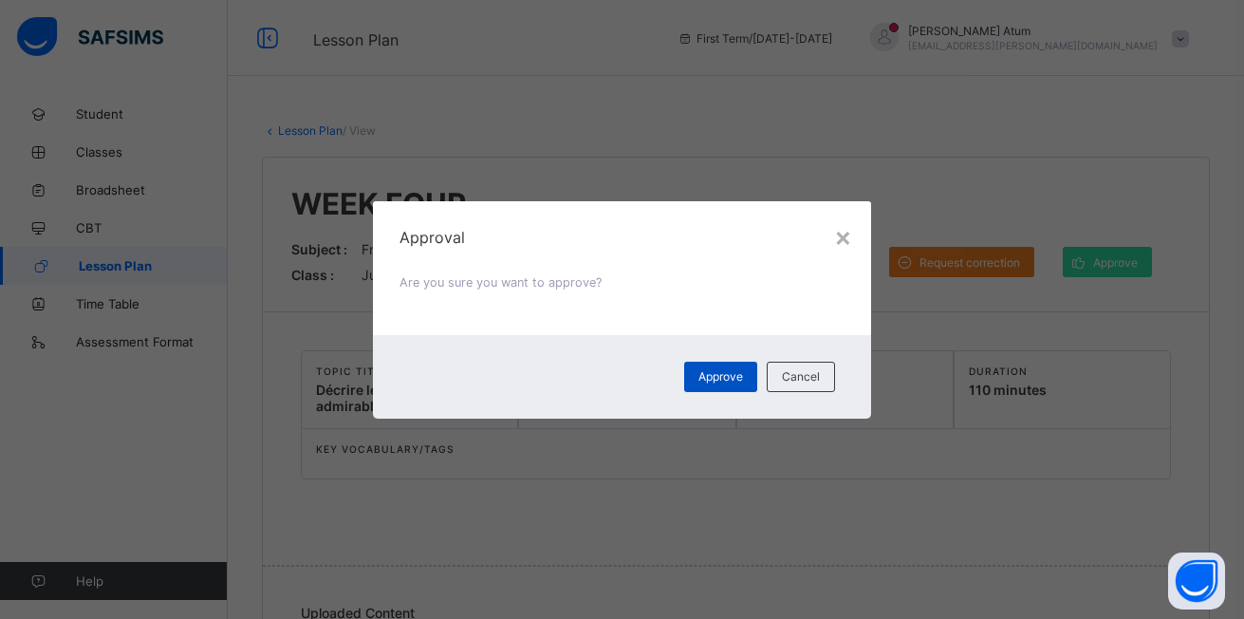
click at [724, 380] on span "Approve" at bounding box center [720, 376] width 45 height 14
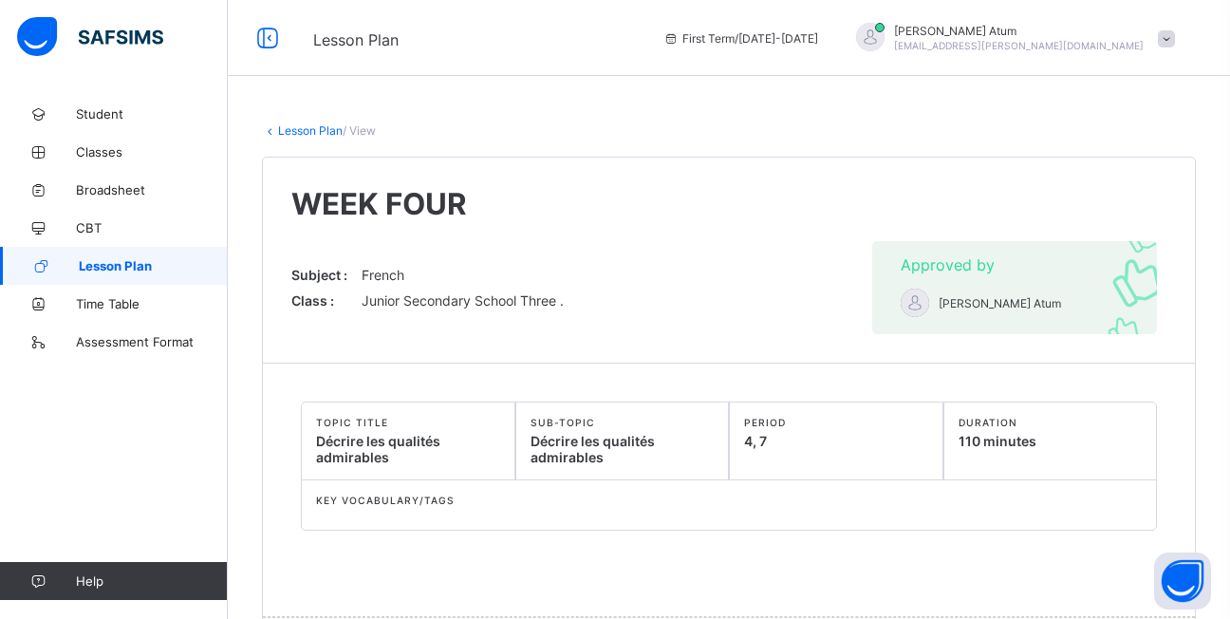
click at [145, 255] on link "Lesson Plan" at bounding box center [114, 266] width 228 height 38
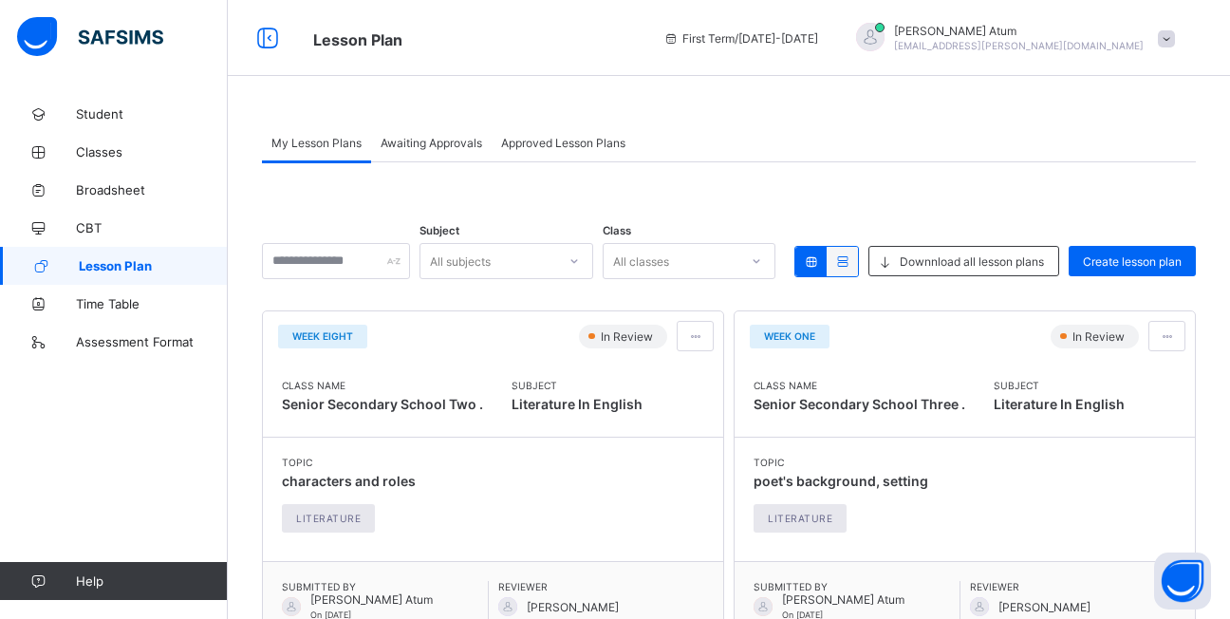
click at [465, 138] on span "Awaiting Approvals" at bounding box center [431, 143] width 102 height 14
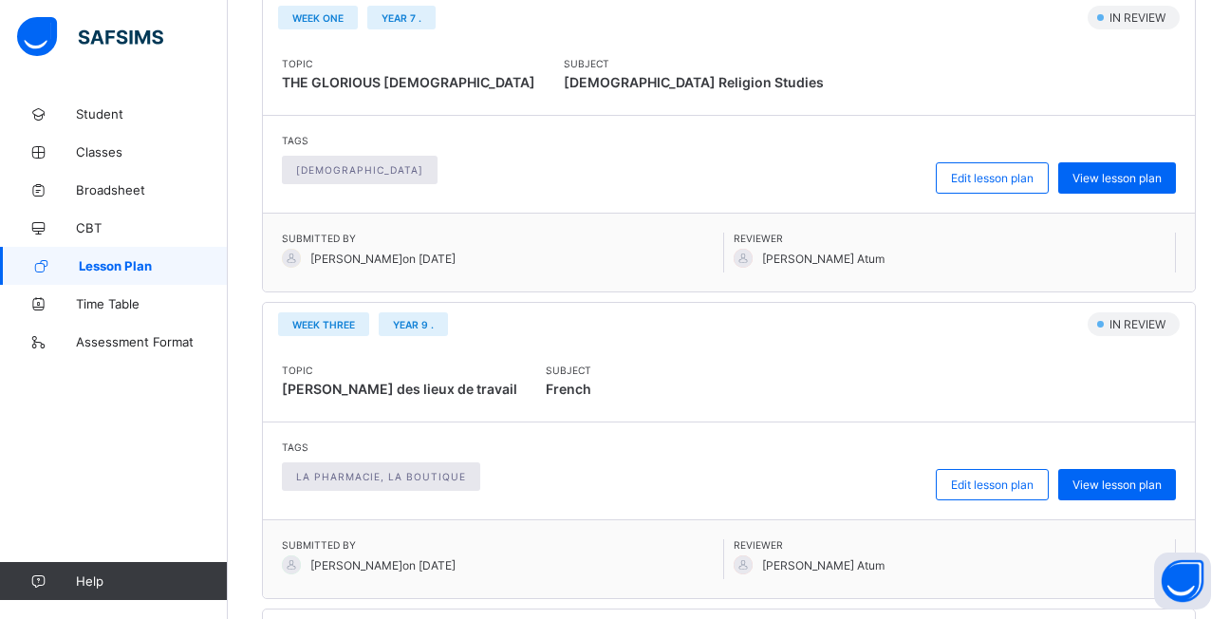
scroll to position [474, 0]
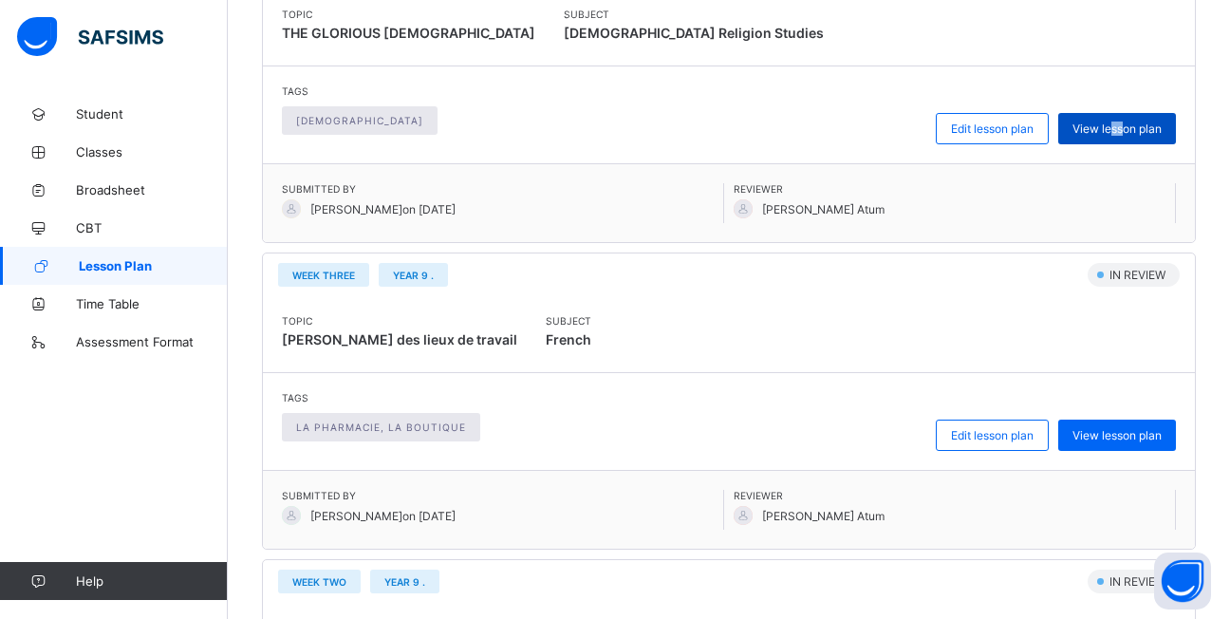
click at [1121, 138] on div "View lesson plan" at bounding box center [1117, 128] width 118 height 31
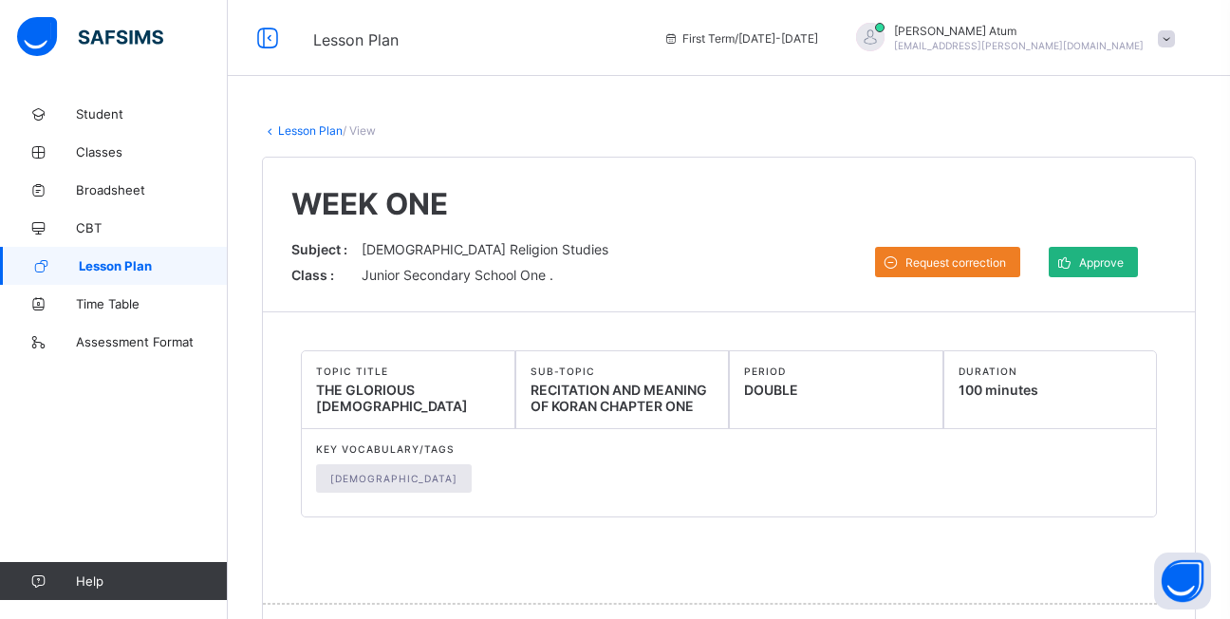
click at [1095, 256] on span "Approve" at bounding box center [1101, 262] width 45 height 14
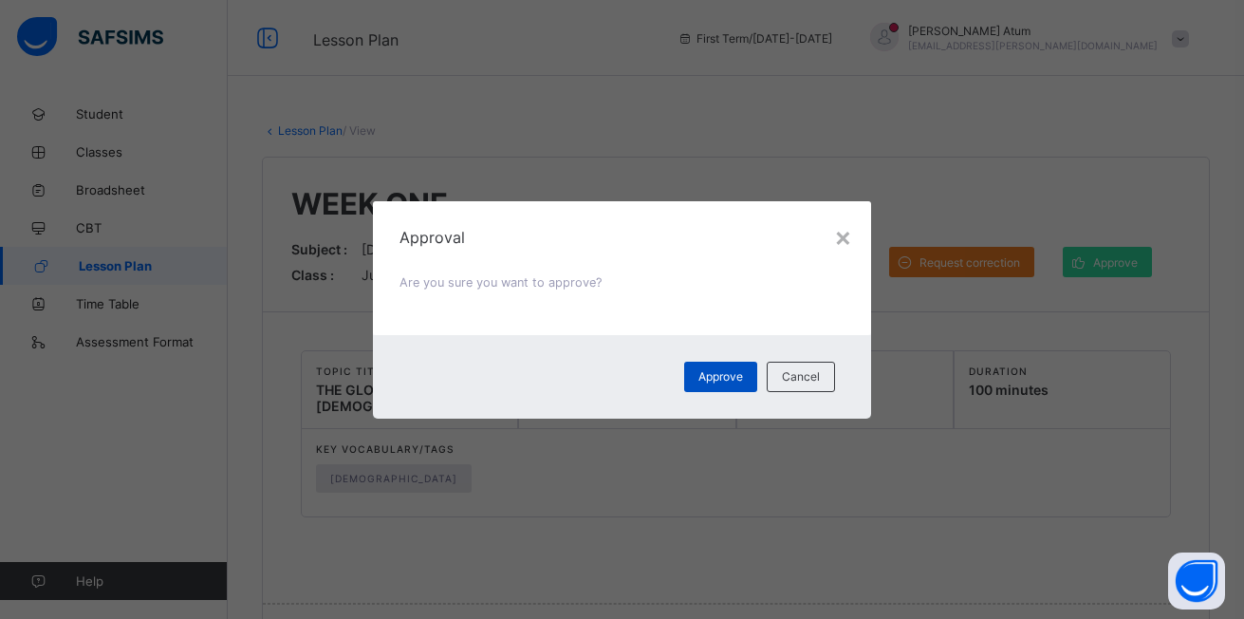
click at [738, 380] on span "Approve" at bounding box center [720, 376] width 45 height 14
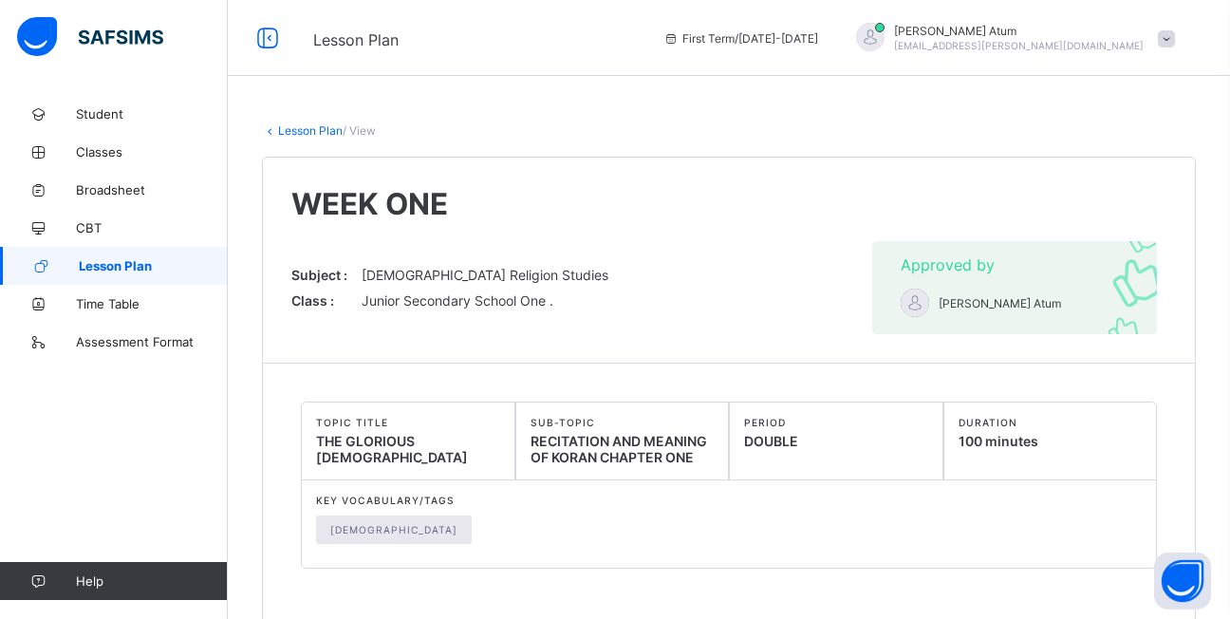
click at [118, 267] on span "Lesson Plan" at bounding box center [153, 265] width 149 height 15
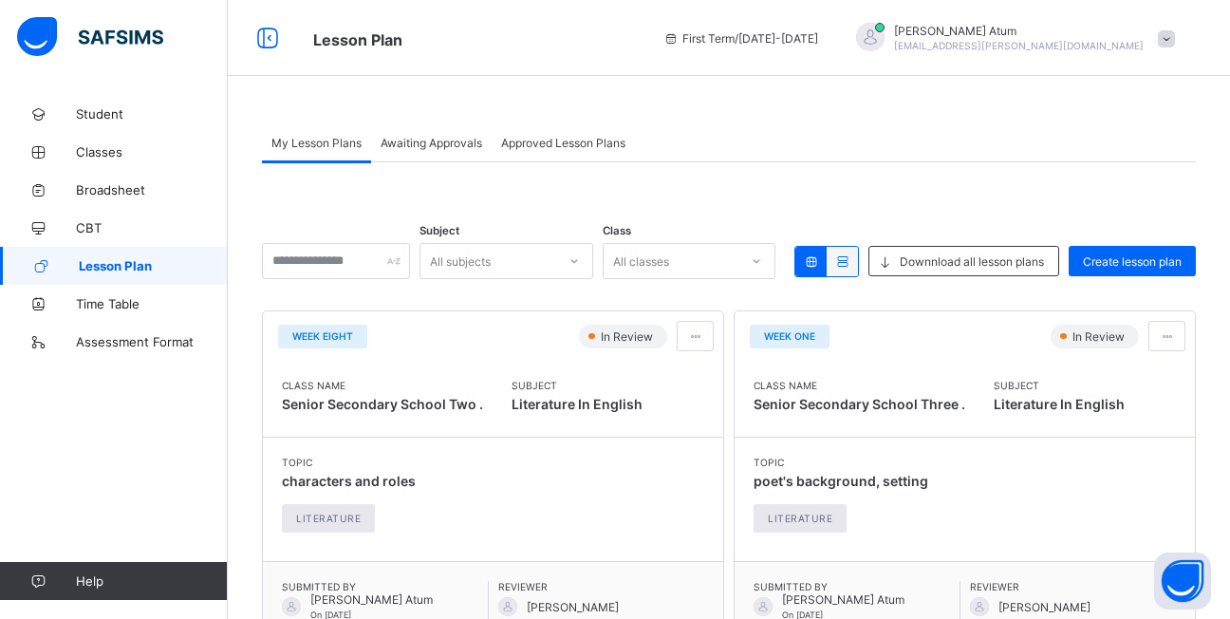
click at [450, 151] on div "Awaiting Approvals" at bounding box center [431, 142] width 120 height 38
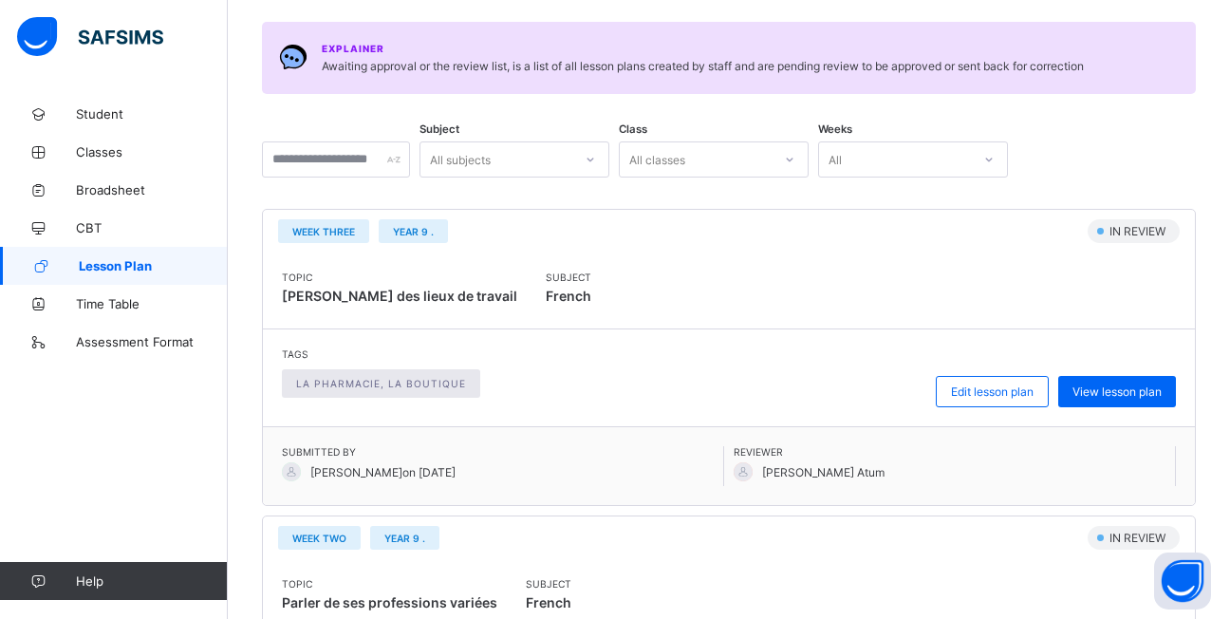
scroll to position [664, 0]
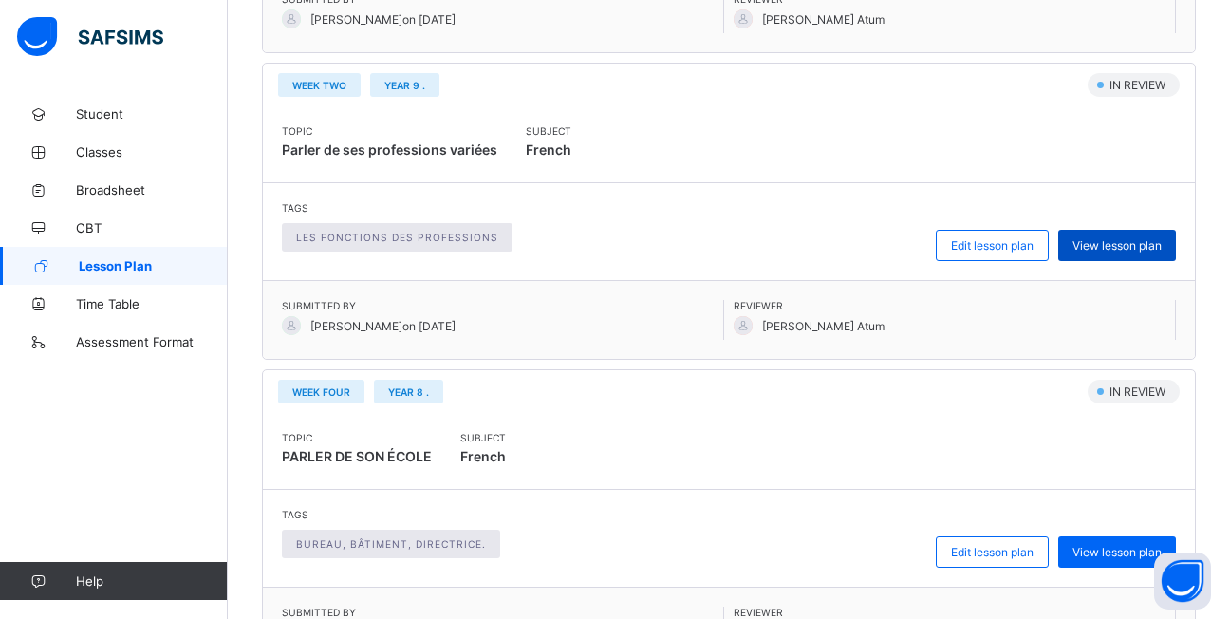
click at [1137, 246] on span "View lesson plan" at bounding box center [1116, 245] width 89 height 14
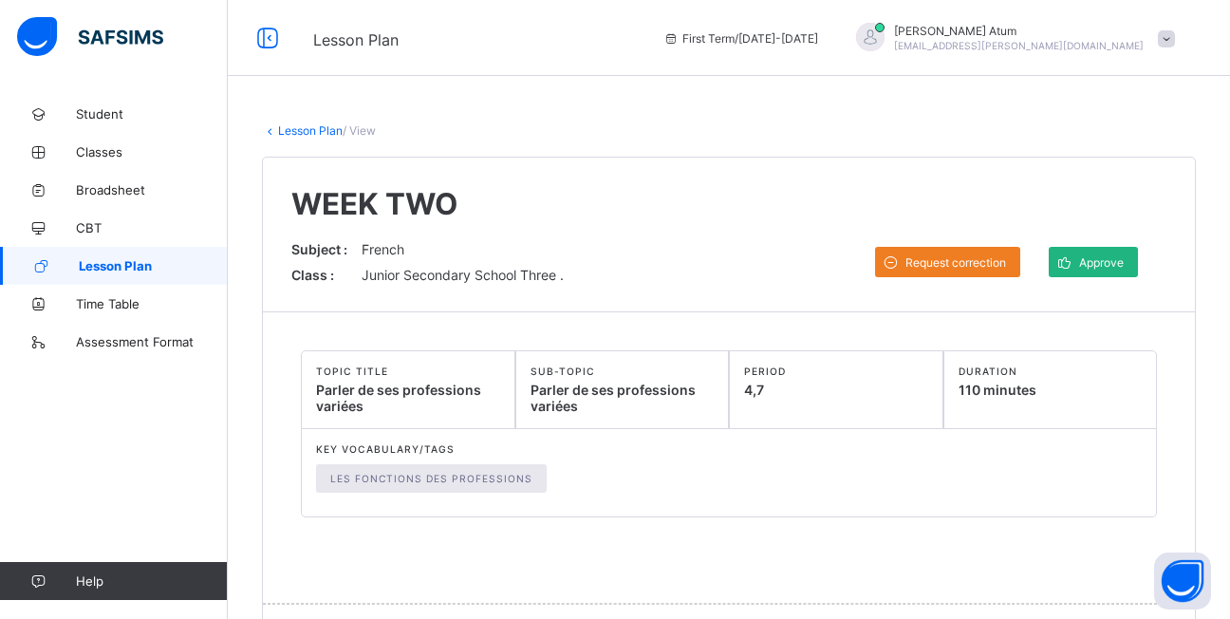
click at [1093, 253] on div "Approve" at bounding box center [1092, 262] width 89 height 30
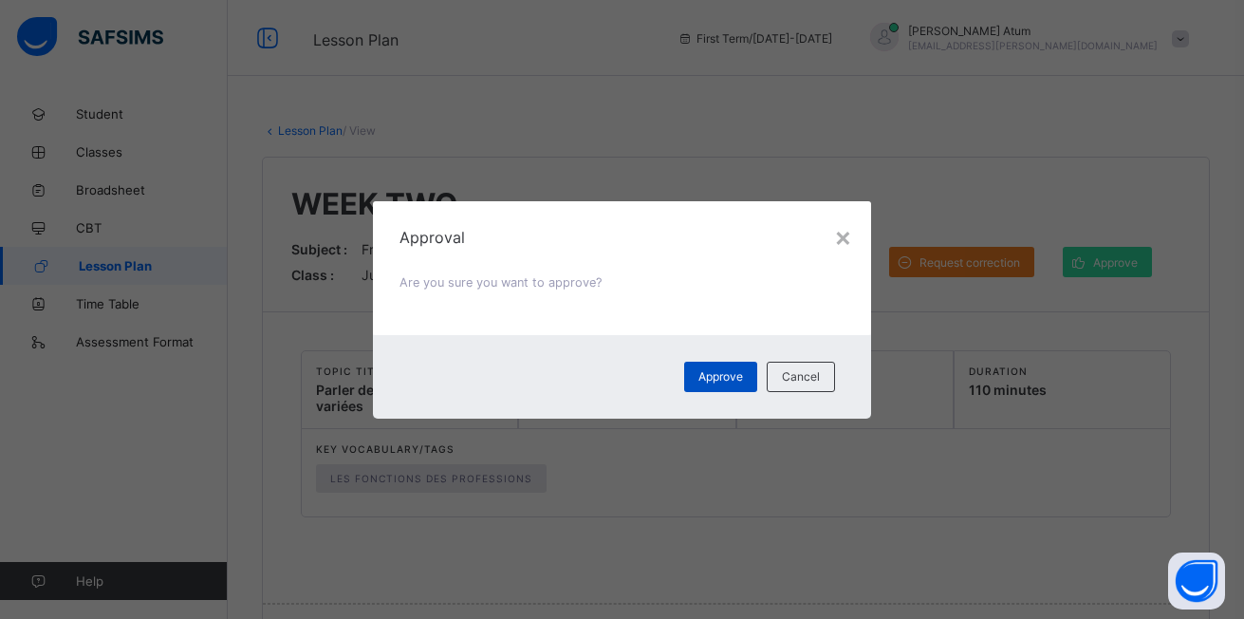
click at [733, 370] on span "Approve" at bounding box center [720, 376] width 45 height 14
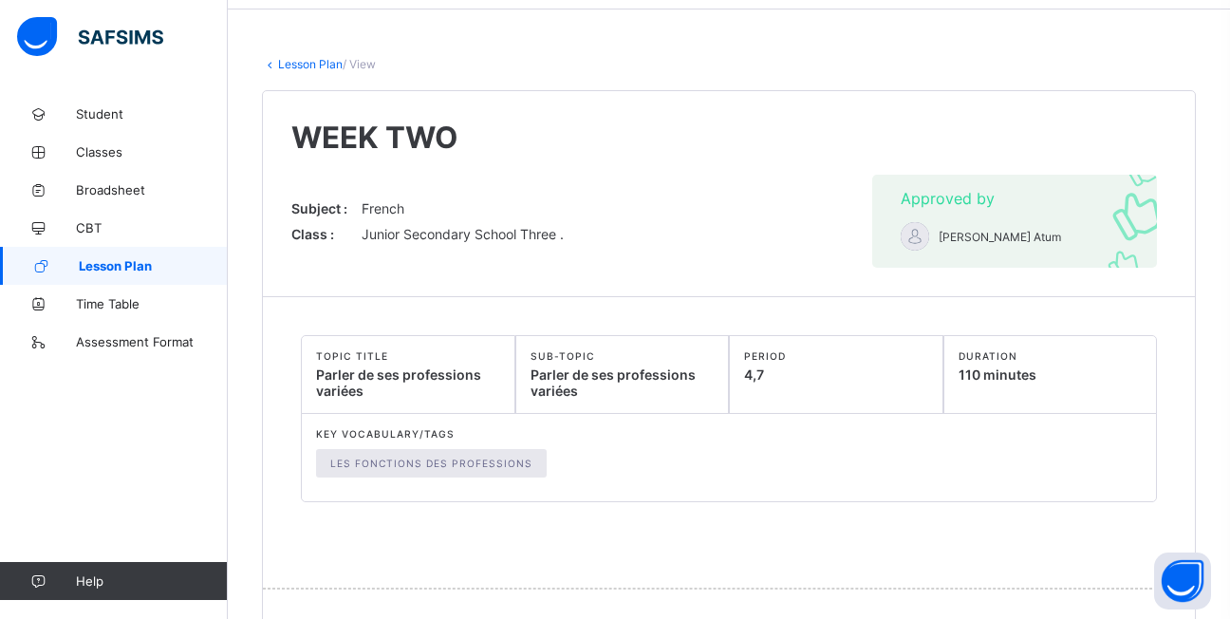
scroll to position [122, 0]
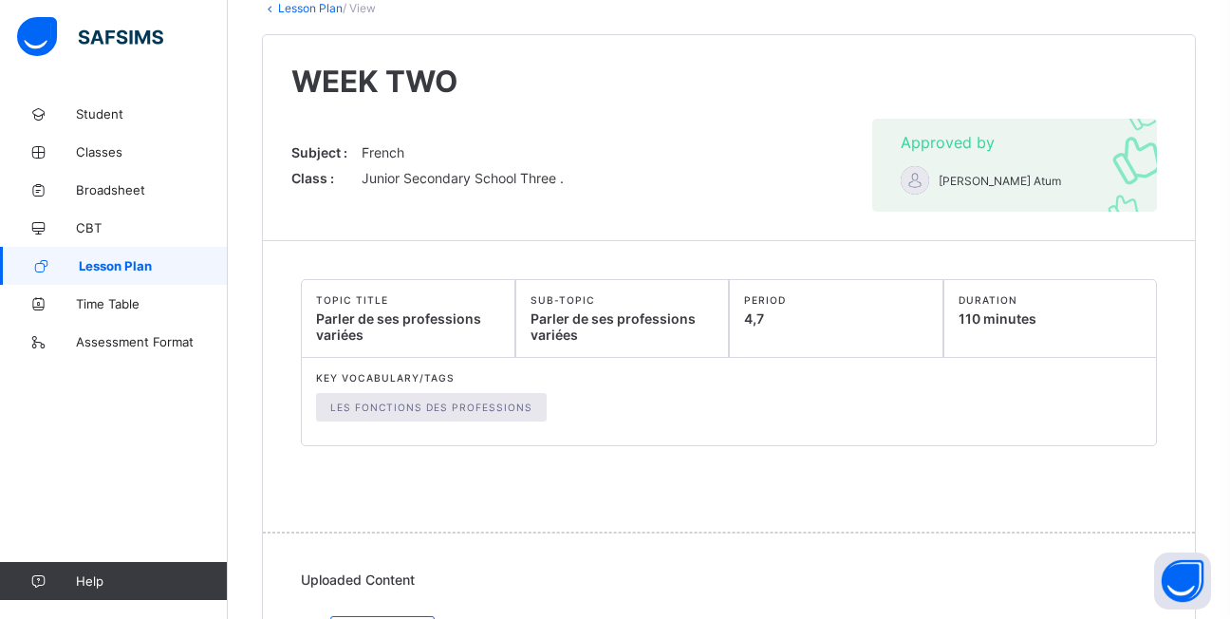
click at [115, 265] on span "Lesson Plan" at bounding box center [153, 265] width 149 height 15
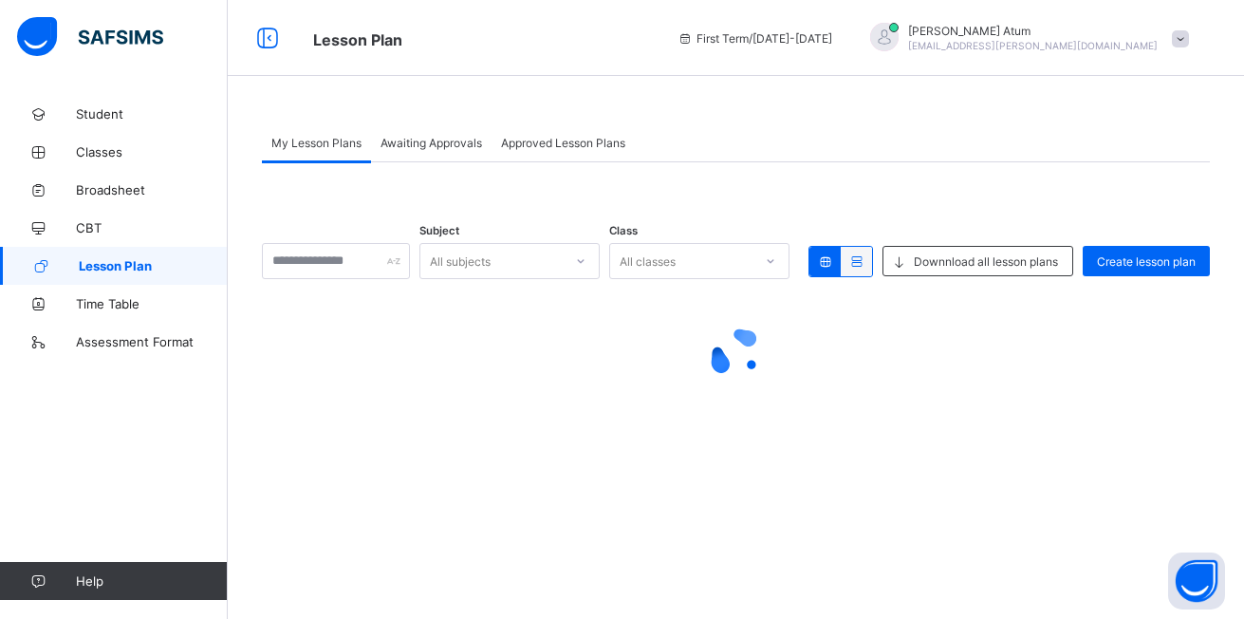
click at [408, 149] on span "Awaiting Approvals" at bounding box center [431, 143] width 102 height 14
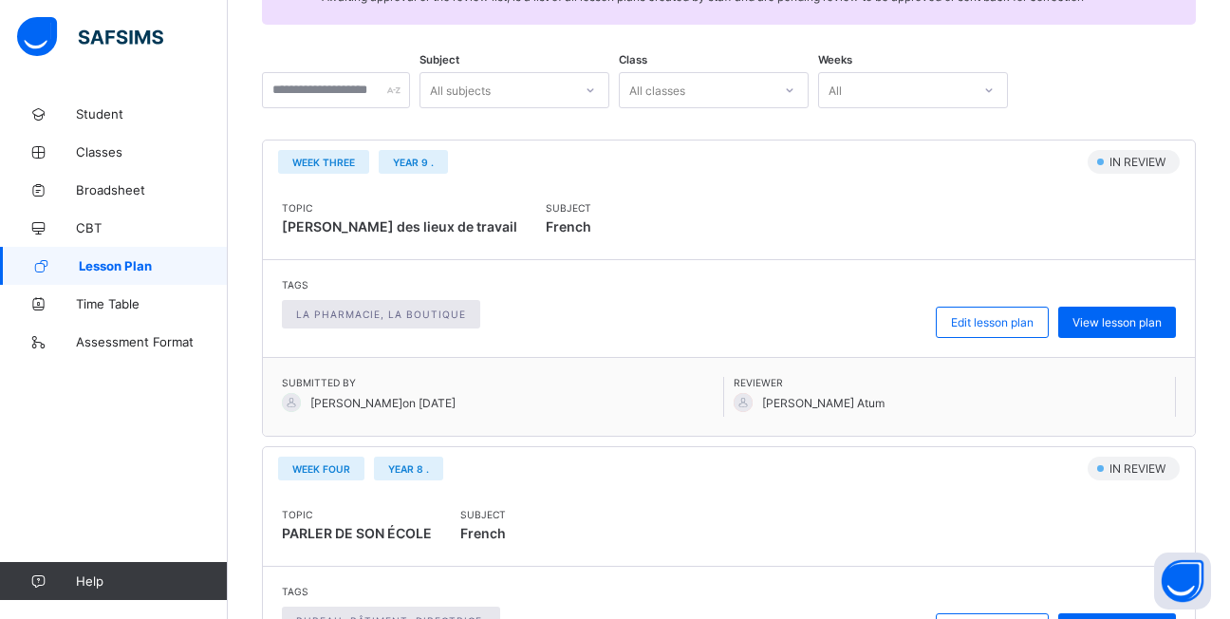
scroll to position [285, 0]
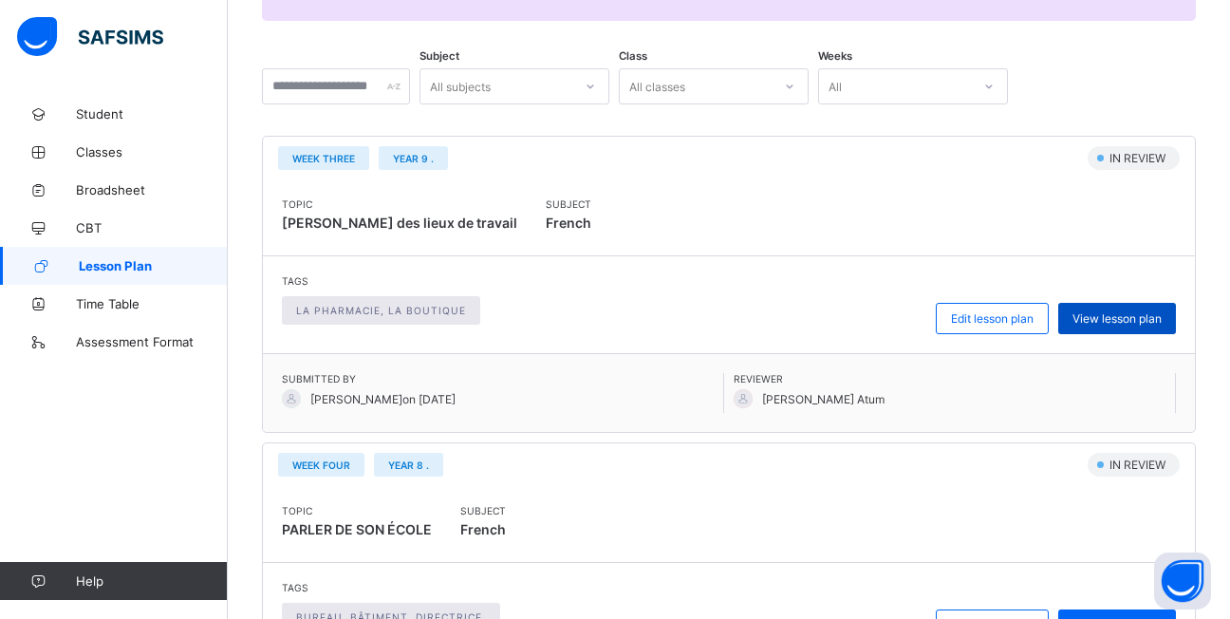
click at [1127, 321] on span "View lesson plan" at bounding box center [1116, 318] width 89 height 14
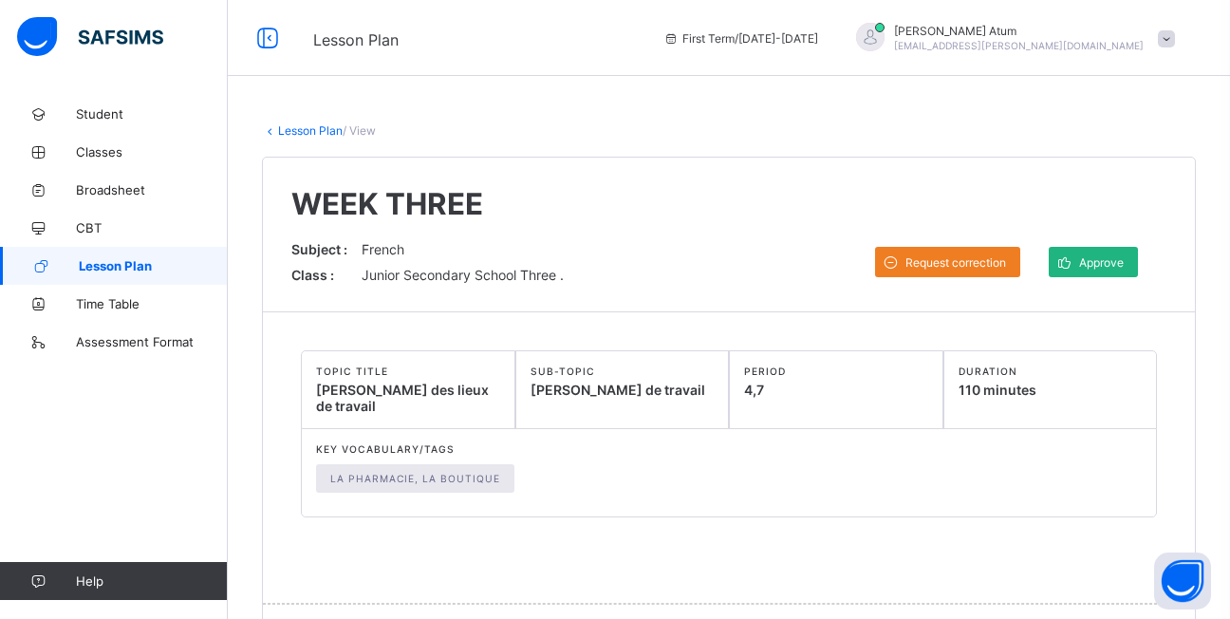
click at [1071, 258] on icon at bounding box center [1064, 262] width 20 height 18
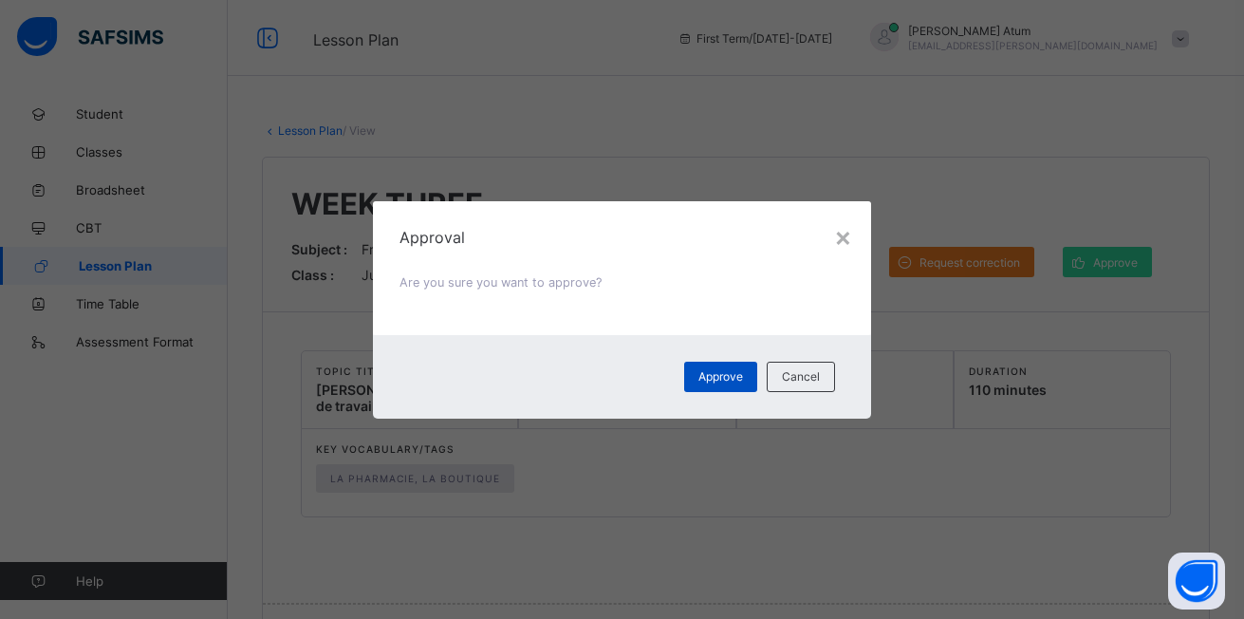
click at [738, 379] on span "Approve" at bounding box center [720, 376] width 45 height 14
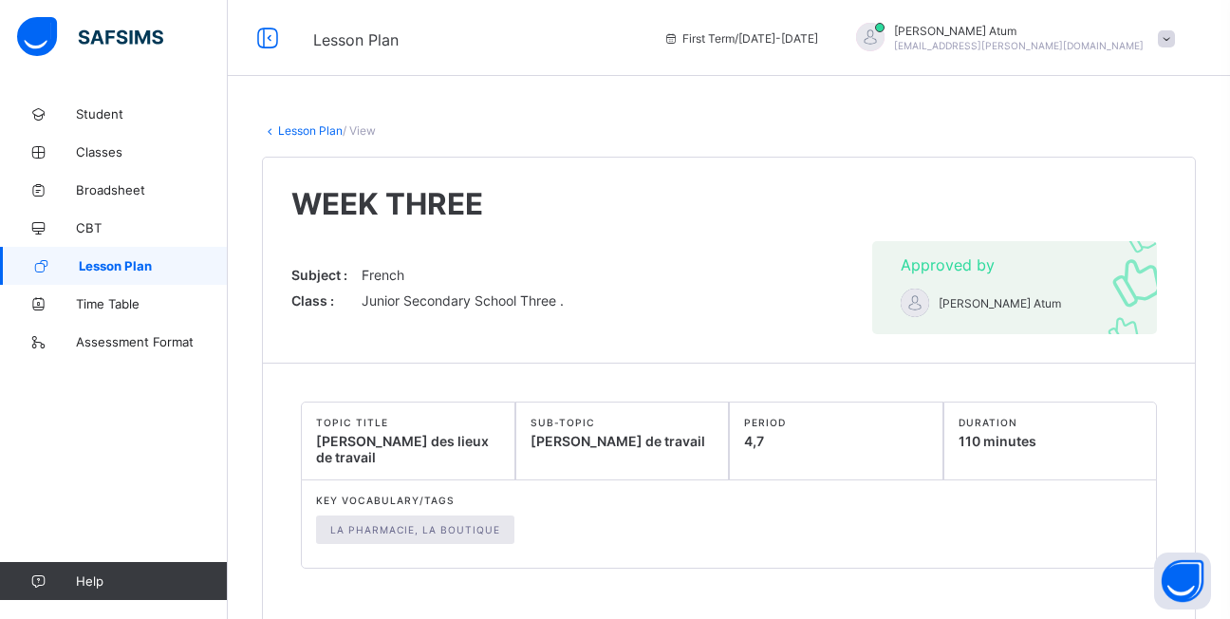
click at [160, 265] on span "Lesson Plan" at bounding box center [153, 265] width 149 height 15
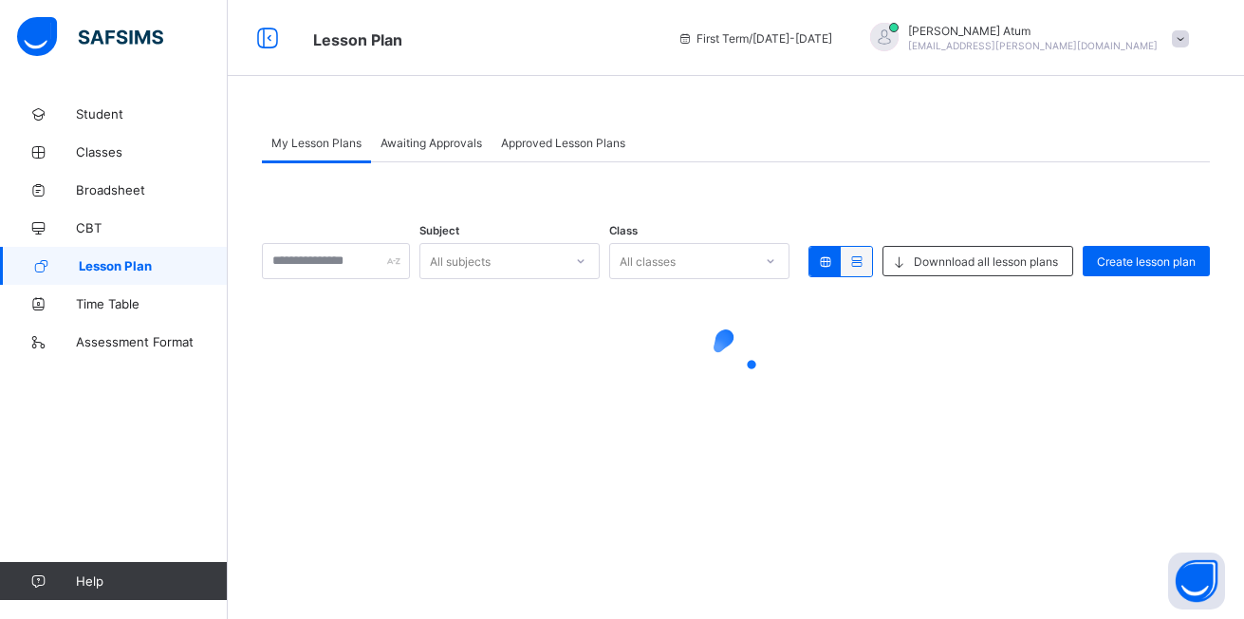
click at [429, 144] on span "Awaiting Approvals" at bounding box center [431, 143] width 102 height 14
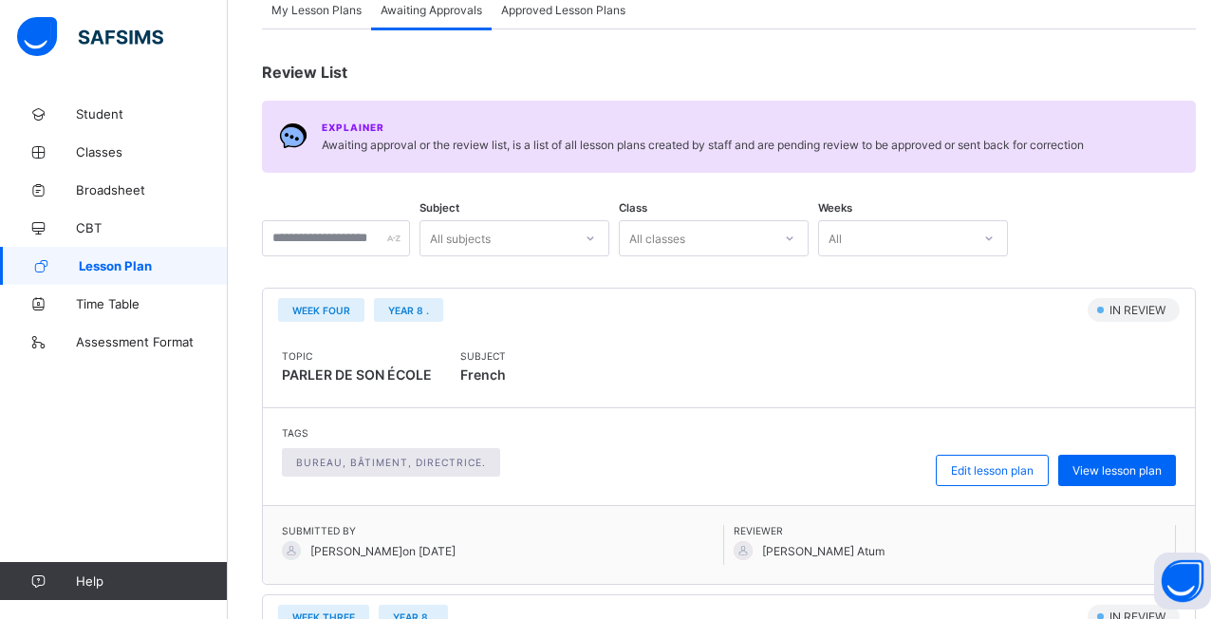
scroll to position [191, 0]
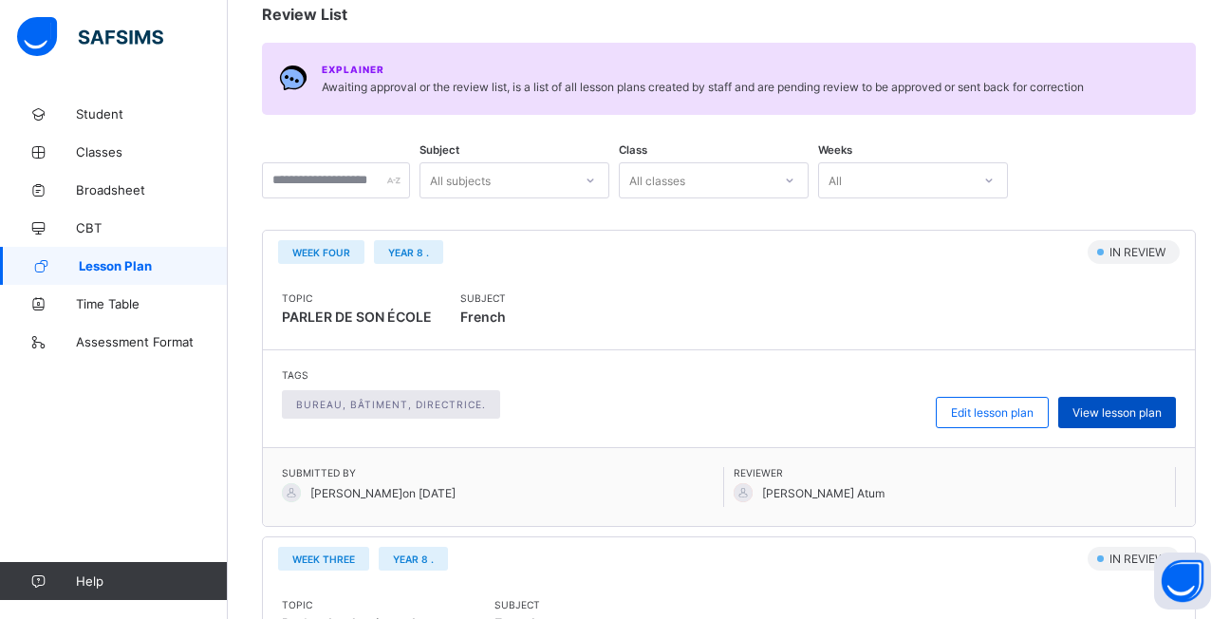
click at [1124, 414] on span "View lesson plan" at bounding box center [1116, 412] width 89 height 14
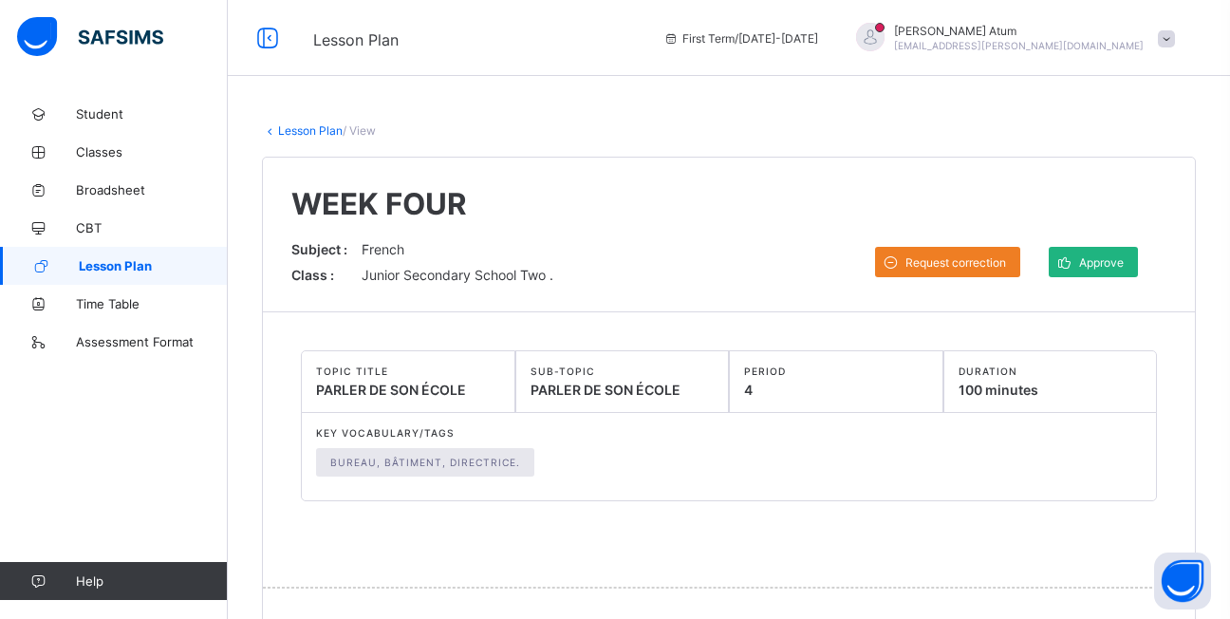
click at [1069, 270] on icon at bounding box center [1064, 262] width 20 height 18
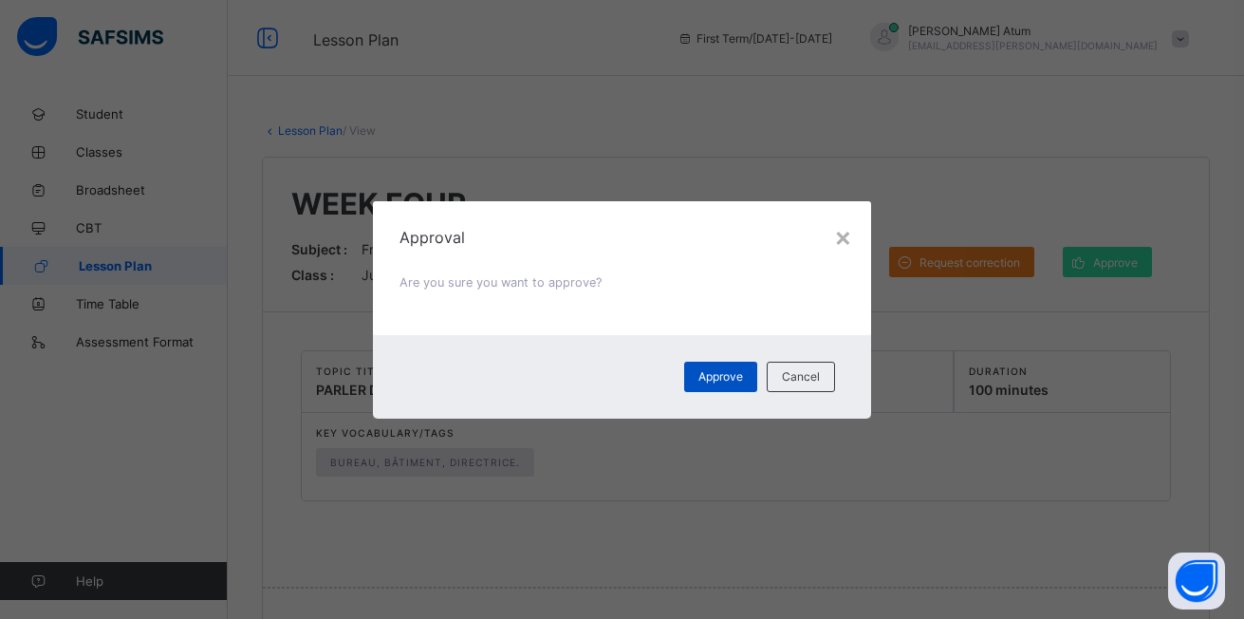
click at [755, 369] on div "Approve" at bounding box center [720, 376] width 73 height 30
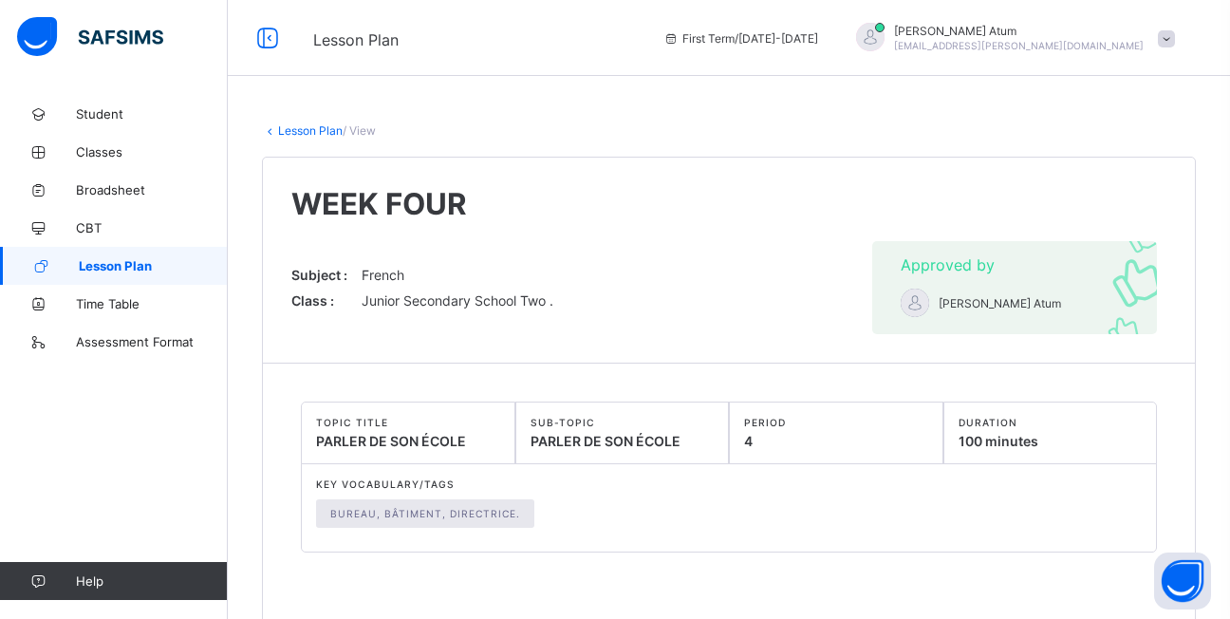
click at [151, 263] on span "Lesson Plan" at bounding box center [153, 265] width 149 height 15
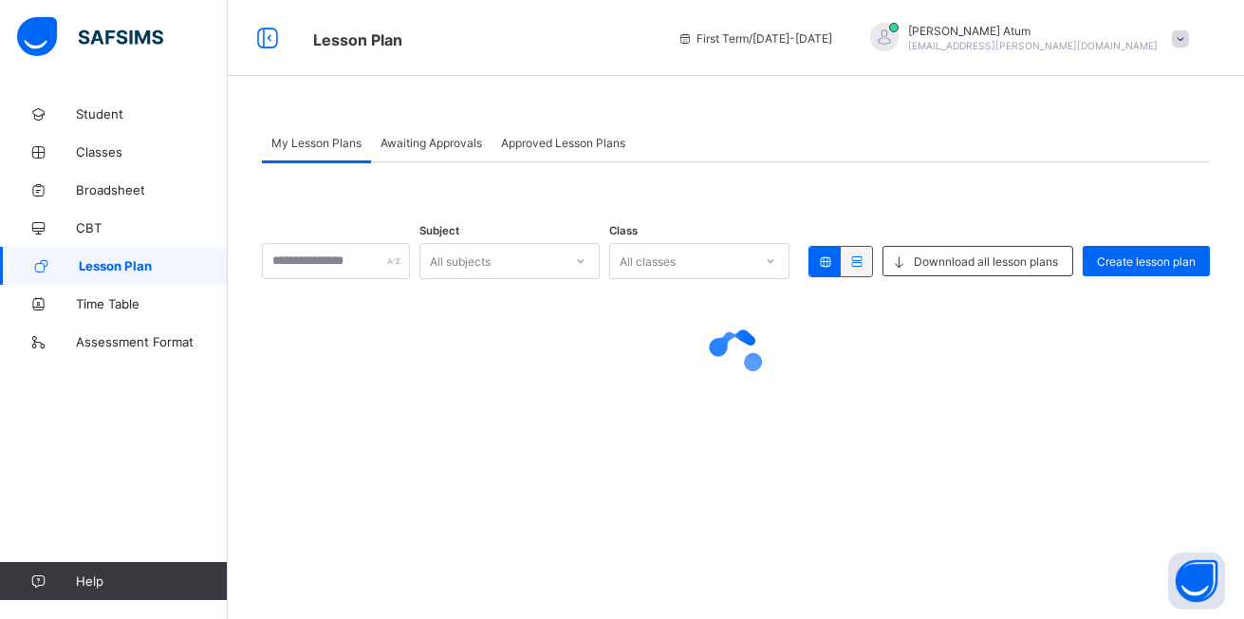
click at [471, 143] on span "Awaiting Approvals" at bounding box center [431, 143] width 102 height 14
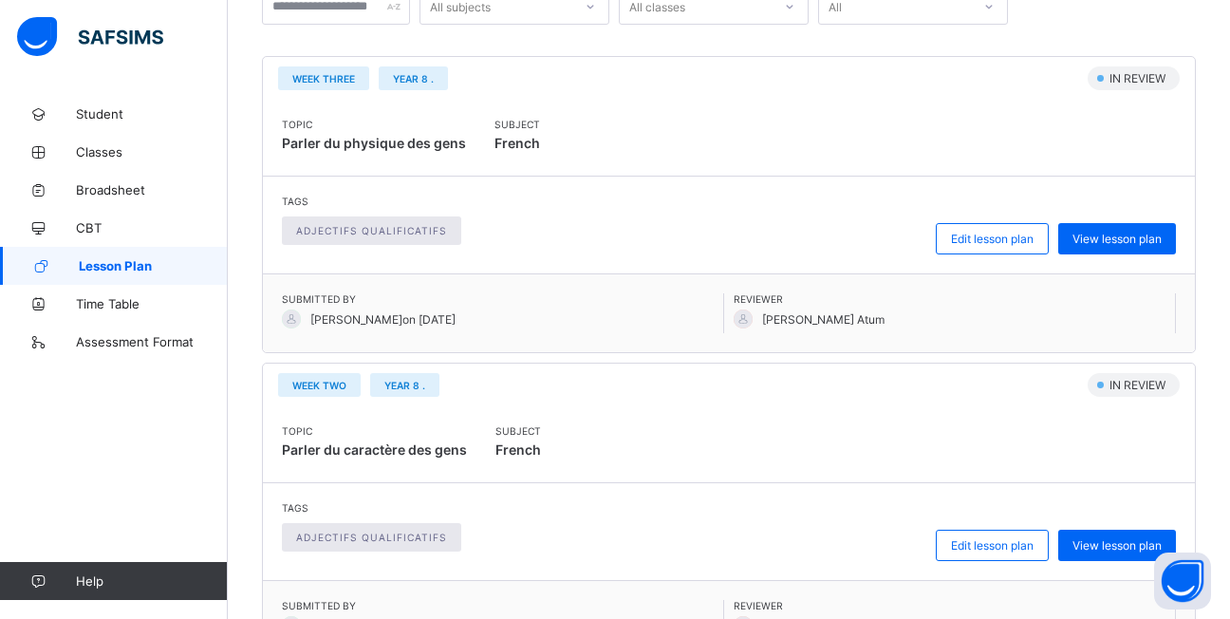
scroll to position [380, 0]
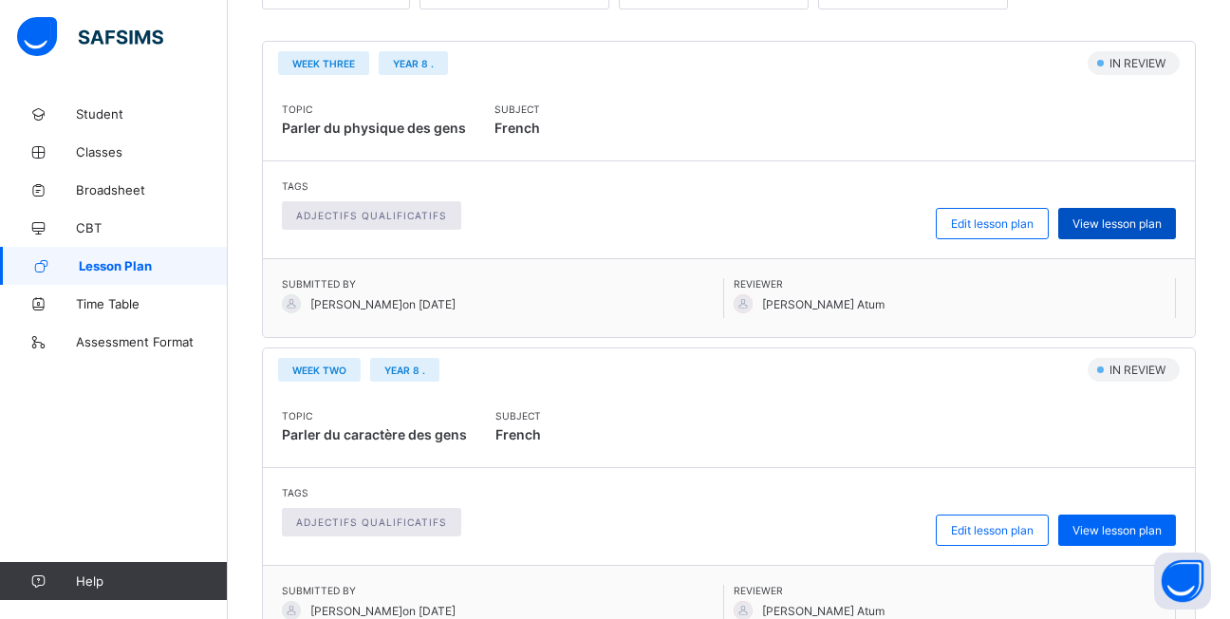
click at [1130, 217] on span "View lesson plan" at bounding box center [1116, 223] width 89 height 14
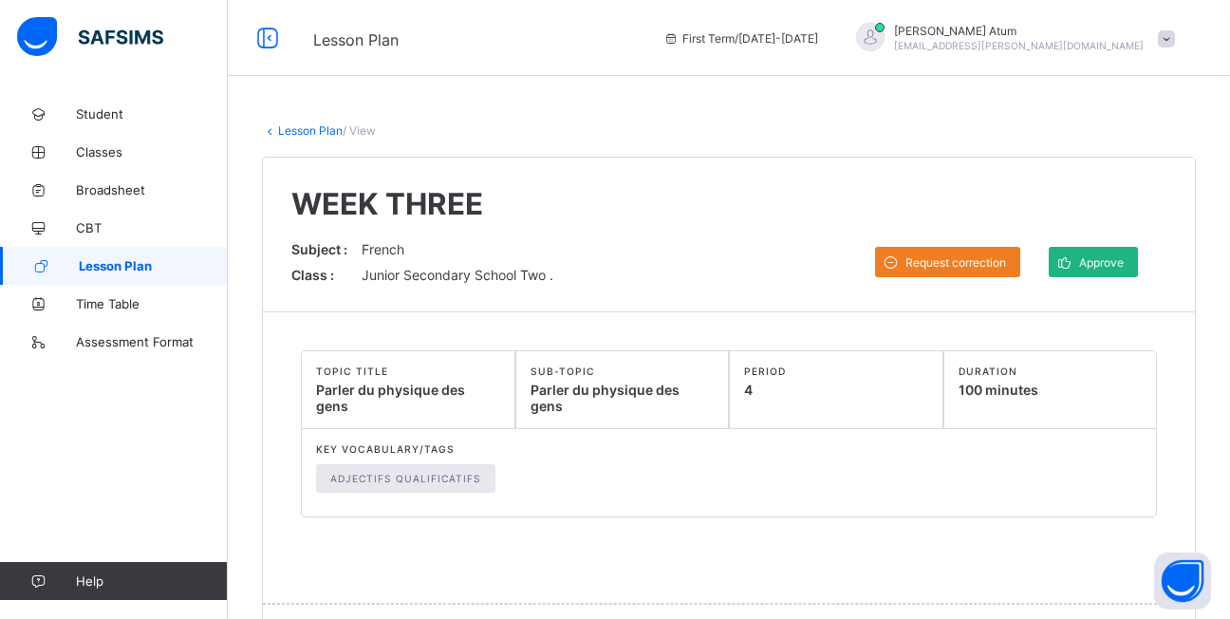
click at [1074, 257] on icon at bounding box center [1064, 262] width 20 height 18
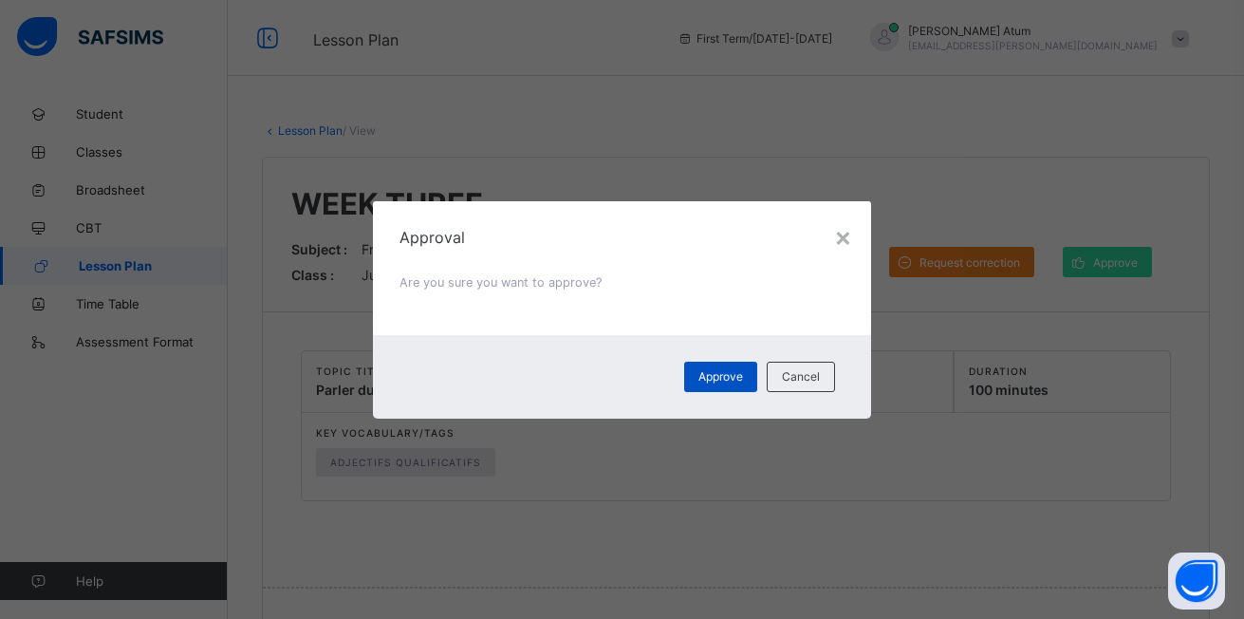
click at [715, 379] on span "Approve" at bounding box center [720, 376] width 45 height 14
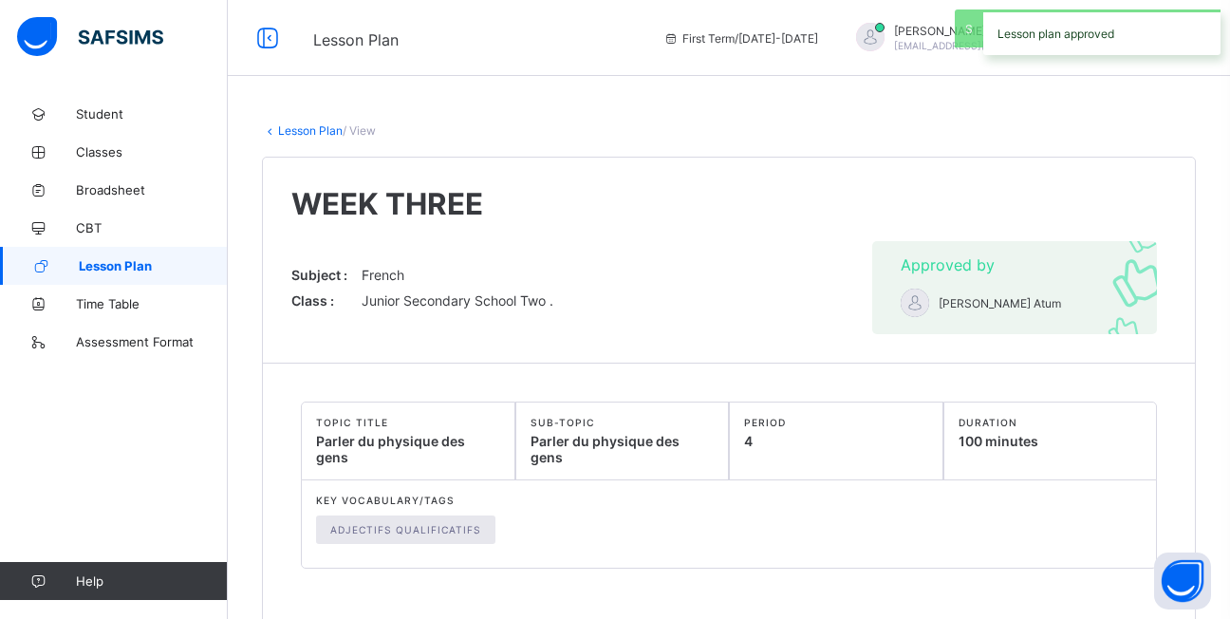
click at [168, 261] on span "Lesson Plan" at bounding box center [153, 265] width 149 height 15
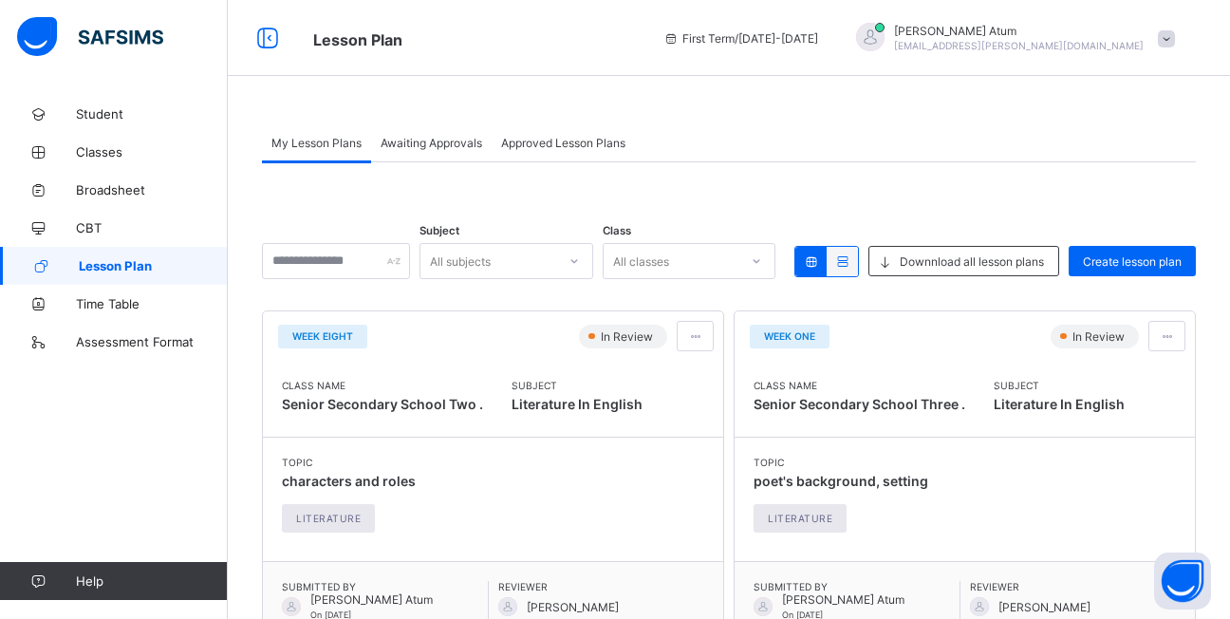
click at [443, 142] on span "Awaiting Approvals" at bounding box center [431, 143] width 102 height 14
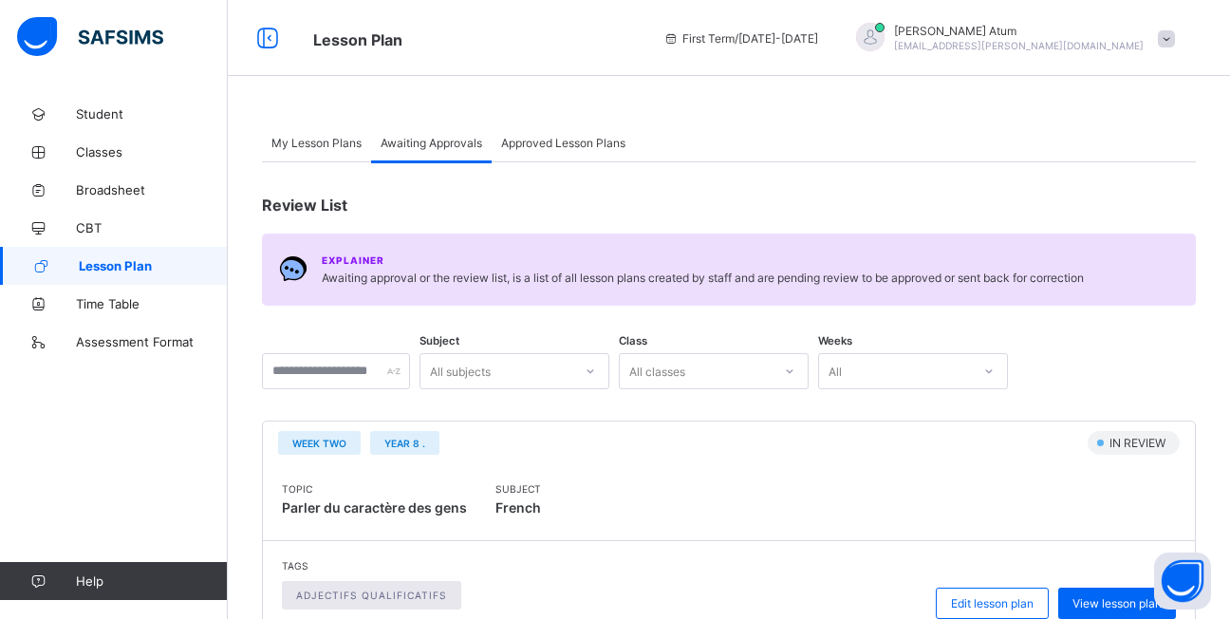
scroll to position [569, 0]
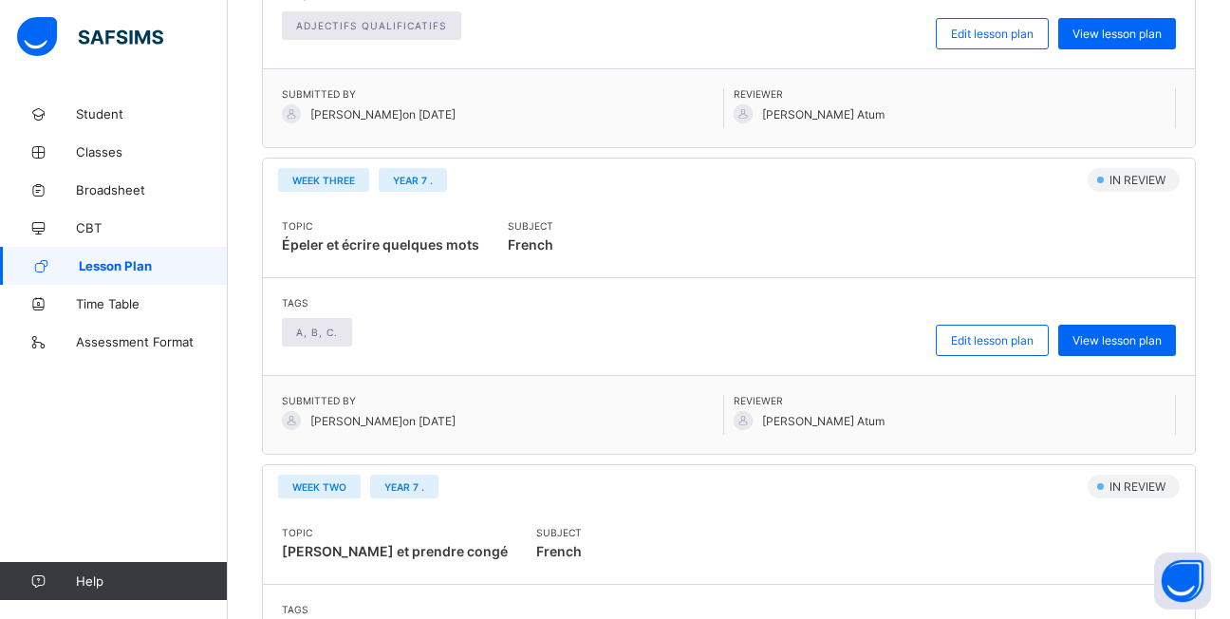
click at [1124, 37] on span "View lesson plan" at bounding box center [1116, 34] width 89 height 14
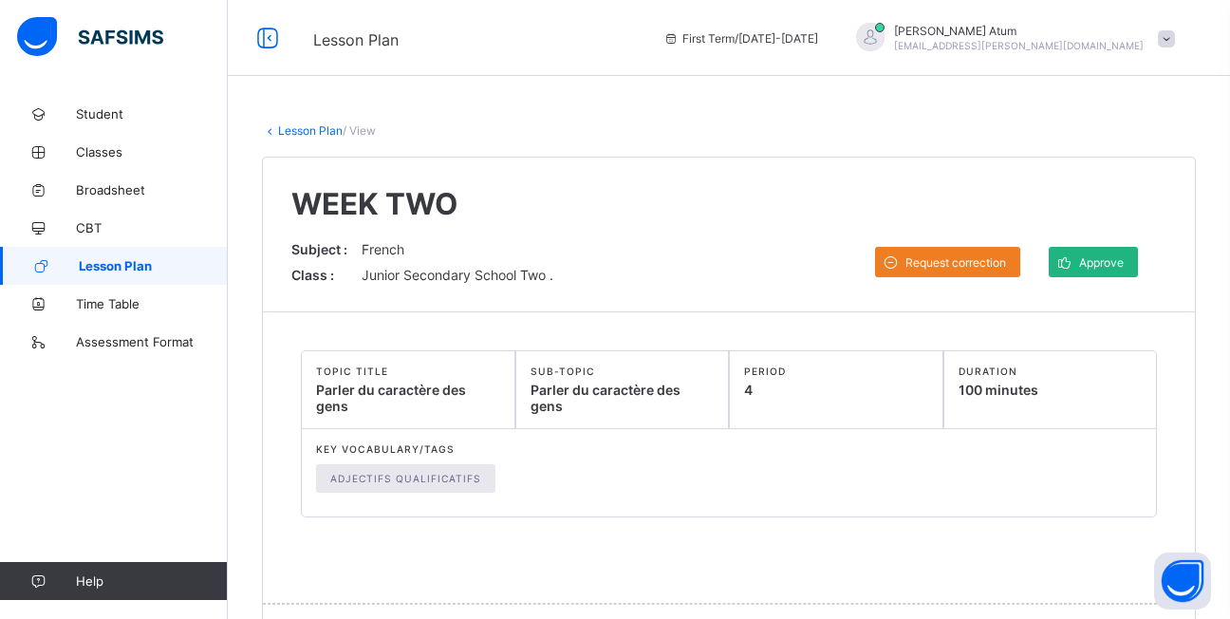
click at [1114, 258] on span "Approve" at bounding box center [1101, 262] width 45 height 14
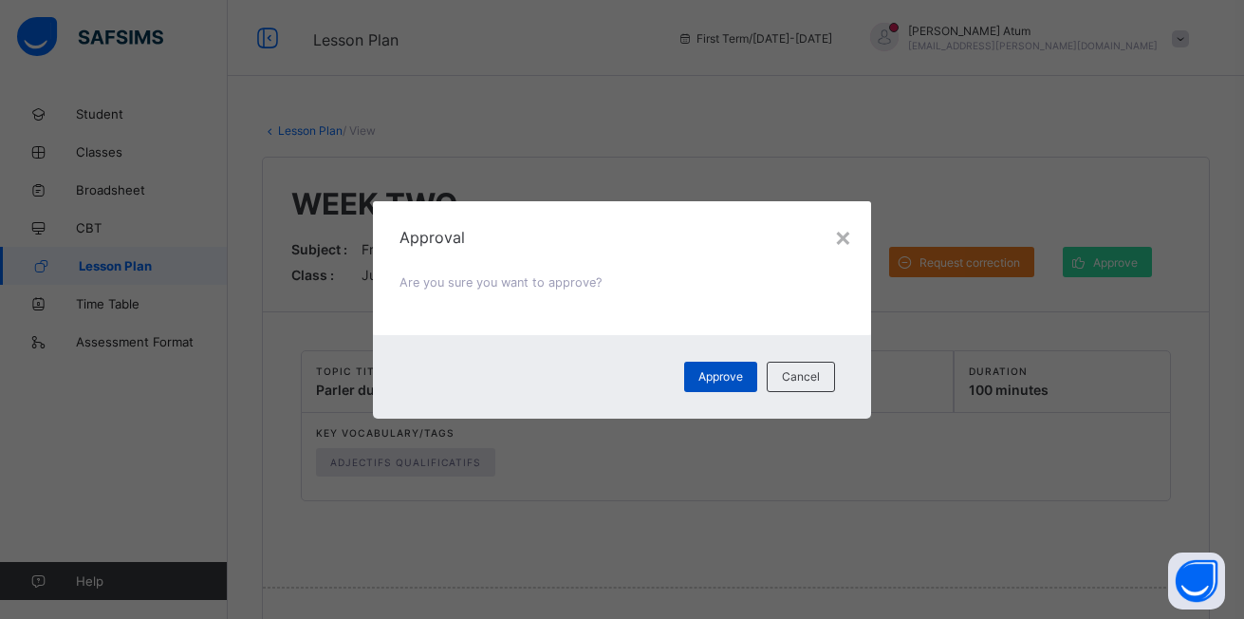
click at [713, 380] on span "Approve" at bounding box center [720, 376] width 45 height 14
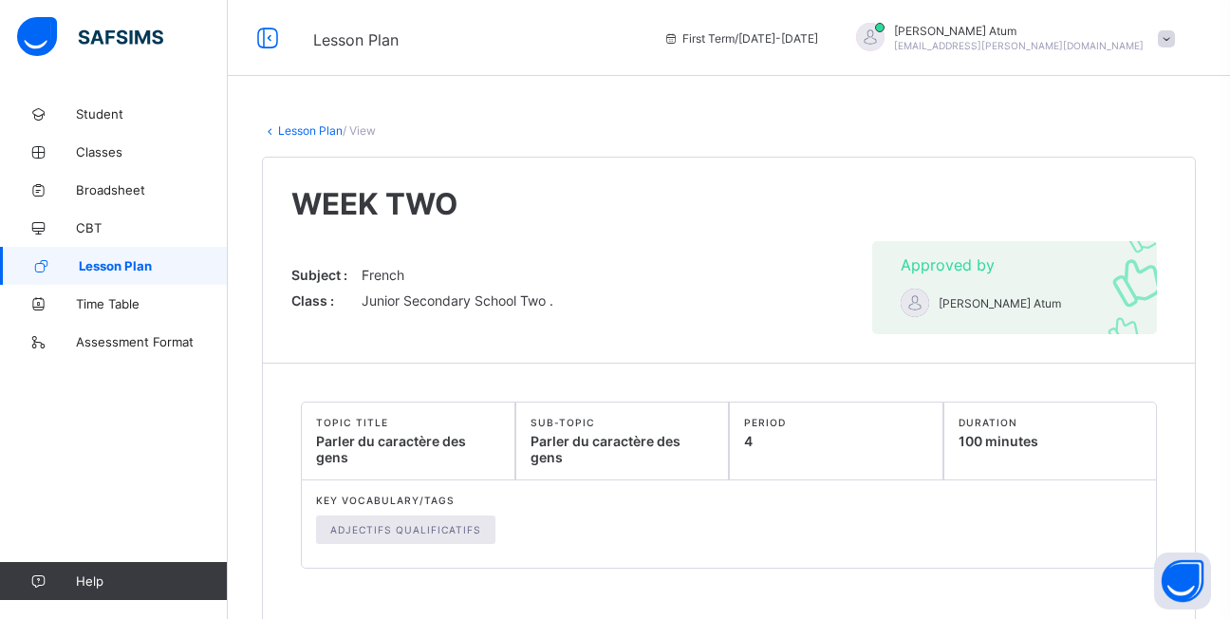
click at [162, 264] on span "Lesson Plan" at bounding box center [153, 265] width 149 height 15
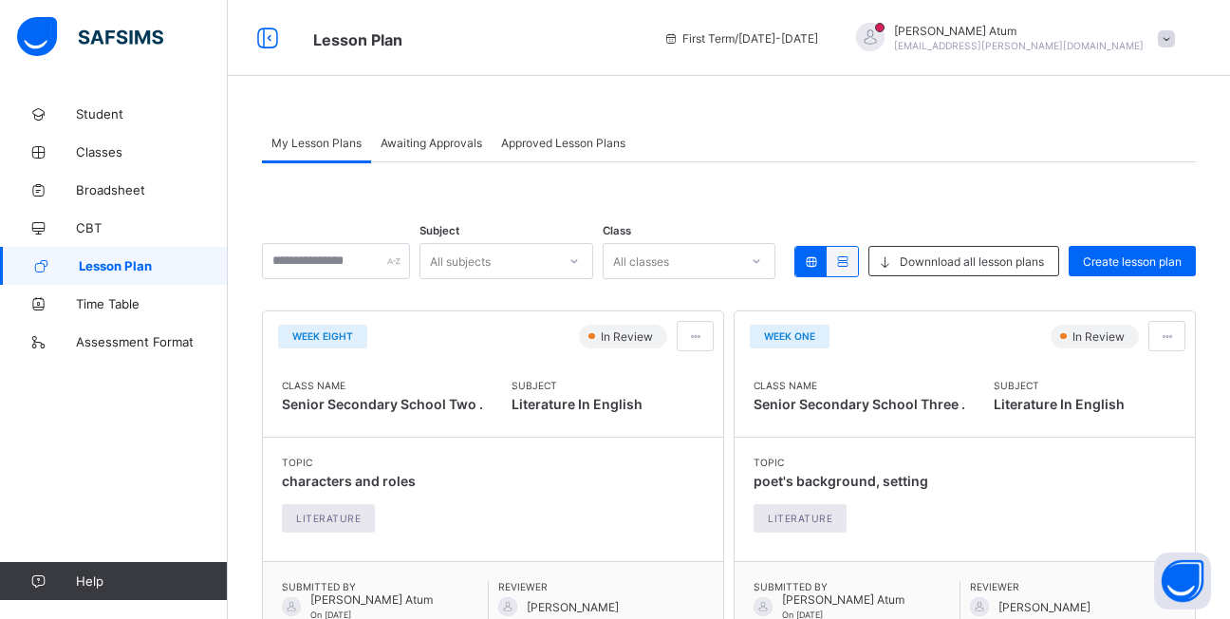
click at [437, 145] on span "Awaiting Approvals" at bounding box center [431, 143] width 102 height 14
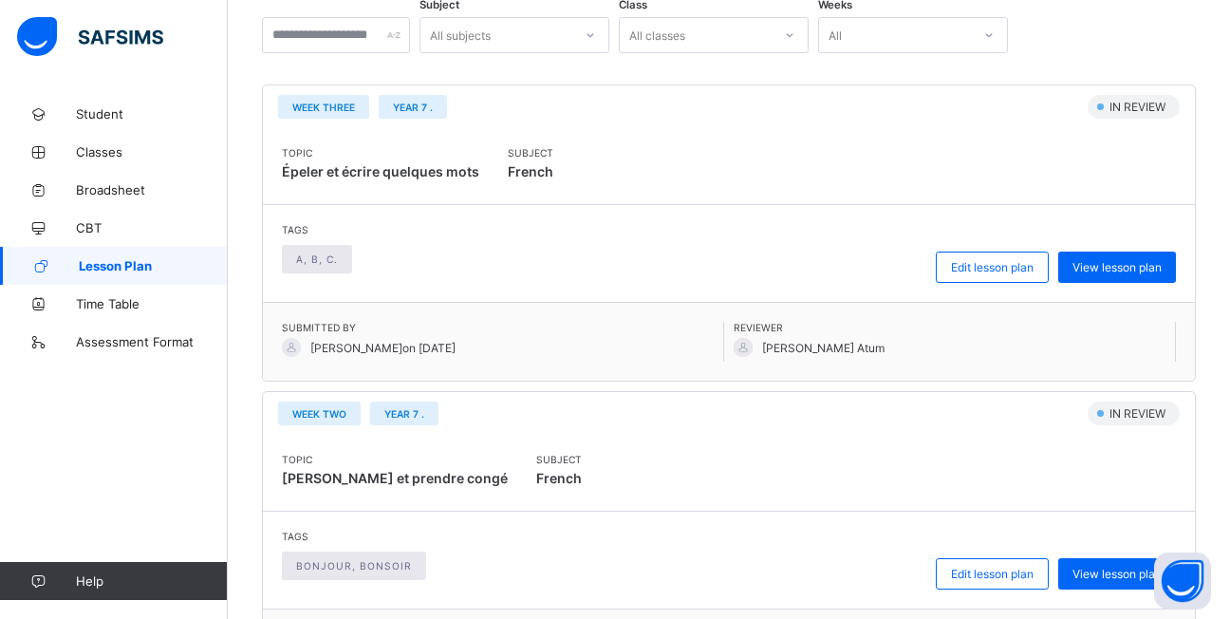
scroll to position [380, 0]
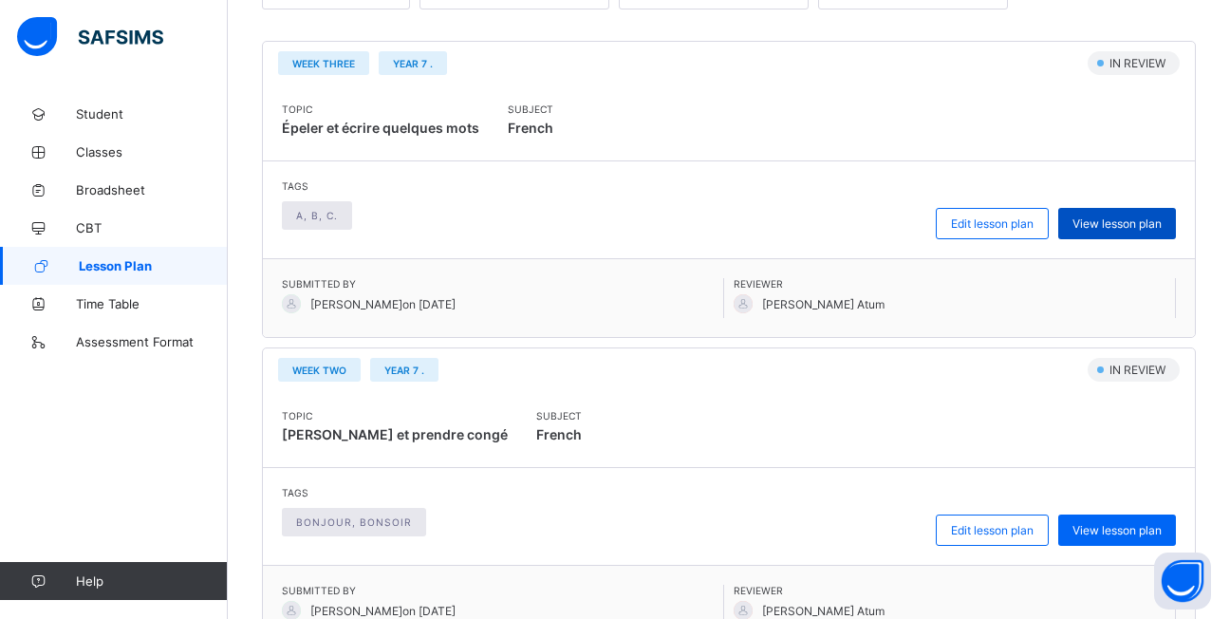
click at [1115, 221] on span "View lesson plan" at bounding box center [1116, 223] width 89 height 14
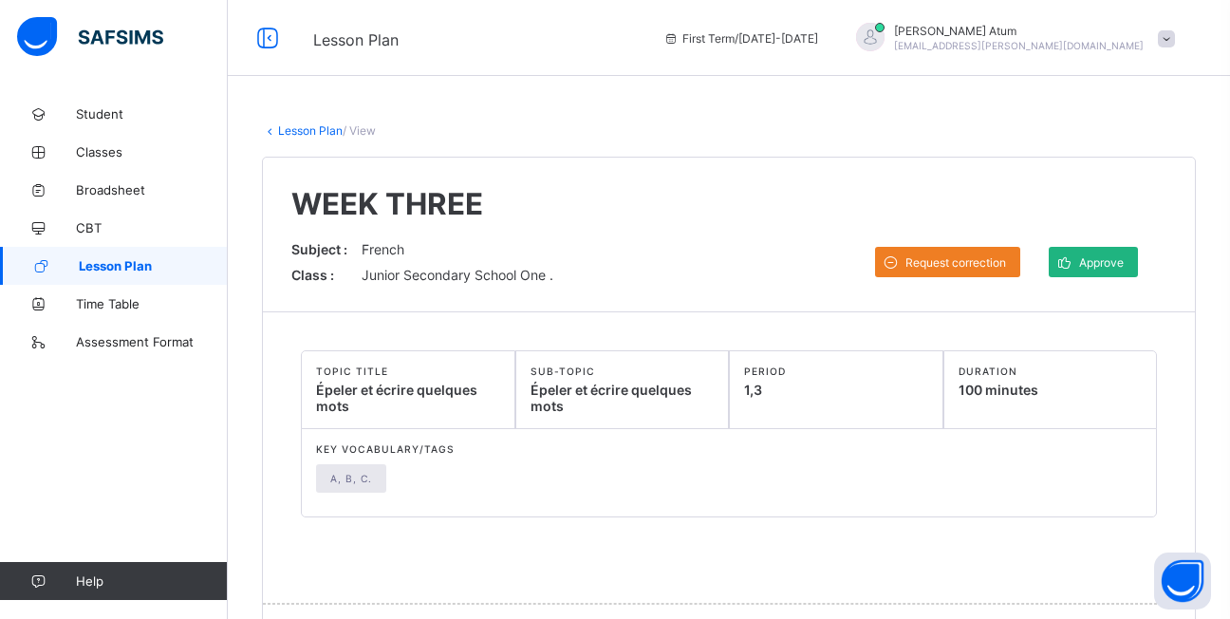
click at [1068, 268] on icon at bounding box center [1064, 262] width 20 height 18
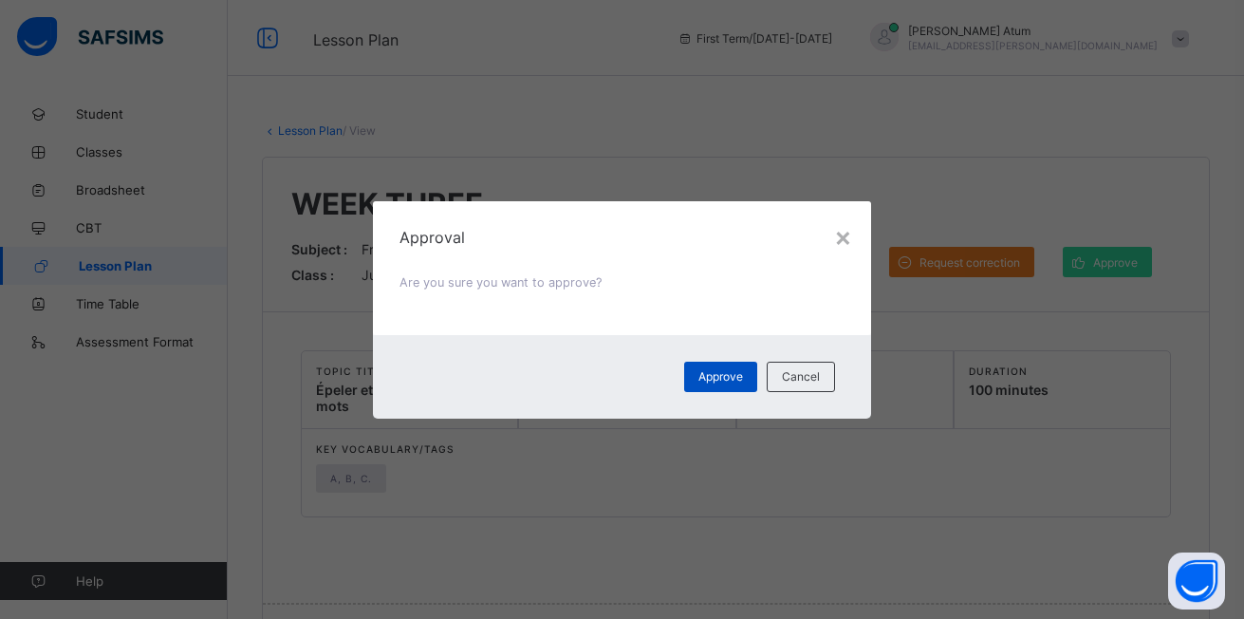
click at [711, 367] on div "Approve" at bounding box center [720, 376] width 73 height 30
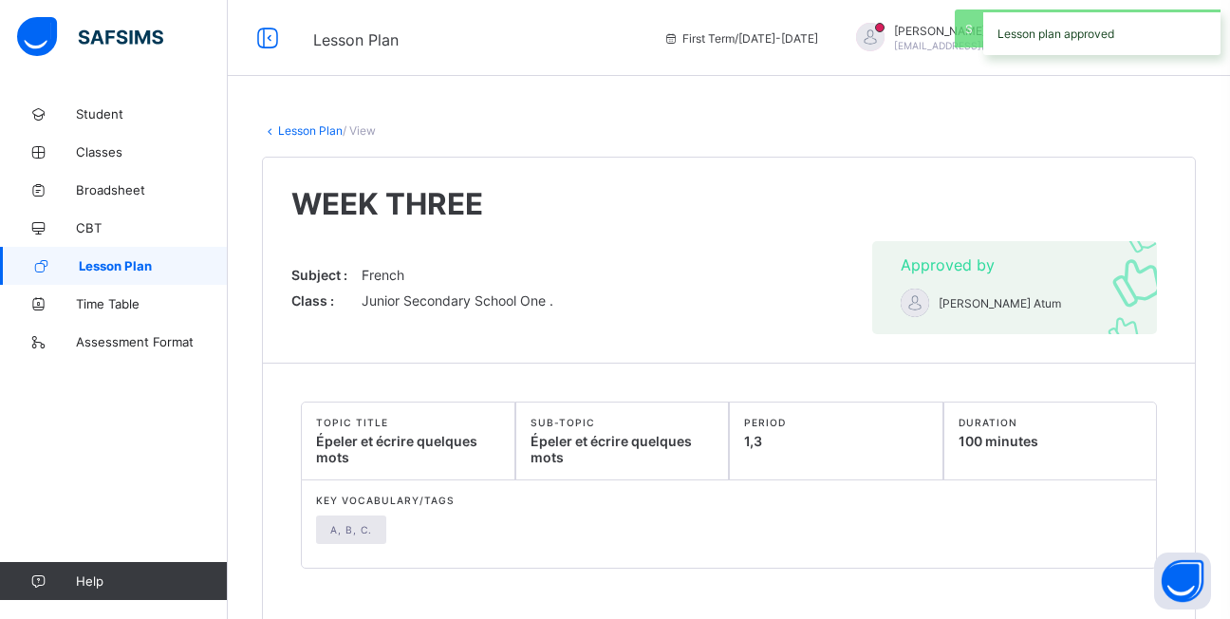
click at [191, 265] on span "Lesson Plan" at bounding box center [153, 265] width 149 height 15
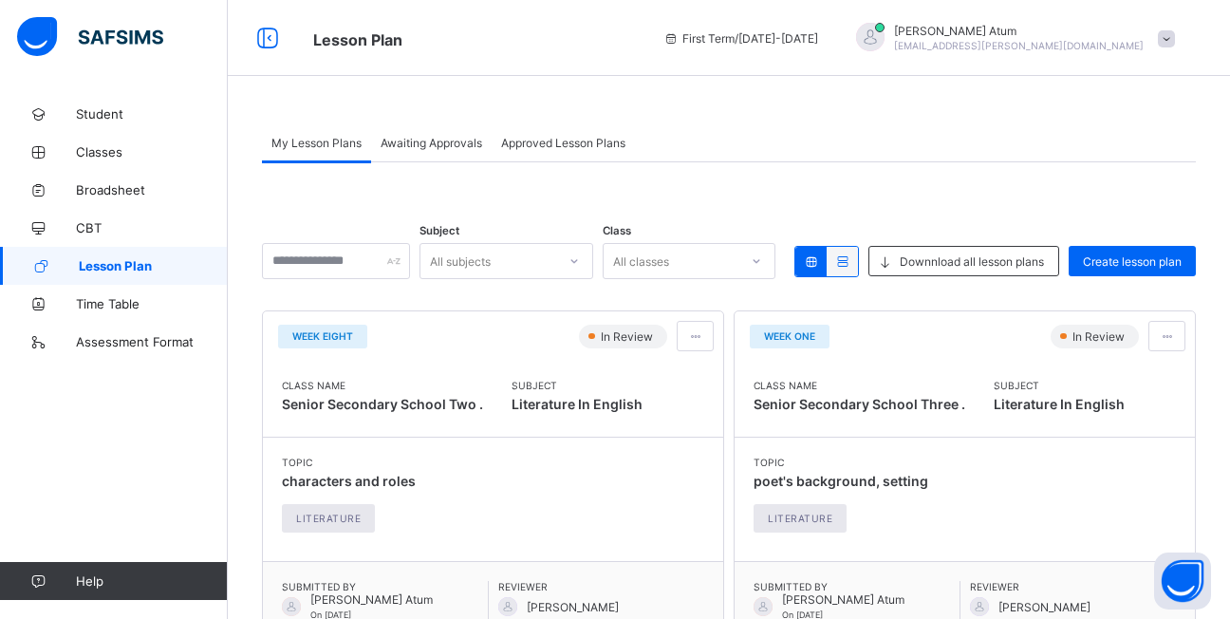
click at [436, 141] on span "Awaiting Approvals" at bounding box center [431, 143] width 102 height 14
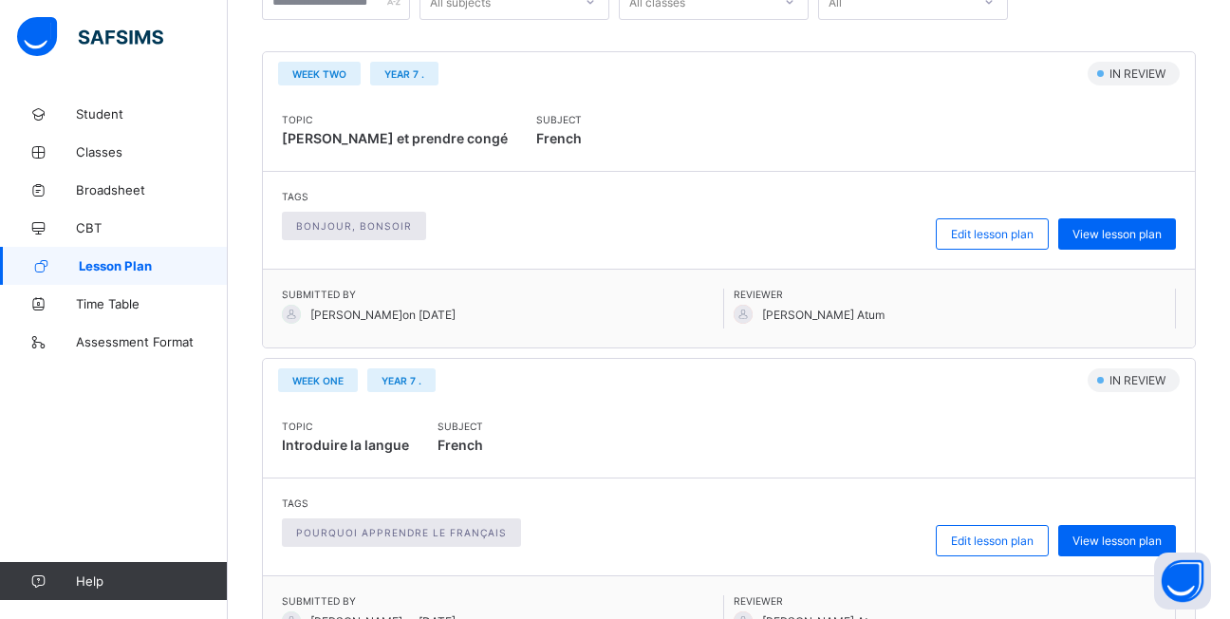
scroll to position [474, 0]
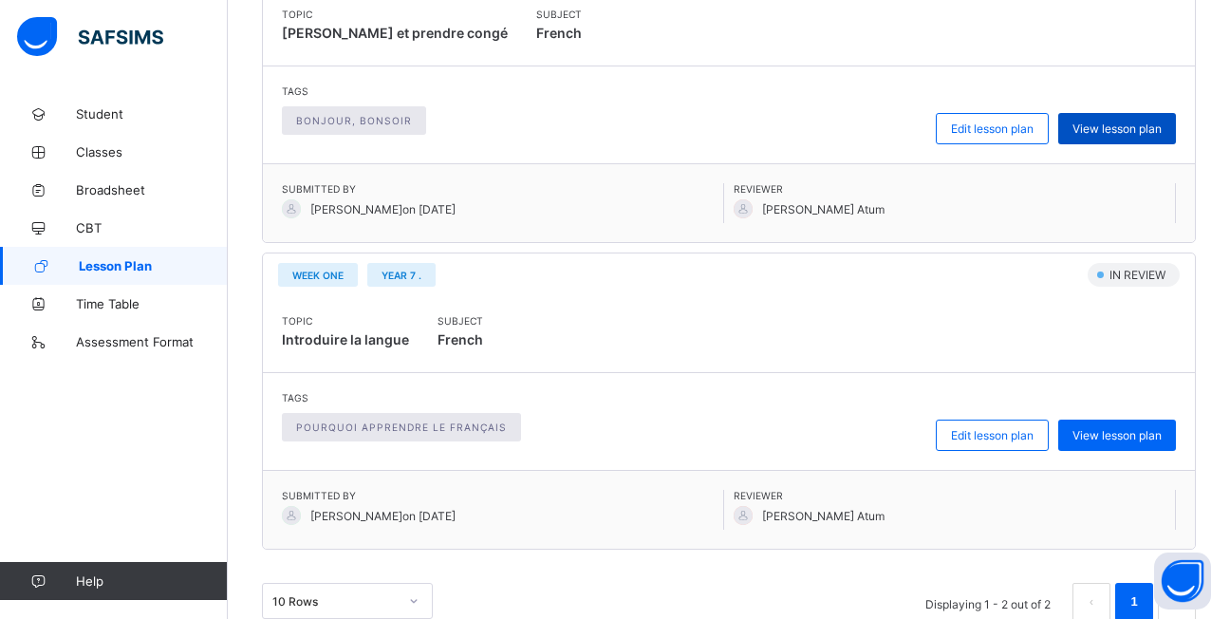
click at [1133, 123] on span "View lesson plan" at bounding box center [1116, 128] width 89 height 14
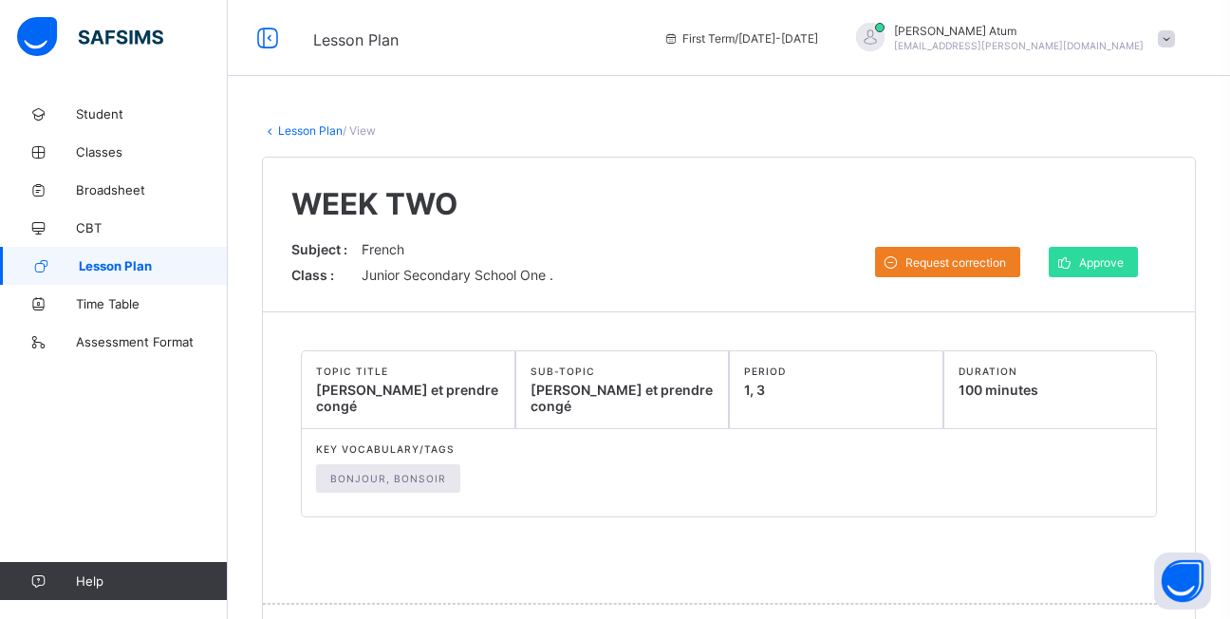
click at [1111, 259] on span "Approve" at bounding box center [1101, 262] width 45 height 14
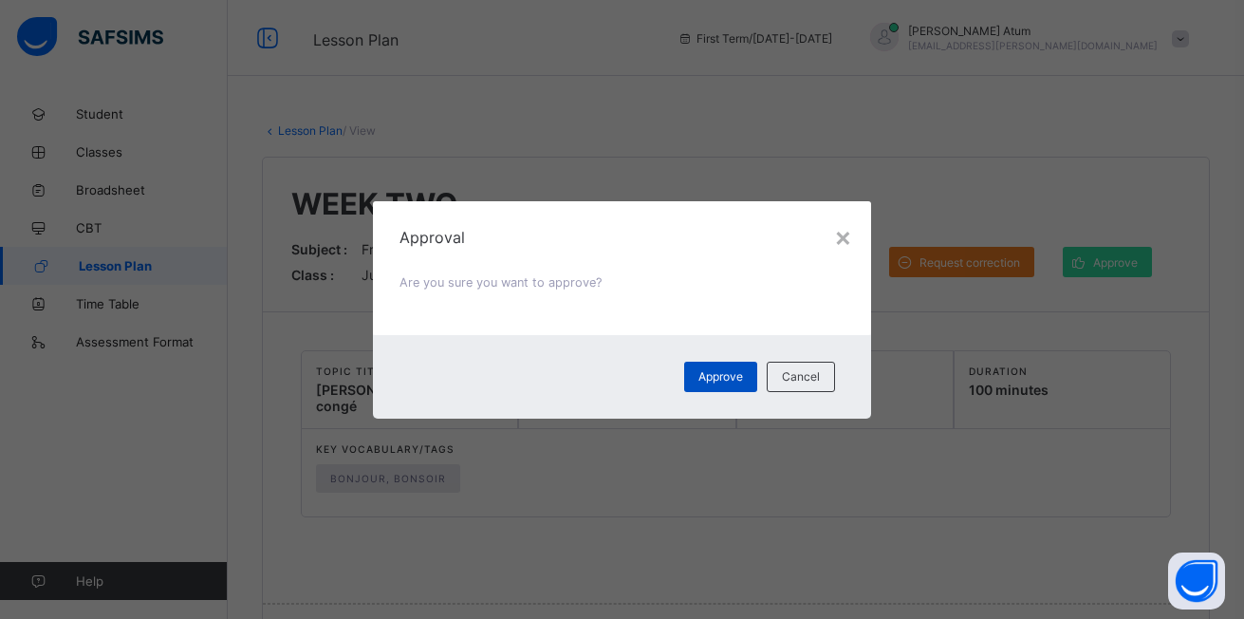
click at [743, 386] on div "Approve" at bounding box center [720, 376] width 73 height 30
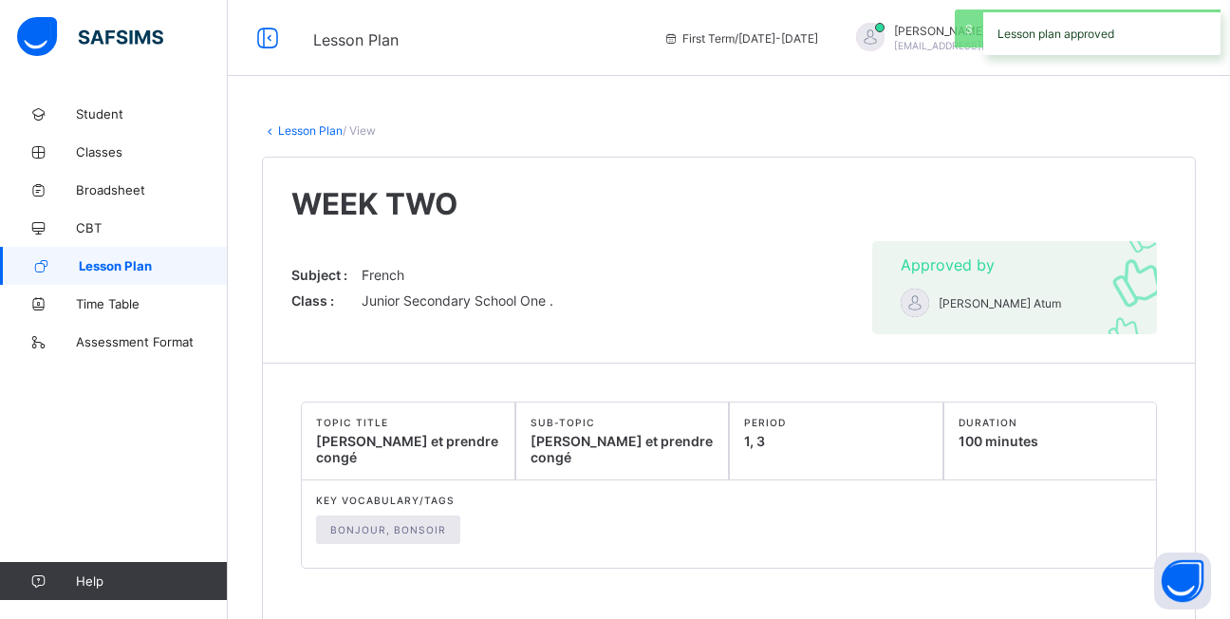
click at [148, 266] on span "Lesson Plan" at bounding box center [153, 265] width 149 height 15
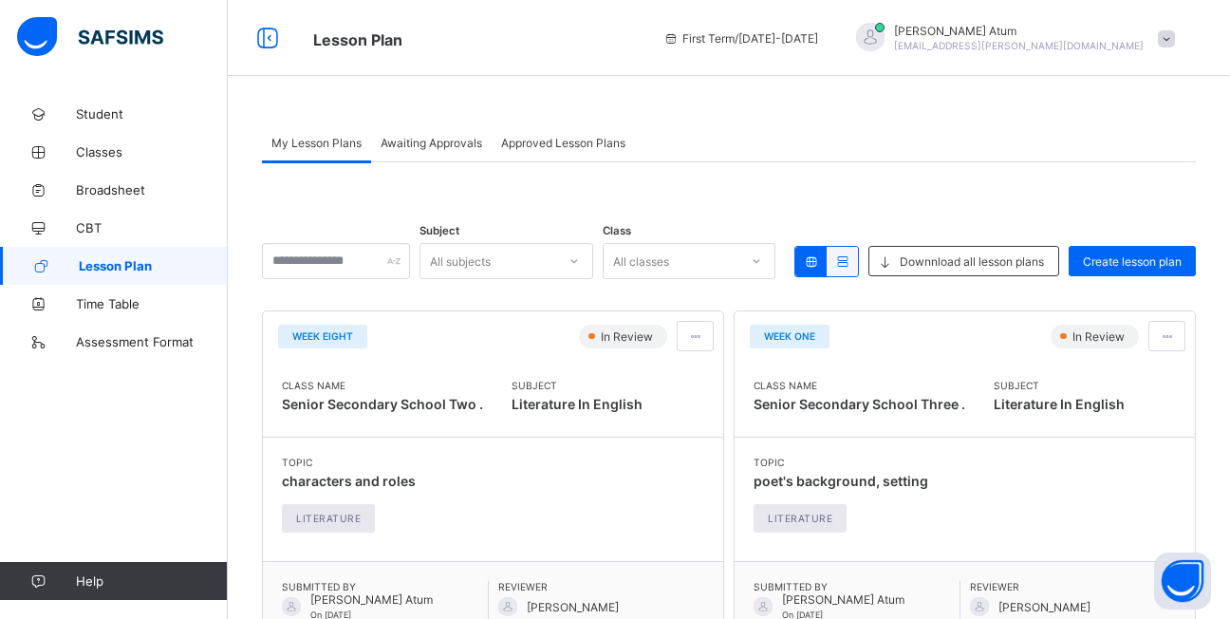
click at [437, 142] on span "Awaiting Approvals" at bounding box center [431, 143] width 102 height 14
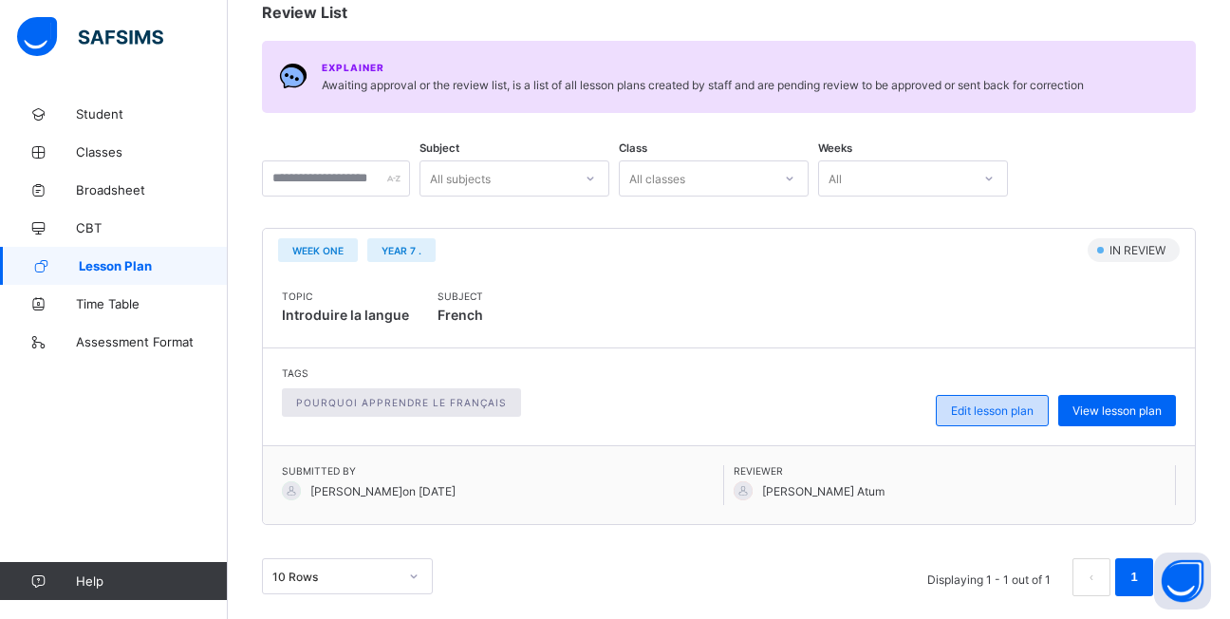
scroll to position [198, 0]
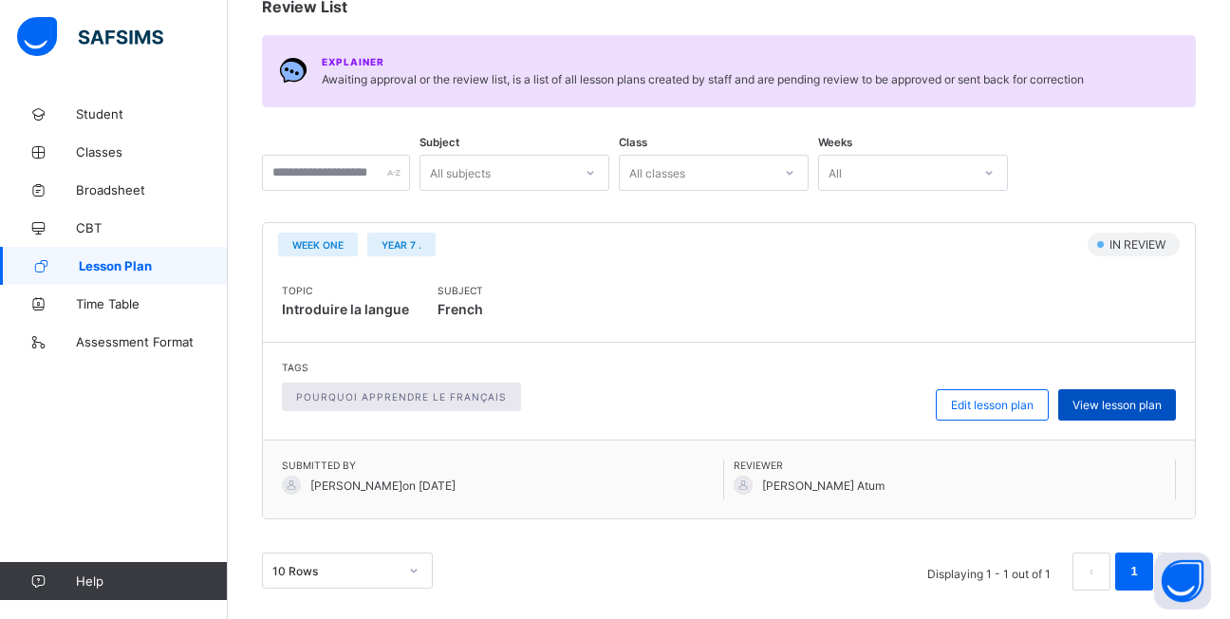
click at [1131, 400] on span "View lesson plan" at bounding box center [1116, 405] width 89 height 14
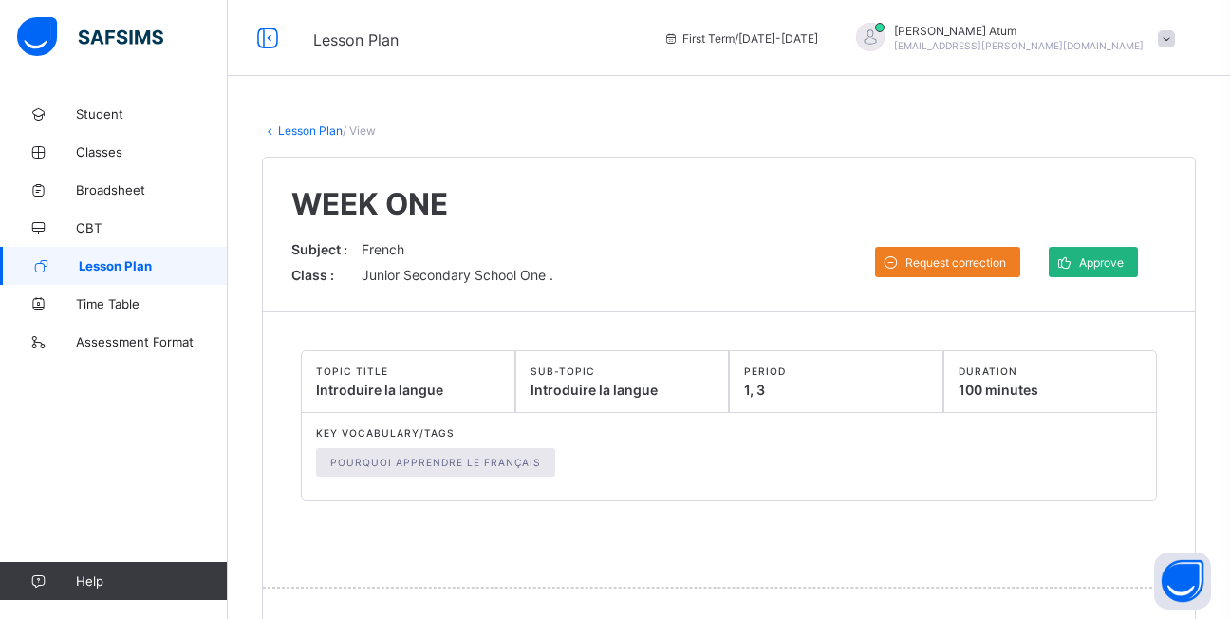
click at [1074, 261] on icon at bounding box center [1064, 262] width 20 height 18
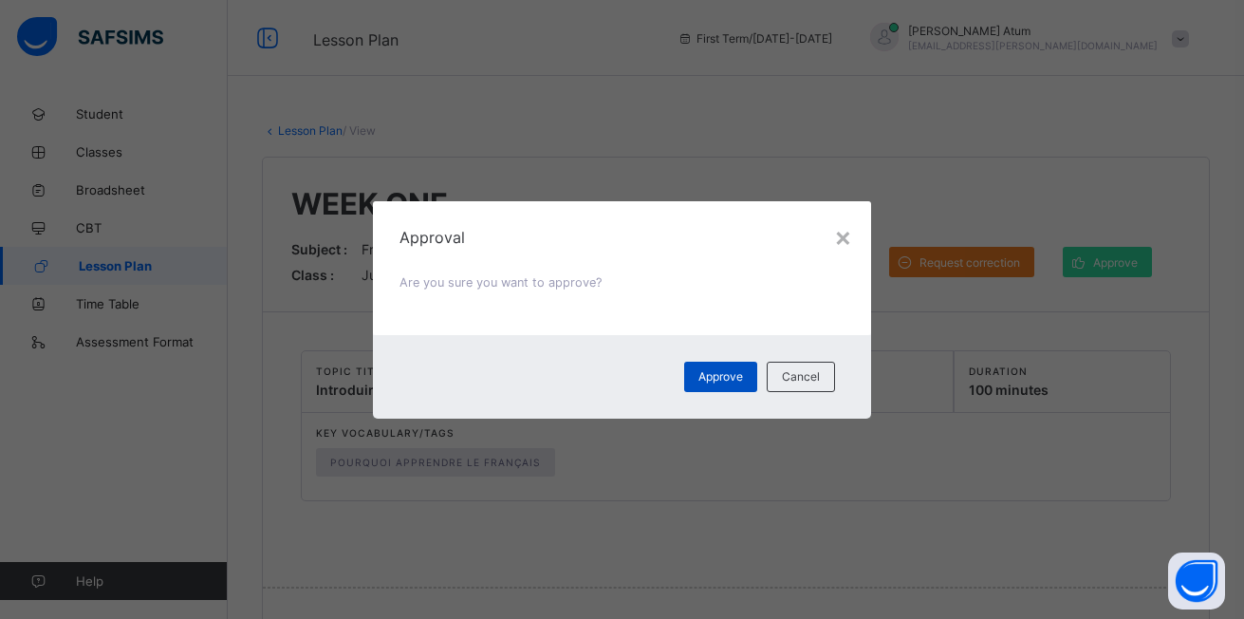
click at [724, 380] on span "Approve" at bounding box center [720, 376] width 45 height 14
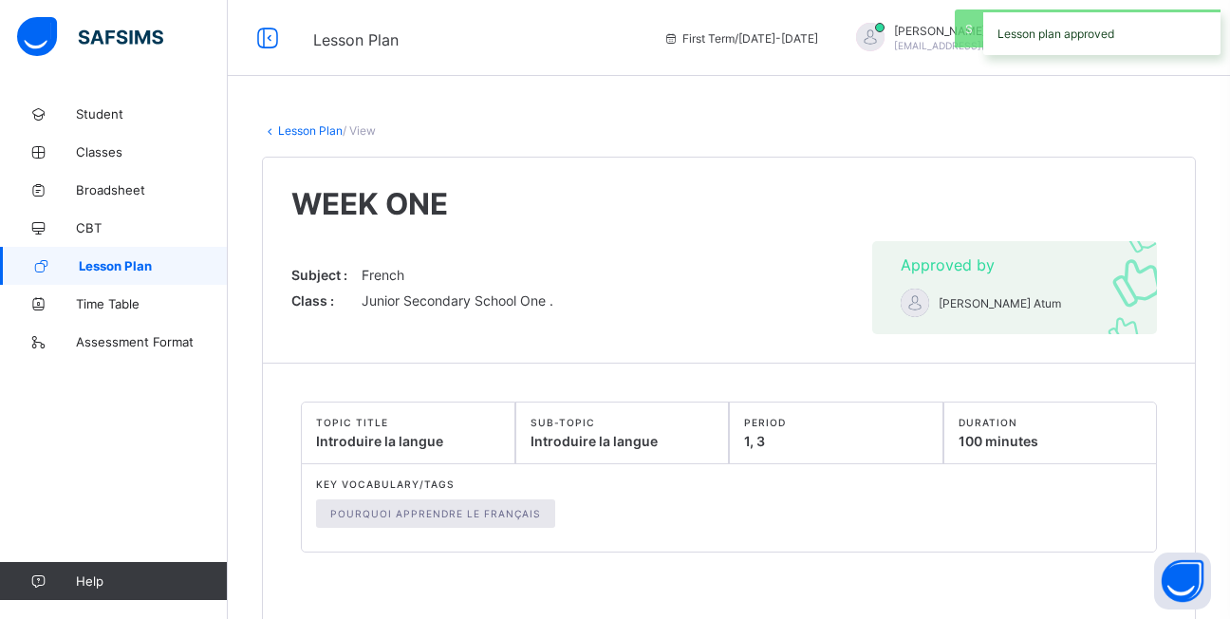
click at [158, 264] on span "Lesson Plan" at bounding box center [153, 265] width 149 height 15
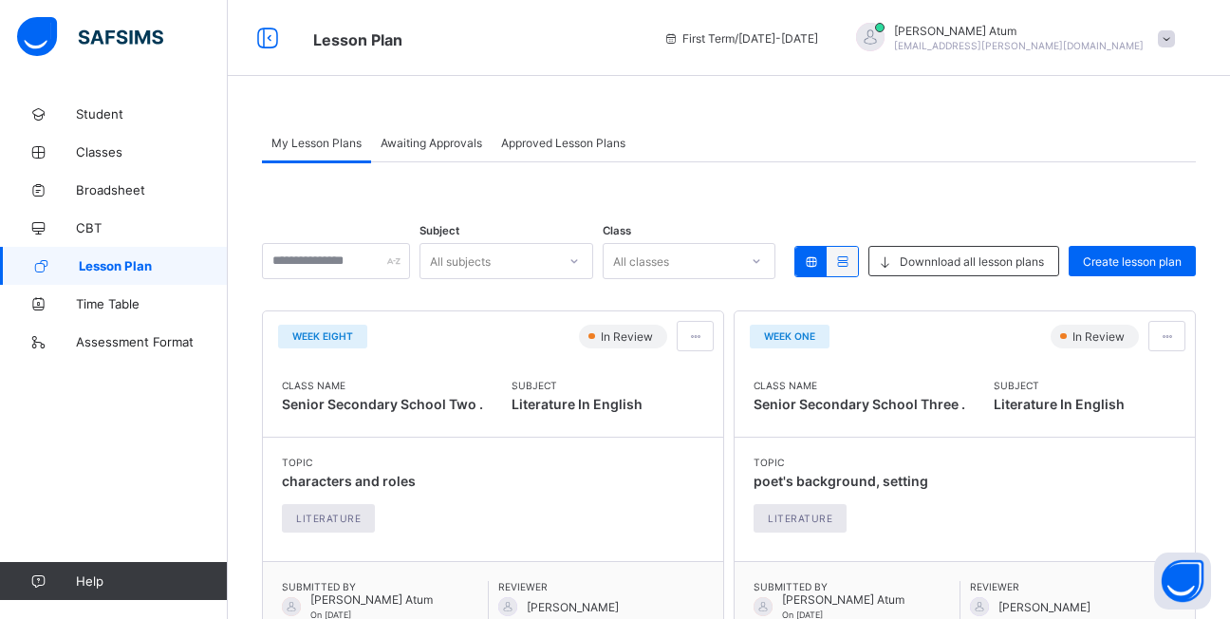
click at [444, 149] on span "Awaiting Approvals" at bounding box center [431, 143] width 102 height 14
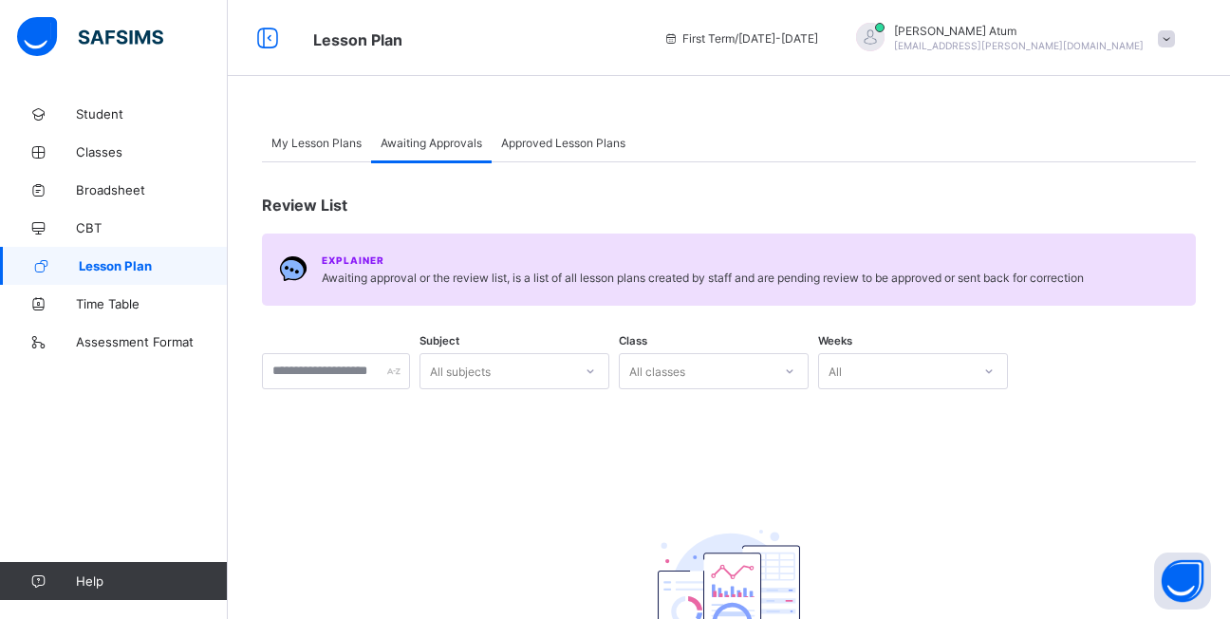
click at [114, 264] on span "Lesson Plan" at bounding box center [153, 265] width 149 height 15
click at [1175, 43] on span at bounding box center [1166, 38] width 17 height 17
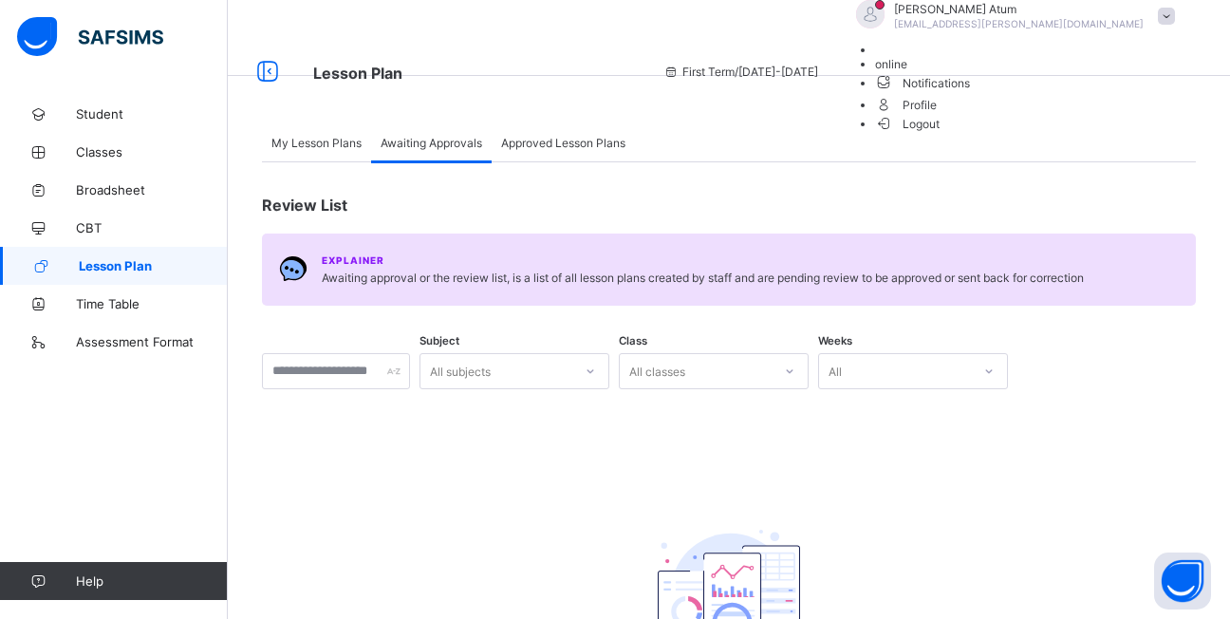
click at [940, 134] on span "Logout" at bounding box center [907, 124] width 65 height 20
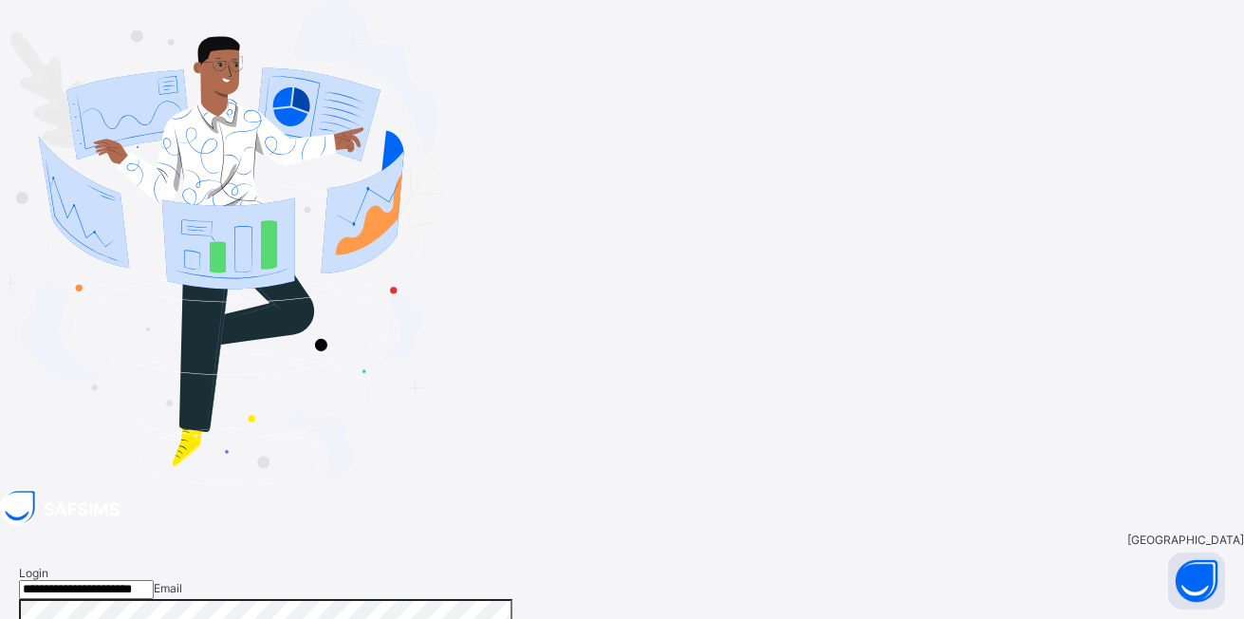
drag, startPoint x: 1151, startPoint y: 4, endPoint x: 791, endPoint y: 138, distance: 383.7
click at [154, 580] on input "**********" at bounding box center [86, 589] width 135 height 19
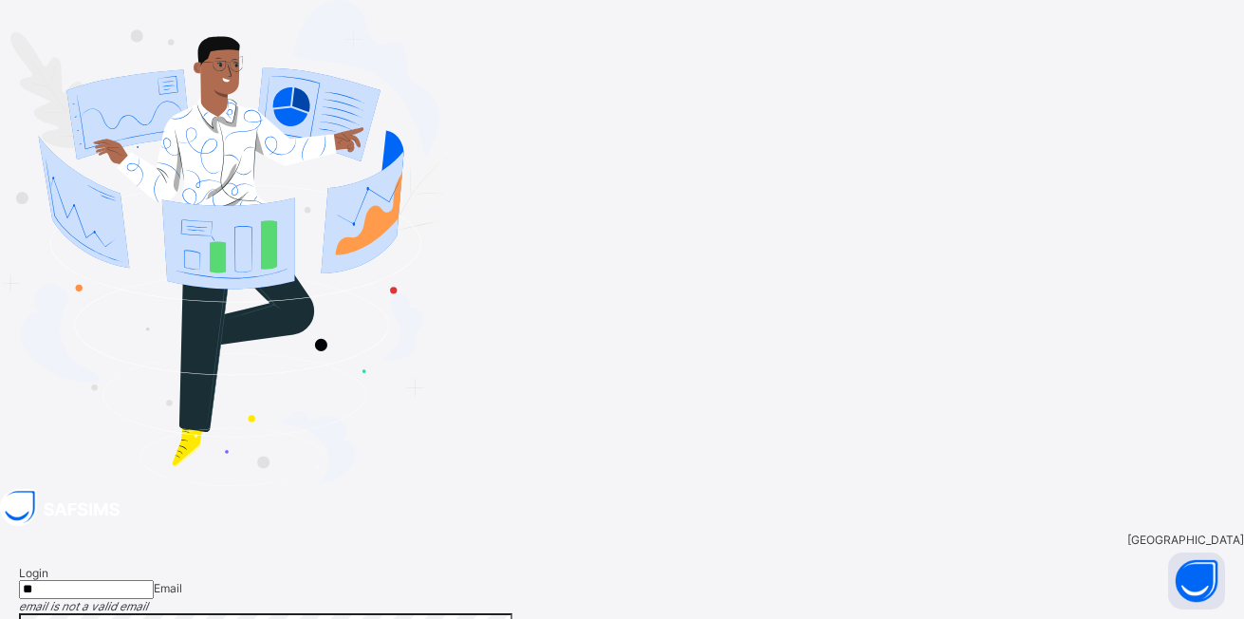
type input "*"
